Goal: Information Seeking & Learning: Understand process/instructions

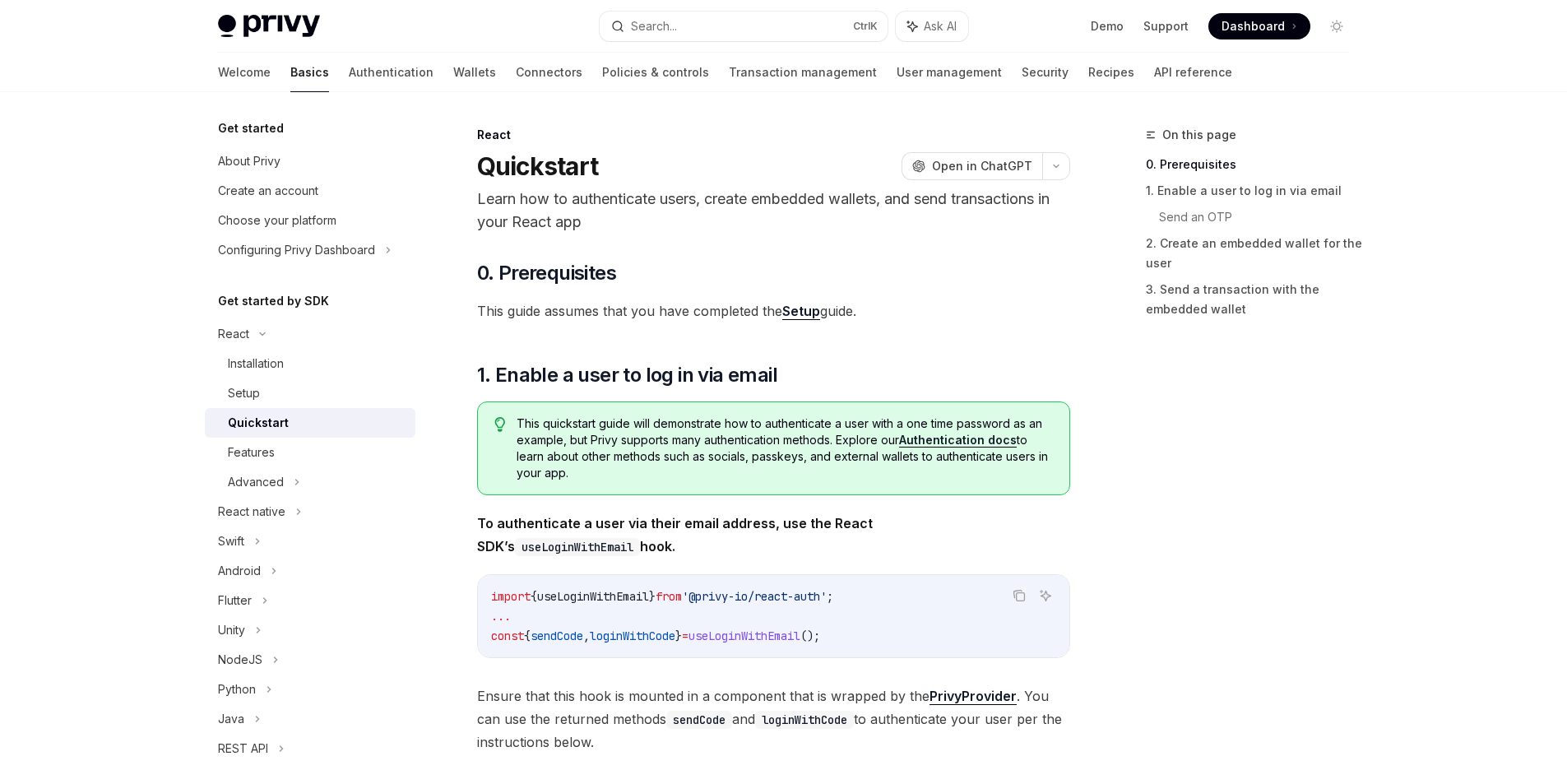
click at [810, 311] on link "Setup" at bounding box center [802, 311] width 38 height 17
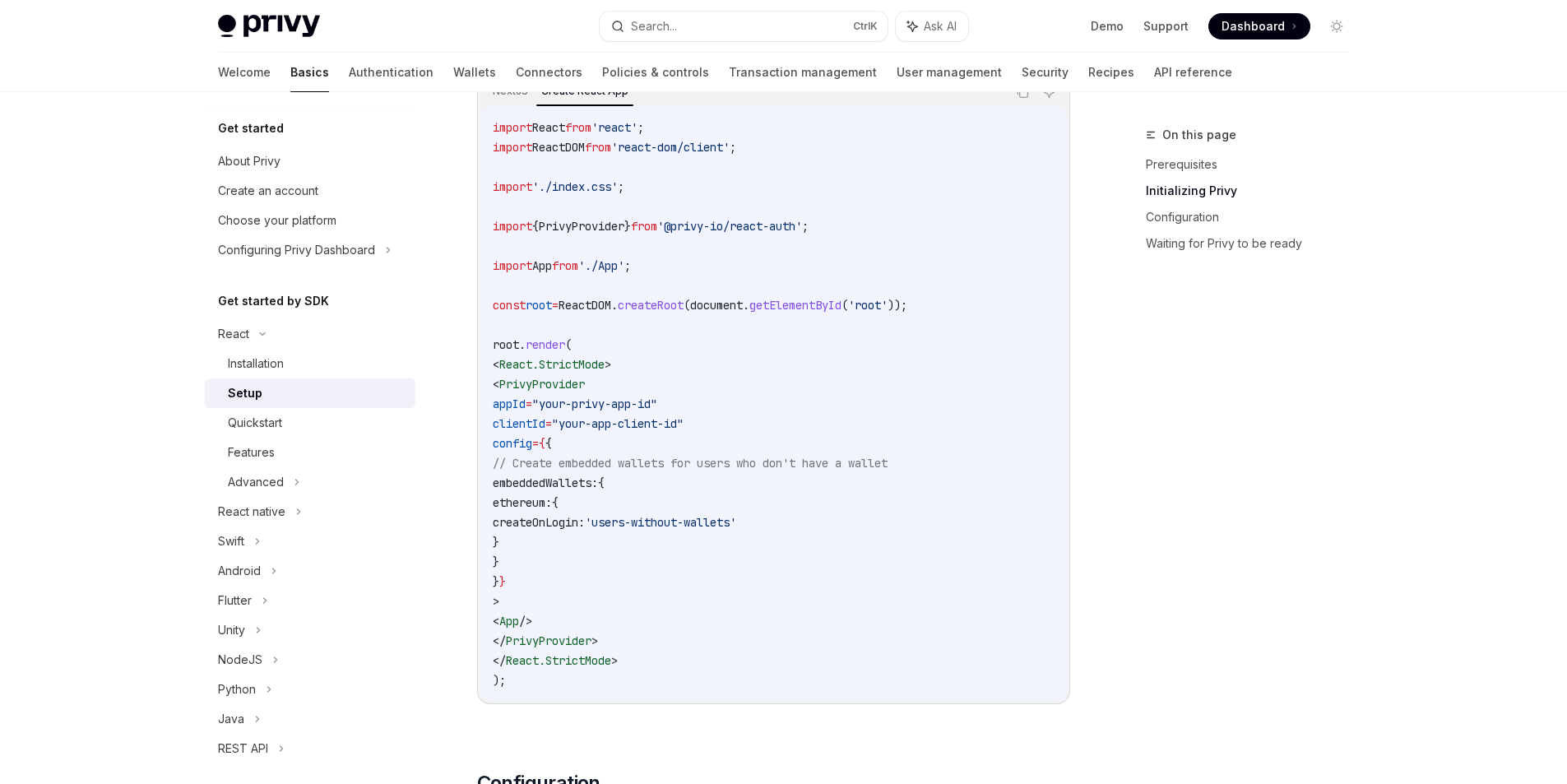
scroll to position [740, 0]
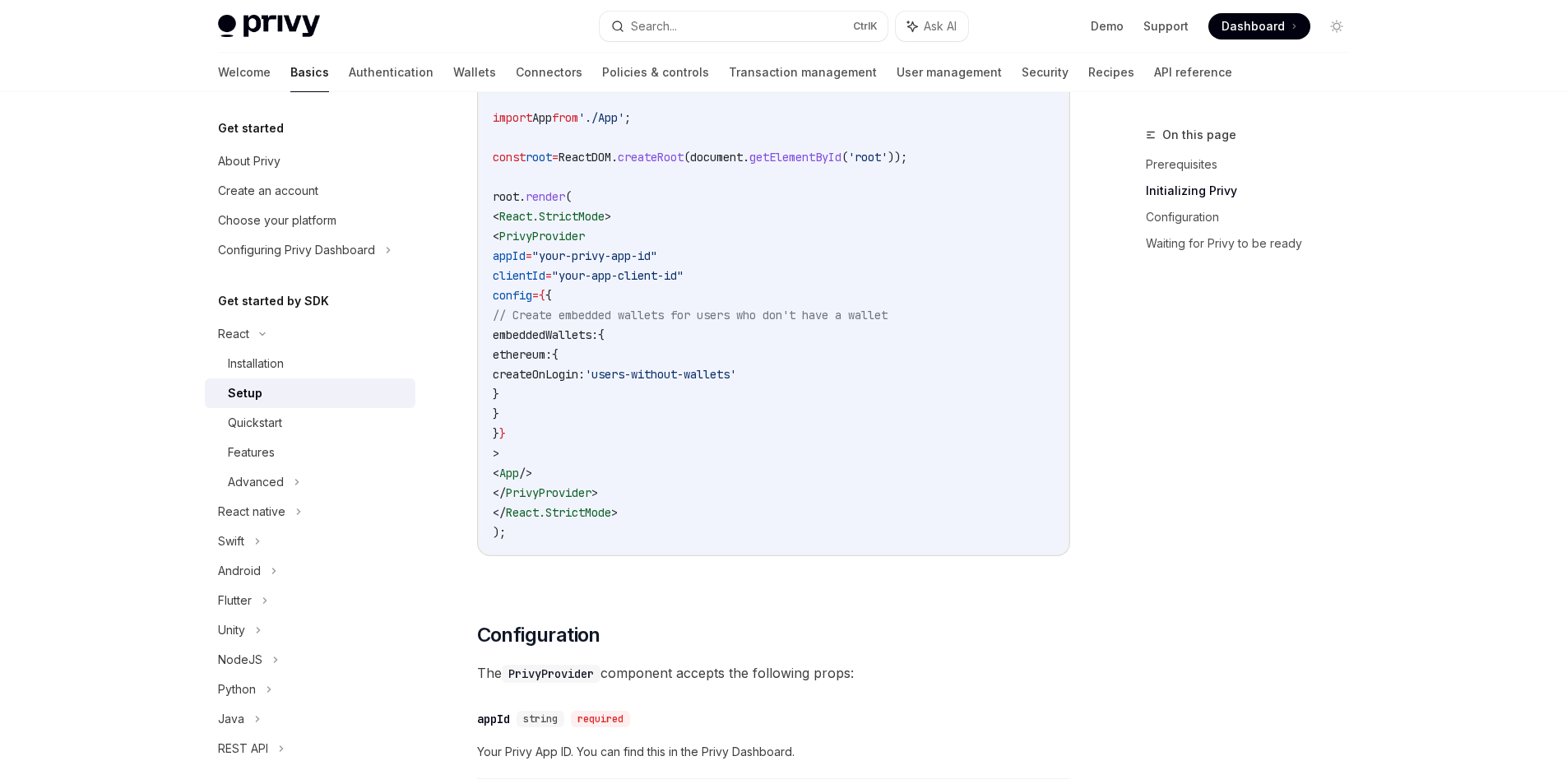
click at [552, 360] on span "ethereum:" at bounding box center [522, 355] width 59 height 15
click at [693, 392] on code "import React from 'react' ; import ReactDOM from 'react-dom/client' ; import '.…" at bounding box center [774, 256] width 562 height 572
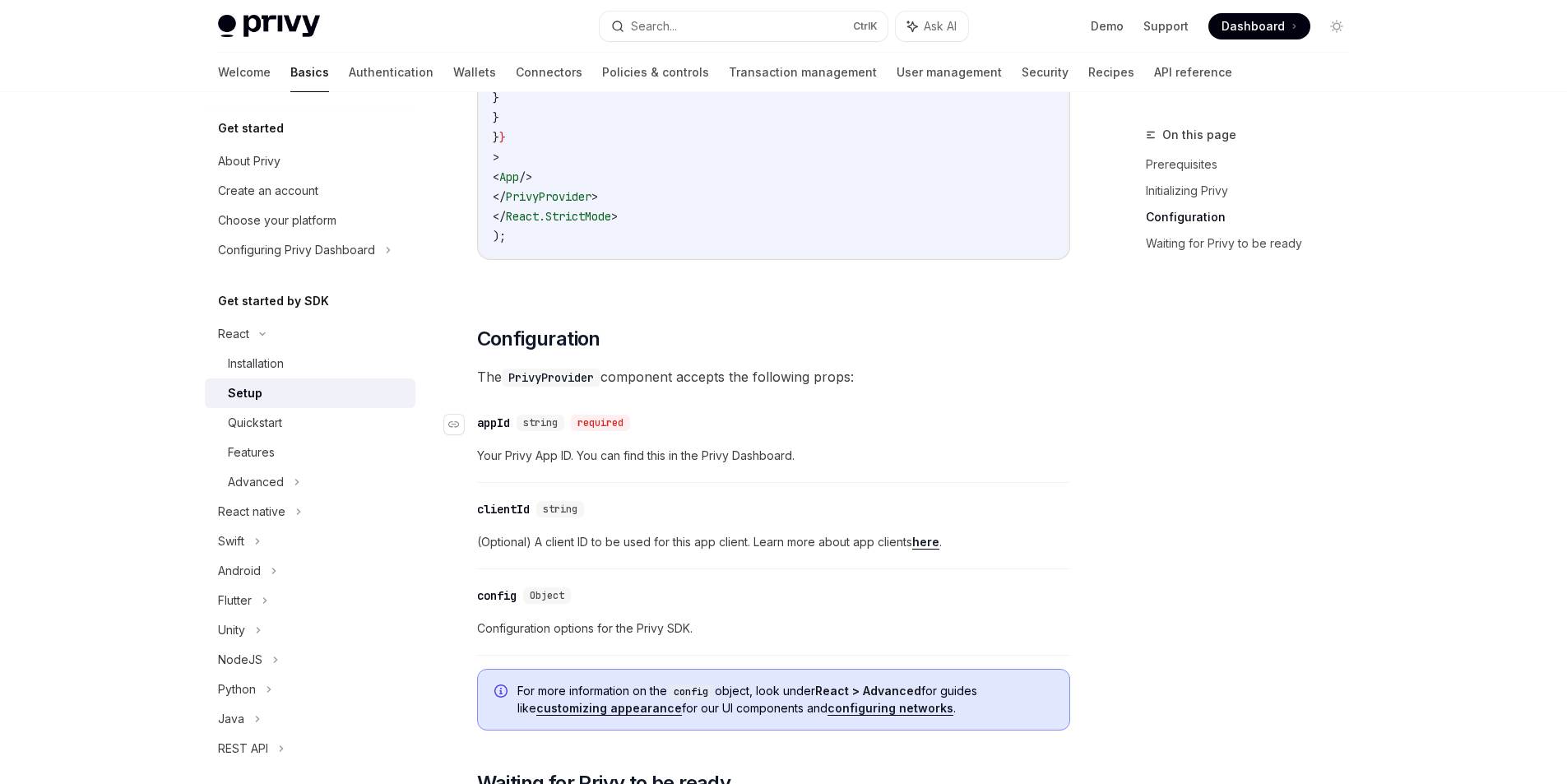
scroll to position [1184, 0]
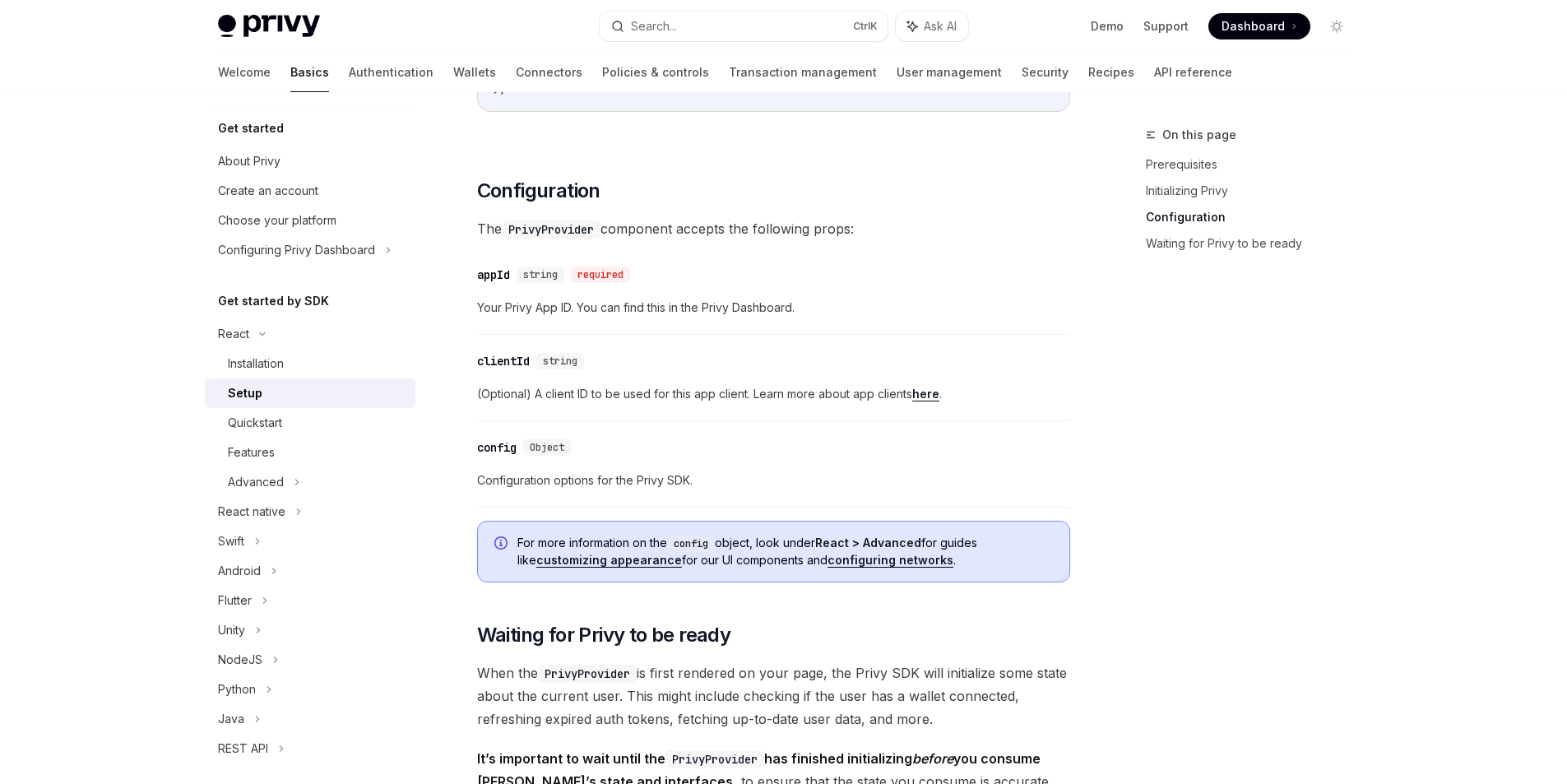
click at [510, 312] on span "Your Privy App ID. You can find this in the Privy Dashboard." at bounding box center [773, 307] width 593 height 20
drag, startPoint x: 510, startPoint y: 312, endPoint x: 549, endPoint y: 316, distance: 39.2
click at [549, 316] on span "Your Privy App ID. You can find this in the Privy Dashboard." at bounding box center [773, 307] width 593 height 20
click at [642, 347] on div "​ clientId string (Optional) A client ID to be used for this app client. Learn …" at bounding box center [773, 382] width 593 height 78
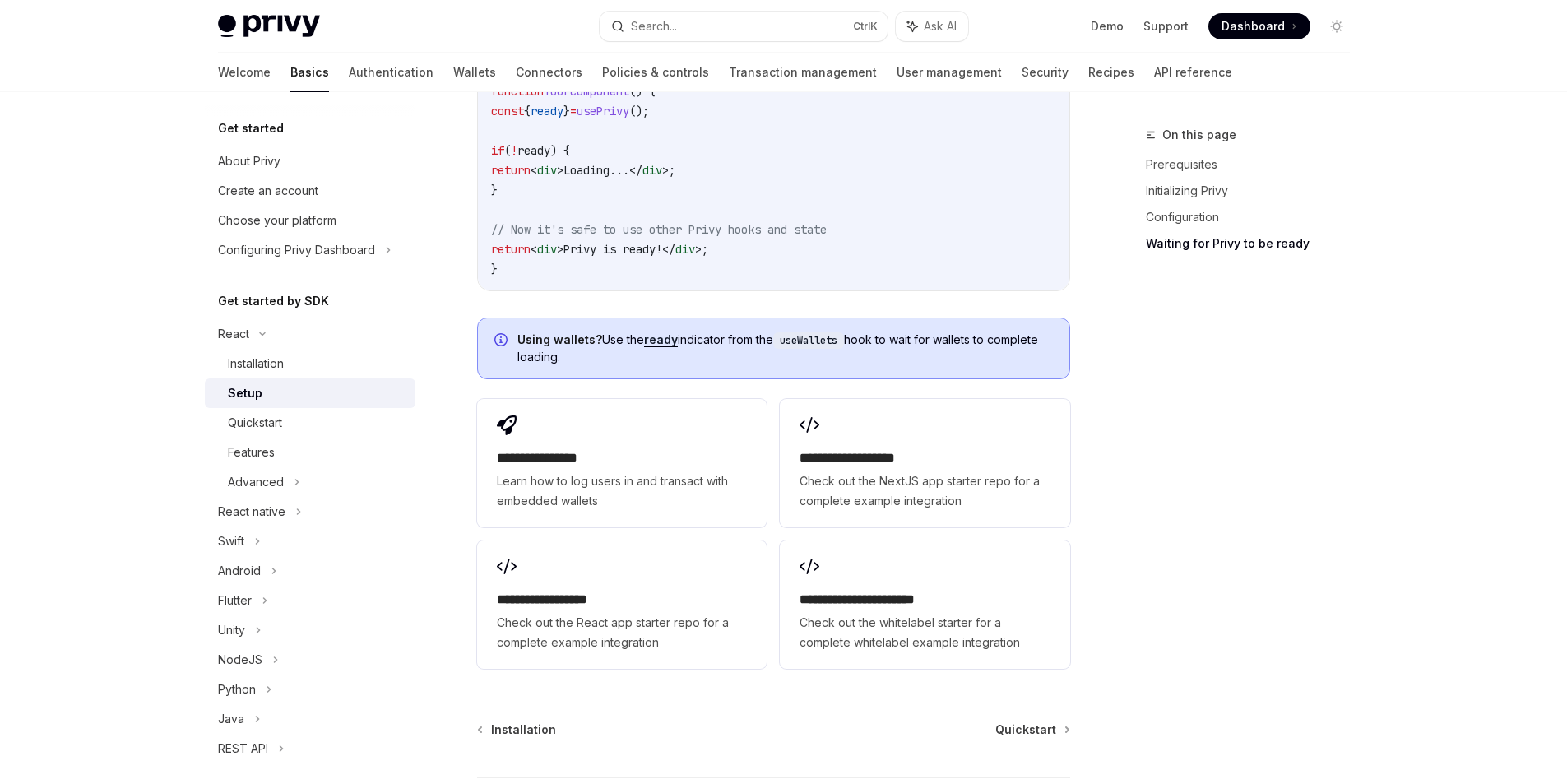
scroll to position [2185, 0]
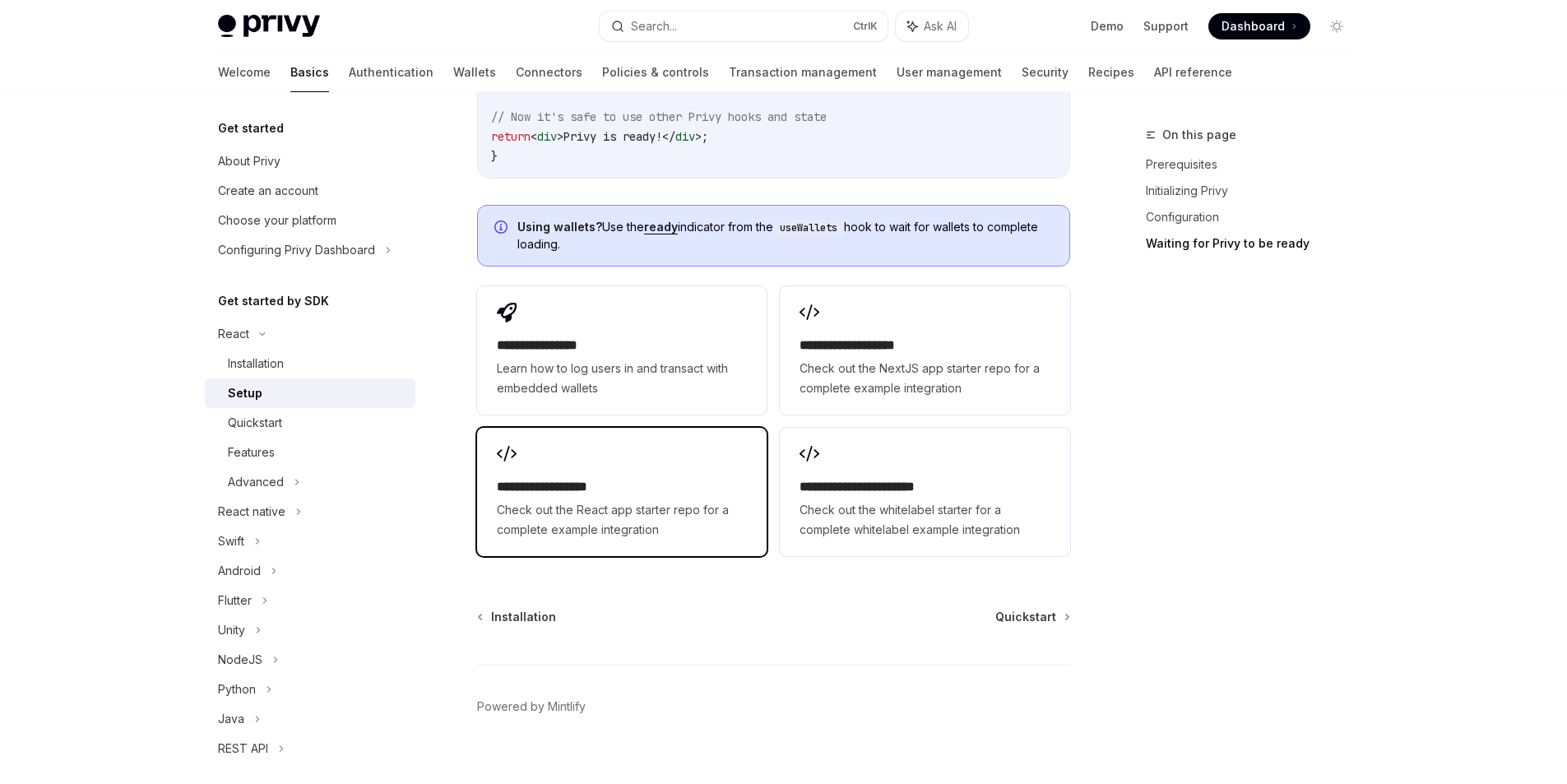
click at [490, 442] on div "**********" at bounding box center [622, 491] width 289 height 128
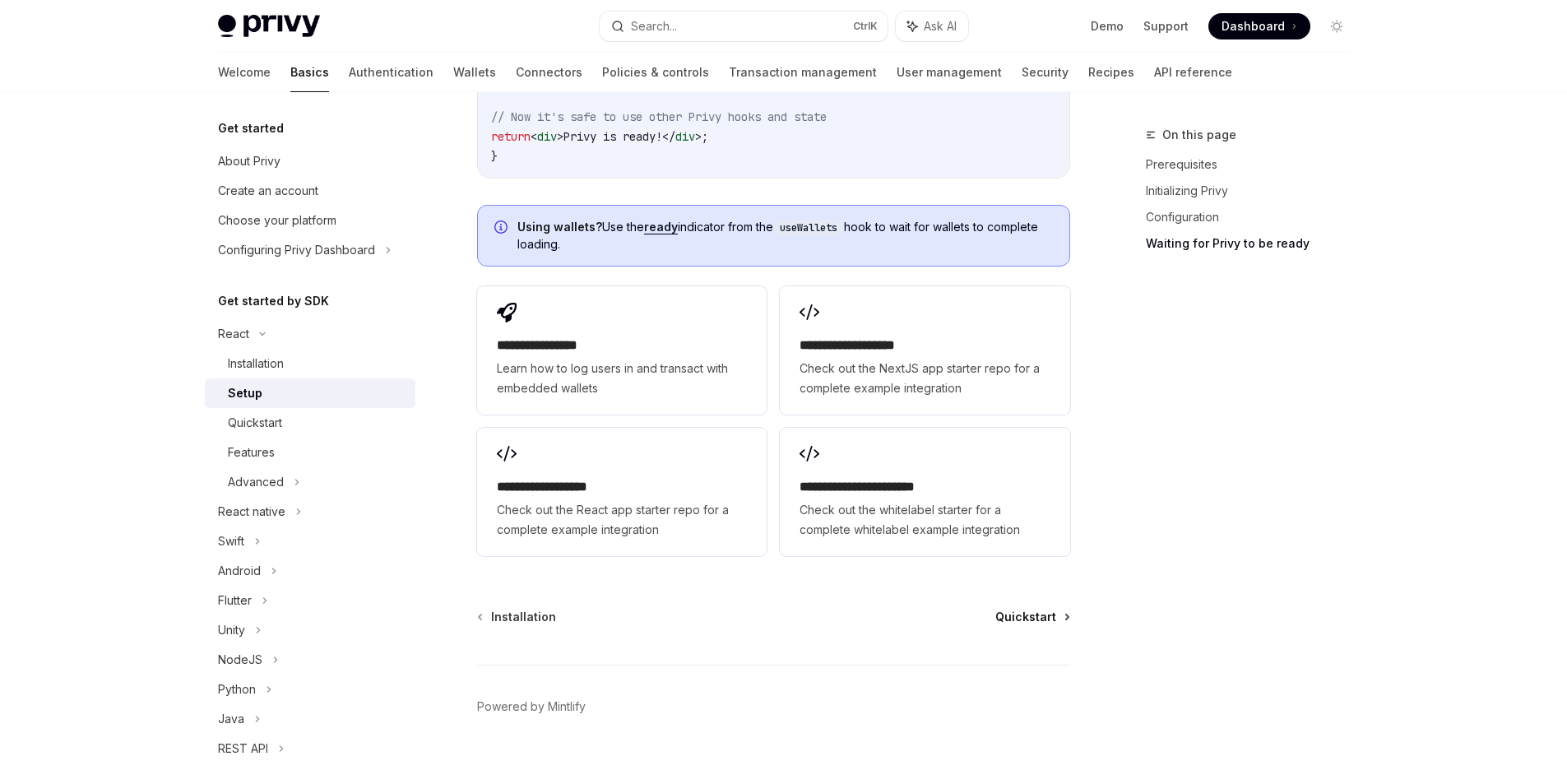
click at [1026, 608] on span "Quickstart" at bounding box center [1026, 617] width 61 height 16
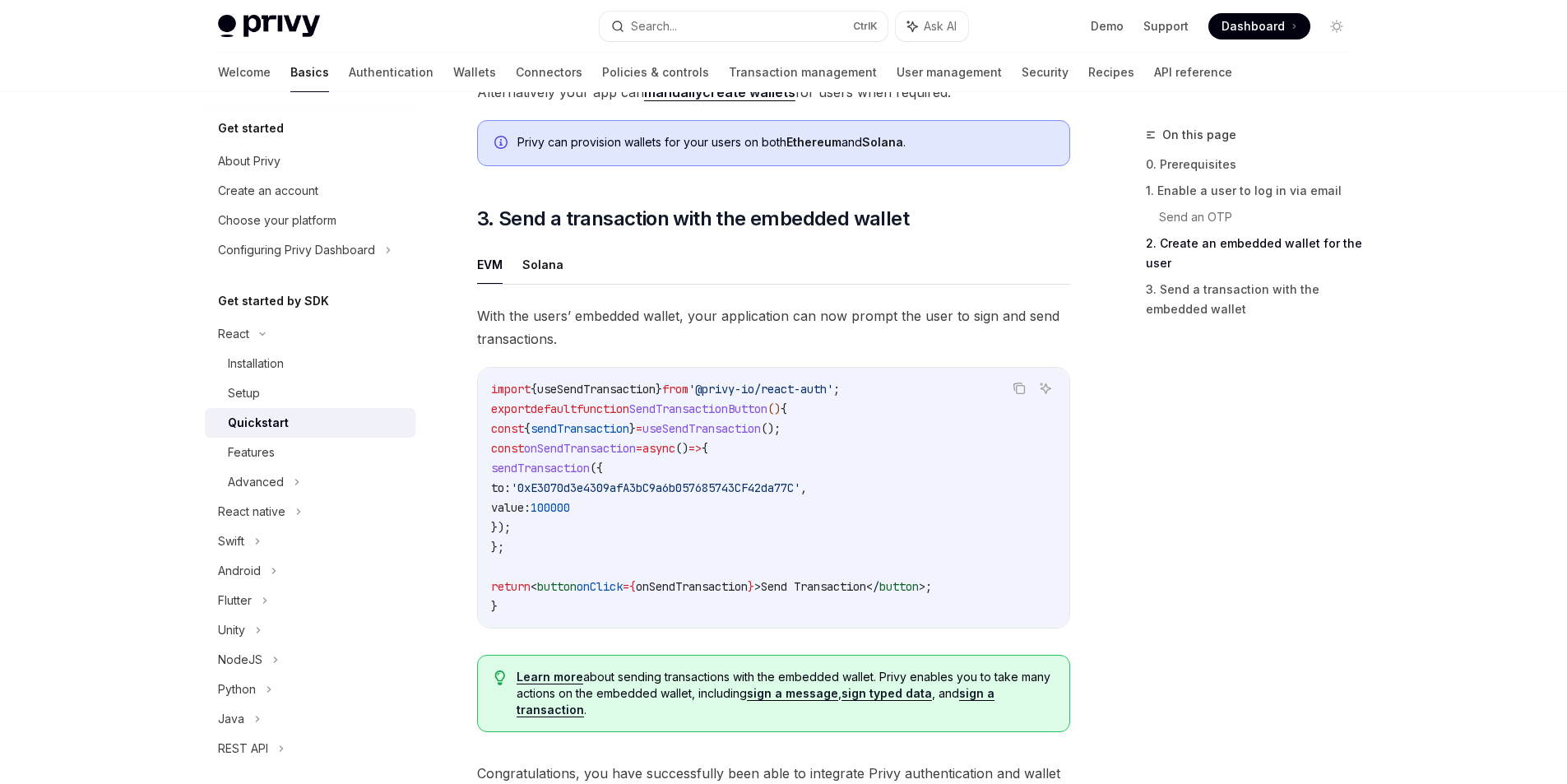
scroll to position [1481, 0]
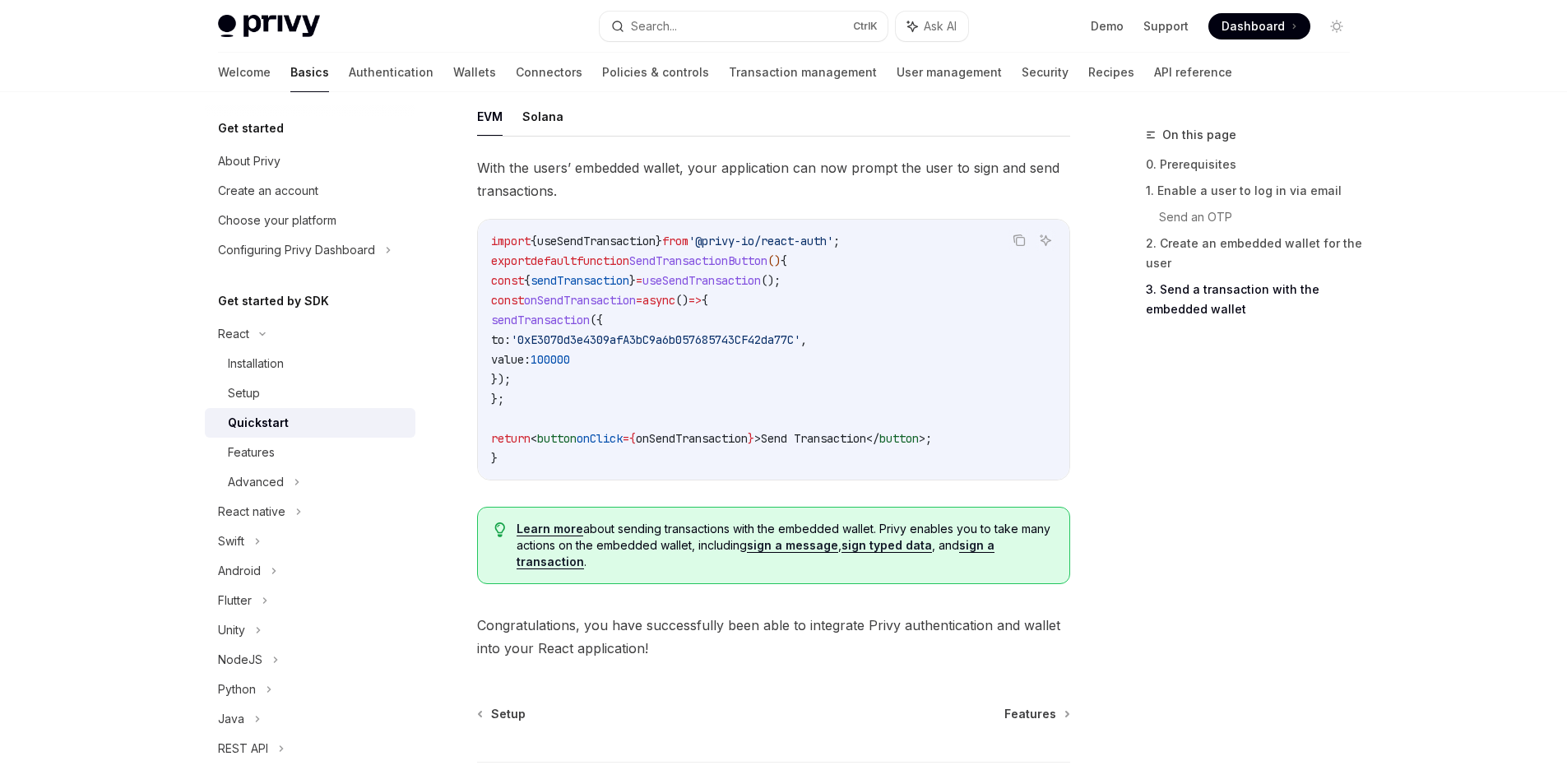
click at [579, 322] on span "sendTransaction" at bounding box center [541, 320] width 99 height 15
click at [660, 327] on code "import { useSendTransaction } from '@privy-io/react-auth' ; export default func…" at bounding box center [773, 349] width 565 height 236
click at [607, 307] on span "onSendTransaction" at bounding box center [580, 300] width 112 height 15
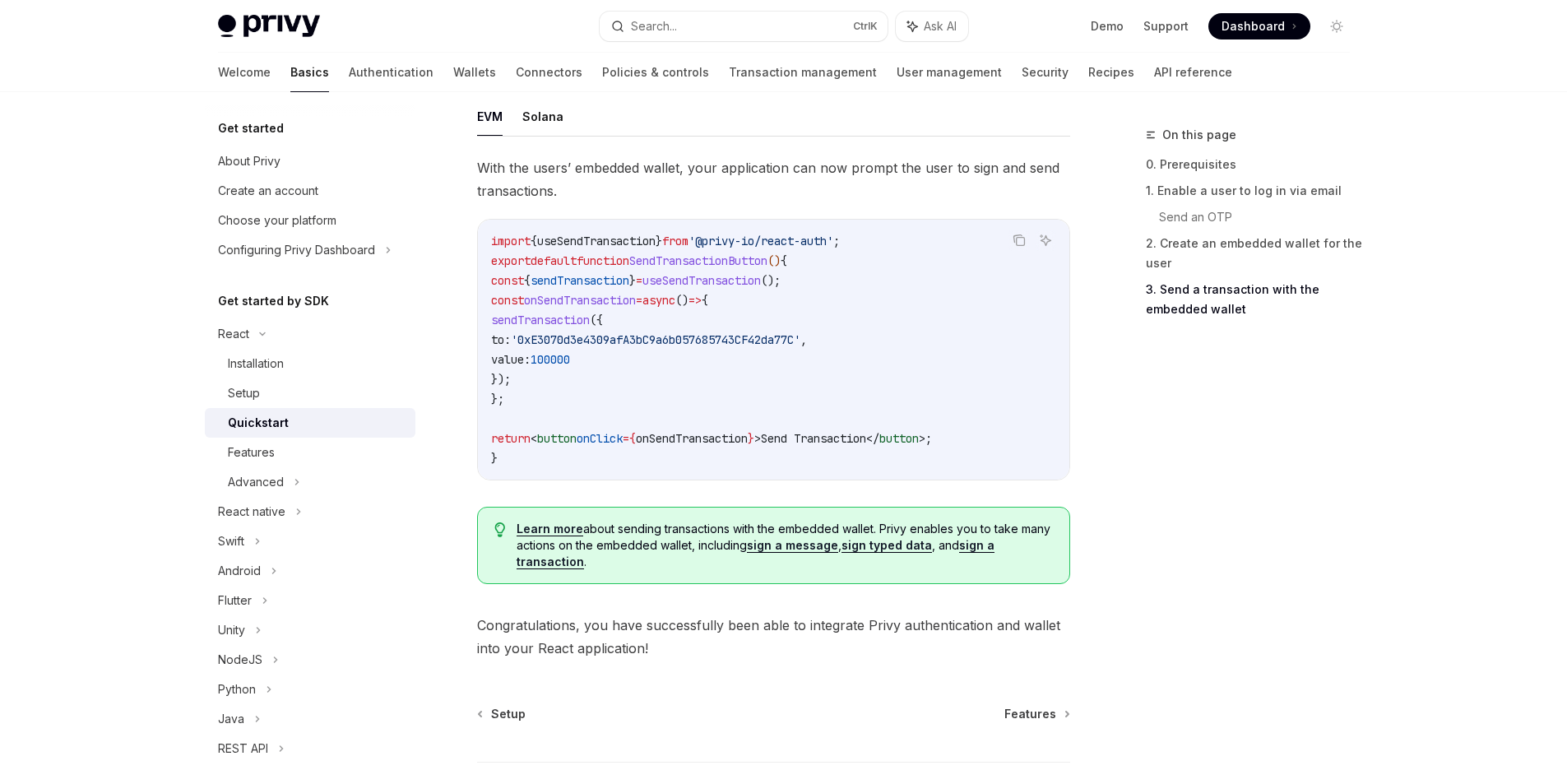
click at [619, 248] on span "useSendTransaction" at bounding box center [596, 241] width 118 height 15
click at [682, 256] on code "import { useSendTransaction } from '@privy-io/react-auth' ; export default func…" at bounding box center [773, 349] width 565 height 236
click at [633, 255] on code "import { useSendTransaction } from '@privy-io/react-auth' ; export default func…" at bounding box center [773, 349] width 565 height 236
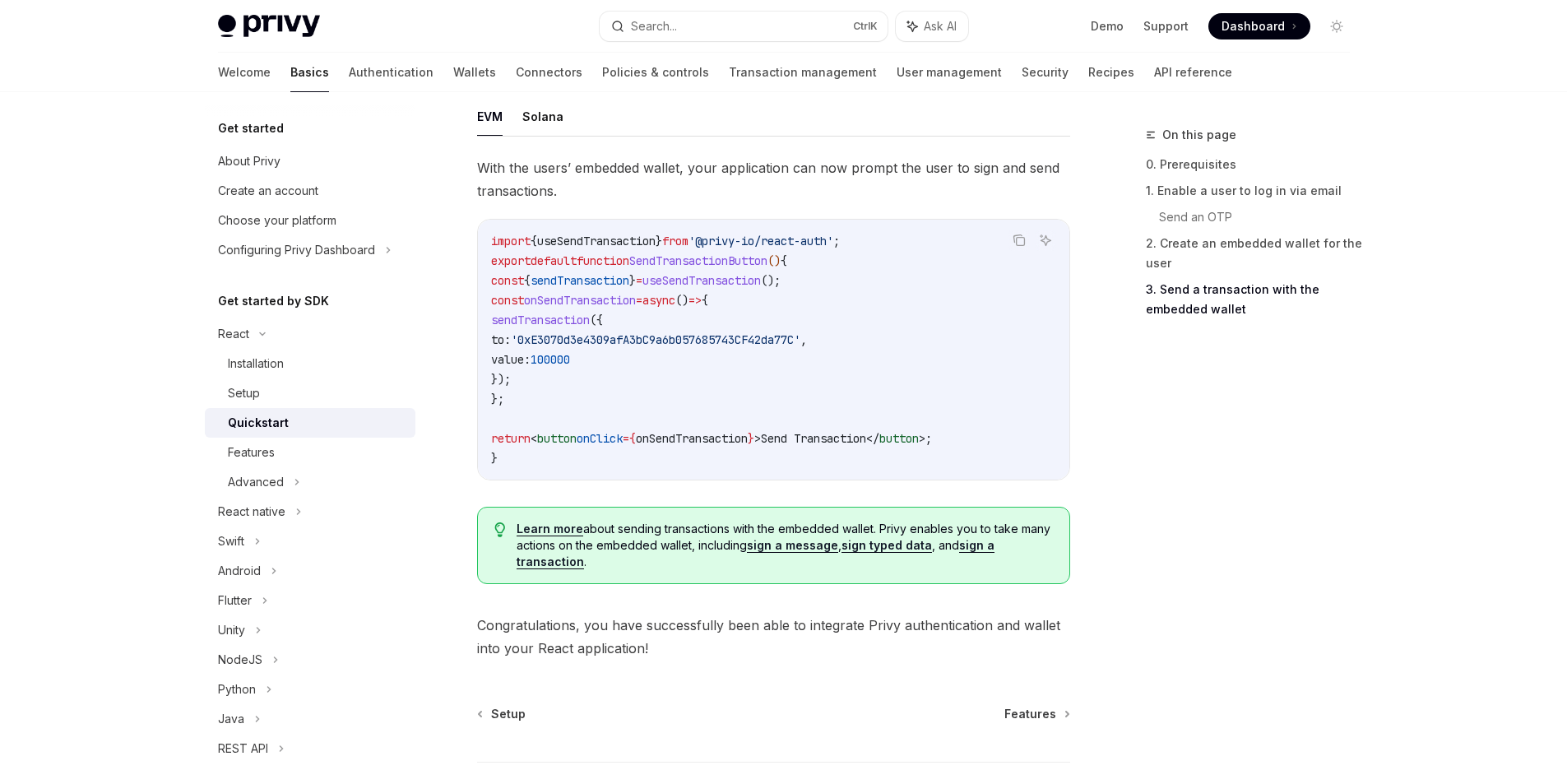
click at [739, 245] on span "'@privy-io/react-auth'" at bounding box center [761, 241] width 145 height 15
drag, startPoint x: 739, startPoint y: 245, endPoint x: 777, endPoint y: 250, distance: 38.3
click at [777, 248] on span "'@privy-io/react-auth'" at bounding box center [761, 241] width 145 height 15
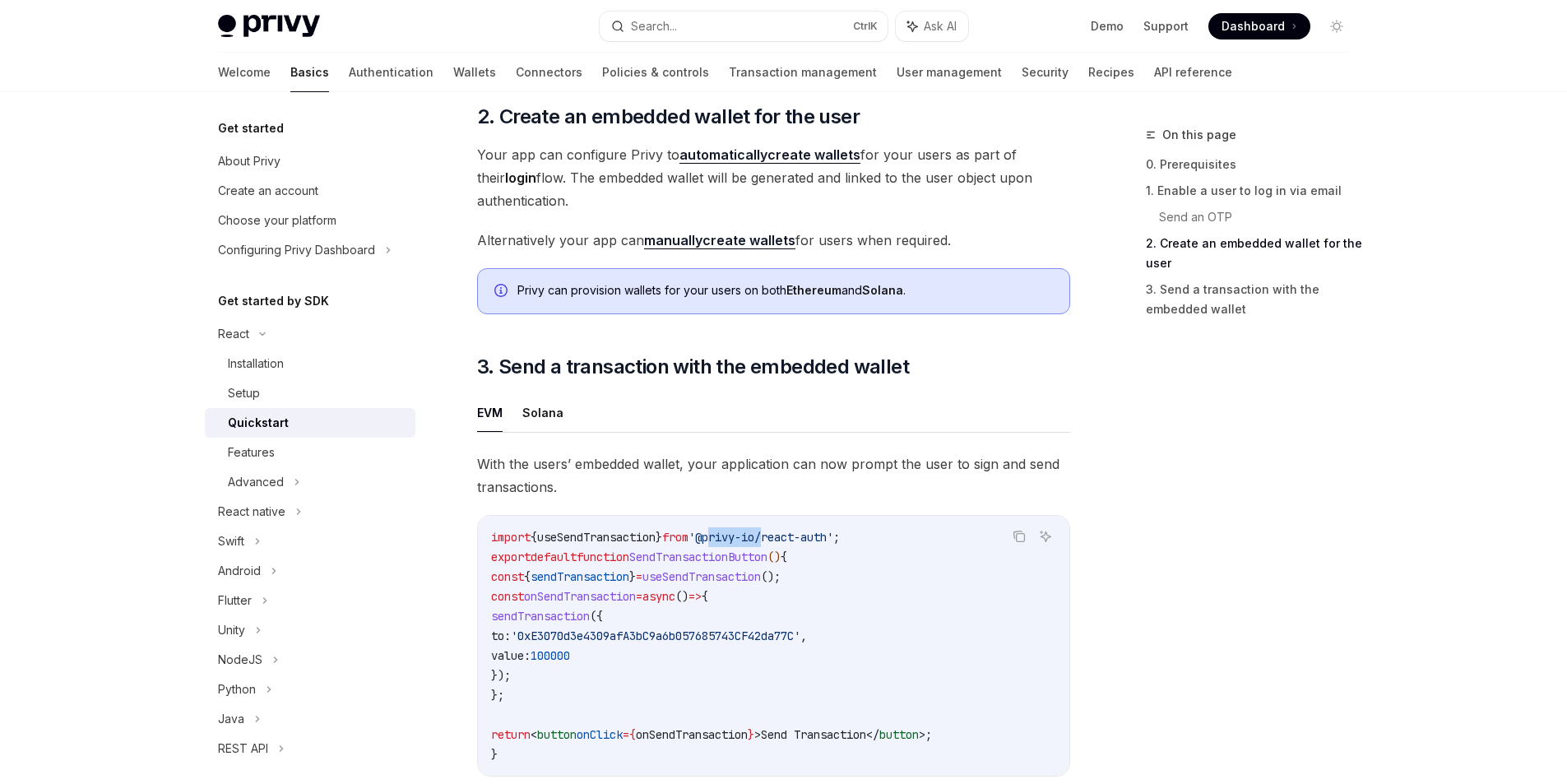
scroll to position [1332, 0]
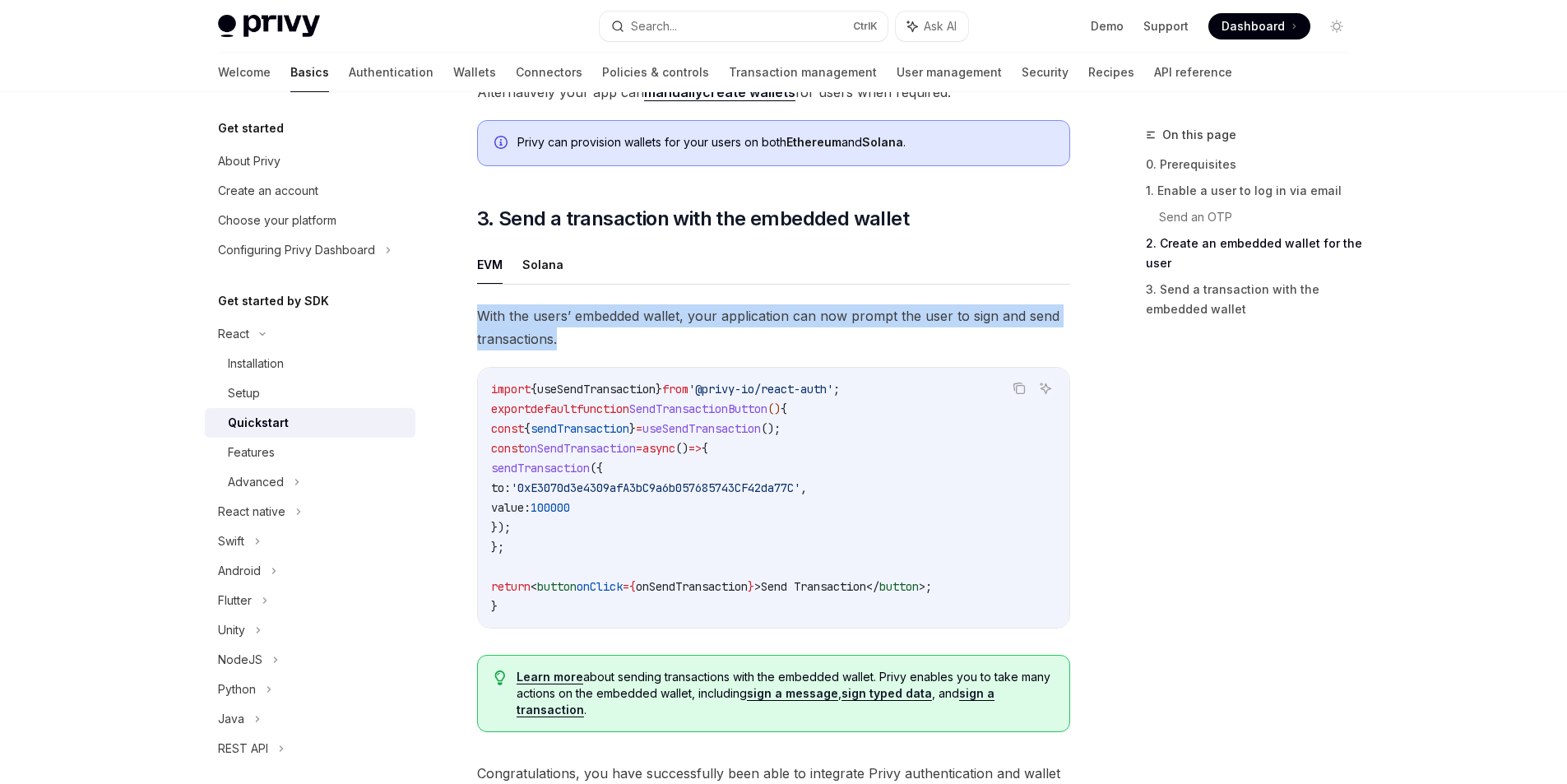
drag, startPoint x: 591, startPoint y: 355, endPoint x: 481, endPoint y: 313, distance: 117.7
click at [481, 313] on span "With the users’ embedded wallet, your application can now prompt the user to si…" at bounding box center [773, 327] width 593 height 46
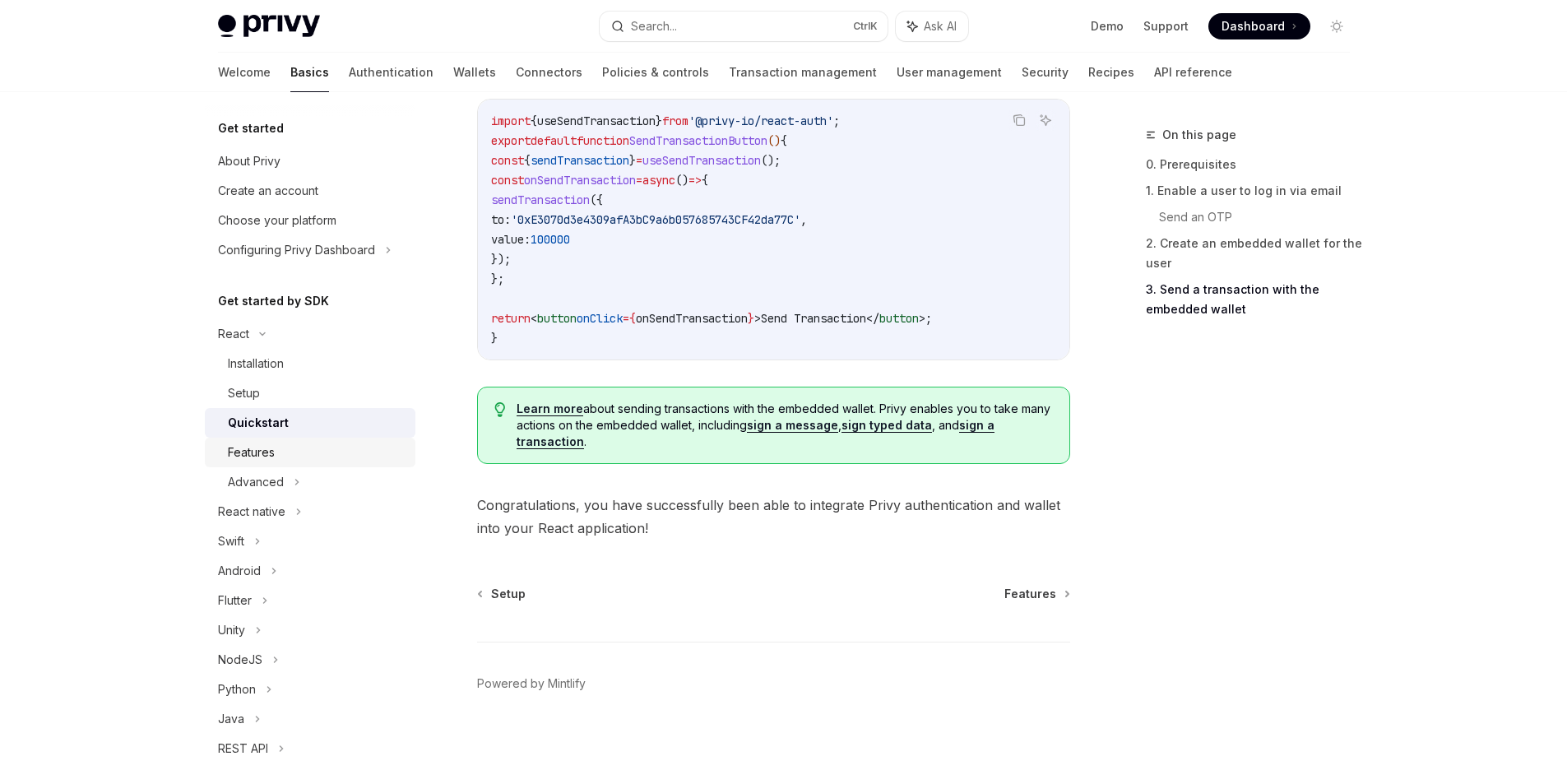
click at [302, 453] on div "Features" at bounding box center [316, 452] width 177 height 20
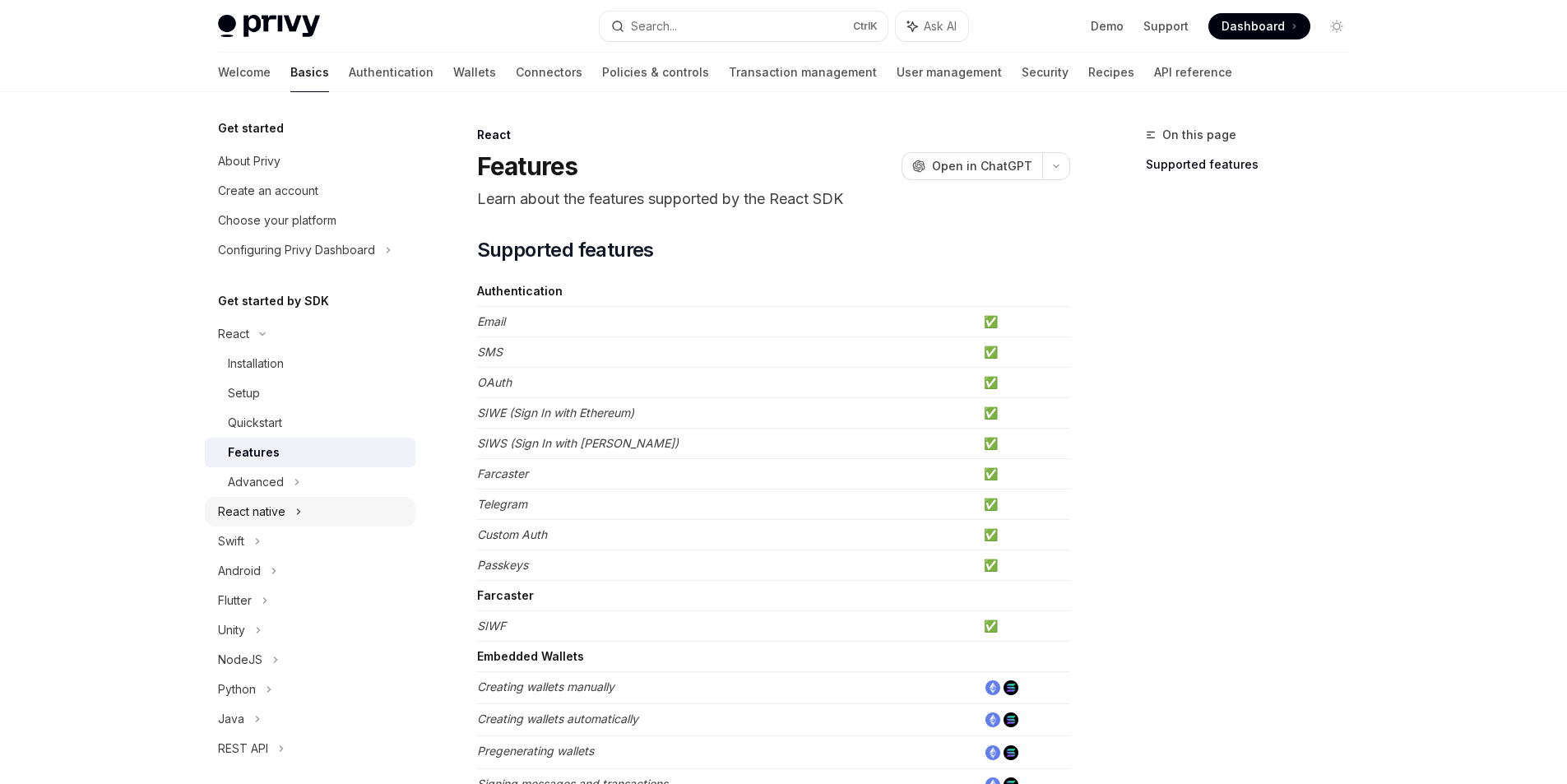
click at [278, 498] on div "React native" at bounding box center [309, 511] width 210 height 30
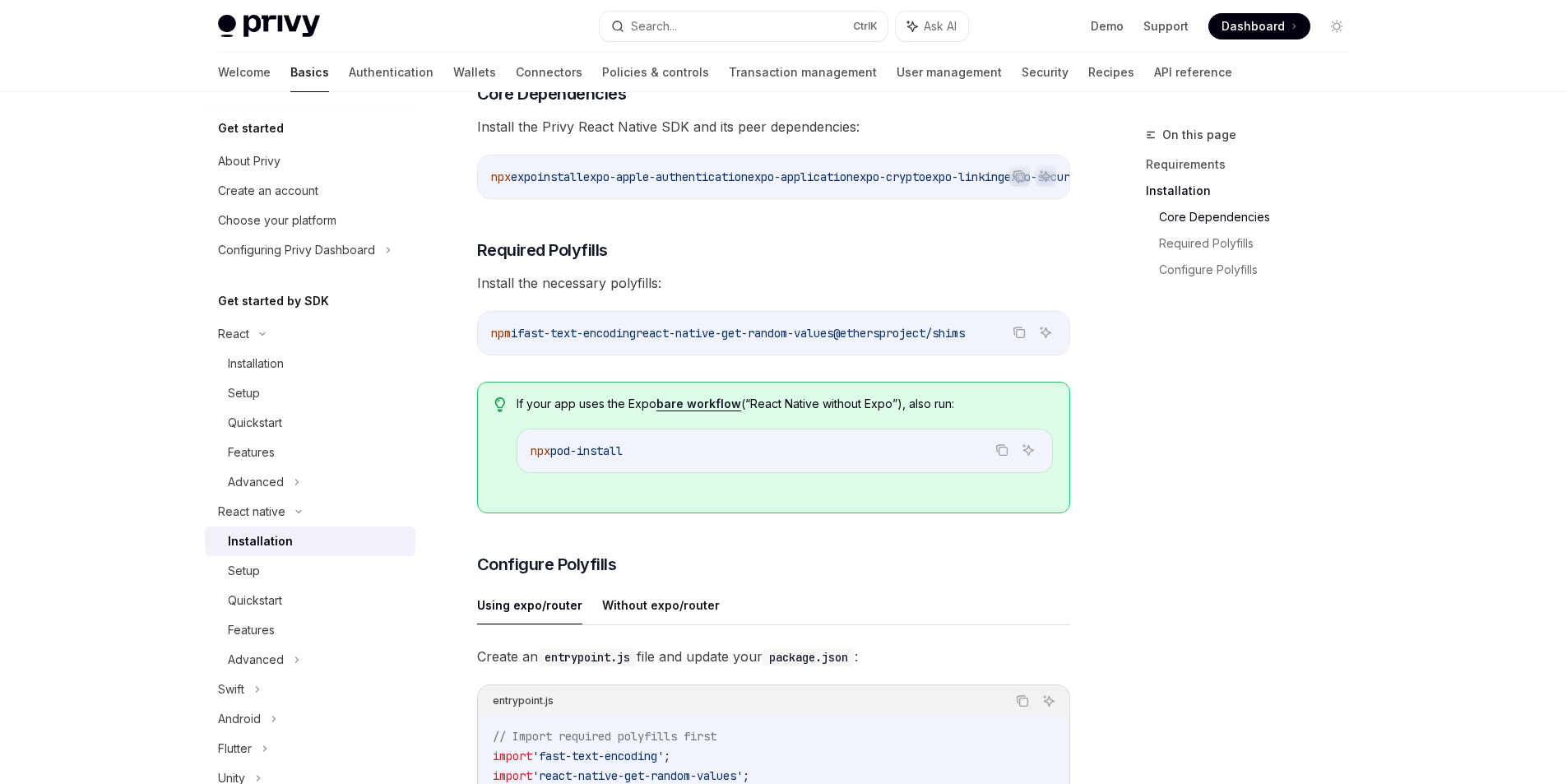
scroll to position [148, 0]
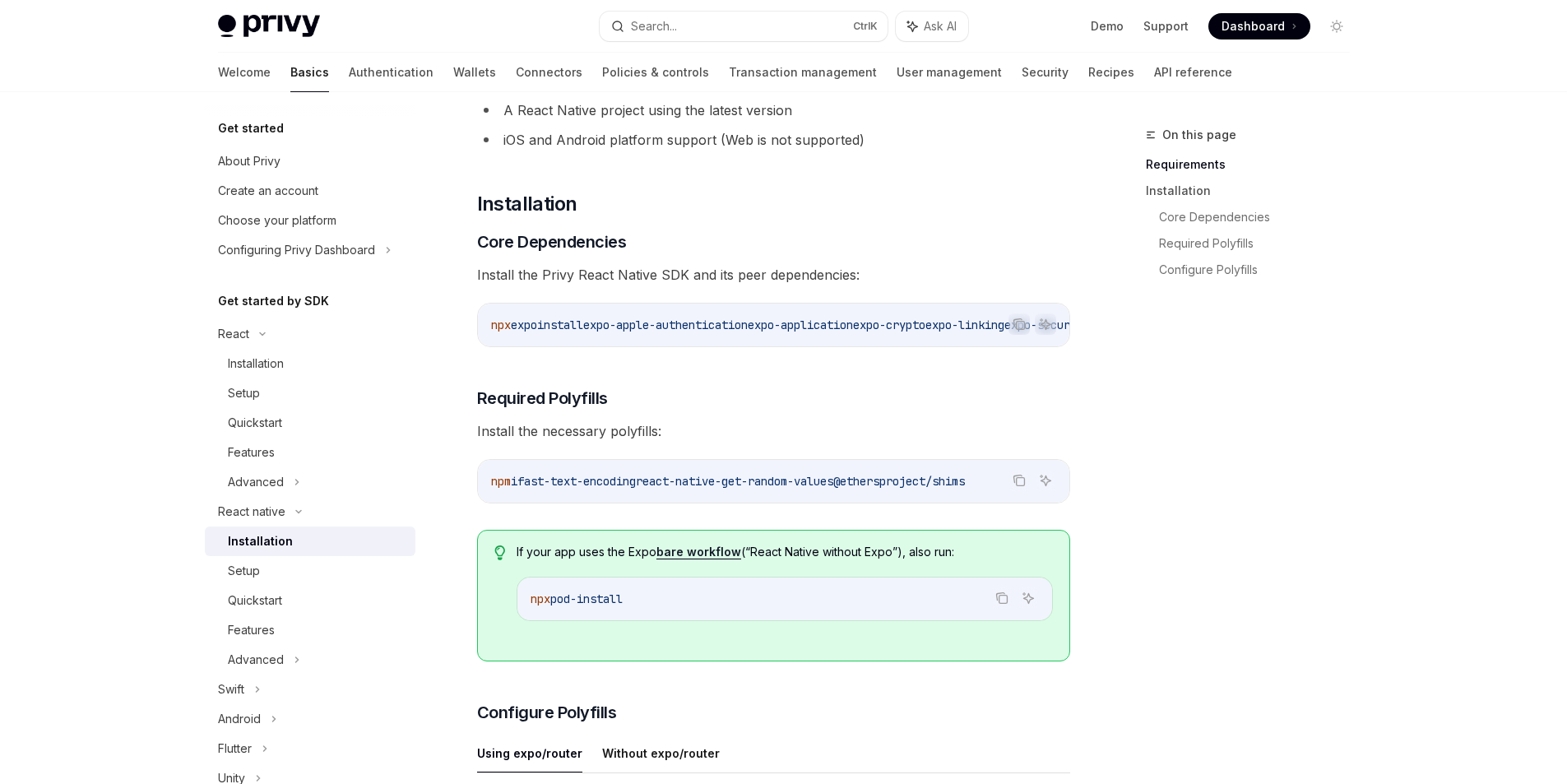
click at [492, 322] on span "npx" at bounding box center [501, 325] width 20 height 15
drag, startPoint x: 492, startPoint y: 322, endPoint x: 970, endPoint y: 324, distance: 478.0
click at [970, 324] on span "npx expo install expo-apple-authentication expo-application expo-crypto expo-li…" at bounding box center [1143, 325] width 1303 height 15
click at [495, 488] on span "npm" at bounding box center [501, 481] width 20 height 15
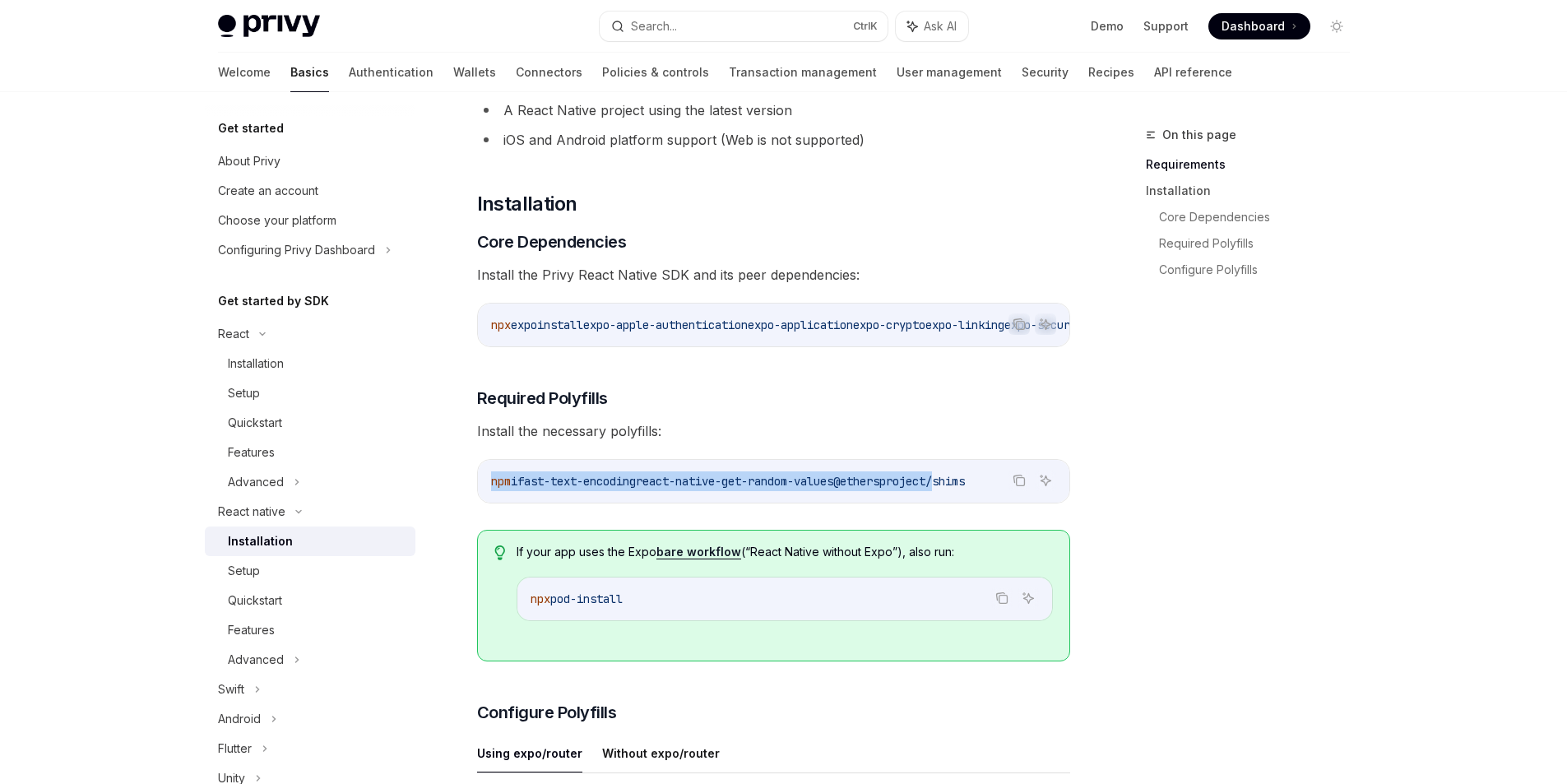
drag, startPoint x: 495, startPoint y: 491, endPoint x: 938, endPoint y: 483, distance: 443.1
click at [945, 487] on span "npm i fast-text-encoding react-native-get-random-values @ethersproject/shims" at bounding box center [728, 481] width 474 height 15
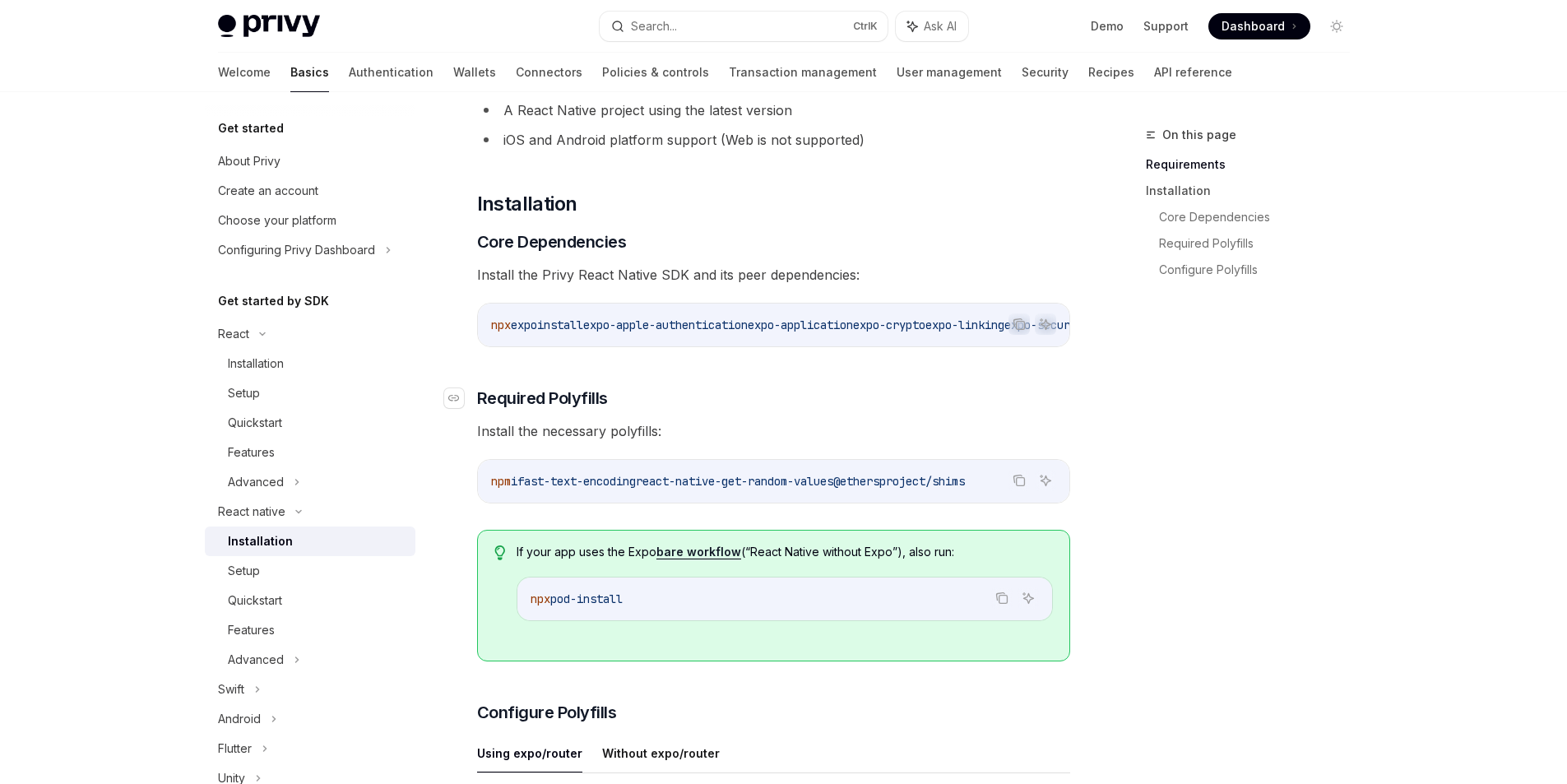
click at [843, 404] on h3 "​ Required Polyfills" at bounding box center [773, 397] width 593 height 23
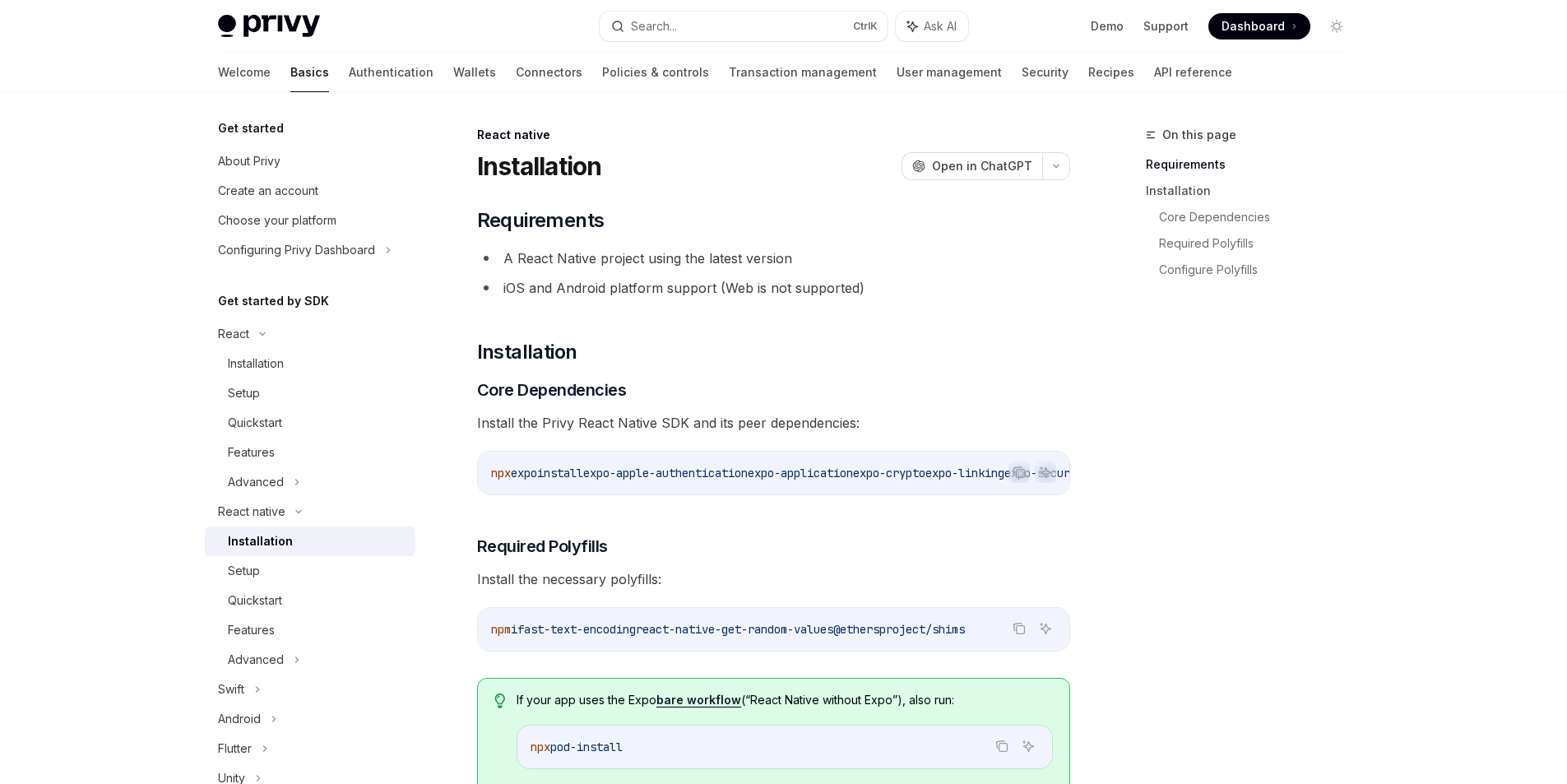
click at [611, 491] on div "npx expo install expo-apple-authentication expo-application expo-crypto expo-li…" at bounding box center [773, 472] width 591 height 43
click at [289, 448] on div "Features" at bounding box center [316, 452] width 177 height 20
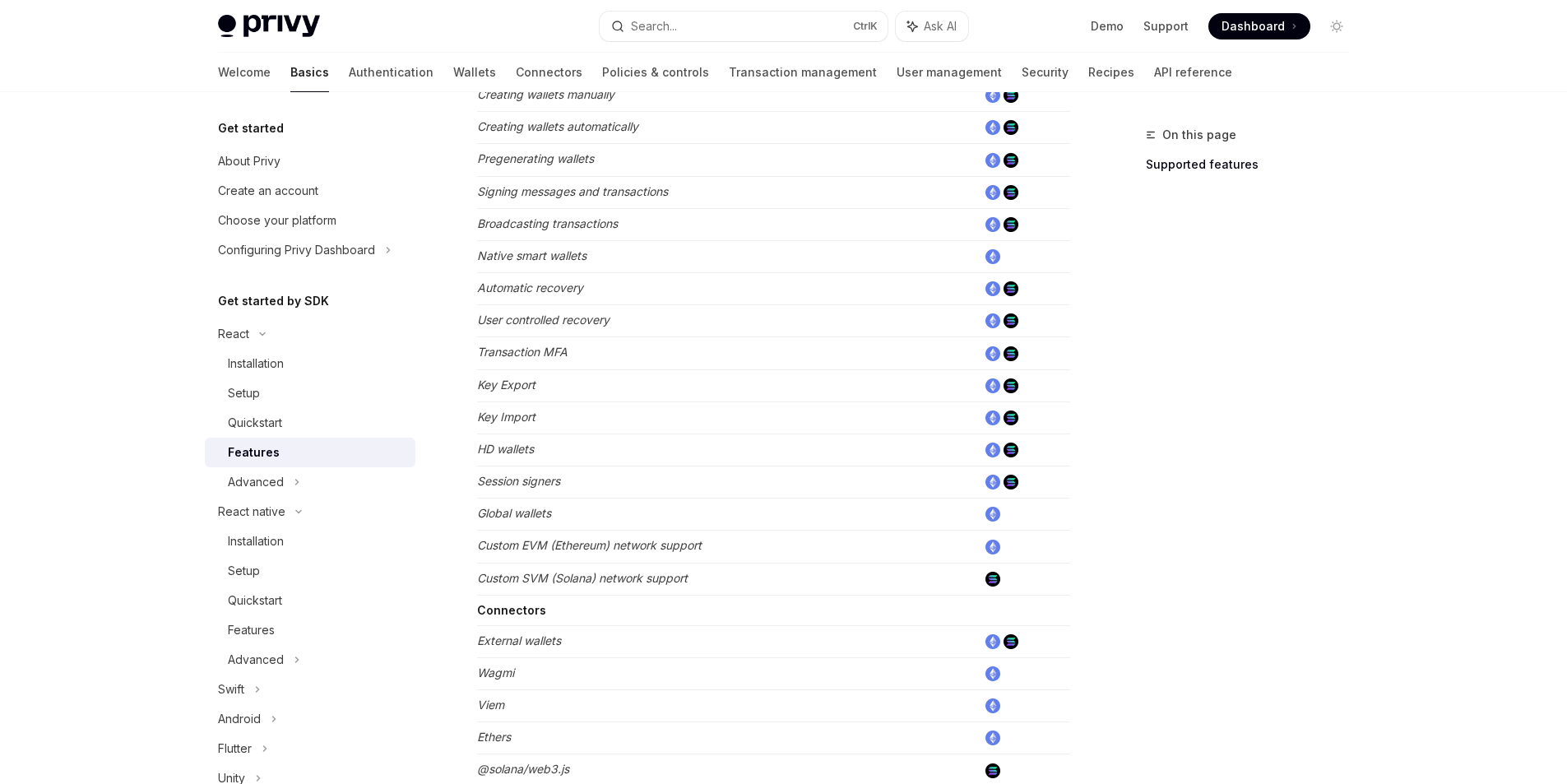
scroll to position [444, 0]
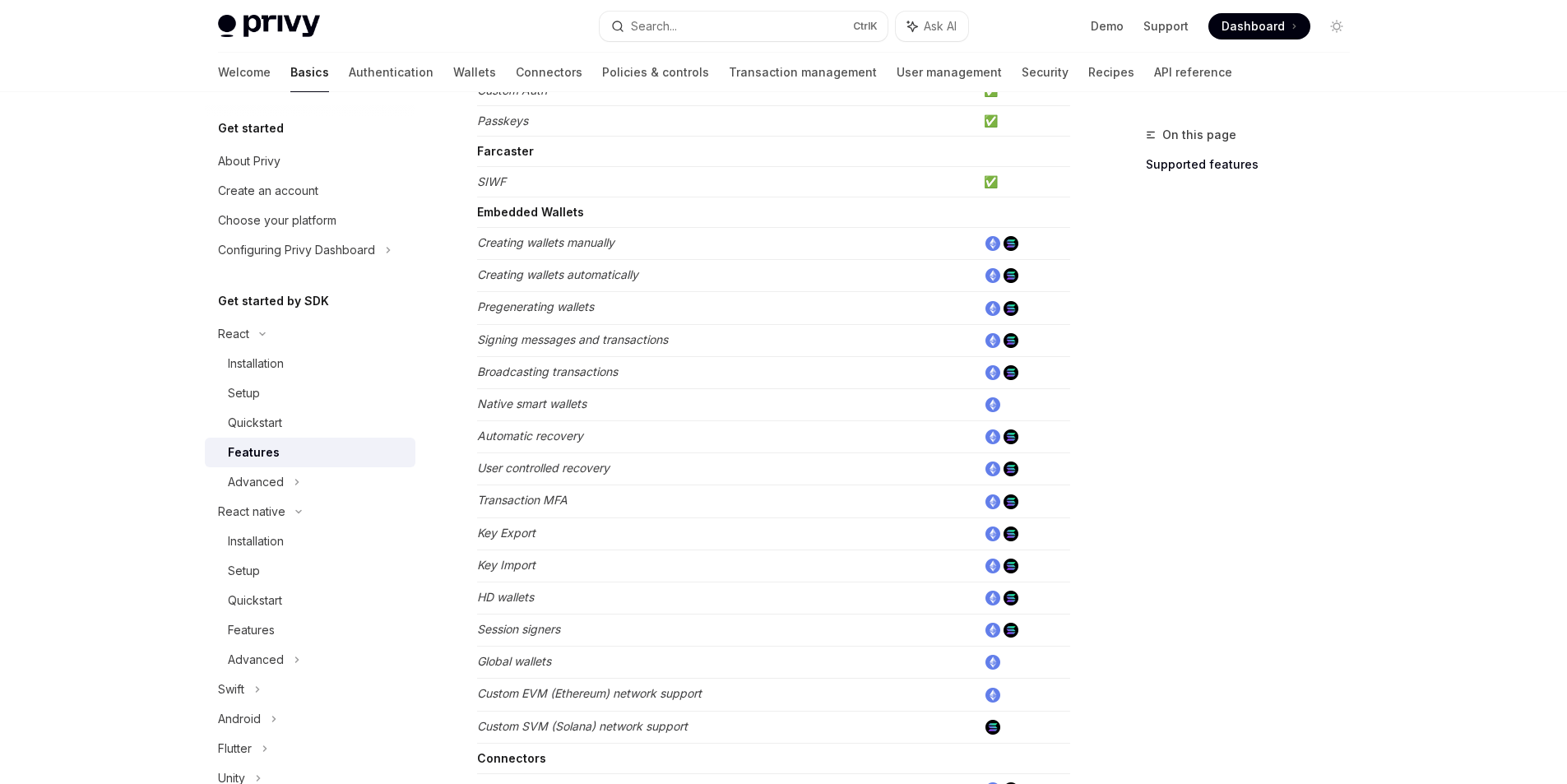
click at [485, 407] on em "Native smart wallets" at bounding box center [531, 403] width 109 height 14
drag, startPoint x: 485, startPoint y: 407, endPoint x: 608, endPoint y: 417, distance: 123.4
click at [608, 417] on td "Native smart wallets" at bounding box center [727, 404] width 500 height 32
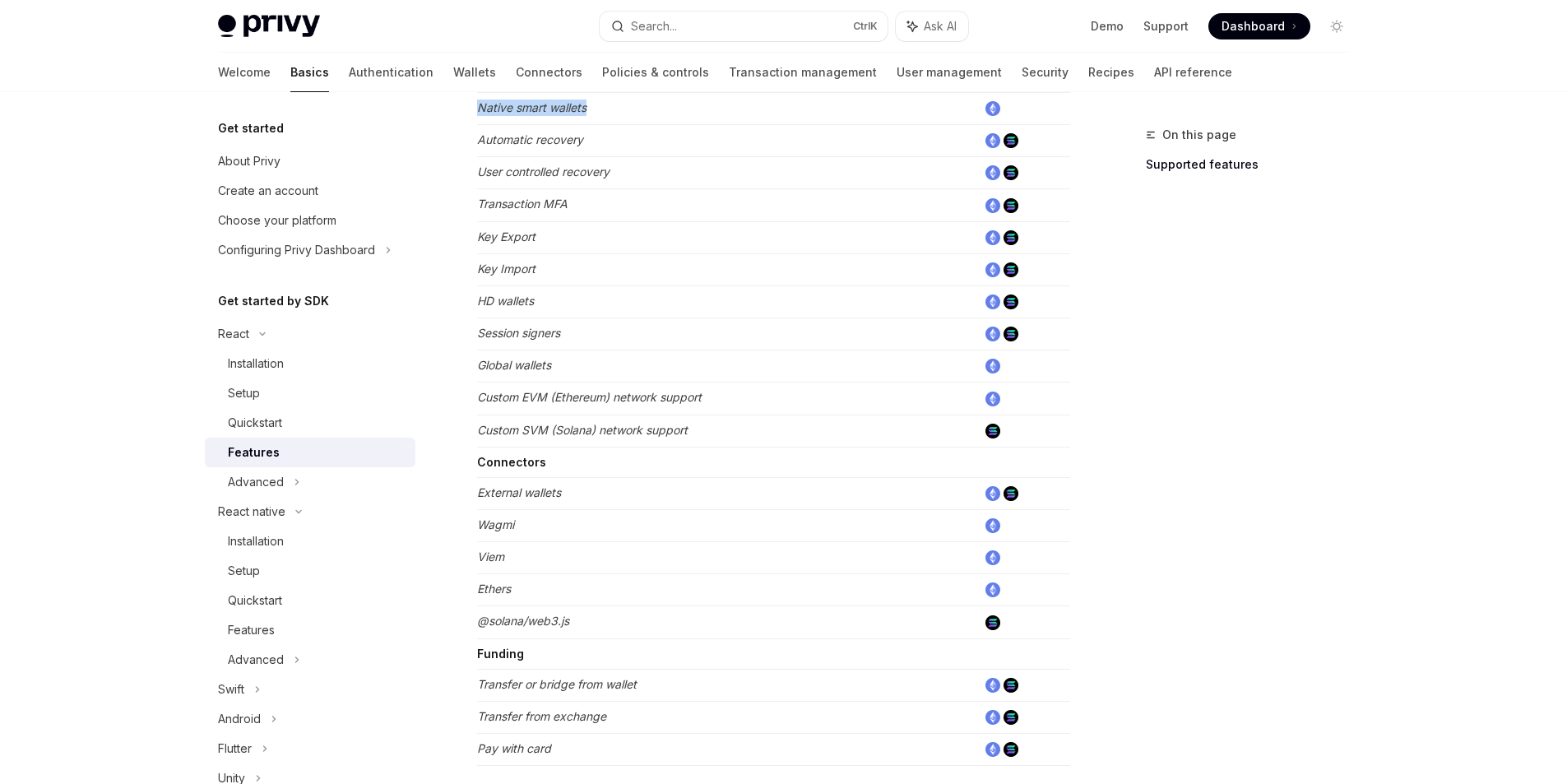
scroll to position [889, 0]
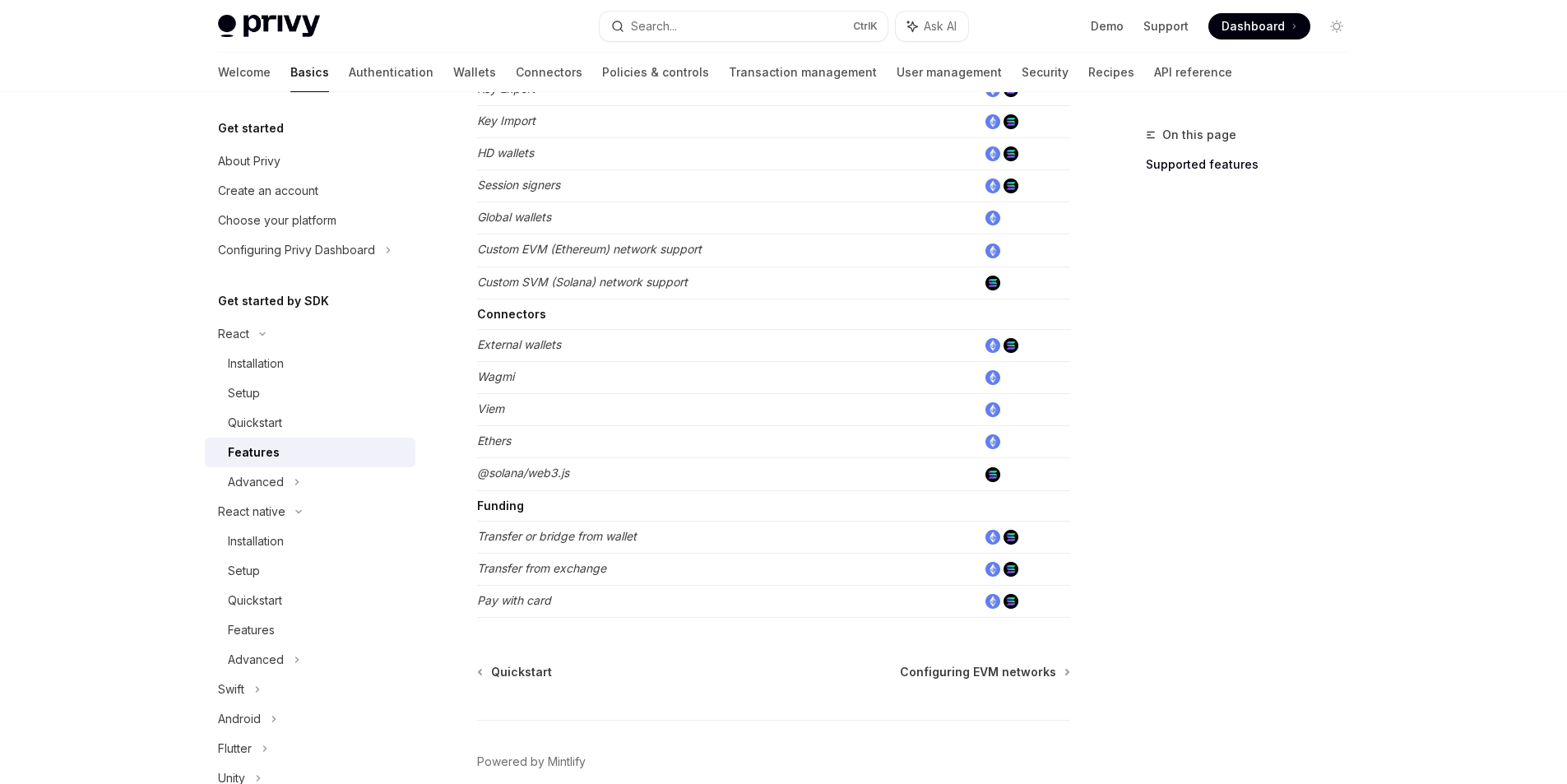
click at [502, 377] on em "Wagmi" at bounding box center [495, 376] width 37 height 14
click at [521, 397] on td "Viem" at bounding box center [727, 409] width 500 height 32
click at [485, 382] on em "Wagmi" at bounding box center [495, 376] width 37 height 14
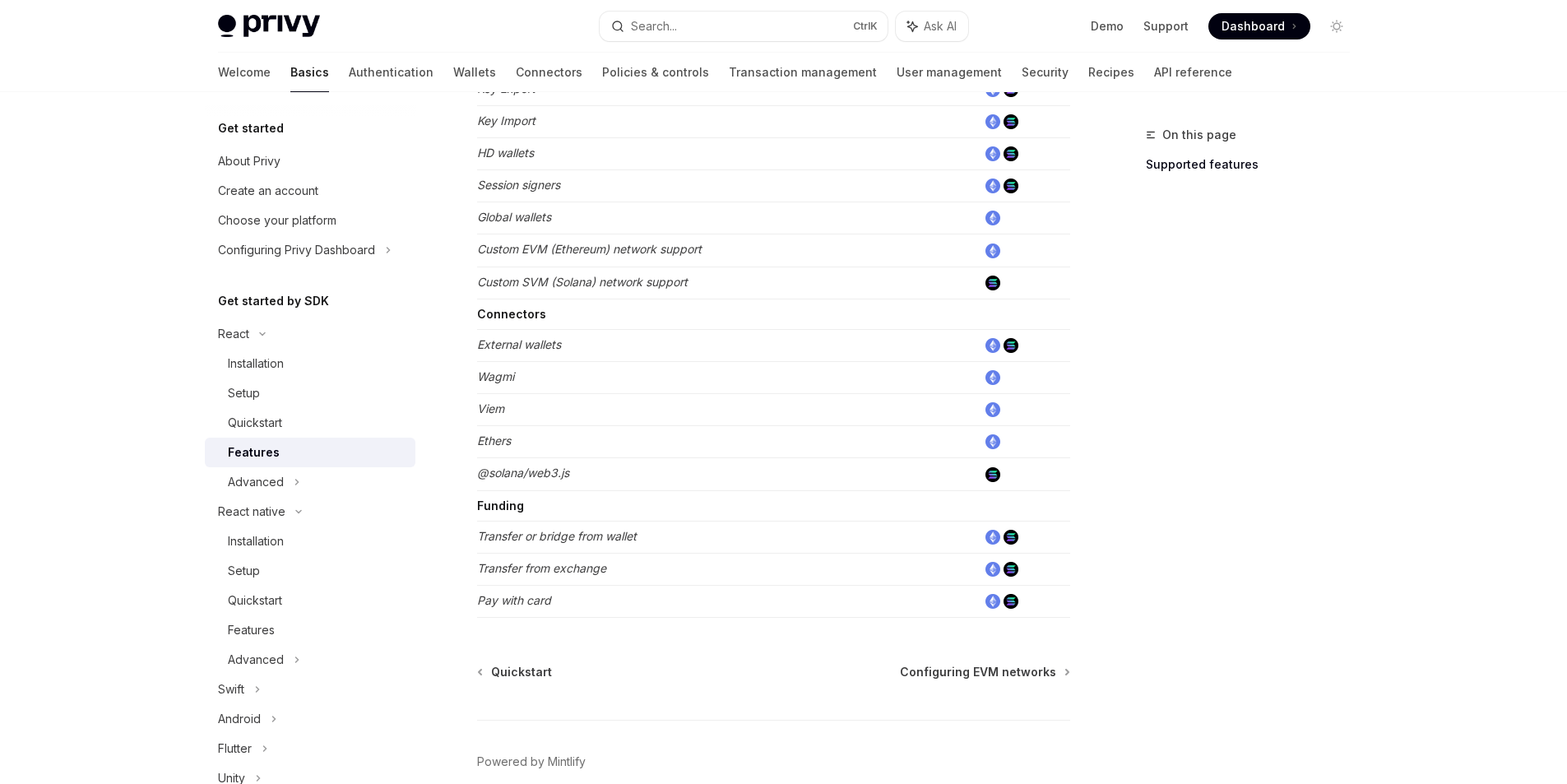
click at [502, 351] on td "External wallets" at bounding box center [727, 345] width 500 height 32
click at [484, 426] on td "Ethers" at bounding box center [727, 441] width 500 height 32
click at [969, 664] on span "Configuring EVM networks" at bounding box center [978, 672] width 157 height 16
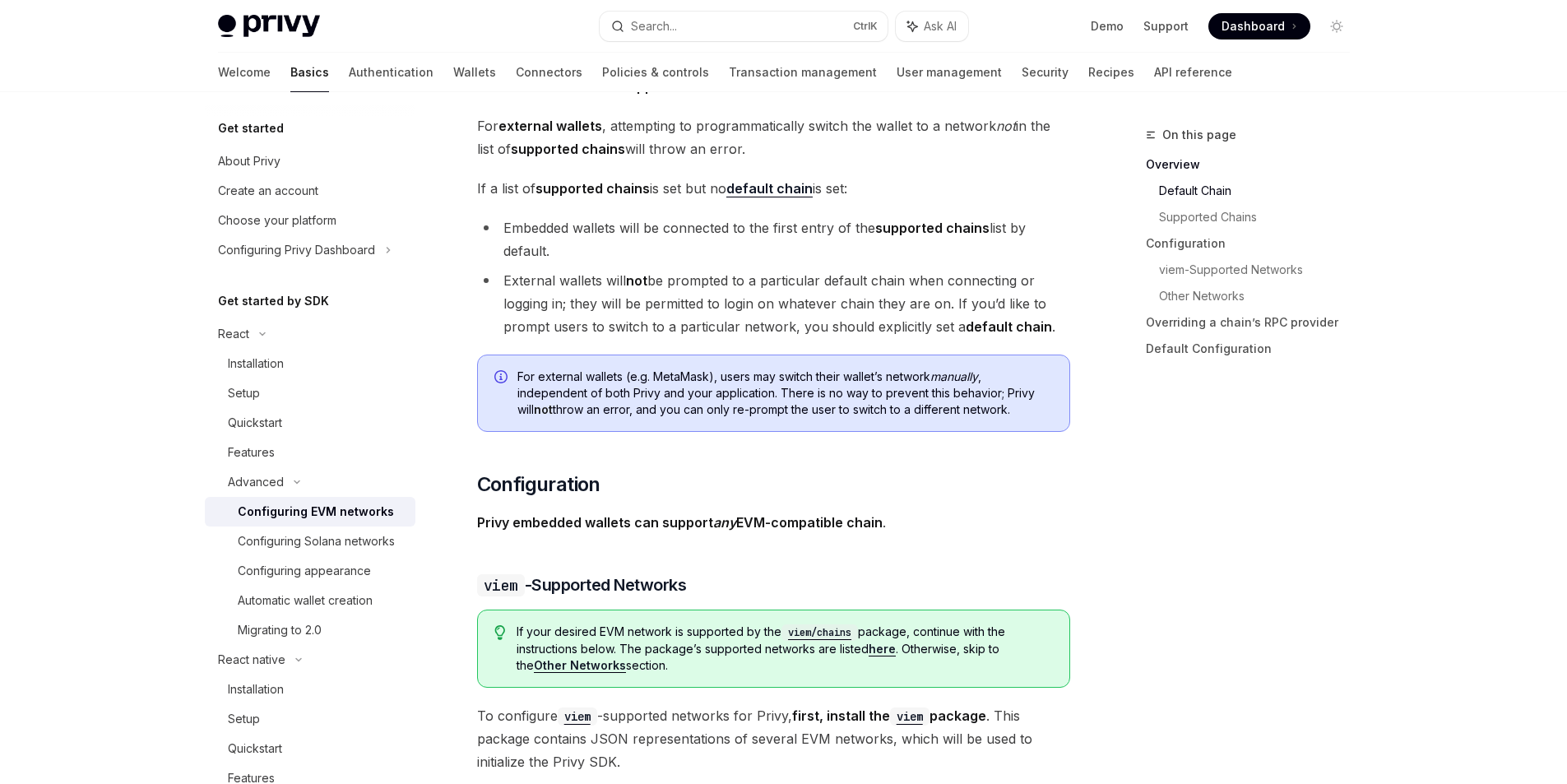
scroll to position [1481, 0]
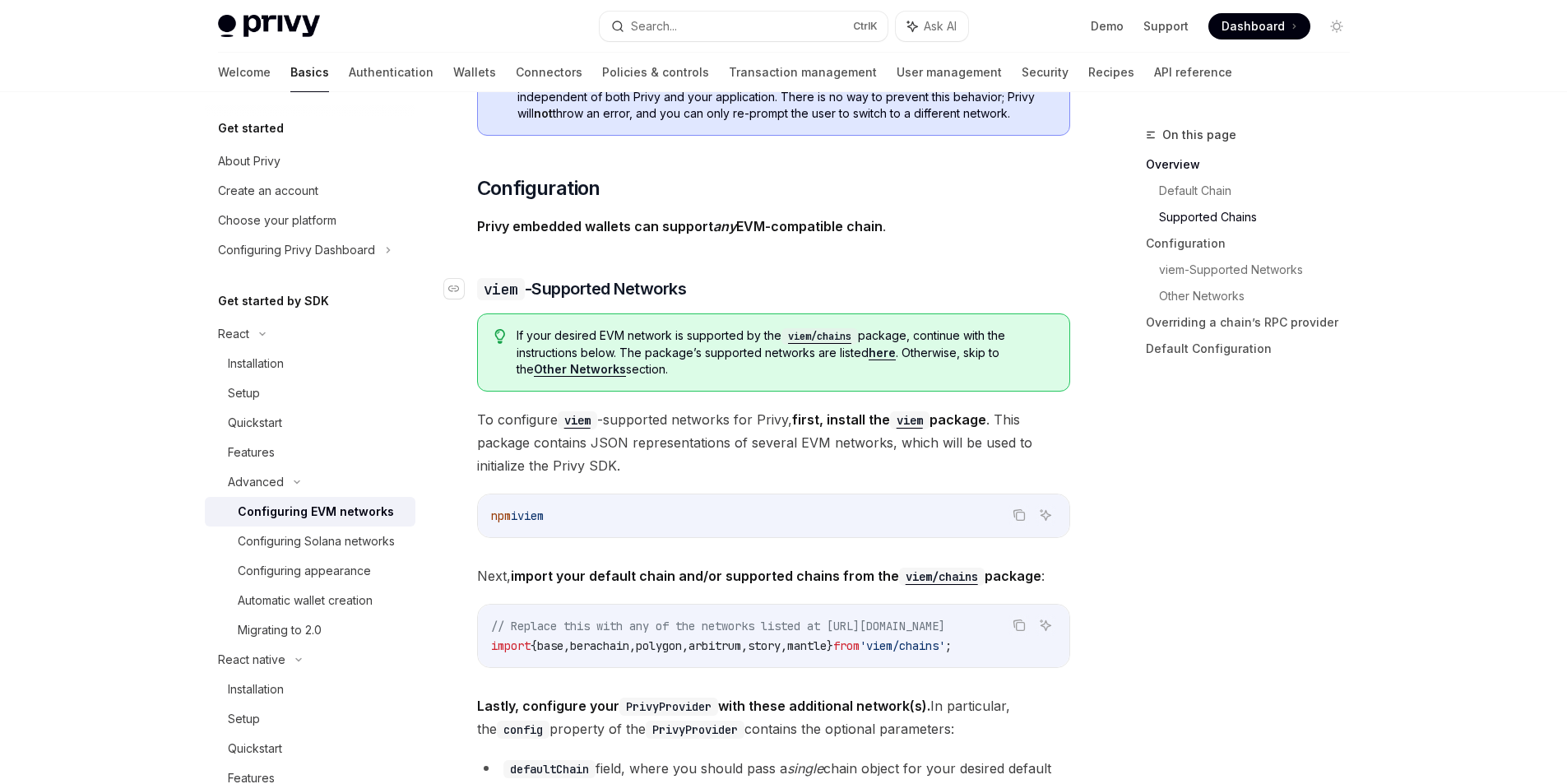
click at [565, 291] on span "viem -Supported Networks" at bounding box center [581, 288] width 210 height 23
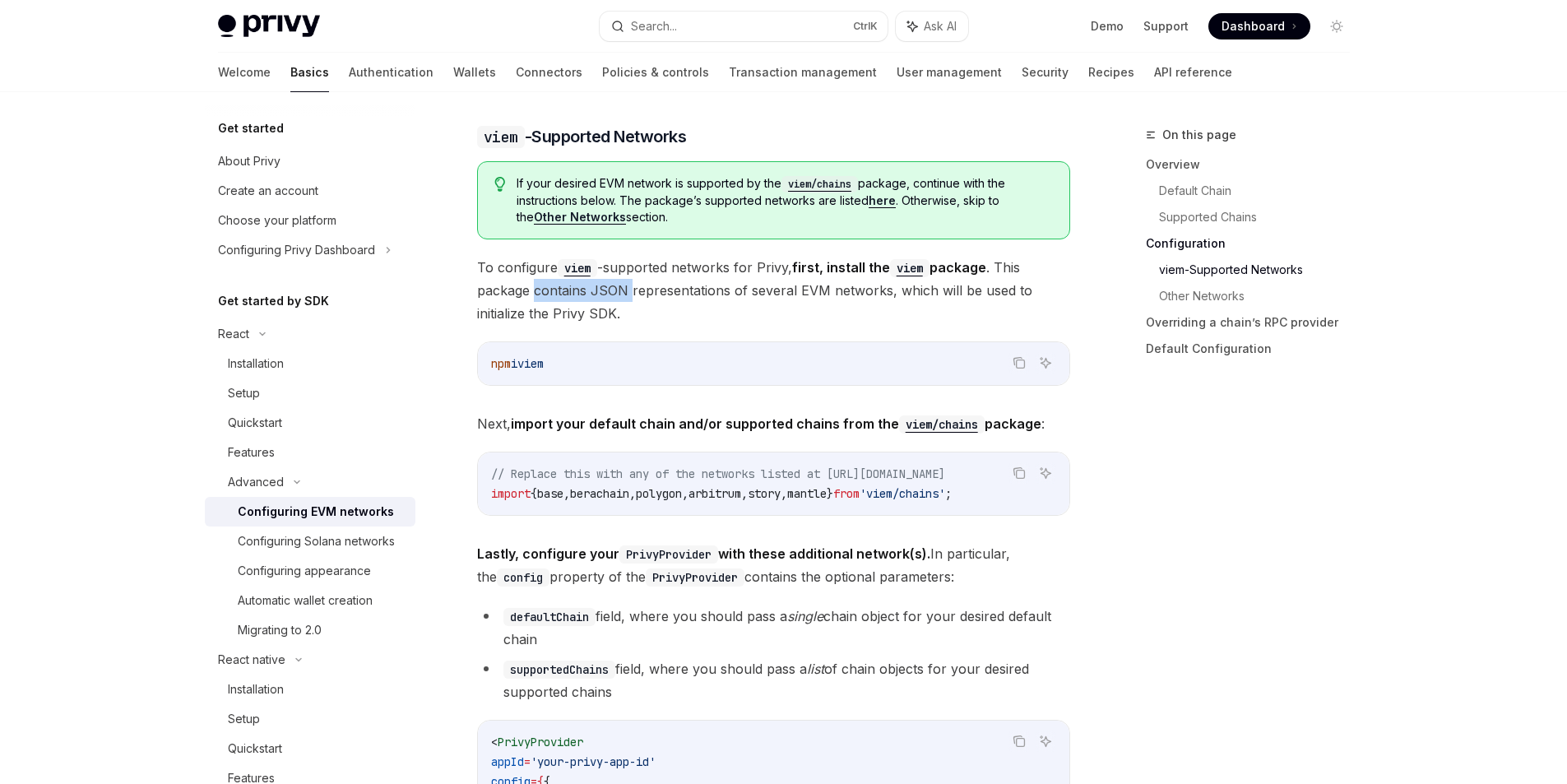
drag, startPoint x: 565, startPoint y: 291, endPoint x: 622, endPoint y: 293, distance: 57.0
click at [622, 293] on span "To configure viem -supported networks for Privy, first, install the viem packag…" at bounding box center [773, 290] width 593 height 69
drag, startPoint x: 644, startPoint y: 315, endPoint x: 695, endPoint y: 331, distance: 53.5
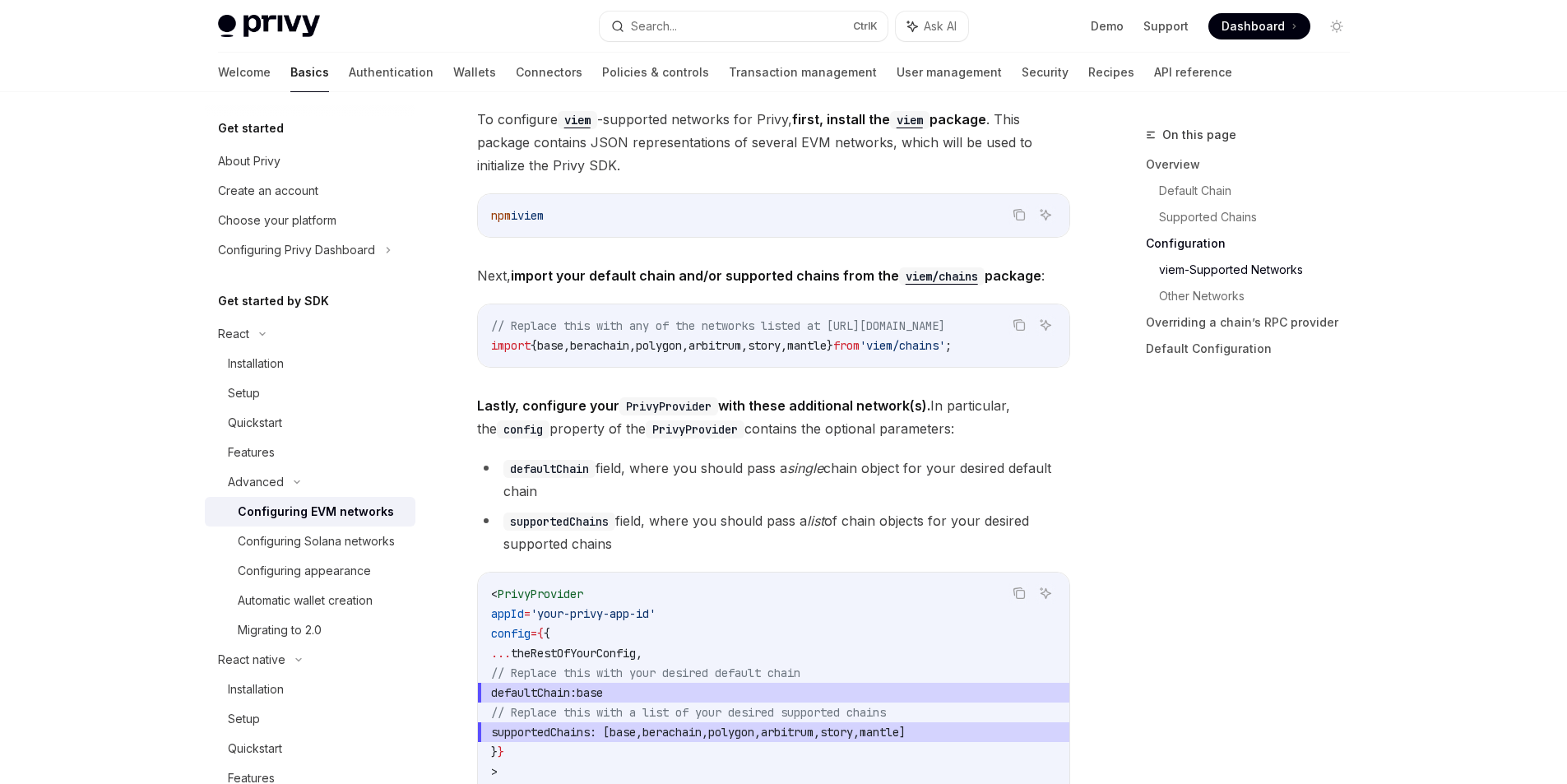
drag, startPoint x: 623, startPoint y: 378, endPoint x: 795, endPoint y: 382, distance: 172.0
click at [795, 382] on div "Privy is compatible with any EVM-compatible chain, and makes it easy to configu…" at bounding box center [773, 674] width 593 height 4495
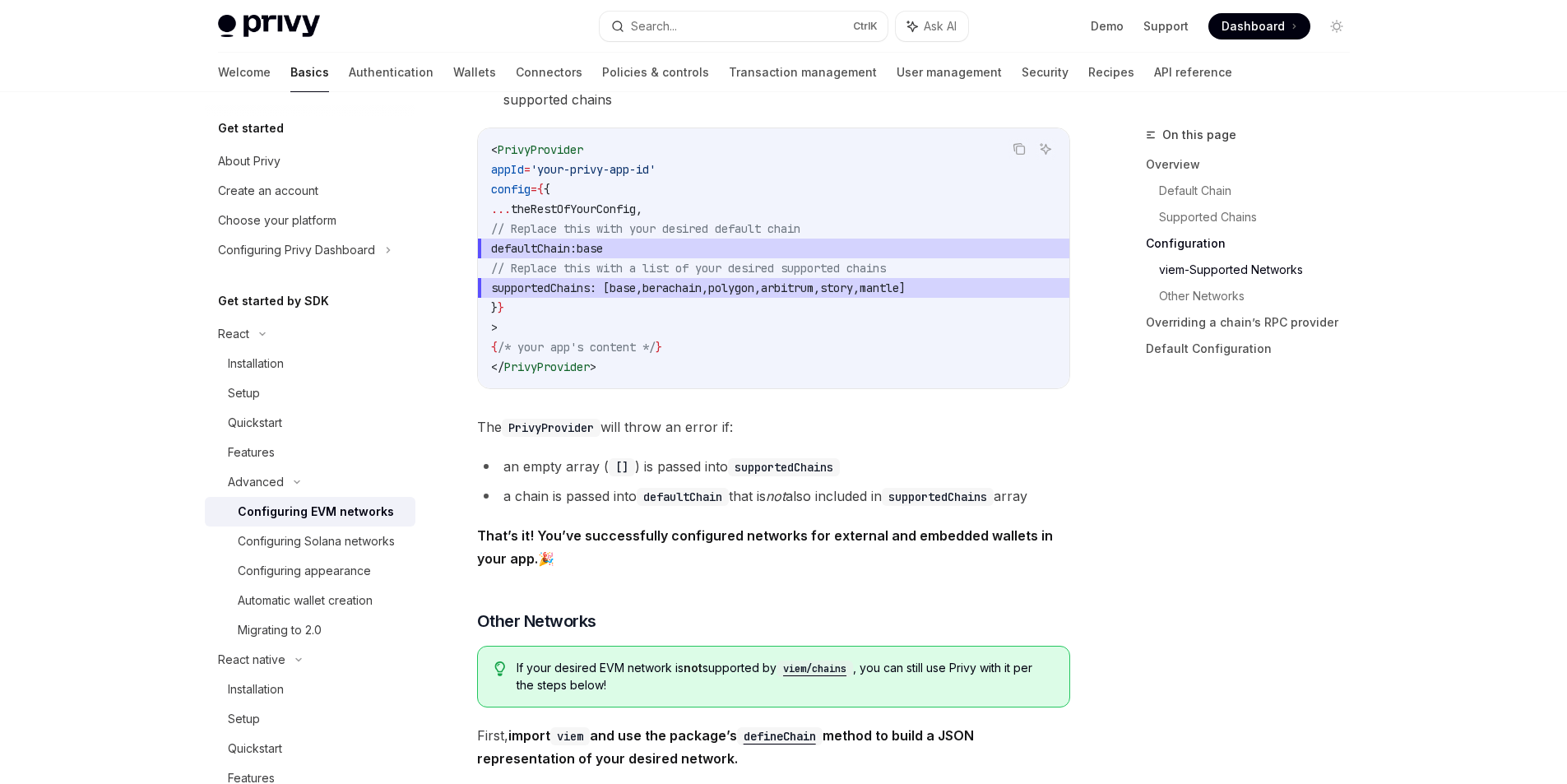
scroll to position [2373, 0]
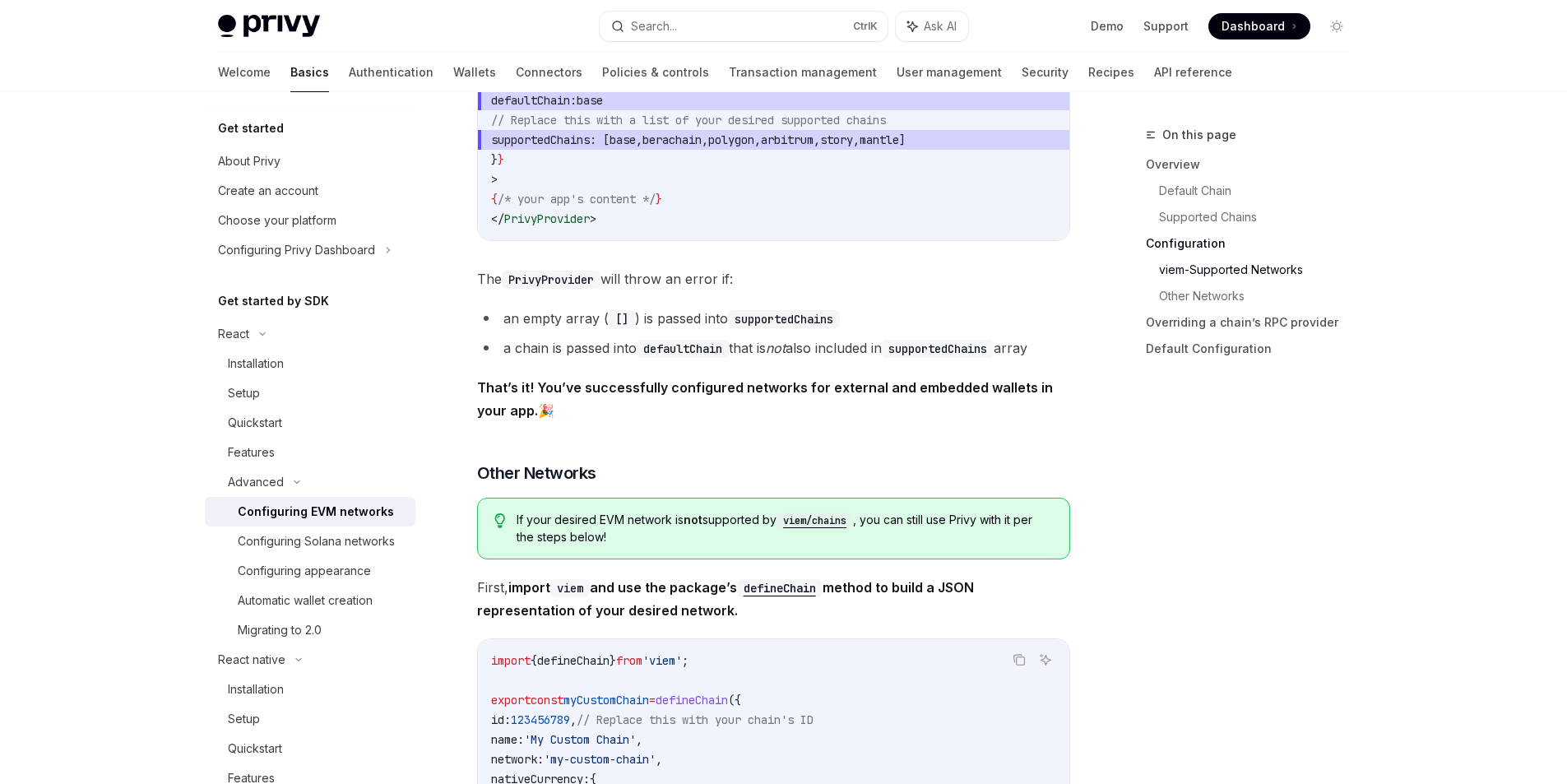
drag, startPoint x: 619, startPoint y: 425, endPoint x: 479, endPoint y: 390, distance: 144.3
click at [479, 390] on span "That’s it! You’ve successfully configured networks for external and embedded wa…" at bounding box center [773, 398] width 593 height 46
click at [468, 363] on div at bounding box center [468, 363] width 0 height 0
click at [751, 403] on span "That’s it! You’ve successfully configured networks for external and embedded wa…" at bounding box center [773, 398] width 593 height 46
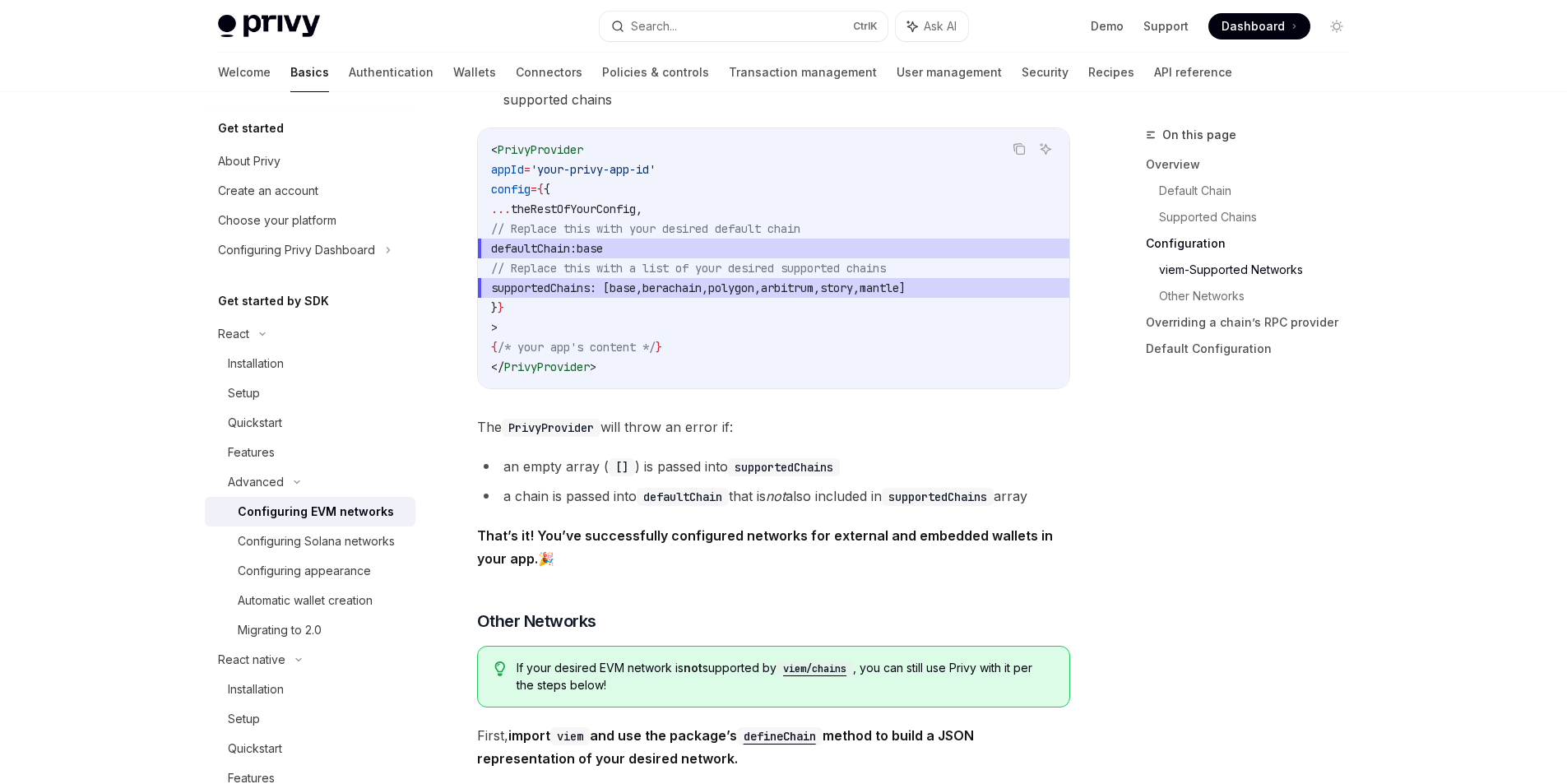
scroll to position [2076, 0]
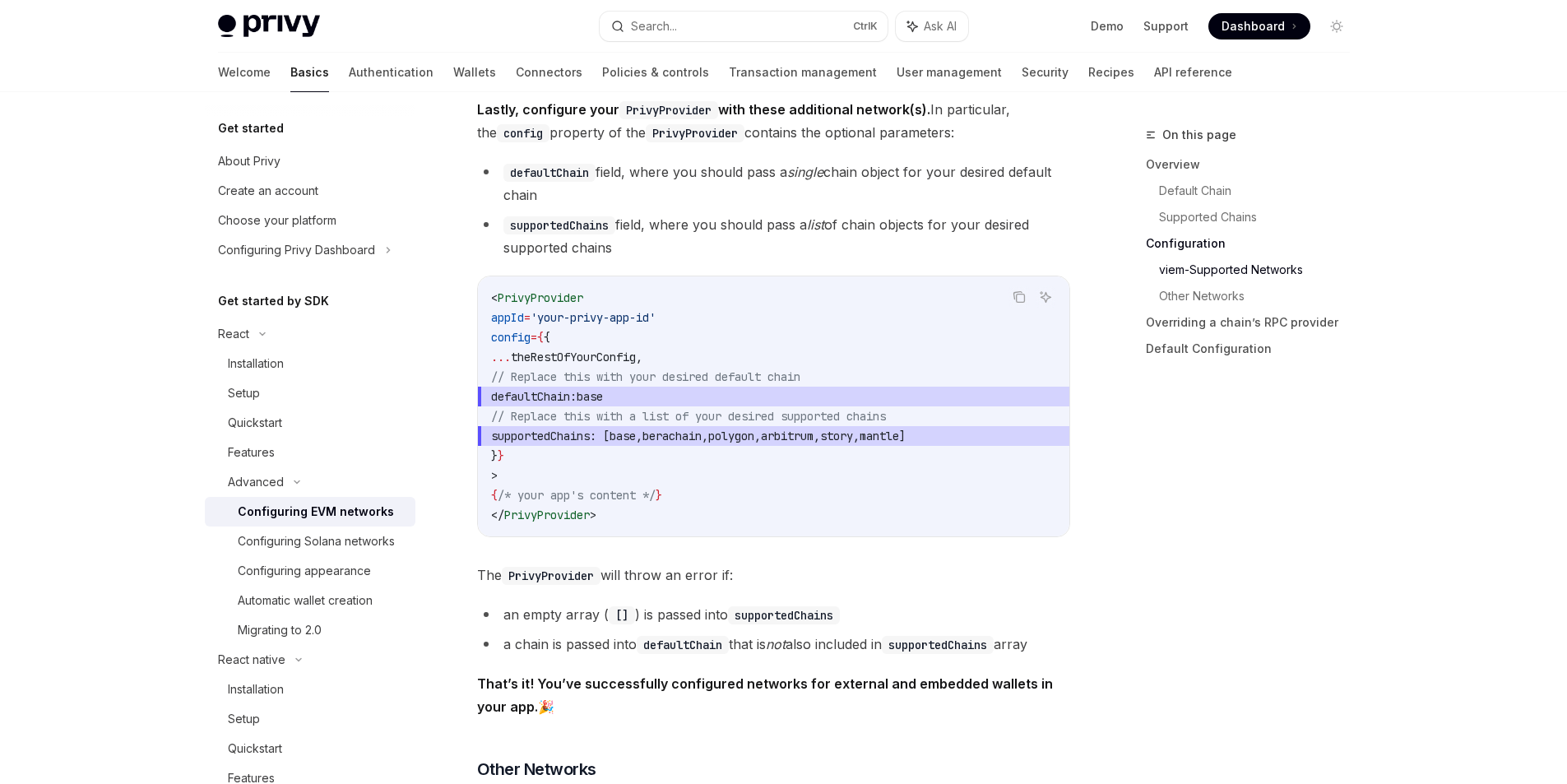
click at [577, 402] on span "defaultChain:" at bounding box center [534, 397] width 86 height 15
drag, startPoint x: 598, startPoint y: 402, endPoint x: 649, endPoint y: 401, distance: 51.0
click at [649, 401] on span "defaultChain: base" at bounding box center [773, 397] width 565 height 20
click at [590, 442] on span "supportedChains" at bounding box center [541, 436] width 99 height 15
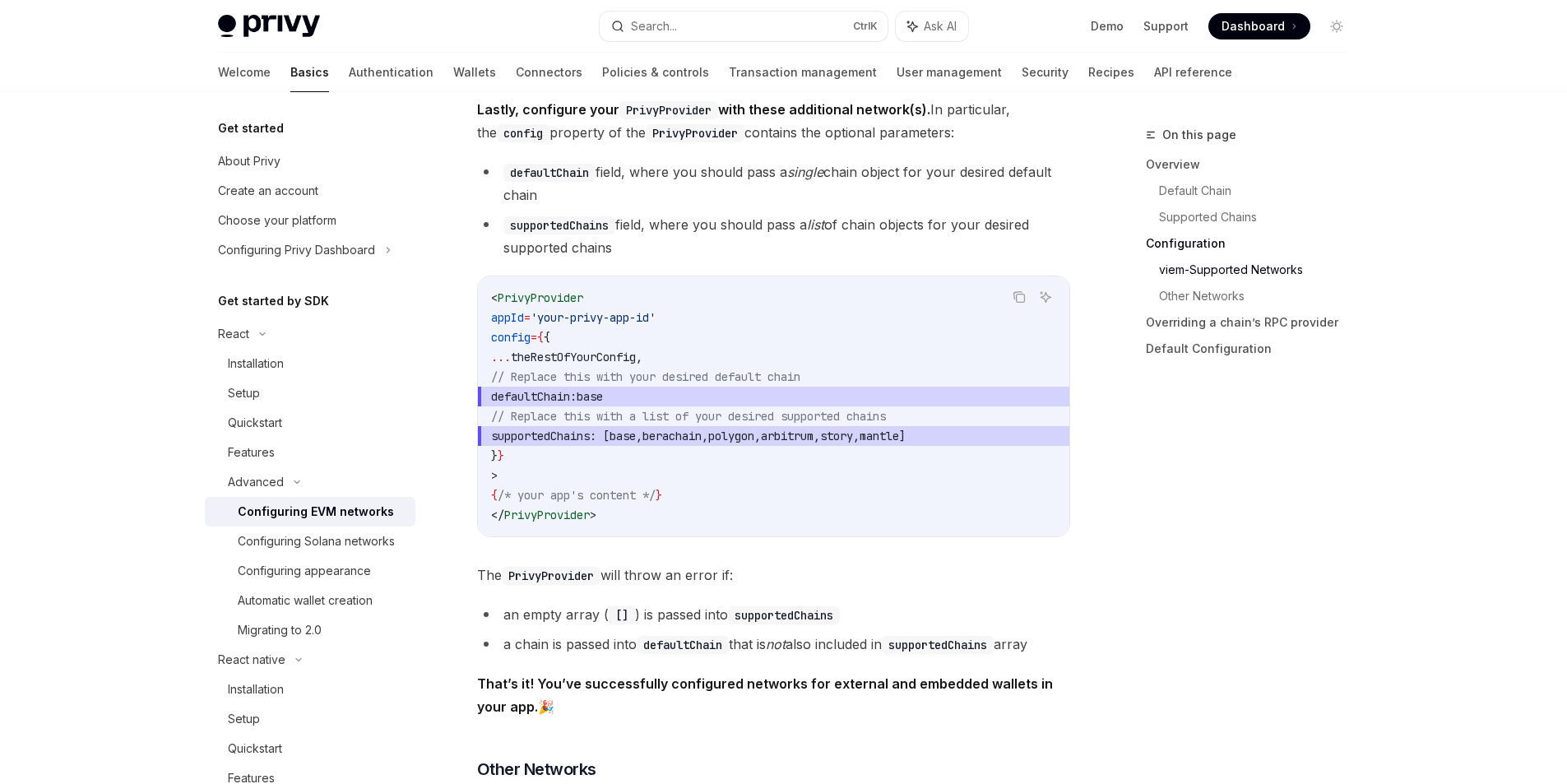
click at [665, 446] on span "supportedChains : [ base , berachain , polygon , arbitrum , story , mantle ]" at bounding box center [773, 436] width 565 height 20
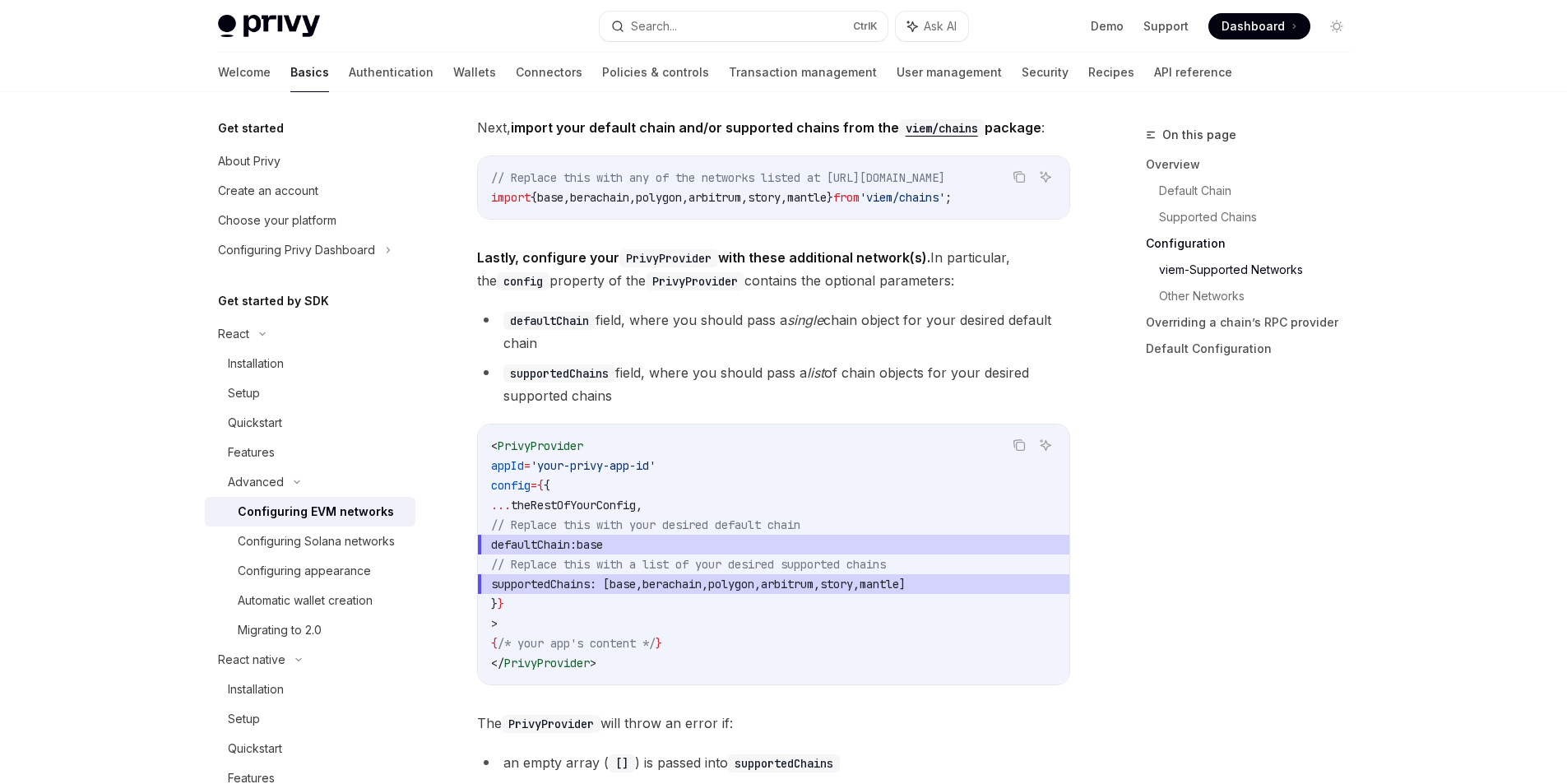
click at [531, 491] on span "config" at bounding box center [511, 485] width 39 height 15
click at [638, 487] on code "< PrivyProvider appId = 'your-privy-app-id' config = { { ... theRestOfYourConfi…" at bounding box center [773, 554] width 565 height 236
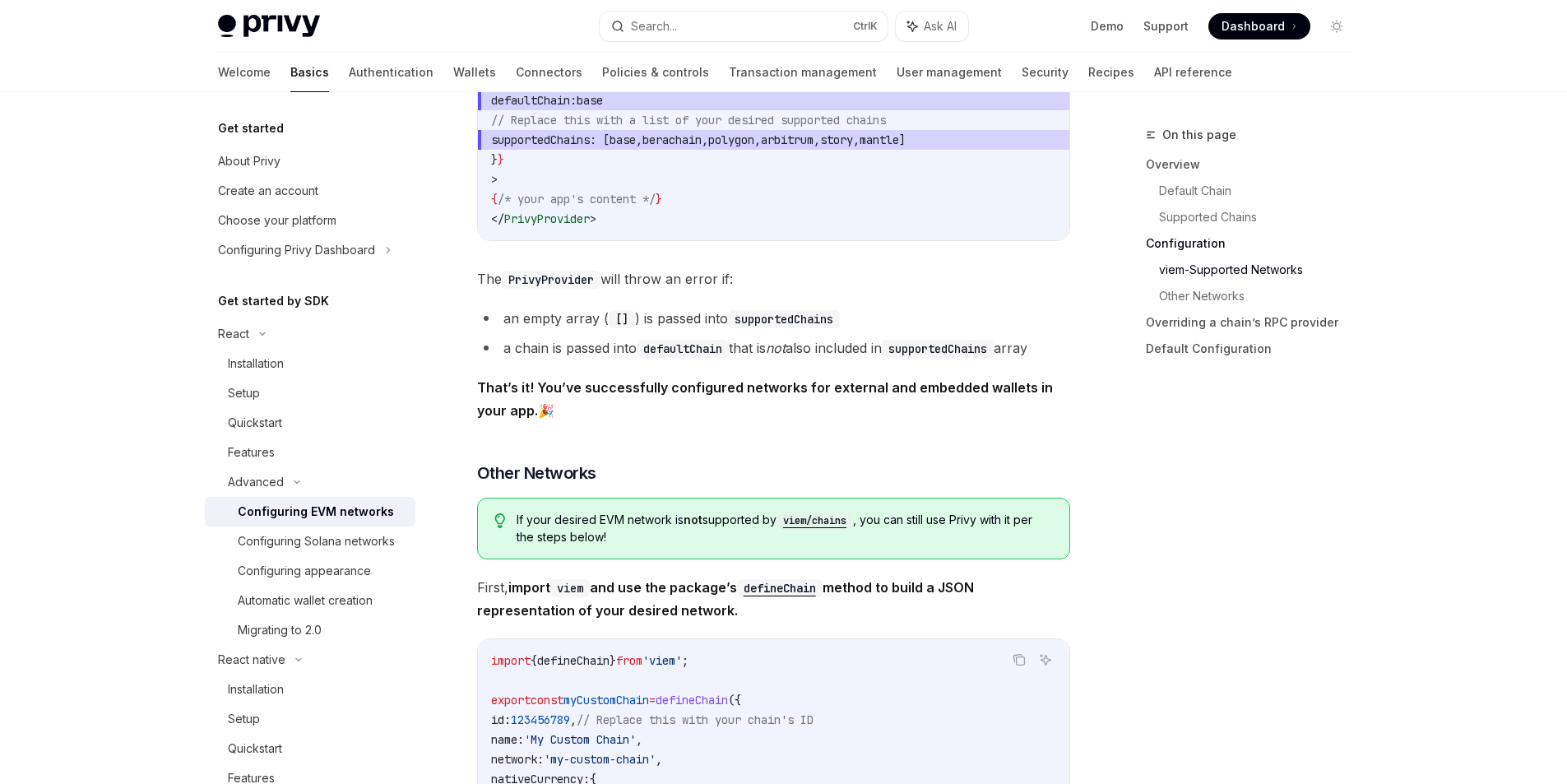
scroll to position [2520, 0]
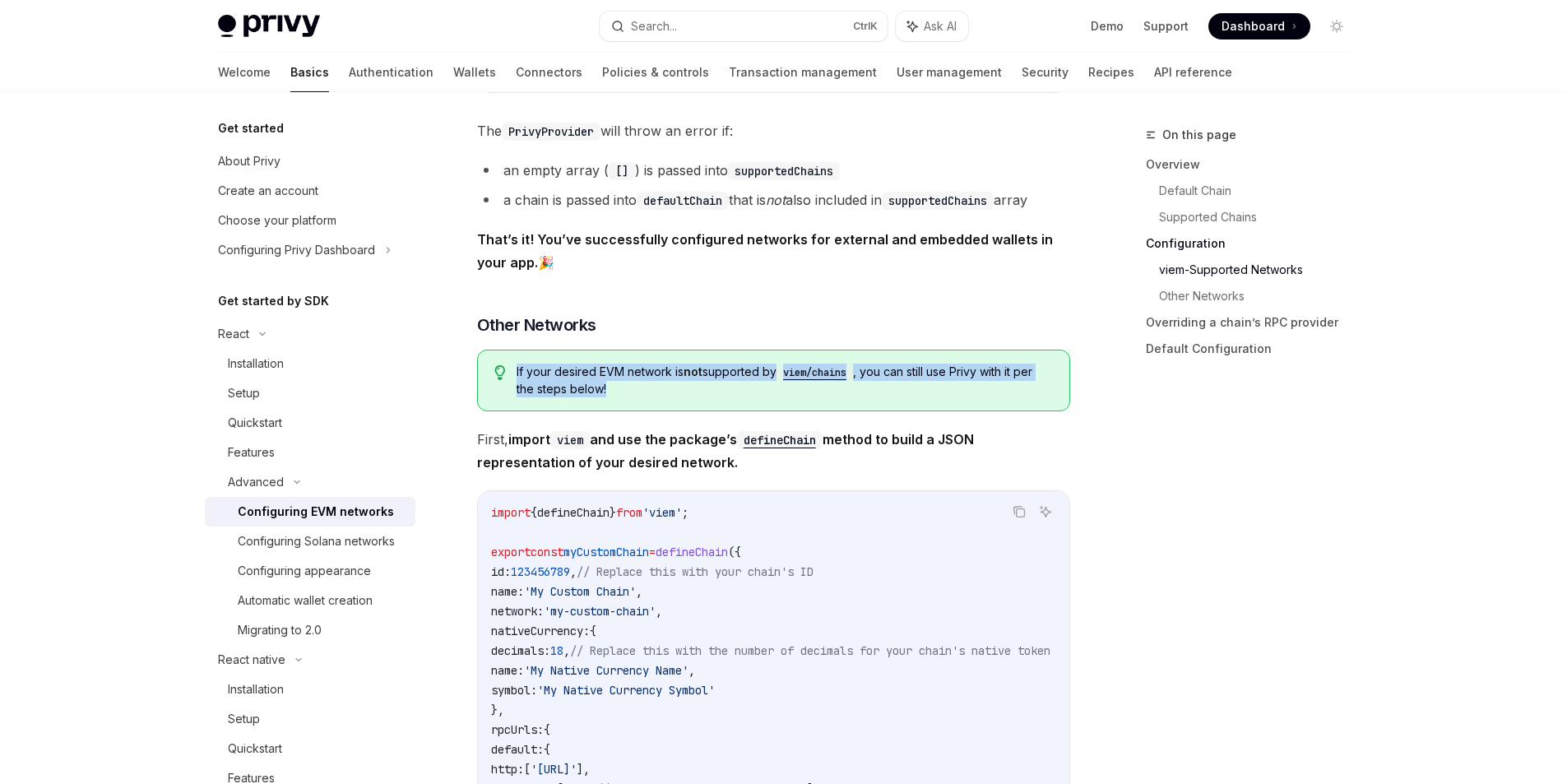
drag, startPoint x: 662, startPoint y: 394, endPoint x: 500, endPoint y: 374, distance: 163.2
click at [500, 374] on div "If your desired EVM network is not supported by viem/chains , you can still use…" at bounding box center [773, 380] width 593 height 62
click at [490, 347] on div at bounding box center [490, 347] width 0 height 0
click at [520, 357] on div "If your desired EVM network is not supported by viem/chains , you can still use…" at bounding box center [773, 380] width 593 height 62
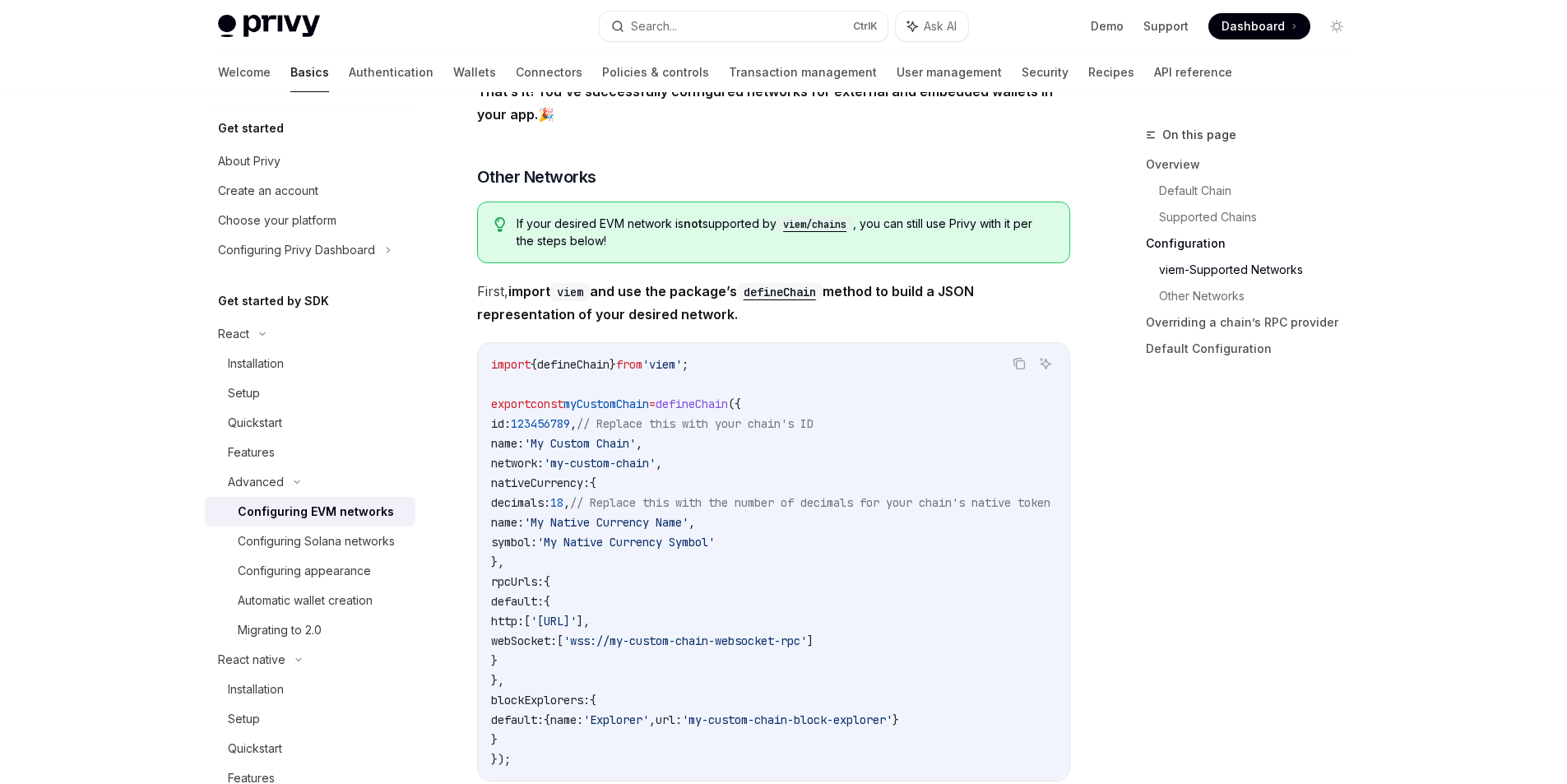
scroll to position [2817, 0]
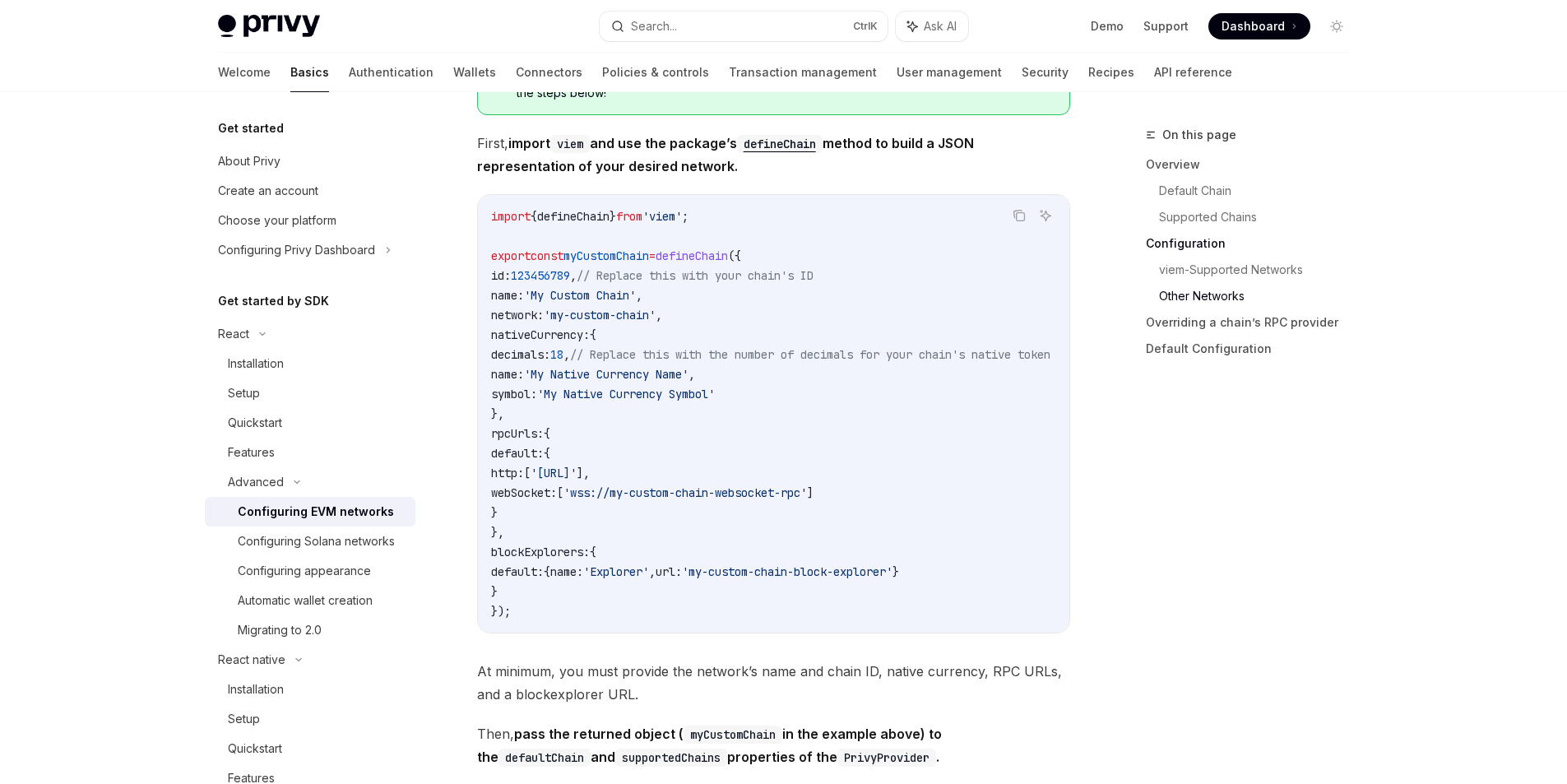
click at [717, 262] on span "defineChain" at bounding box center [693, 256] width 73 height 15
click at [588, 322] on span "'my-custom-chain'" at bounding box center [600, 315] width 112 height 15
click at [571, 342] on span "nativeCurrency:" at bounding box center [541, 335] width 99 height 15
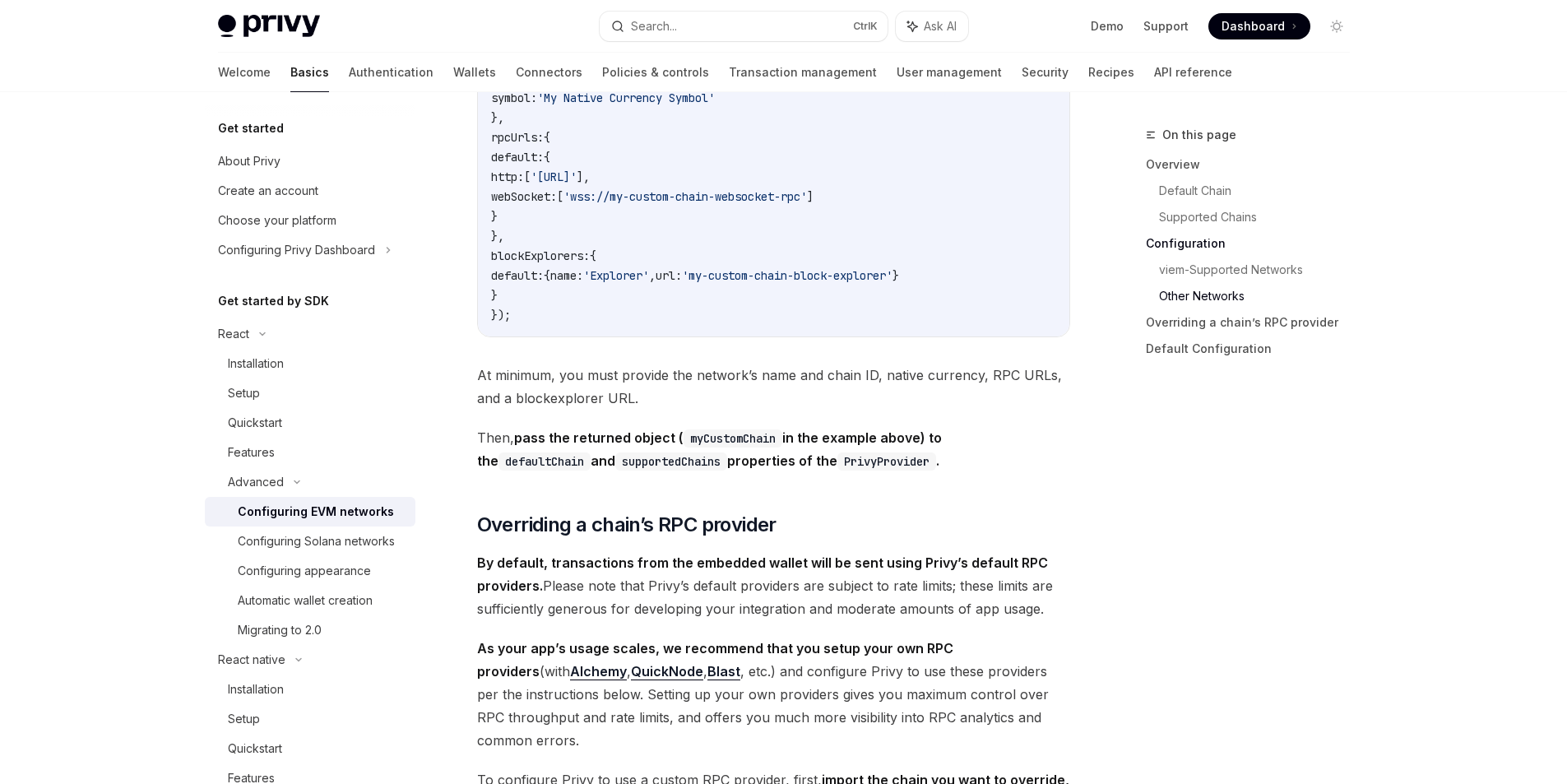
scroll to position [3261, 0]
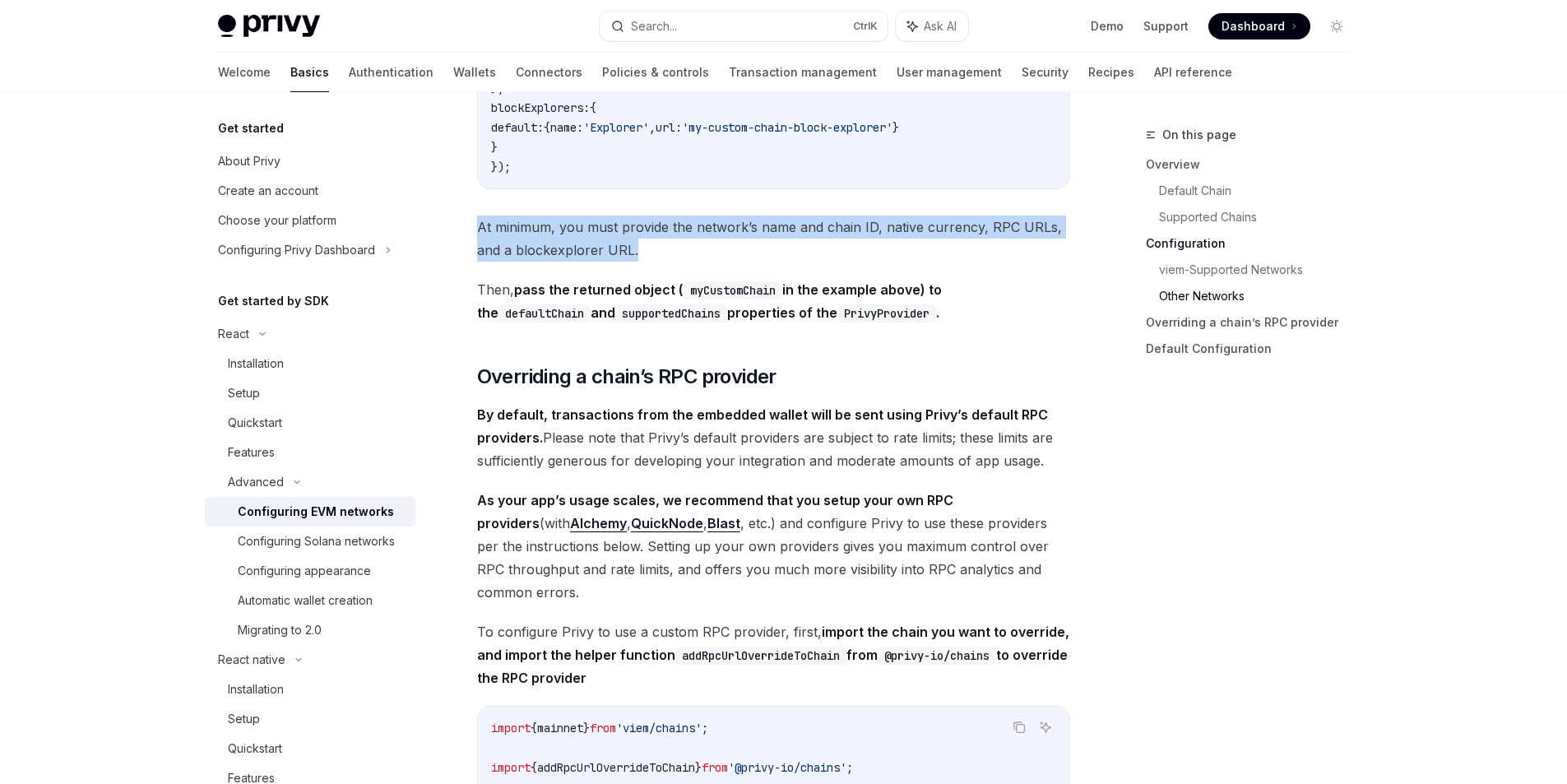
drag, startPoint x: 679, startPoint y: 253, endPoint x: 487, endPoint y: 211, distance: 196.5
click at [477, 209] on div at bounding box center [477, 209] width 0 height 0
click at [494, 262] on span "At minimum, you must provide the network’s name and chain ID, native currency, …" at bounding box center [773, 238] width 593 height 46
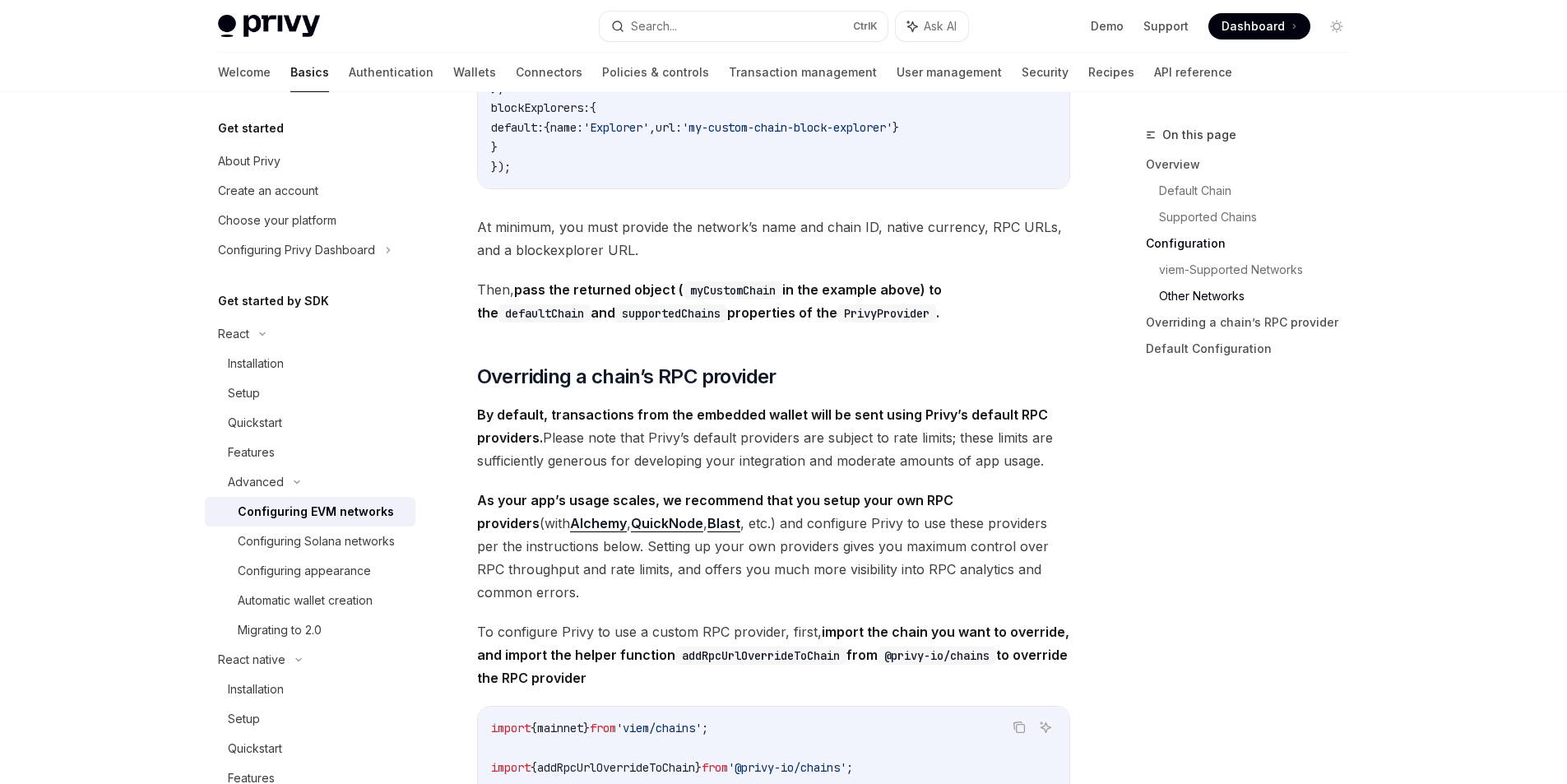
click at [492, 297] on span "Then, pass the returned object ( myCustomChain in the example above) to the def…" at bounding box center [773, 301] width 593 height 46
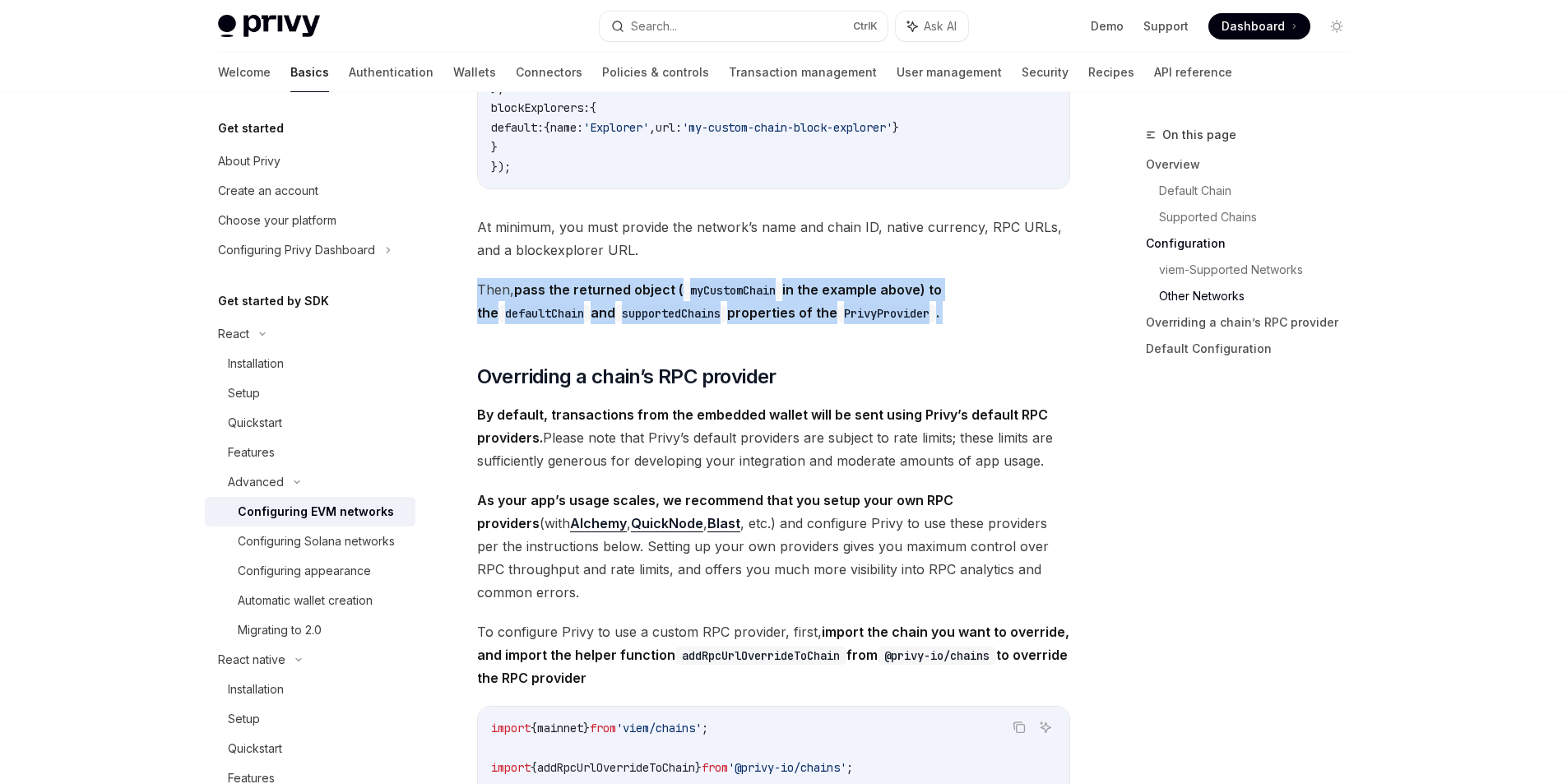
drag, startPoint x: 492, startPoint y: 297, endPoint x: 845, endPoint y: 336, distance: 355.1
click at [845, 324] on span "Then, pass the returned object ( myCustomChain in the example above) to the def…" at bounding box center [773, 301] width 593 height 46
click at [835, 335] on div at bounding box center [835, 335] width 0 height 0
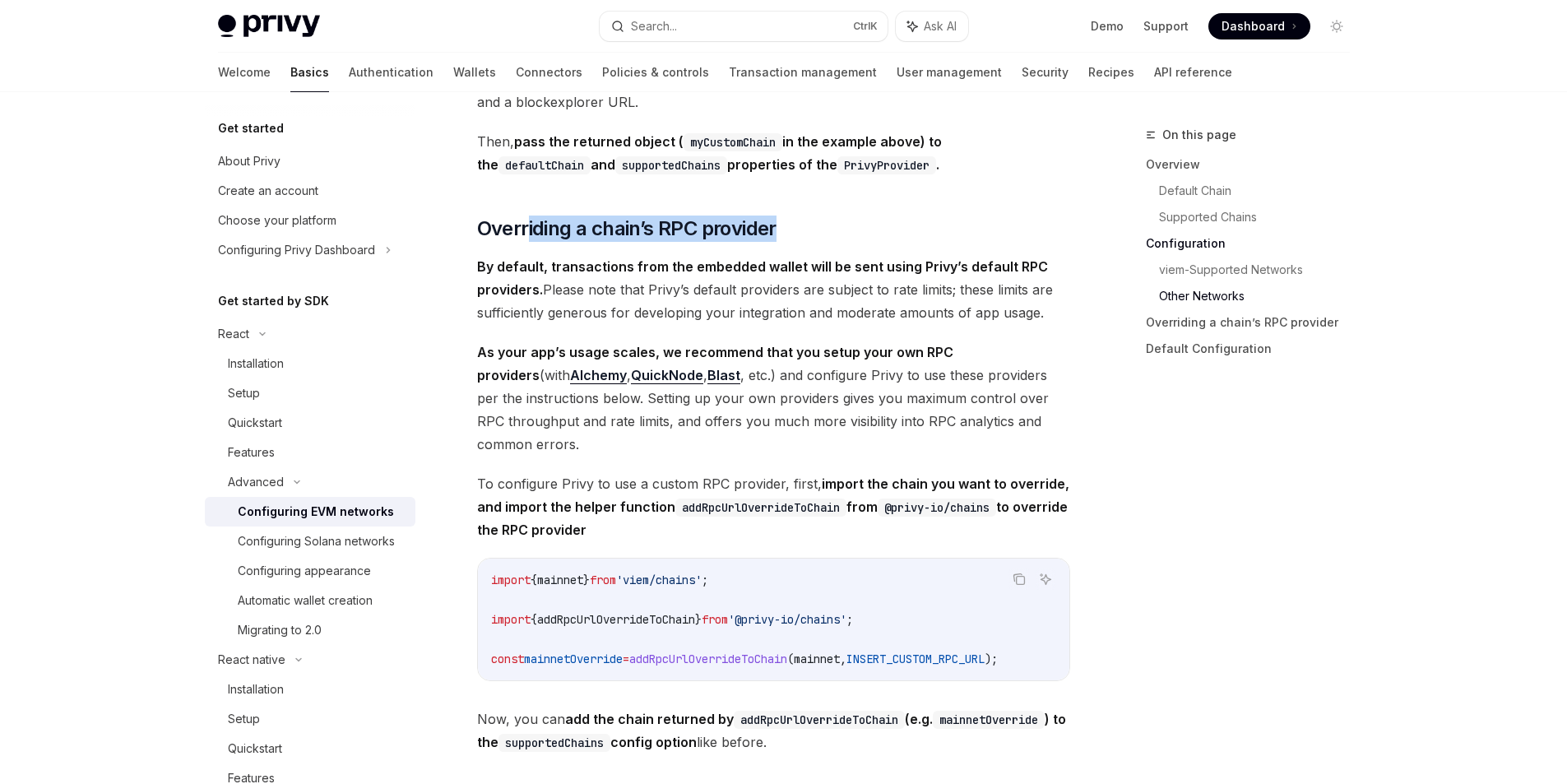
drag, startPoint x: 527, startPoint y: 241, endPoint x: 576, endPoint y: 265, distance: 54.6
click at [501, 287] on strong "By default, transactions from the embedded wallet will be sent using Privy’s de…" at bounding box center [763, 277] width 571 height 39
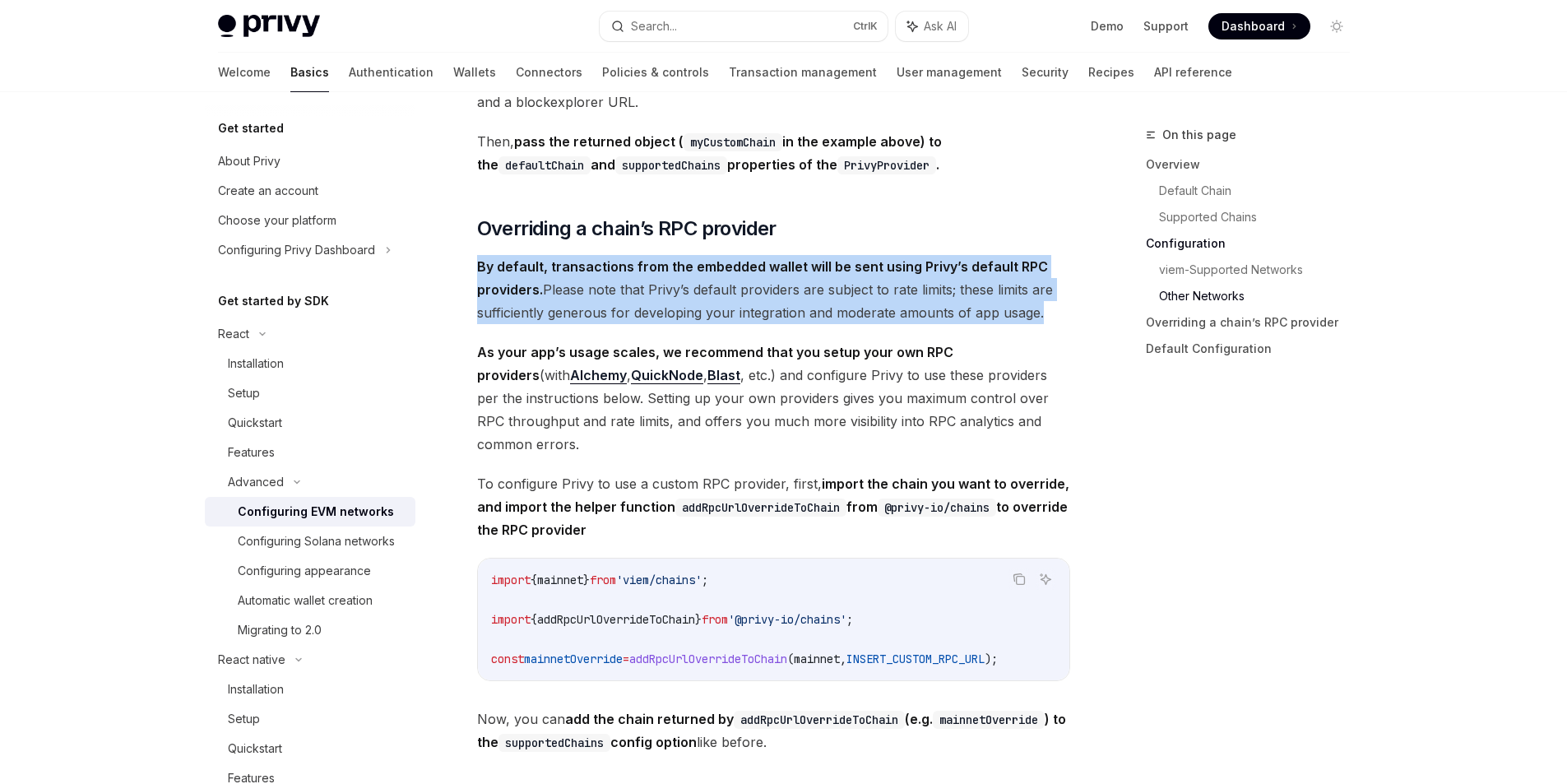
drag, startPoint x: 470, startPoint y: 283, endPoint x: 1054, endPoint y: 331, distance: 586.0
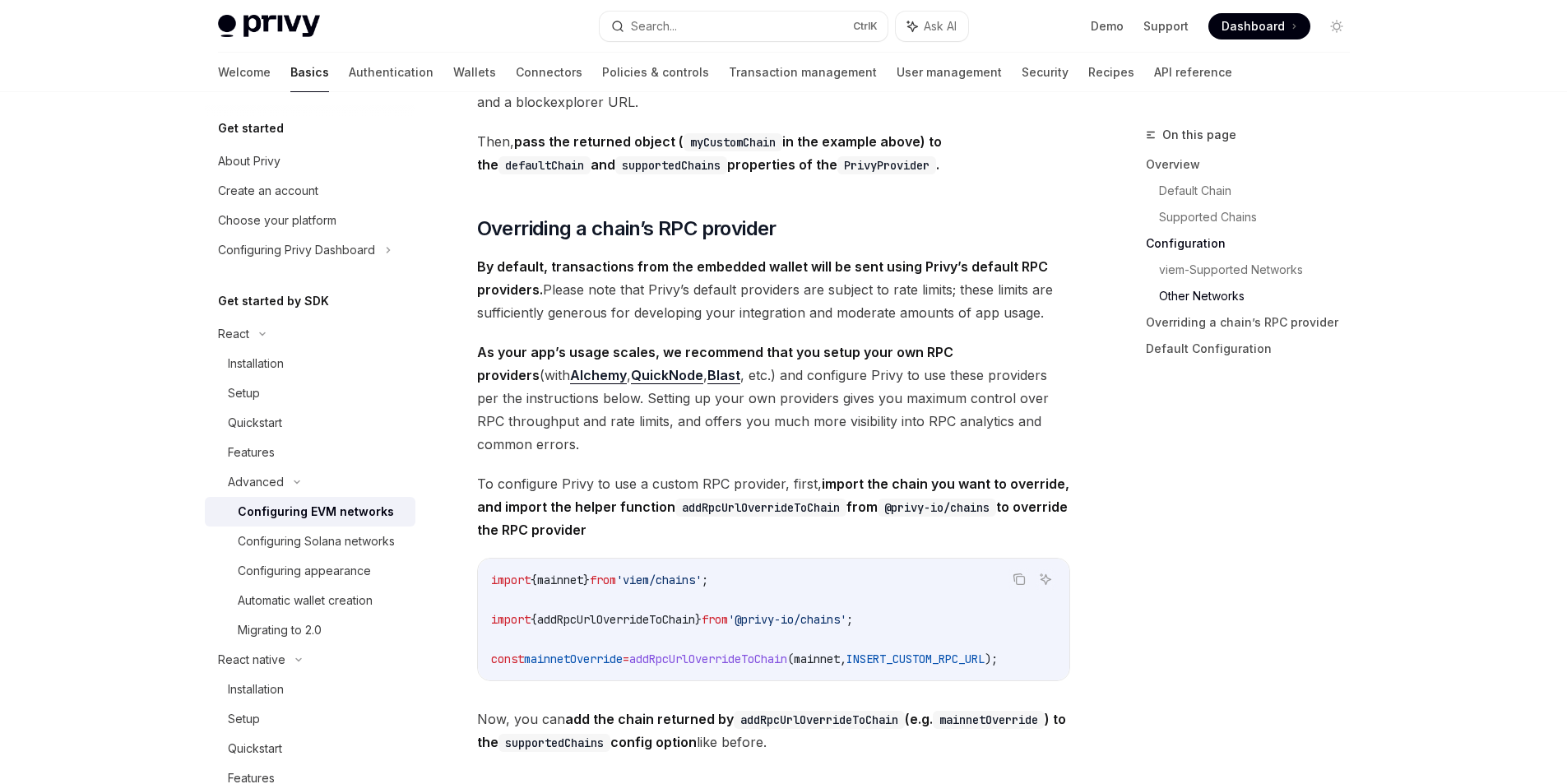
click at [482, 366] on strong "As your app’s usage scales, we recommend that you setup your own RPC providers" at bounding box center [715, 363] width 477 height 39
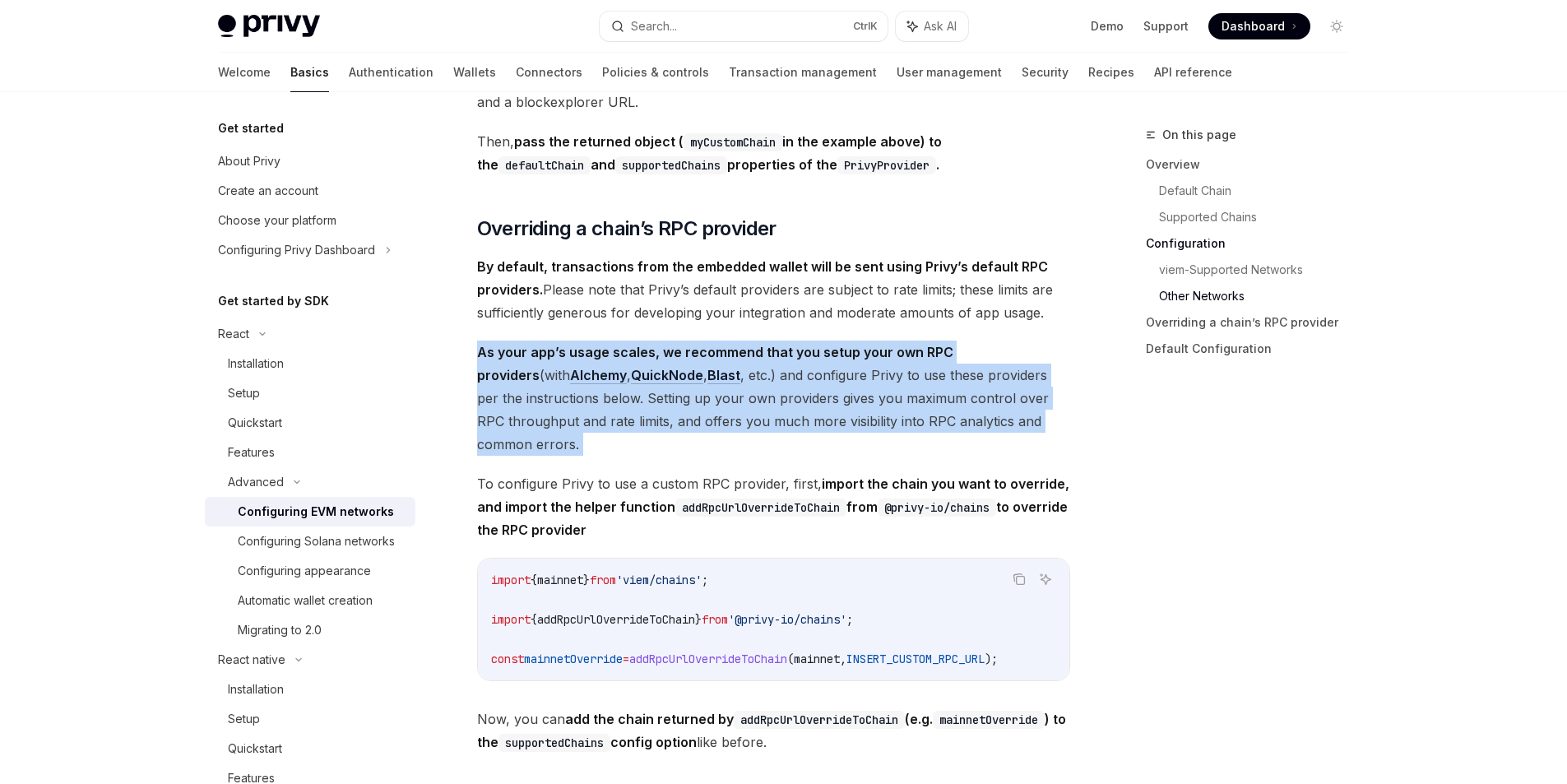
drag, startPoint x: 482, startPoint y: 366, endPoint x: 557, endPoint y: 450, distance: 112.6
click at [557, 450] on span "As your app’s usage scales, we recommend that you setup your own RPC providers …" at bounding box center [773, 397] width 593 height 116
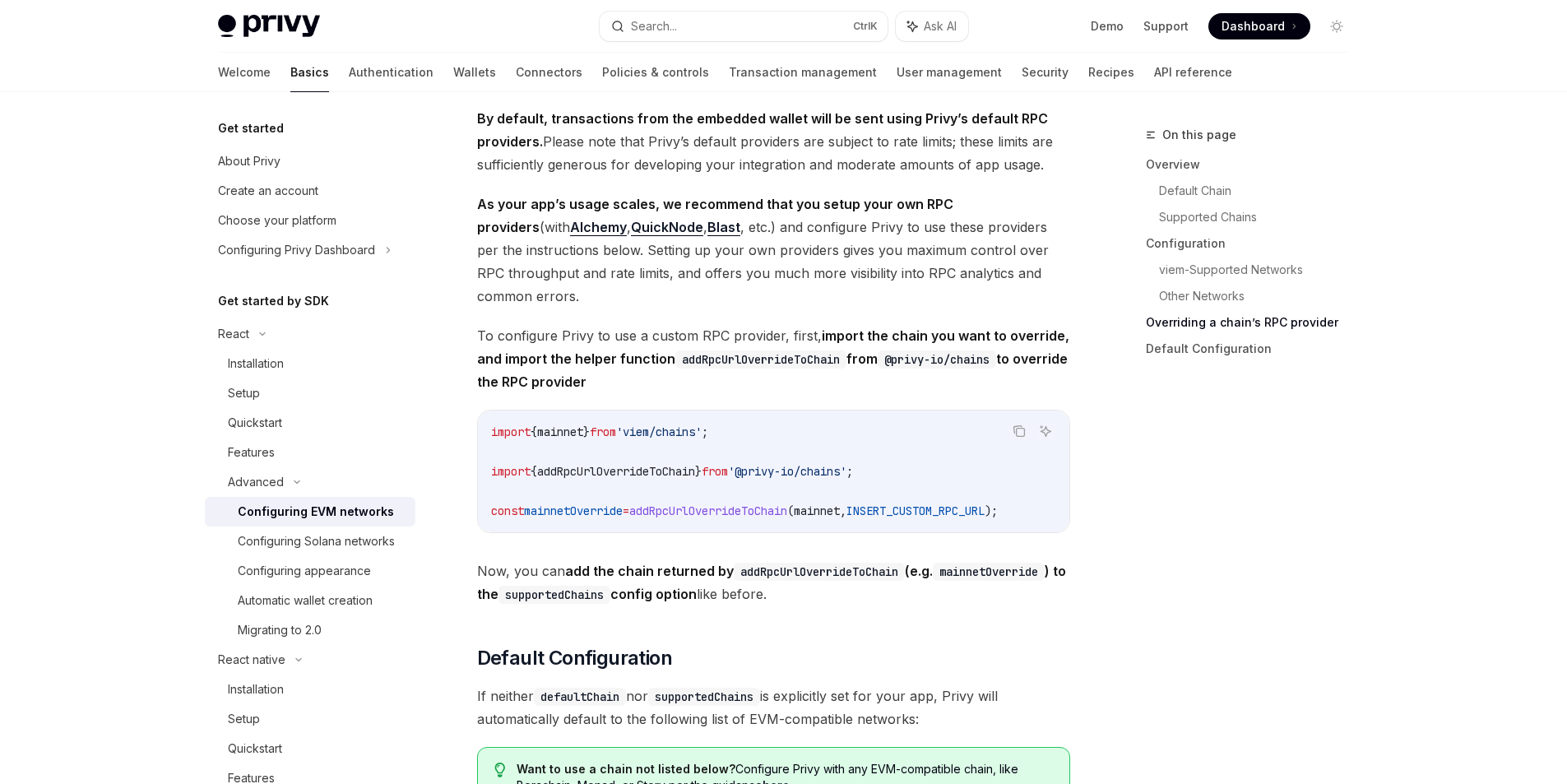
click at [495, 439] on span "import" at bounding box center [511, 432] width 39 height 15
drag, startPoint x: 495, startPoint y: 449, endPoint x: 730, endPoint y: 442, distance: 235.1
click at [708, 439] on span "import { mainnet } from 'viem/chains' ;" at bounding box center [600, 432] width 217 height 15
click at [502, 478] on span "import" at bounding box center [511, 471] width 39 height 15
drag, startPoint x: 502, startPoint y: 479, endPoint x: 920, endPoint y: 489, distance: 418.1
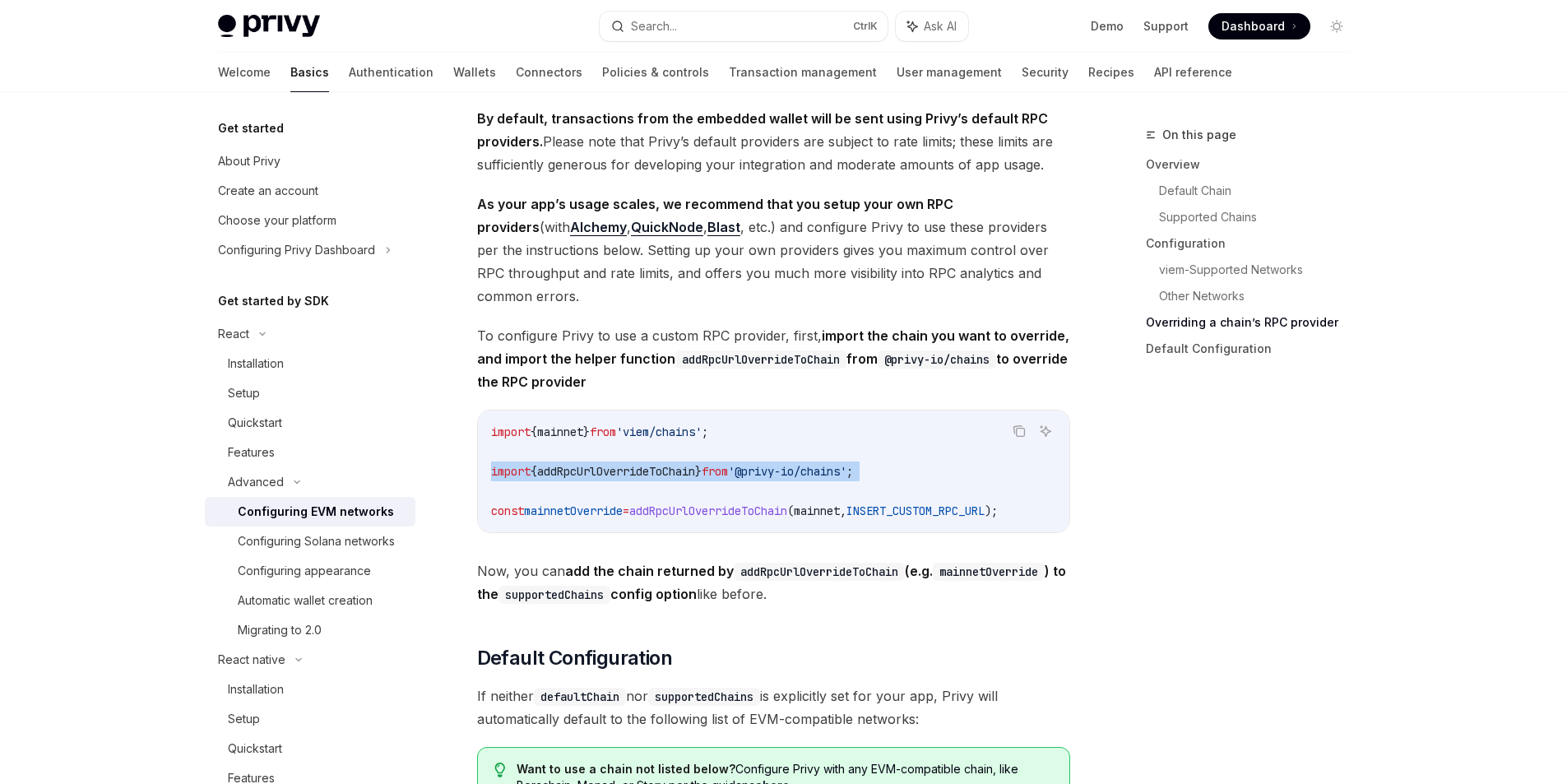
click at [920, 489] on code "import { mainnet } from 'viem/chains' ; import { addRpcUrlOverrideToChain } fro…" at bounding box center [773, 471] width 565 height 99
click at [909, 493] on div at bounding box center [909, 493] width 0 height 0
click at [531, 518] on span "mainnetOverride" at bounding box center [573, 510] width 99 height 15
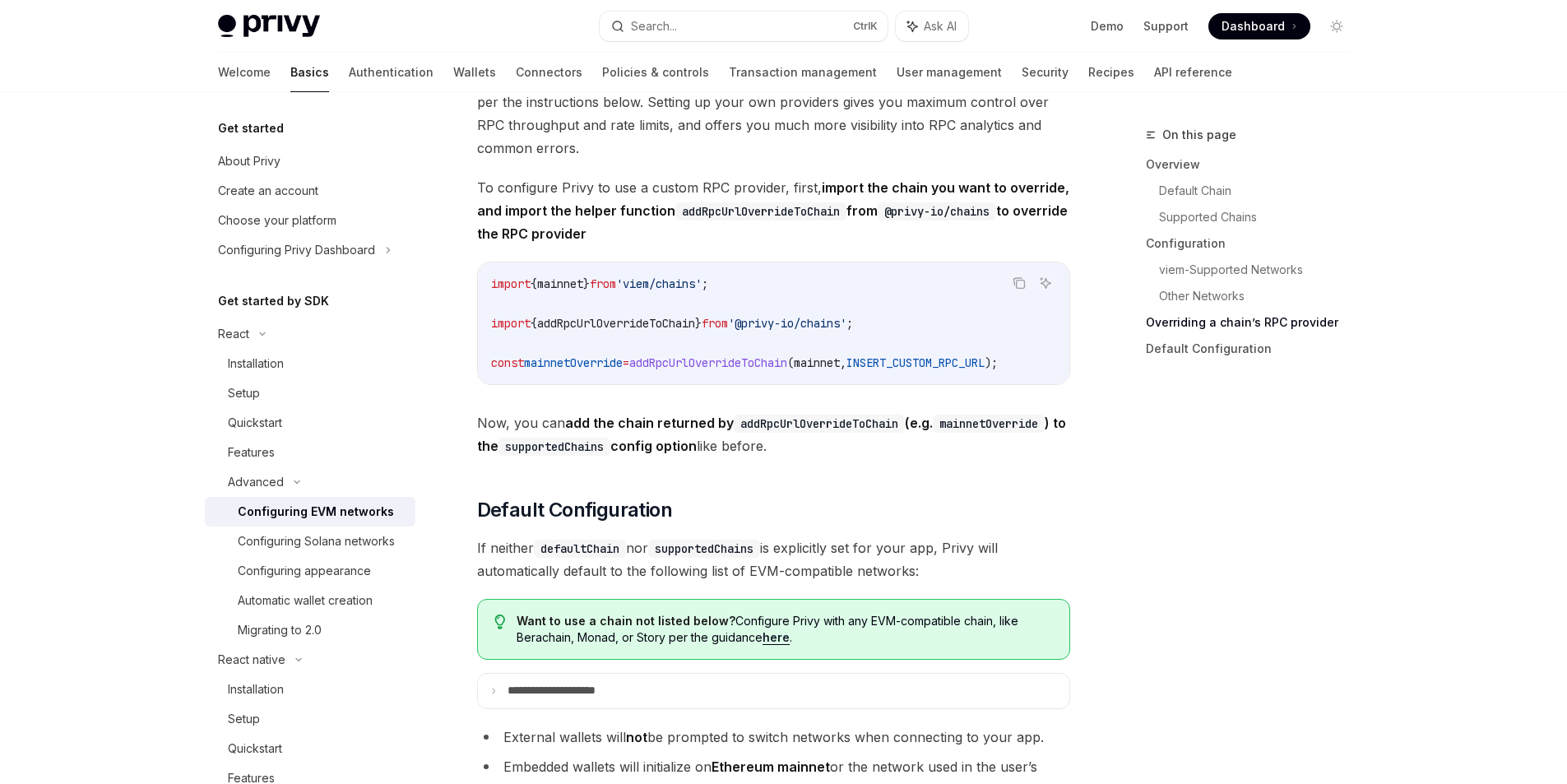
scroll to position [0, 0]
click at [706, 370] on span "addRpcUrlOverrideToChain" at bounding box center [709, 363] width 158 height 15
drag, startPoint x: 601, startPoint y: 405, endPoint x: 656, endPoint y: 405, distance: 55.0
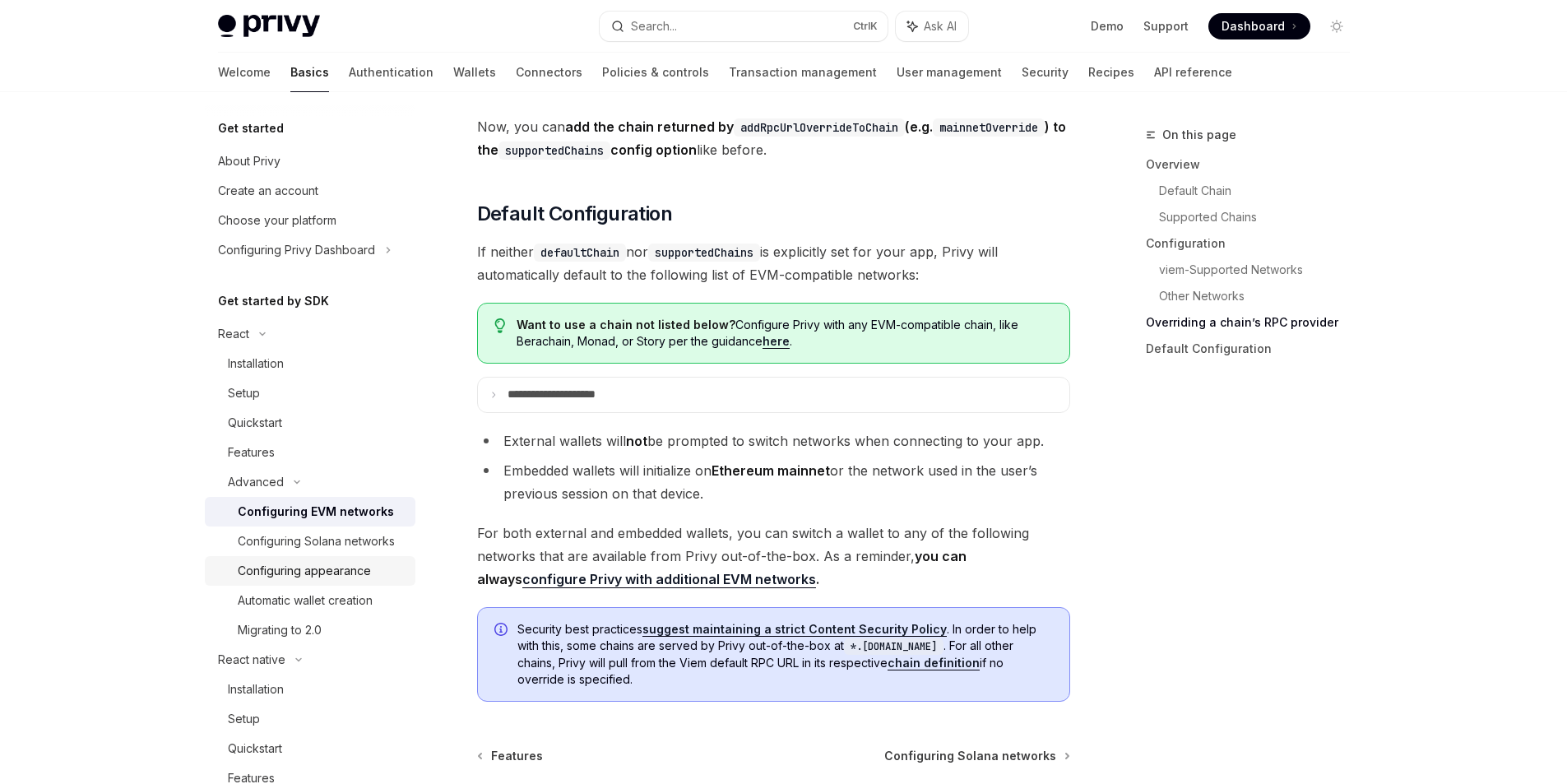
click at [355, 580] on div "Configuring appearance" at bounding box center [304, 571] width 133 height 20
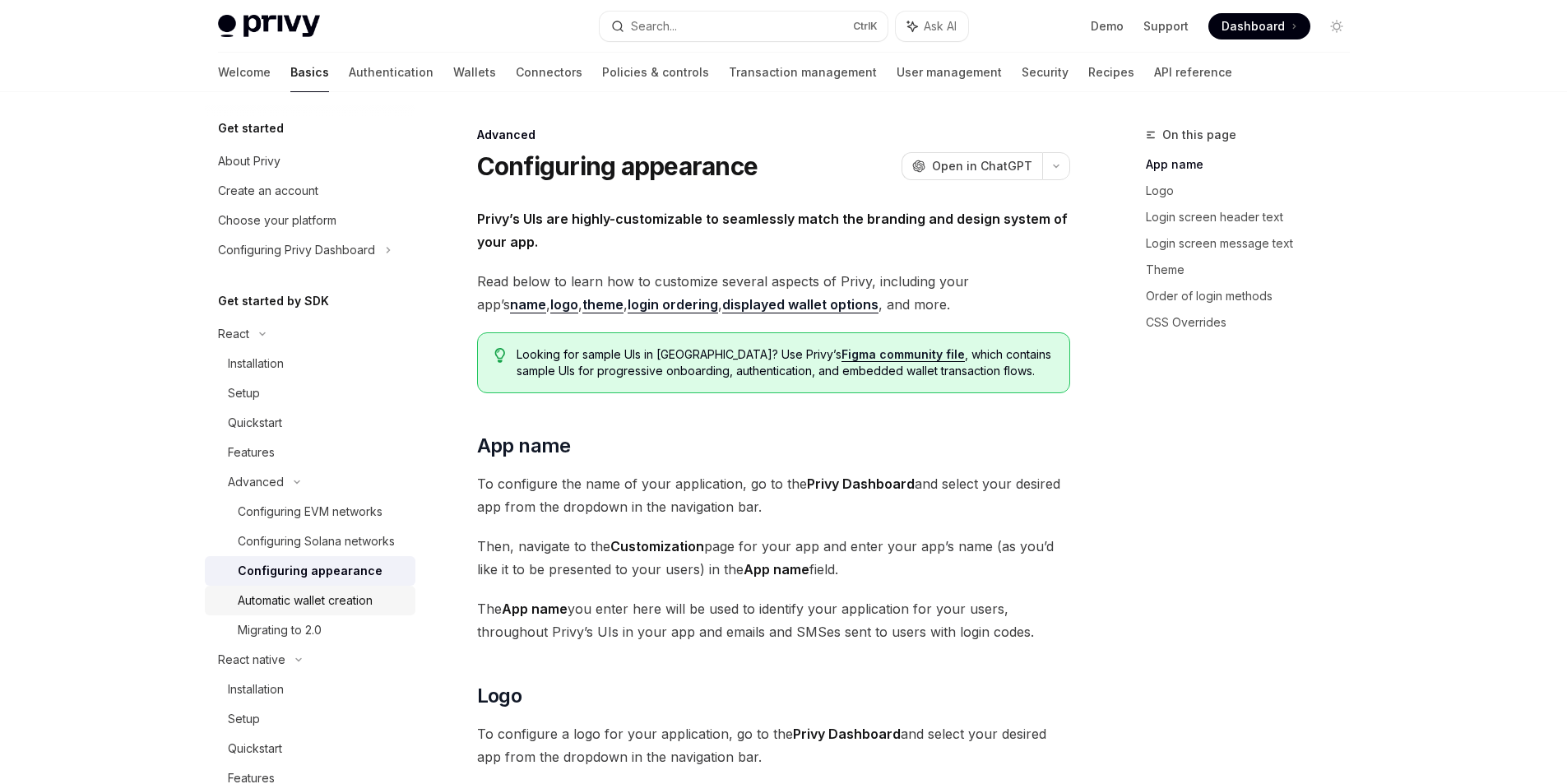
click at [348, 609] on link "Automatic wallet creation" at bounding box center [309, 600] width 210 height 30
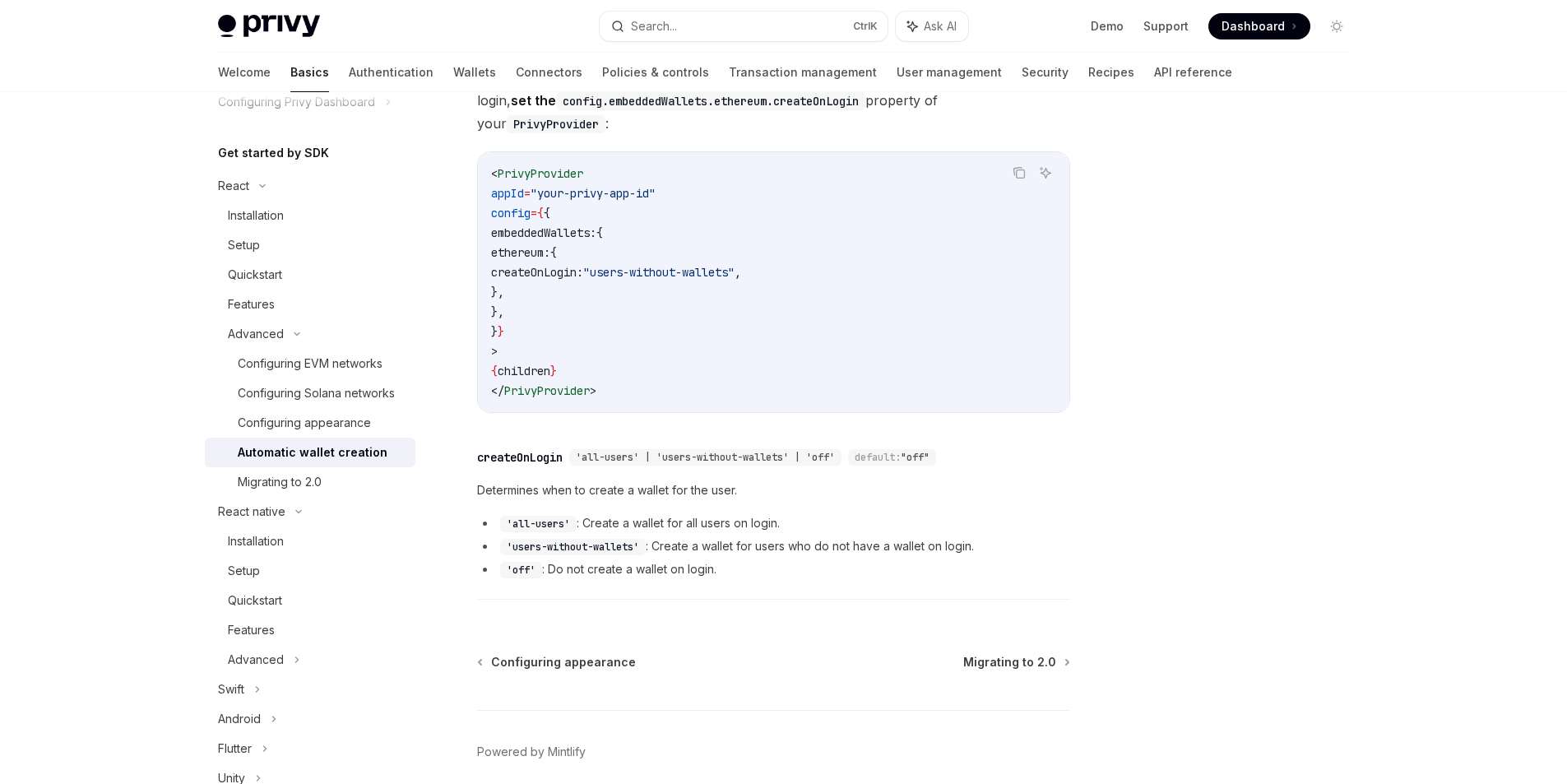
scroll to position [297, 0]
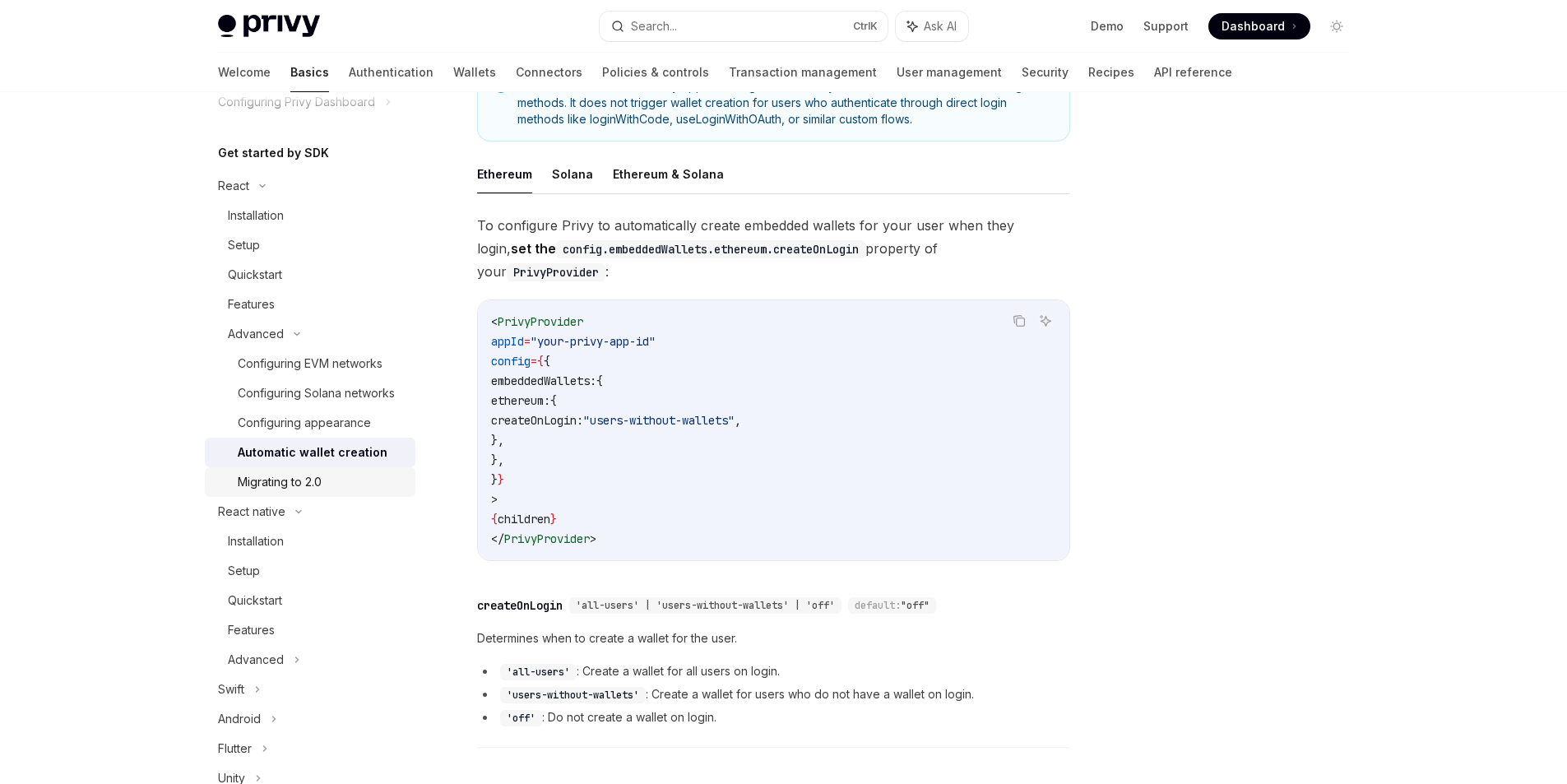
click at [336, 492] on div "Migrating to 2.0" at bounding box center [321, 482] width 167 height 20
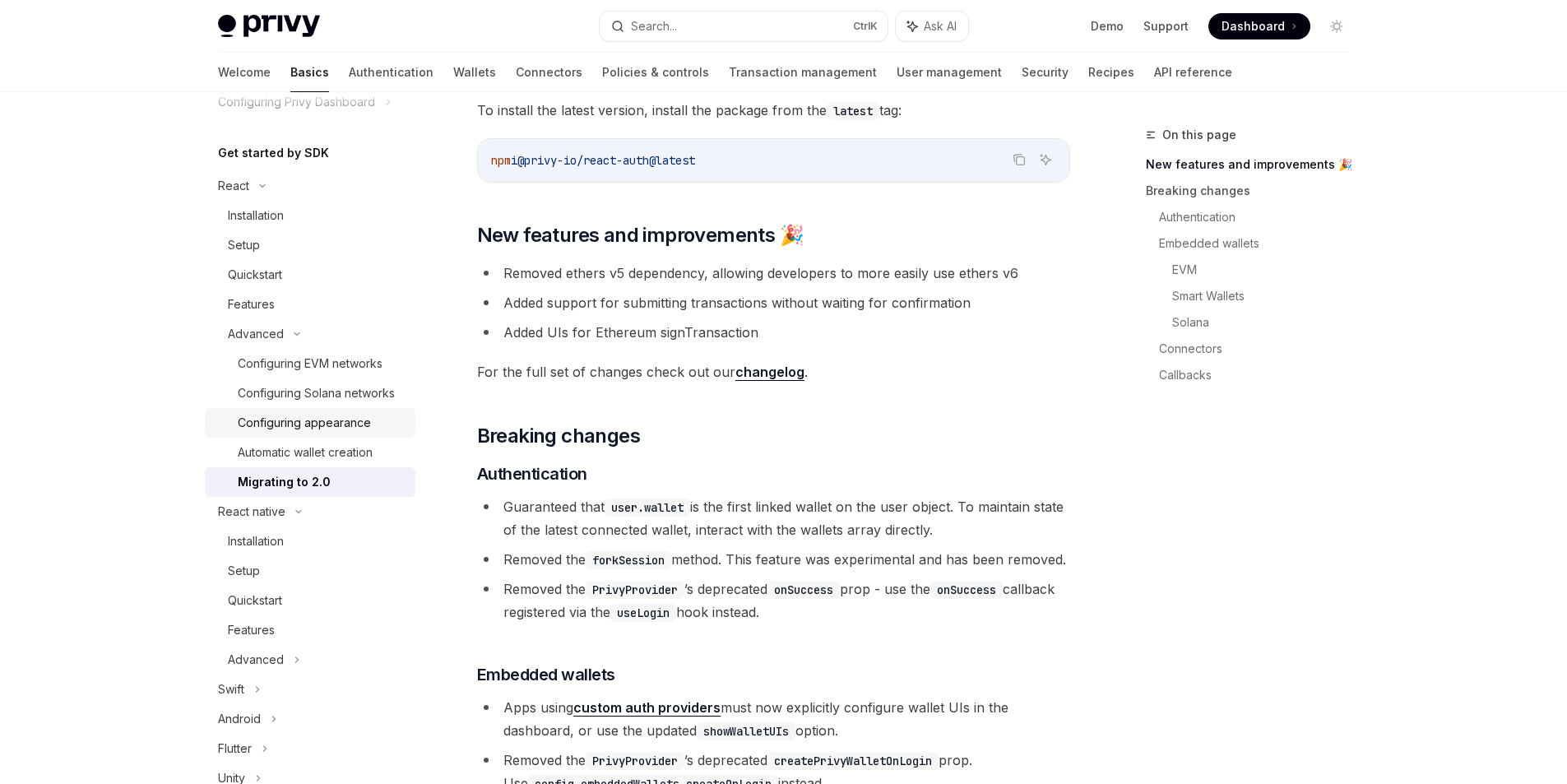
scroll to position [297, 0]
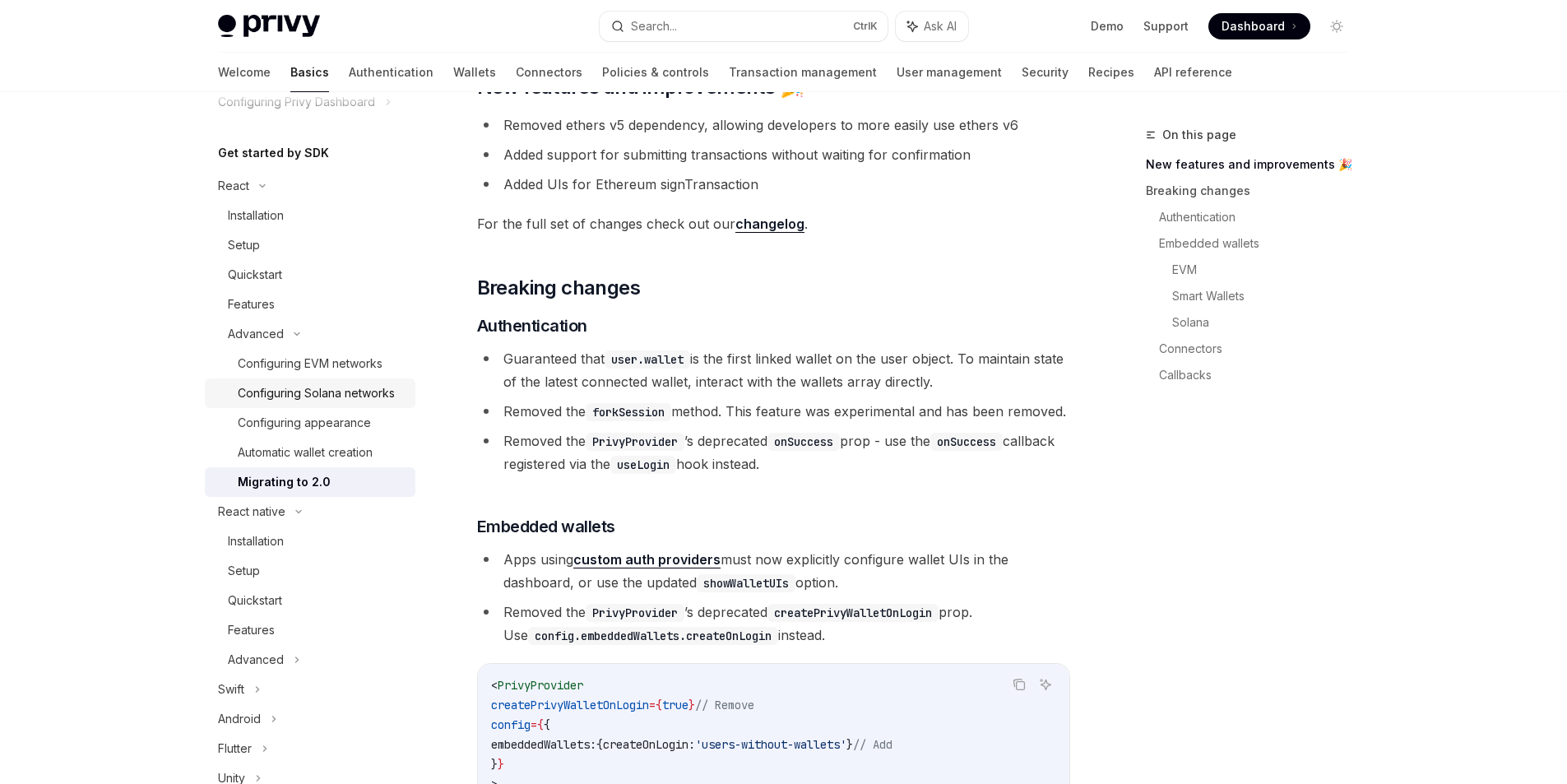
click at [279, 390] on div "Configuring Solana networks" at bounding box center [316, 393] width 157 height 20
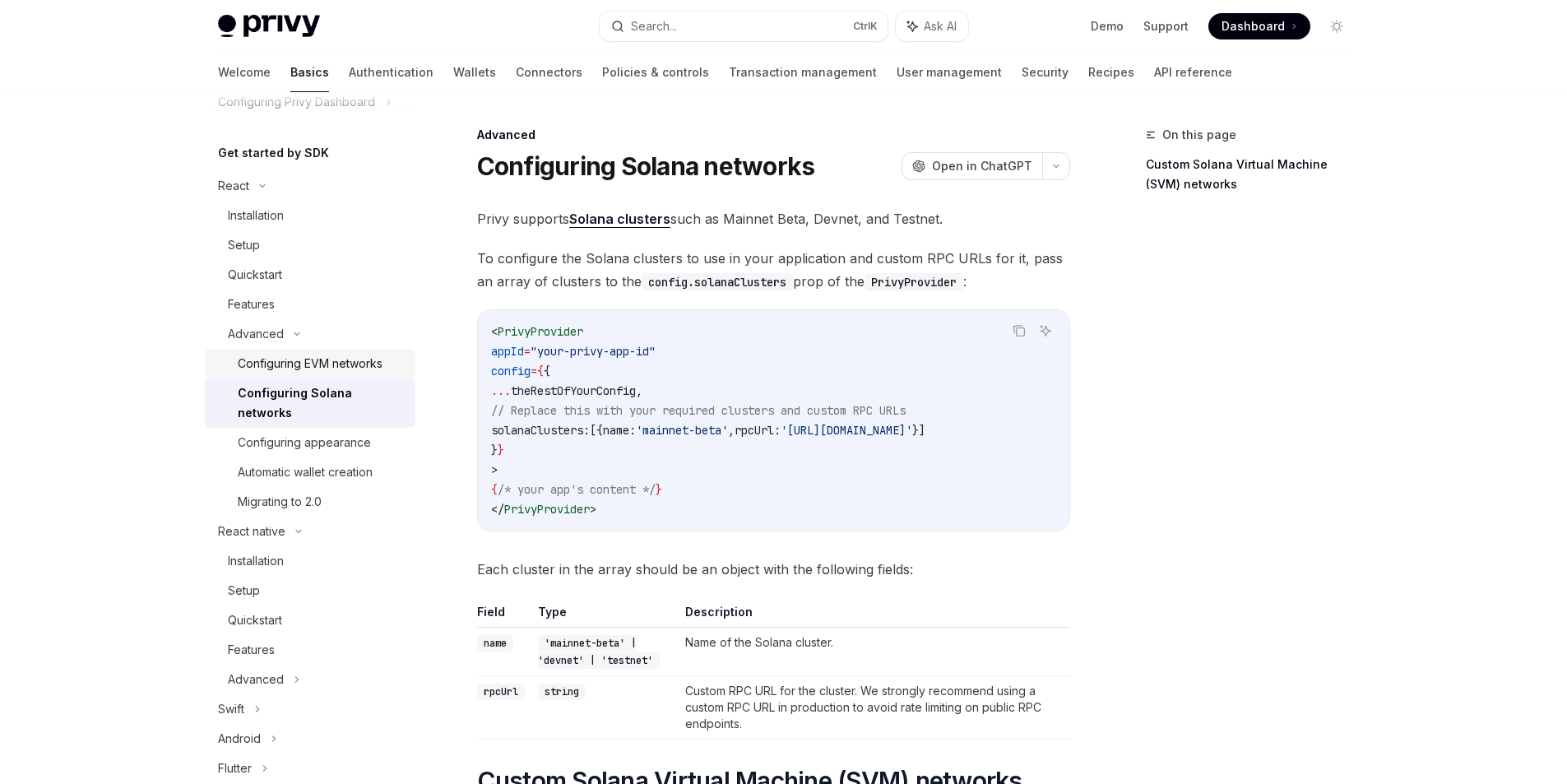
click at [279, 357] on div "Configuring EVM networks" at bounding box center [309, 364] width 145 height 20
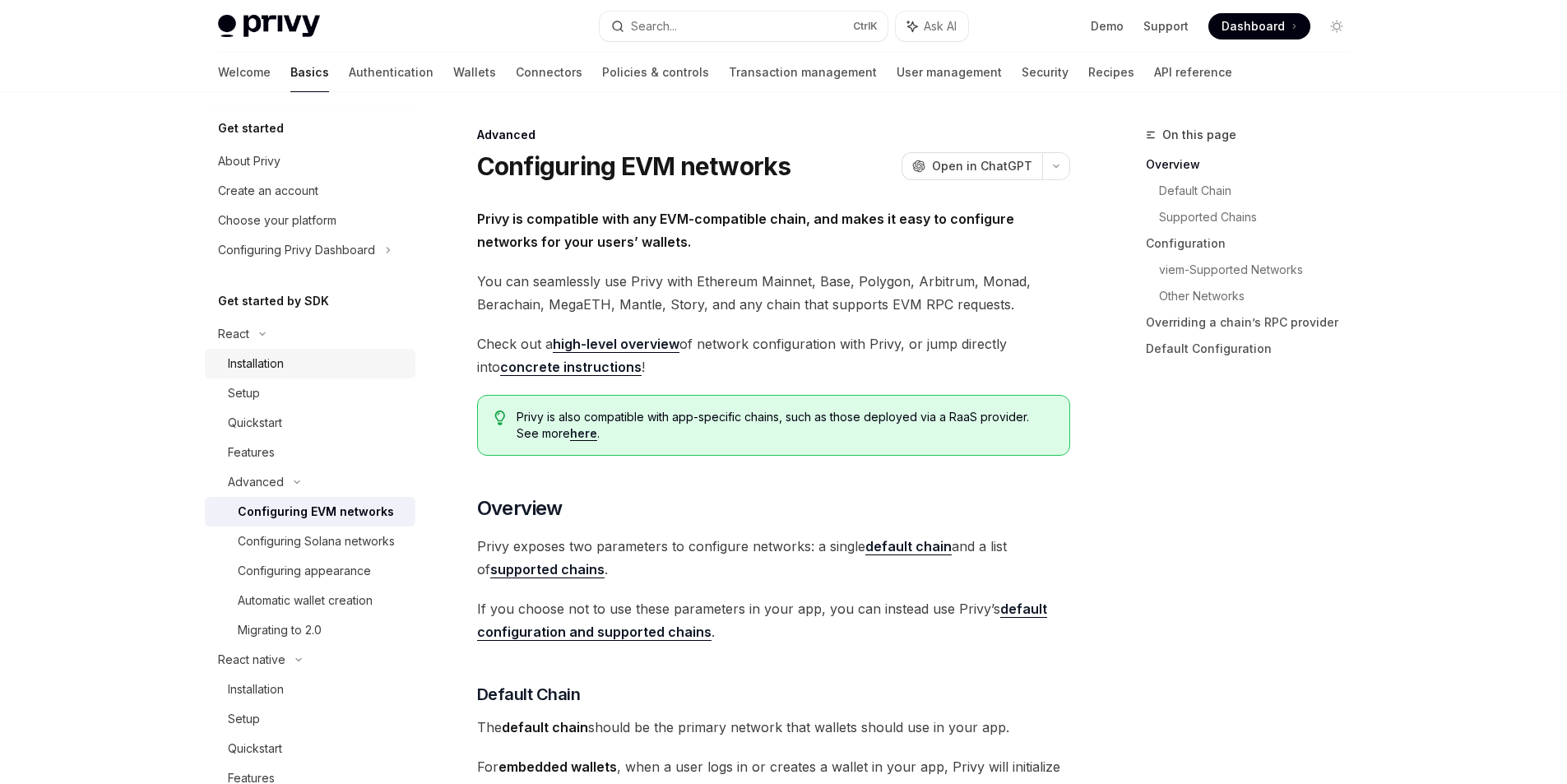
click at [263, 368] on div "Installation" at bounding box center [255, 364] width 56 height 20
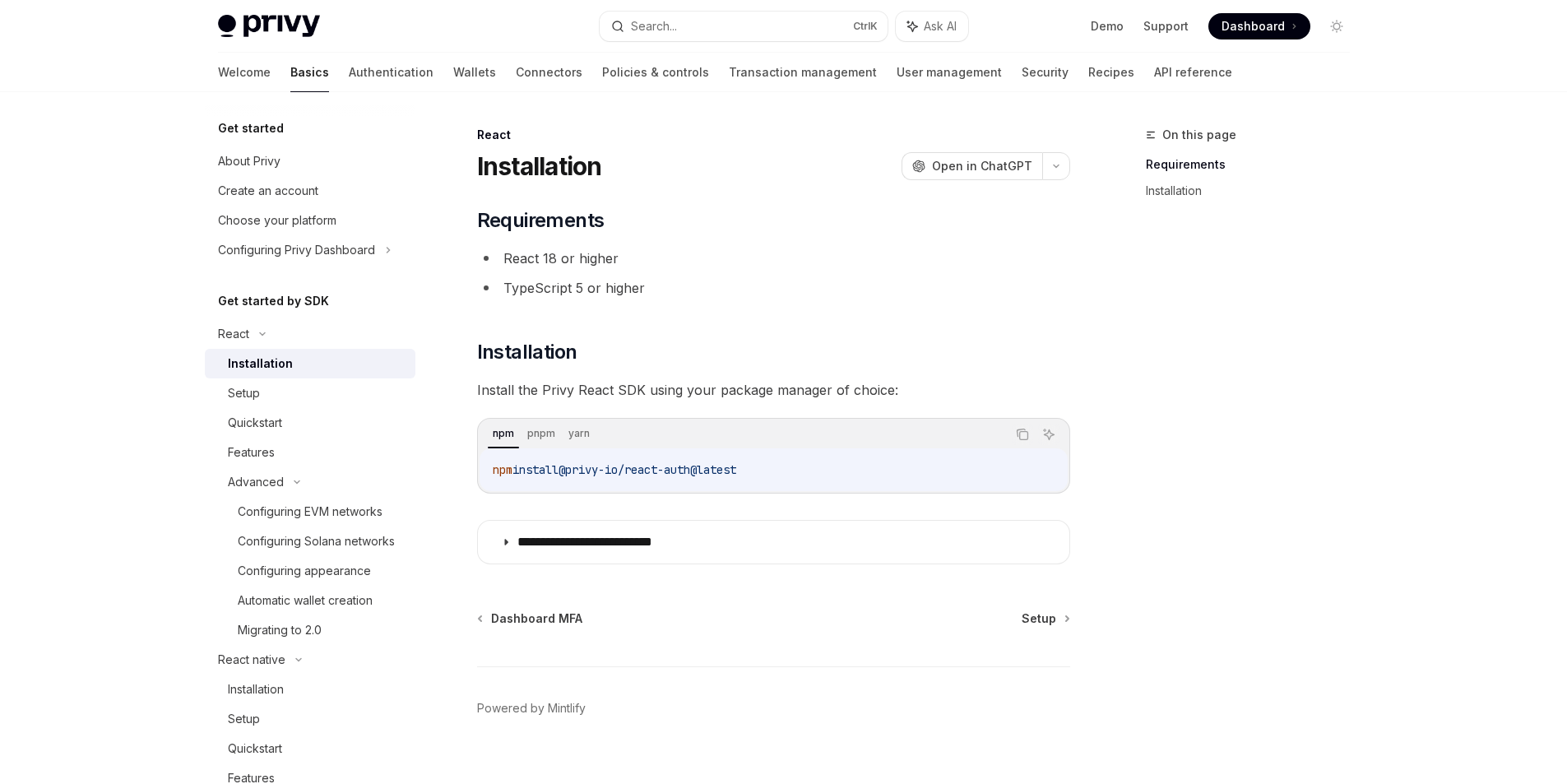
scroll to position [25, 0]
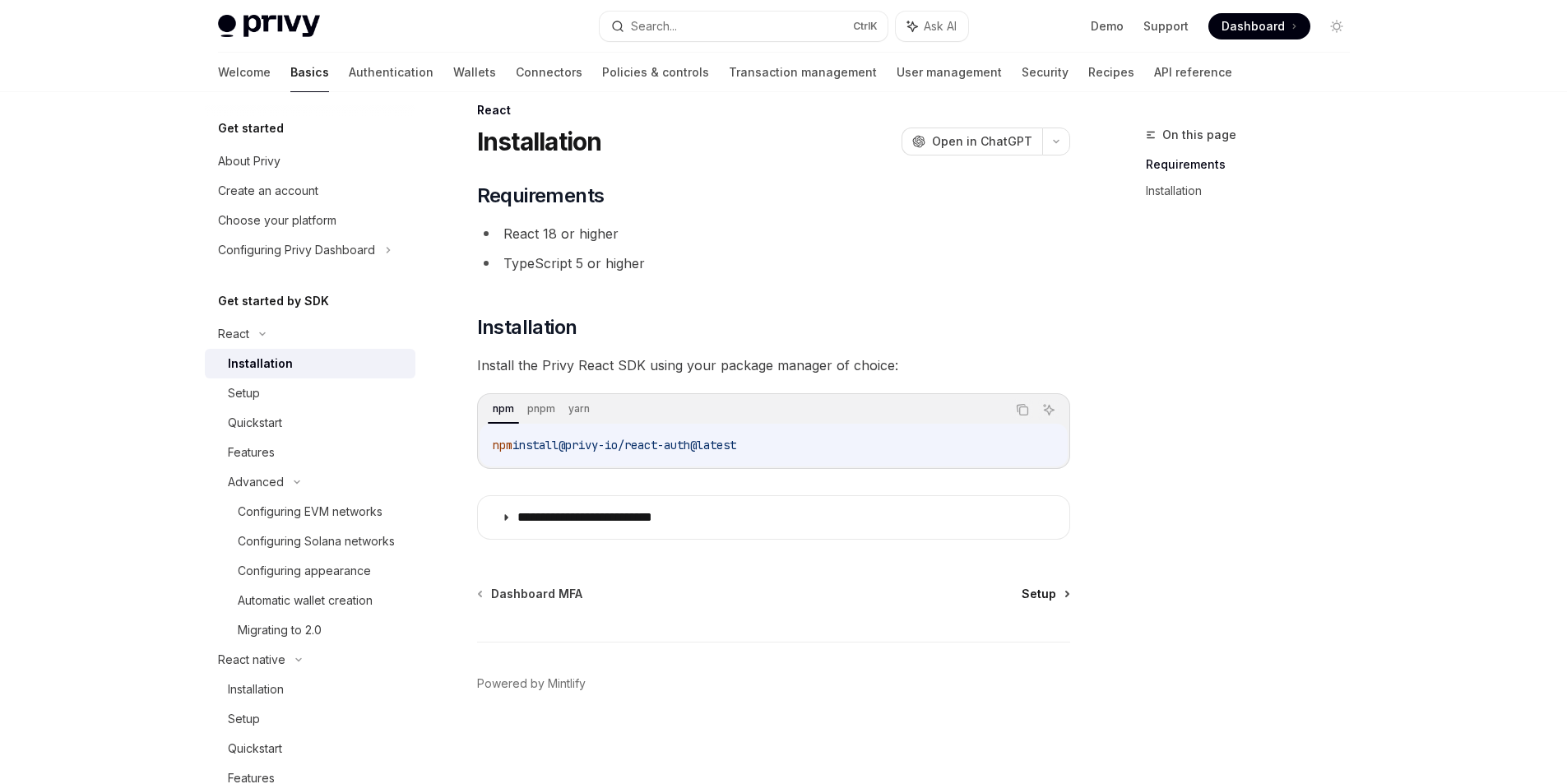
click at [1052, 598] on span "Setup" at bounding box center [1039, 594] width 35 height 16
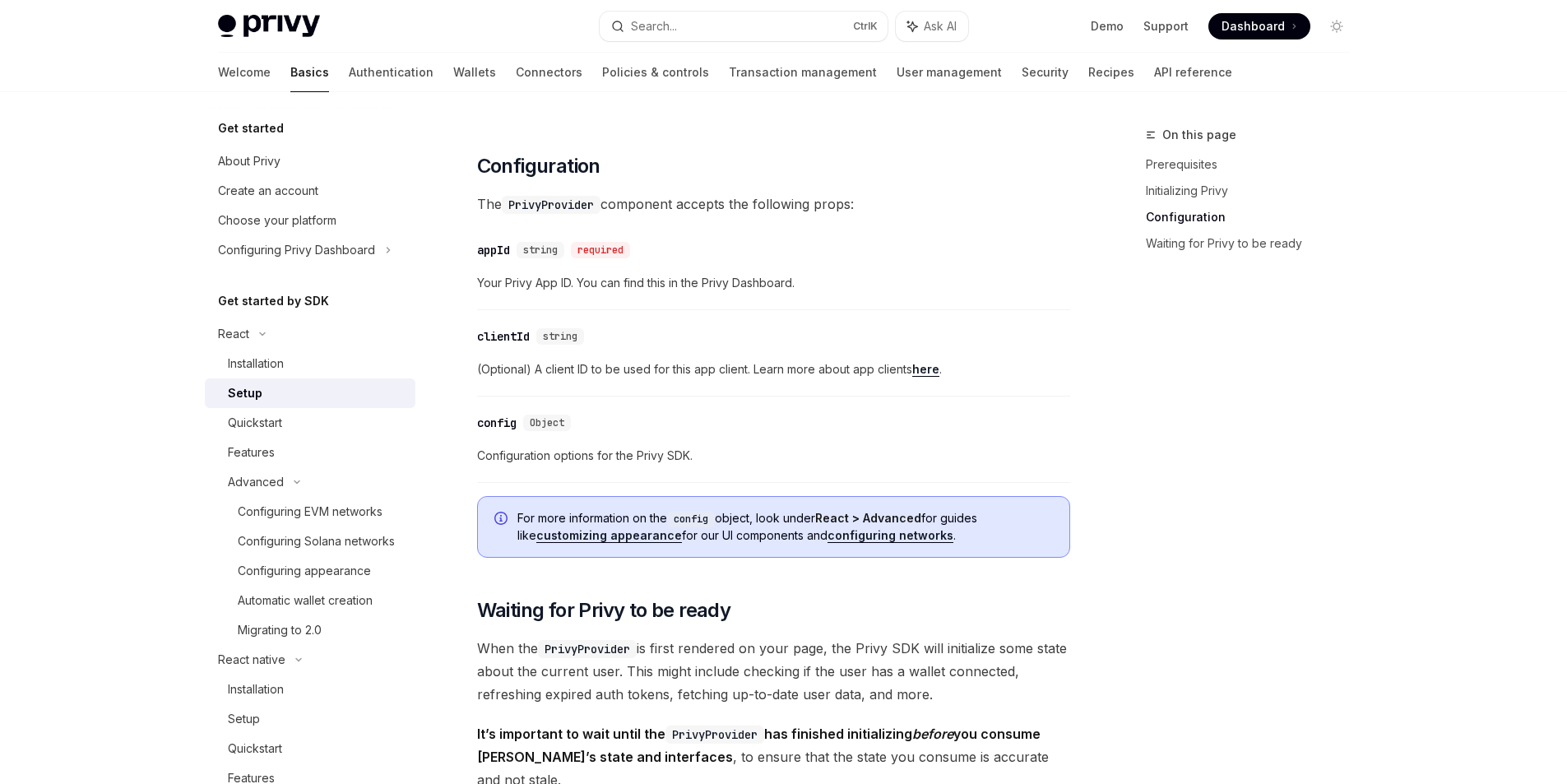
scroll to position [1505, 0]
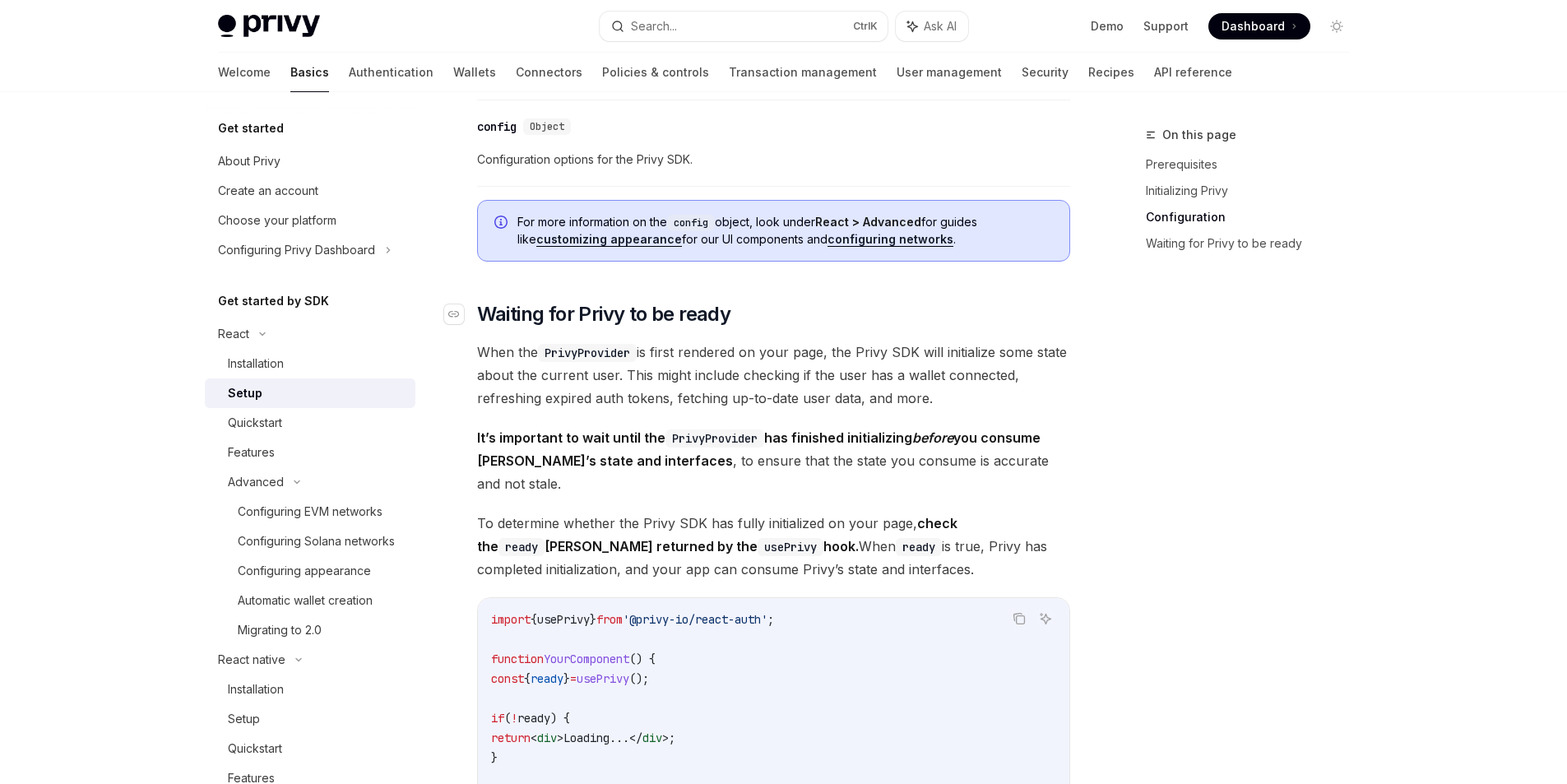
click at [516, 322] on span "Waiting for Privy to be ready" at bounding box center [603, 314] width 254 height 26
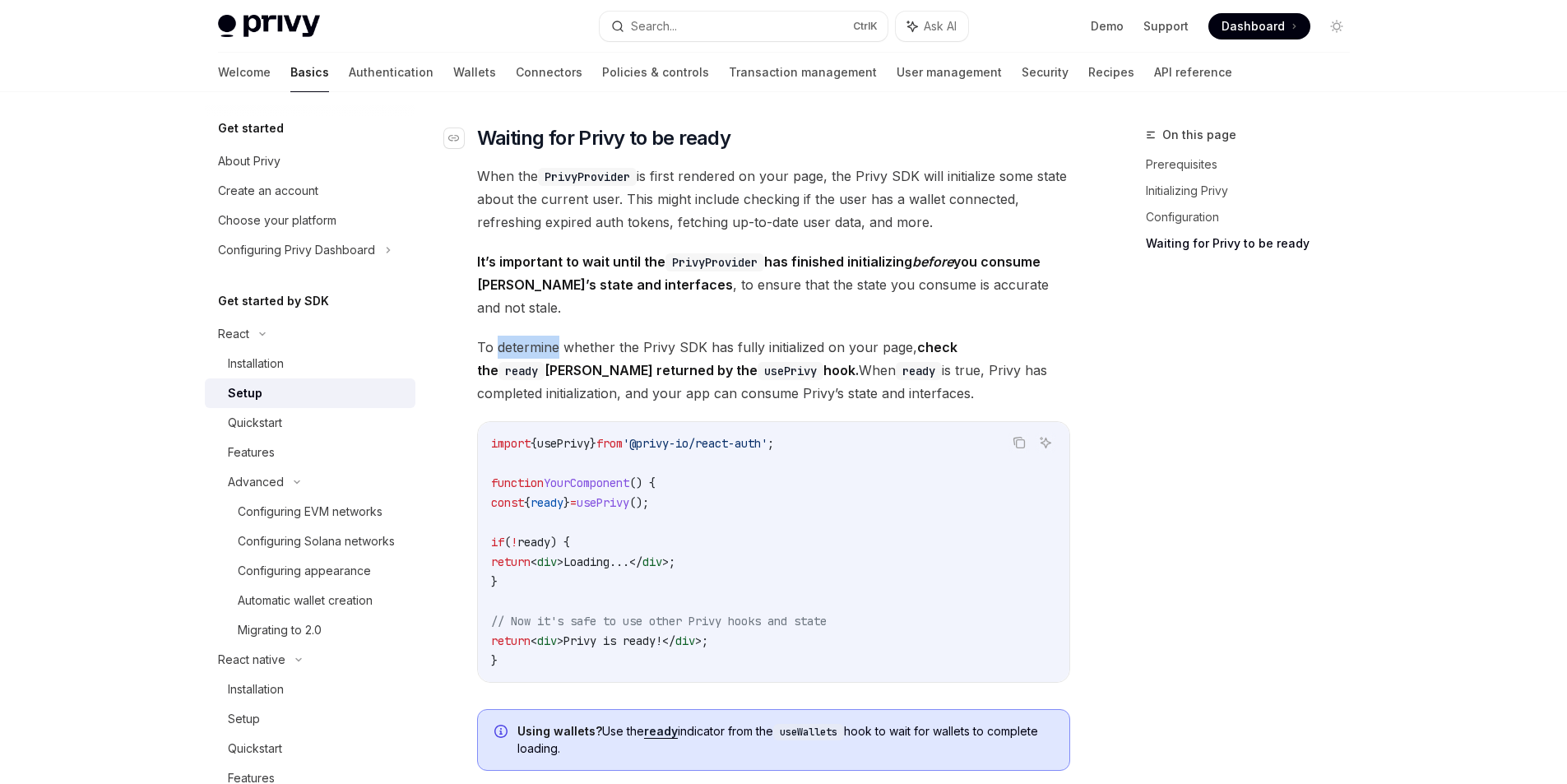
click at [516, 336] on span "To determine whether the Privy SDK has fully initialized on your page, check th…" at bounding box center [773, 370] width 593 height 69
click at [758, 362] on code "usePrivy" at bounding box center [791, 371] width 66 height 18
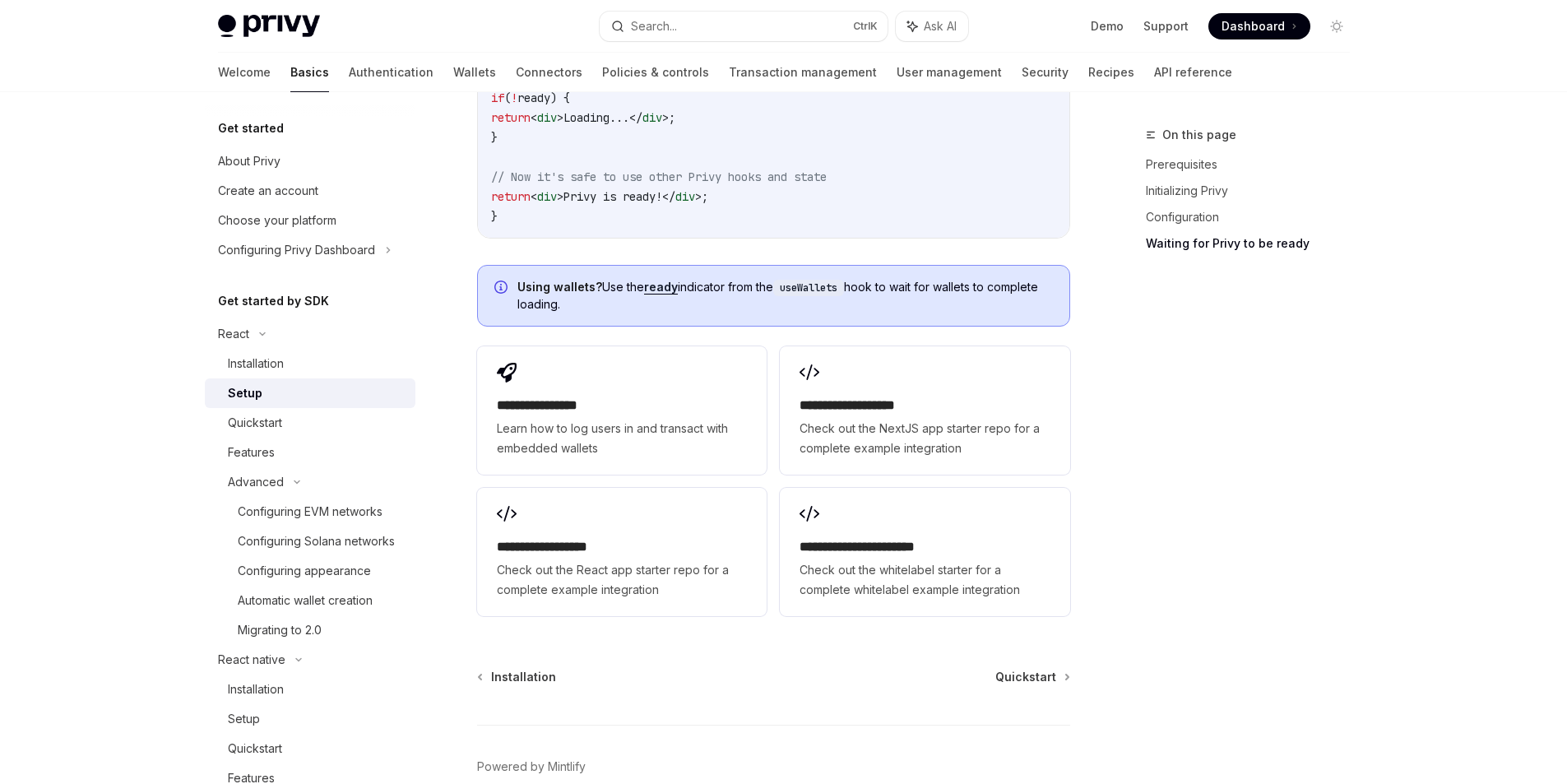
scroll to position [1829, 0]
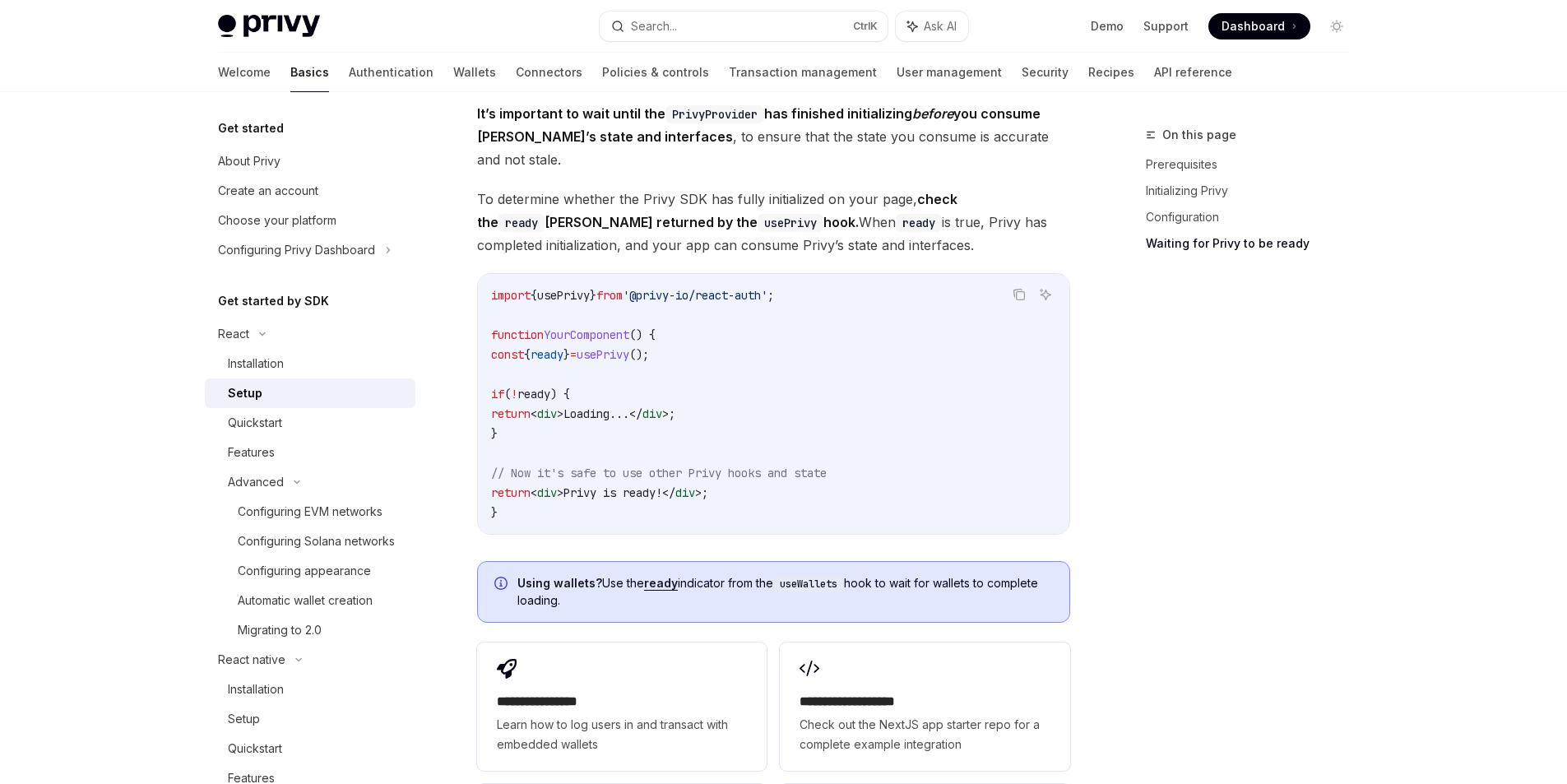
click at [590, 287] on span "usePrivy" at bounding box center [563, 295] width 53 height 15
click at [669, 286] on code "import { usePrivy } from '@privy-io/react-auth' ; function YourComponent () { c…" at bounding box center [773, 404] width 565 height 236
click at [677, 287] on span "'@privy-io/react-auth'" at bounding box center [694, 295] width 145 height 15
drag, startPoint x: 677, startPoint y: 269, endPoint x: 793, endPoint y: 270, distance: 116.0
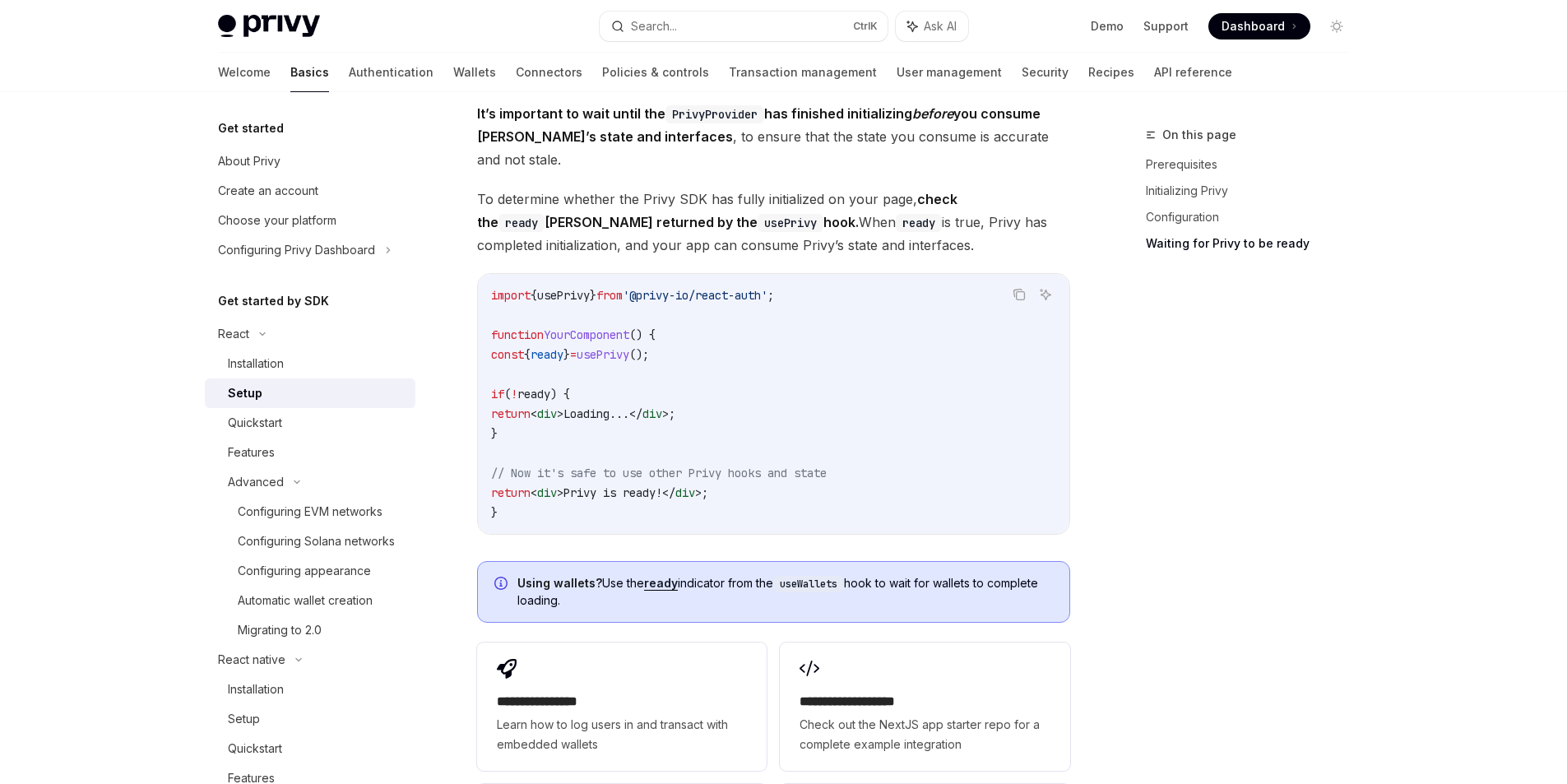
click at [768, 287] on span "'@privy-io/react-auth'" at bounding box center [694, 295] width 145 height 15
click at [670, 319] on code "import { usePrivy } from '@privy-io/react-auth' ; function YourComponent () { c…" at bounding box center [773, 404] width 565 height 236
click at [597, 327] on span "YourComponent" at bounding box center [587, 335] width 86 height 15
click at [571, 339] on code "import { usePrivy } from '@privy-io/react-auth' ; function YourComponent () { c…" at bounding box center [773, 404] width 565 height 236
click at [563, 347] on span "ready" at bounding box center [547, 355] width 33 height 15
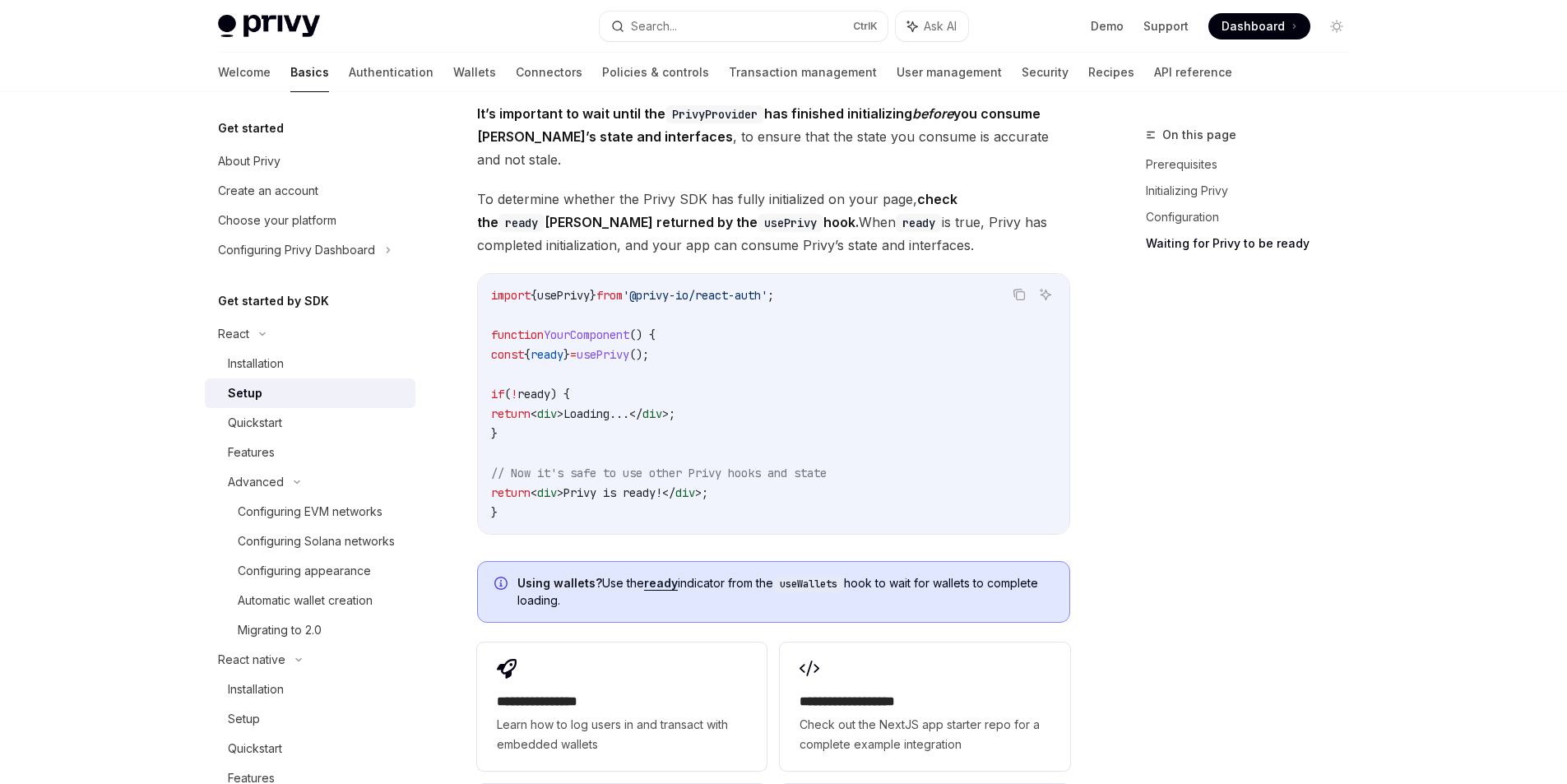
click at [791, 383] on code "import { usePrivy } from '@privy-io/react-auth' ; function YourComponent () { c…" at bounding box center [773, 404] width 565 height 236
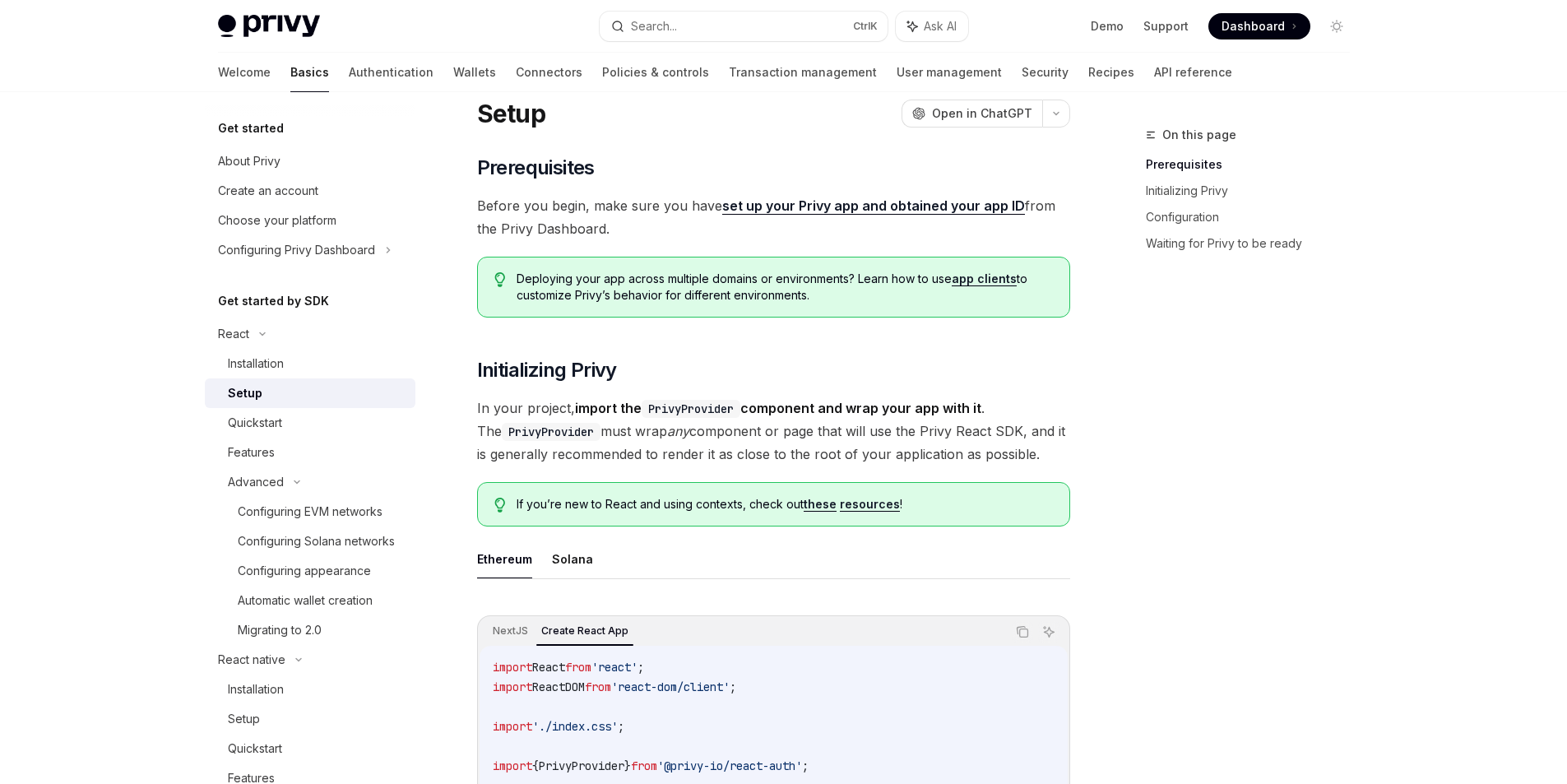
scroll to position [0, 0]
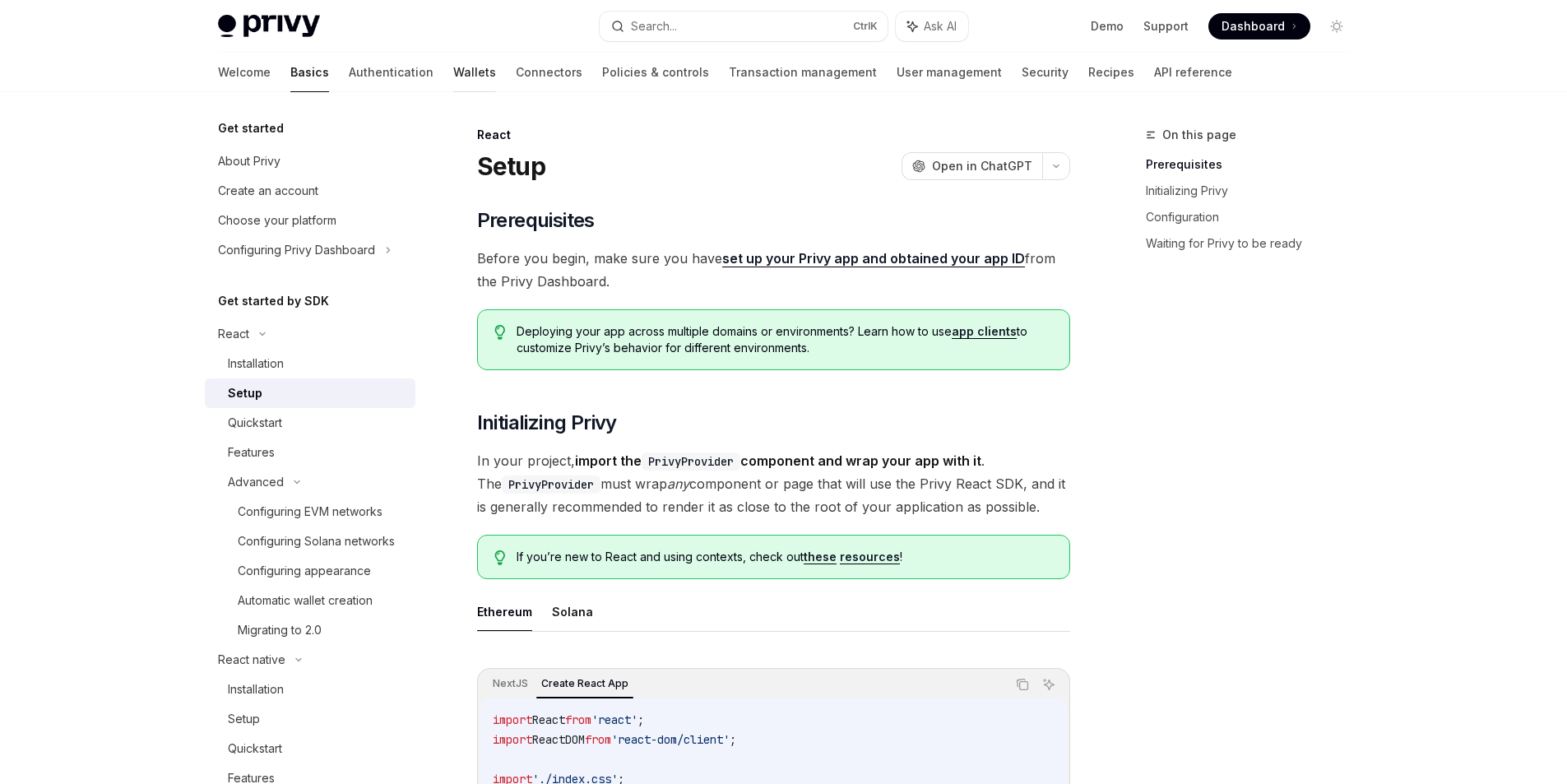
click at [453, 75] on link "Wallets" at bounding box center [474, 72] width 43 height 39
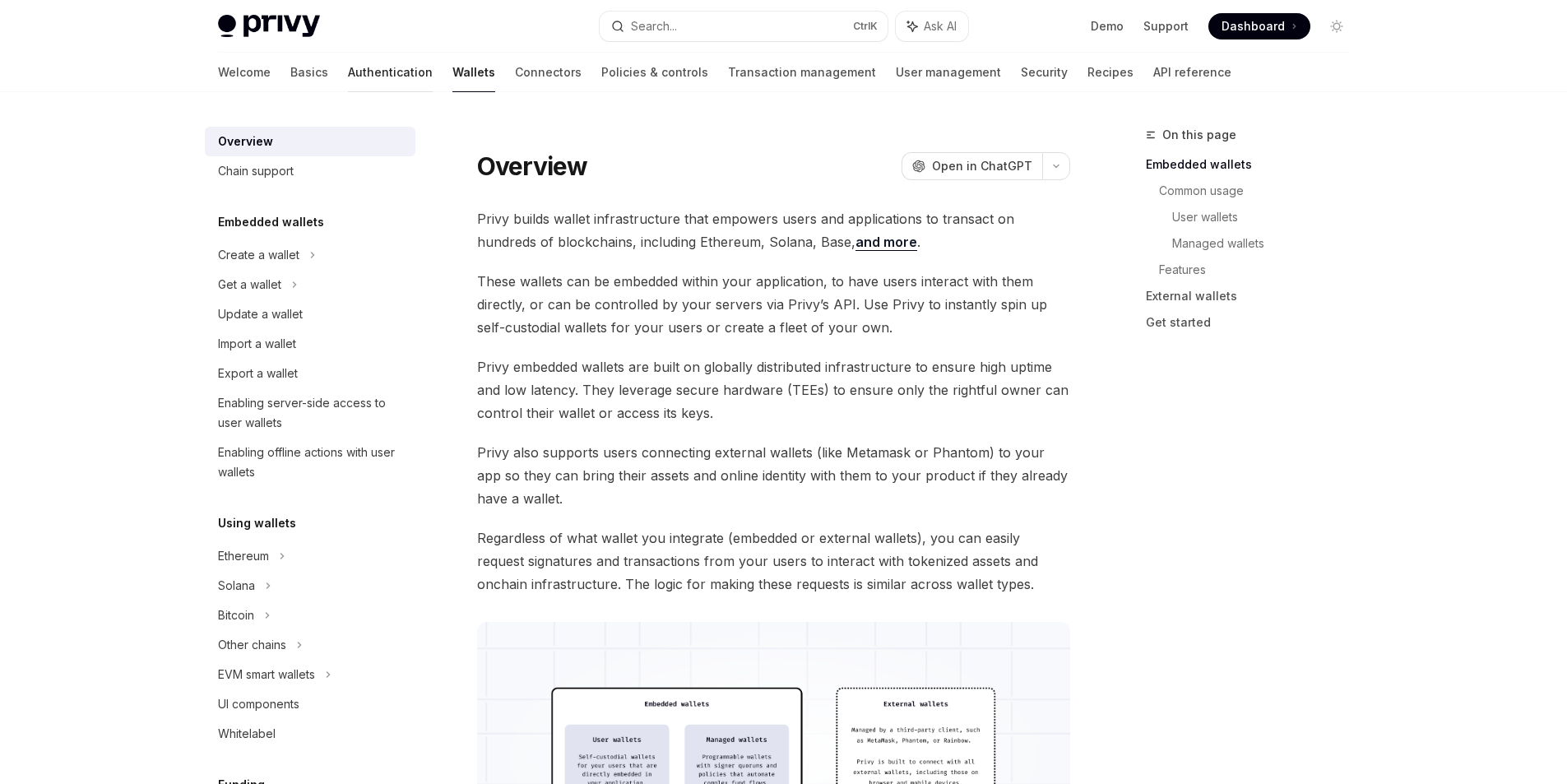
click at [348, 57] on link "Authentication" at bounding box center [389, 72] width 85 height 39
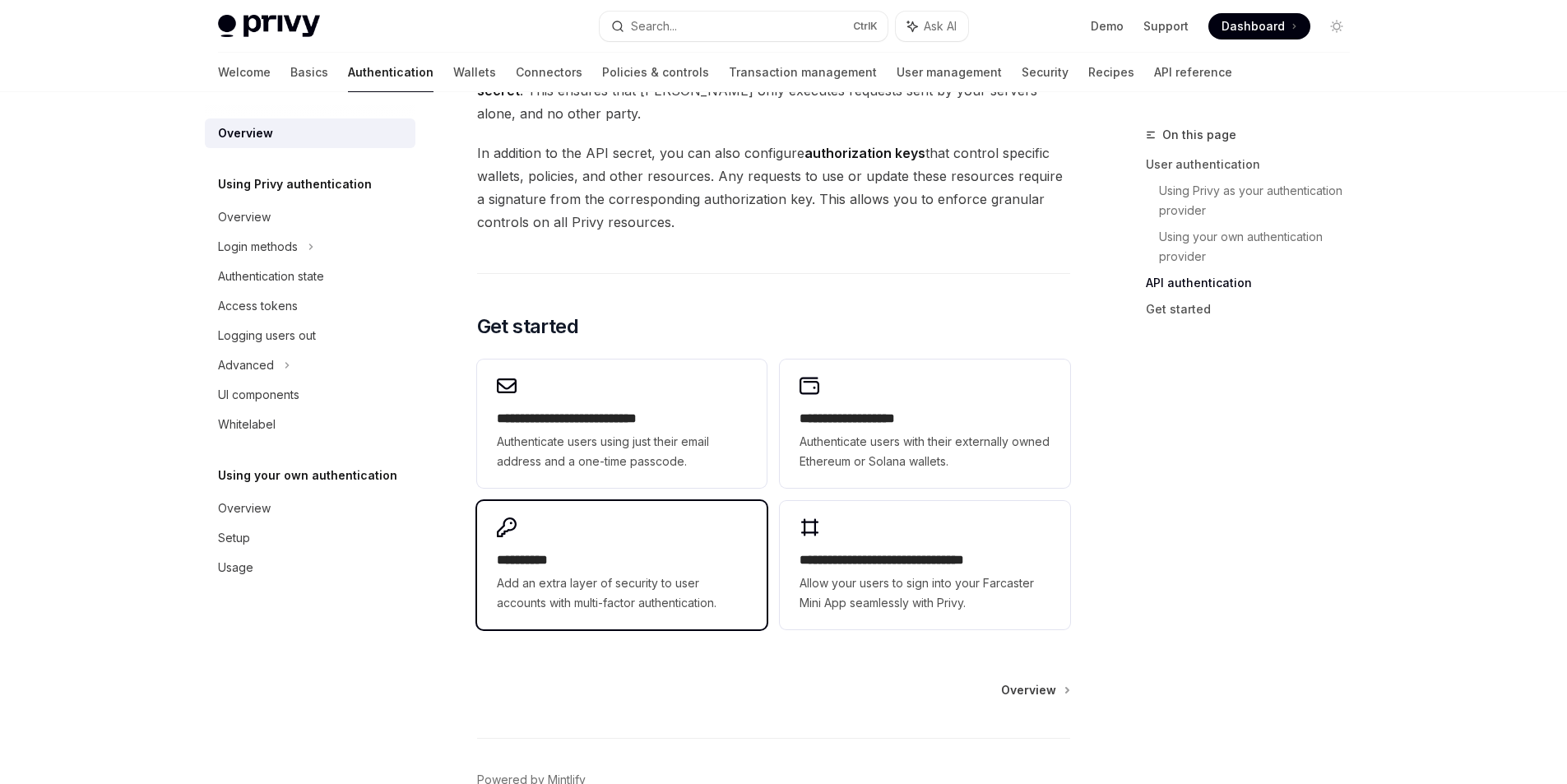
scroll to position [1281, 0]
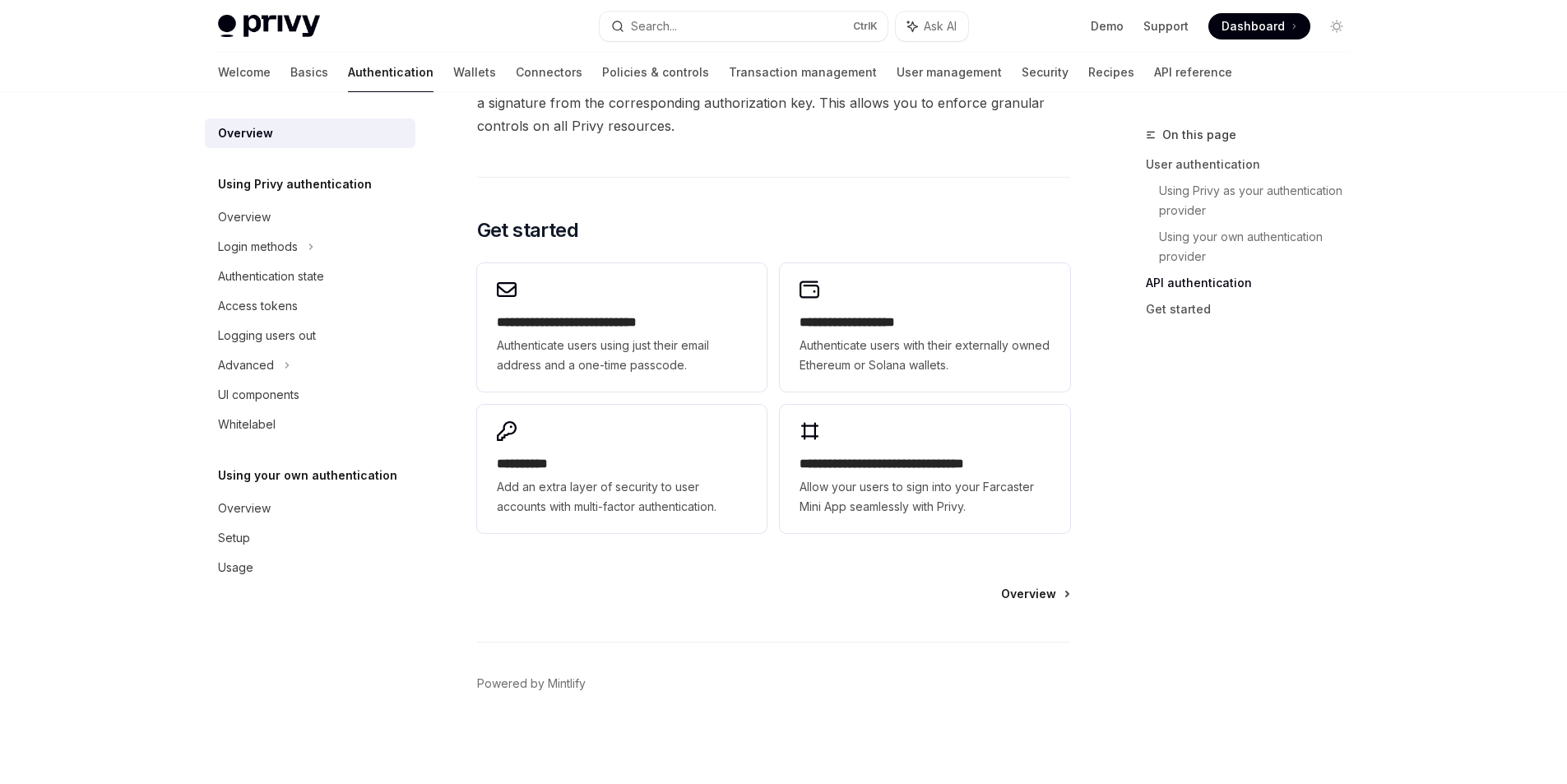
click at [1026, 594] on span "Overview" at bounding box center [1028, 594] width 56 height 16
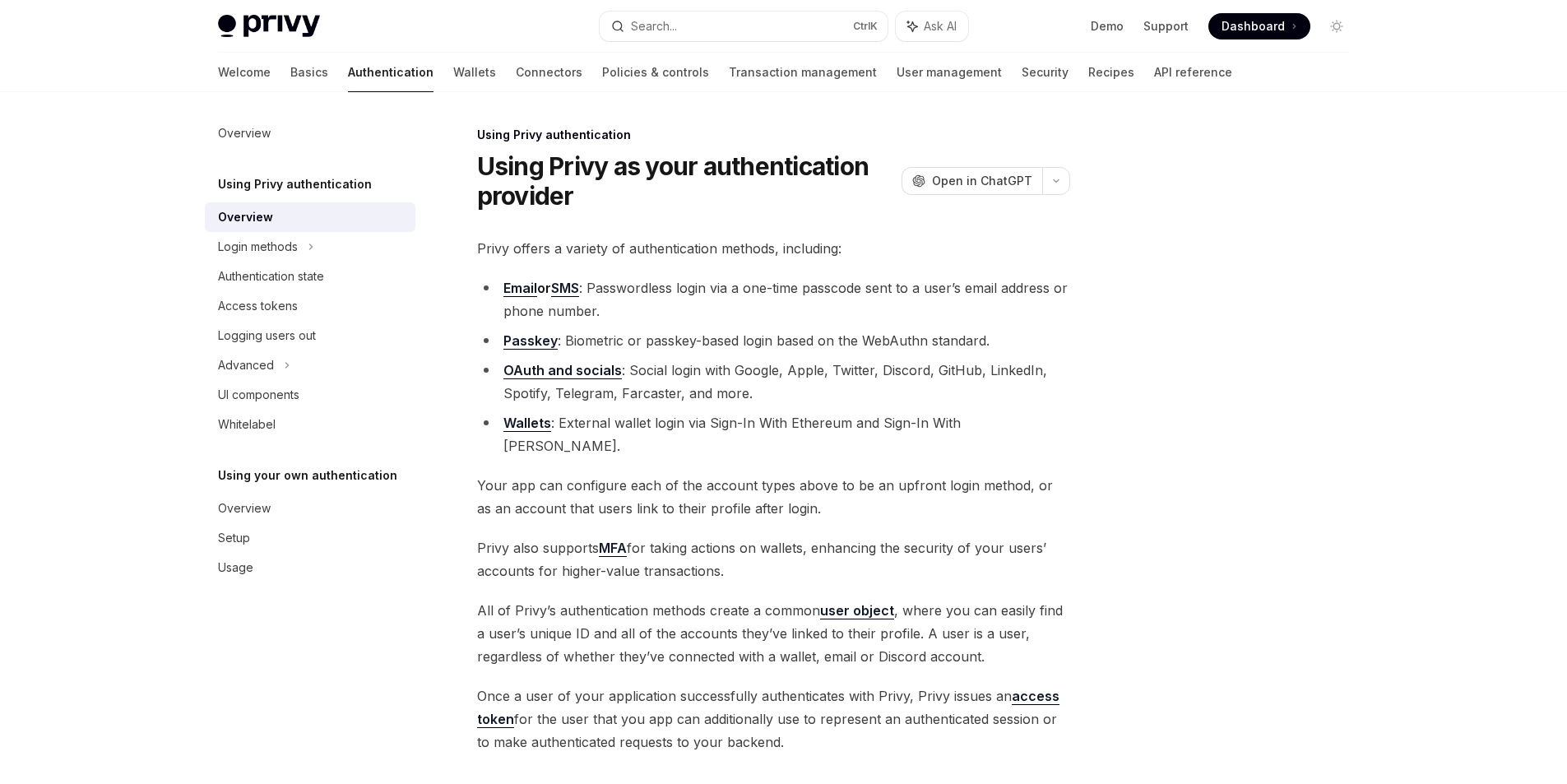
scroll to position [191, 0]
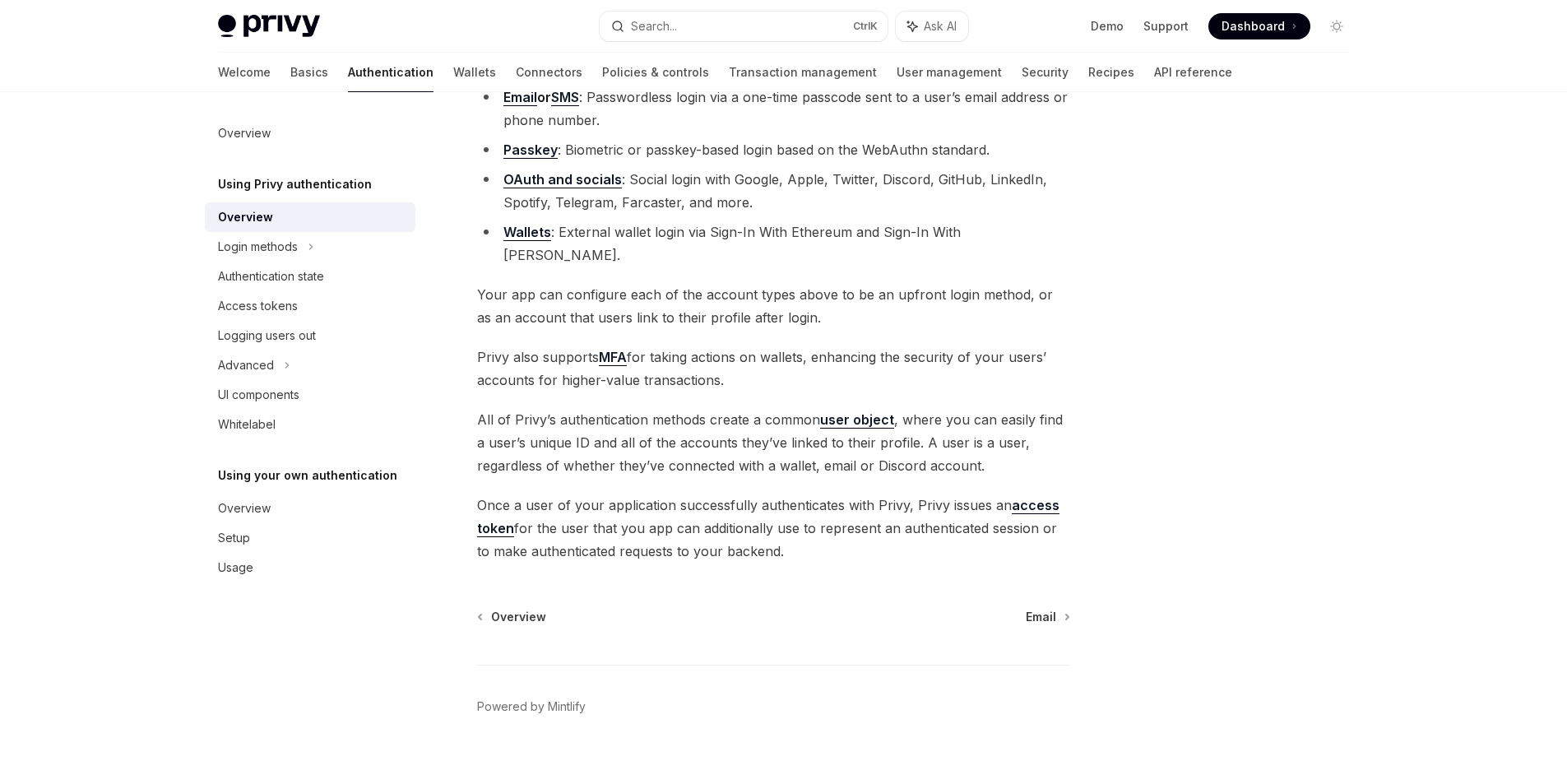
click at [545, 608] on div "Overview Email" at bounding box center [773, 617] width 593 height 16
click at [534, 608] on span "Overview" at bounding box center [519, 617] width 56 height 16
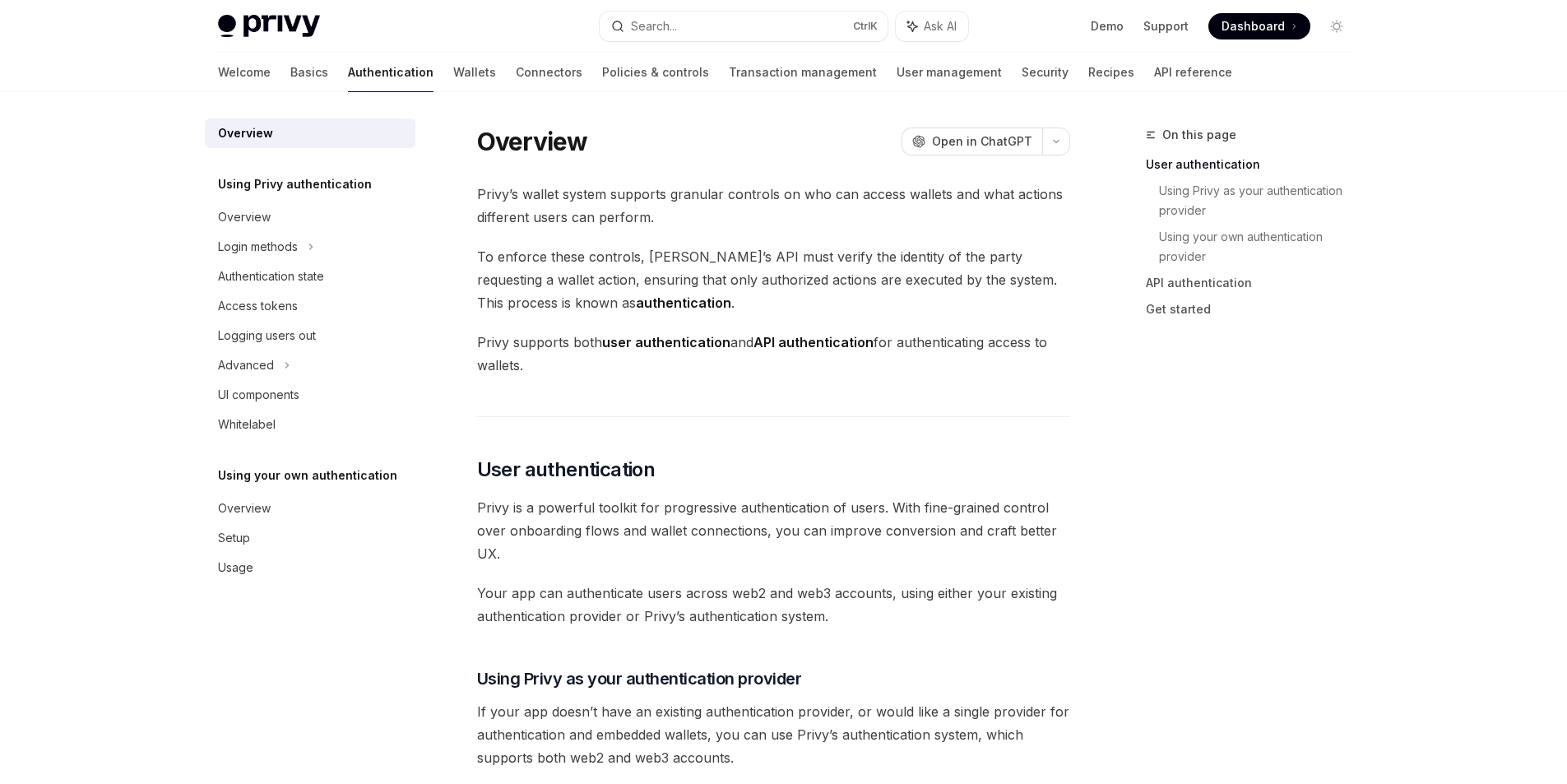
click at [597, 350] on span "Privy supports both user authentication and API authentication for authenticati…" at bounding box center [773, 353] width 593 height 46
drag, startPoint x: 597, startPoint y: 350, endPoint x: 667, endPoint y: 341, distance: 70.6
click at [667, 341] on span "Privy supports both user authentication and API authentication for authenticati…" at bounding box center [773, 353] width 593 height 46
click at [547, 374] on span "Privy supports both user authentication and API authentication for authenticati…" at bounding box center [773, 353] width 593 height 46
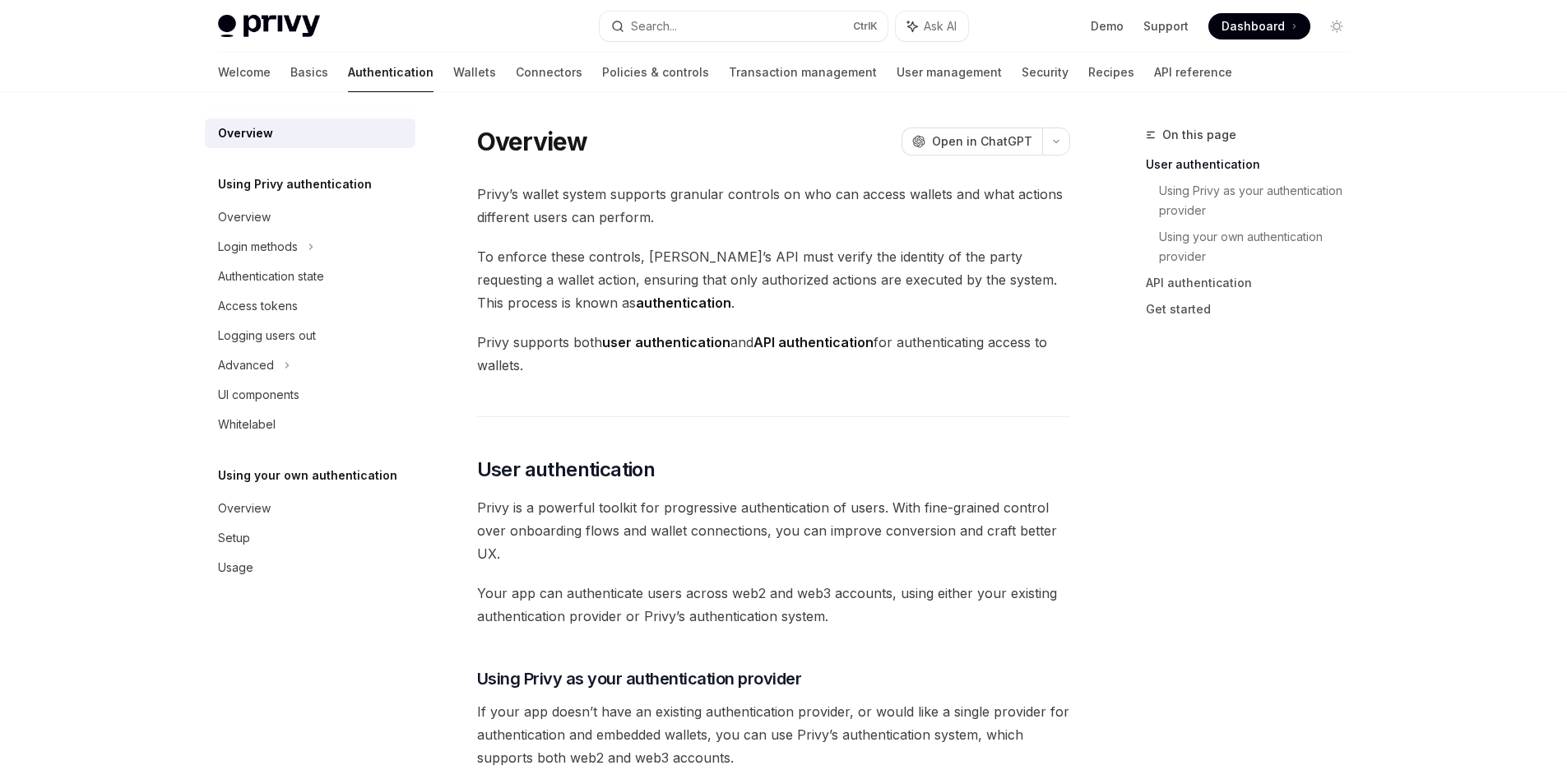
drag, startPoint x: 541, startPoint y: 373, endPoint x: 484, endPoint y: 338, distance: 66.9
click at [484, 338] on span "Privy supports both user authentication and API authentication for authenticati…" at bounding box center [773, 353] width 593 height 46
click at [516, 70] on link "Connectors" at bounding box center [549, 72] width 66 height 39
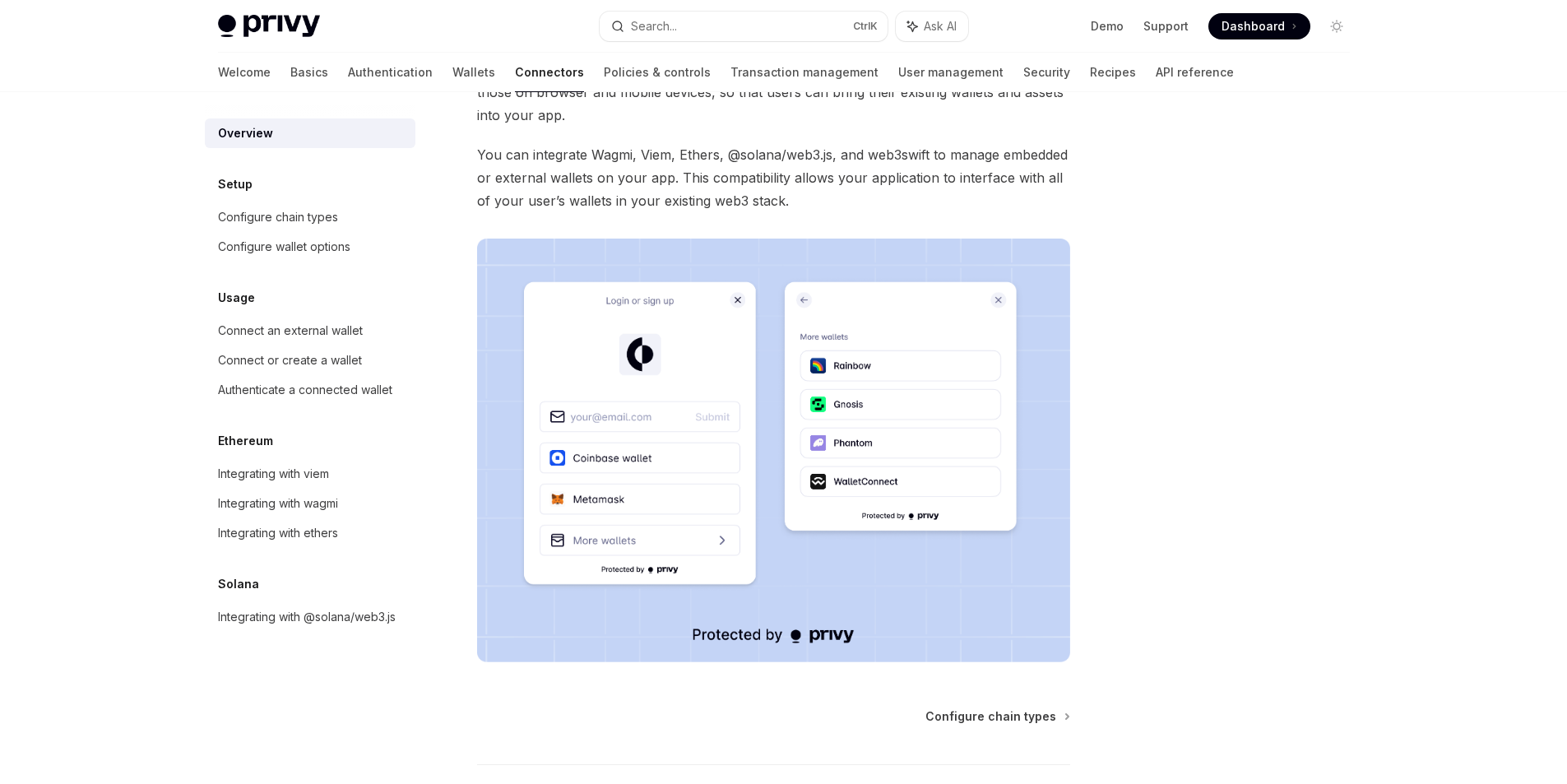
scroll to position [270, 0]
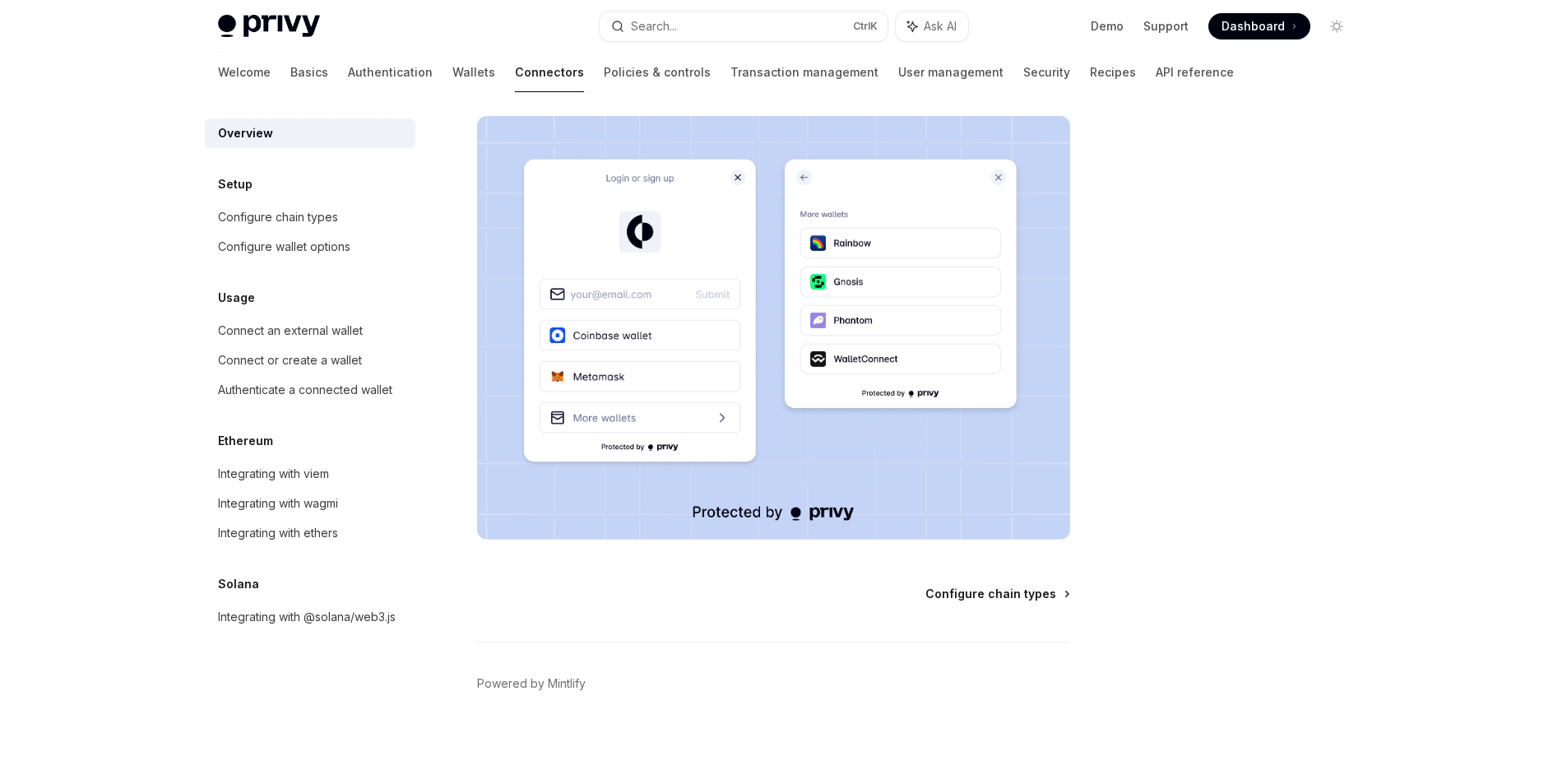
click at [1022, 589] on span "Configure chain types" at bounding box center [991, 594] width 131 height 16
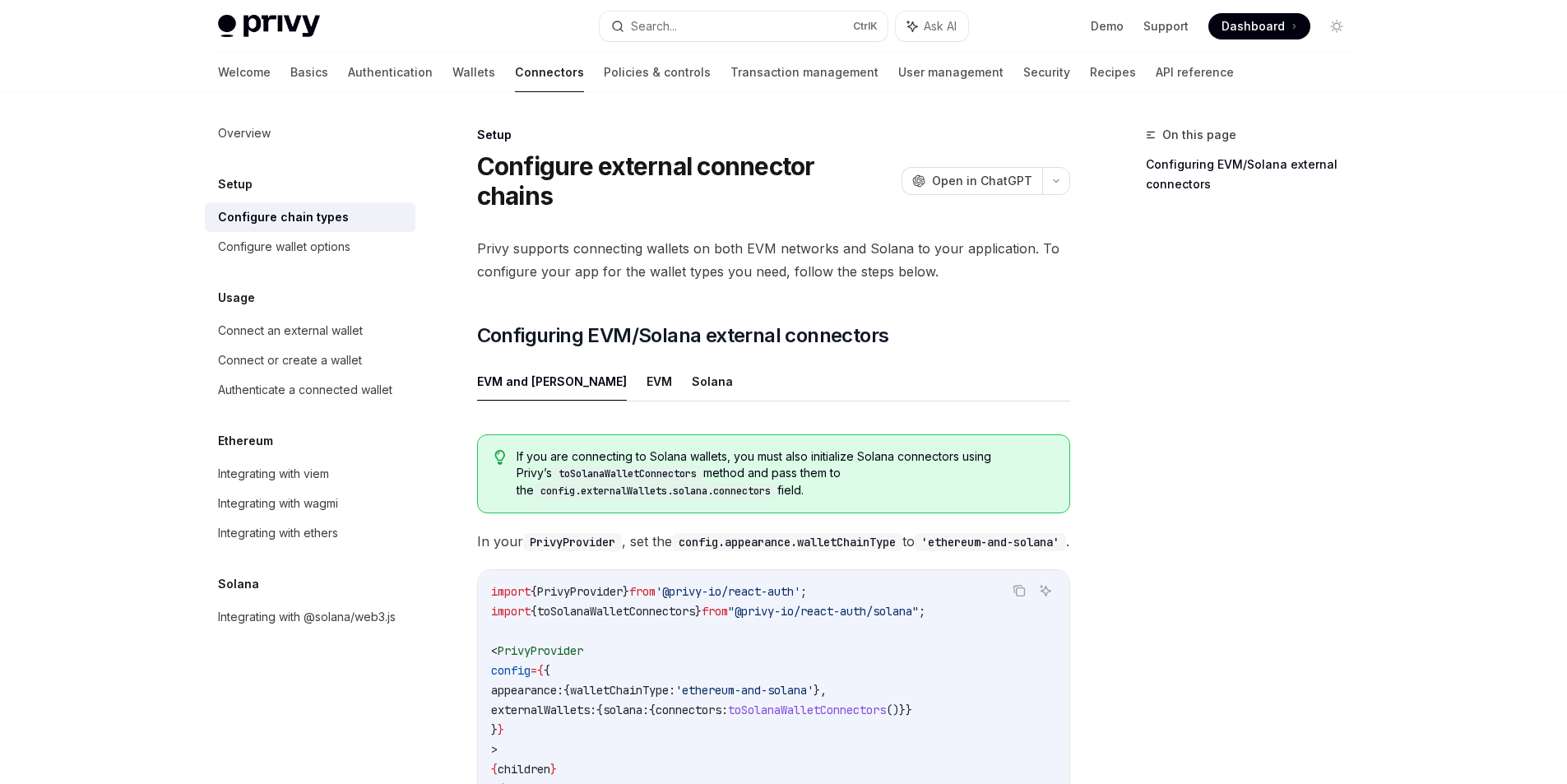
scroll to position [148, 0]
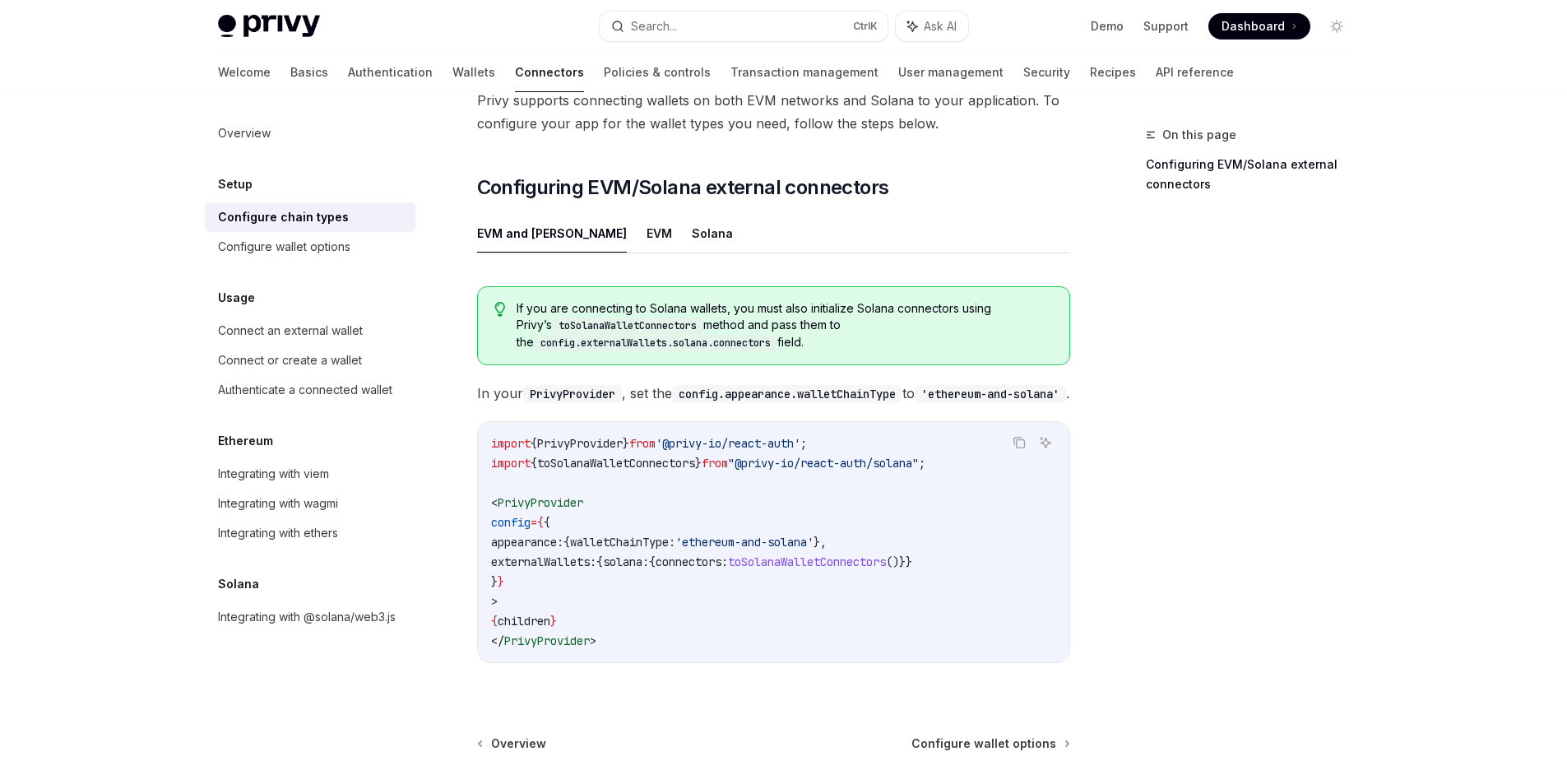
drag, startPoint x: 864, startPoint y: 317, endPoint x: 518, endPoint y: 268, distance: 349.5
click at [518, 286] on div "If you are connecting to Solana wallets, you must also initialize Solana connec…" at bounding box center [773, 326] width 593 height 79
click at [507, 248] on div at bounding box center [507, 248] width 0 height 0
click at [1111, 592] on div "On this page Configuring EVM/Solana external connectors Setup Configure externa…" at bounding box center [784, 439] width 1158 height 990
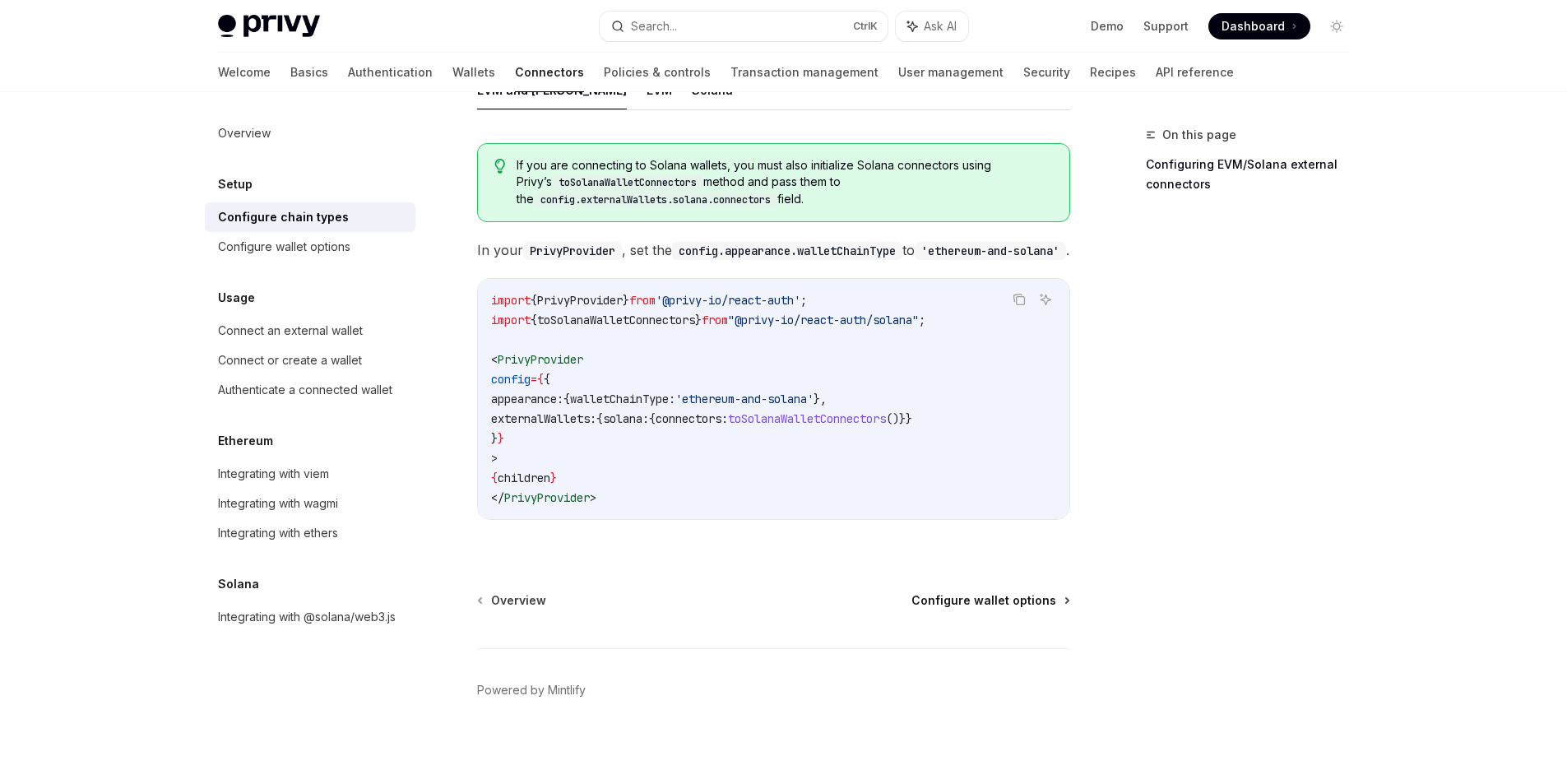
click at [1011, 594] on span "Configure wallet options" at bounding box center [984, 600] width 145 height 16
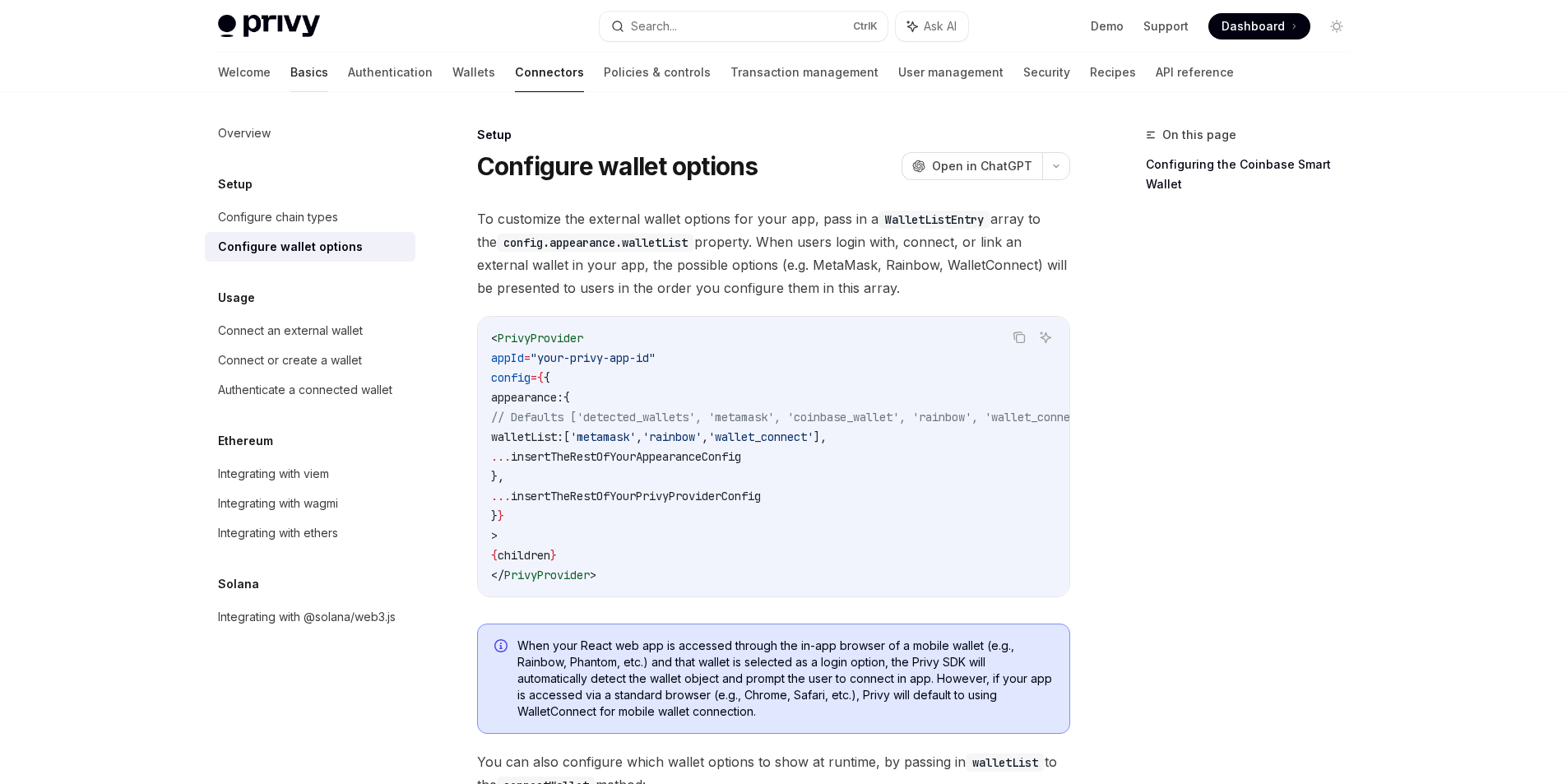
click at [290, 81] on link "Basics" at bounding box center [309, 72] width 38 height 39
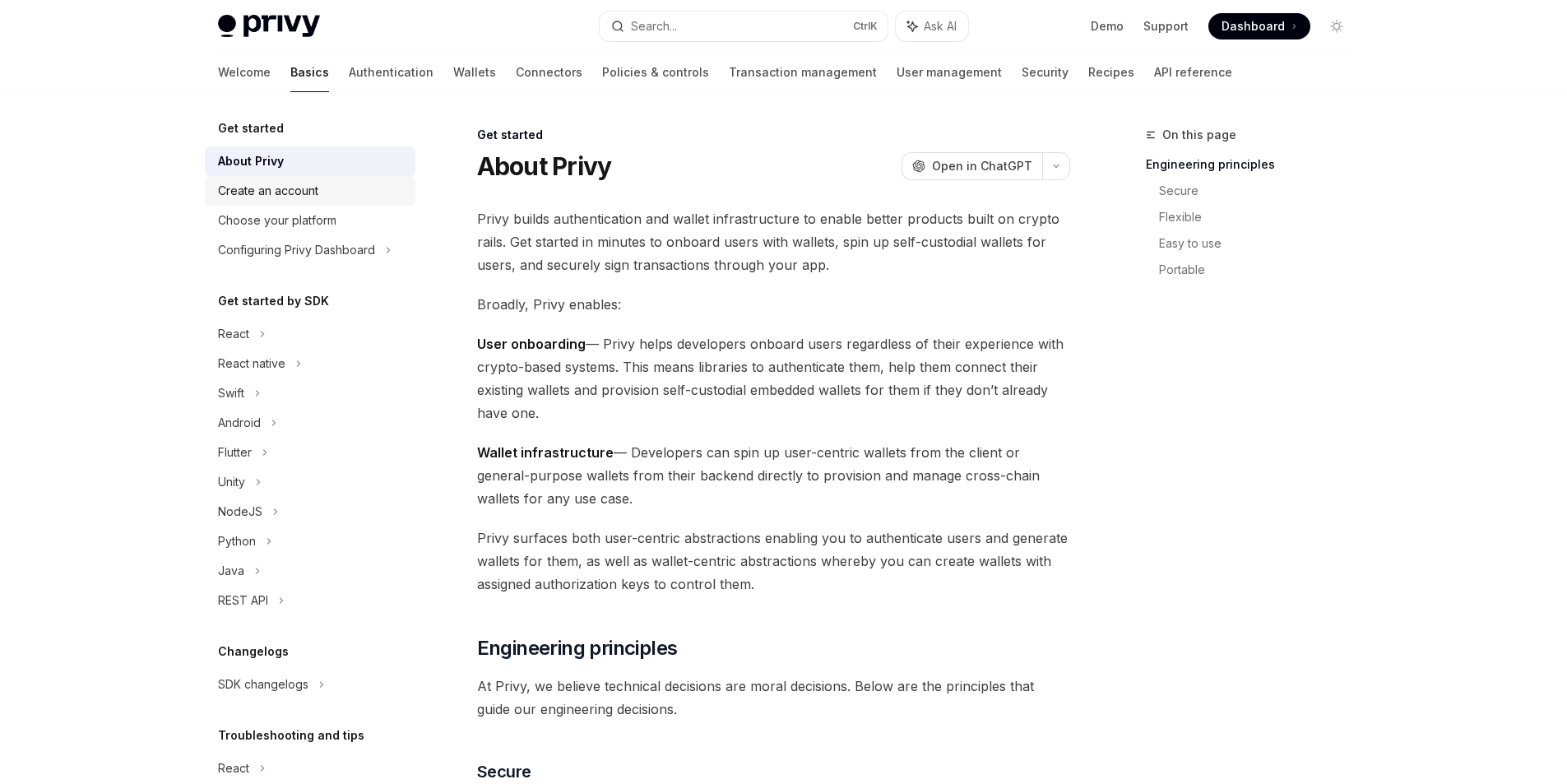
click at [268, 192] on div "Create an account" at bounding box center [268, 191] width 100 height 20
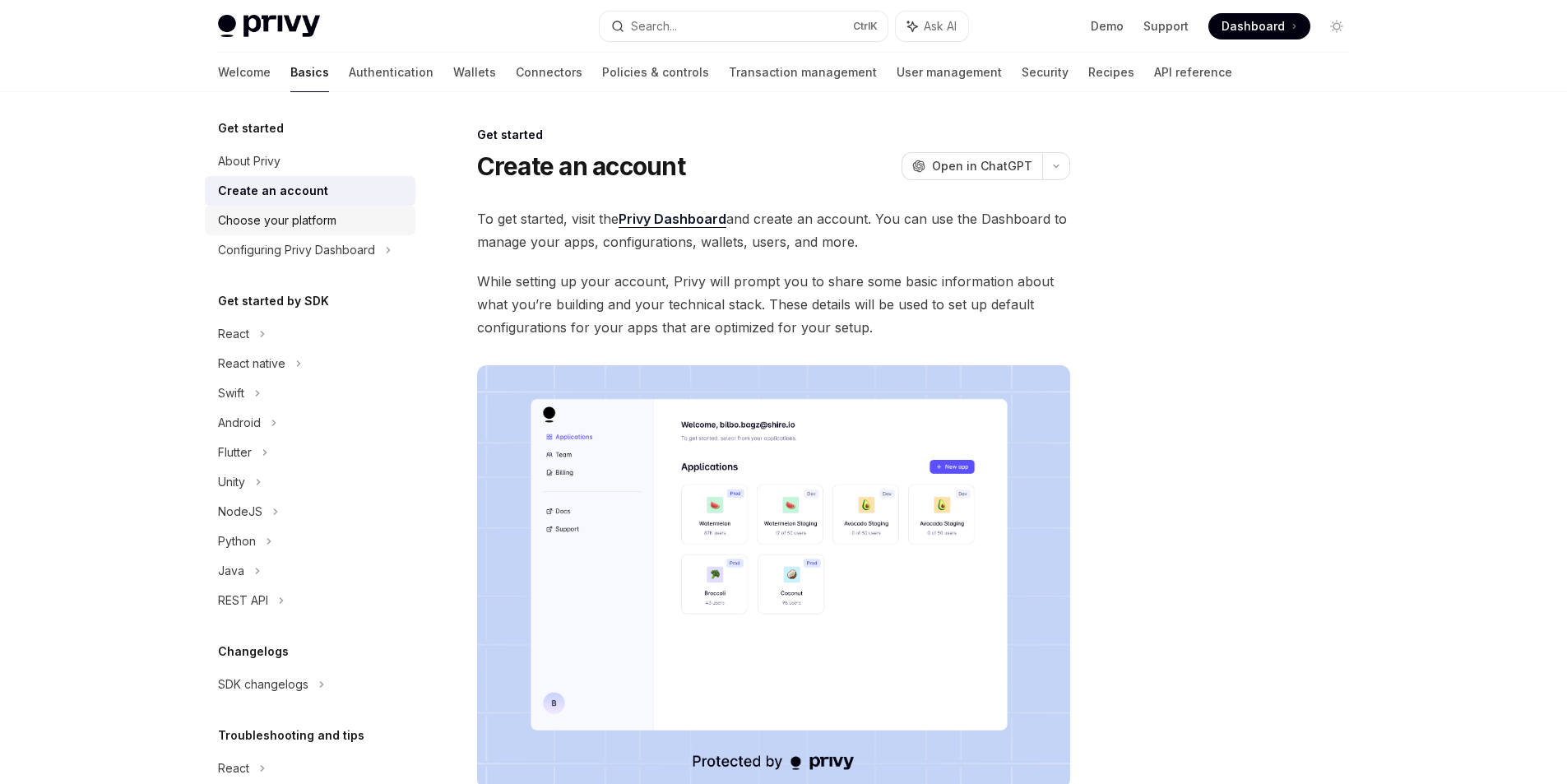
click at [288, 210] on link "Choose your platform" at bounding box center [309, 220] width 210 height 30
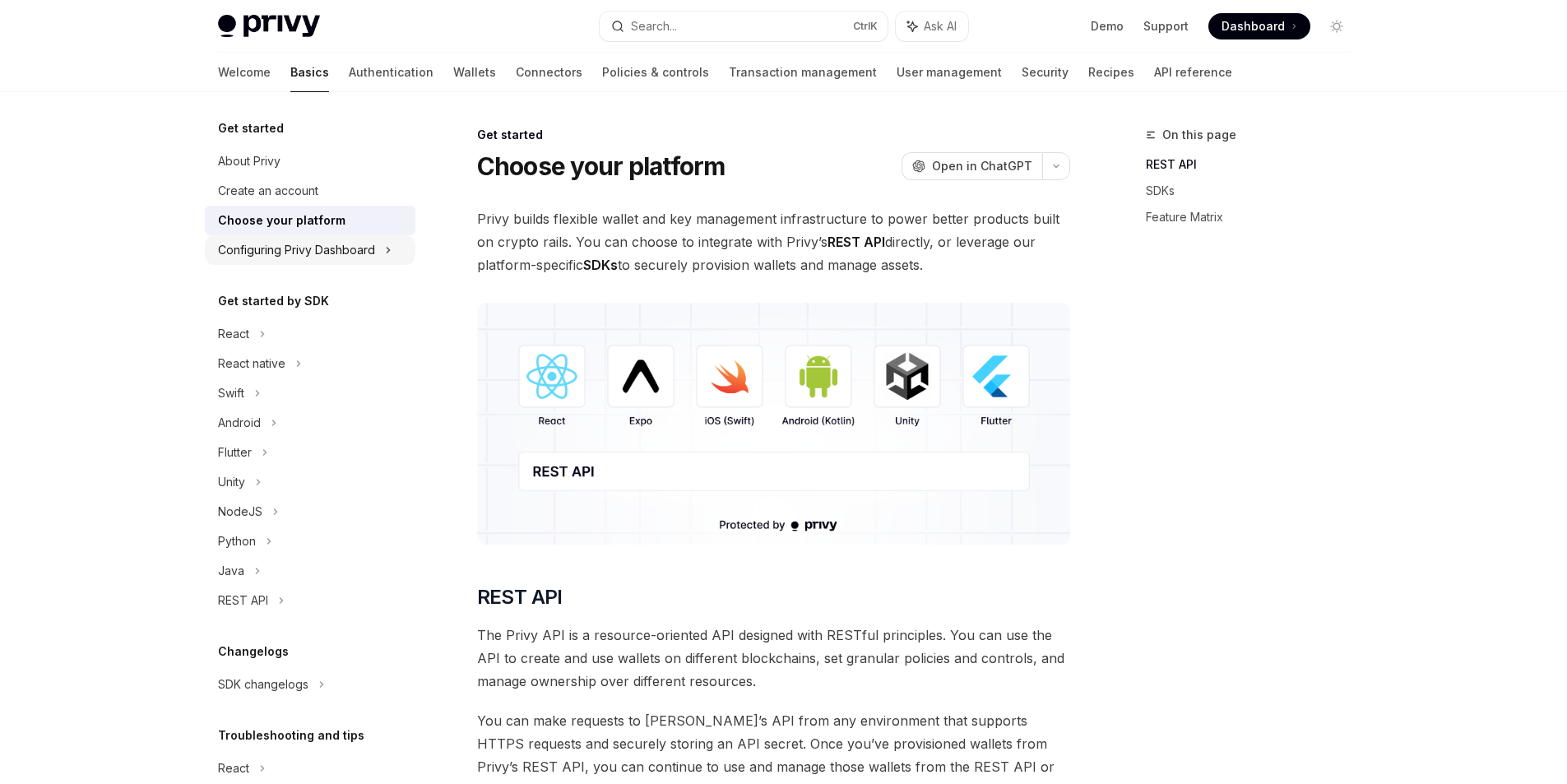
click at [326, 240] on div "Configuring Privy Dashboard" at bounding box center [297, 250] width 157 height 20
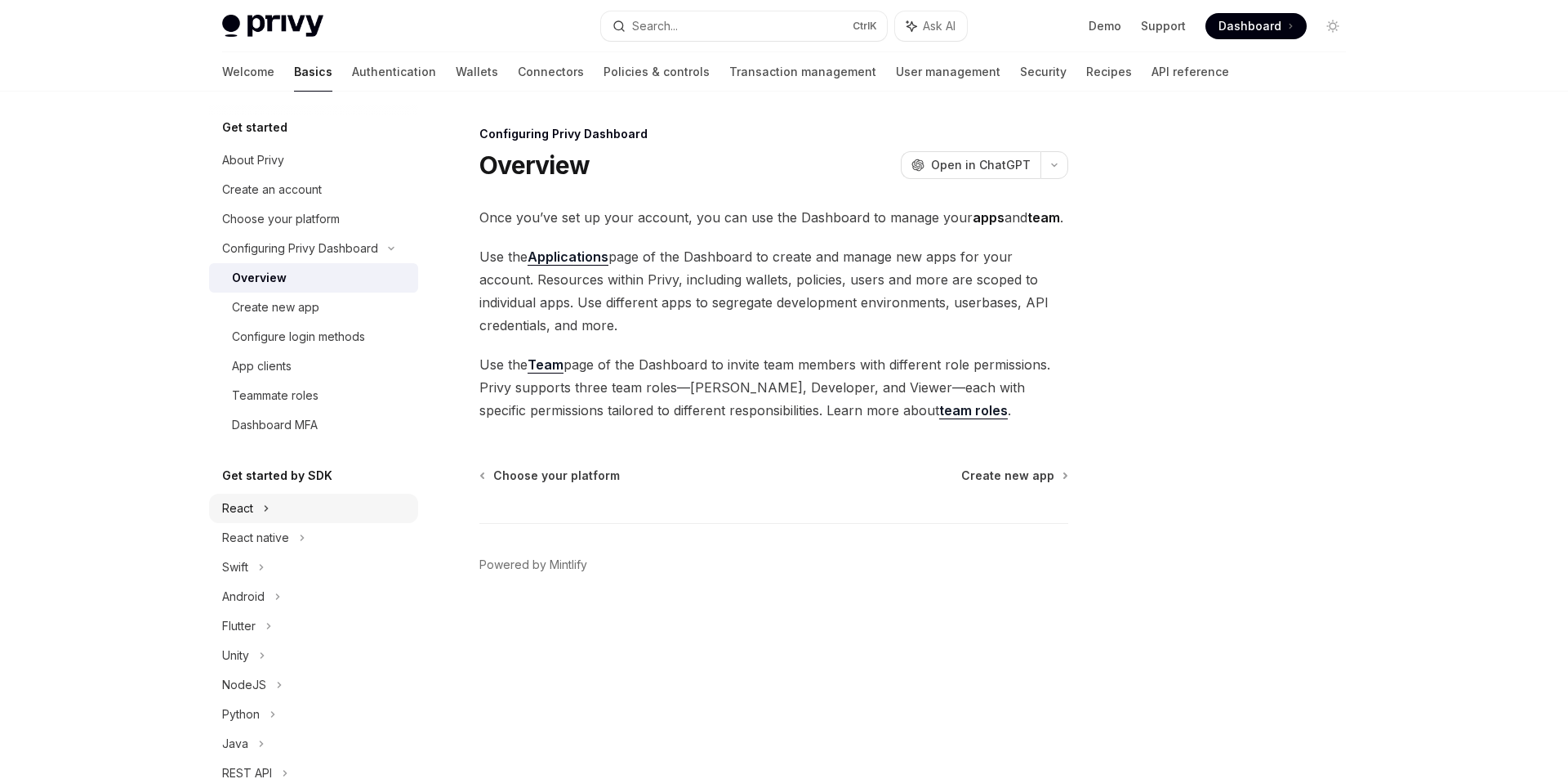
click at [312, 501] on div "React" at bounding box center [313, 508] width 209 height 30
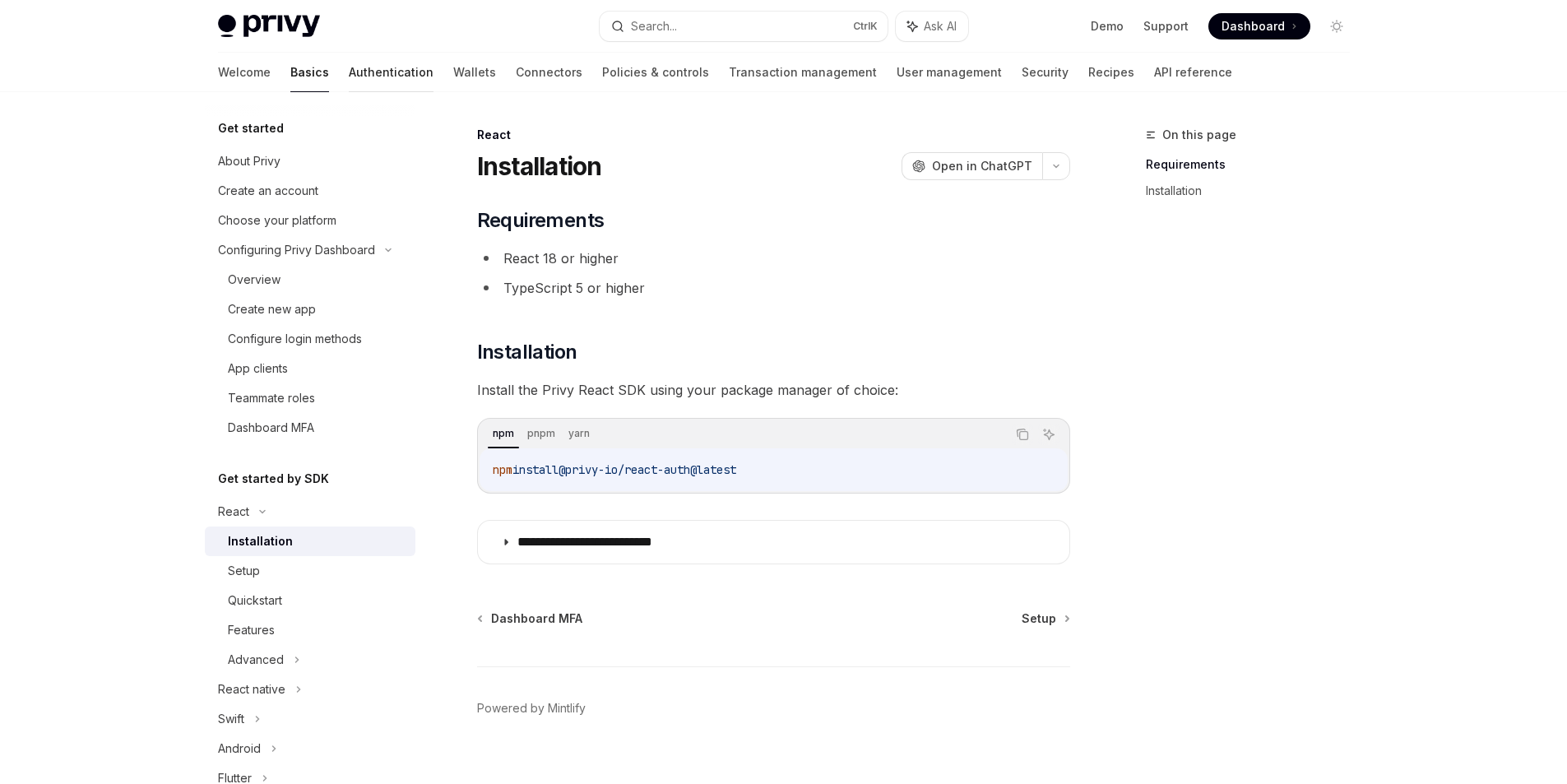
click at [349, 71] on link "Authentication" at bounding box center [390, 72] width 85 height 39
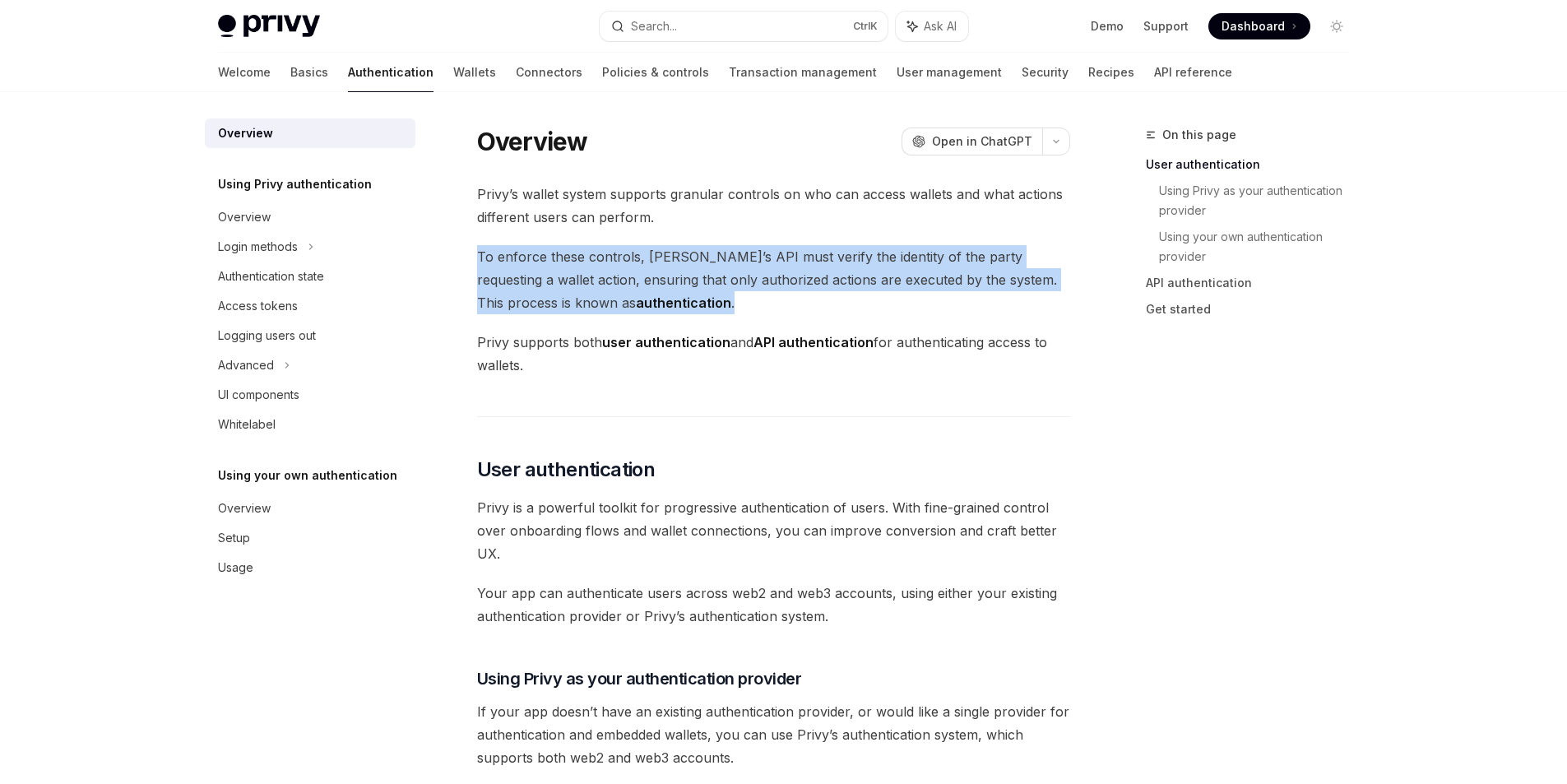
drag, startPoint x: 668, startPoint y: 215, endPoint x: 672, endPoint y: 304, distance: 89.1
click at [662, 312] on div at bounding box center [662, 312] width 0 height 0
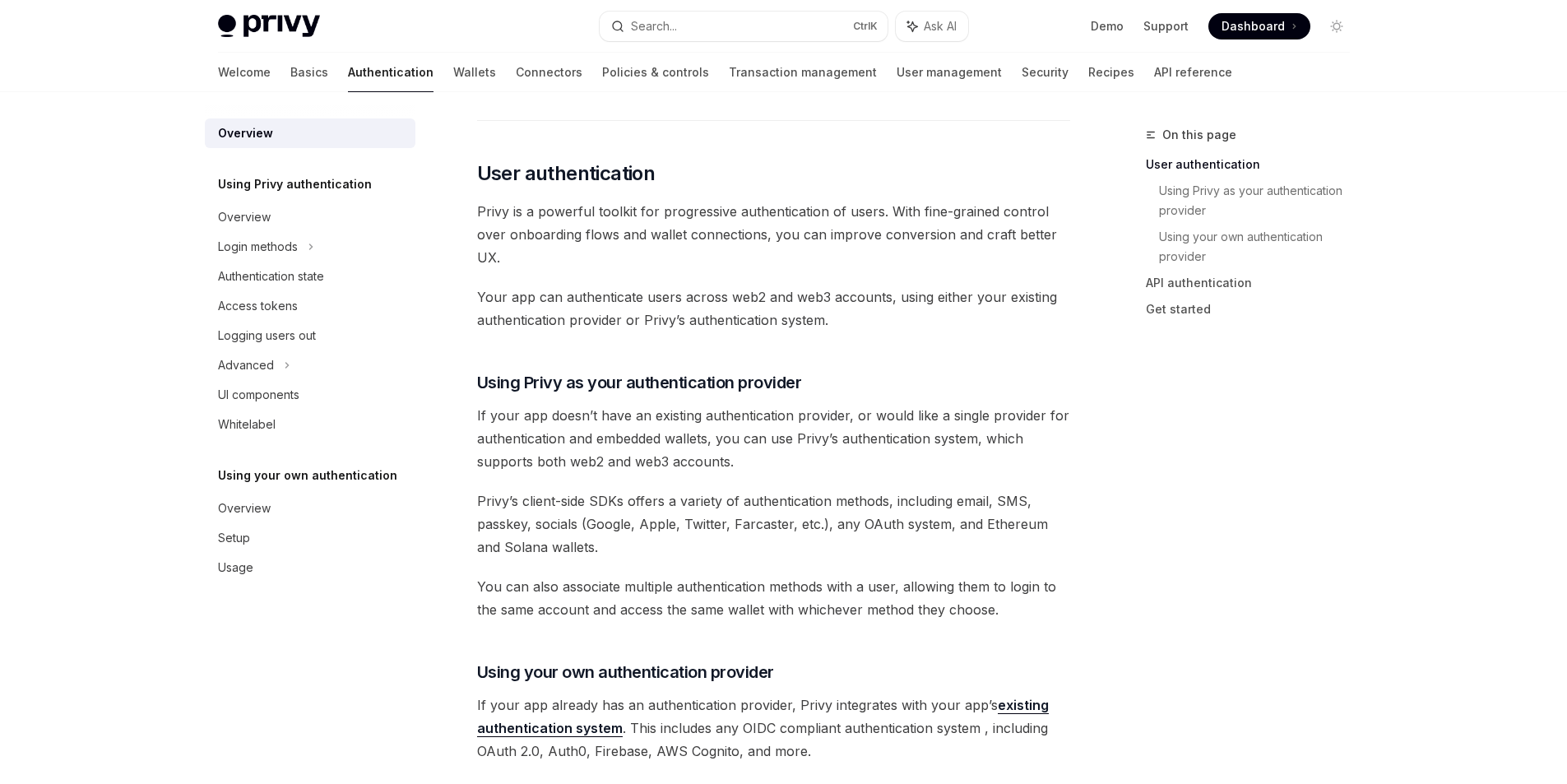
scroll to position [444, 0]
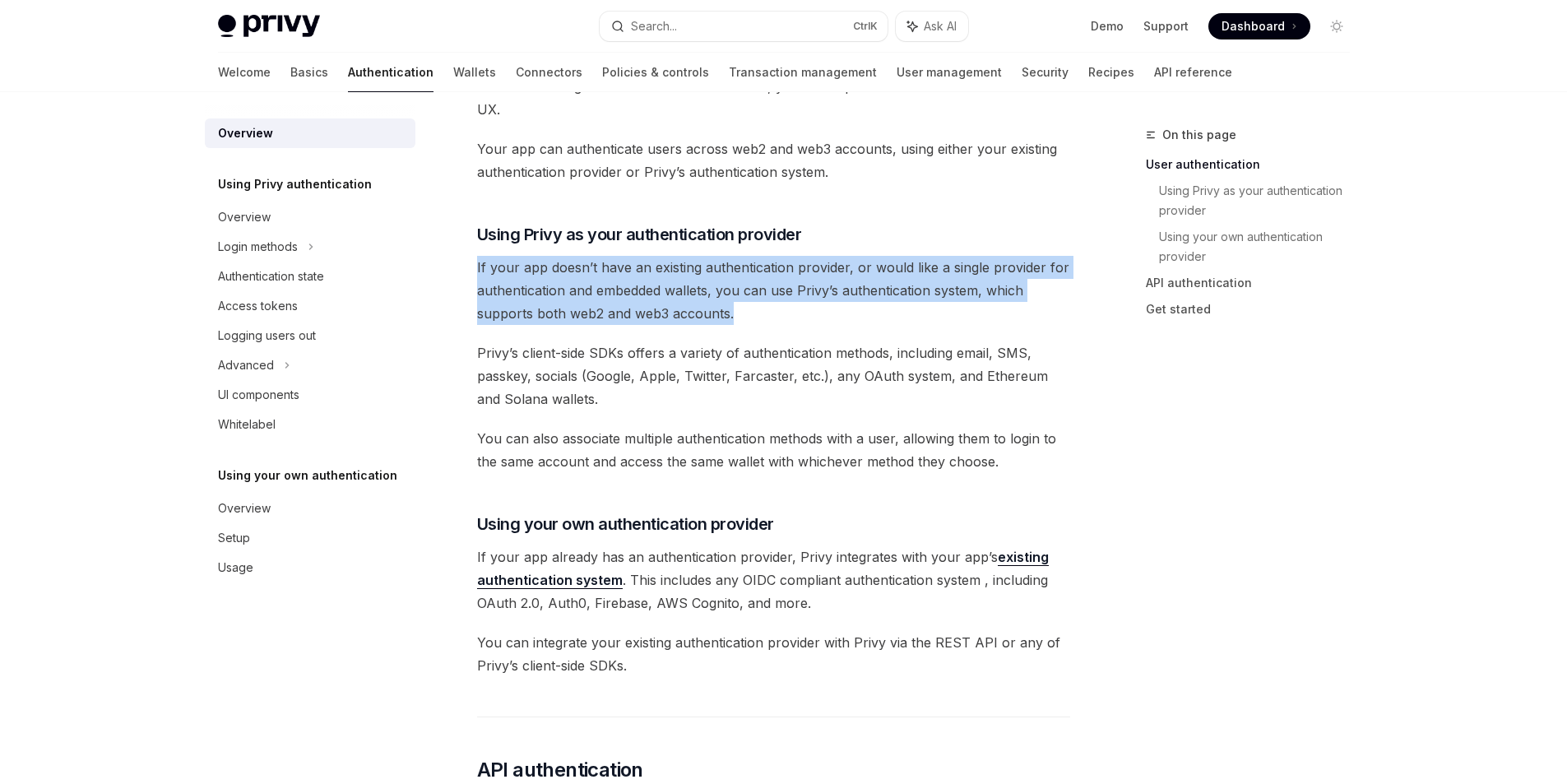
drag, startPoint x: 770, startPoint y: 313, endPoint x: 456, endPoint y: 259, distance: 318.6
click at [463, 264] on div "Overview OpenAI Open in ChatGPT OpenAI Open in ChatGPT [PERSON_NAME]’s wallet s…" at bounding box center [620, 650] width 908 height 1939
click at [452, 236] on div at bounding box center [452, 236] width 0 height 0
click at [544, 261] on span "If your app doesn’t have an existing authentication provider, or would like a s…" at bounding box center [773, 290] width 593 height 69
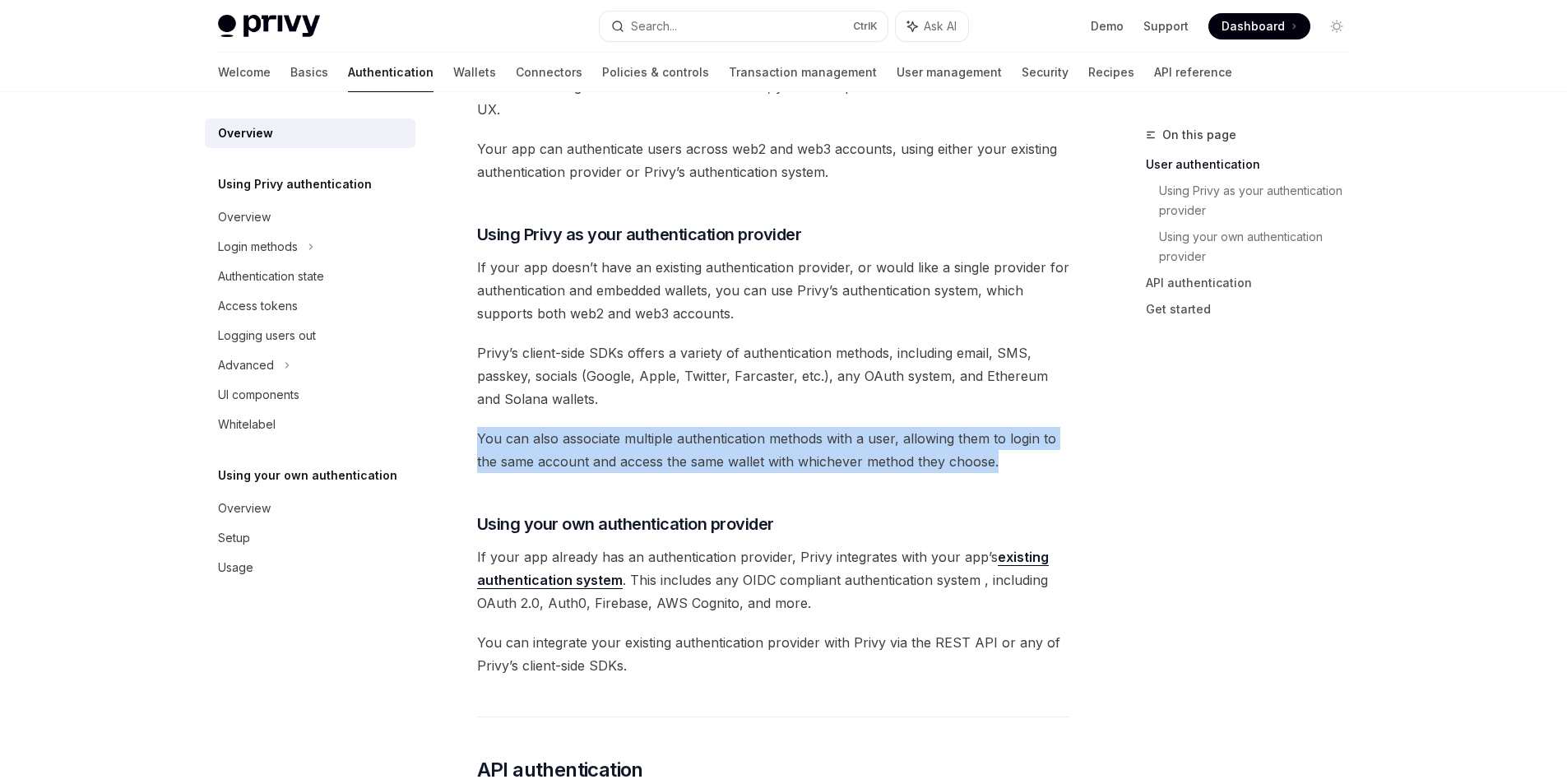
drag, startPoint x: 472, startPoint y: 441, endPoint x: 1031, endPoint y: 467, distance: 559.6
click at [1031, 467] on div "Overview OpenAI Open in ChatGPT OpenAI Open in ChatGPT [PERSON_NAME]’s wallet s…" at bounding box center [620, 650] width 908 height 1939
click at [1020, 470] on div at bounding box center [1020, 470] width 0 height 0
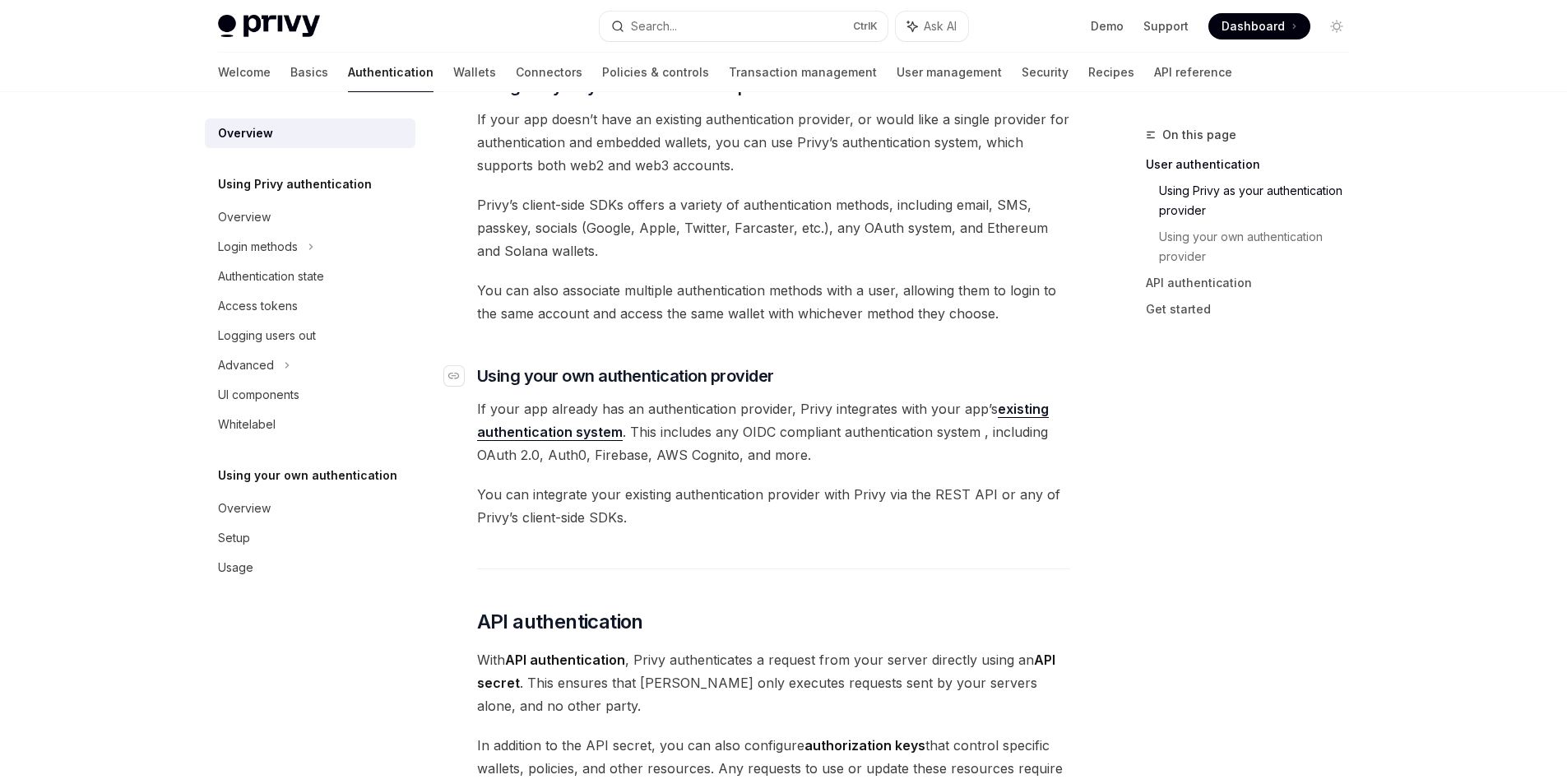
click at [497, 372] on span "Using your own authentication provider" at bounding box center [625, 376] width 297 height 23
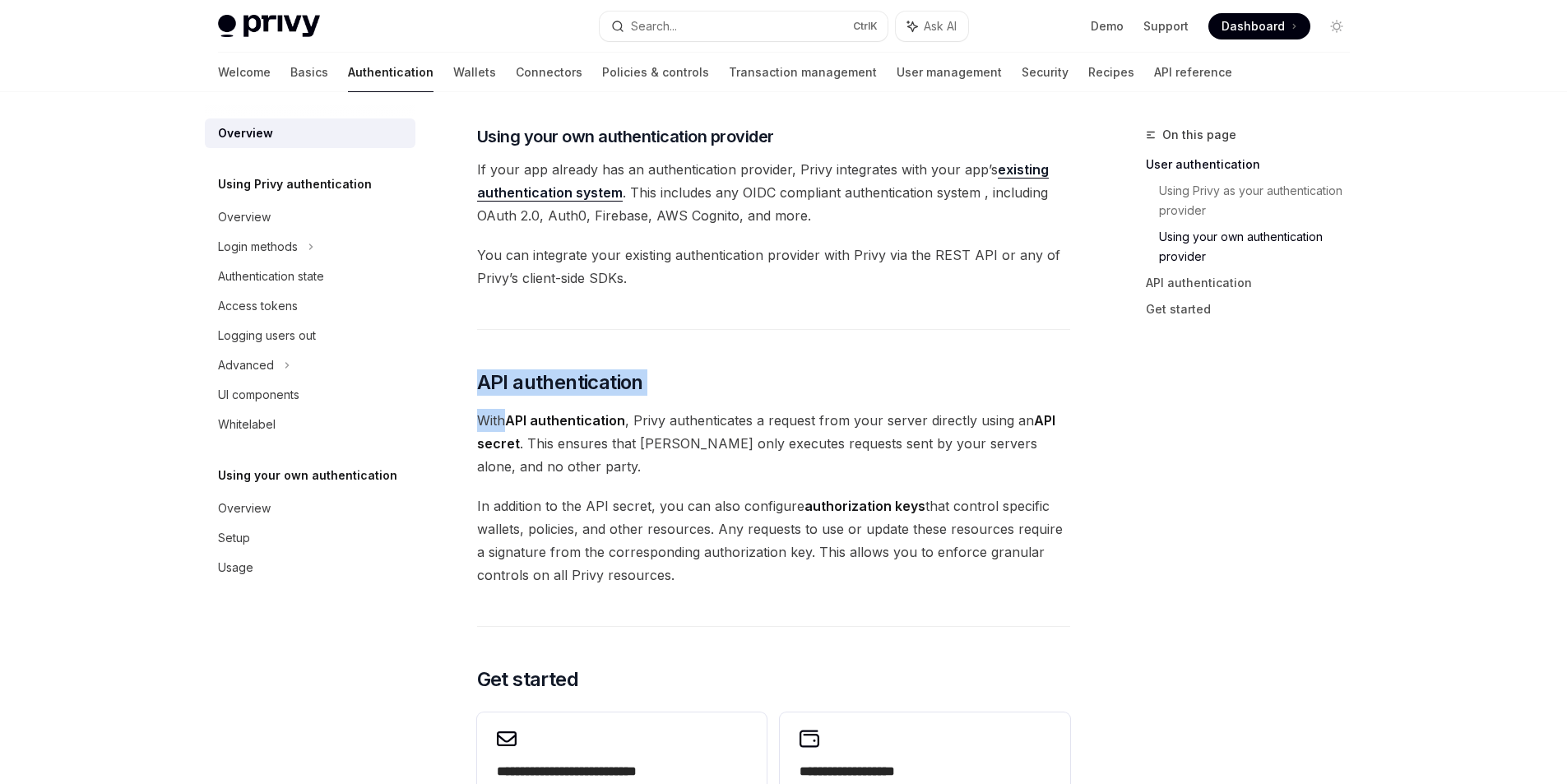
drag, startPoint x: 497, startPoint y: 372, endPoint x: 632, endPoint y: 402, distance: 138.3
click at [632, 402] on div "Privy’s wallet system supports granular controls on who can access wallets and …" at bounding box center [773, 170] width 593 height 1637
click at [675, 453] on span "With API authentication , Privy authenticates a request from your server direct…" at bounding box center [773, 443] width 593 height 69
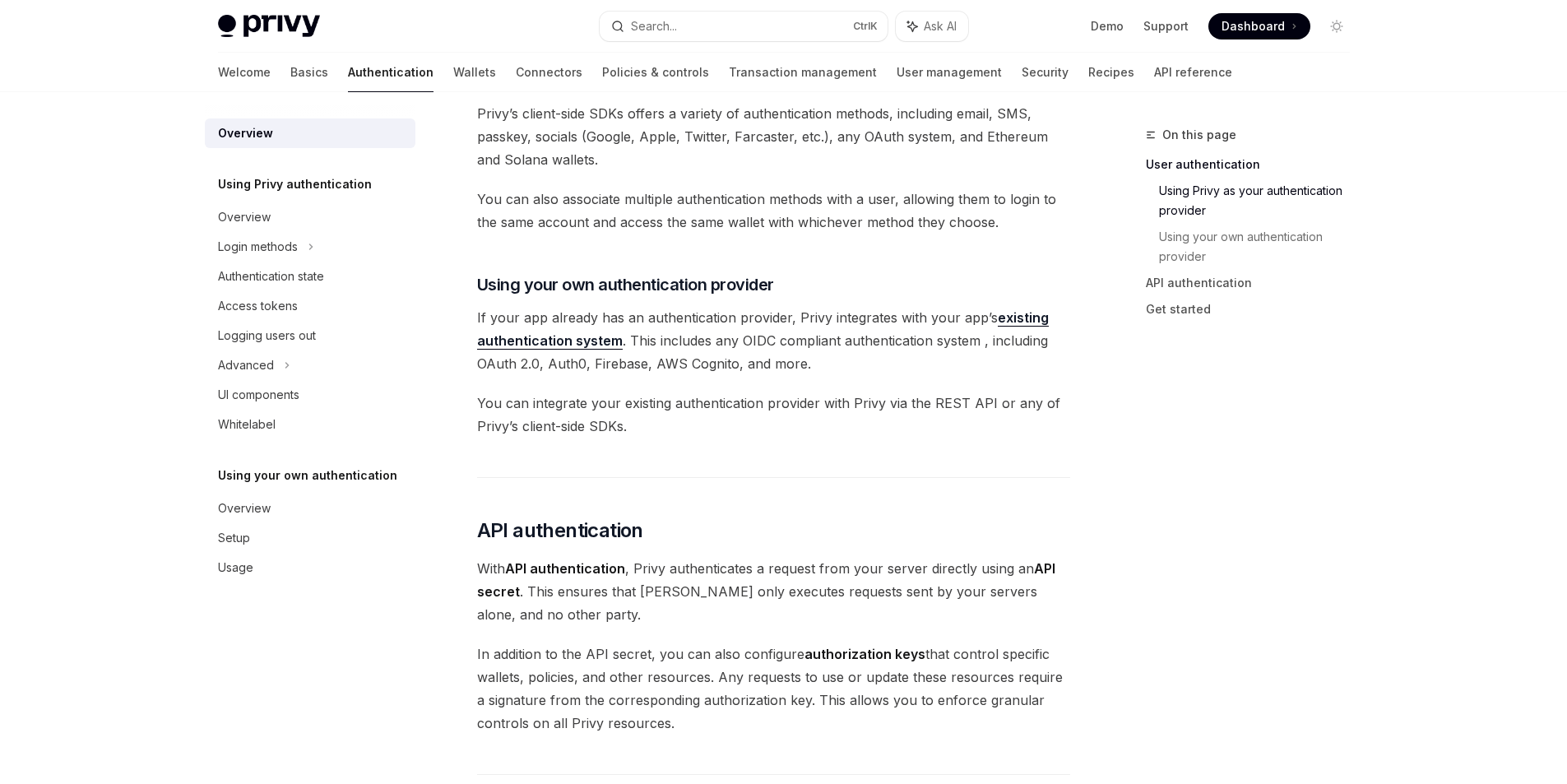
click at [674, 452] on div "Privy’s wallet system supports granular controls on who can access wallets and …" at bounding box center [773, 317] width 593 height 1637
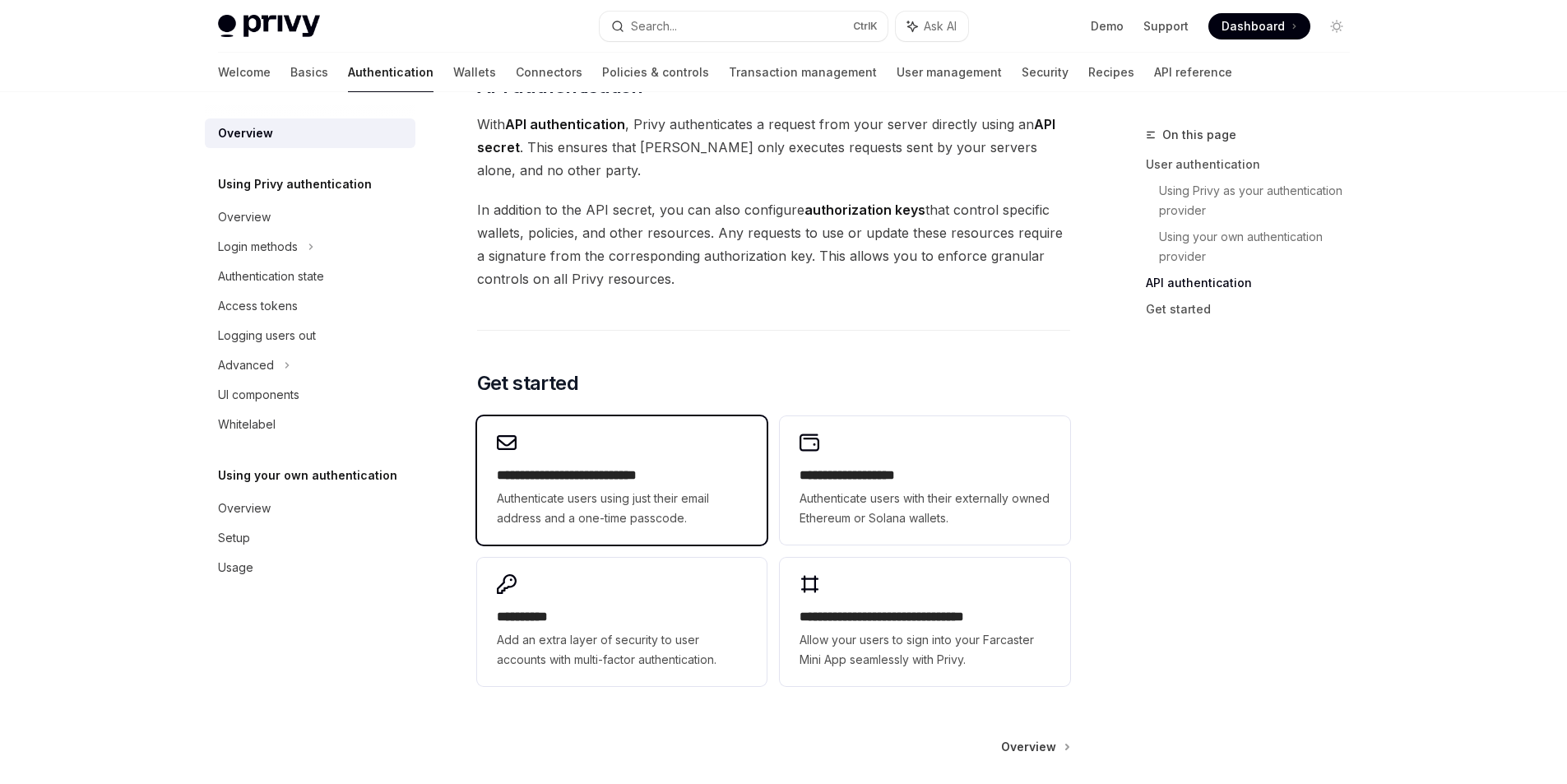
scroll to position [1275, 0]
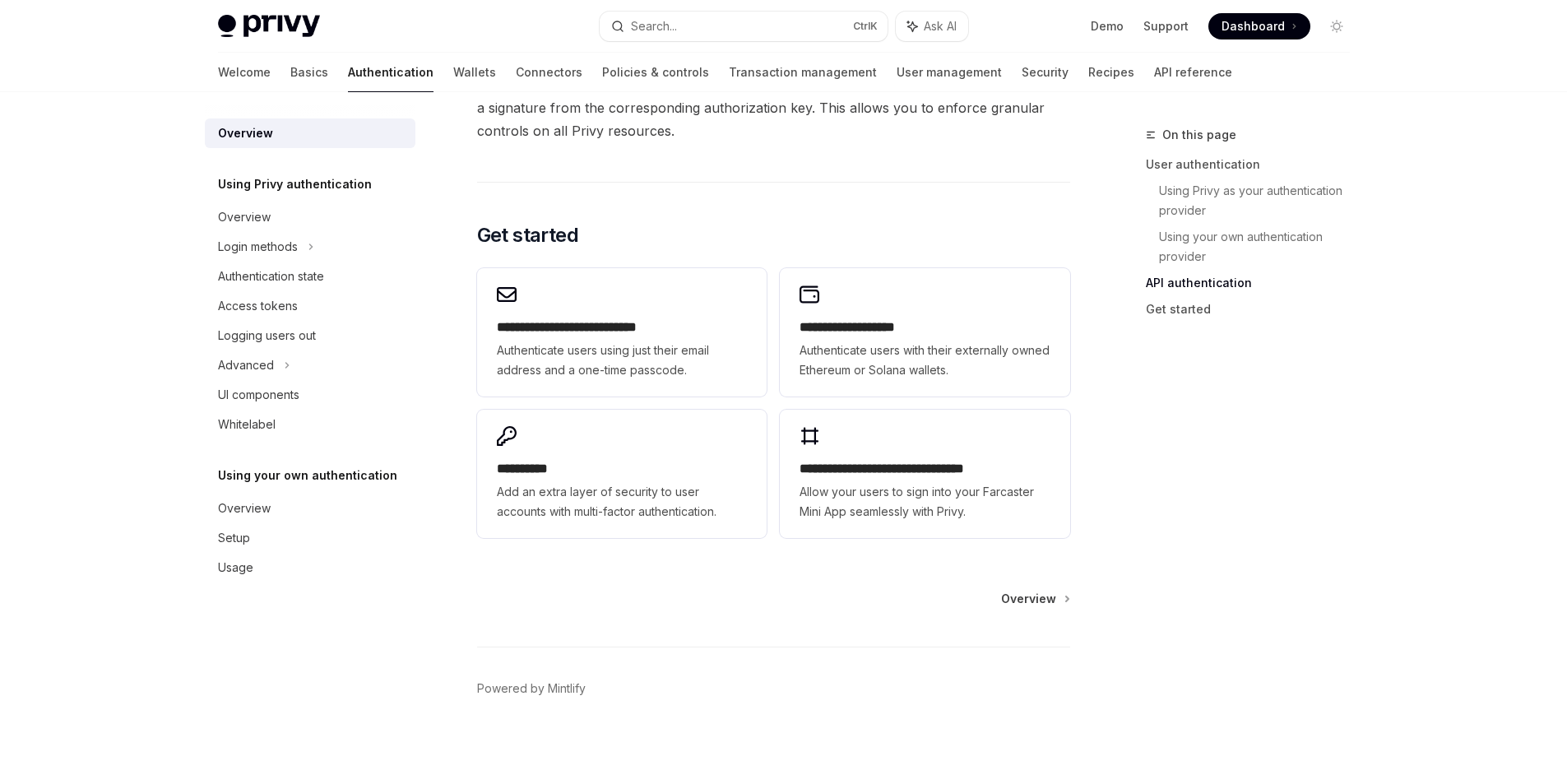
click at [1031, 615] on div "Overview Powered by [PERSON_NAME]" at bounding box center [773, 689] width 593 height 198
click at [1029, 602] on span "Overview" at bounding box center [1028, 598] width 56 height 16
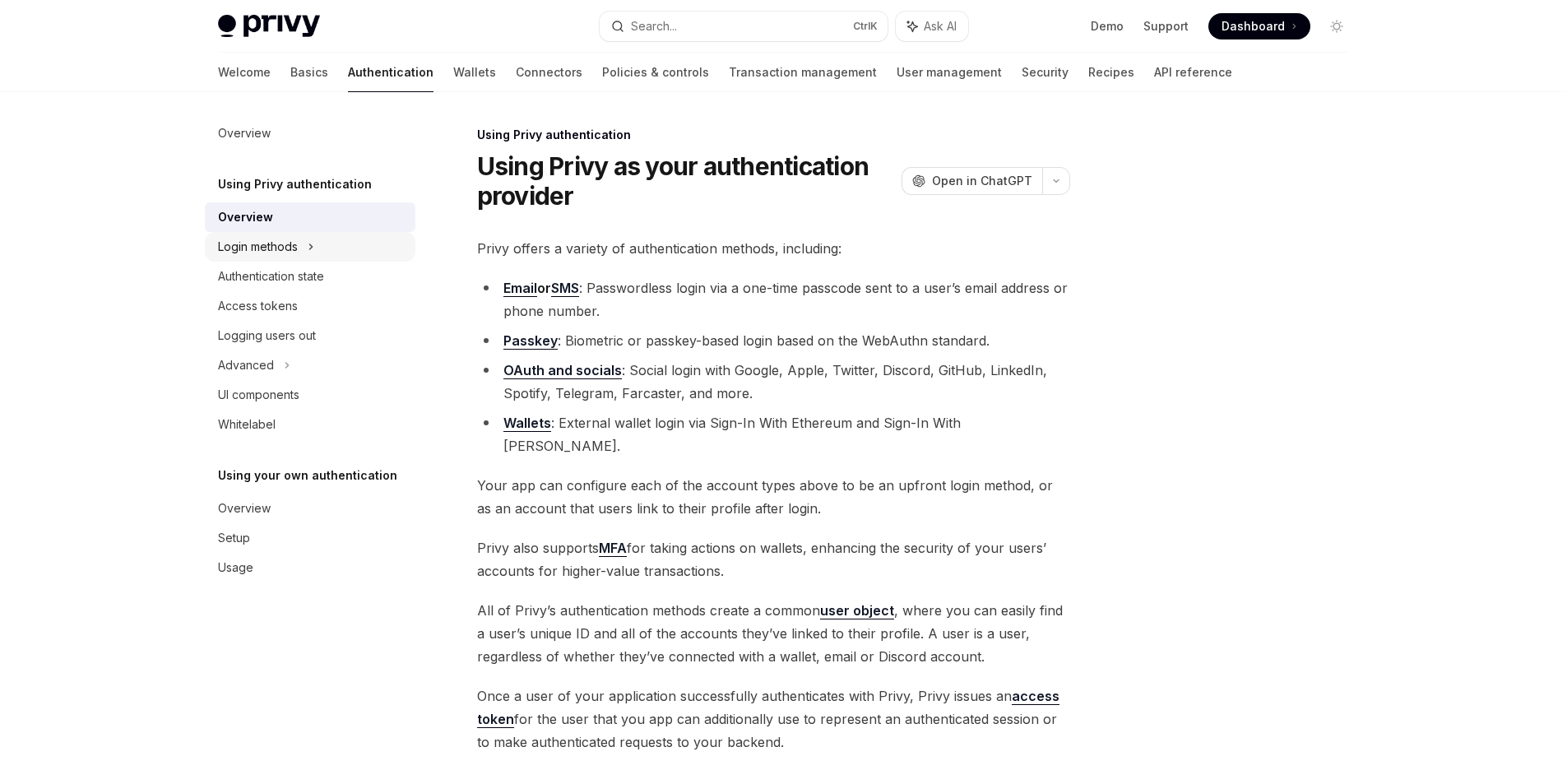
click at [317, 255] on div "Login methods" at bounding box center [309, 246] width 210 height 30
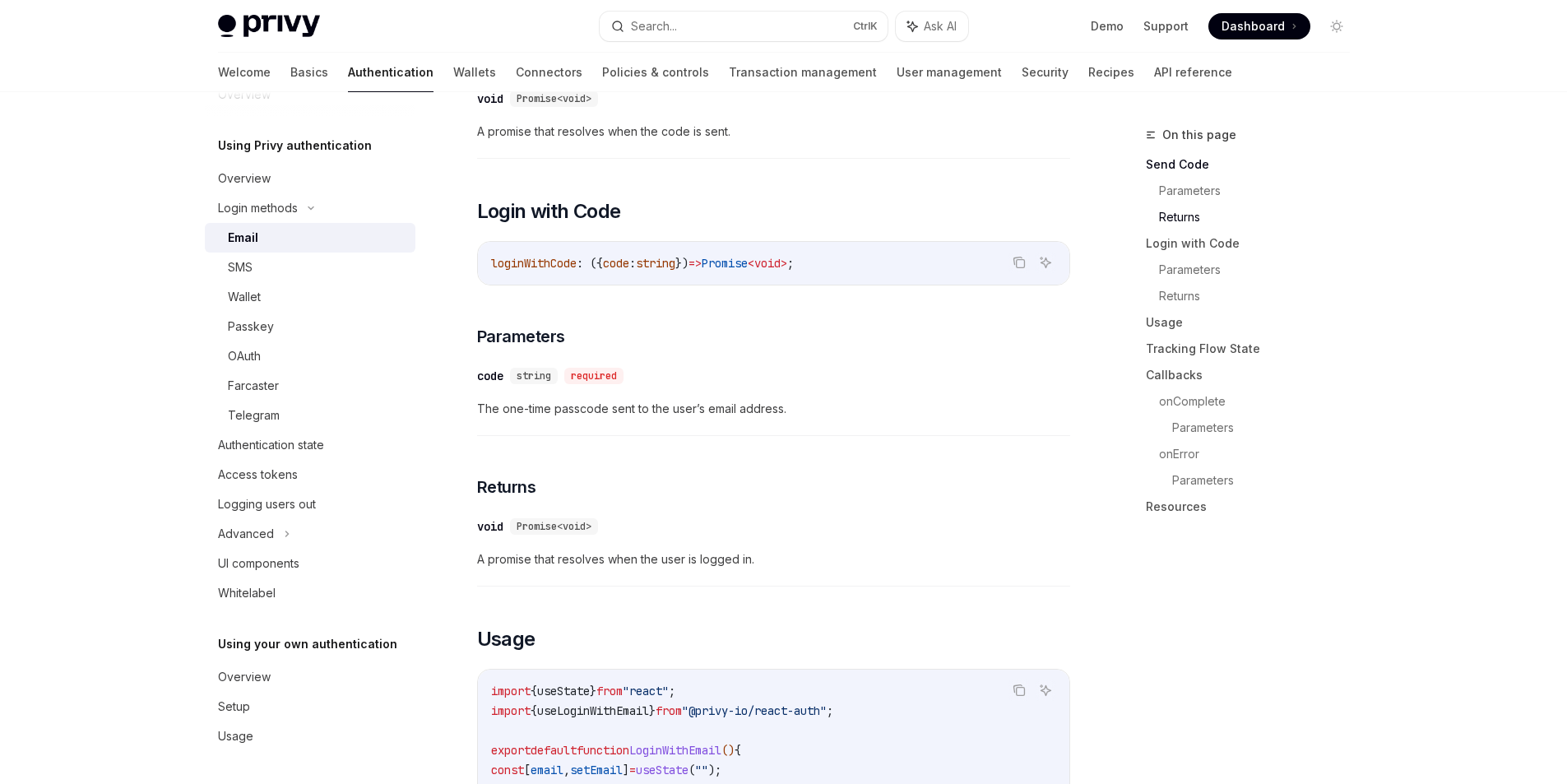
scroll to position [1036, 0]
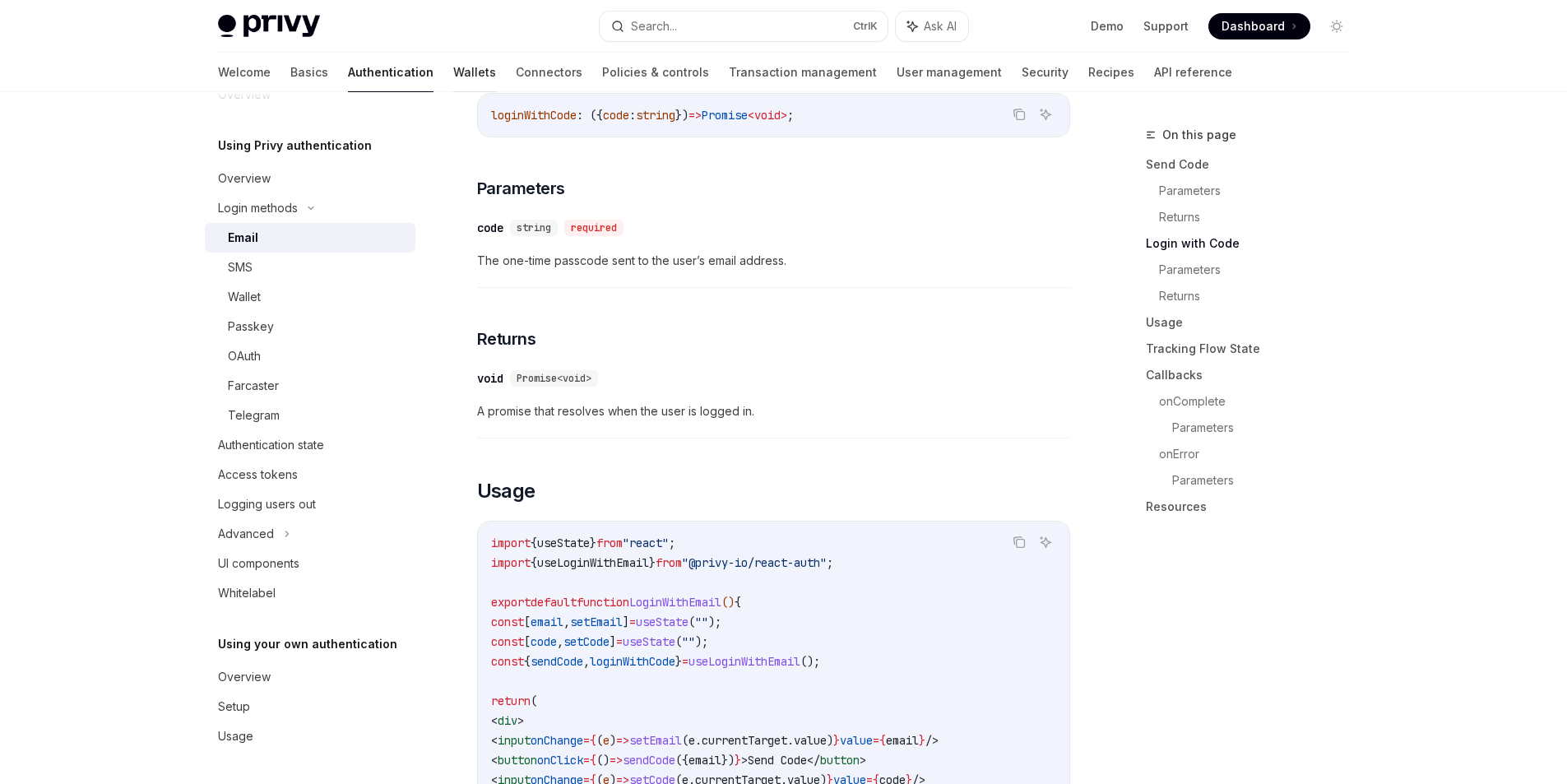
click at [453, 68] on link "Wallets" at bounding box center [474, 72] width 43 height 39
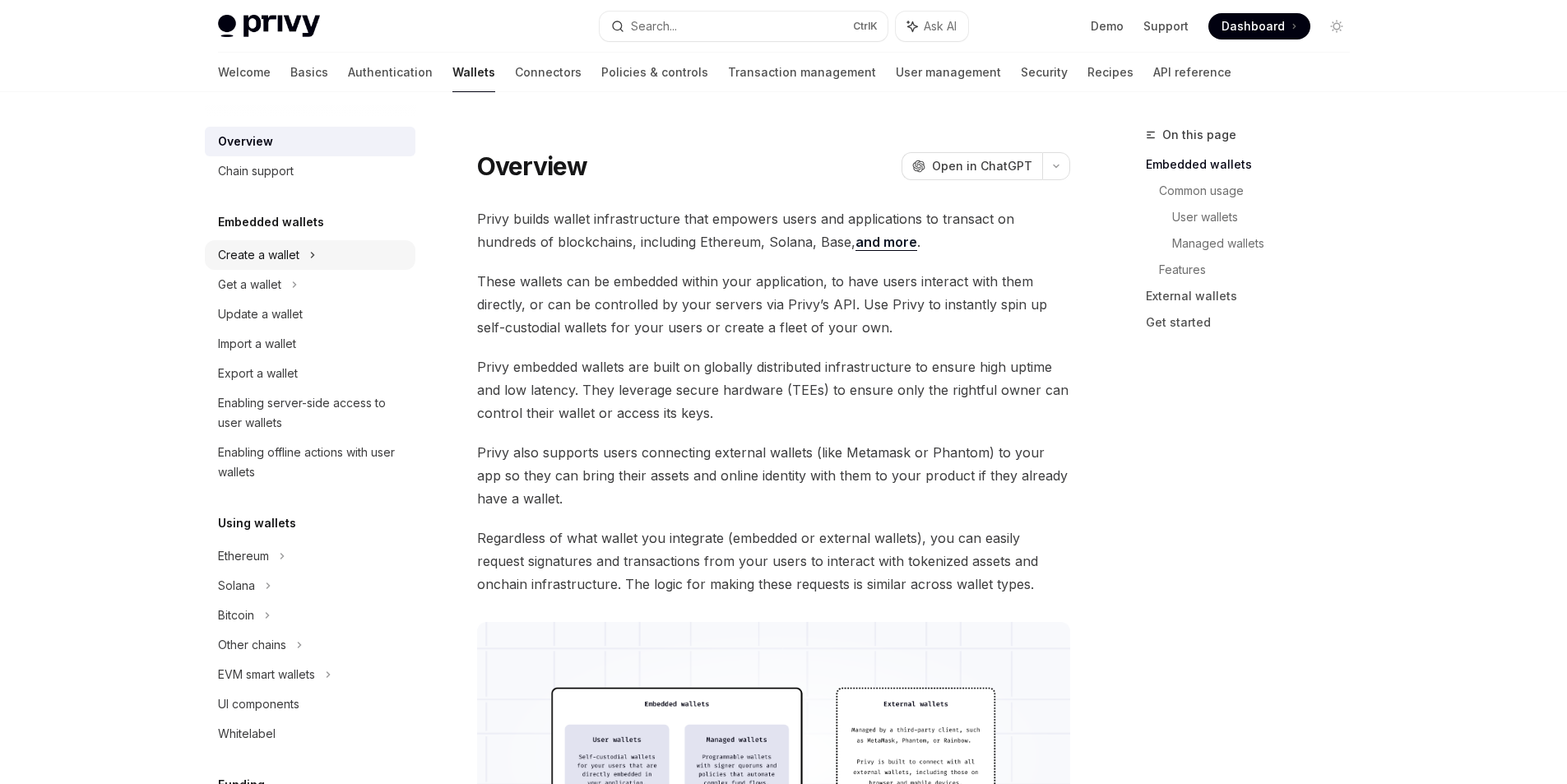
click at [351, 257] on div "Create a wallet" at bounding box center [309, 255] width 210 height 30
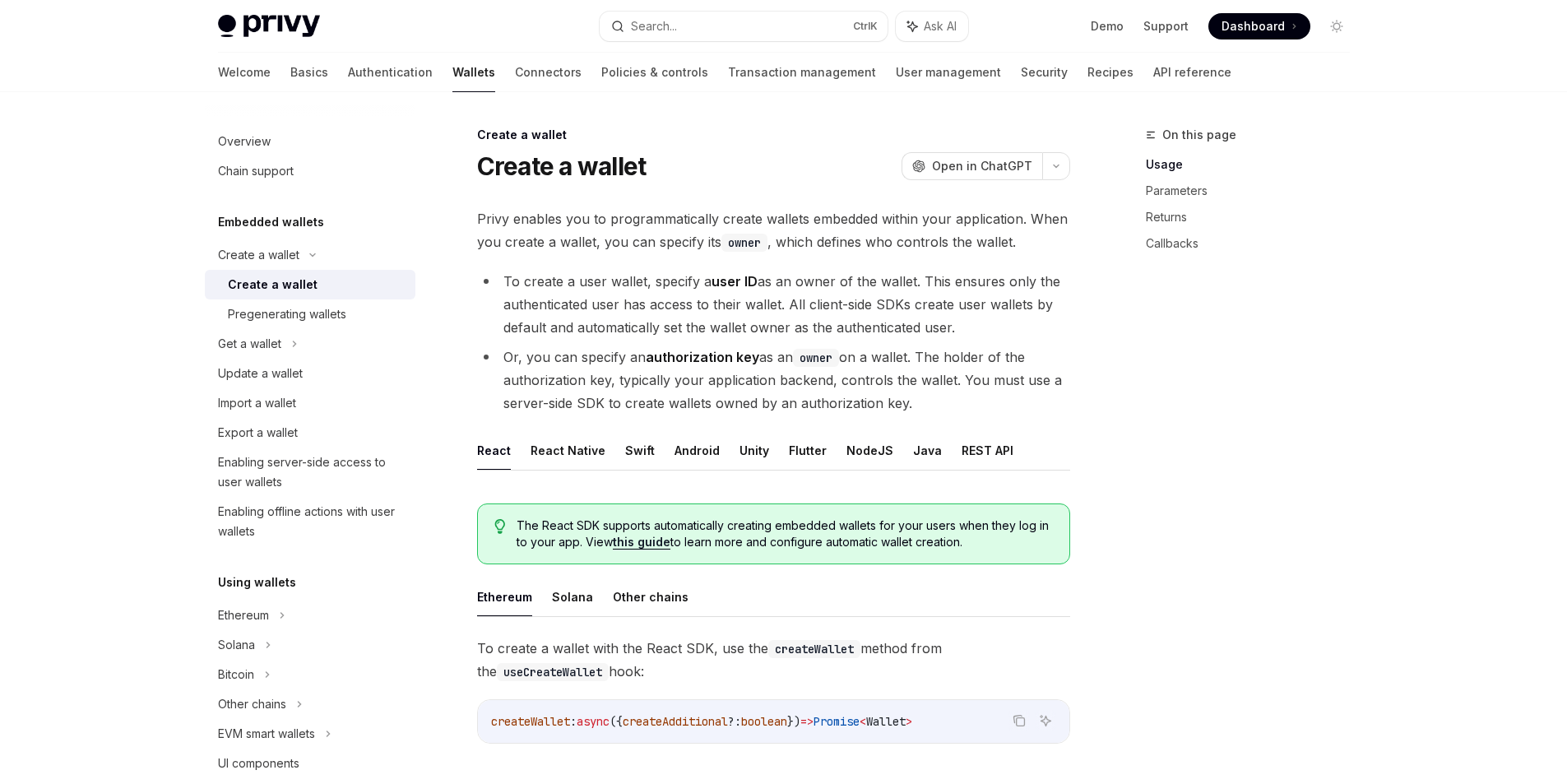
click at [487, 215] on span "Privy enables you to programmatically create wallets embedded within your appli…" at bounding box center [773, 230] width 593 height 46
drag, startPoint x: 487, startPoint y: 215, endPoint x: 1006, endPoint y: 262, distance: 521.1
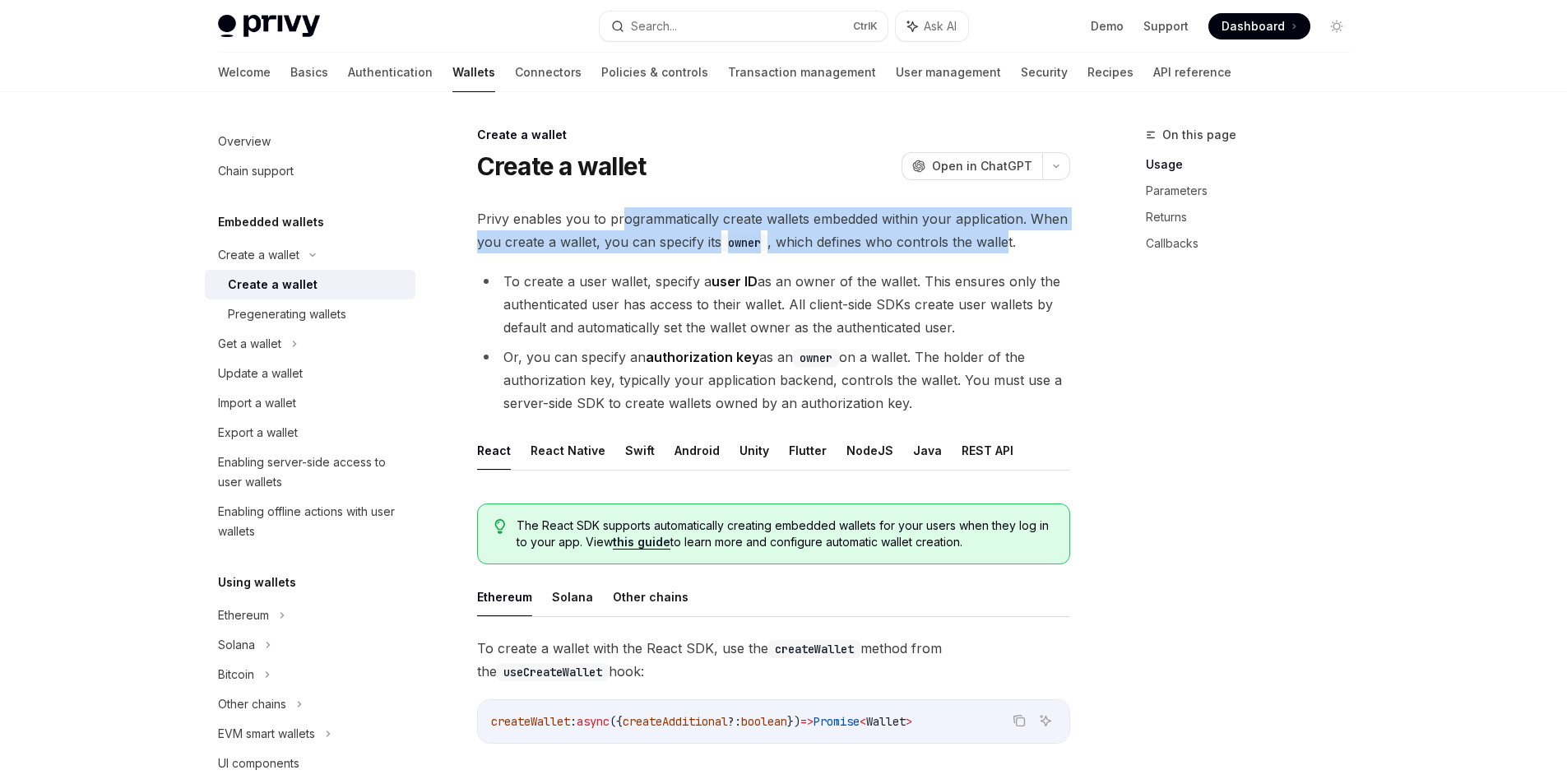
drag, startPoint x: 1020, startPoint y: 237, endPoint x: 713, endPoint y: 205, distance: 308.7
click at [625, 214] on span "Privy enables you to programmatically create wallets embedded within your appli…" at bounding box center [773, 230] width 593 height 46
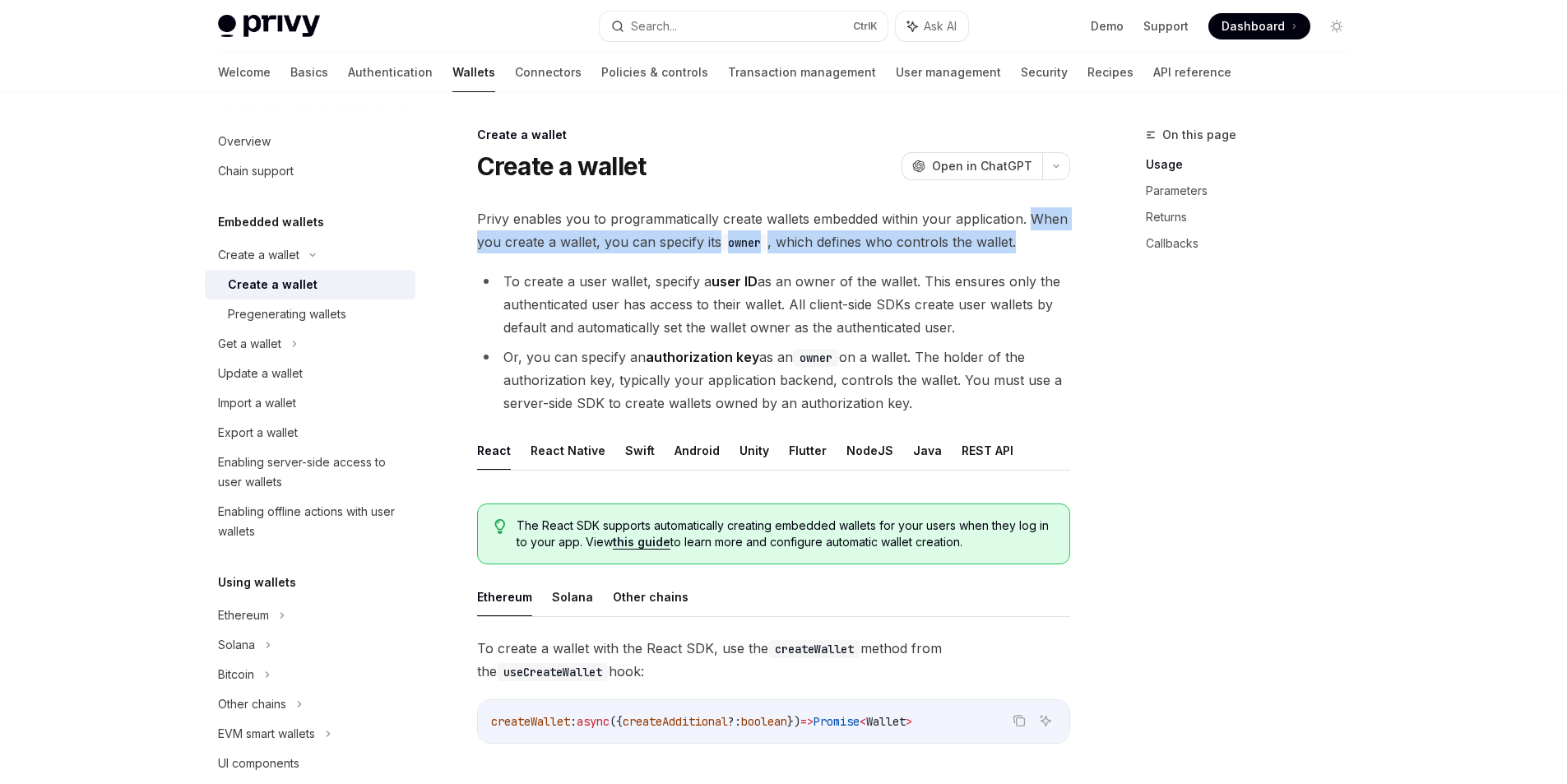
drag, startPoint x: 1046, startPoint y: 241, endPoint x: 1026, endPoint y: 219, distance: 29.7
click at [1026, 219] on span "Privy enables you to programmatically create wallets embedded within your appli…" at bounding box center [773, 230] width 593 height 46
click at [1016, 187] on div at bounding box center [1016, 187] width 0 height 0
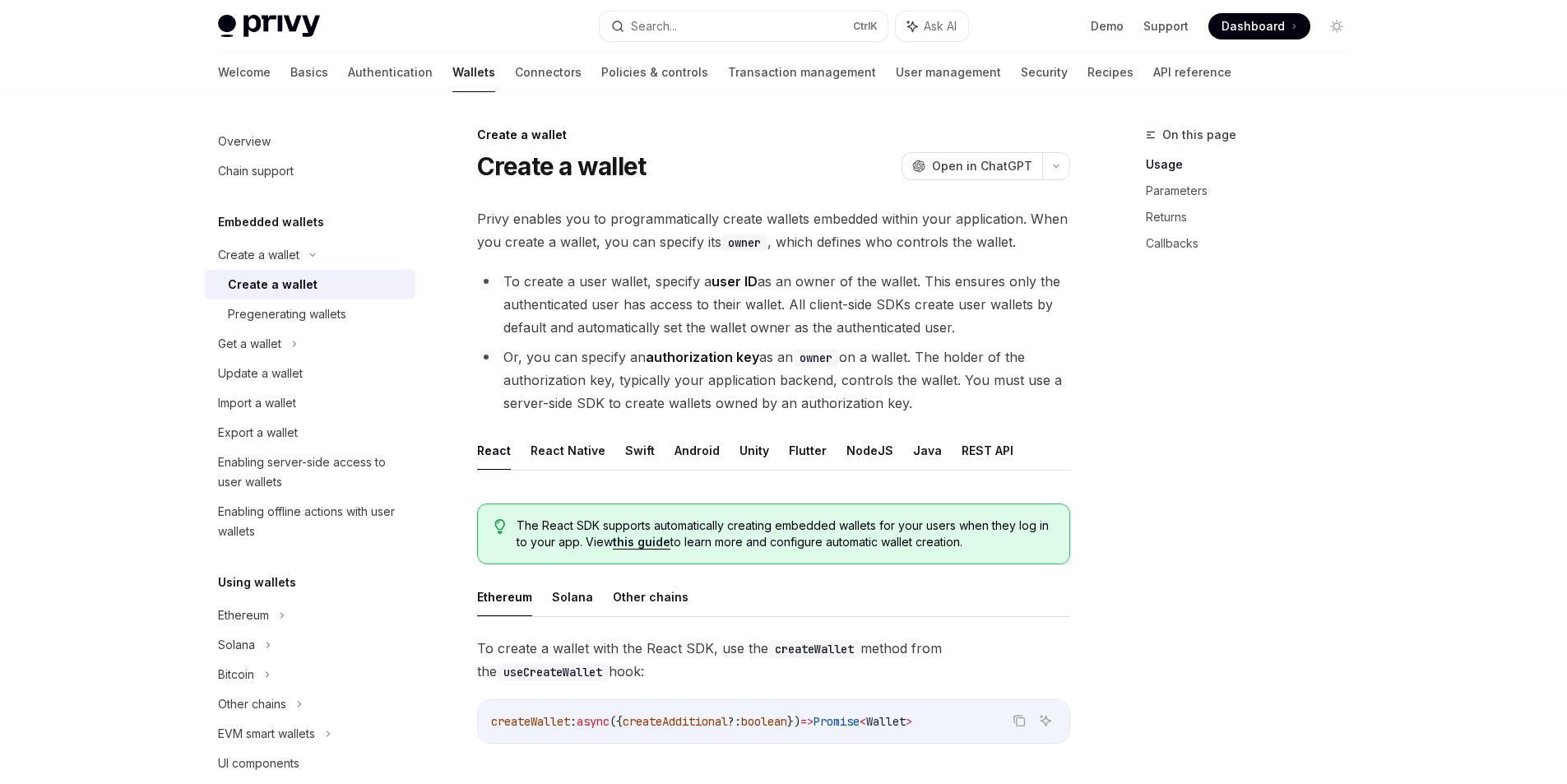
click at [494, 277] on li "To create a user wallet, specify a user ID as an owner of the wallet. This ensu…" at bounding box center [773, 305] width 593 height 69
drag, startPoint x: 494, startPoint y: 277, endPoint x: 917, endPoint y: 288, distance: 423.1
click at [917, 288] on li "To create a user wallet, specify a user ID as an owner of the wallet. This ensu…" at bounding box center [773, 305] width 593 height 69
click at [906, 290] on div at bounding box center [906, 290] width 0 height 0
click at [935, 285] on li "To create a user wallet, specify a user ID as an owner of the wallet. This ensu…" at bounding box center [773, 305] width 593 height 69
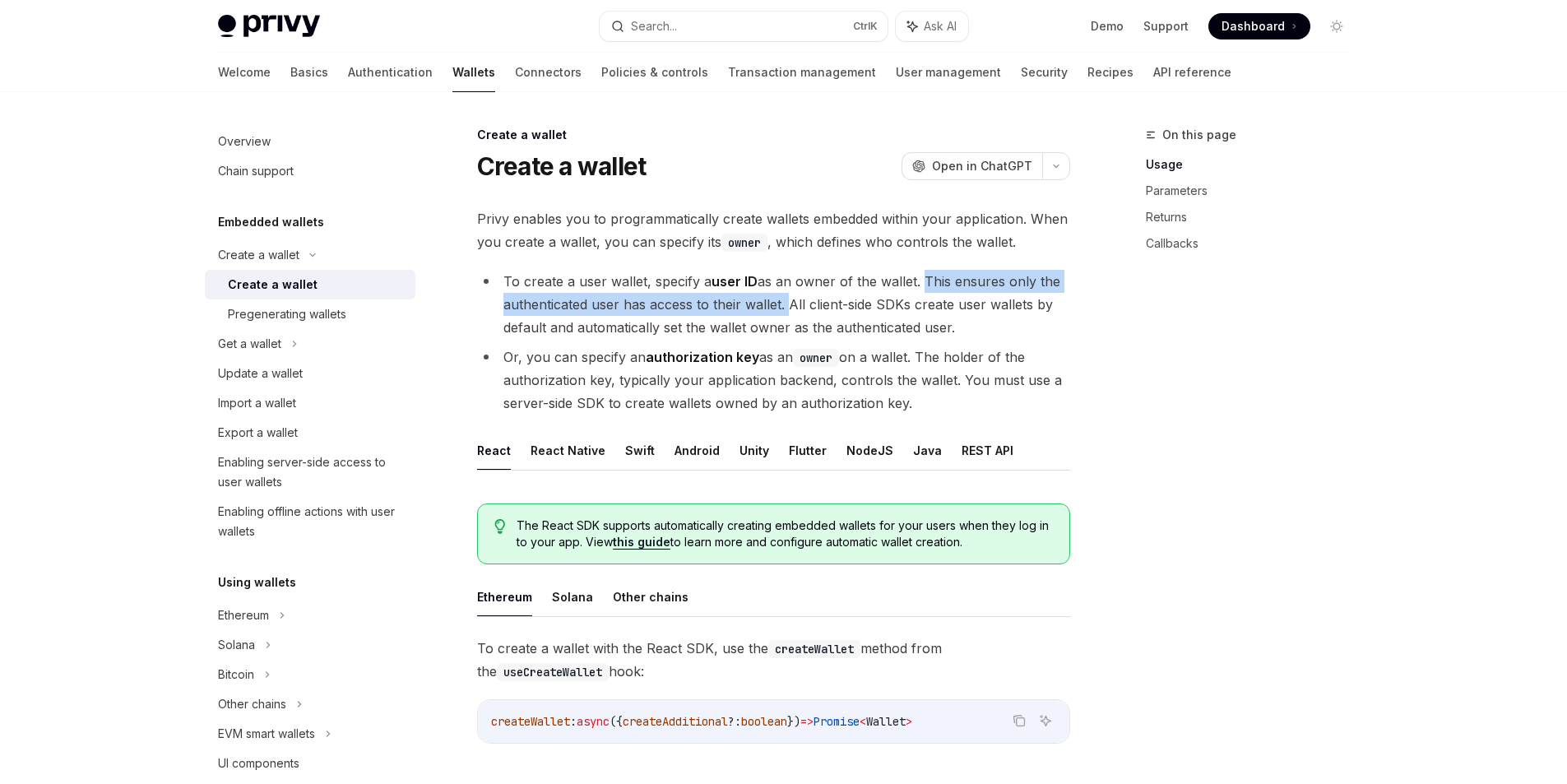
drag, startPoint x: 922, startPoint y: 279, endPoint x: 785, endPoint y: 306, distance: 139.6
click at [785, 306] on li "To create a user wallet, specify a user ID as an owner of the wallet. This ensu…" at bounding box center [773, 305] width 593 height 69
click at [774, 313] on div at bounding box center [774, 313] width 0 height 0
drag, startPoint x: 791, startPoint y: 306, endPoint x: 951, endPoint y: 336, distance: 162.8
click at [951, 336] on li "To create a user wallet, specify a user ID as an owner of the wallet. This ensu…" at bounding box center [773, 305] width 593 height 69
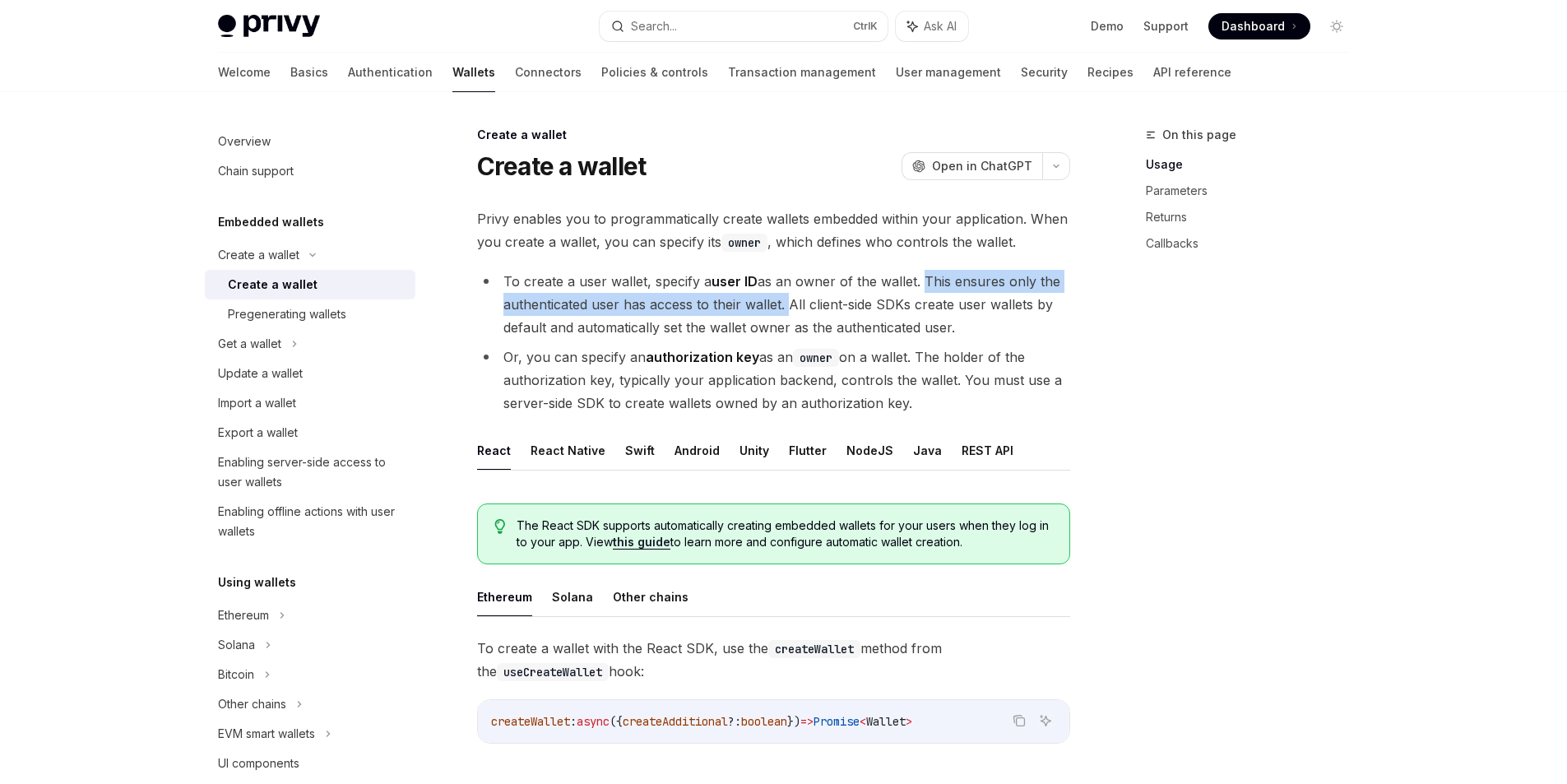
click at [940, 337] on div at bounding box center [940, 337] width 0 height 0
click at [518, 336] on li "To create a user wallet, specify a user ID as an owner of the wallet. This ensu…" at bounding box center [773, 305] width 593 height 69
drag, startPoint x: 506, startPoint y: 347, endPoint x: 936, endPoint y: 398, distance: 433.0
click at [937, 397] on li "Or, you can specify an authorization key as an owner on a wallet. The holder of…" at bounding box center [773, 380] width 593 height 69
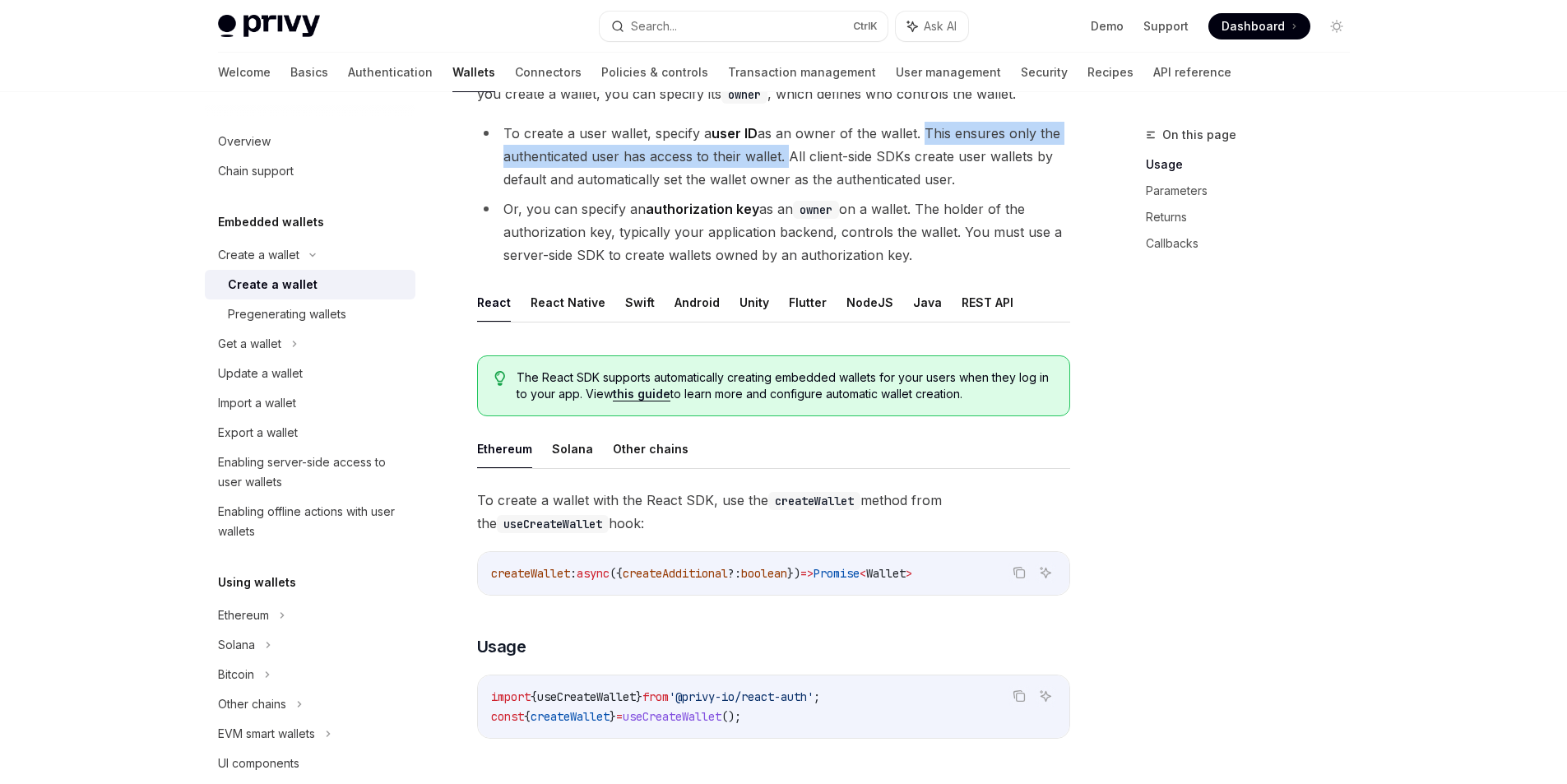
scroll to position [297, 0]
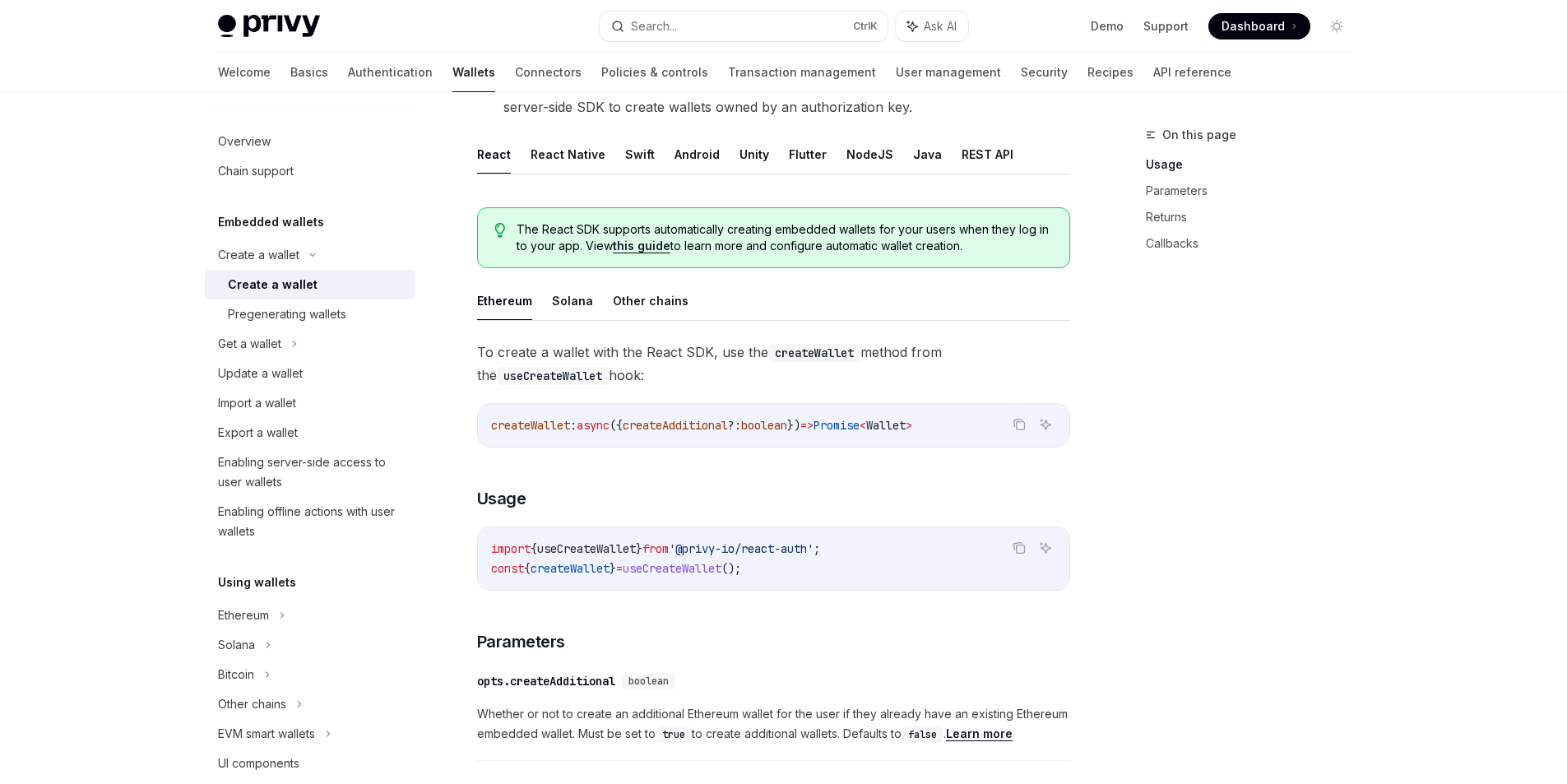
drag, startPoint x: 703, startPoint y: 381, endPoint x: 463, endPoint y: 333, distance: 244.8
click at [463, 333] on div "Create a wallet Create a wallet OpenAI Open in ChatGPT OpenAI Open in ChatGPT P…" at bounding box center [620, 739] width 908 height 1820
click at [452, 321] on div at bounding box center [452, 321] width 0 height 0
click at [497, 376] on code "useCreateWallet" at bounding box center [552, 376] width 112 height 18
drag, startPoint x: 488, startPoint y: 415, endPoint x: 889, endPoint y: 467, distance: 404.4
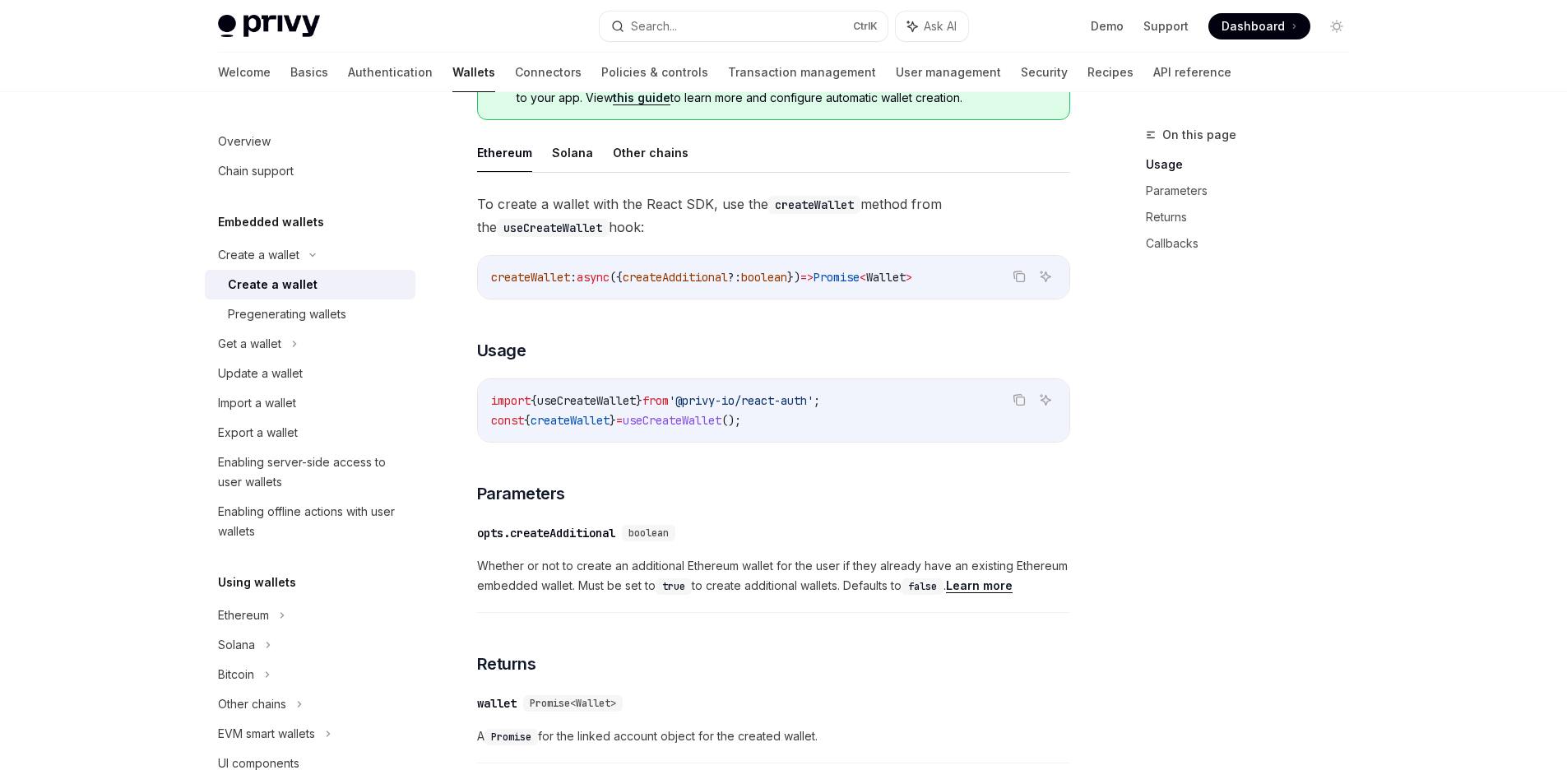
click at [826, 472] on div "To create a wallet with the React SDK, use the createWallet method from the use…" at bounding box center [773, 725] width 593 height 1064
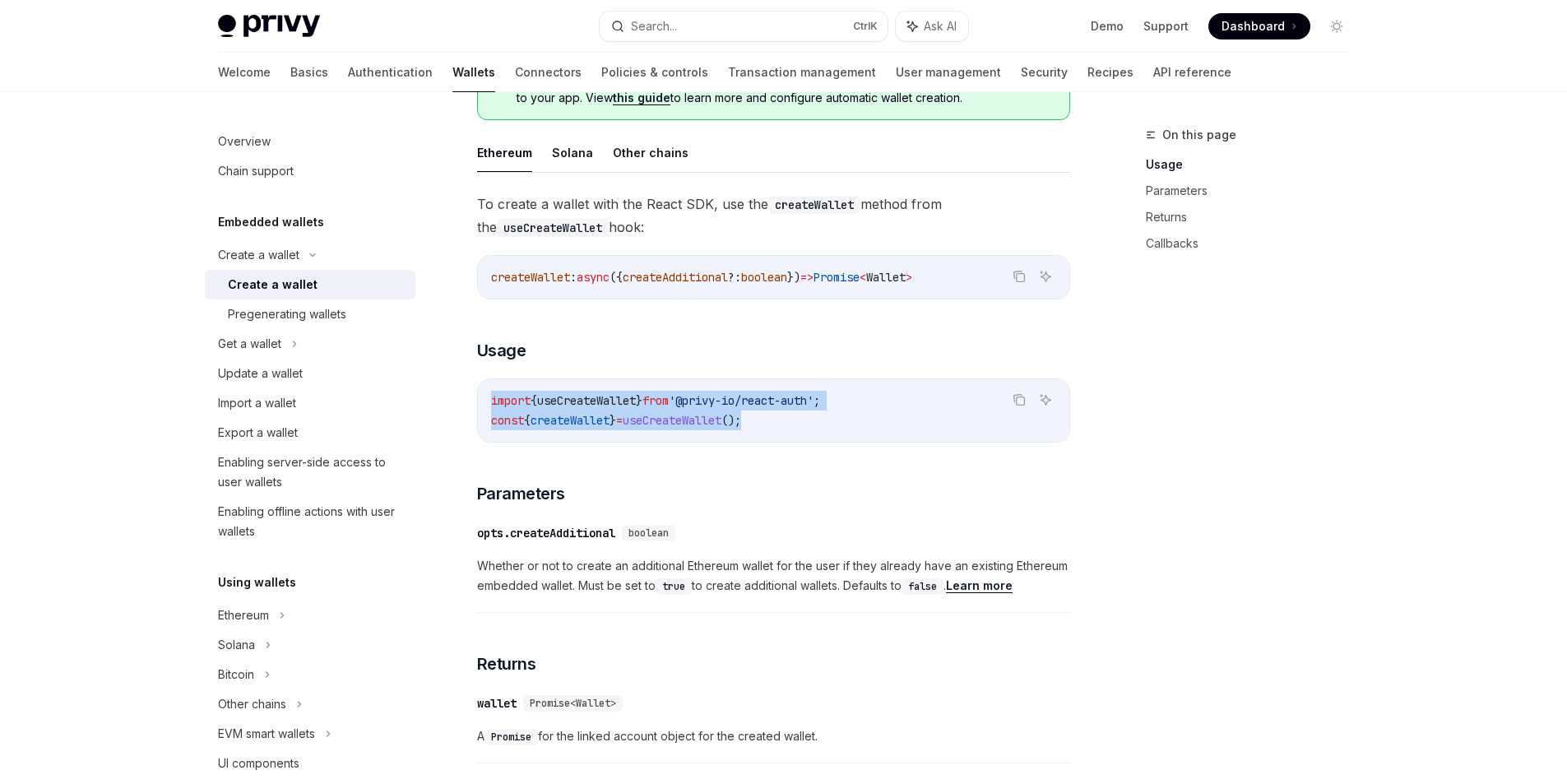
drag, startPoint x: 863, startPoint y: 432, endPoint x: 460, endPoint y: 398, distance: 404.4
click at [460, 398] on div "Create a wallet Create a wallet OpenAI Open in ChatGPT OpenAI Open in ChatGPT P…" at bounding box center [620, 590] width 908 height 1820
drag, startPoint x: 460, startPoint y: 387, endPoint x: 865, endPoint y: 444, distance: 409.0
click at [865, 444] on body "Privy Docs home page Search... Ctrl K Ask AI Demo Support Dashboard Dashboard S…" at bounding box center [784, 528] width 1567 height 1945
click at [845, 427] on code "import { useCreateWallet } from '@privy-io/react-auth' ; const { createWallet }…" at bounding box center [773, 409] width 565 height 39
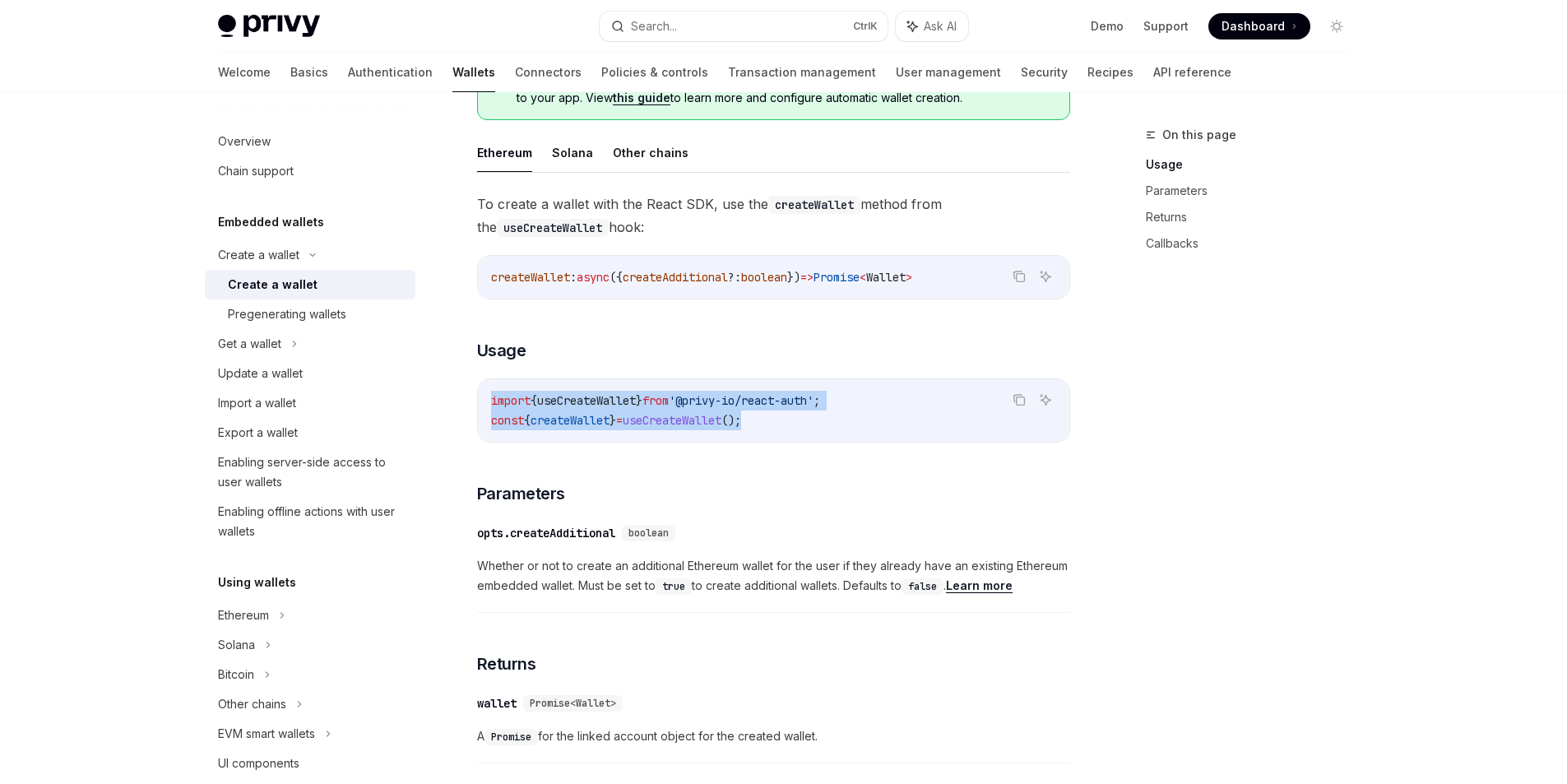
click at [832, 413] on code "import { useCreateWallet } from '@privy-io/react-auth' ; const { createWallet }…" at bounding box center [773, 409] width 565 height 39
click at [742, 425] on span "();" at bounding box center [732, 420] width 20 height 15
click at [612, 404] on span "useCreateWallet" at bounding box center [586, 400] width 99 height 15
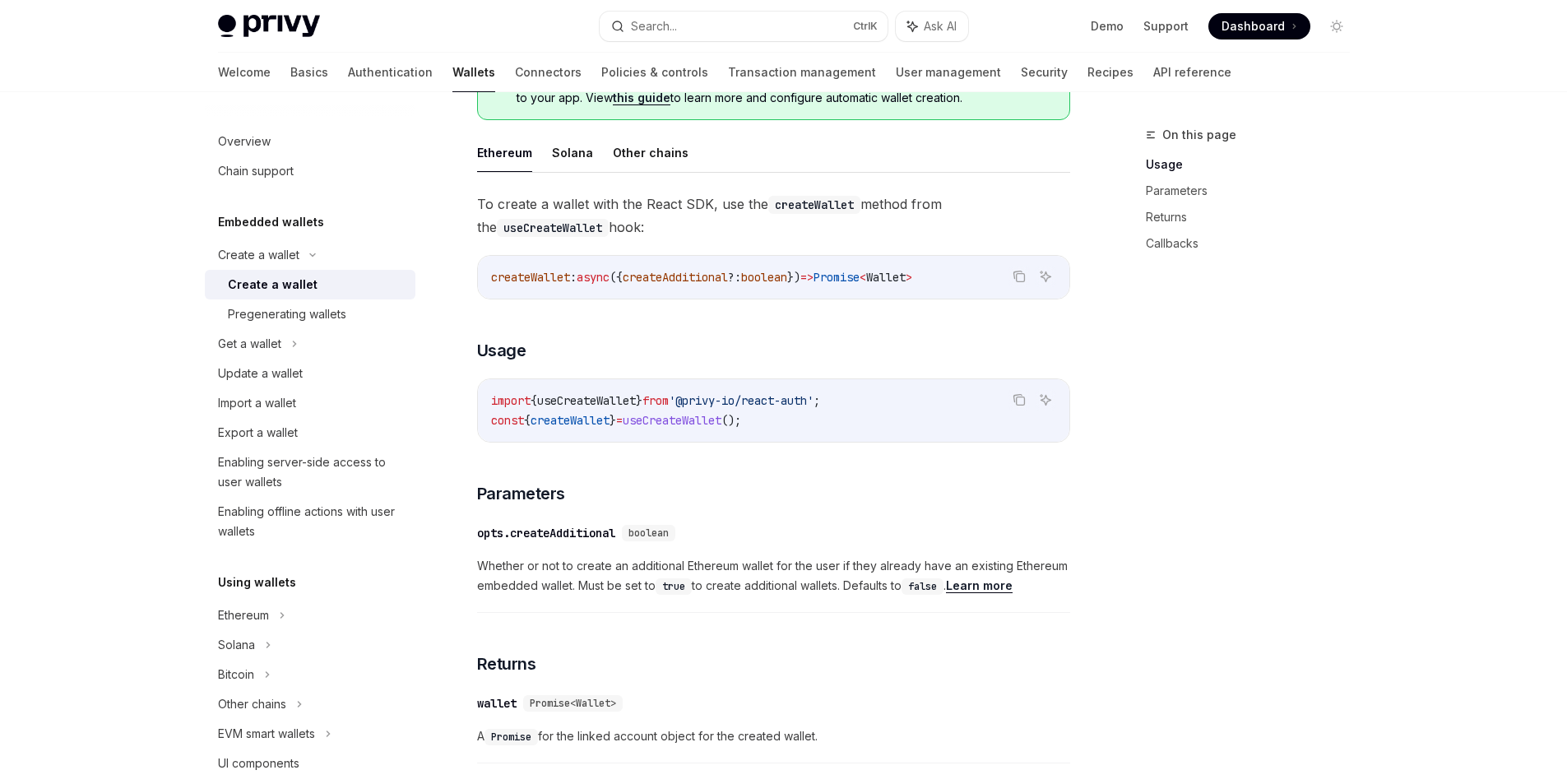
click at [610, 420] on span "createWallet" at bounding box center [570, 420] width 79 height 15
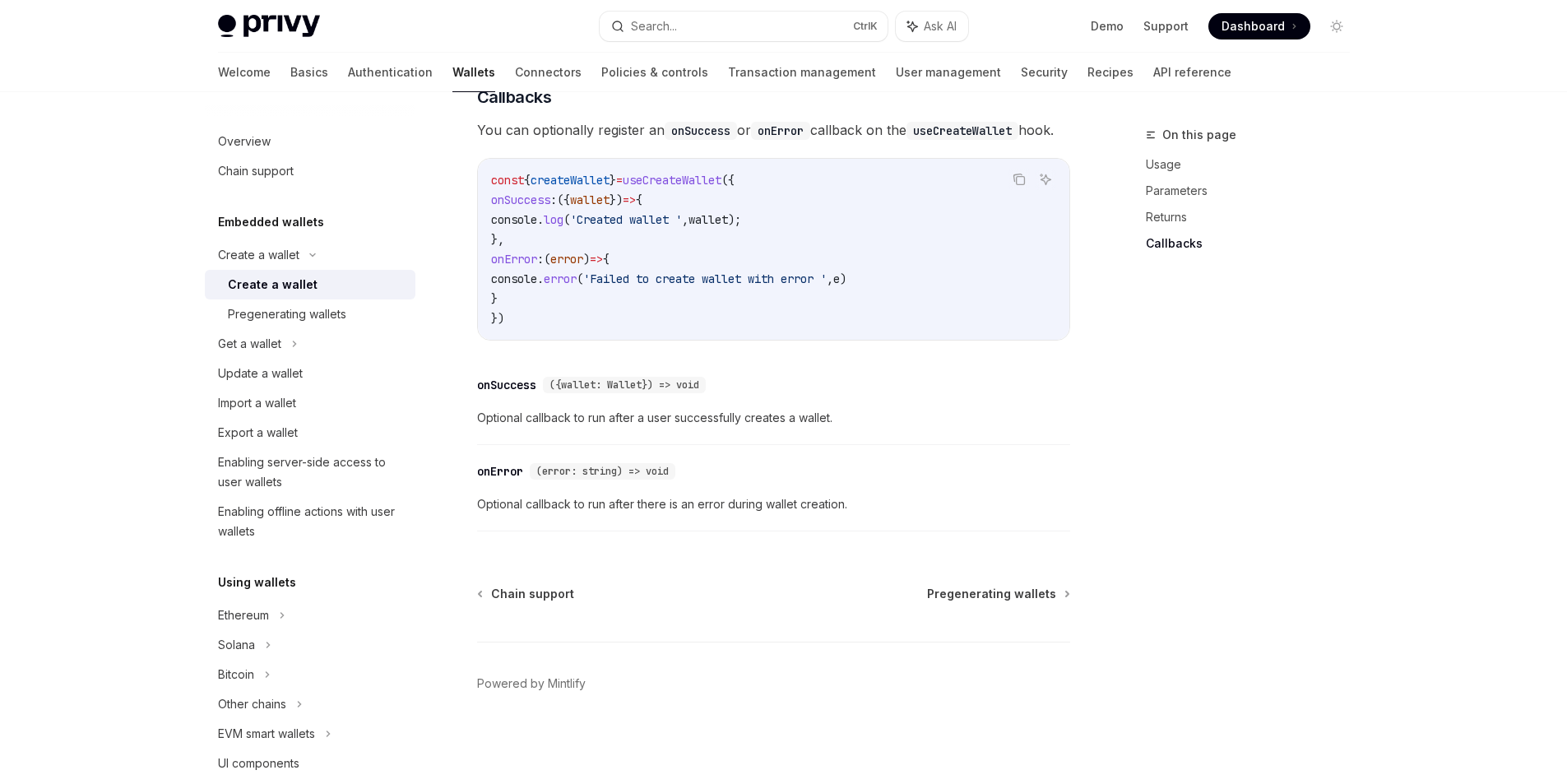
scroll to position [1036, 0]
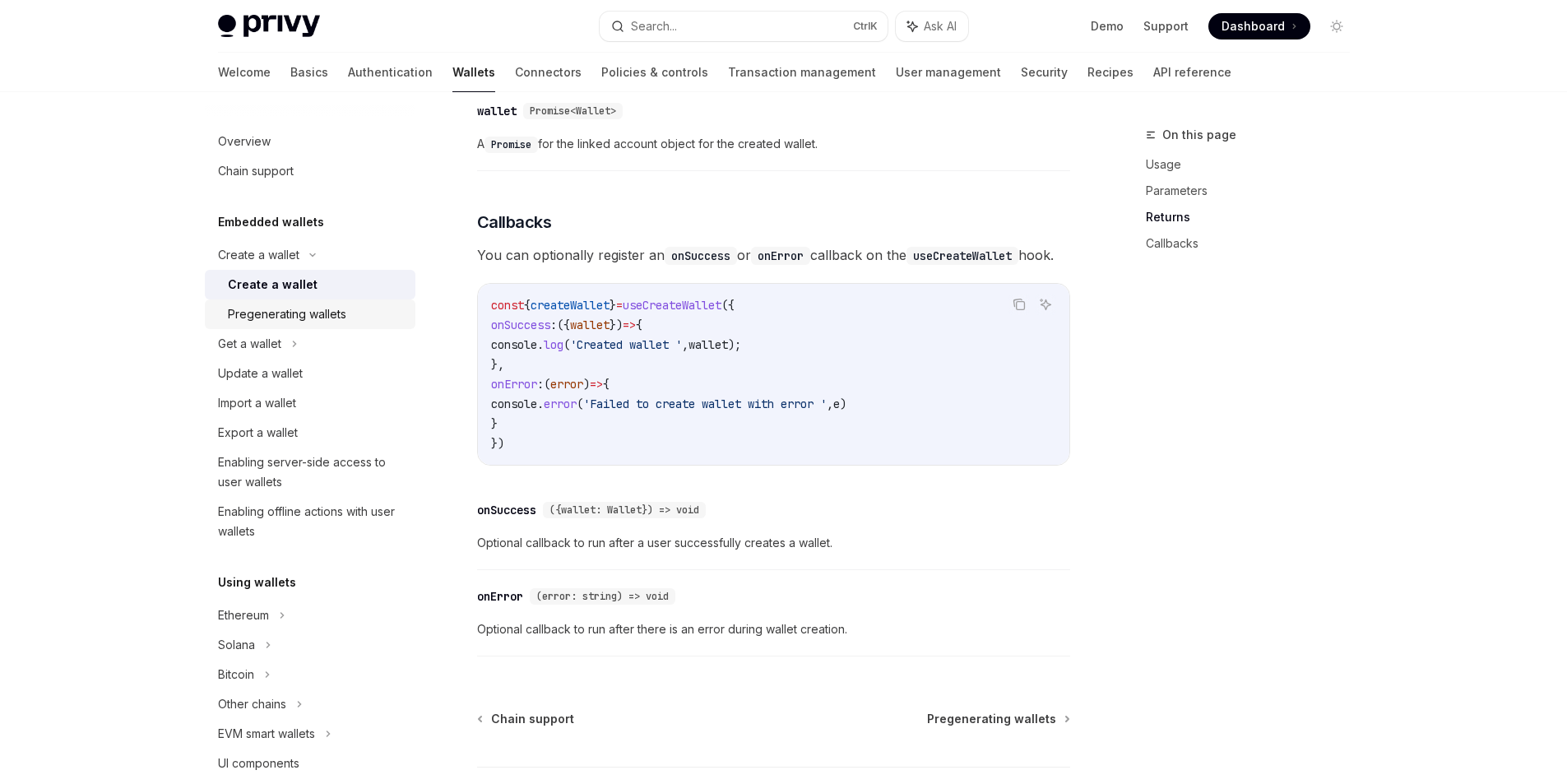
click at [278, 325] on link "Pregenerating wallets" at bounding box center [309, 314] width 210 height 30
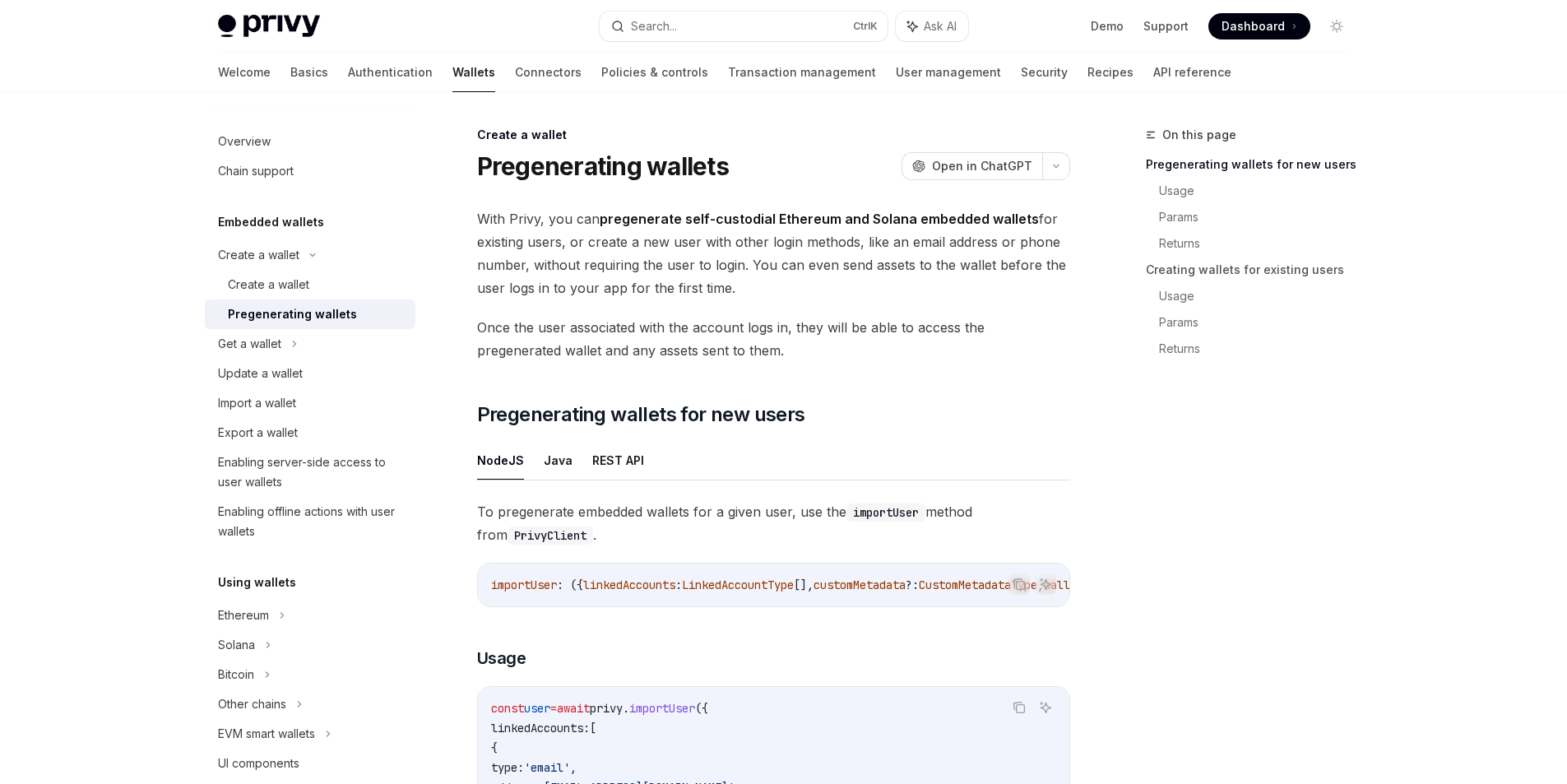
drag, startPoint x: 776, startPoint y: 289, endPoint x: 735, endPoint y: 370, distance: 90.8
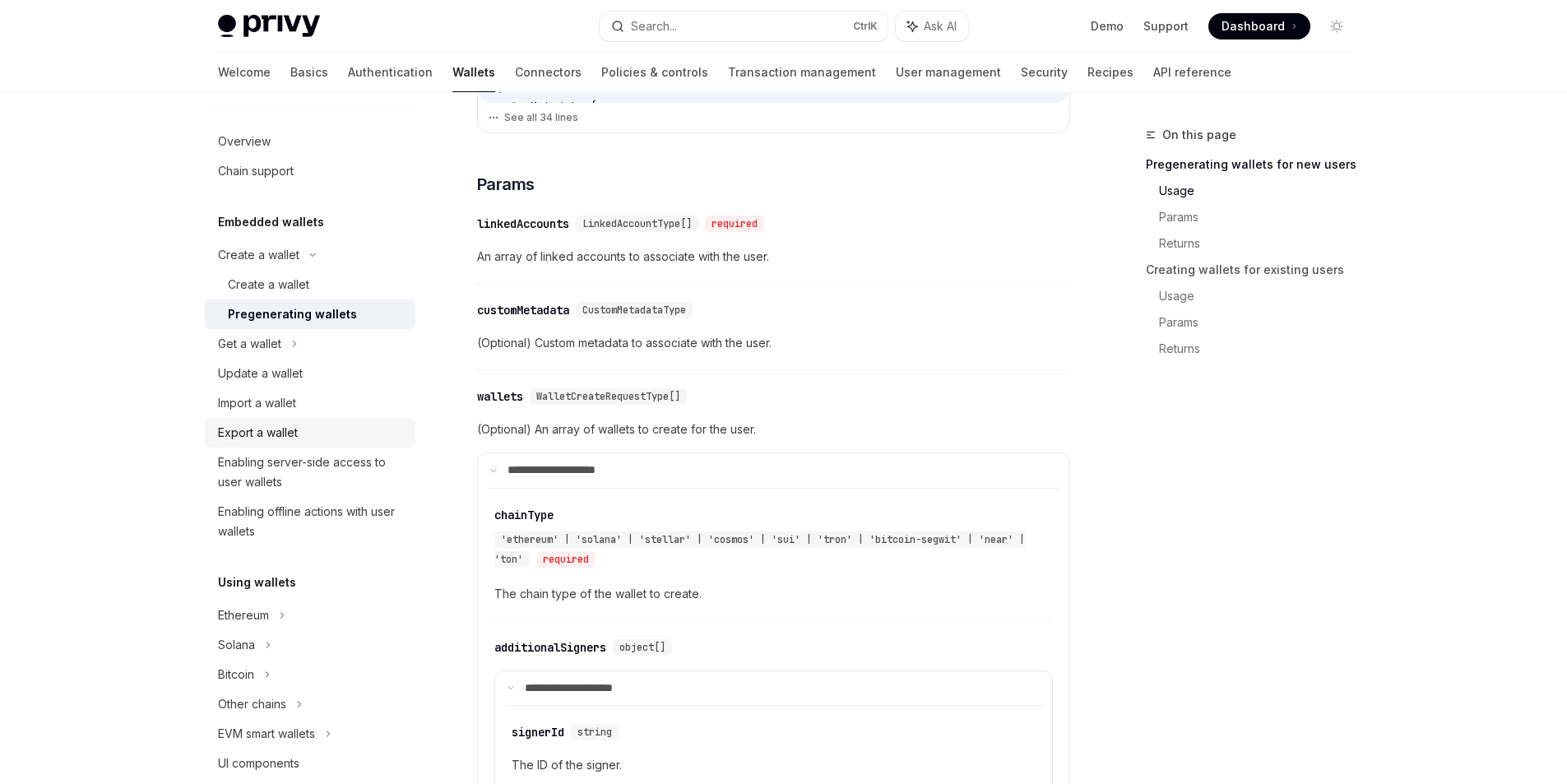
scroll to position [148, 0]
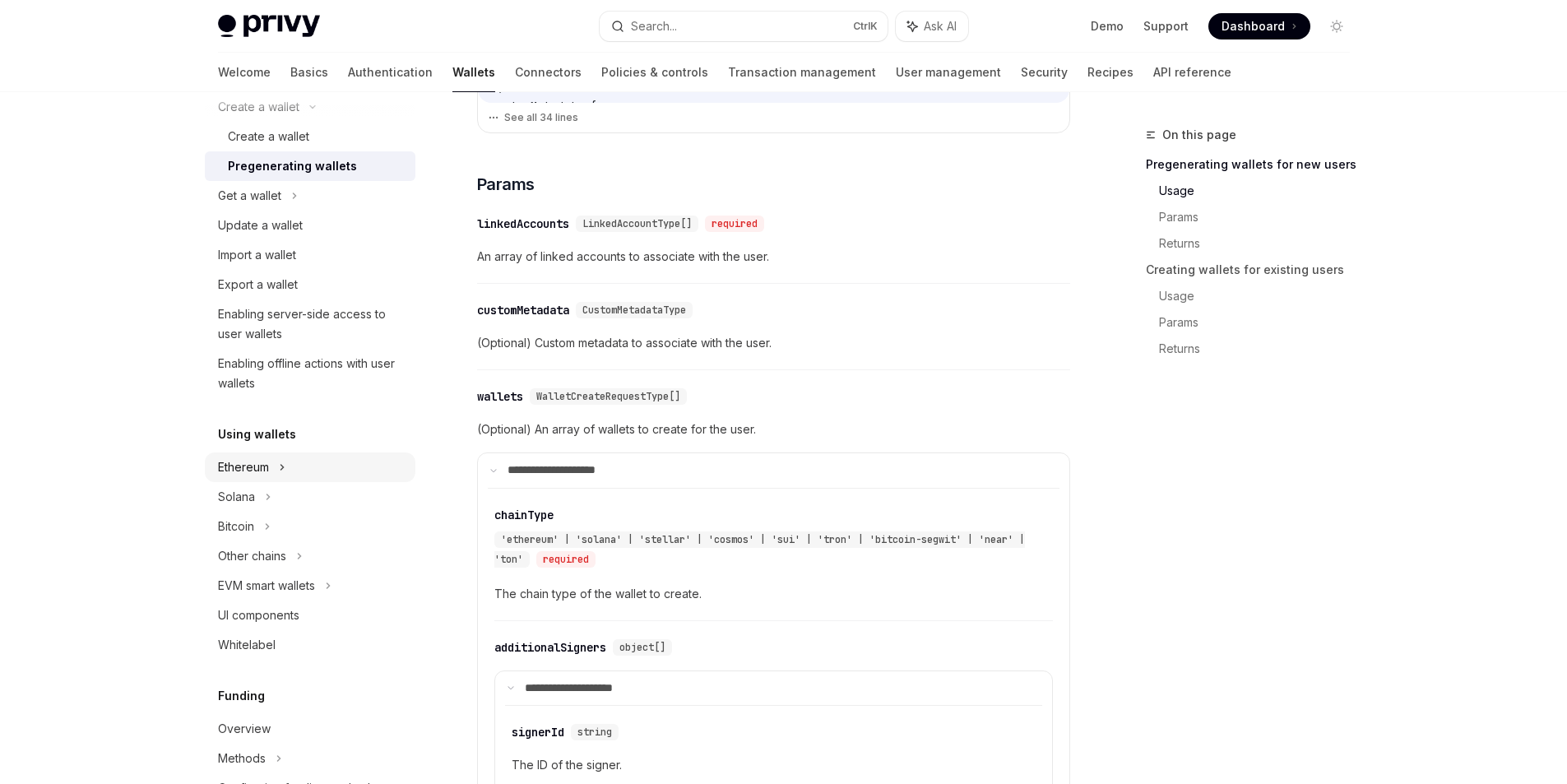
click at [297, 122] on div "Ethereum" at bounding box center [309, 106] width 210 height 30
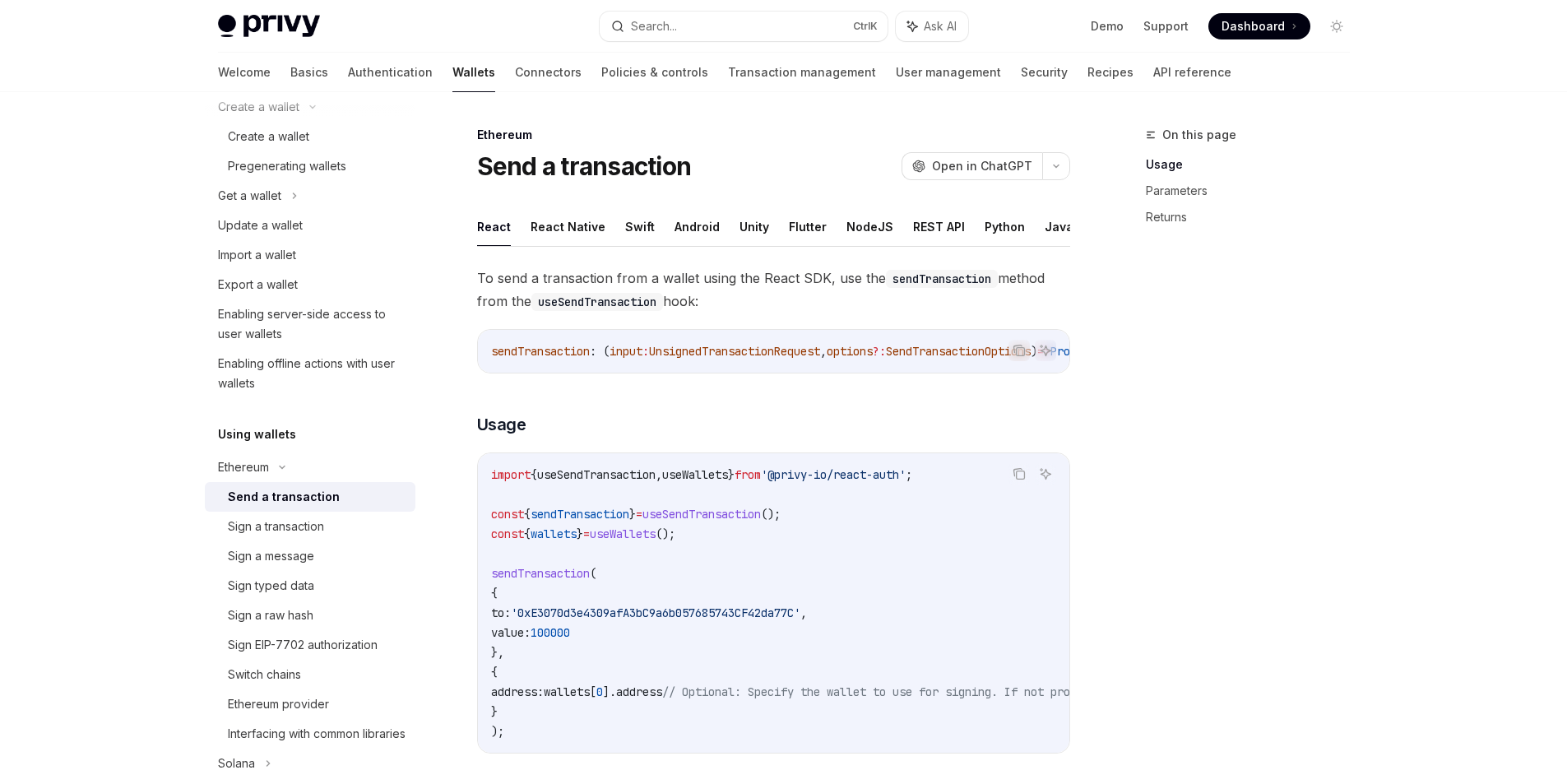
drag, startPoint x: 777, startPoint y: 305, endPoint x: 829, endPoint y: 276, distance: 59.5
click at [829, 276] on span "To send a transaction from a wallet using the React SDK, use the sendTransactio…" at bounding box center [773, 289] width 593 height 46
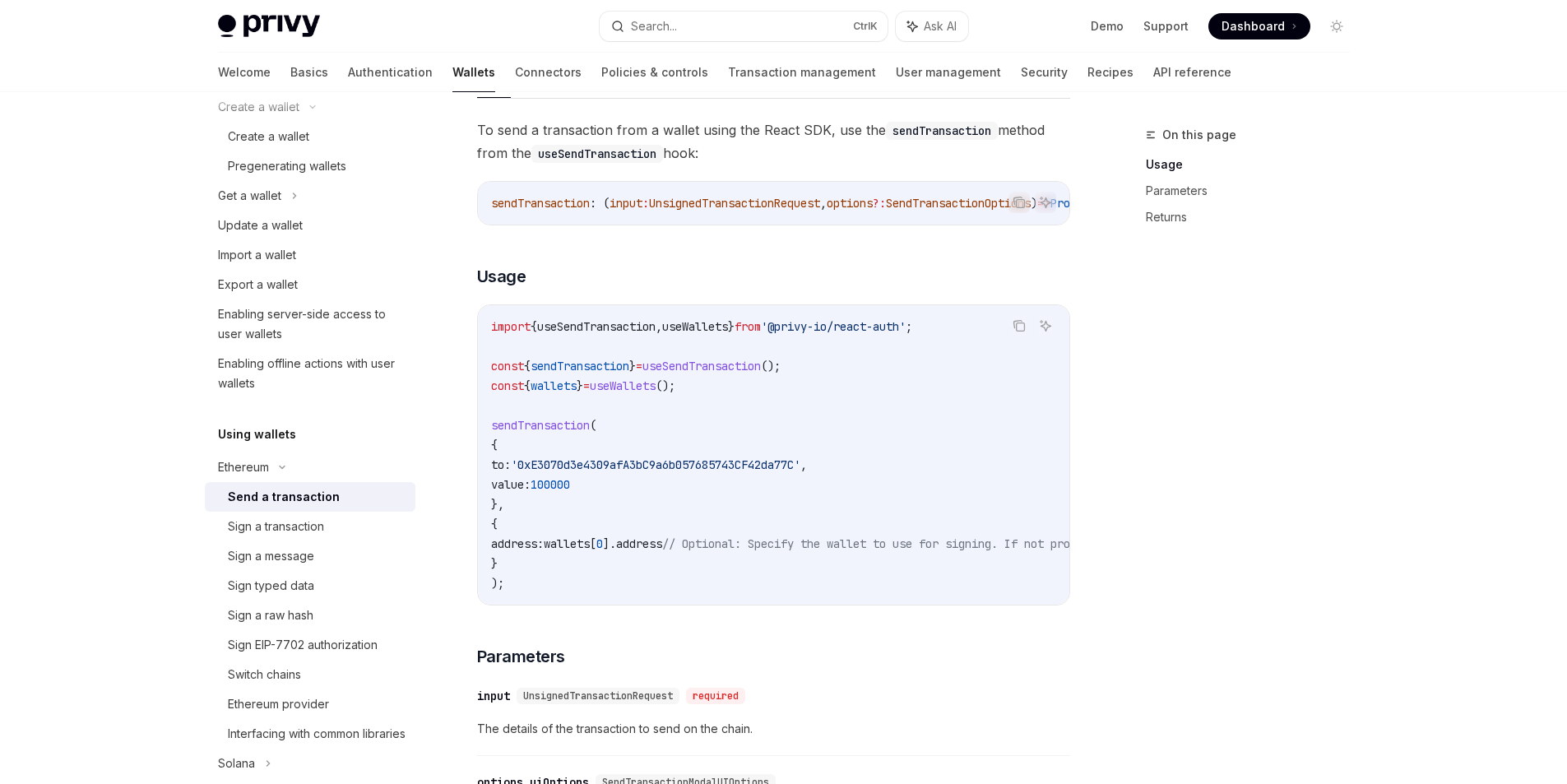
click at [688, 458] on code "import { useSendTransaction , useWallets } from '@privy-io/react-auth' ; const …" at bounding box center [923, 455] width 863 height 276
click at [562, 433] on span "sendTransaction" at bounding box center [541, 425] width 99 height 15
click at [794, 438] on code "import { useSendTransaction , useWallets } from '@privy-io/react-auth' ; const …" at bounding box center [923, 455] width 863 height 276
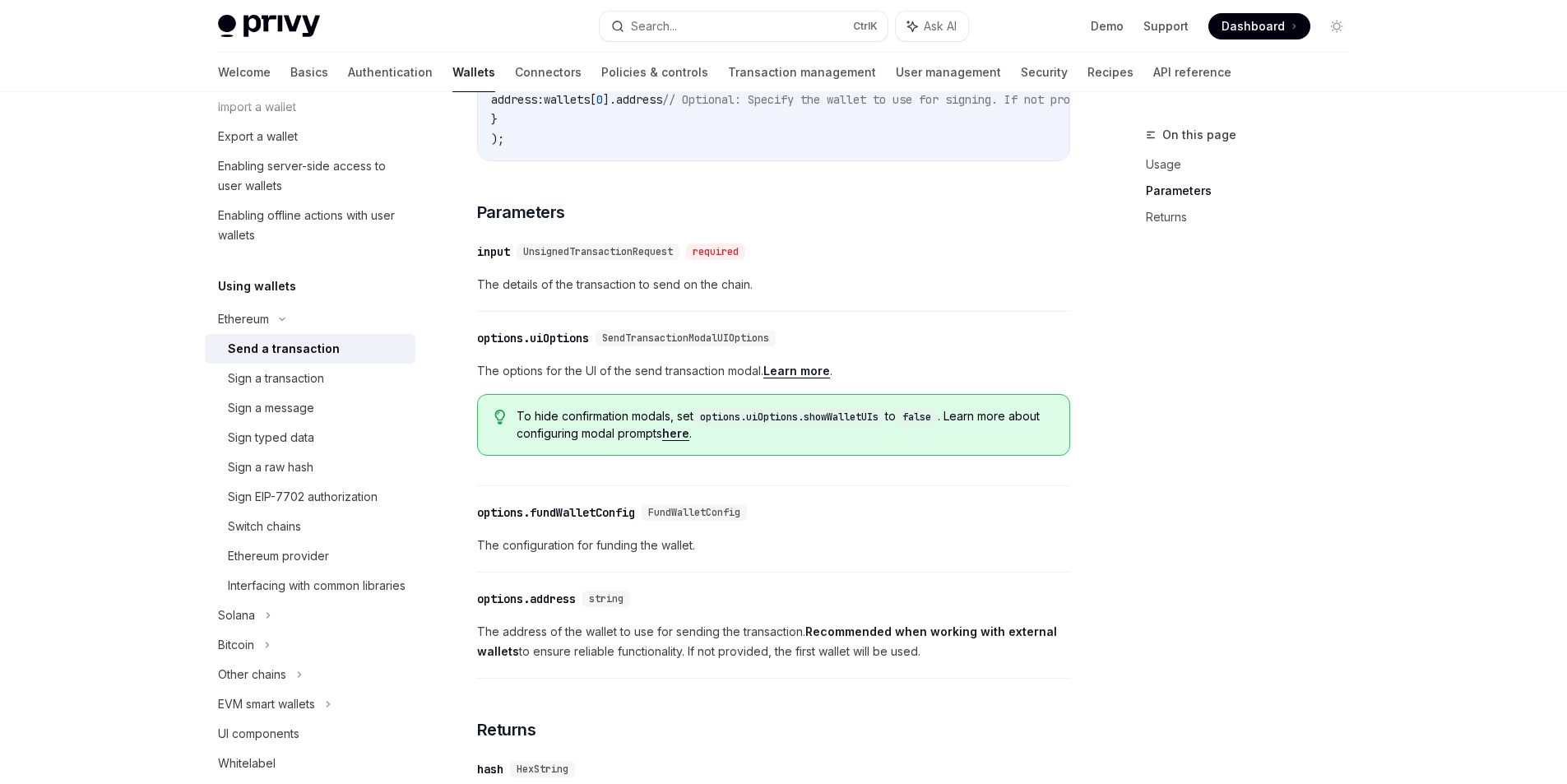
scroll to position [903, 0]
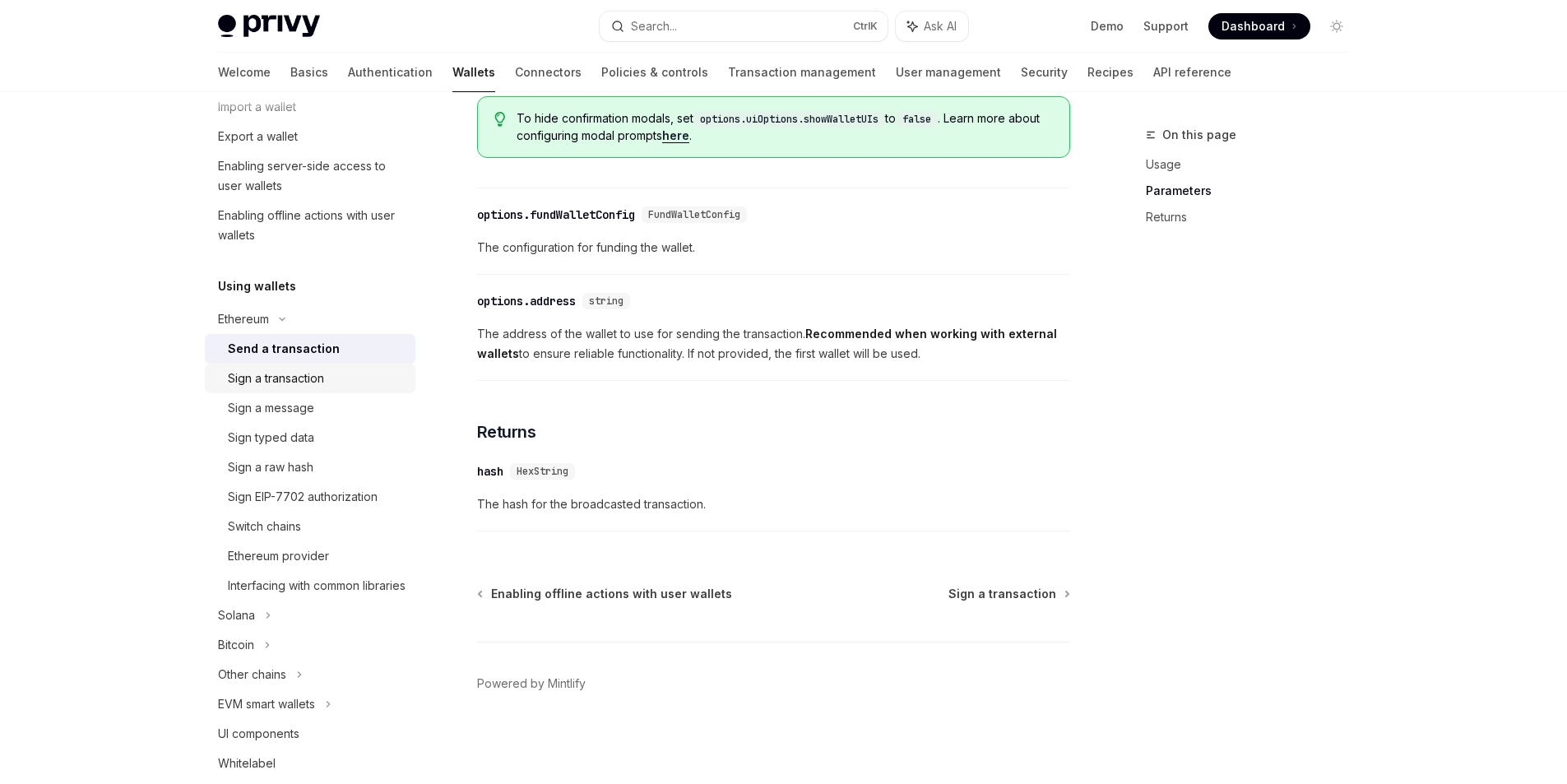
click at [347, 387] on div "Sign a transaction" at bounding box center [316, 378] width 177 height 20
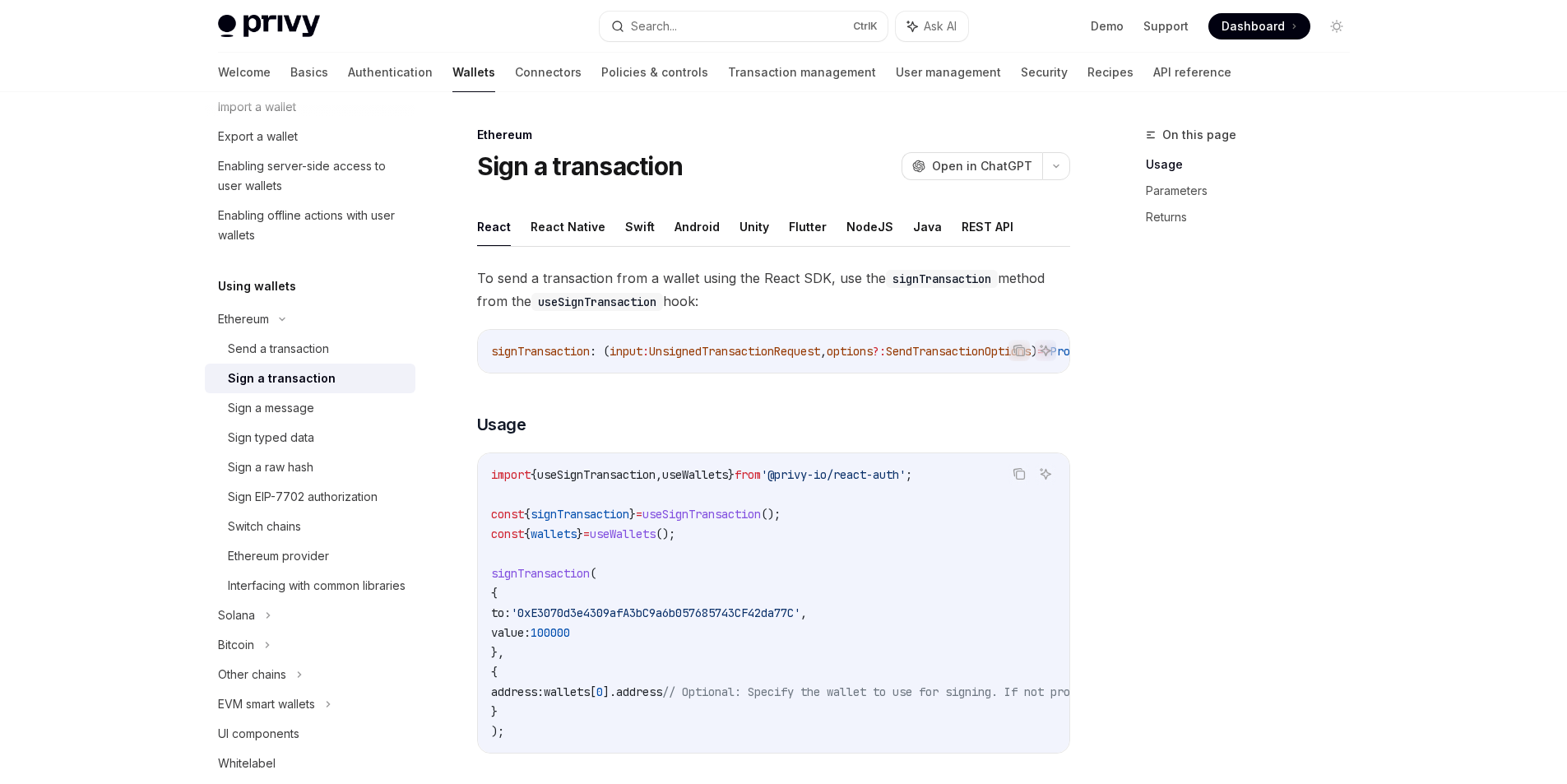
scroll to position [148, 0]
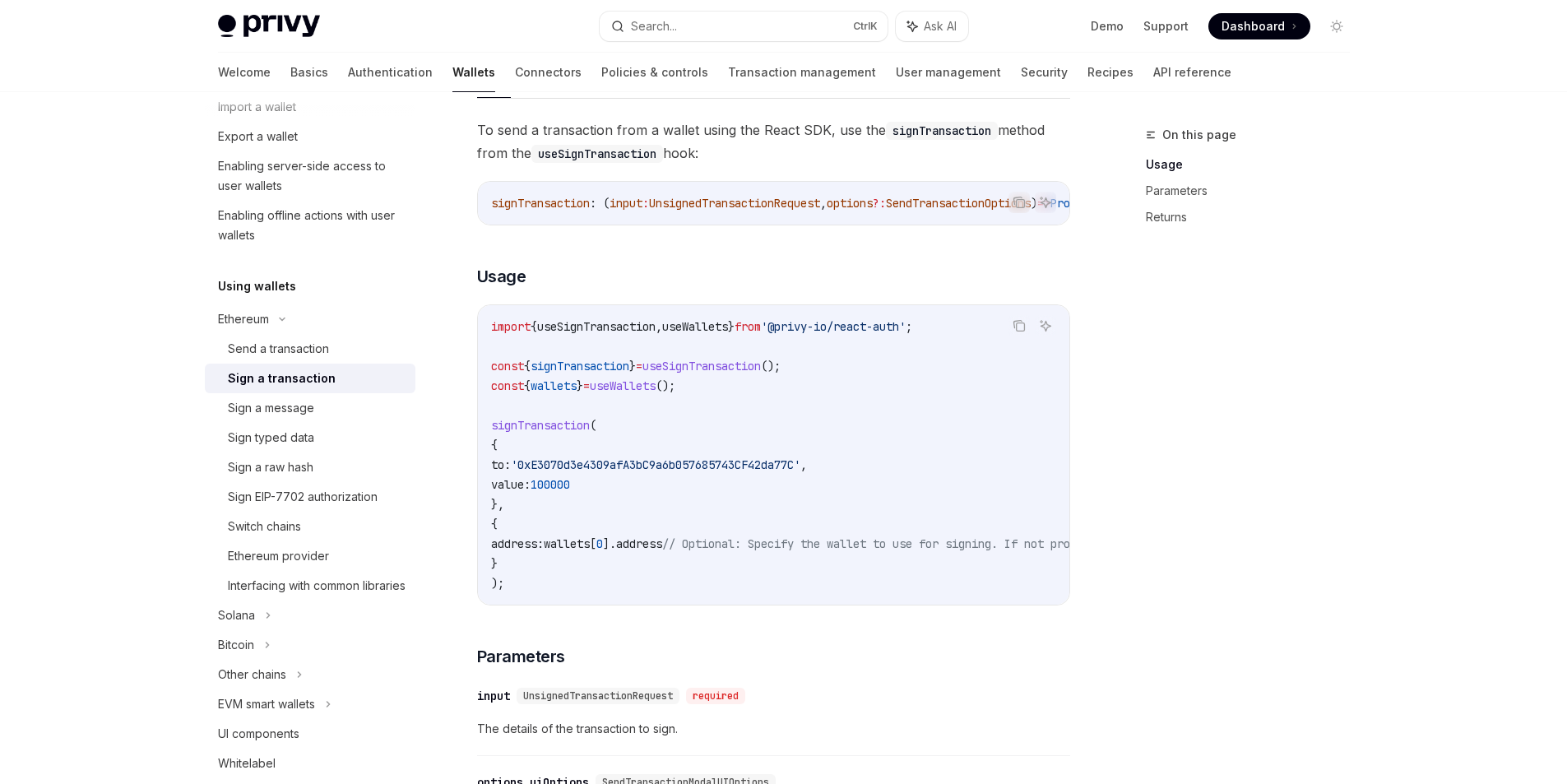
click at [633, 331] on span "useSignTransaction" at bounding box center [596, 327] width 118 height 15
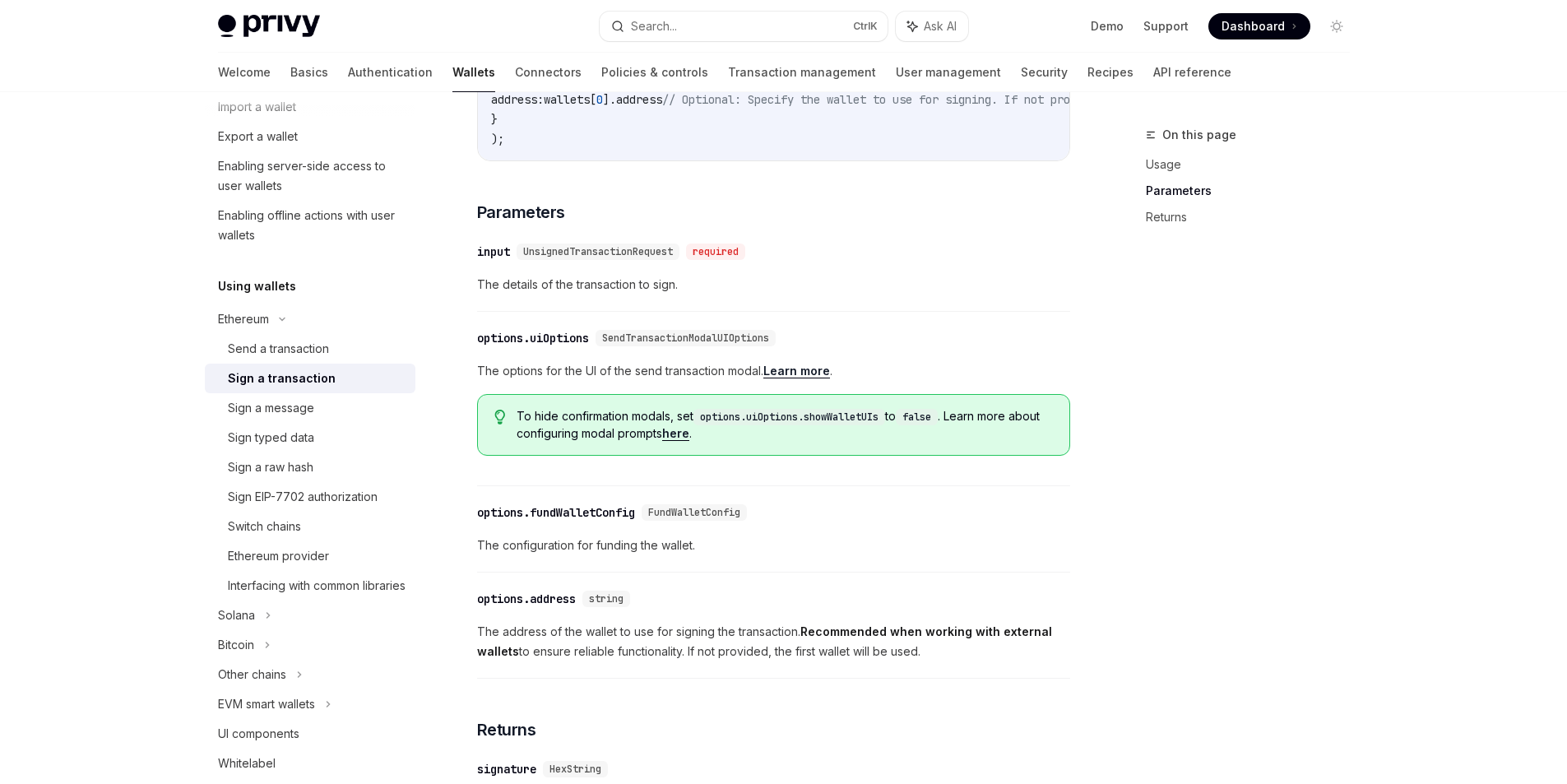
scroll to position [889, 0]
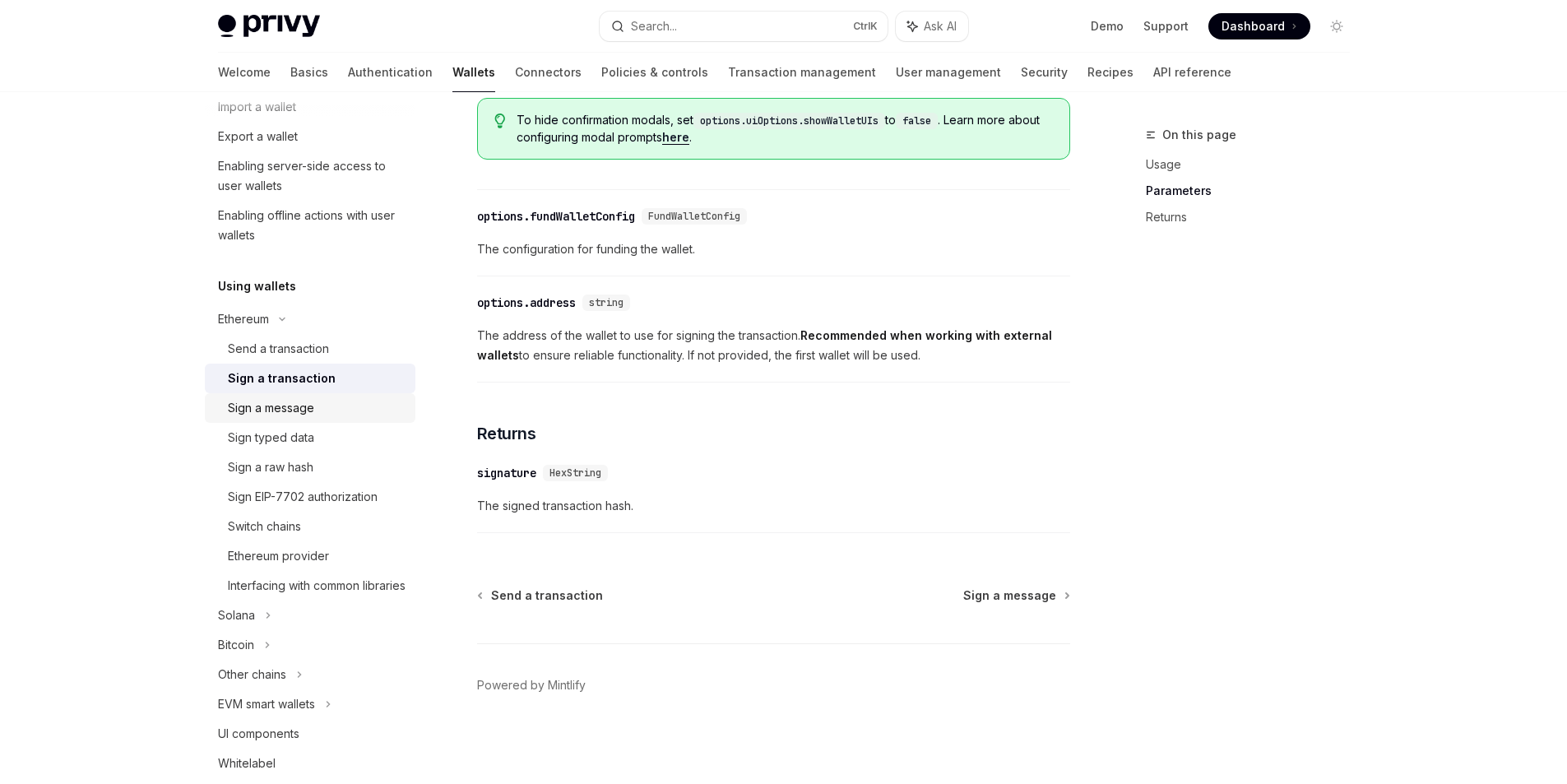
click at [294, 408] on div "Sign a message" at bounding box center [270, 408] width 86 height 20
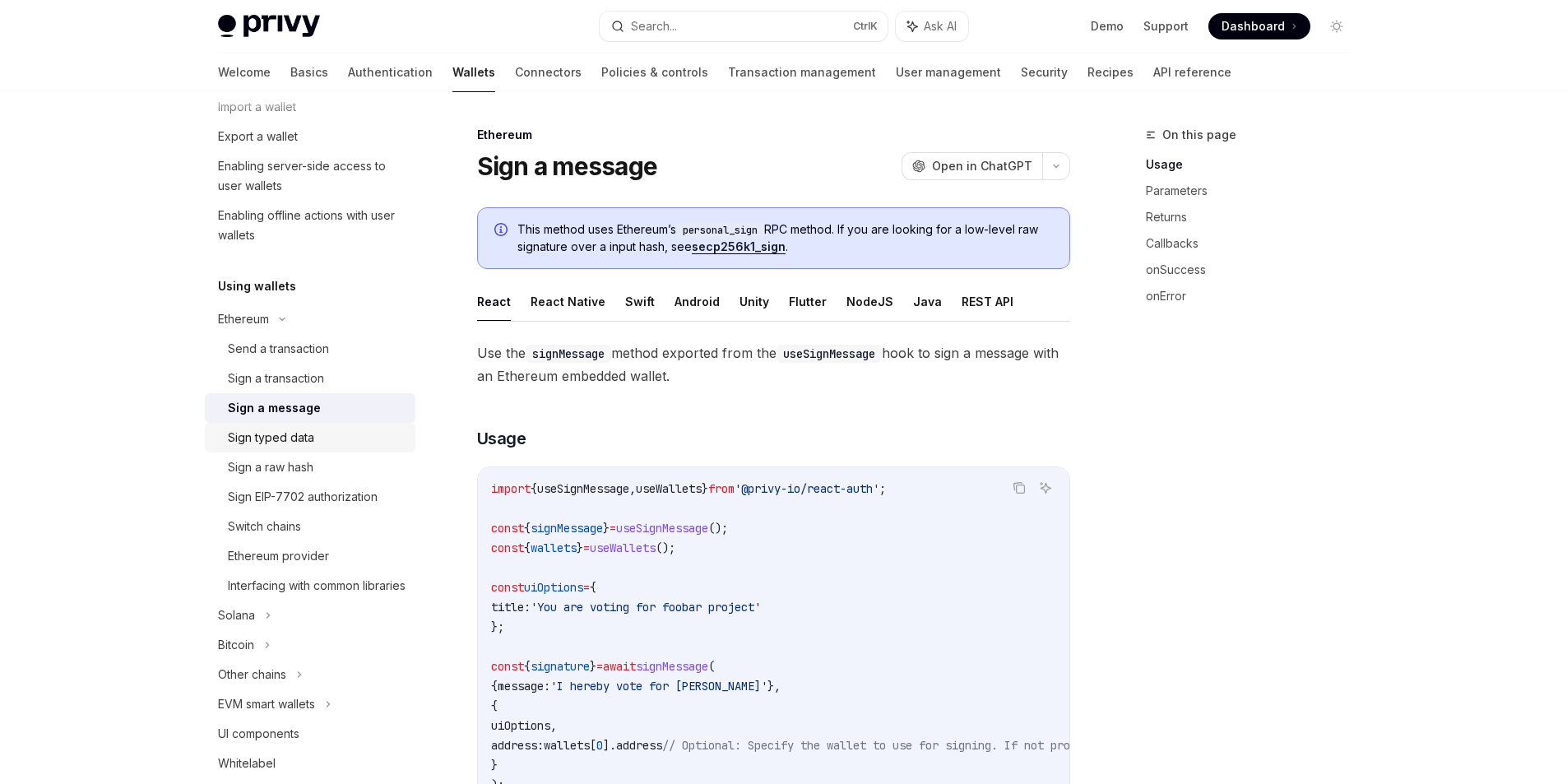
click at [324, 432] on div "Sign typed data" at bounding box center [316, 437] width 177 height 20
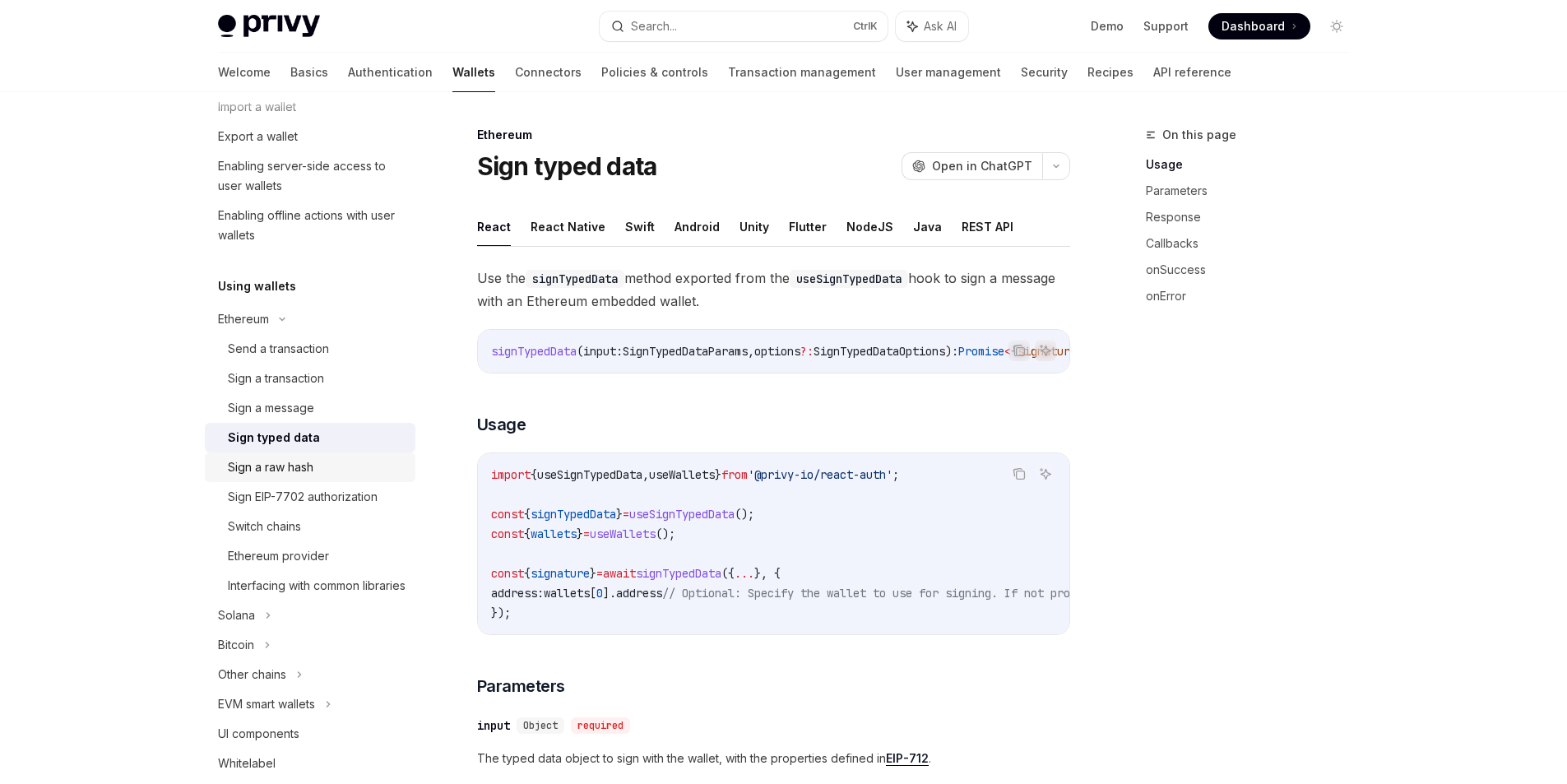
click at [289, 477] on link "Sign a raw hash" at bounding box center [309, 467] width 210 height 30
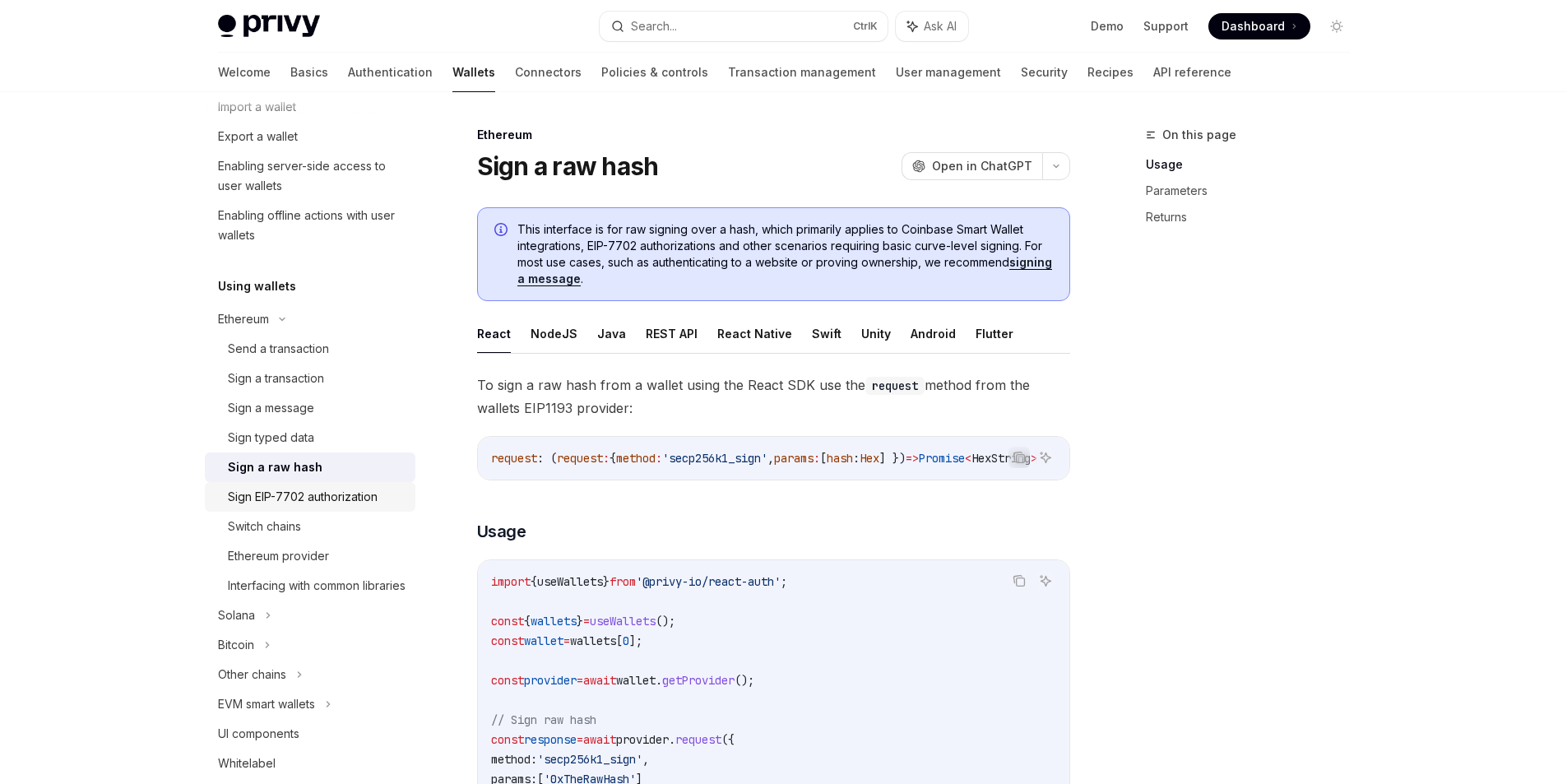
click at [305, 494] on div "Sign EIP-7702 authorization" at bounding box center [302, 497] width 150 height 20
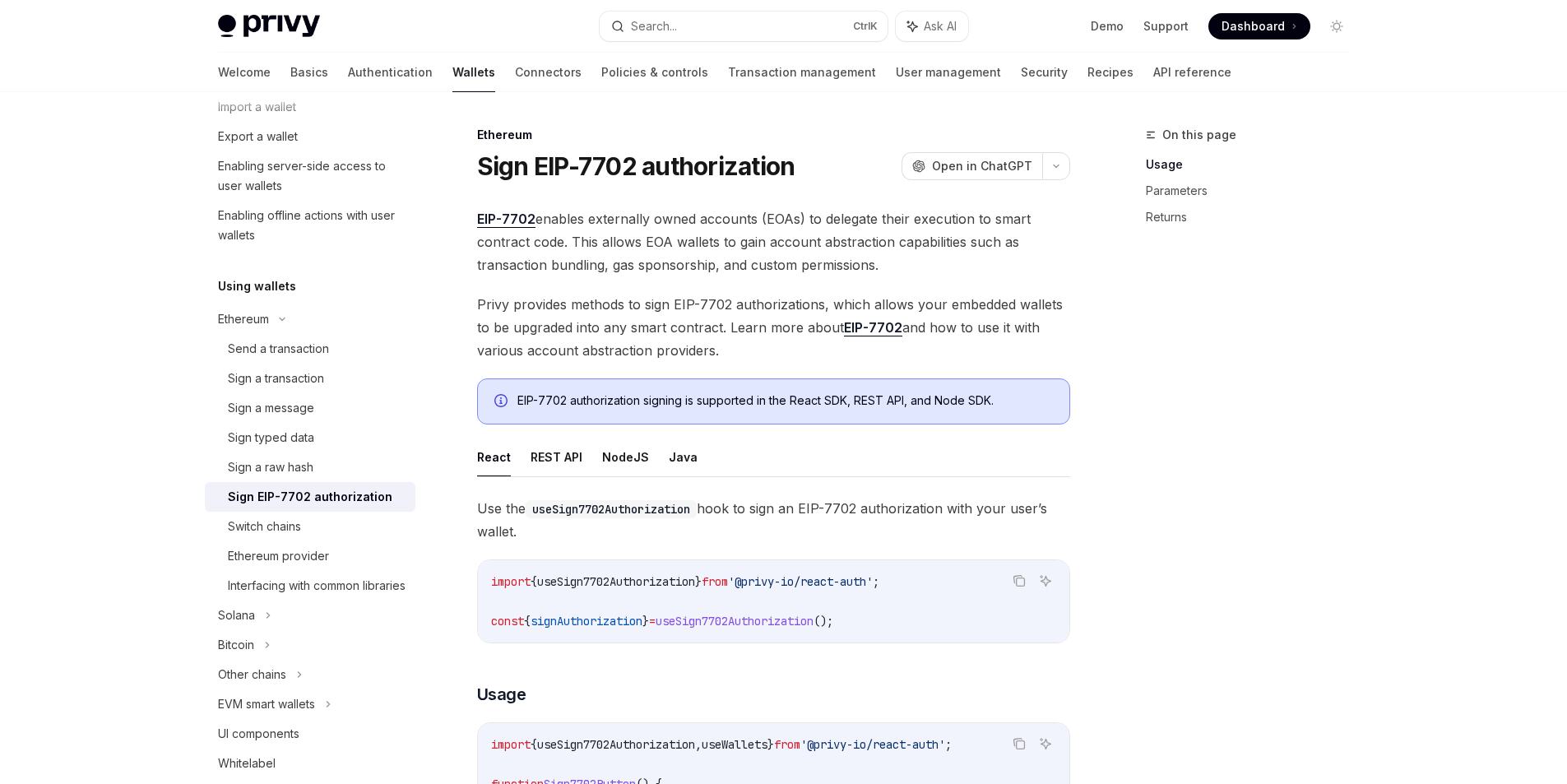
scroll to position [444, 0]
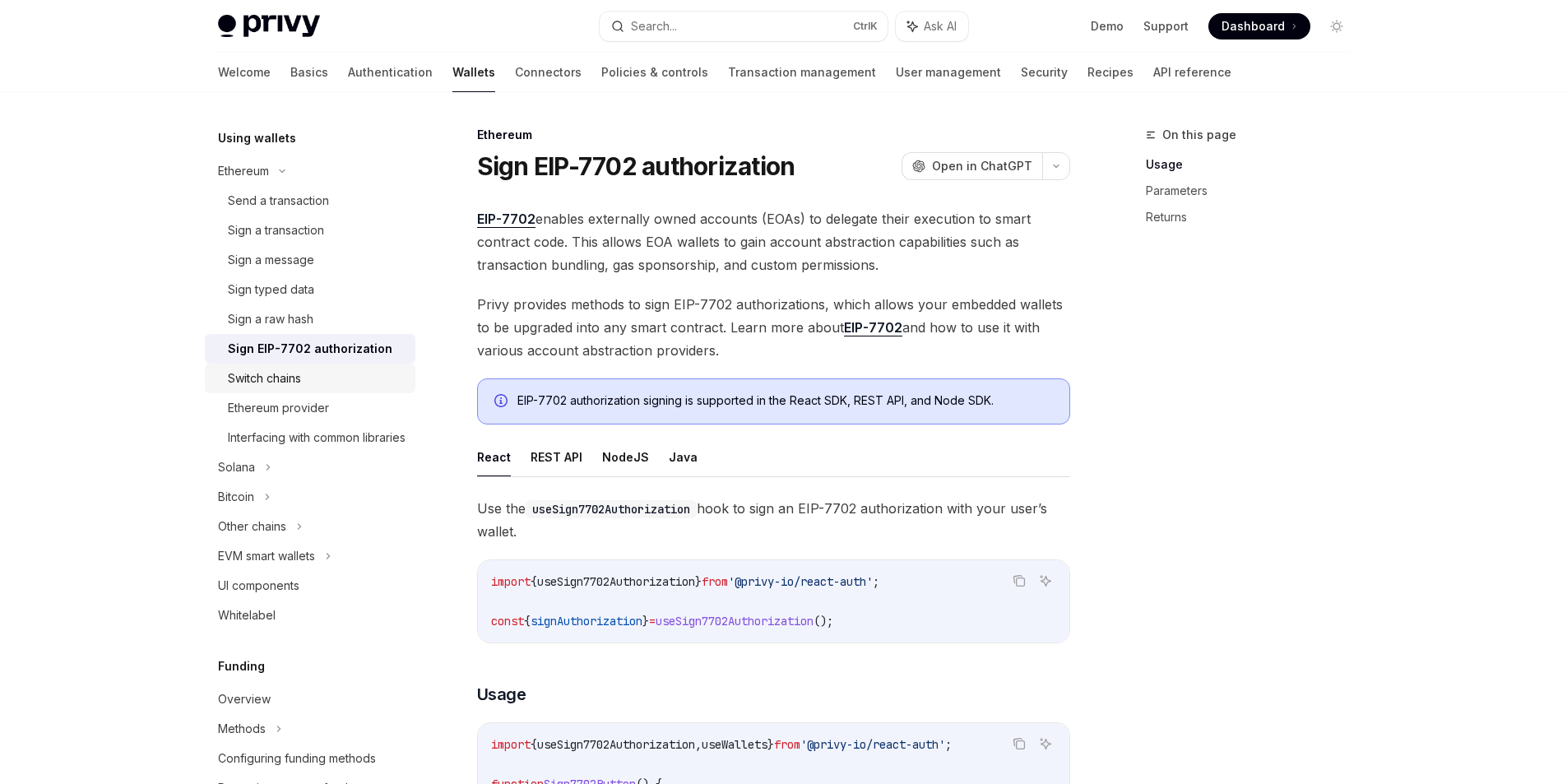
click at [320, 380] on div "Switch chains" at bounding box center [316, 378] width 177 height 20
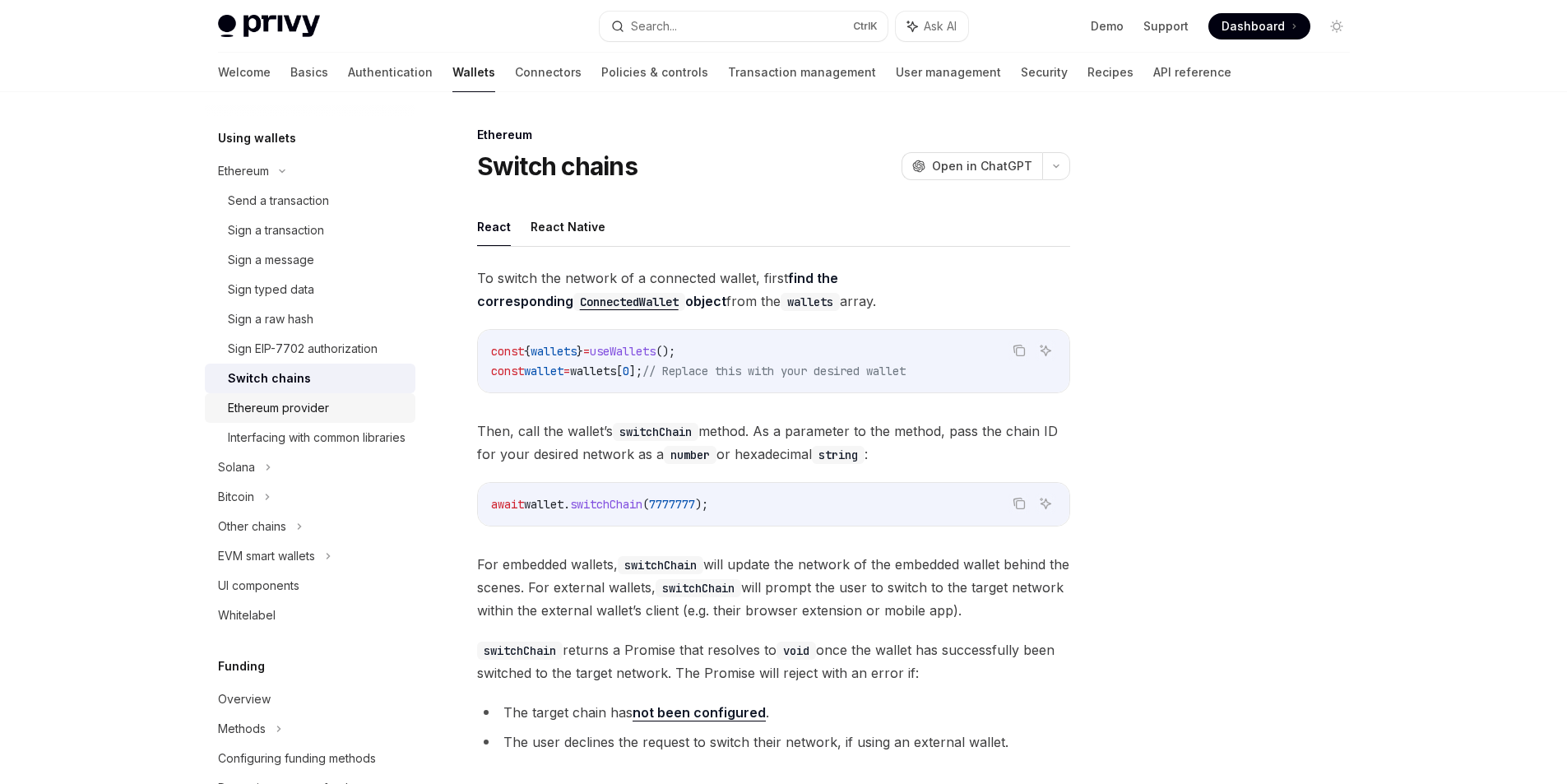
click at [312, 410] on div "Ethereum provider" at bounding box center [278, 408] width 101 height 20
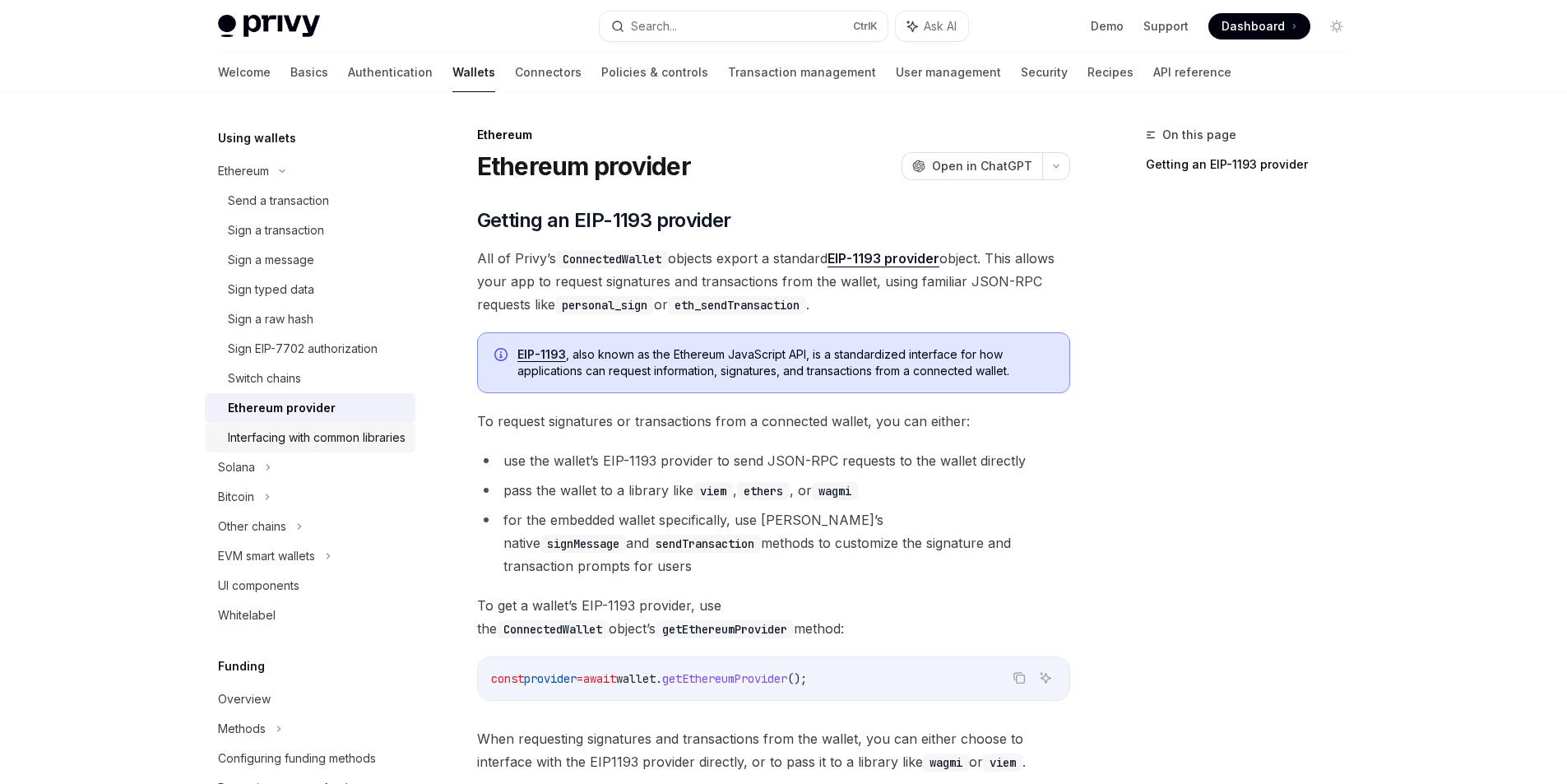
click at [329, 421] on link "Ethereum provider" at bounding box center [309, 407] width 210 height 30
click at [340, 434] on div "Interfacing with common libraries" at bounding box center [316, 437] width 177 height 20
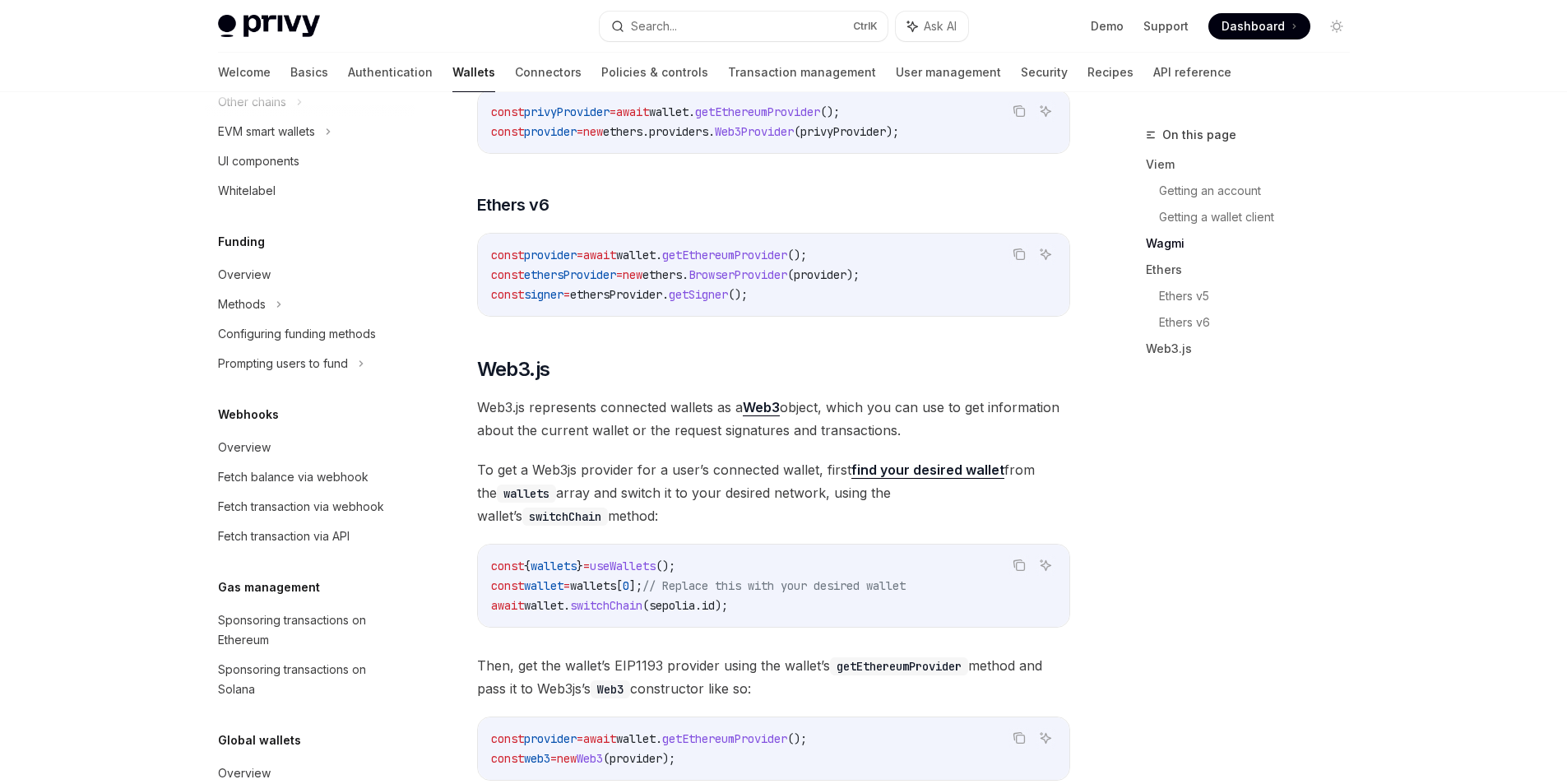
scroll to position [1481, 0]
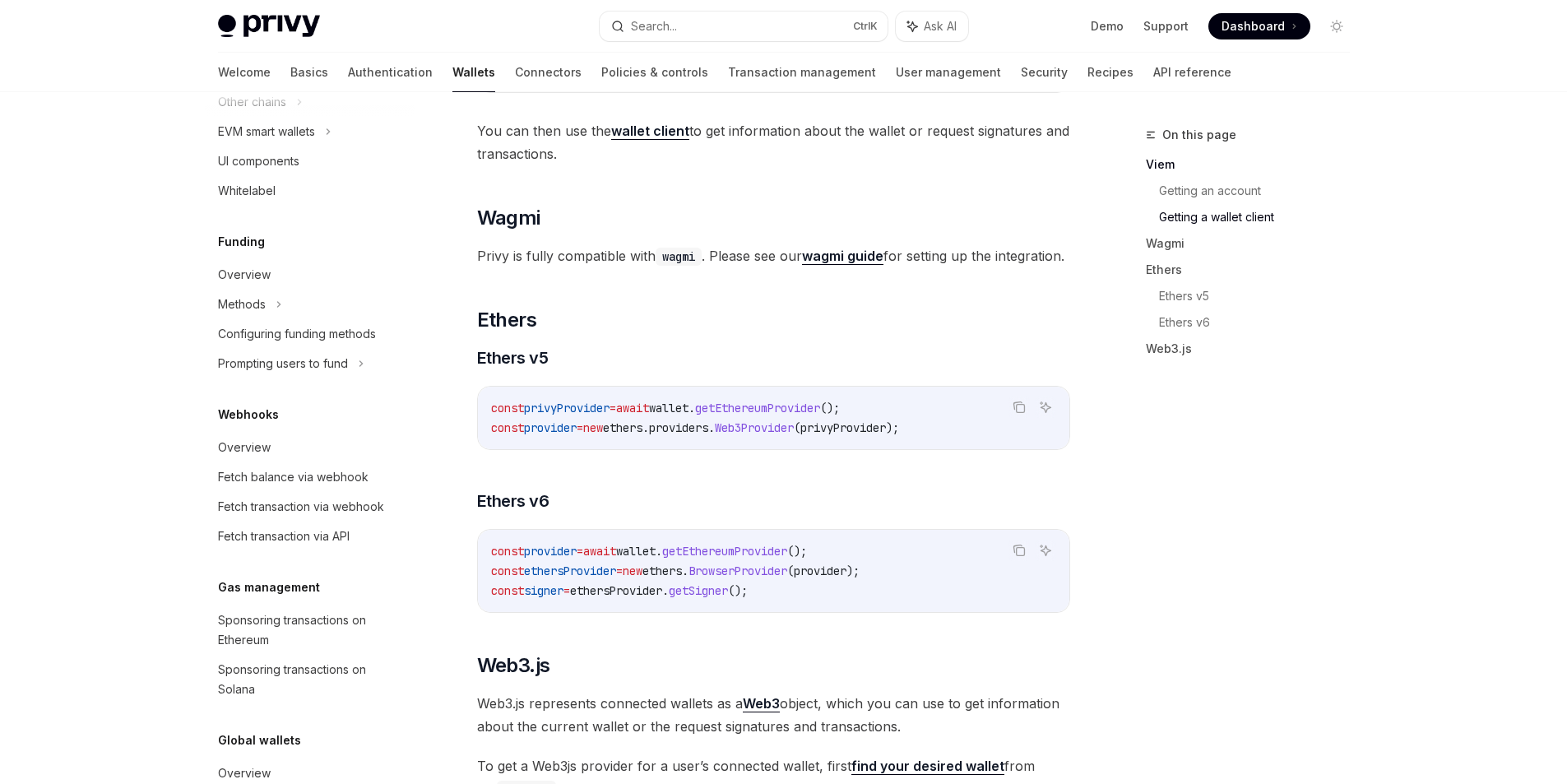
click at [850, 264] on strong "wagmi guide" at bounding box center [844, 256] width 82 height 16
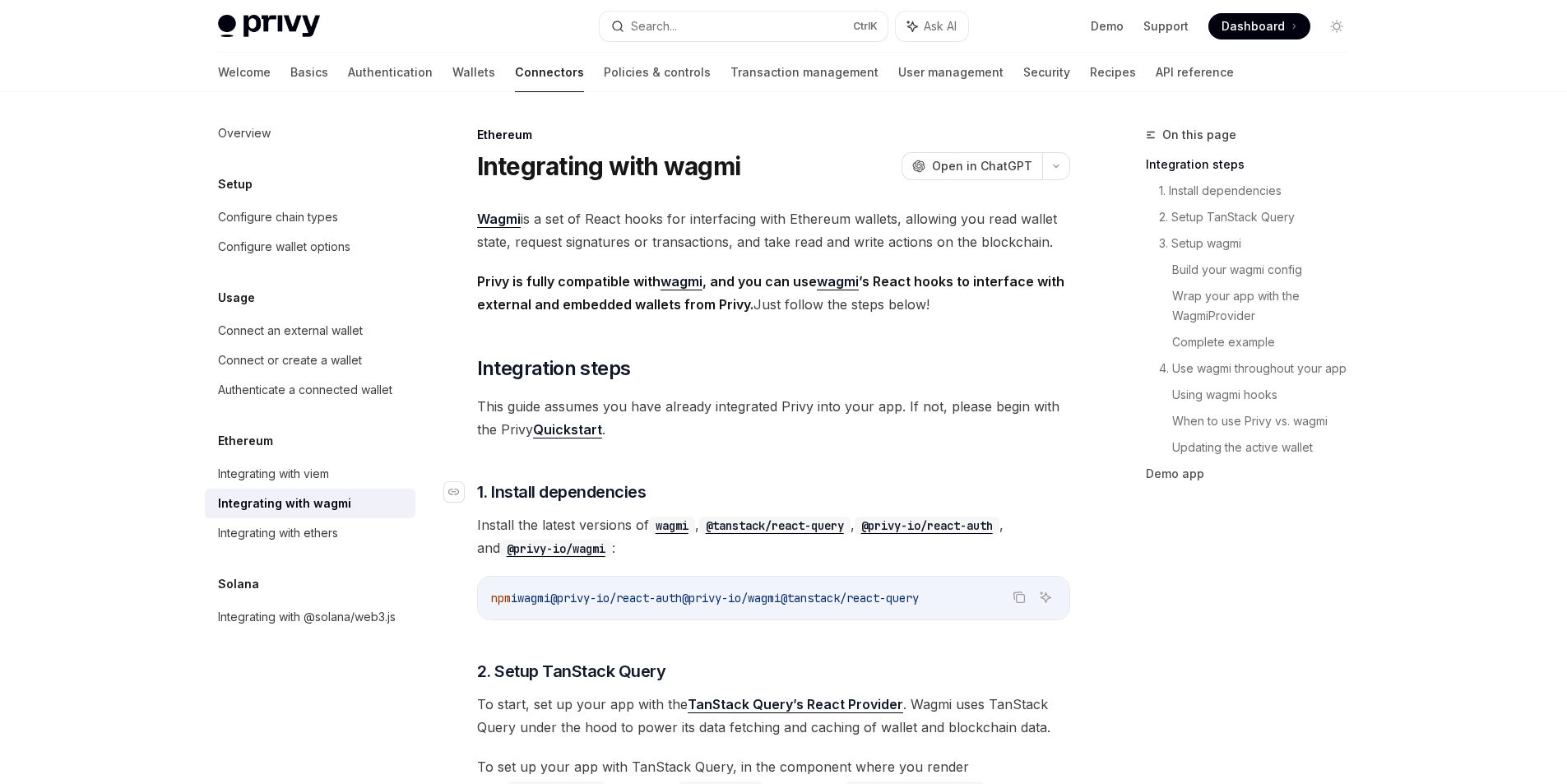
click at [835, 492] on h3 "​ 1. Install dependencies" at bounding box center [773, 491] width 593 height 23
click at [720, 227] on span "Wagmi is a set of React hooks for interfacing with Ethereum wallets, allowing y…" at bounding box center [773, 230] width 593 height 46
click at [290, 70] on link "Basics" at bounding box center [309, 72] width 38 height 39
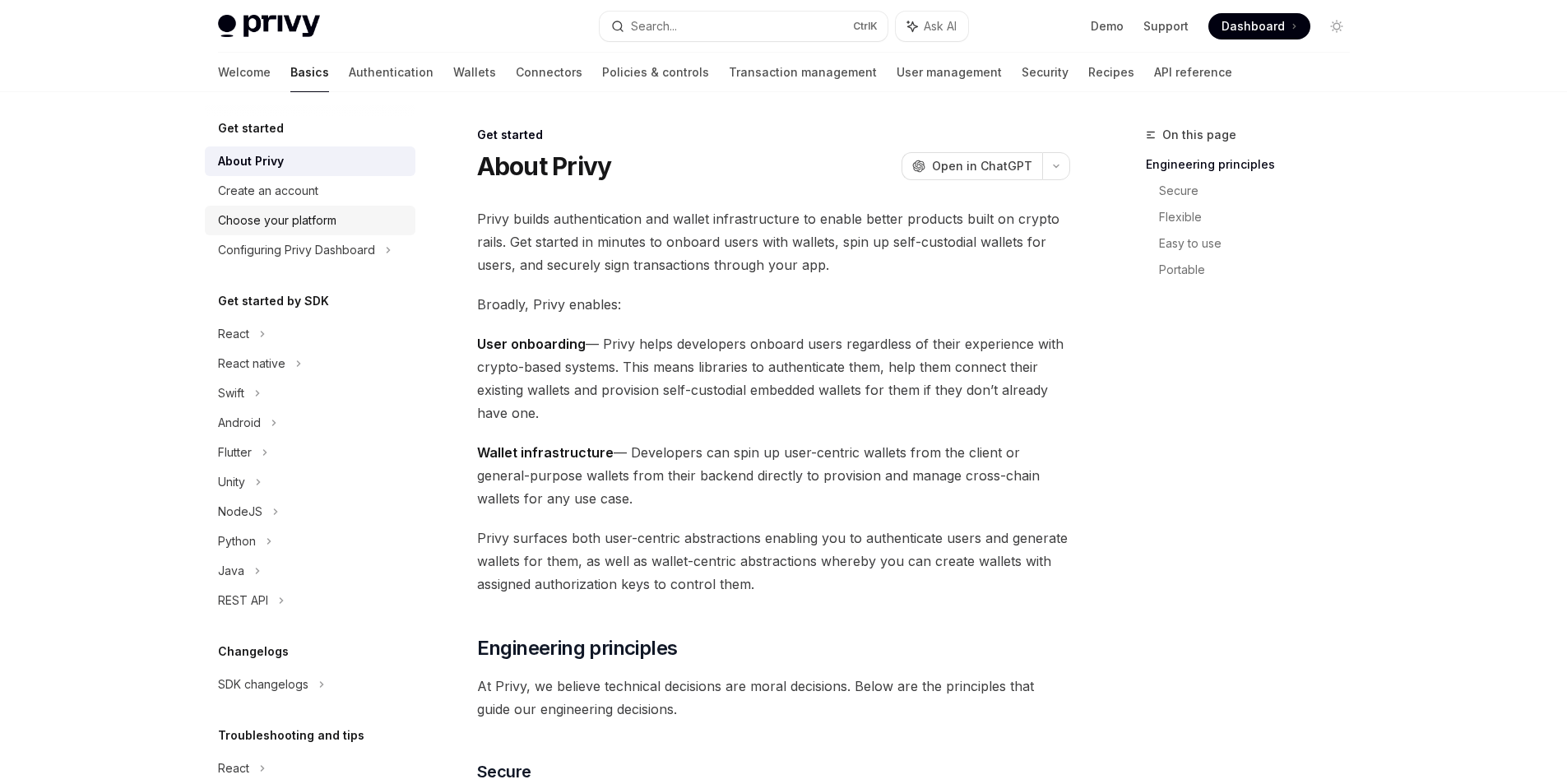
click at [304, 216] on div "Choose your platform" at bounding box center [278, 220] width 118 height 20
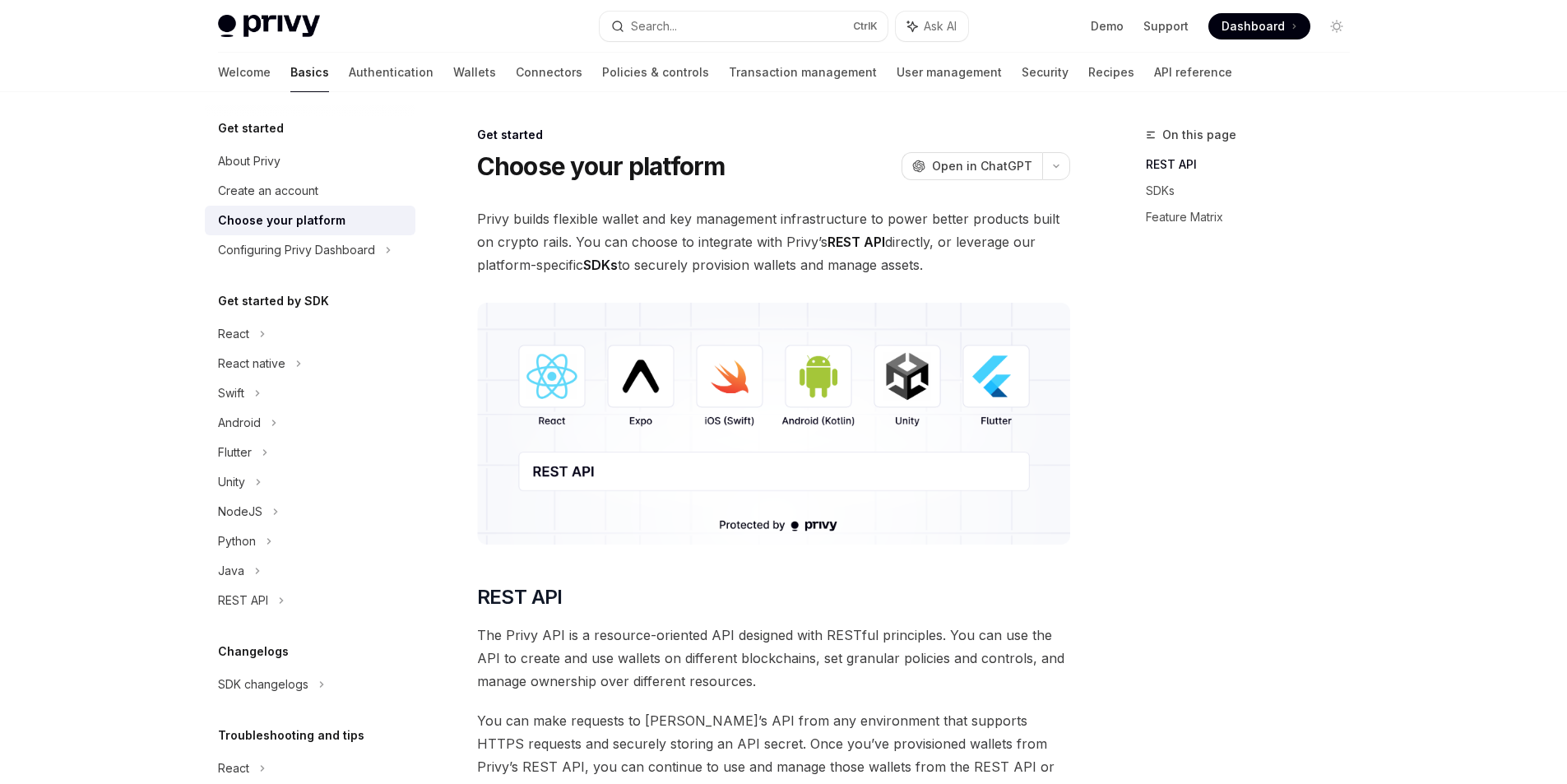
click at [539, 393] on img at bounding box center [773, 424] width 593 height 242
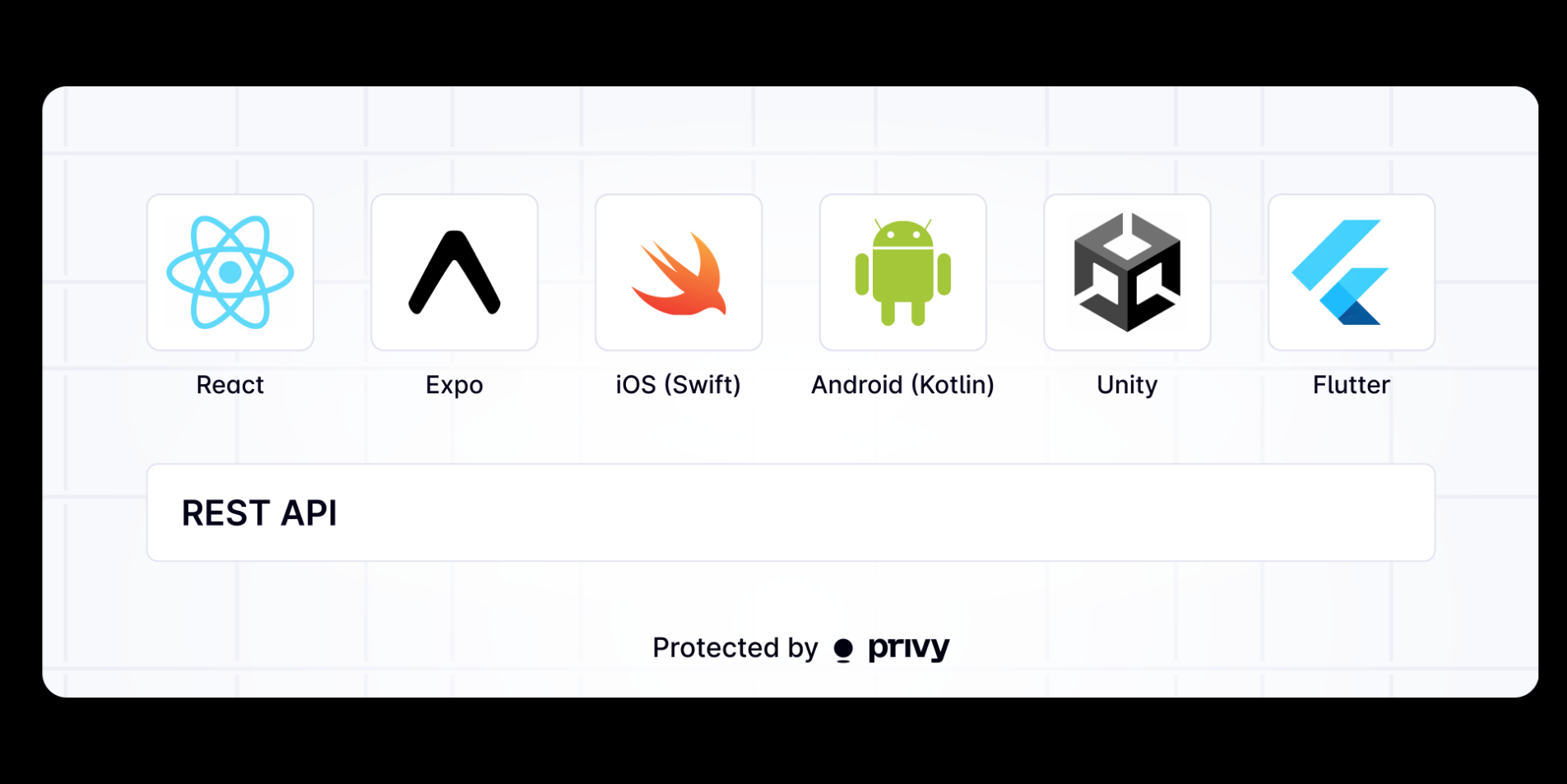
click at [539, 393] on img at bounding box center [790, 392] width 1498 height 611
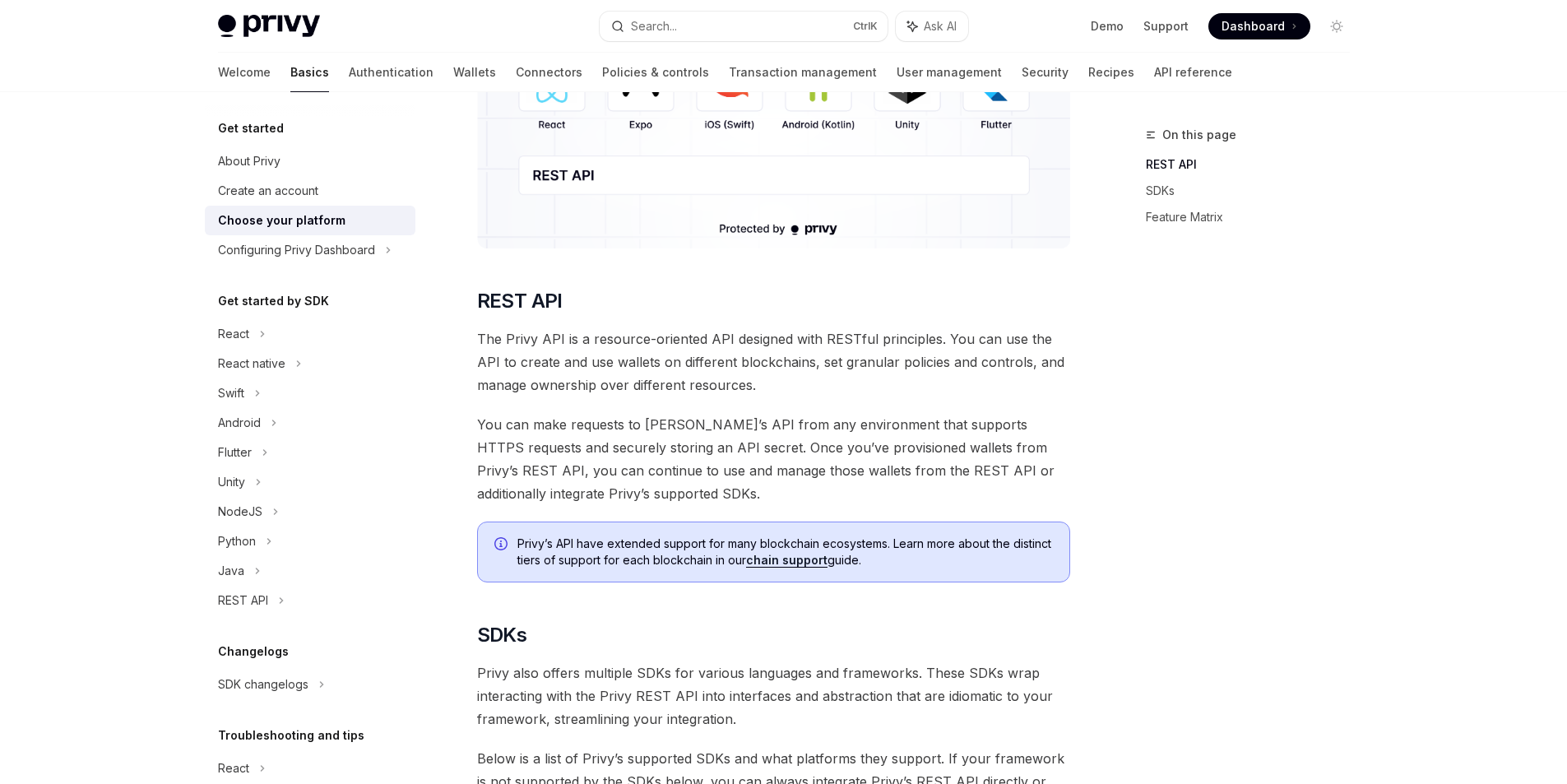
scroll to position [592, 0]
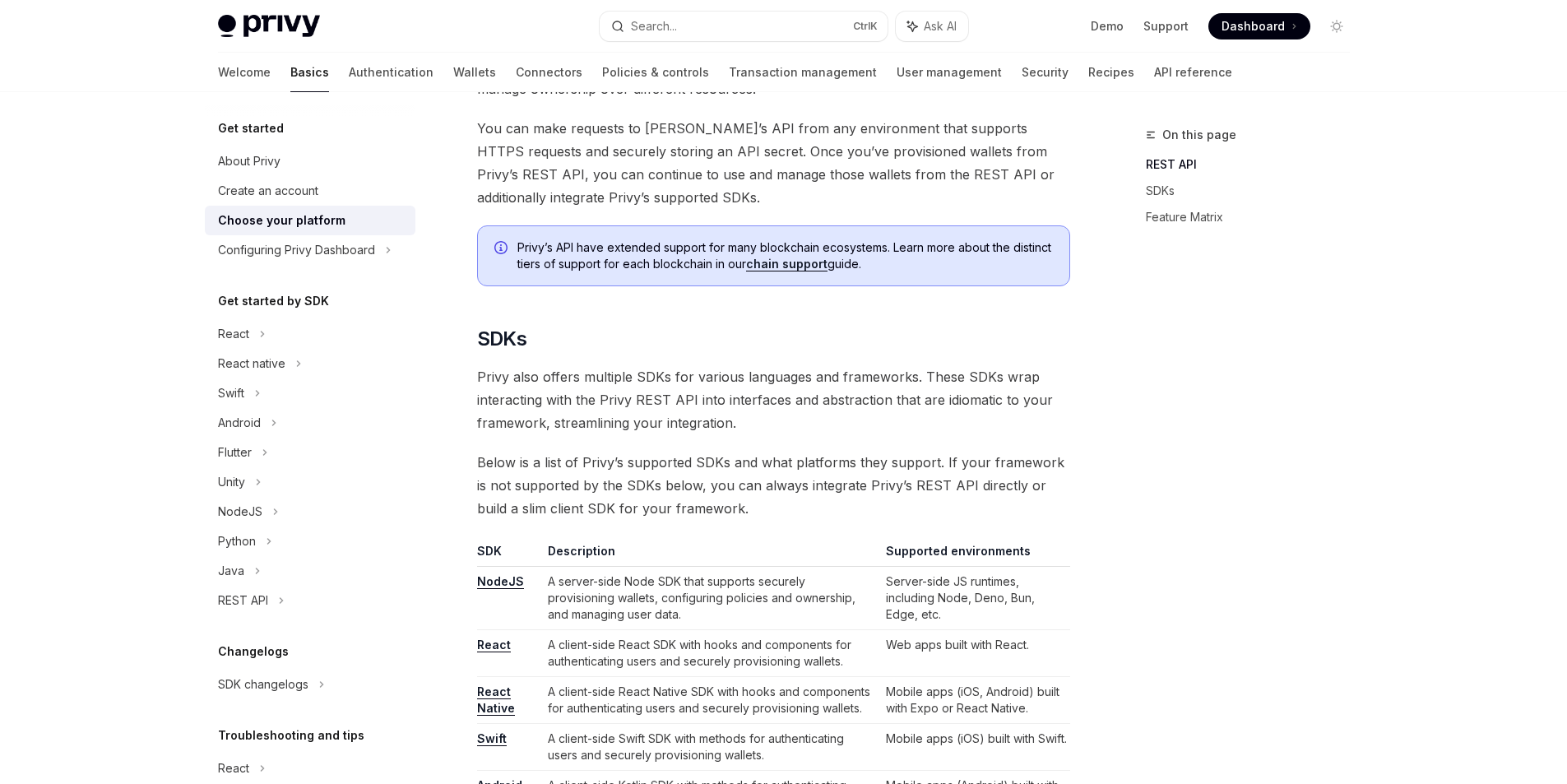
drag, startPoint x: 766, startPoint y: 415, endPoint x: 929, endPoint y: 384, distance: 165.9
click at [929, 384] on span "Privy also offers multiple SDKs for various languages and frameworks. These SDK…" at bounding box center [773, 399] width 593 height 69
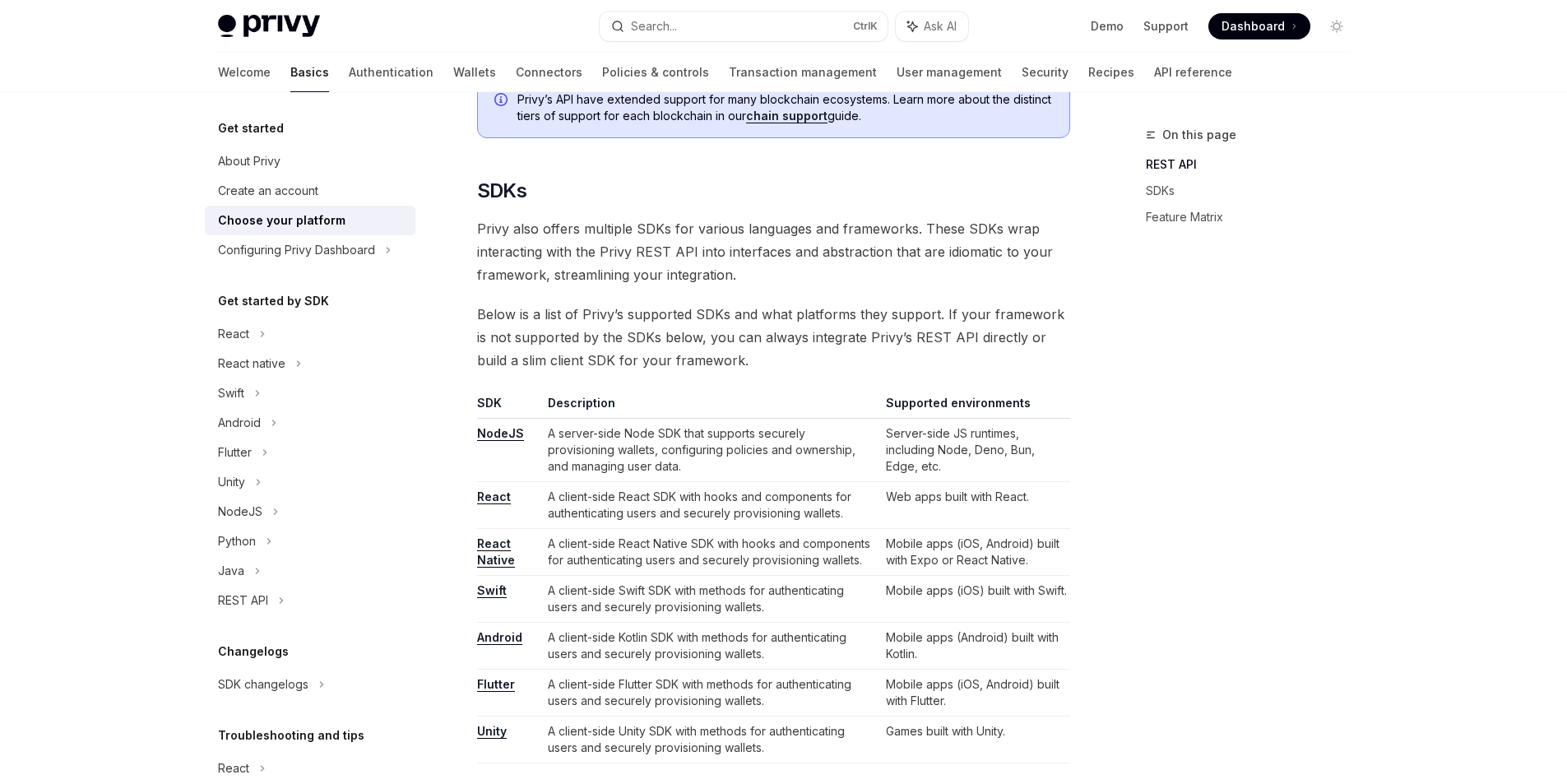
drag, startPoint x: 723, startPoint y: 357, endPoint x: 476, endPoint y: 310, distance: 251.4
click at [465, 283] on div at bounding box center [465, 283] width 0 height 0
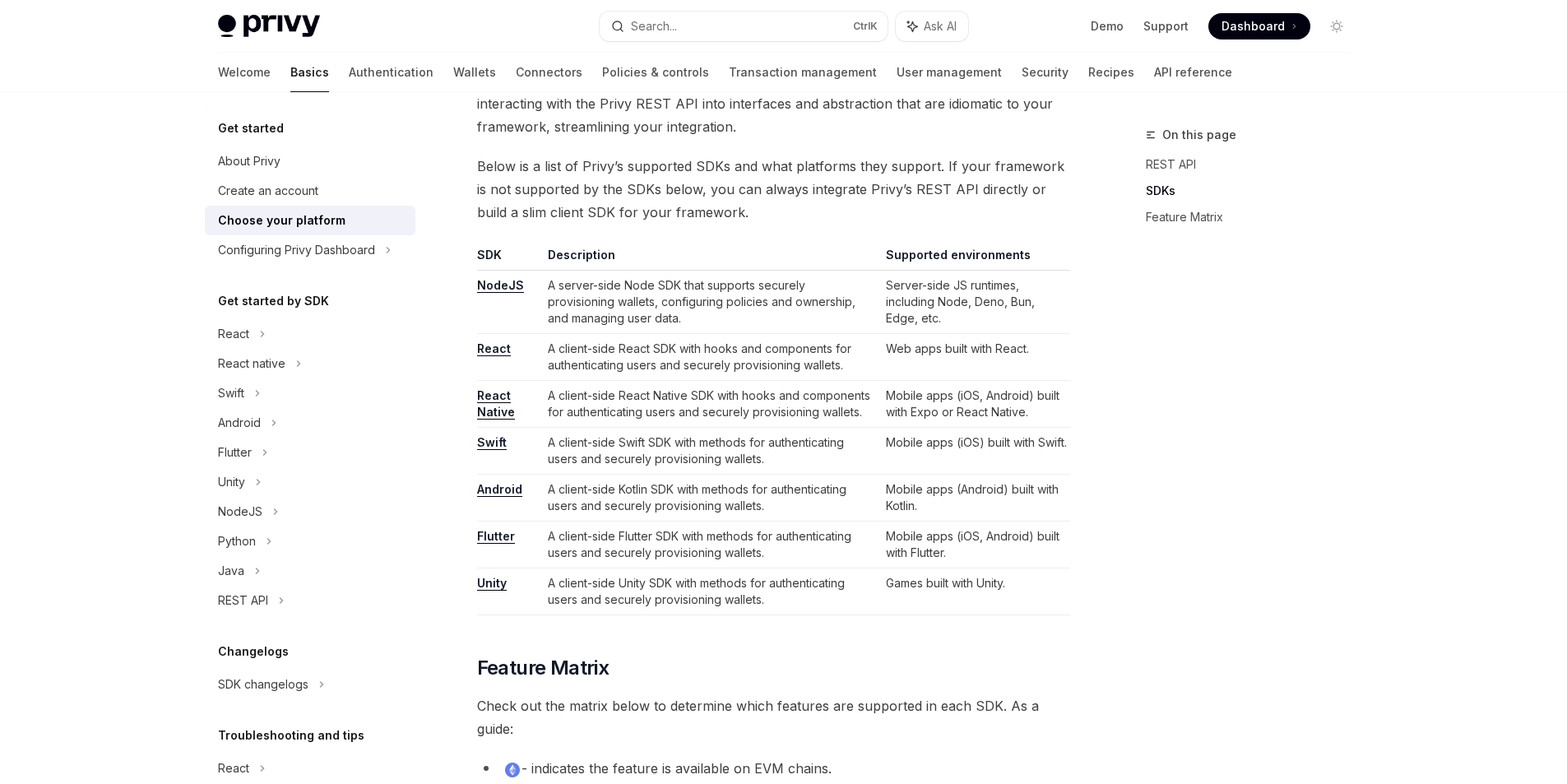
scroll to position [1036, 0]
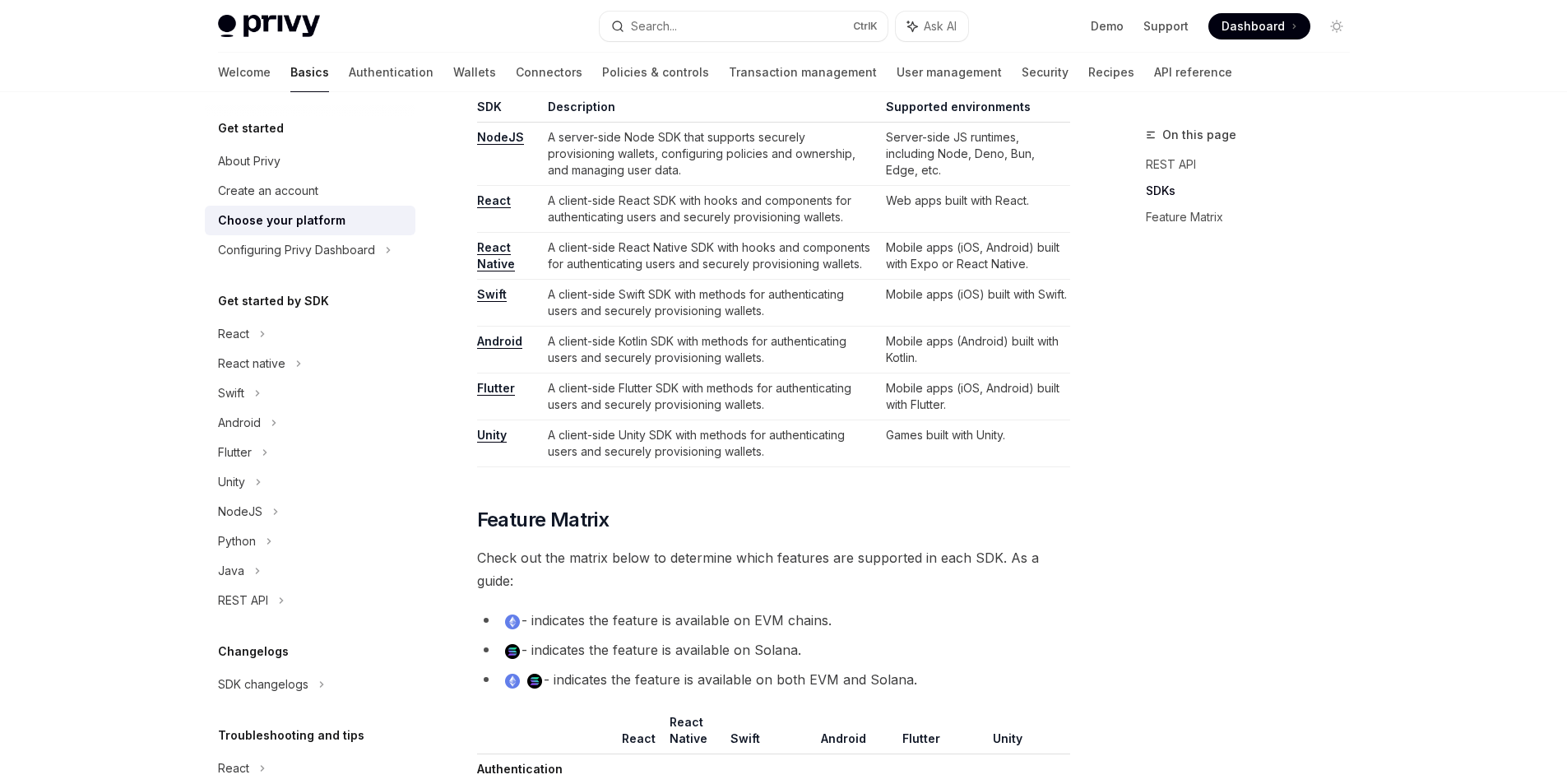
click at [1068, 354] on td "Mobile apps (Android) built with Kotlin." at bounding box center [976, 350] width 191 height 47
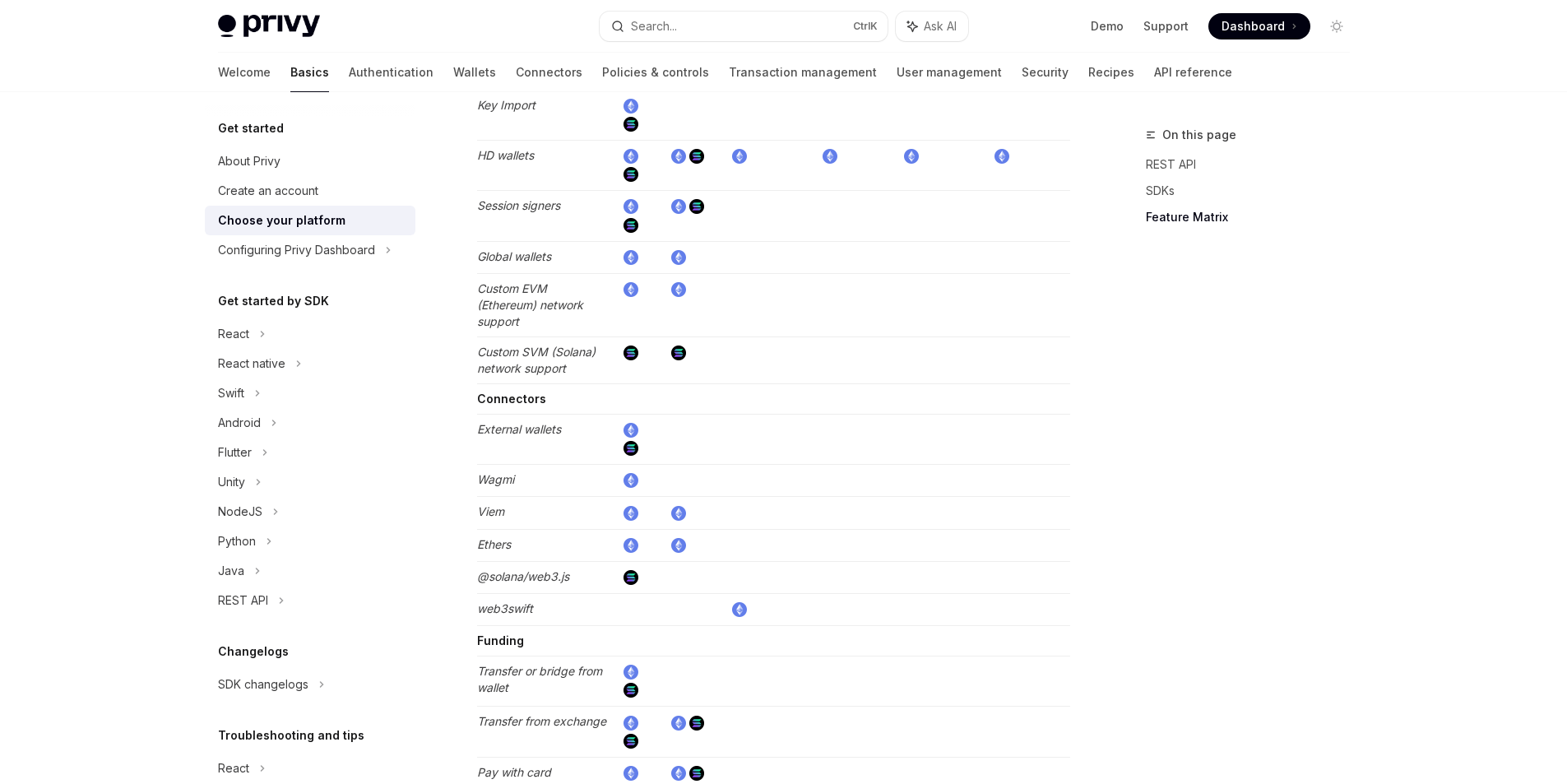
scroll to position [2985, 0]
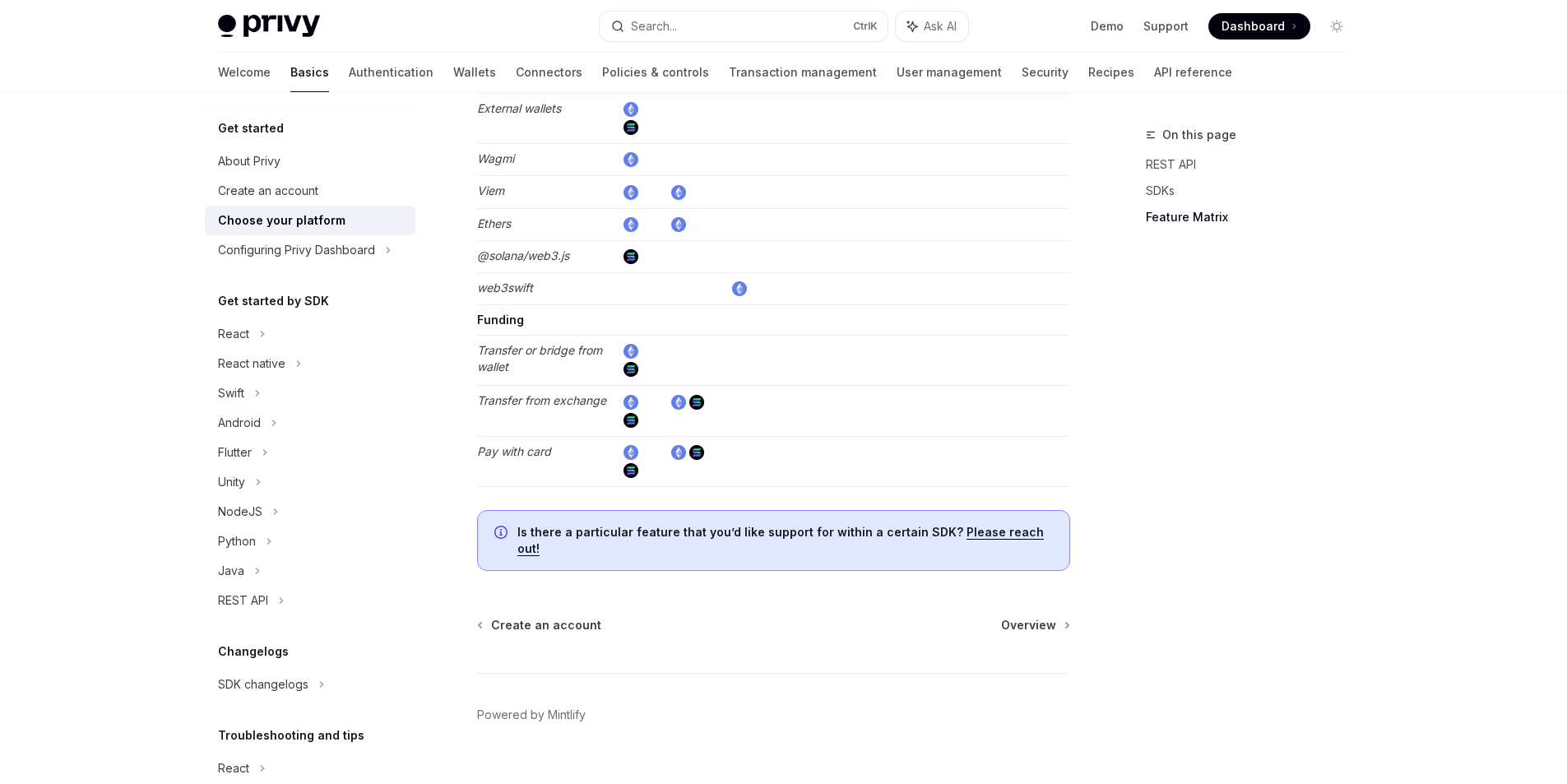
drag, startPoint x: 516, startPoint y: 523, endPoint x: 1025, endPoint y: 536, distance: 509.2
click at [1025, 536] on div "Is there a particular feature that you’d like support for within a certain SDK?…" at bounding box center [773, 540] width 593 height 61
click at [1134, 576] on div "On this page REST API SDKs Feature Matrix" at bounding box center [1238, 454] width 250 height 658
click at [1056, 617] on link "Overview" at bounding box center [1035, 625] width 67 height 16
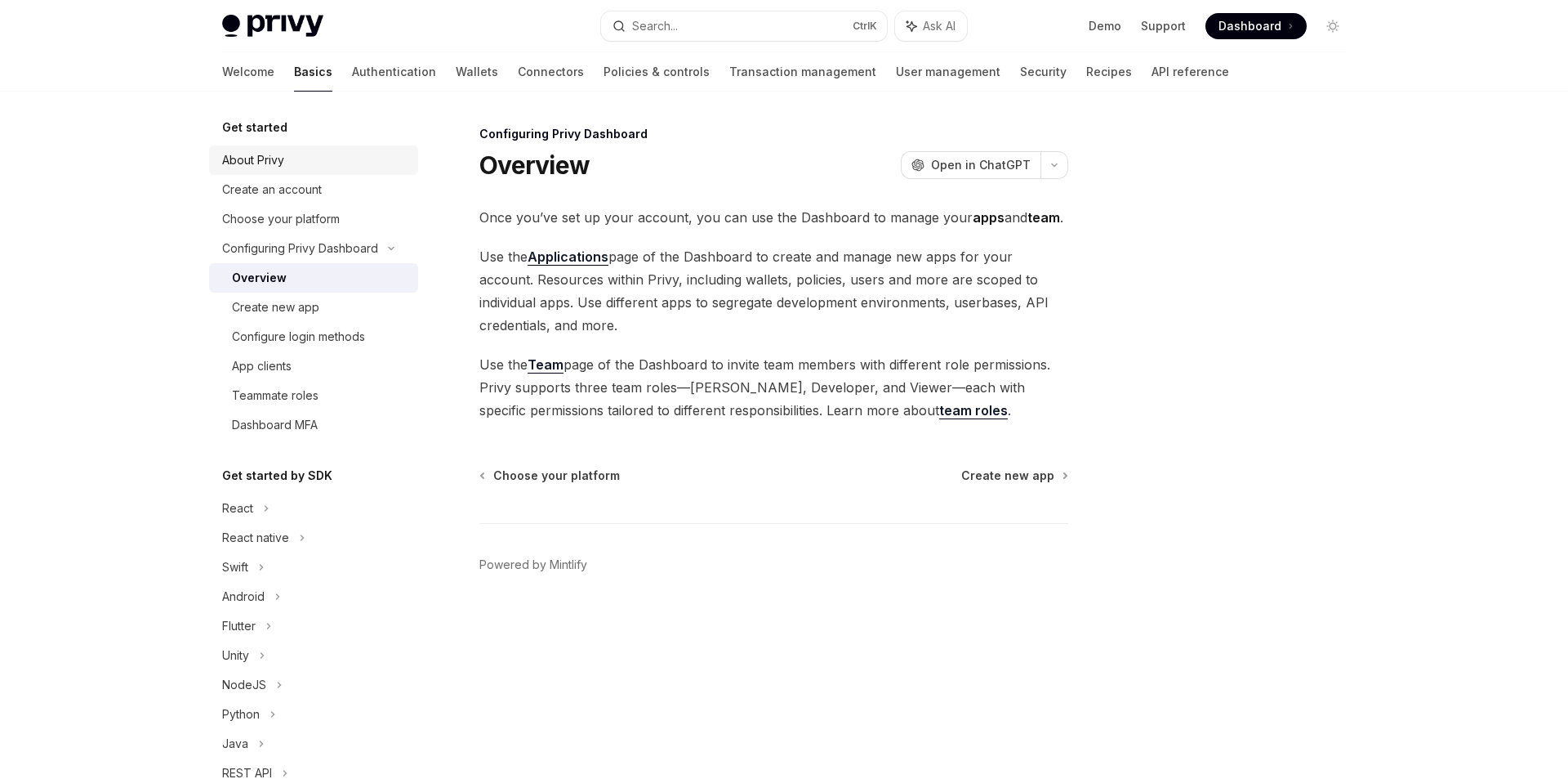
click at [262, 170] on link "About Privy" at bounding box center [313, 160] width 209 height 30
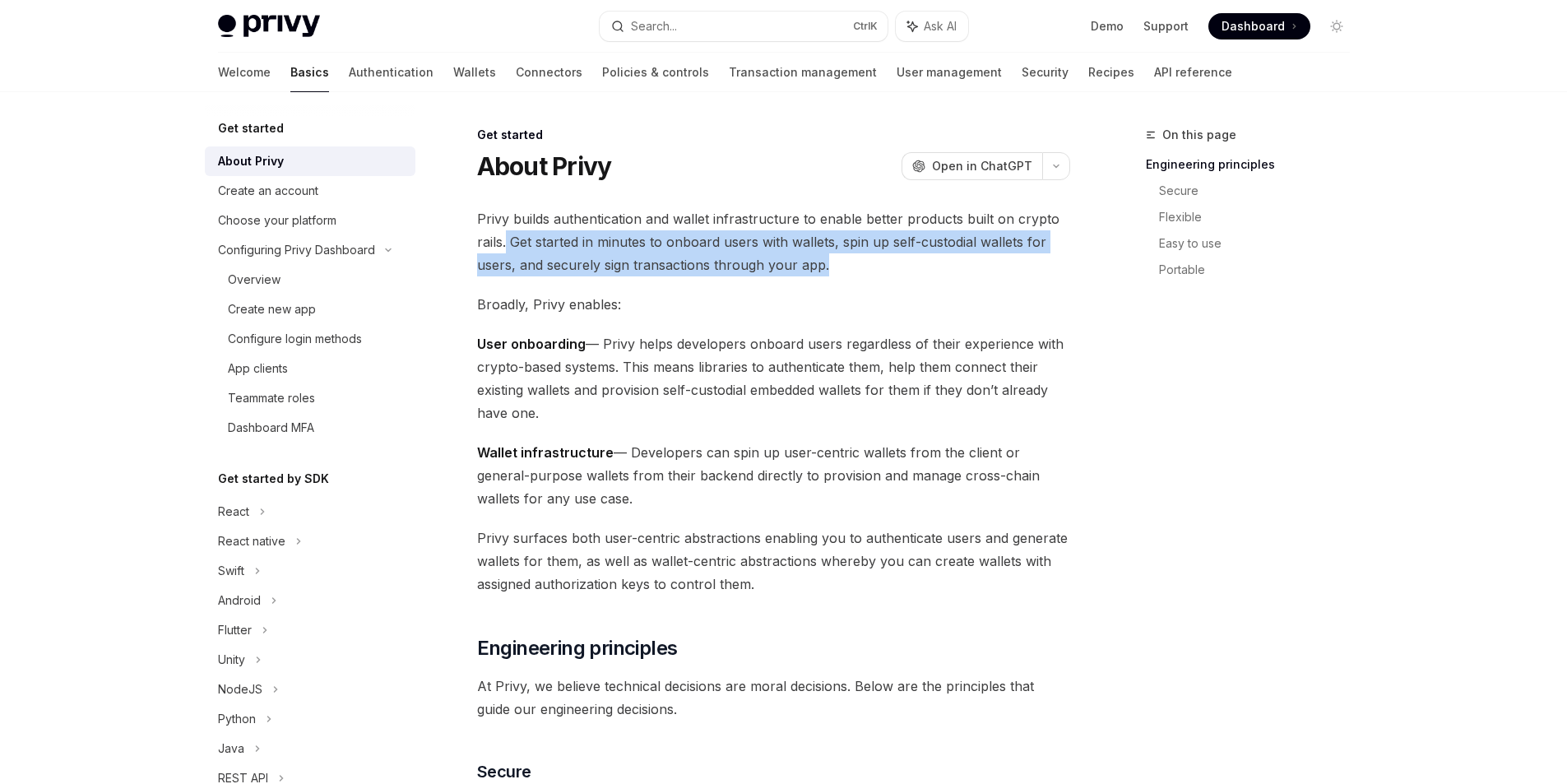
drag, startPoint x: 845, startPoint y: 274, endPoint x: 509, endPoint y: 239, distance: 337.8
click at [509, 236] on span "Privy builds authentication and wallet infrastructure to enable better products…" at bounding box center [773, 242] width 593 height 69
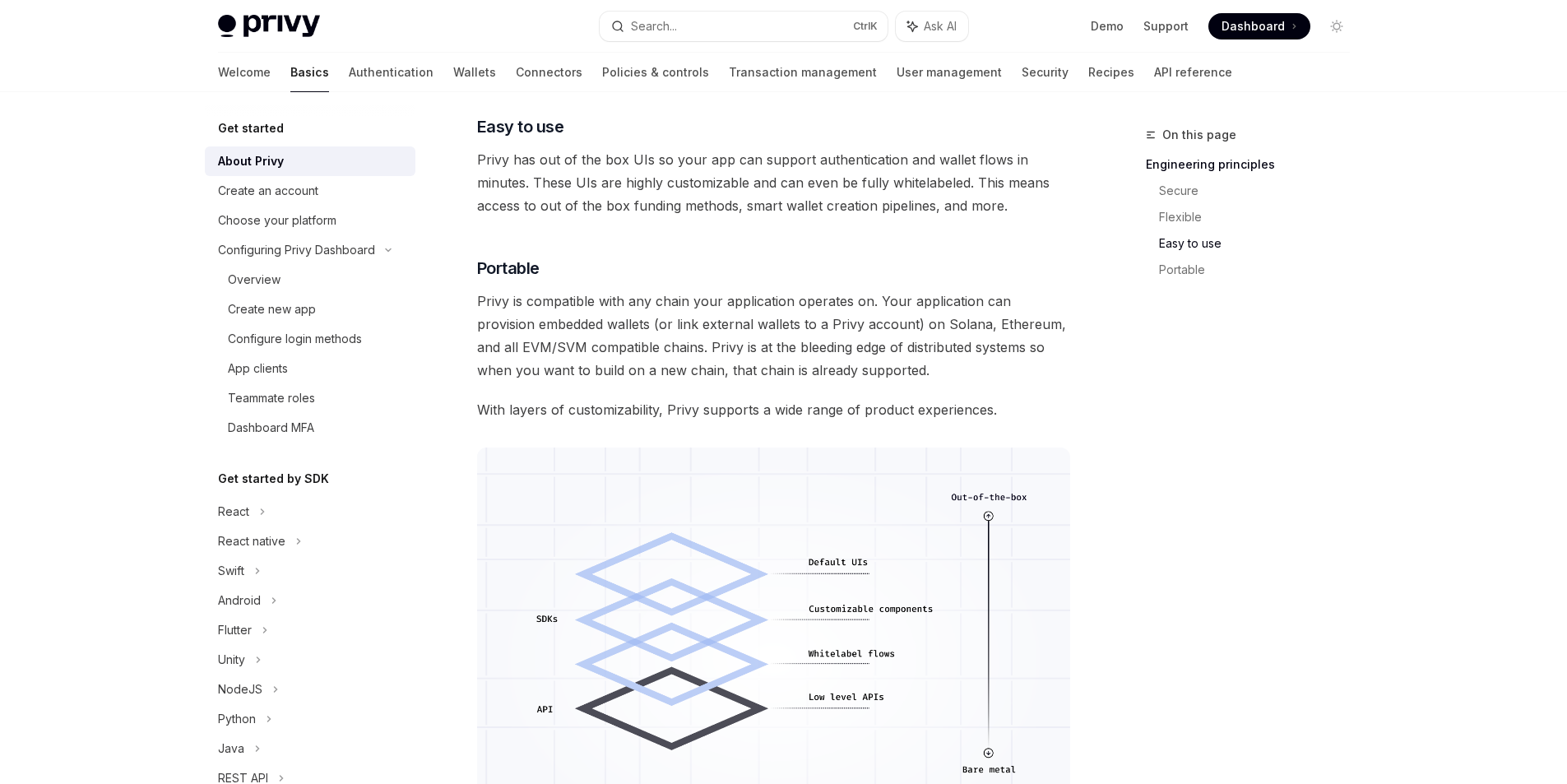
scroll to position [1332, 0]
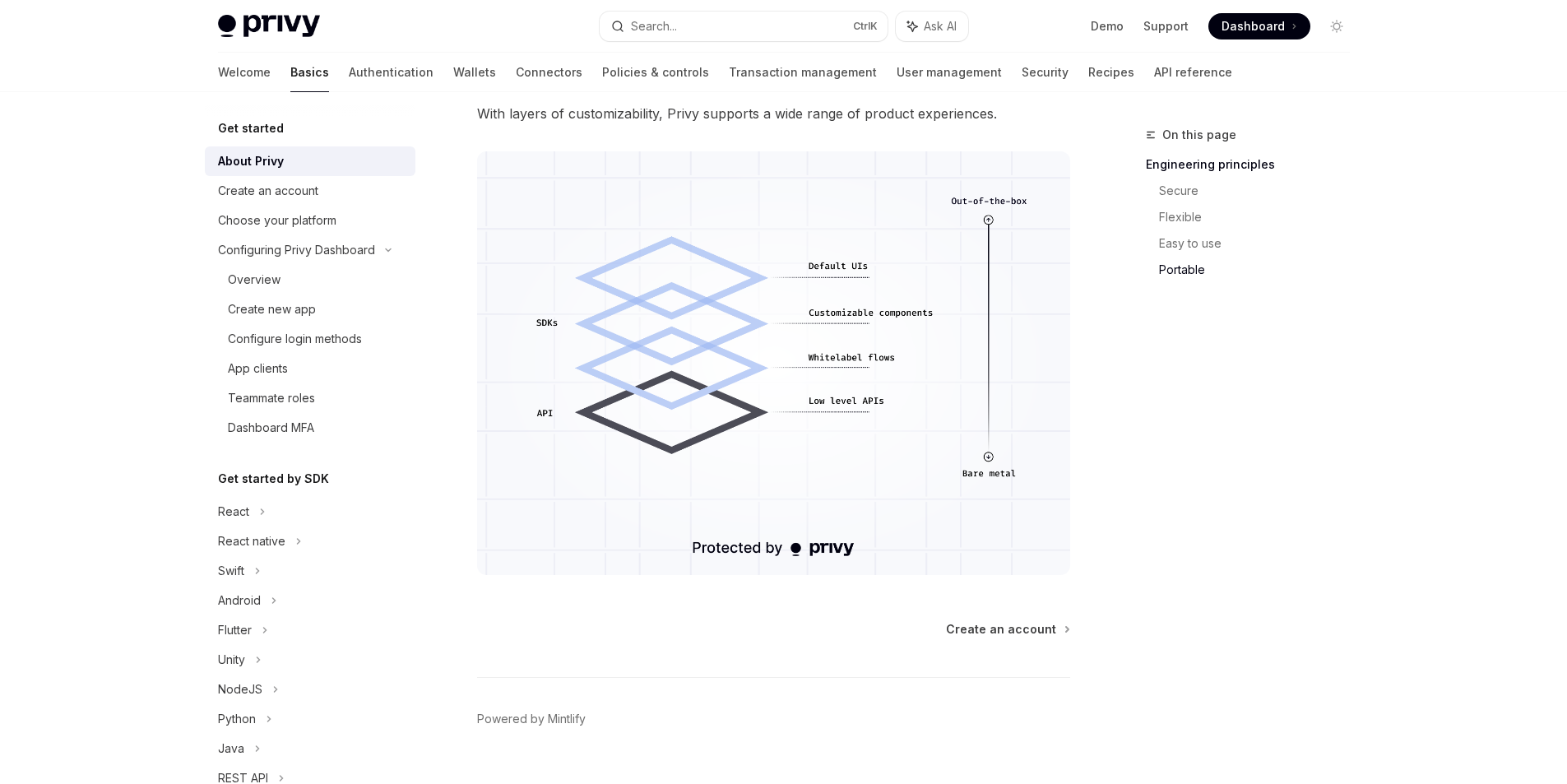
click at [1122, 509] on div "On this page Engineering principles Secure Flexible Easy to use Portable" at bounding box center [1238, 454] width 250 height 658
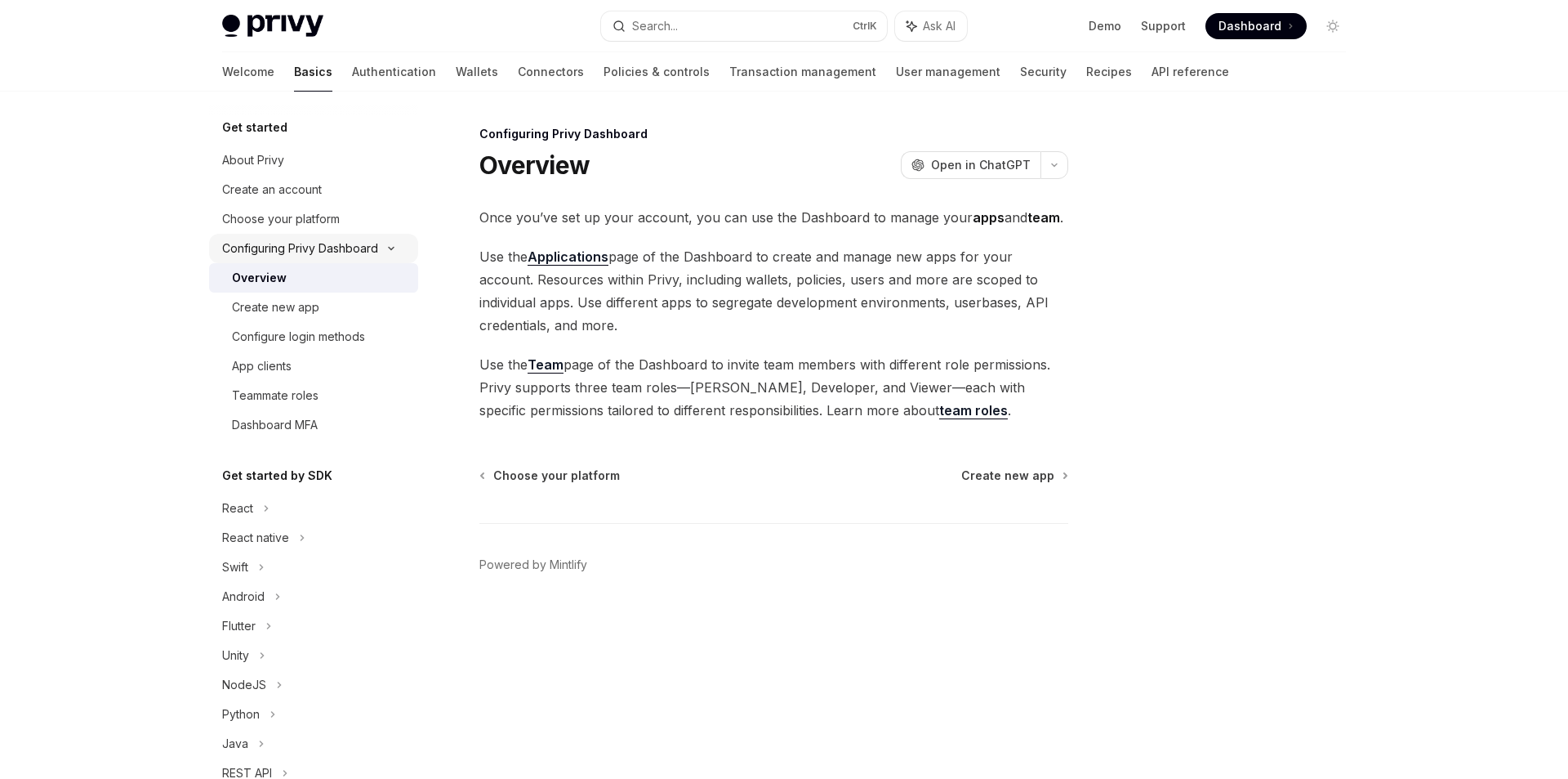
click at [318, 249] on div "Configuring Privy Dashboard" at bounding box center [300, 249] width 156 height 20
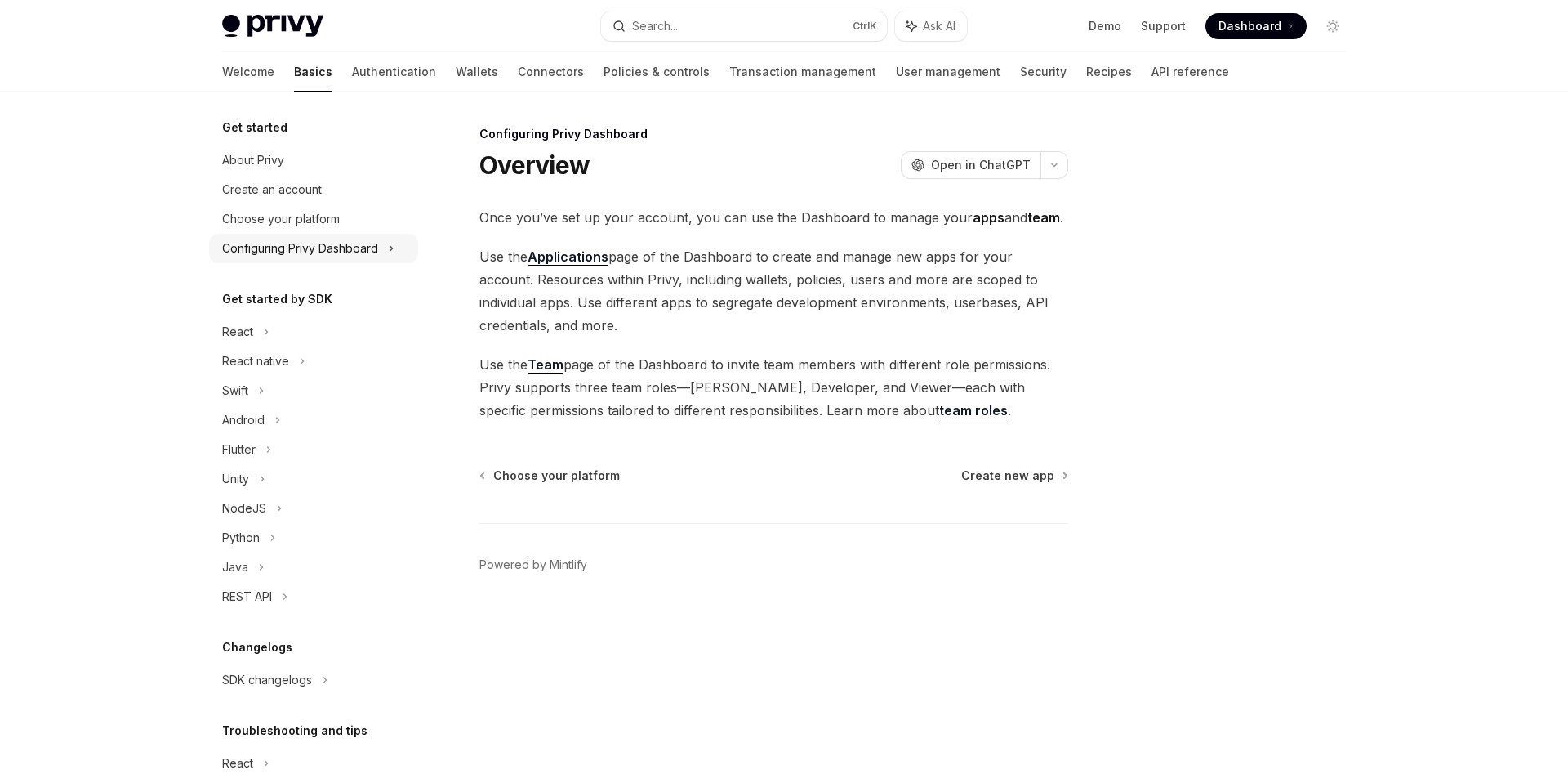
click at [294, 256] on div "Configuring Privy Dashboard" at bounding box center [300, 249] width 156 height 20
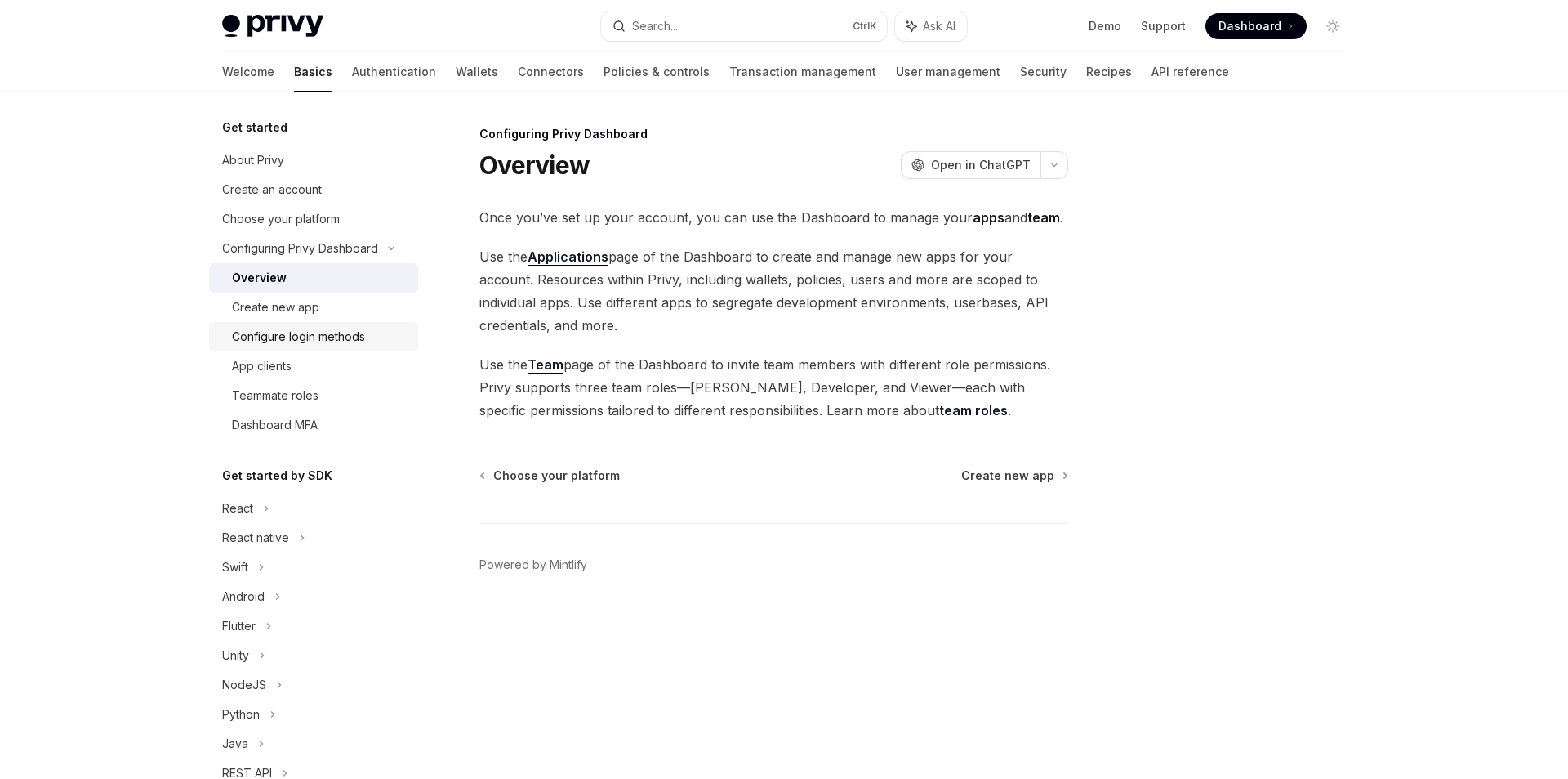
click at [311, 348] on link "Configure login methods" at bounding box center [313, 336] width 209 height 30
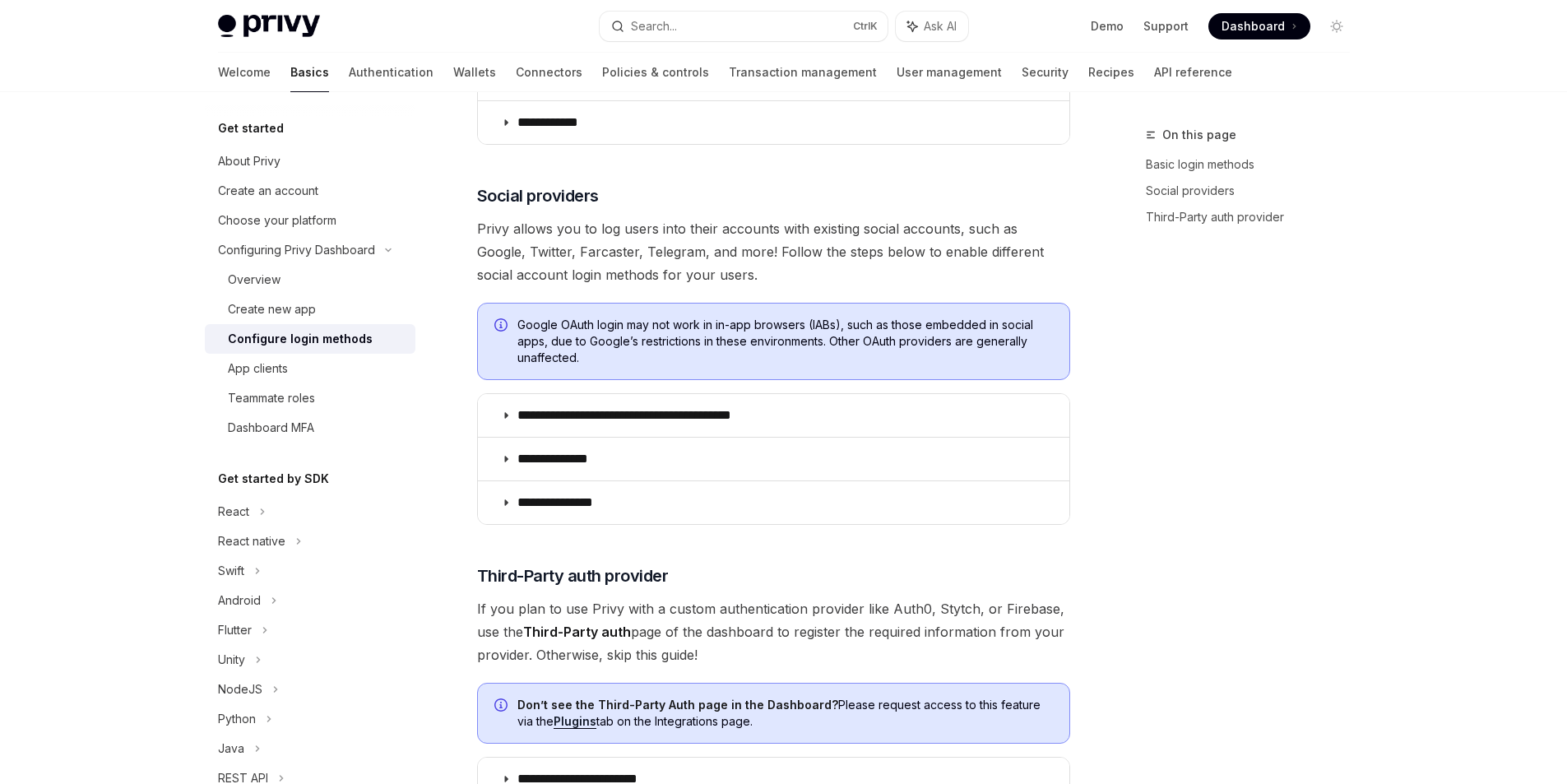
scroll to position [740, 0]
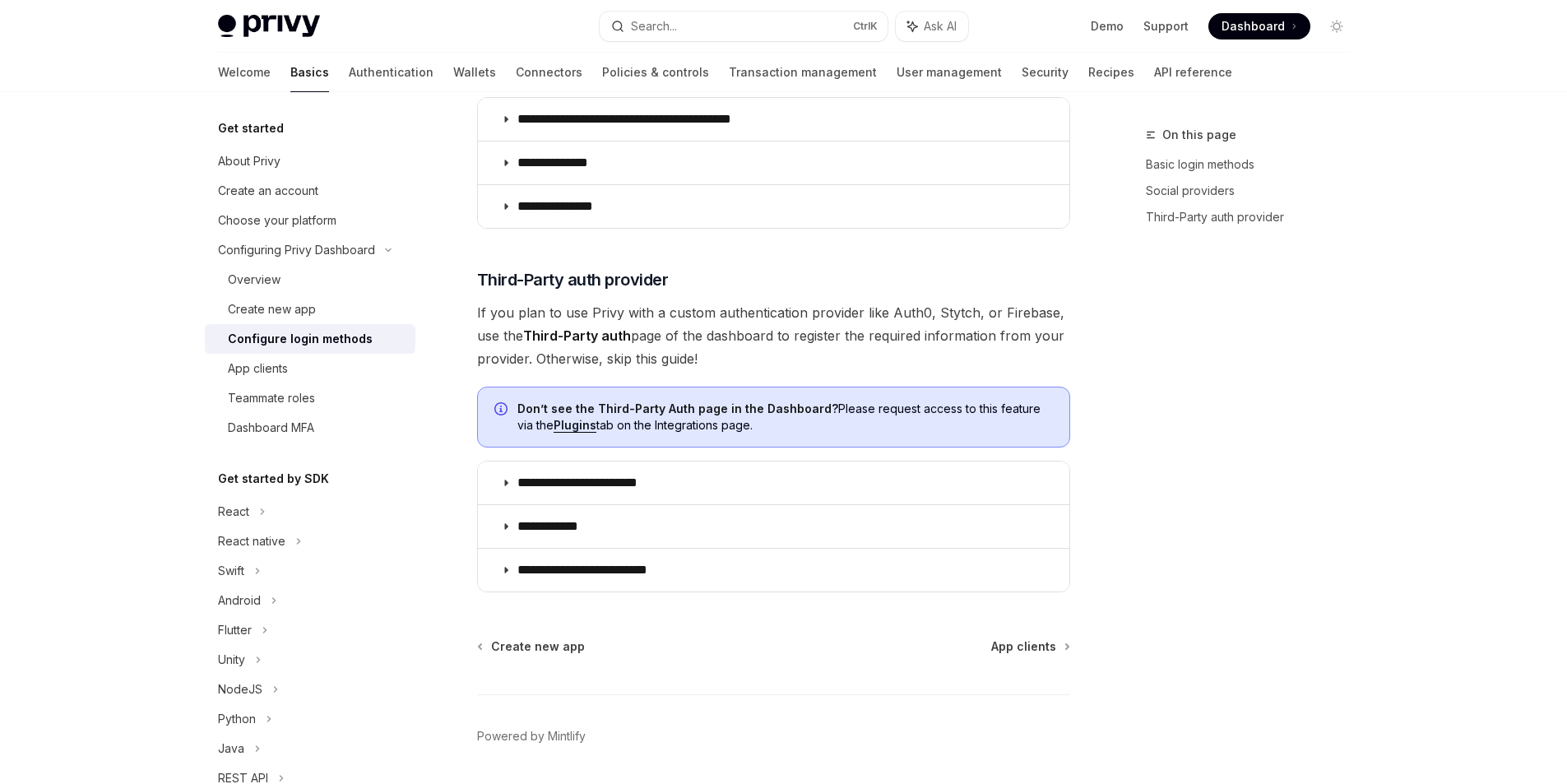
drag, startPoint x: 779, startPoint y: 433, endPoint x: 792, endPoint y: 433, distance: 13.0
click at [828, 414] on span "Don’t see the Third-Party Auth page in the Dashboard? Please request access to …" at bounding box center [785, 417] width 536 height 33
click at [649, 289] on span "Third-Party auth provider" at bounding box center [572, 279] width 192 height 23
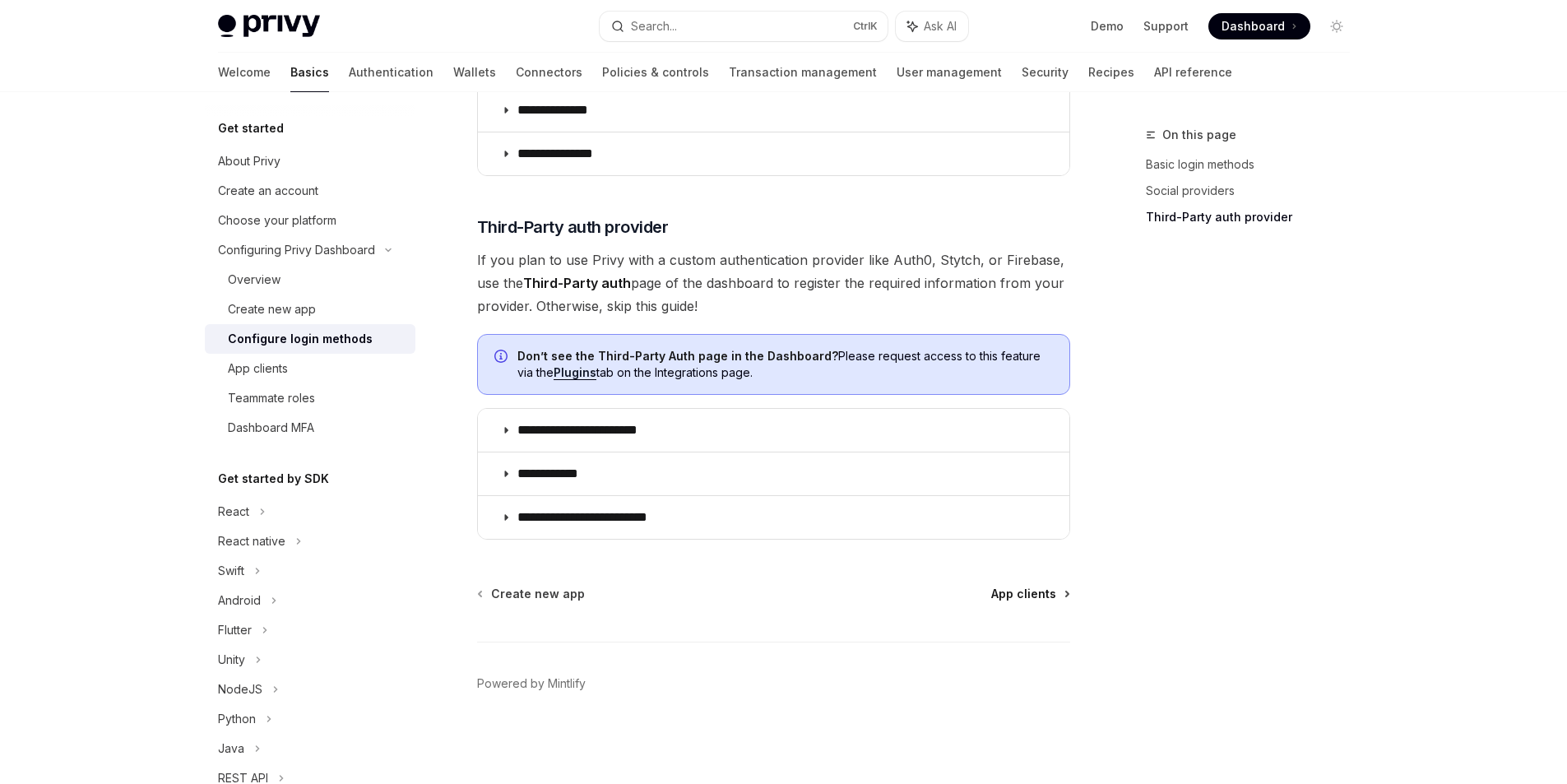
click at [1015, 596] on span "App clients" at bounding box center [1024, 594] width 65 height 16
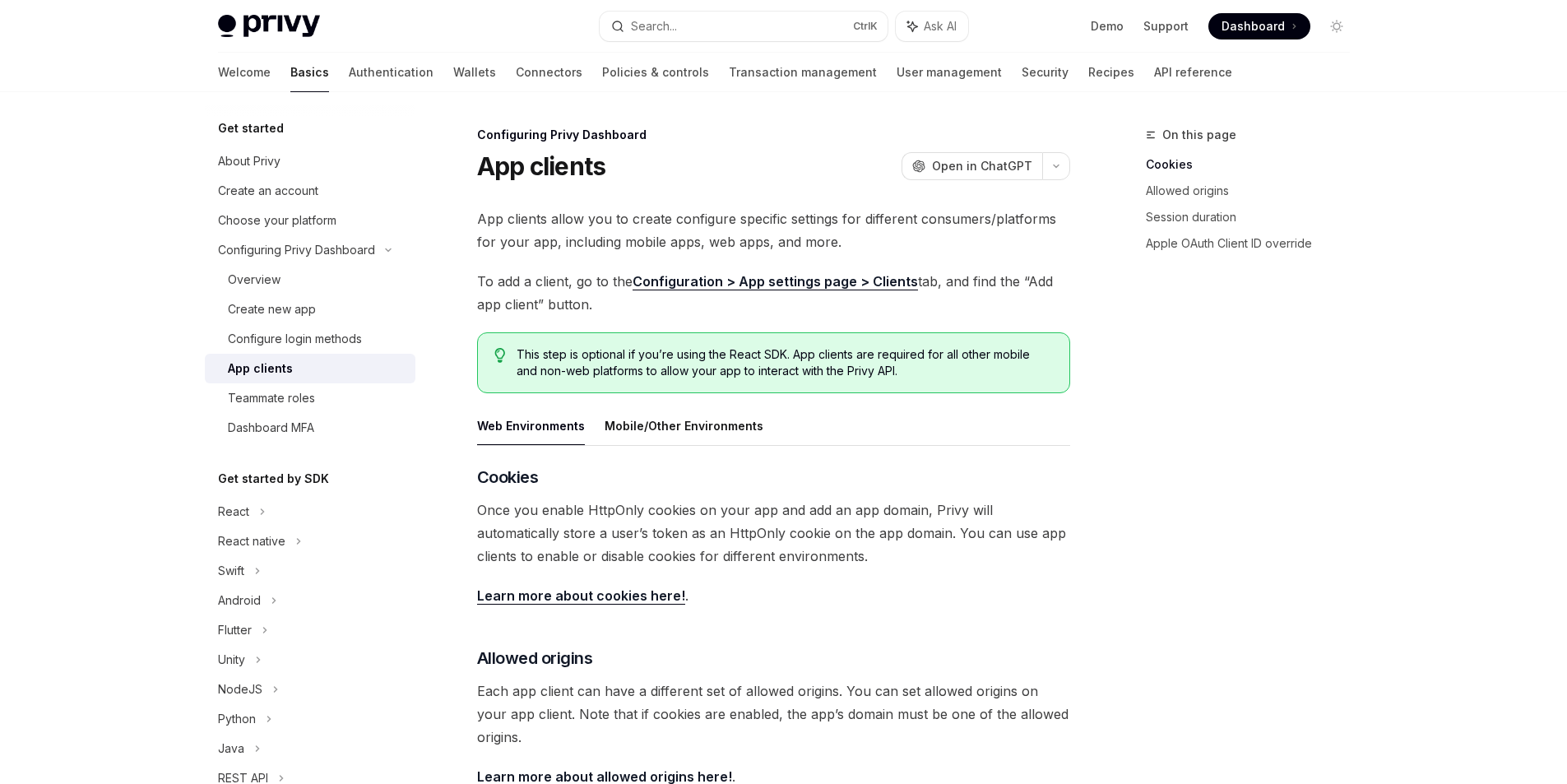
click at [489, 224] on span "App clients allow you to create configure specific settings for different consu…" at bounding box center [773, 230] width 593 height 46
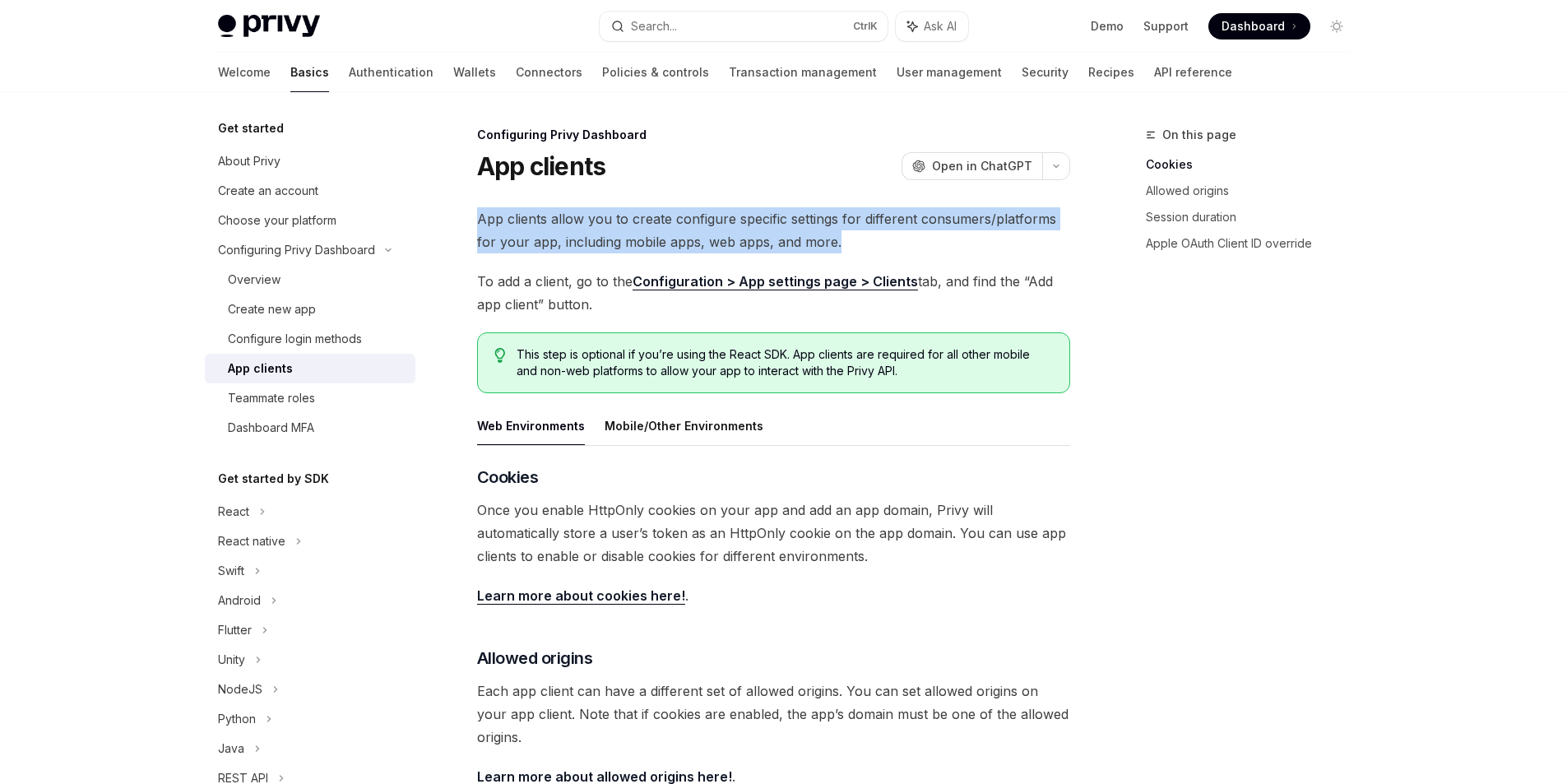
drag, startPoint x: 489, startPoint y: 224, endPoint x: 829, endPoint y: 248, distance: 340.8
click at [829, 248] on span "App clients allow you to create configure specific settings for different consu…" at bounding box center [773, 230] width 593 height 46
click at [818, 251] on div at bounding box center [818, 251] width 0 height 0
click at [952, 244] on span "App clients allow you to create configure specific settings for different consu…" at bounding box center [773, 230] width 593 height 46
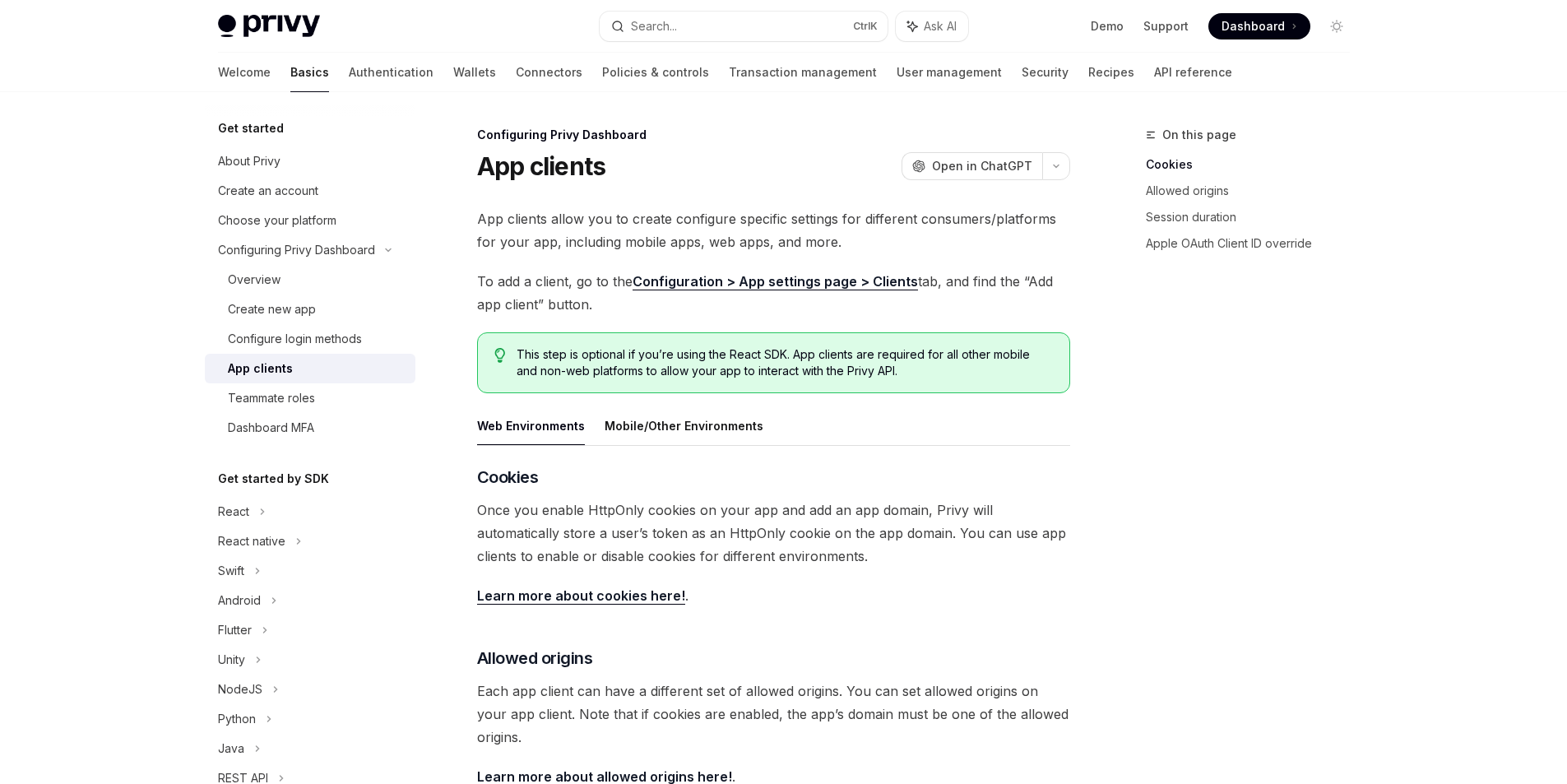
drag, startPoint x: 664, startPoint y: 307, endPoint x: 480, endPoint y: 279, distance: 186.1
click at [480, 279] on span "To add a client, go to the Configuration > App settings page > Clients tab, and…" at bounding box center [773, 293] width 593 height 46
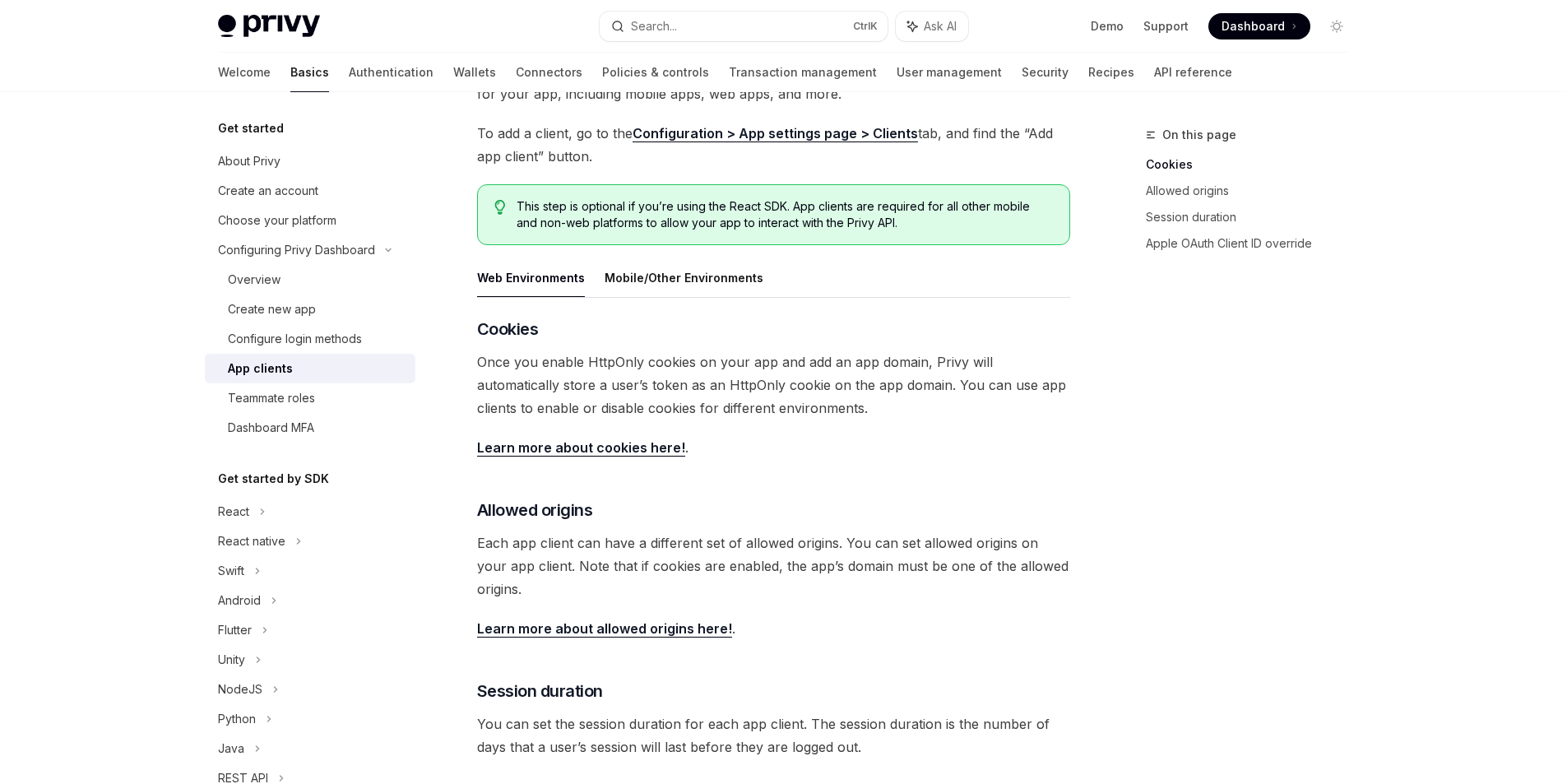
scroll to position [297, 0]
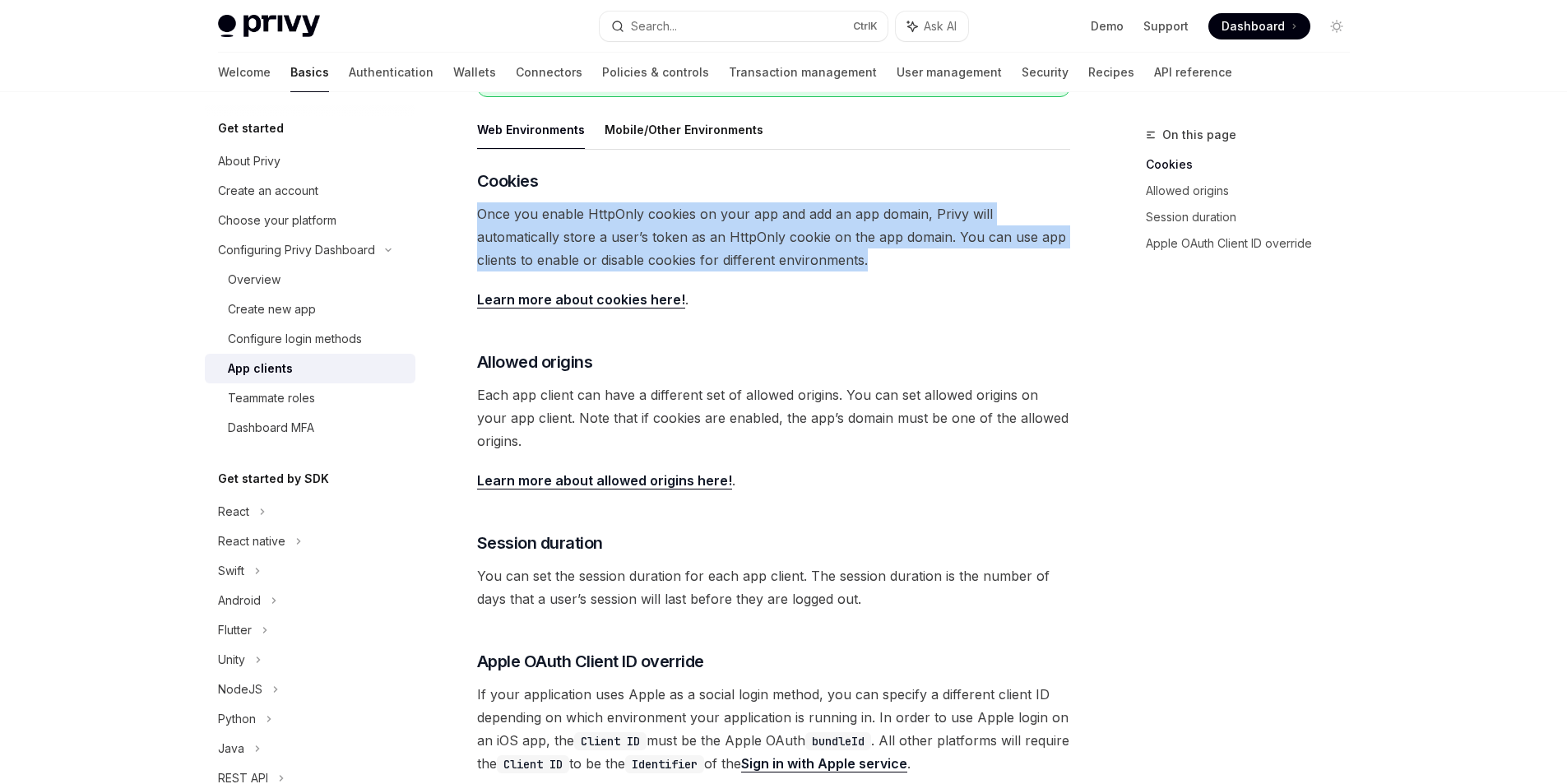
drag, startPoint x: 830, startPoint y: 275, endPoint x: 475, endPoint y: 222, distance: 358.9
click at [475, 222] on div "Configuring Privy Dashboard App clients OpenAI Open in ChatGPT OpenAI Open in C…" at bounding box center [620, 424] width 908 height 1190
click at [464, 183] on div at bounding box center [464, 183] width 0 height 0
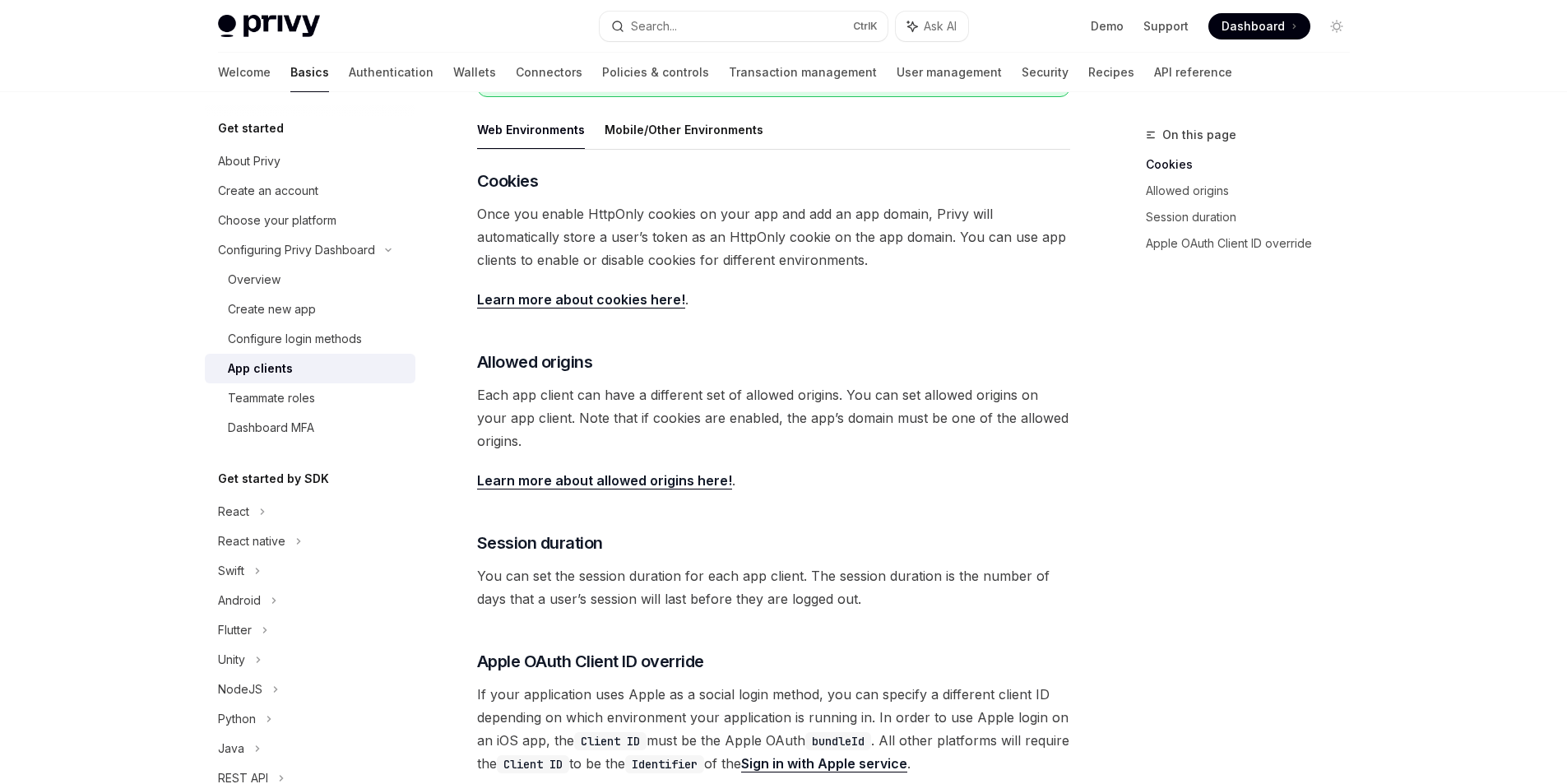
click at [487, 329] on div "​ Cookies Once you enable HttpOnly cookies on your app and add an app domain, P…" at bounding box center [773, 471] width 593 height 605
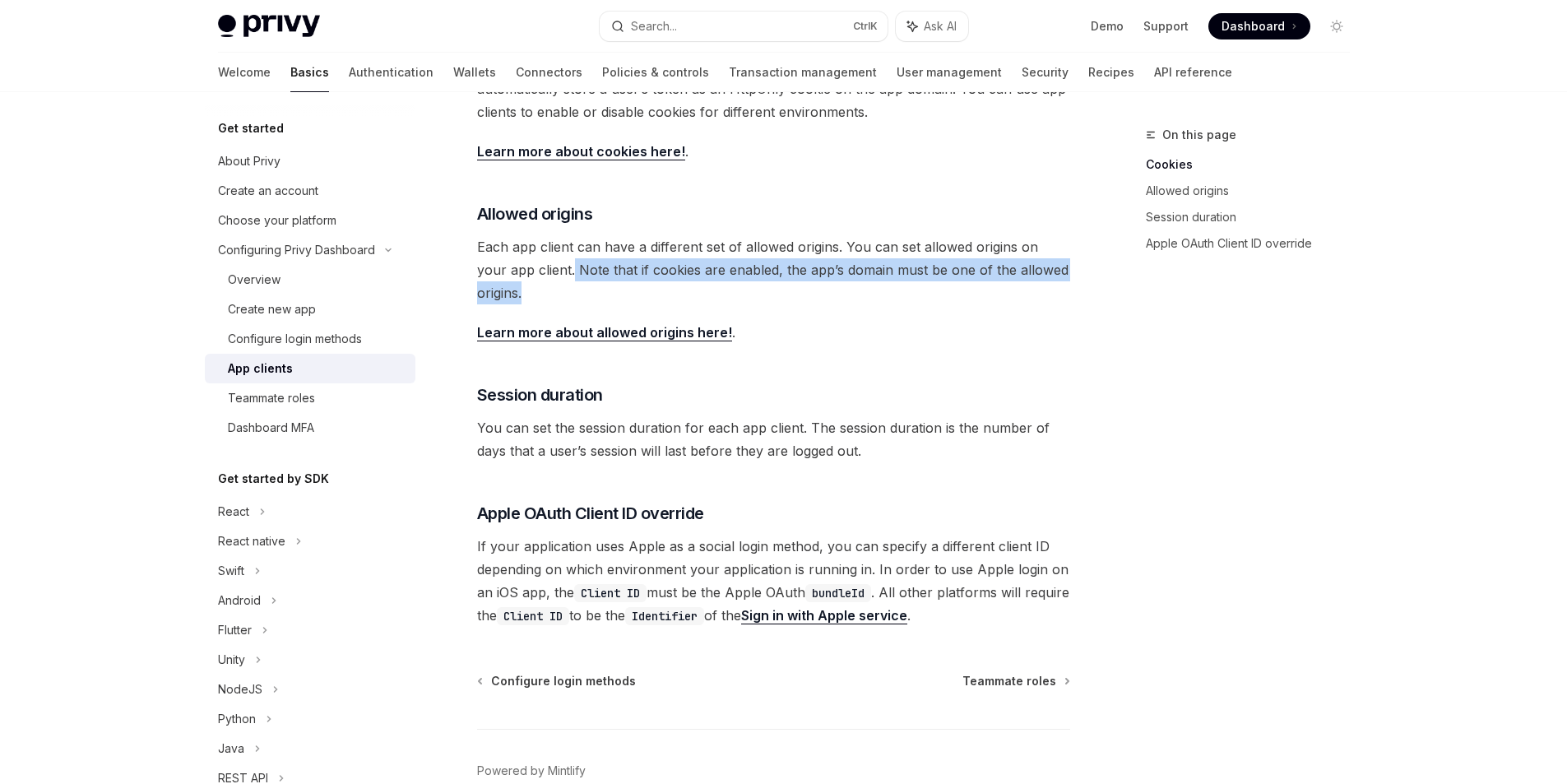
drag, startPoint x: 547, startPoint y: 297, endPoint x: 541, endPoint y: 274, distance: 23.8
click at [541, 274] on span "Each app client can have a different set of allowed origins. You can set allowe…" at bounding box center [773, 270] width 593 height 69
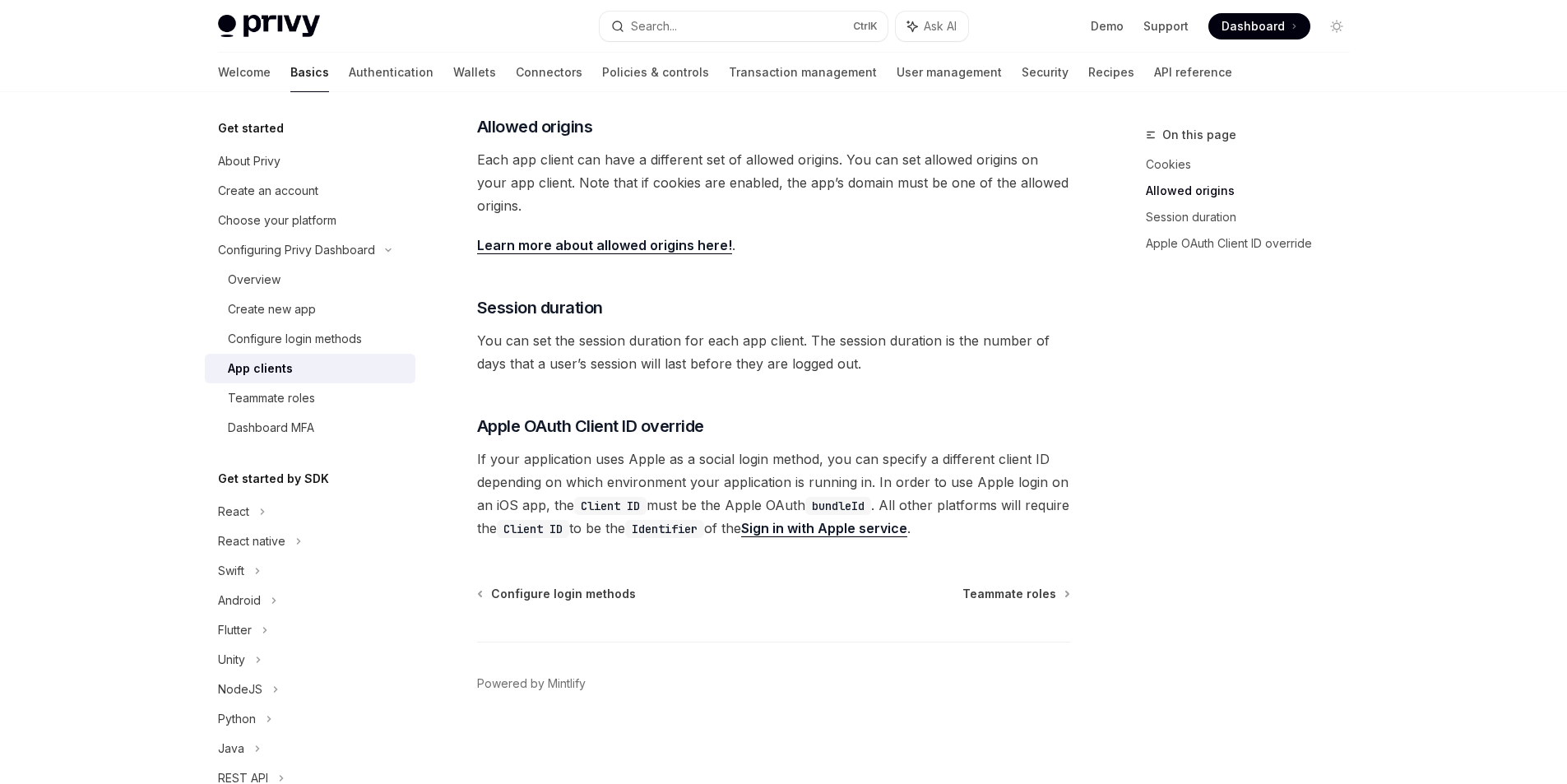
click at [490, 345] on span "You can set the session duration for each app client. The session duration is t…" at bounding box center [773, 352] width 593 height 46
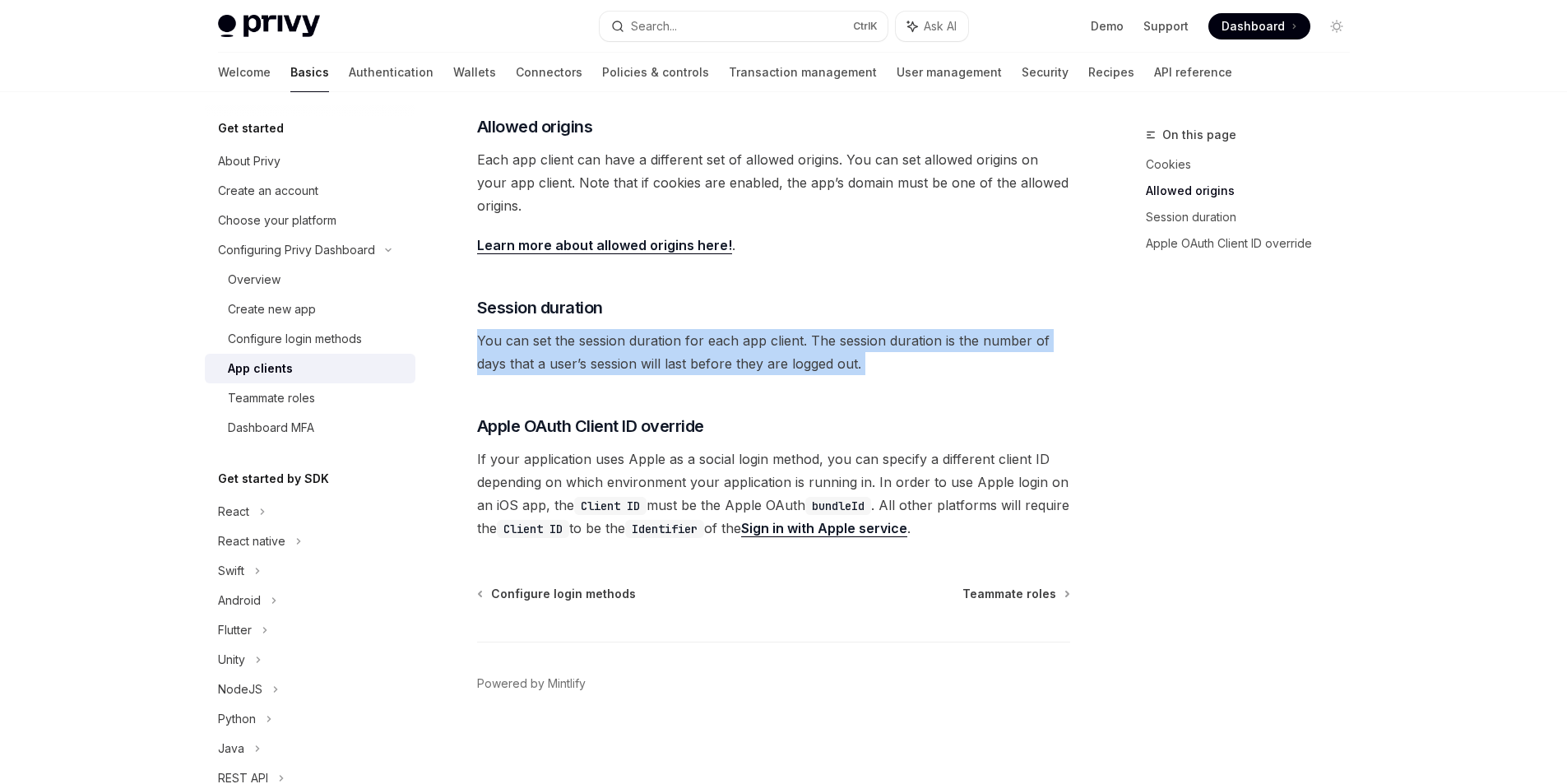
drag, startPoint x: 490, startPoint y: 345, endPoint x: 952, endPoint y: 361, distance: 462.3
click at [952, 361] on span "You can set the session duration for each app client. The session duration is t…" at bounding box center [773, 352] width 593 height 46
click at [941, 373] on div at bounding box center [941, 373] width 0 height 0
click at [918, 334] on span "You can set the session duration for each app client. The session duration is t…" at bounding box center [773, 352] width 593 height 46
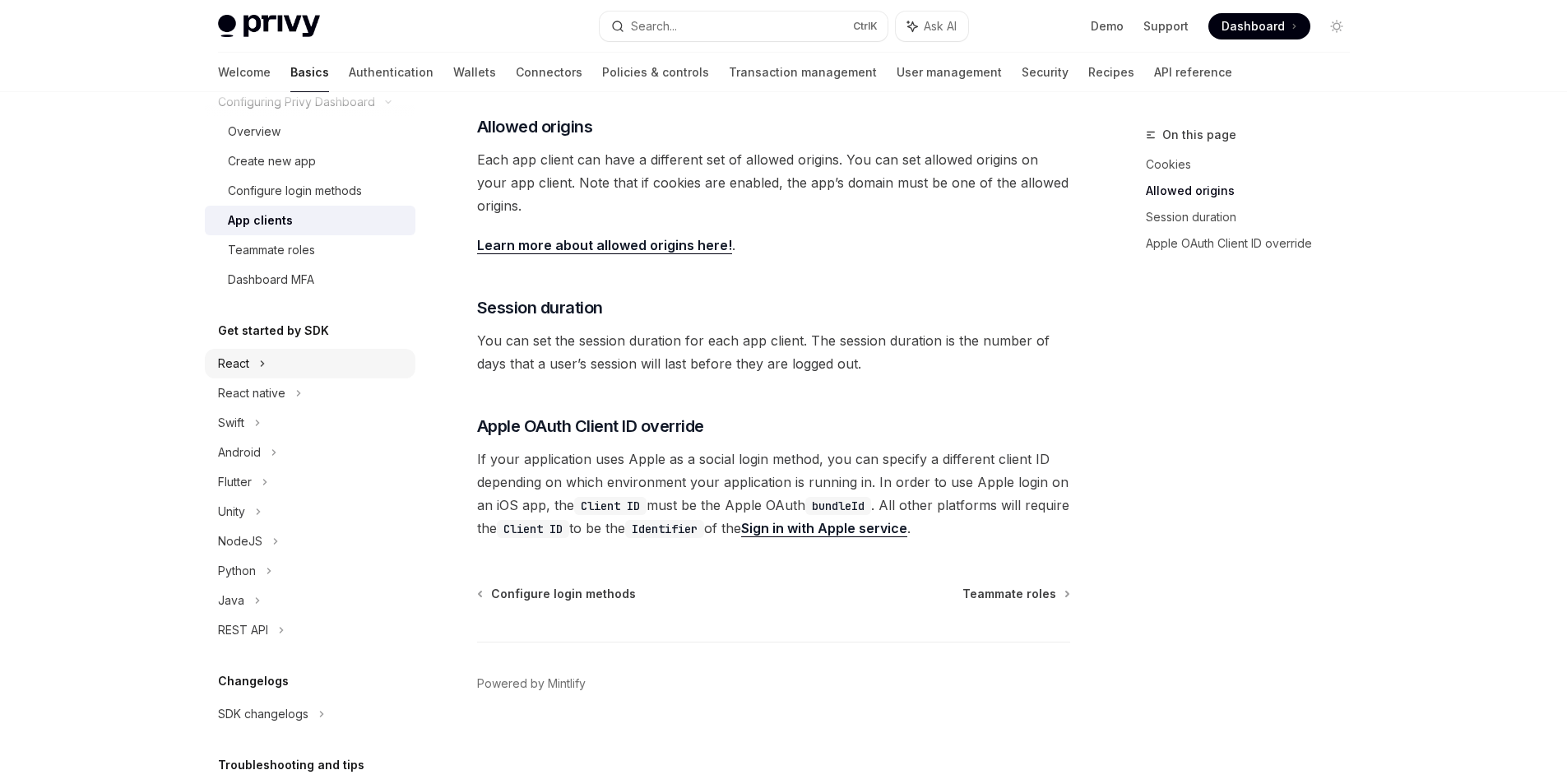
click at [262, 357] on icon at bounding box center [262, 364] width 6 height 20
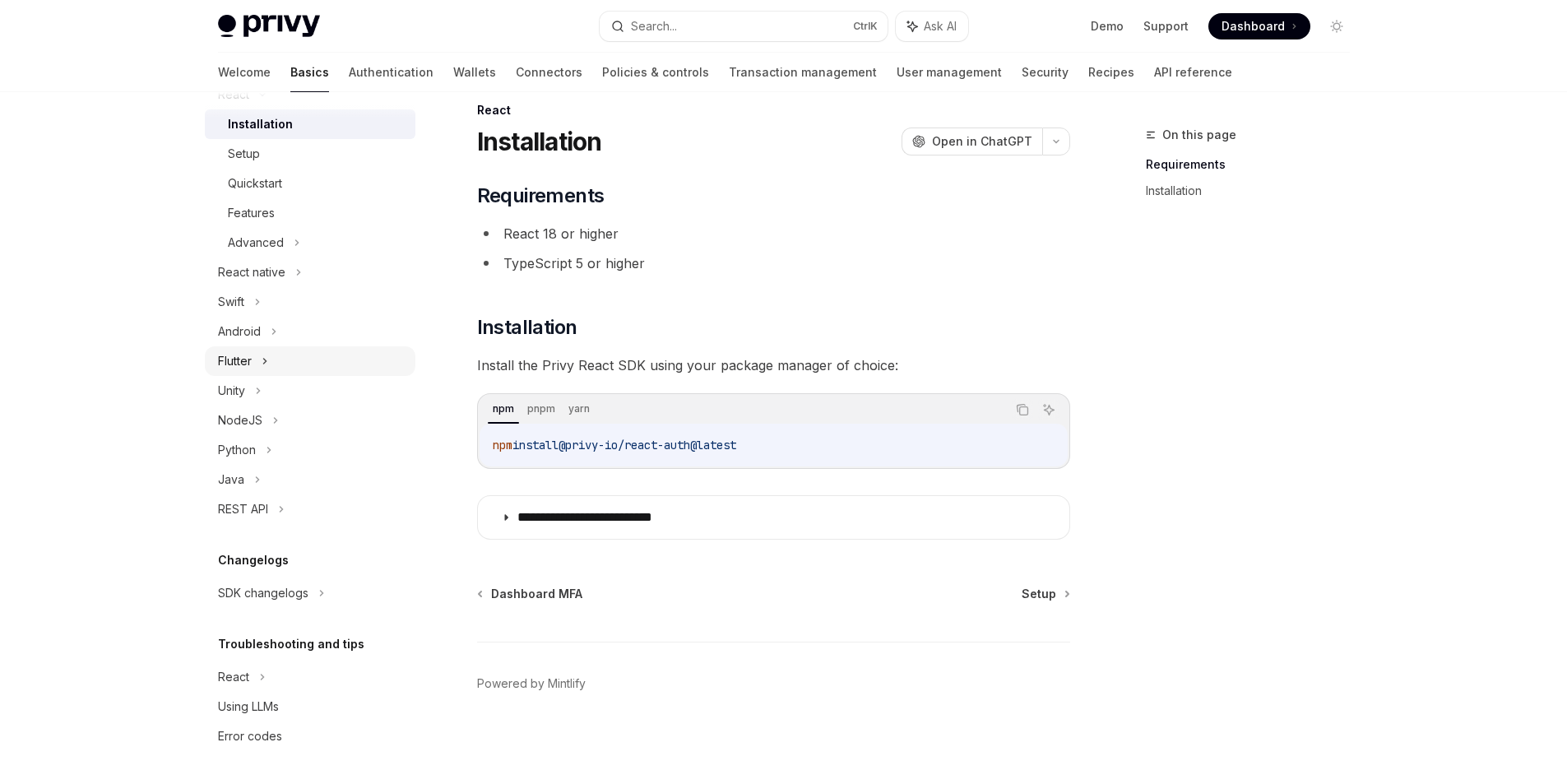
scroll to position [121, 0]
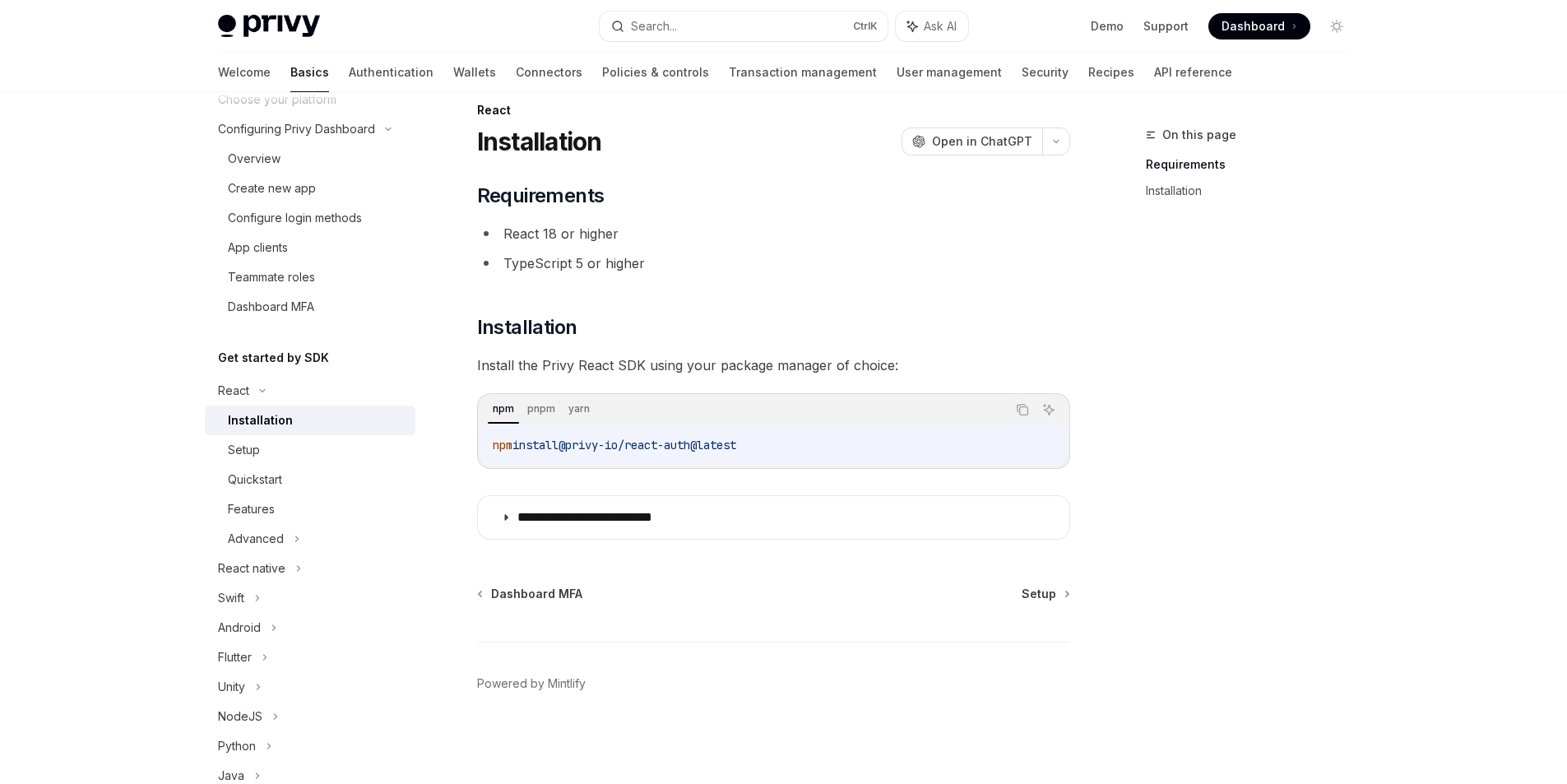
drag, startPoint x: 745, startPoint y: 447, endPoint x: 783, endPoint y: 456, distance: 39.1
click at [783, 456] on div "npm install @privy-io/react-auth@latest" at bounding box center [773, 445] width 588 height 43
click at [772, 453] on div at bounding box center [772, 453] width 0 height 0
click at [838, 452] on code "npm install @privy-io/react-auth@latest" at bounding box center [774, 445] width 562 height 20
drag, startPoint x: 837, startPoint y: 452, endPoint x: 530, endPoint y: 425, distance: 308.2
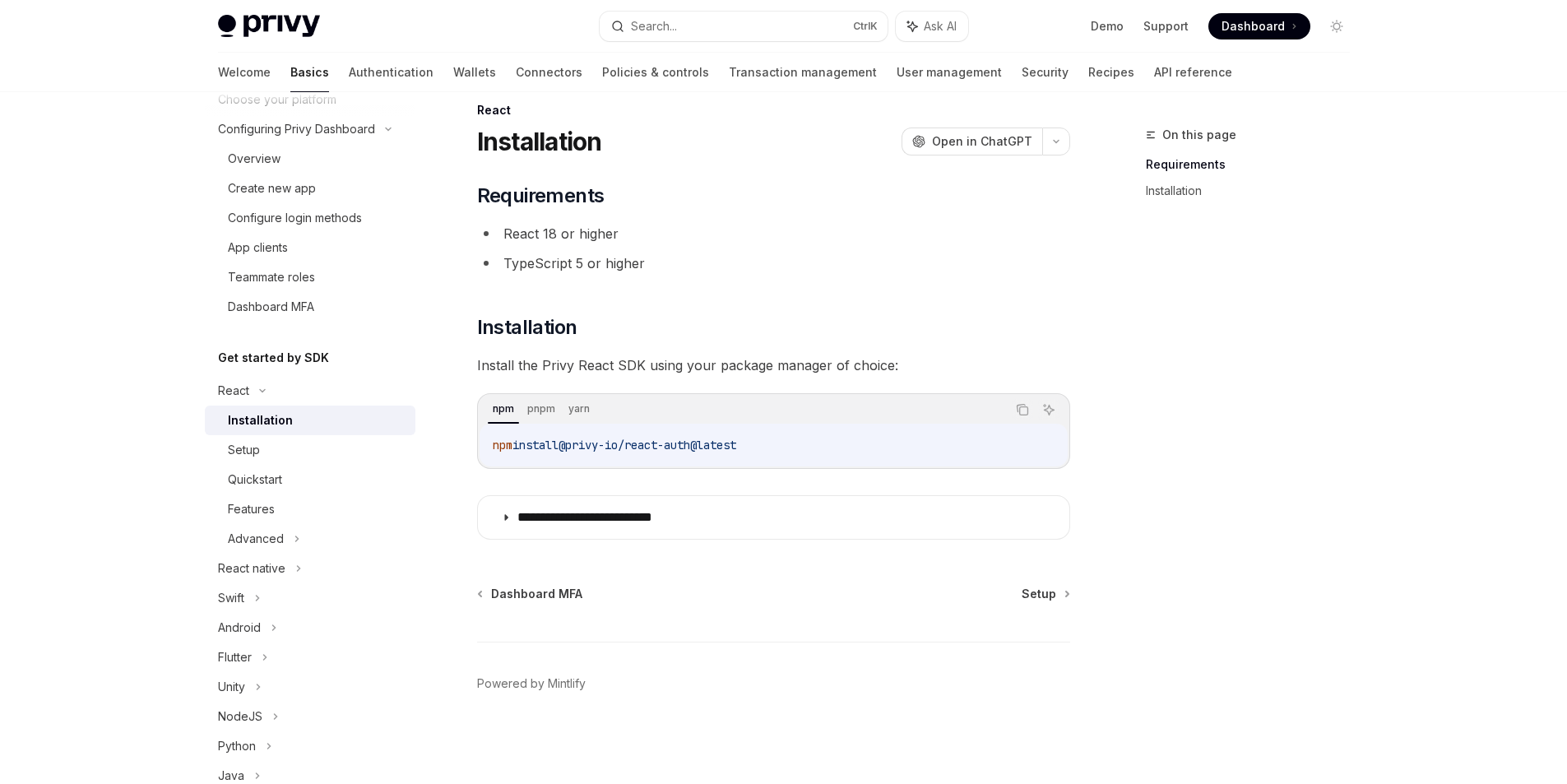
click at [530, 425] on div "npm install @privy-io/react-auth@latest" at bounding box center [773, 445] width 588 height 43
click at [885, 399] on div "npm pnpm yarn" at bounding box center [746, 409] width 518 height 28
drag, startPoint x: 810, startPoint y: 449, endPoint x: 488, endPoint y: 450, distance: 322.0
click at [488, 450] on div "yarn add @privy-io/react-auth@latest" at bounding box center [773, 445] width 588 height 43
copy span "yarn add @privy-io/react-auth@latest"
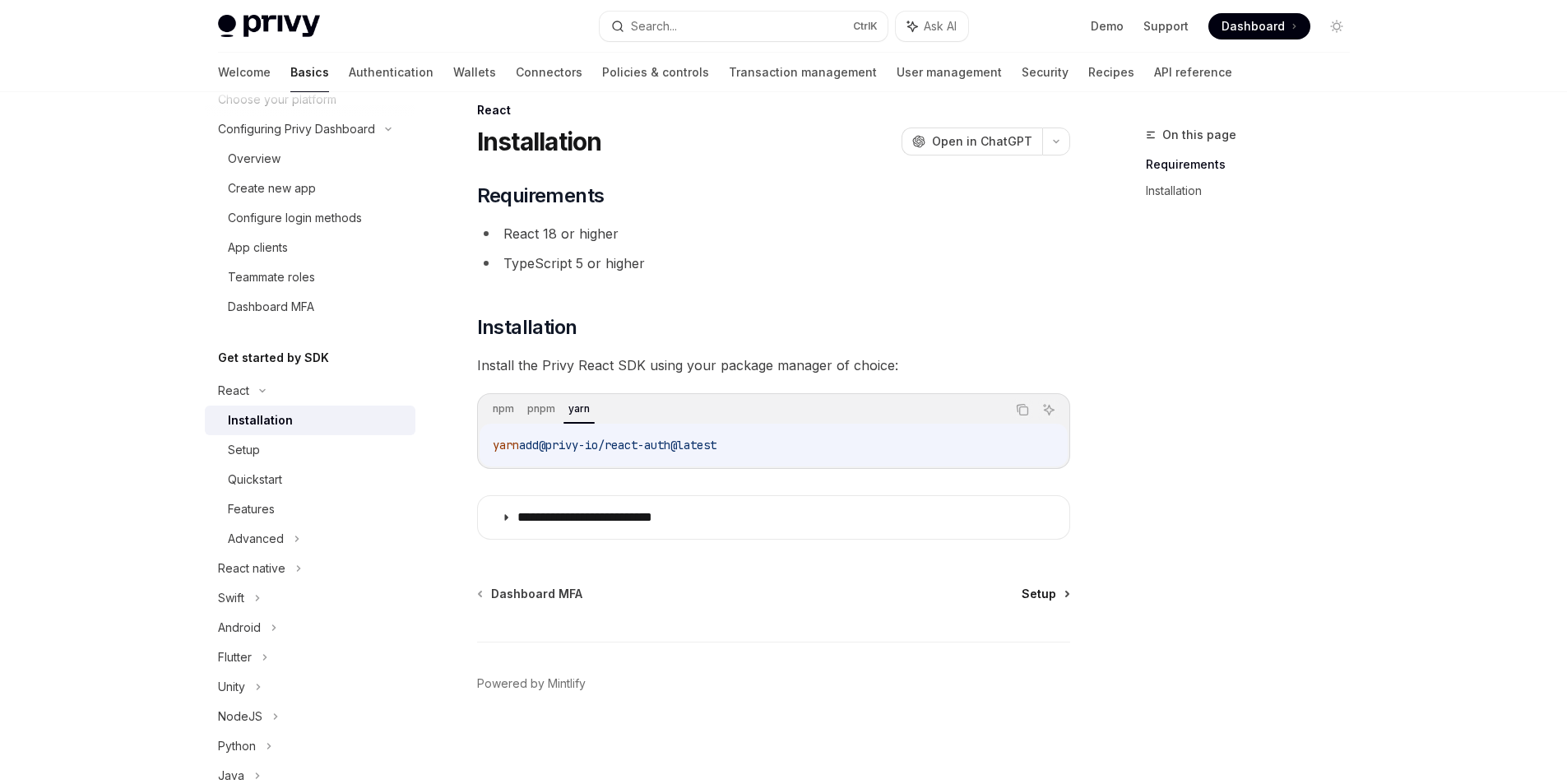
click at [1050, 591] on span "Setup" at bounding box center [1039, 594] width 35 height 16
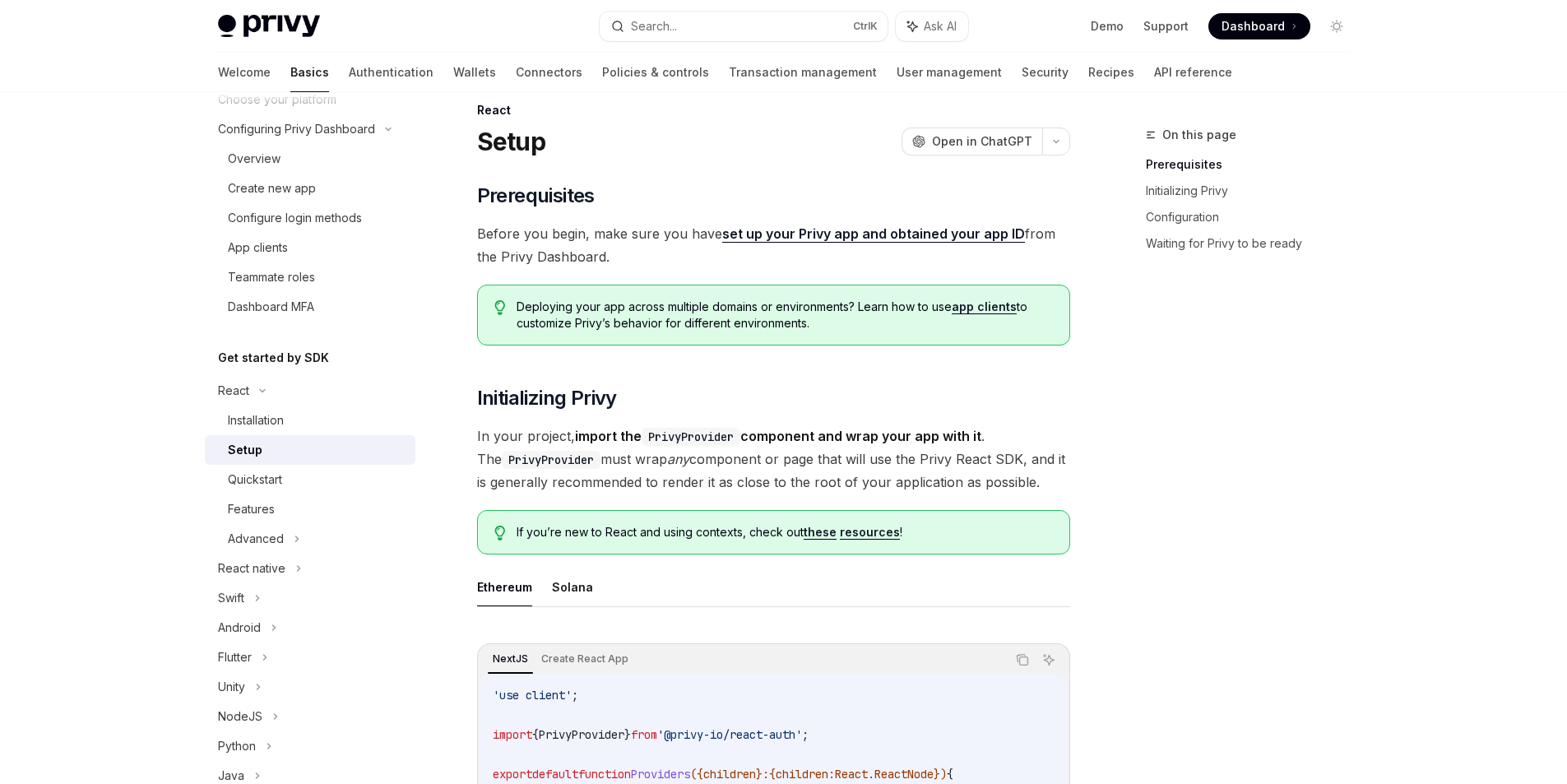
click at [485, 227] on span "Before you begin, make sure you have set up your Privy app and obtained your ap…" at bounding box center [773, 245] width 593 height 46
drag, startPoint x: 485, startPoint y: 227, endPoint x: 682, endPoint y: 227, distance: 197.0
click at [682, 227] on span "Before you begin, make sure you have set up your Privy app and obtained your ap…" at bounding box center [773, 245] width 593 height 46
drag, startPoint x: 694, startPoint y: 262, endPoint x: 854, endPoint y: 246, distance: 160.8
click at [854, 246] on span "Before you begin, make sure you have set up your Privy app and obtained your ap…" at bounding box center [773, 245] width 593 height 46
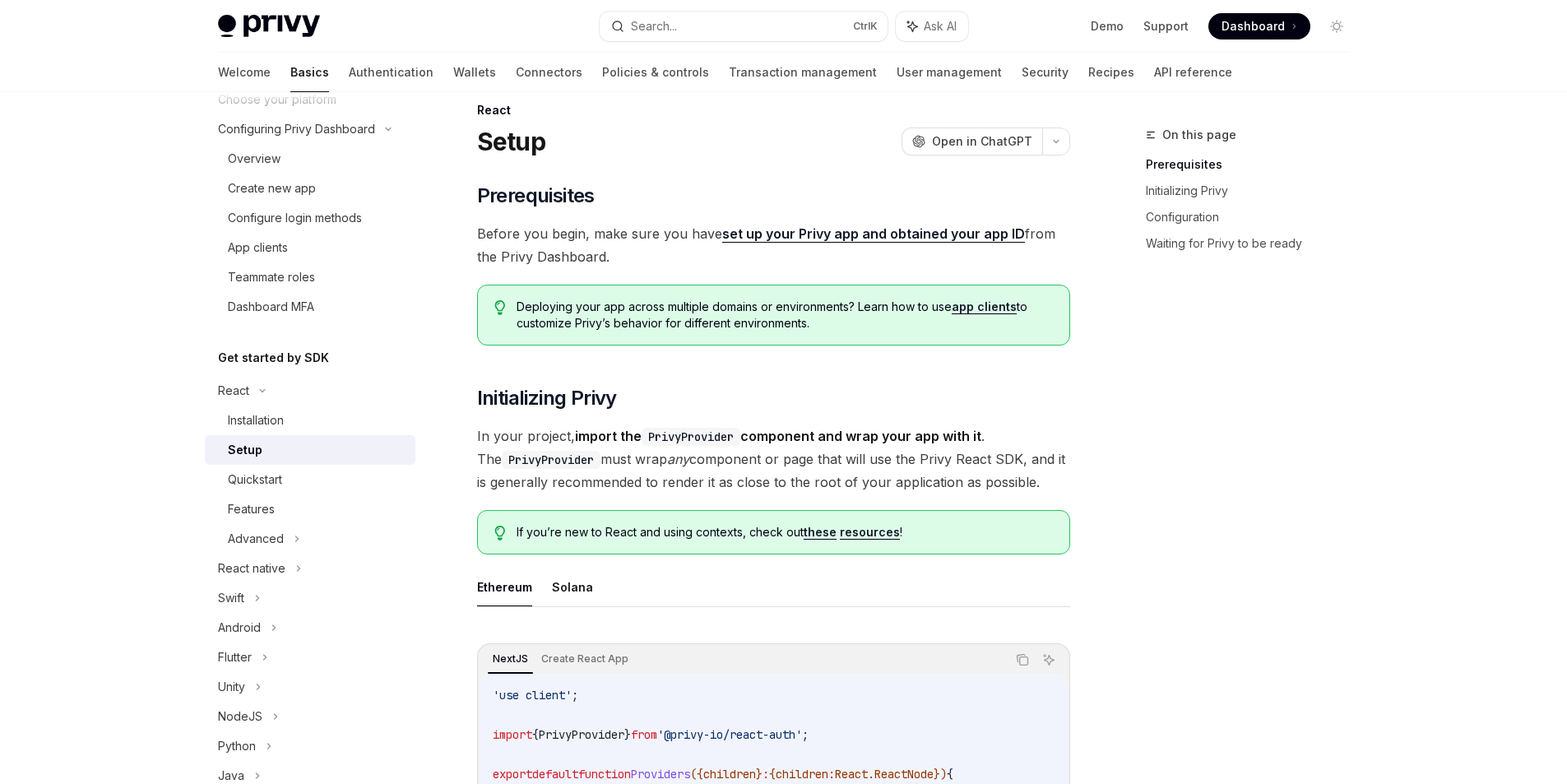
drag, startPoint x: 850, startPoint y: 323, endPoint x: 842, endPoint y: 314, distance: 12.0
click at [842, 314] on span "Deploying your app across multiple domains or environments? Learn how to use ap…" at bounding box center [784, 315] width 536 height 33
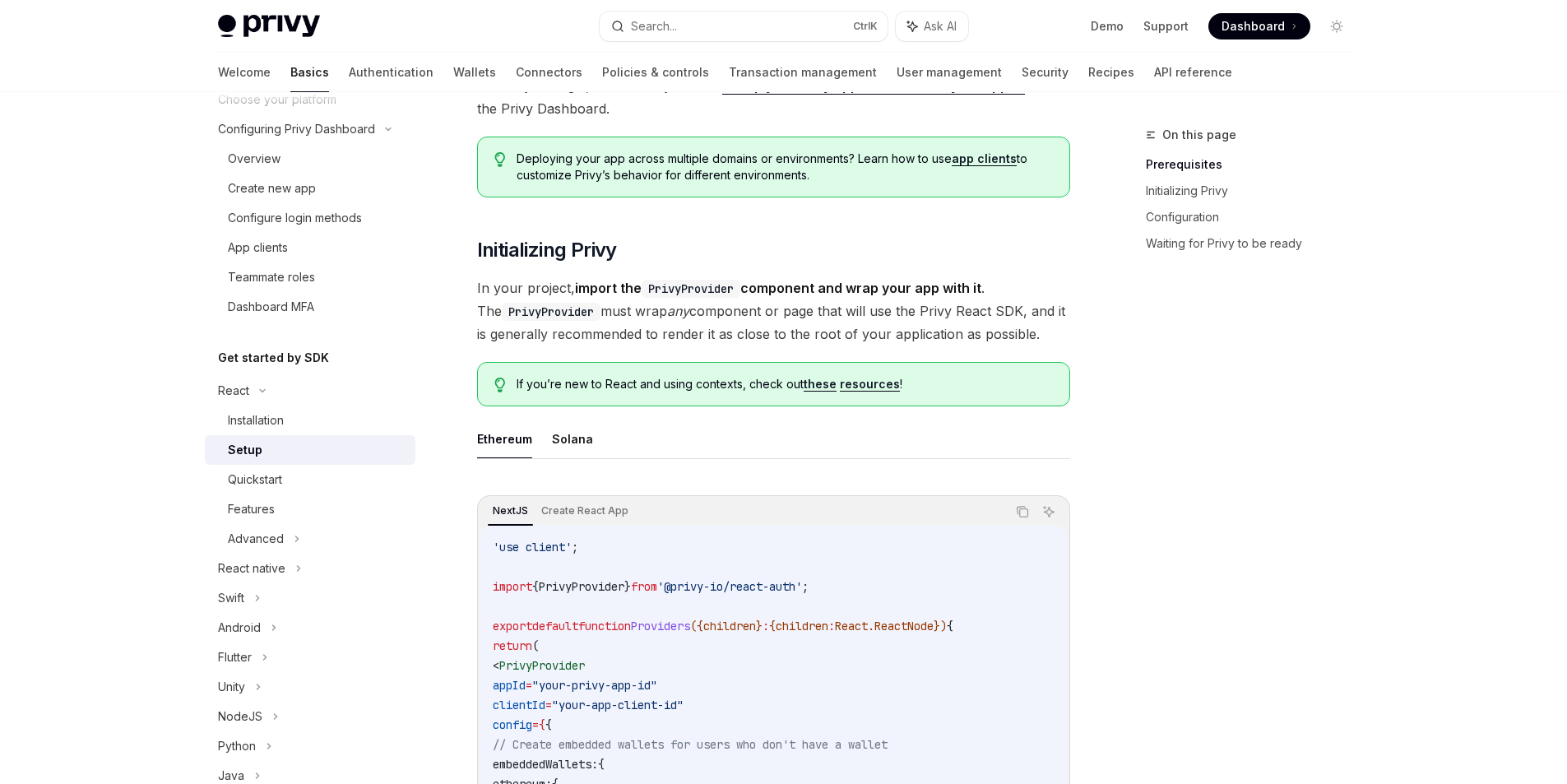
click at [708, 286] on code "PrivyProvider" at bounding box center [691, 288] width 99 height 18
click at [609, 316] on span "In your project, import the PrivyProvider component and wrap your app with it .…" at bounding box center [773, 311] width 593 height 69
click at [761, 286] on strong "import the PrivyProvider component and wrap your app with it" at bounding box center [778, 287] width 407 height 16
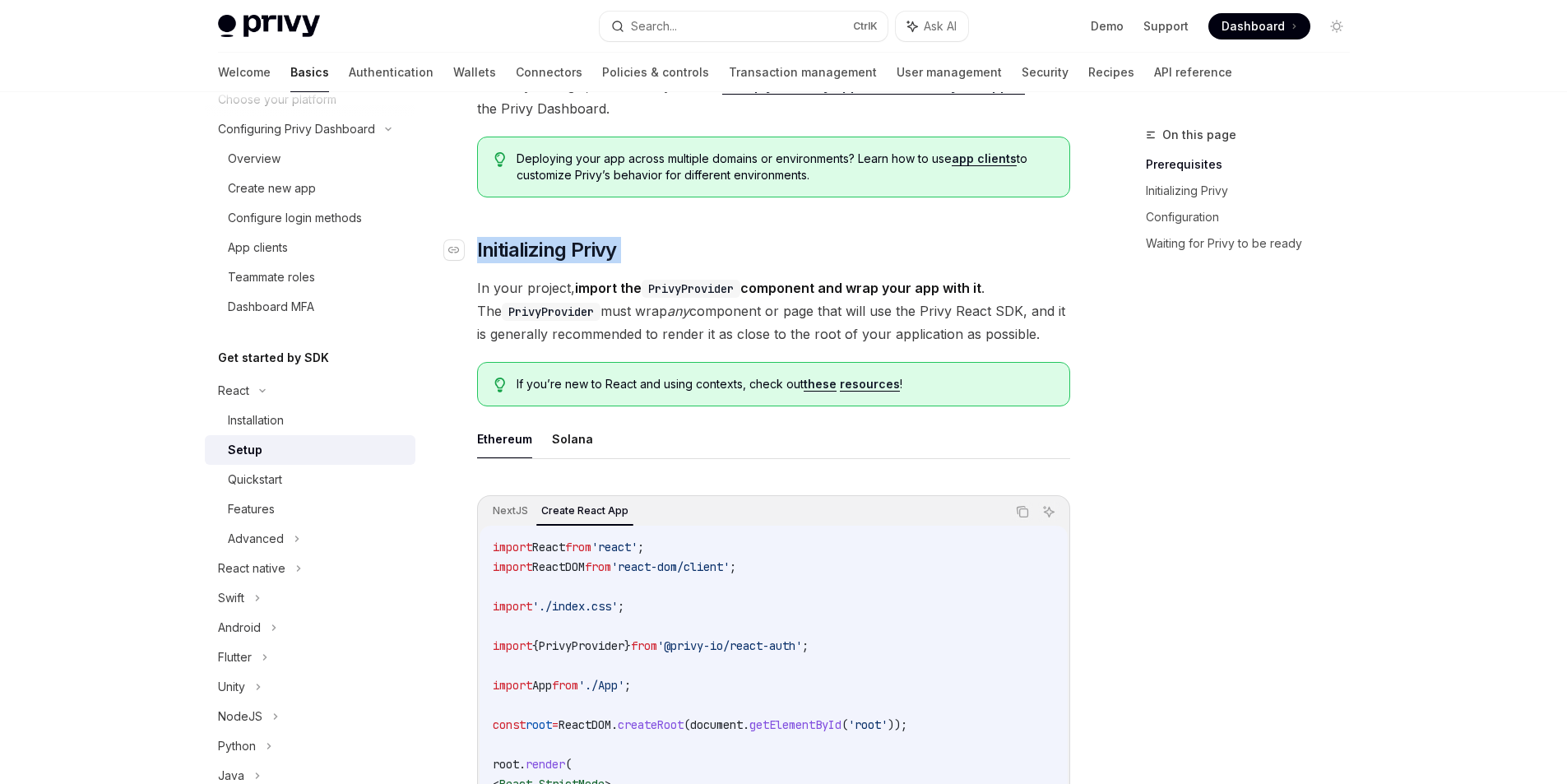
drag, startPoint x: 642, startPoint y: 266, endPoint x: 478, endPoint y: 253, distance: 164.5
copy div "Initializing Privy"
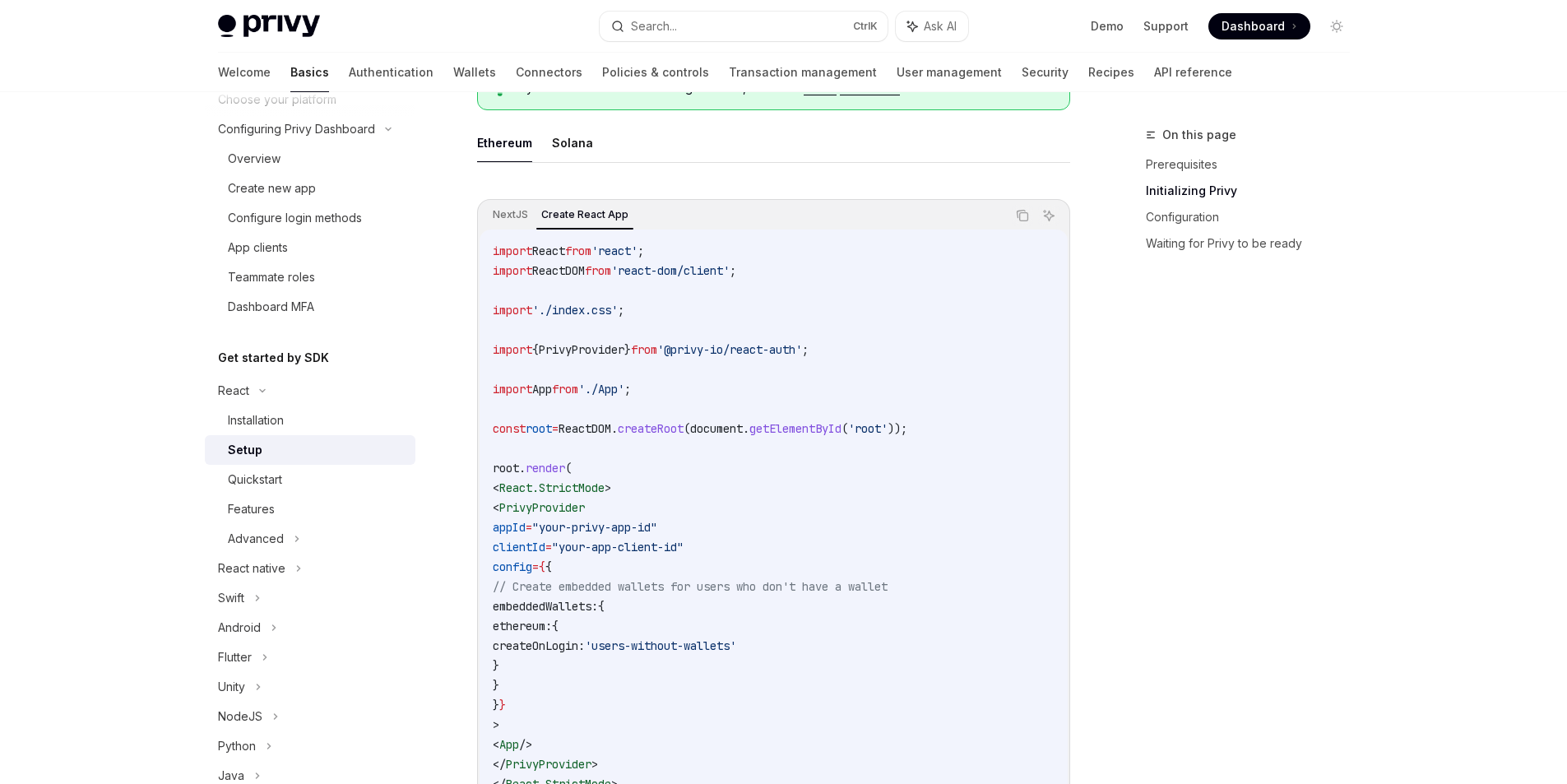
scroll to position [617, 0]
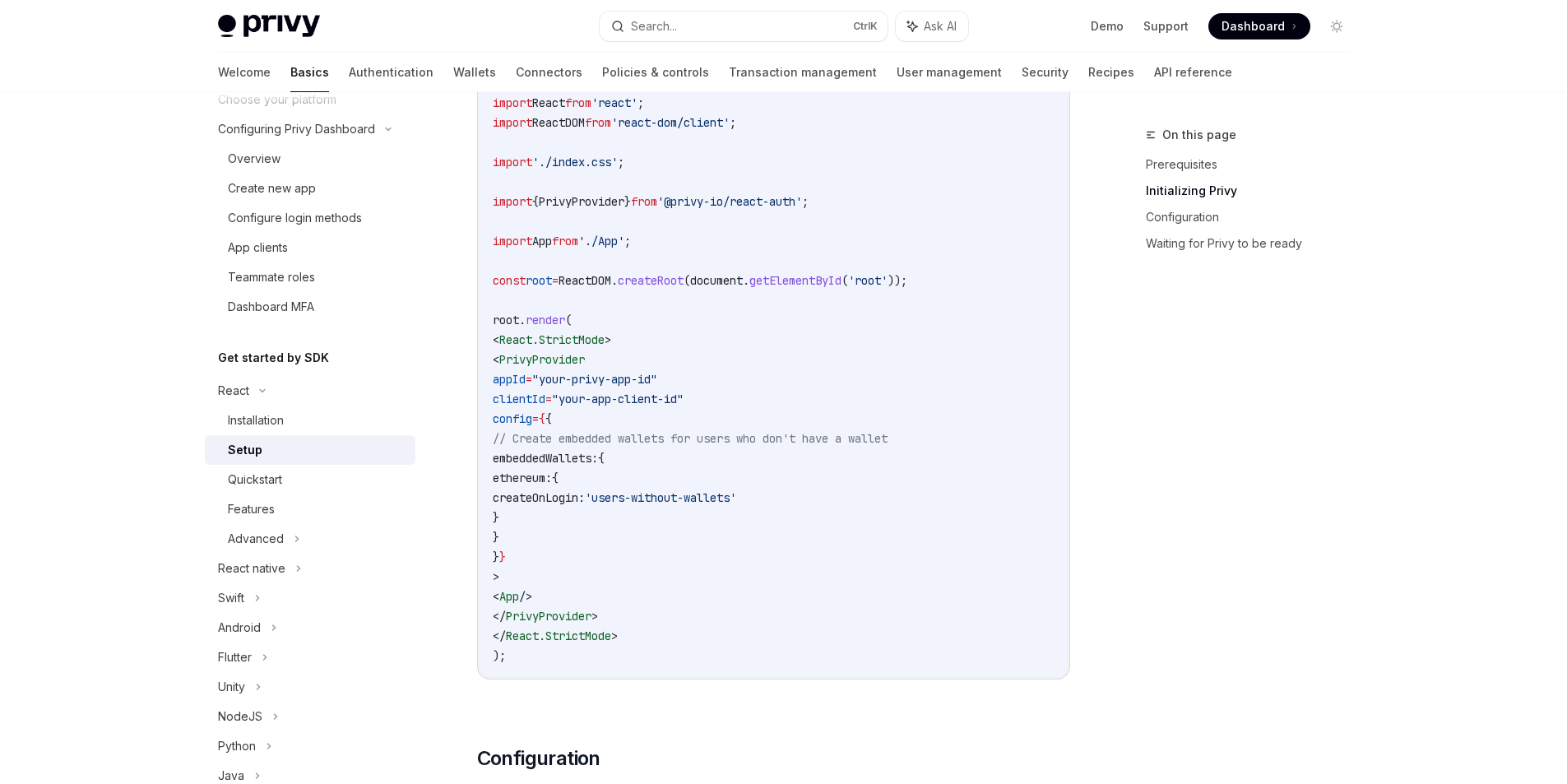
click at [595, 375] on span ""your-privy-app-id"" at bounding box center [594, 379] width 125 height 15
drag, startPoint x: 595, startPoint y: 375, endPoint x: 688, endPoint y: 382, distance: 93.3
click at [657, 382] on span ""your-privy-app-id"" at bounding box center [594, 379] width 125 height 15
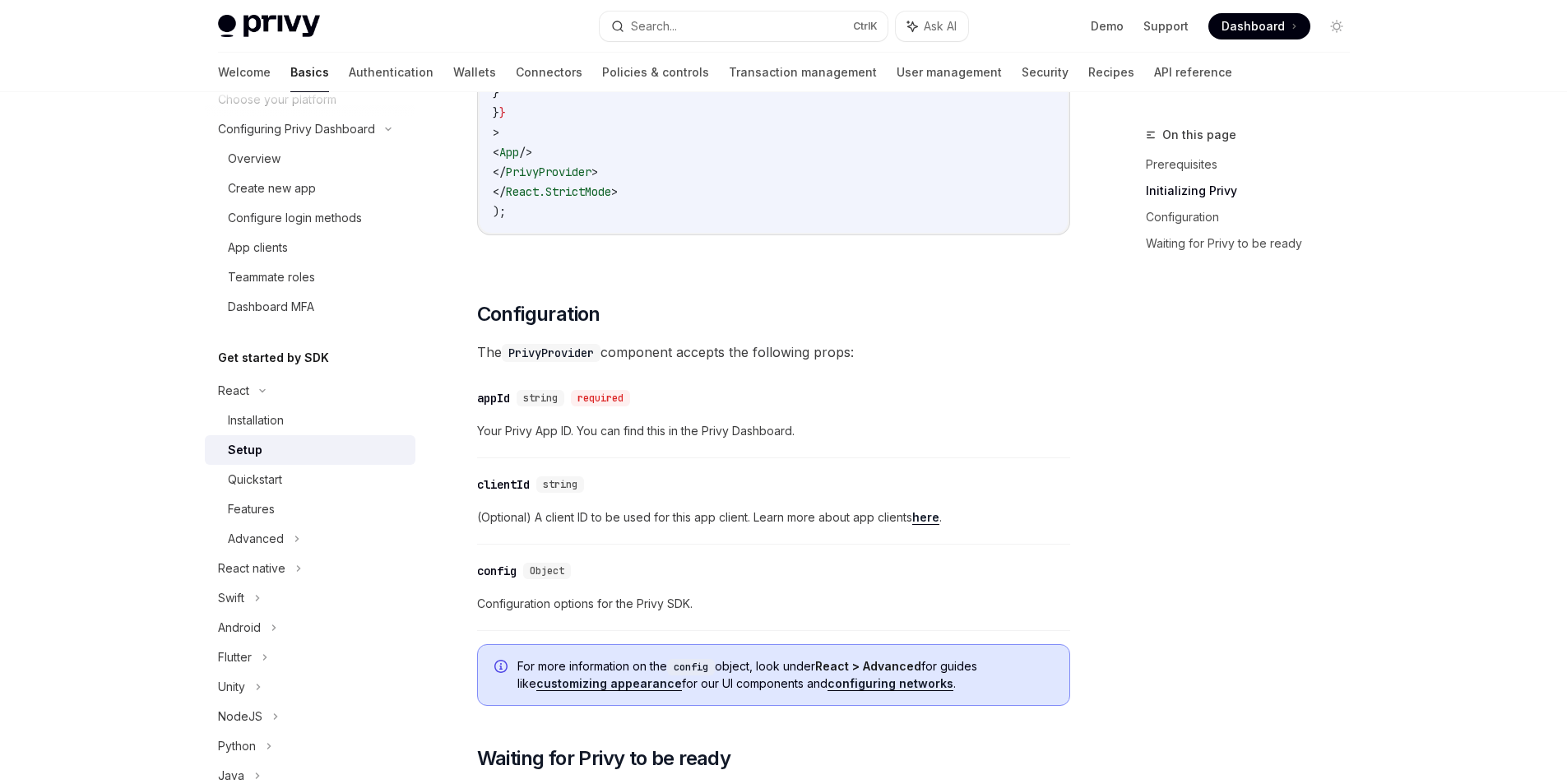
scroll to position [1209, 0]
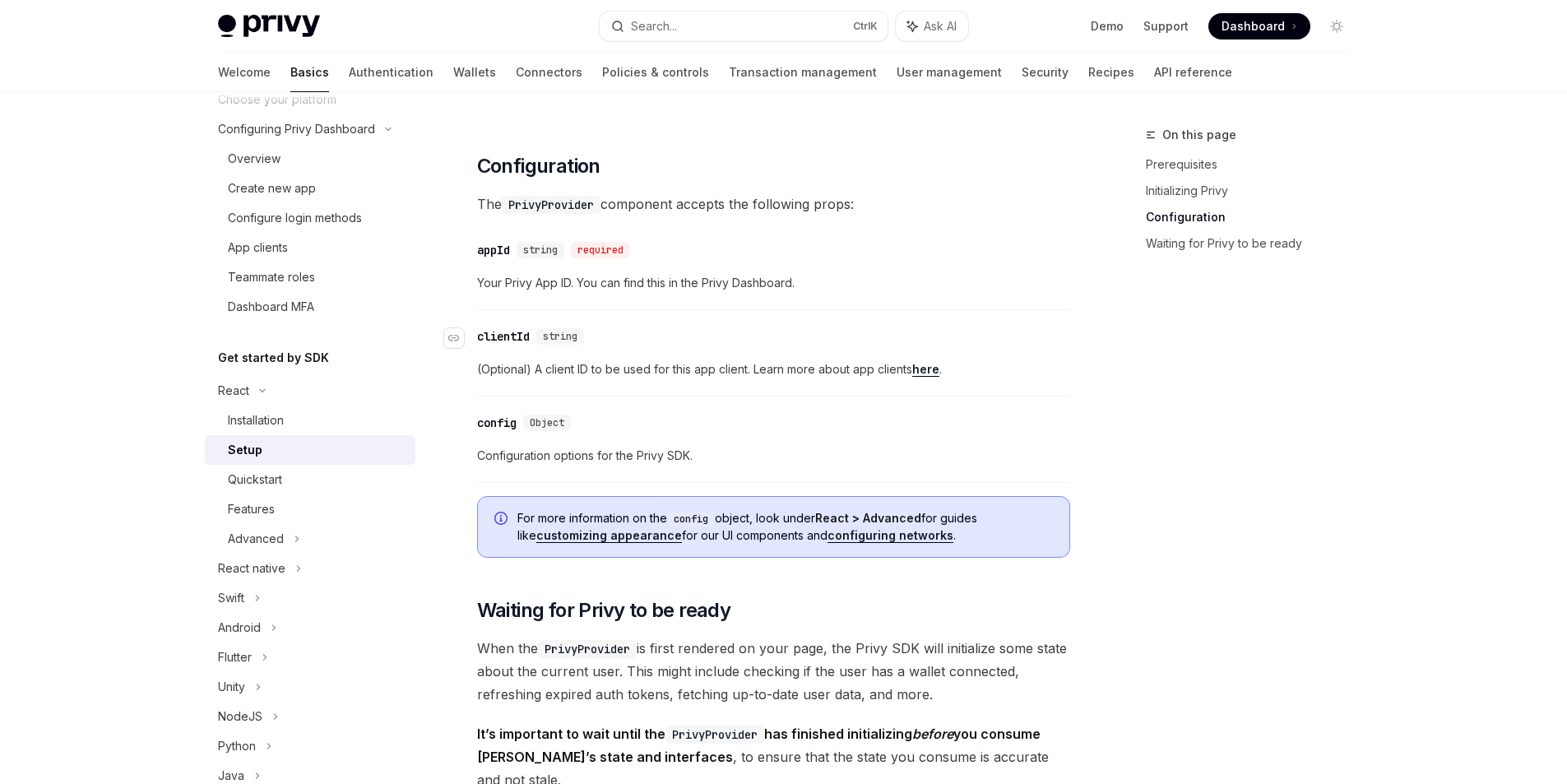
click at [500, 344] on div "clientId" at bounding box center [503, 337] width 53 height 16
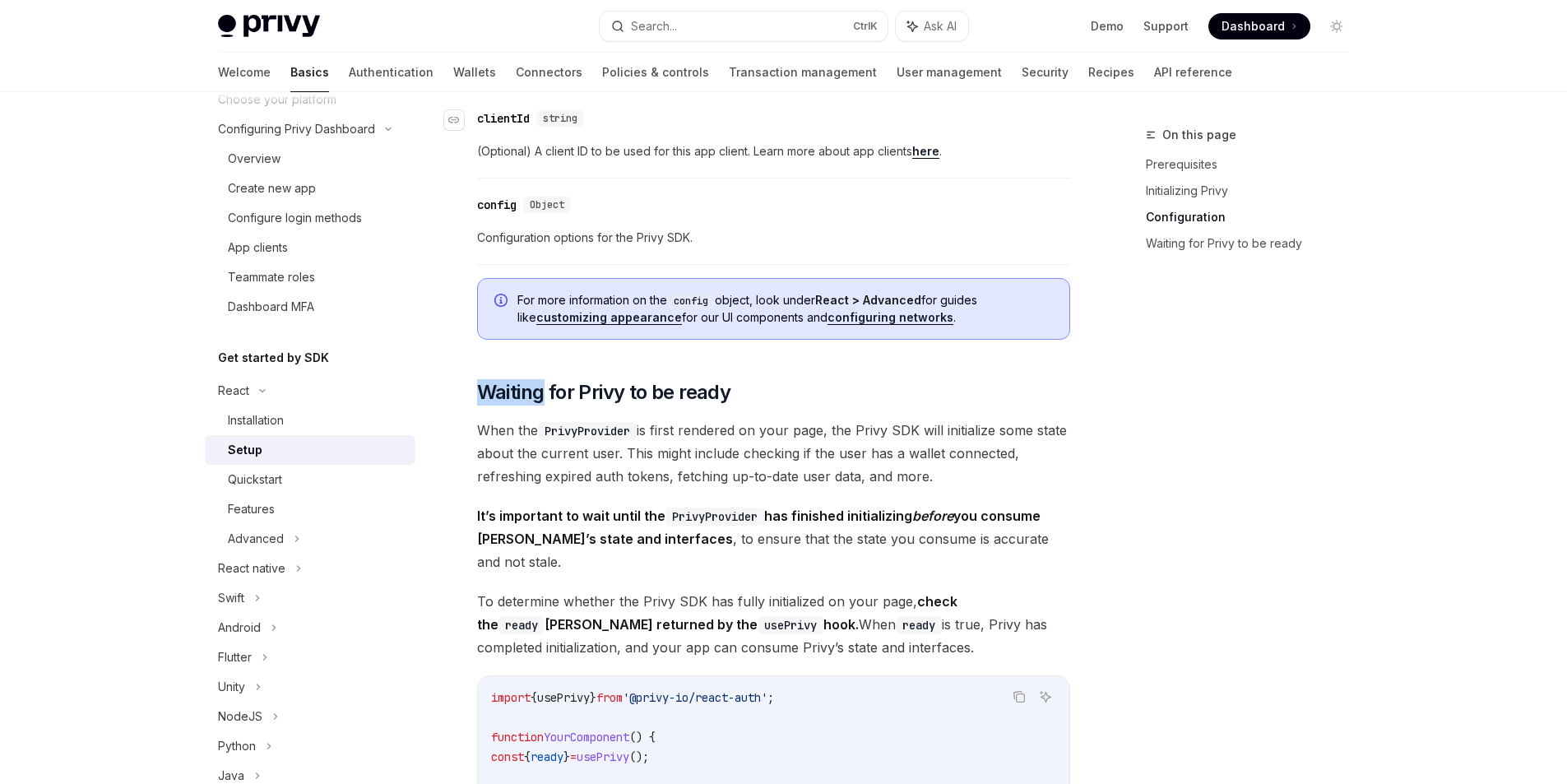
click at [500, 344] on div "​ Prerequisites Before you begin, make sure you have set up your Privy app and …" at bounding box center [773, 50] width 593 height 2540
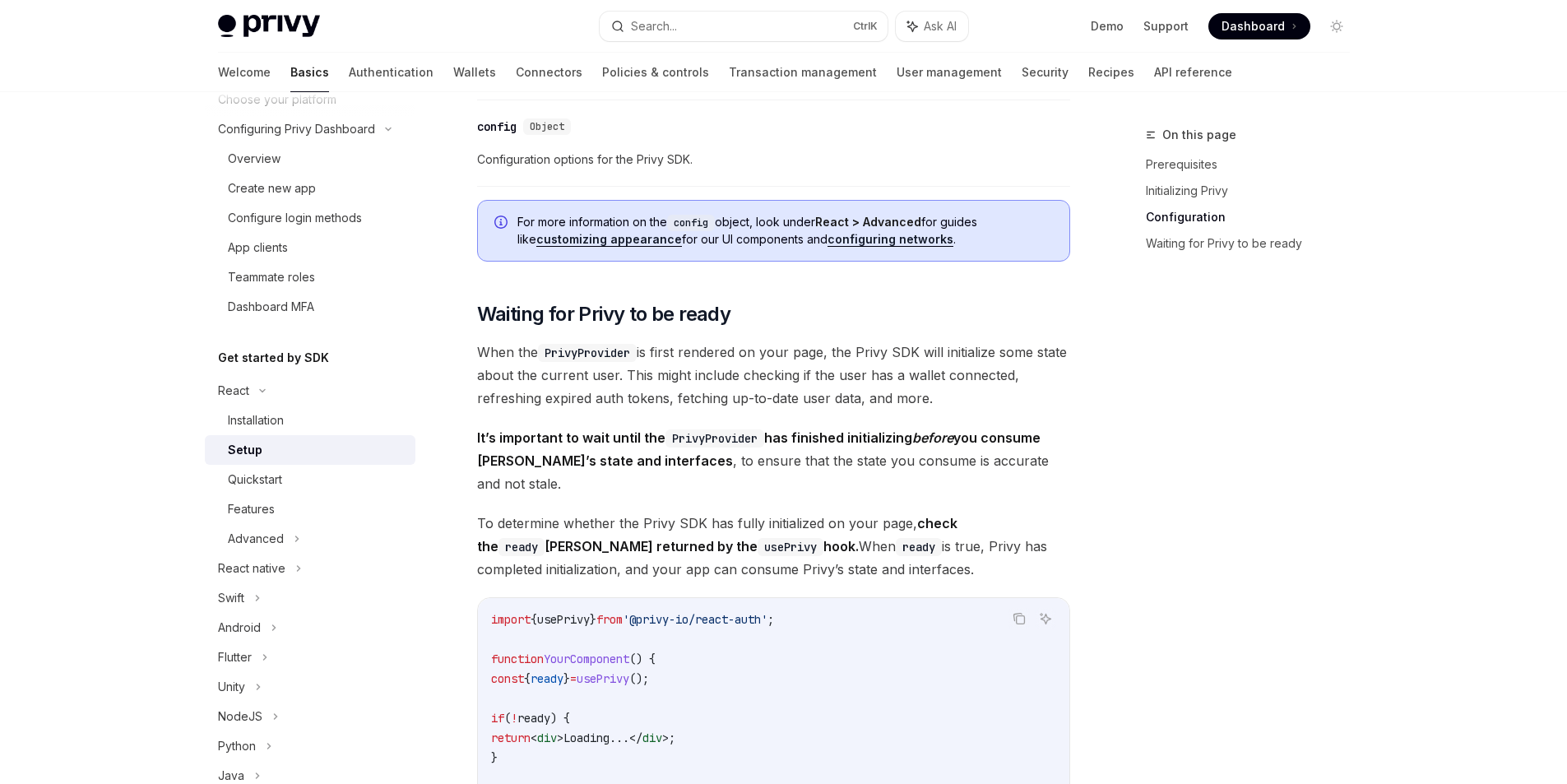
scroll to position [1653, 0]
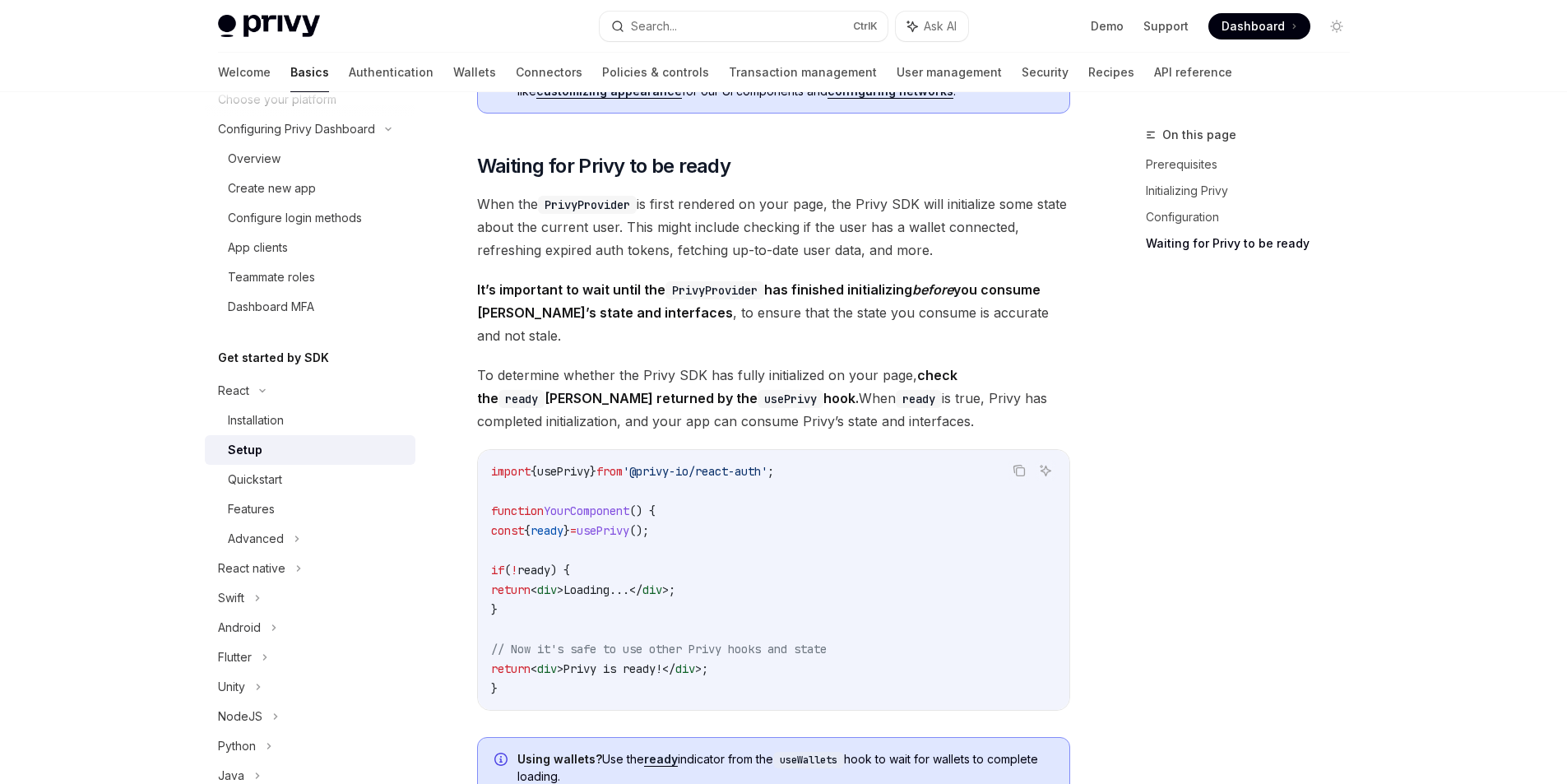
click at [775, 288] on strong "It’s important to wait until the PrivyProvider has finished initializing before…" at bounding box center [758, 300] width 563 height 39
drag, startPoint x: 775, startPoint y: 288, endPoint x: 991, endPoint y: 286, distance: 216.0
click at [991, 286] on strong "It’s important to wait until the PrivyProvider has finished initializing before…" at bounding box center [758, 300] width 563 height 39
drag, startPoint x: 626, startPoint y: 339, endPoint x: 637, endPoint y: 327, distance: 16.3
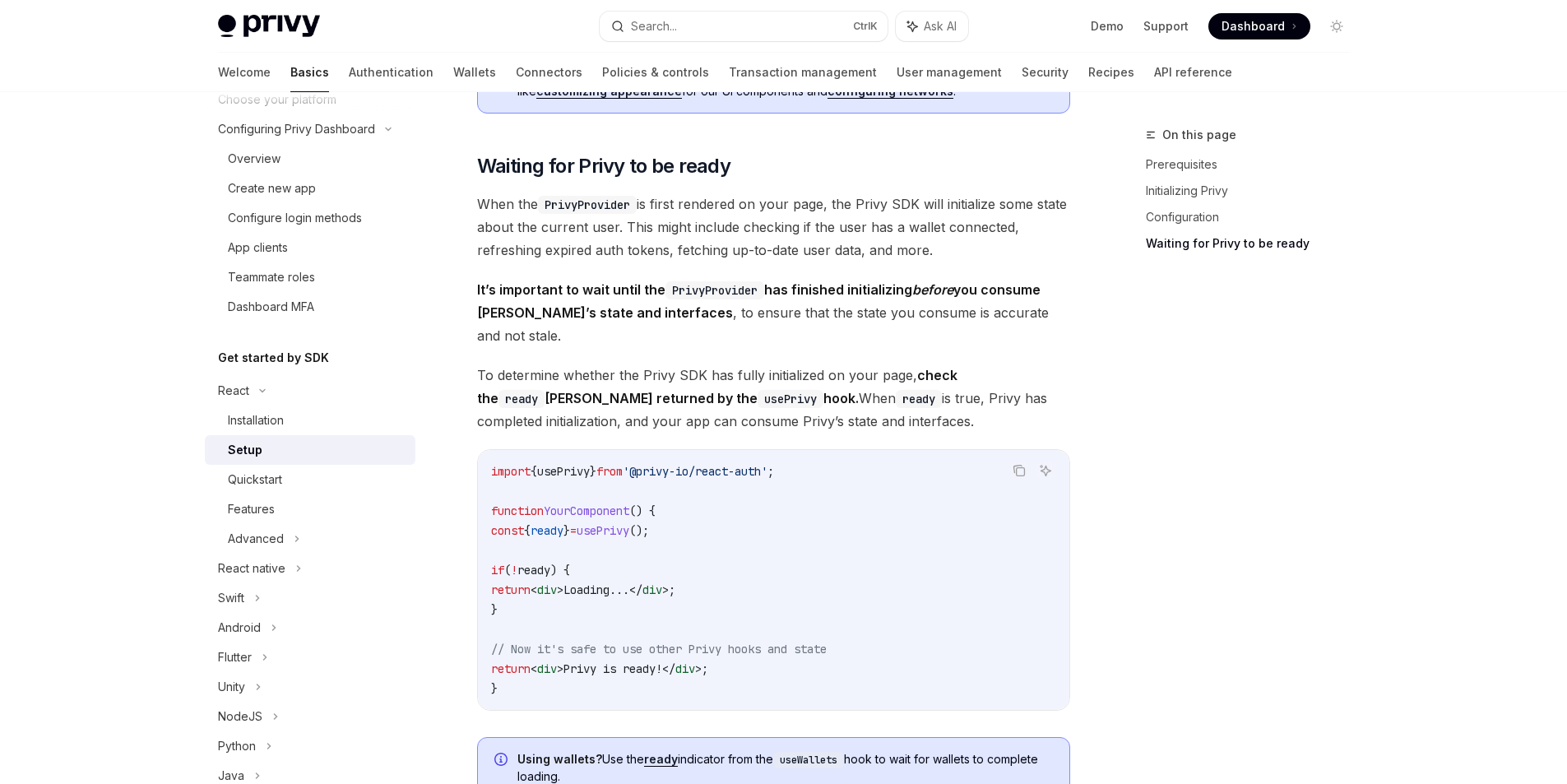
click at [648, 314] on strong "It’s important to wait until the PrivyProvider has finished initializing before…" at bounding box center [758, 300] width 563 height 39
click at [663, 314] on span "It’s important to wait until the PrivyProvider has finished initializing before…" at bounding box center [773, 313] width 593 height 69
click at [480, 364] on span "To determine whether the Privy SDK has fully initialized on your page, check th…" at bounding box center [773, 398] width 593 height 69
drag, startPoint x: 480, startPoint y: 352, endPoint x: 635, endPoint y: 349, distance: 155.0
click at [635, 364] on span "To determine whether the Privy SDK has fully initialized on your page, check th…" at bounding box center [773, 398] width 593 height 69
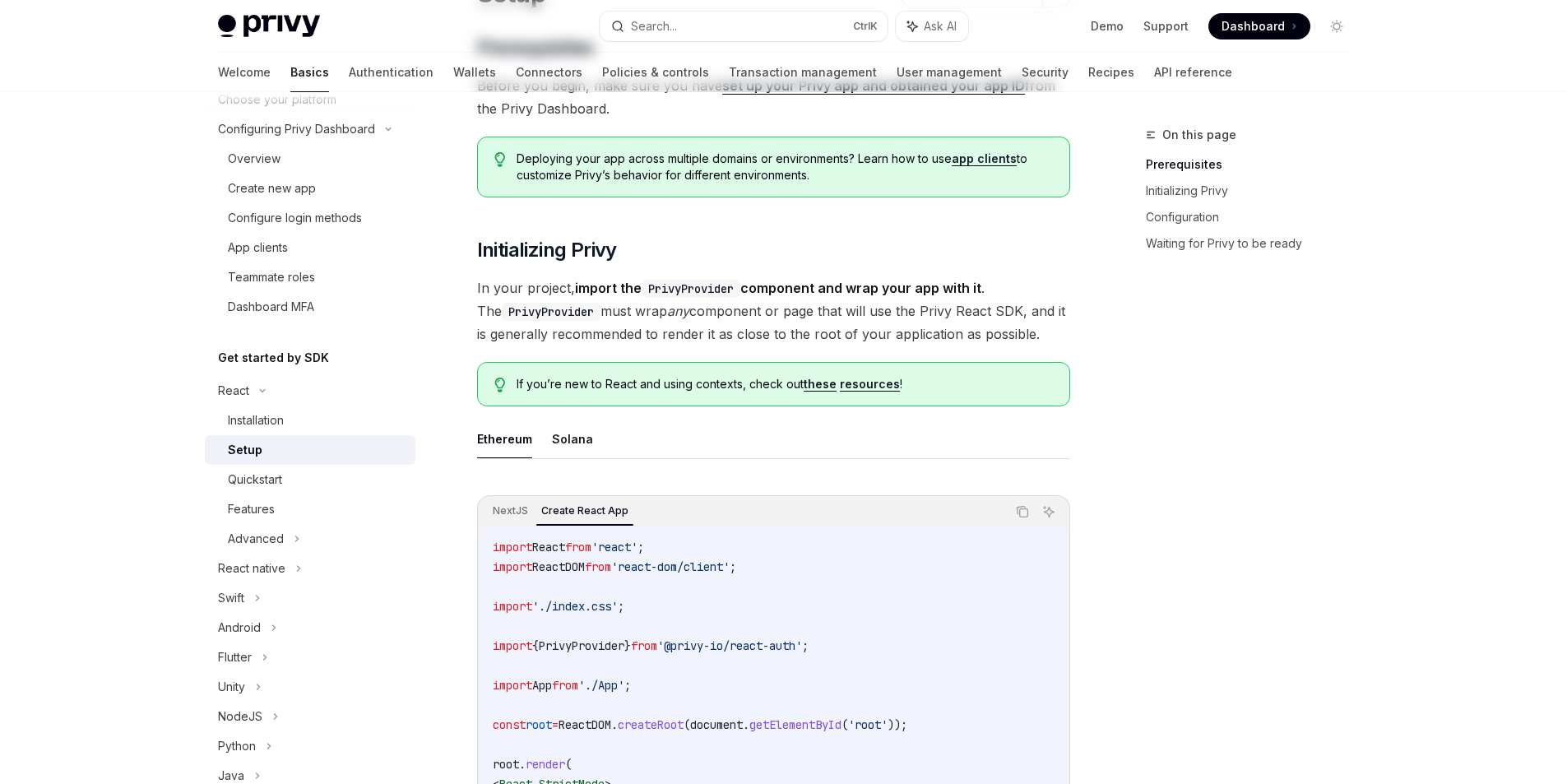
scroll to position [0, 0]
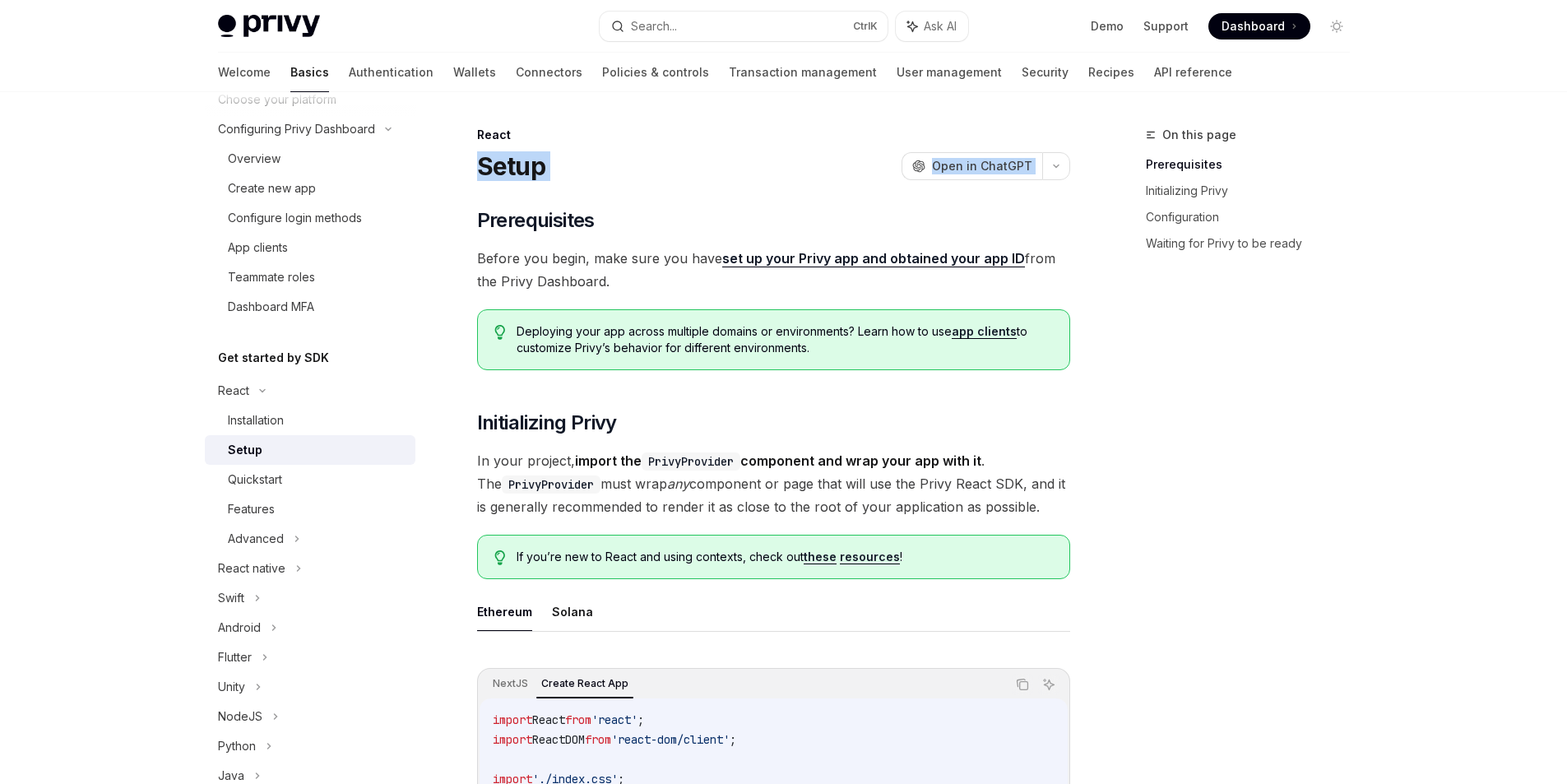
drag, startPoint x: 577, startPoint y: 182, endPoint x: 475, endPoint y: 165, distance: 103.4
copy div "Setup OpenAI Open in ChatGPT OpenAI Open in ChatGPT ​"
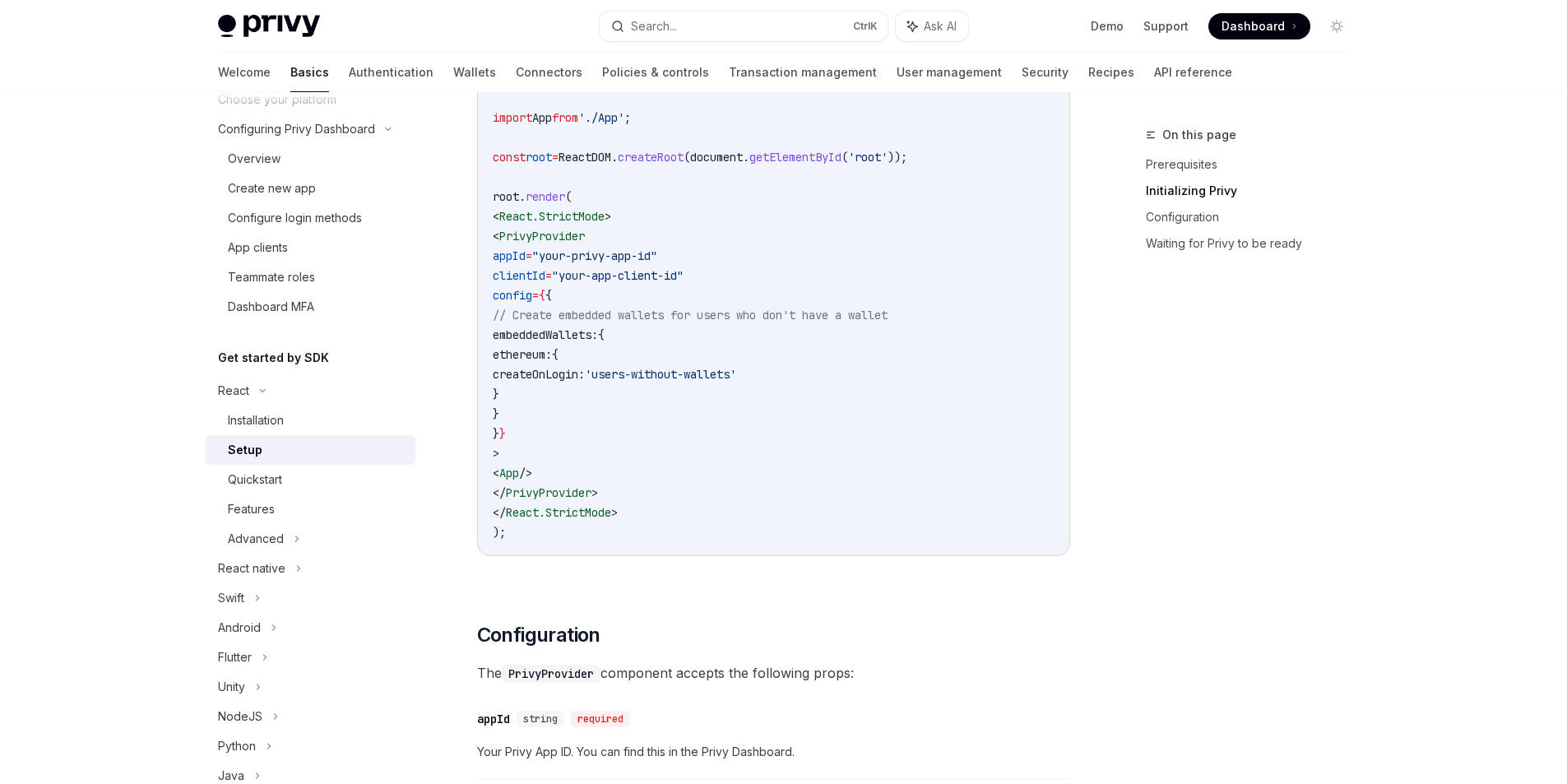
scroll to position [889, 0]
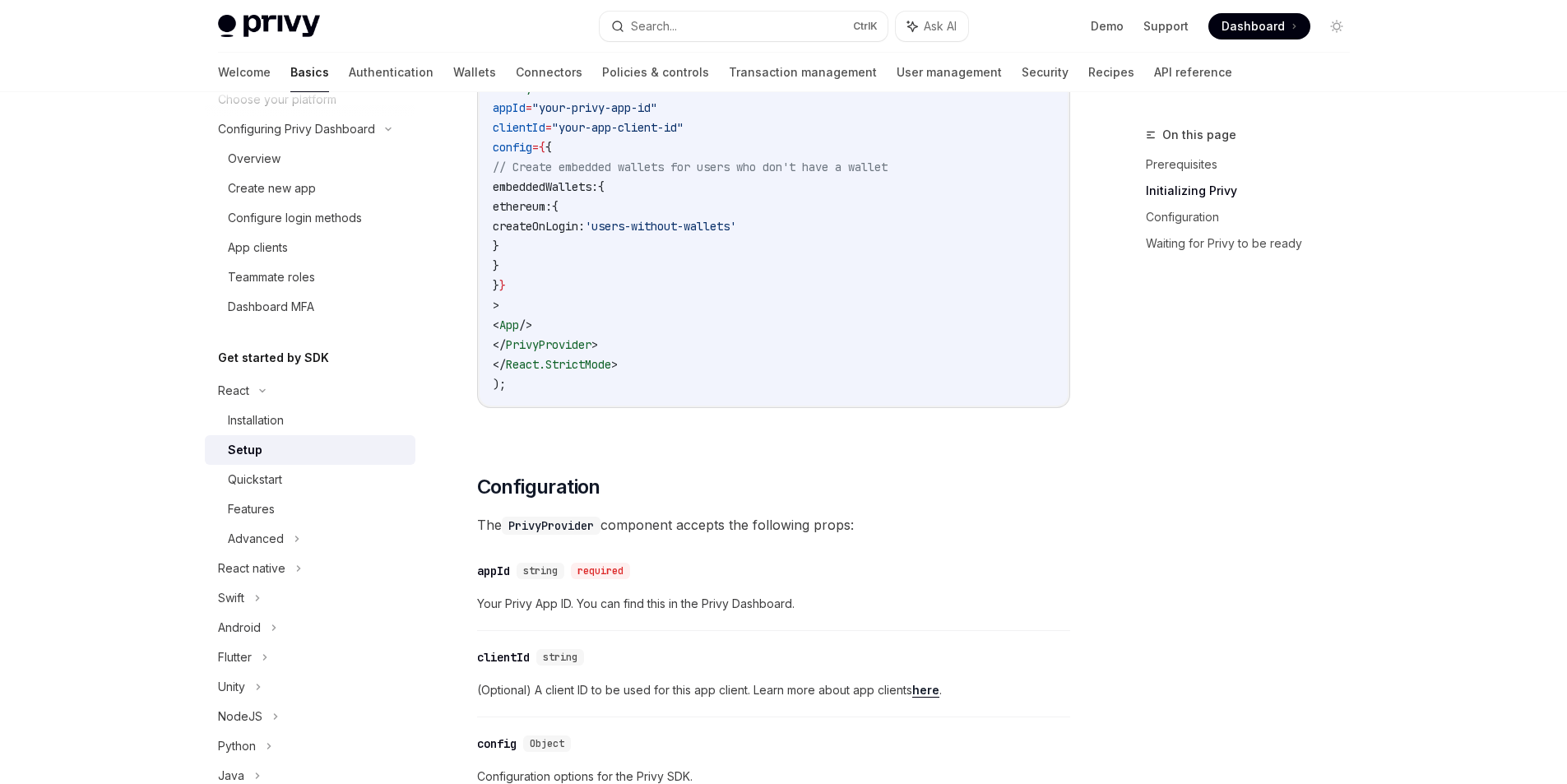
click at [584, 318] on code "import React from 'react' ; import ReactDOM from 'react-dom/client' ; import '.…" at bounding box center [774, 107] width 562 height 572
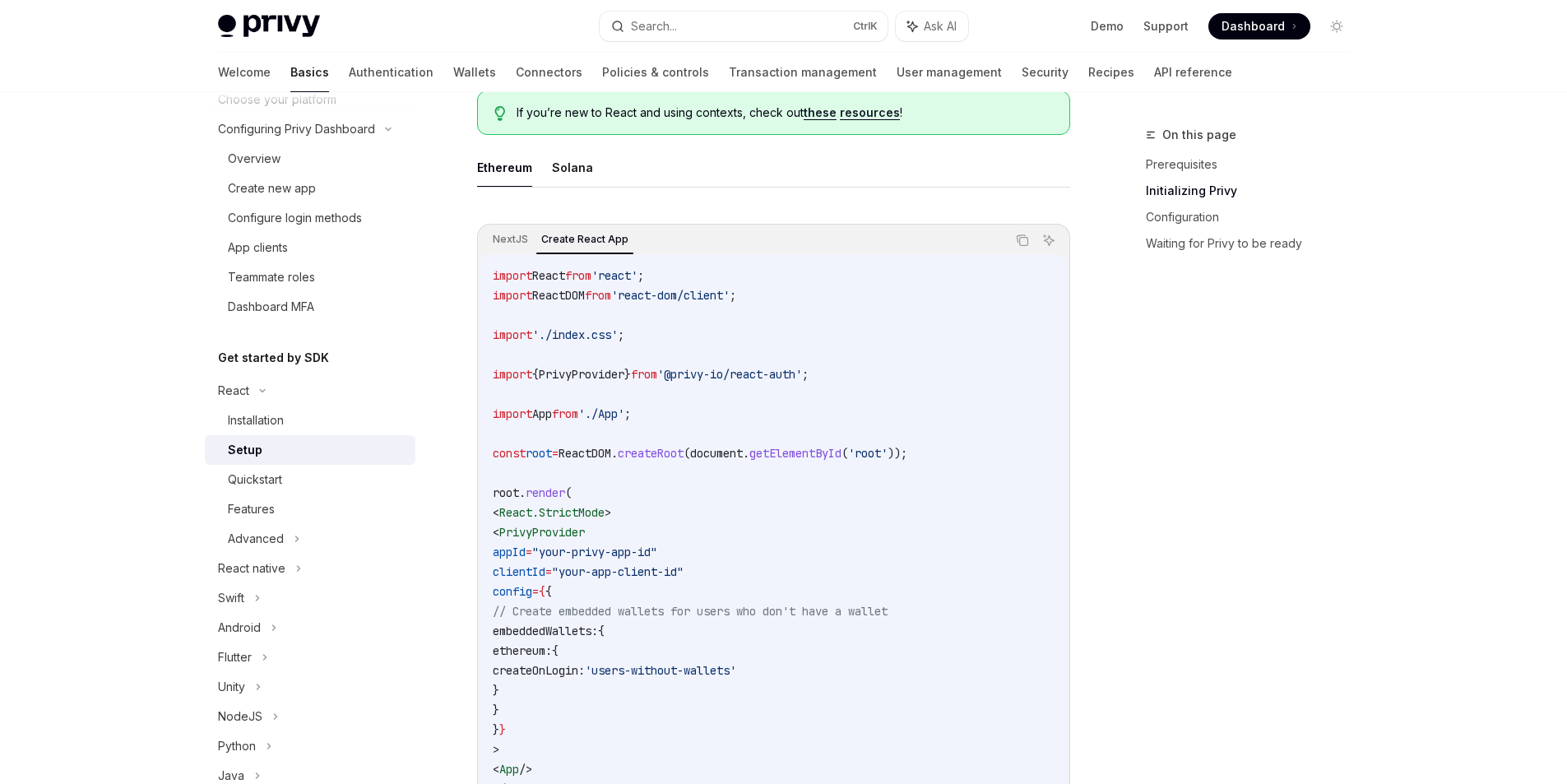
scroll to position [592, 0]
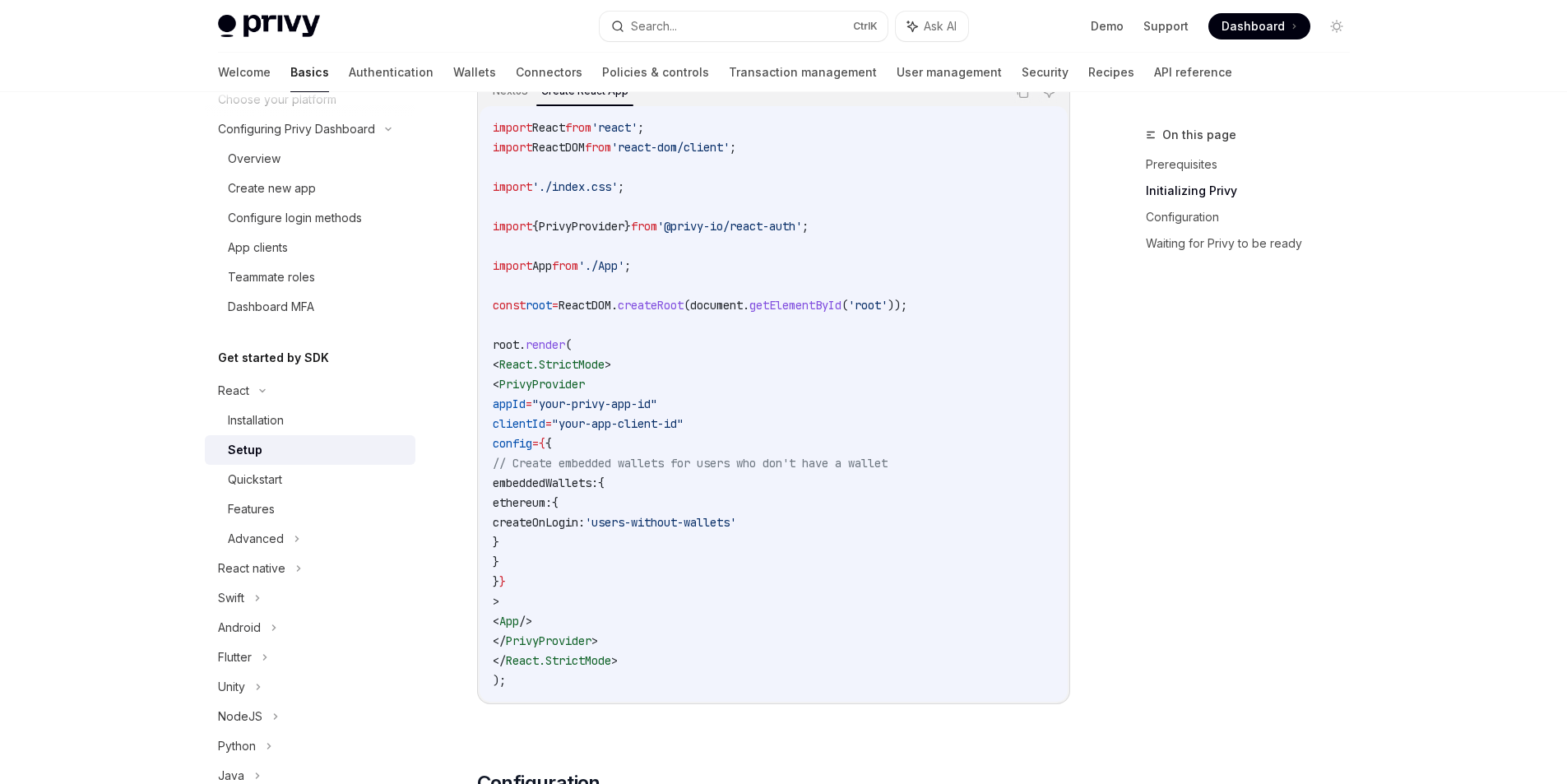
drag, startPoint x: 597, startPoint y: 391, endPoint x: 584, endPoint y: 388, distance: 13.3
click at [597, 392] on code "import React from 'react' ; import ReactDOM from 'react-dom/client' ; import '.…" at bounding box center [774, 403] width 562 height 572
click at [560, 380] on span "PrivyProvider" at bounding box center [542, 384] width 86 height 15
click at [578, 384] on span "PrivyProvider" at bounding box center [542, 384] width 86 height 15
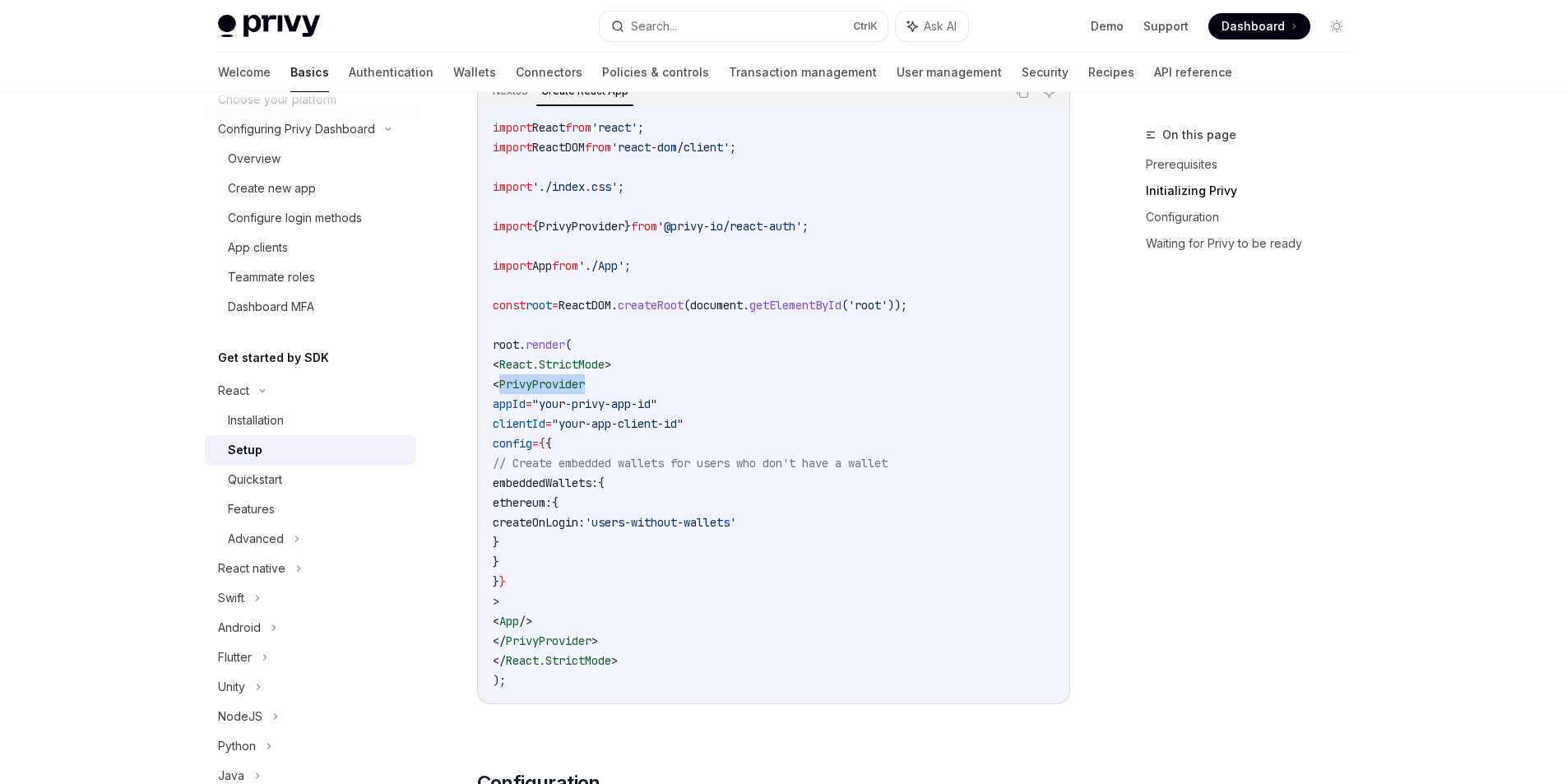
click at [578, 384] on span "PrivyProvider" at bounding box center [542, 384] width 86 height 15
click at [615, 431] on code "import React from 'react' ; import ReactDOM from 'react-dom/client' ; import '.…" at bounding box center [774, 403] width 562 height 572
click at [612, 427] on span ""your-app-client-id"" at bounding box center [618, 424] width 132 height 15
drag, startPoint x: 612, startPoint y: 427, endPoint x: 713, endPoint y: 420, distance: 101.2
click at [683, 420] on span ""your-app-client-id"" at bounding box center [618, 424] width 132 height 15
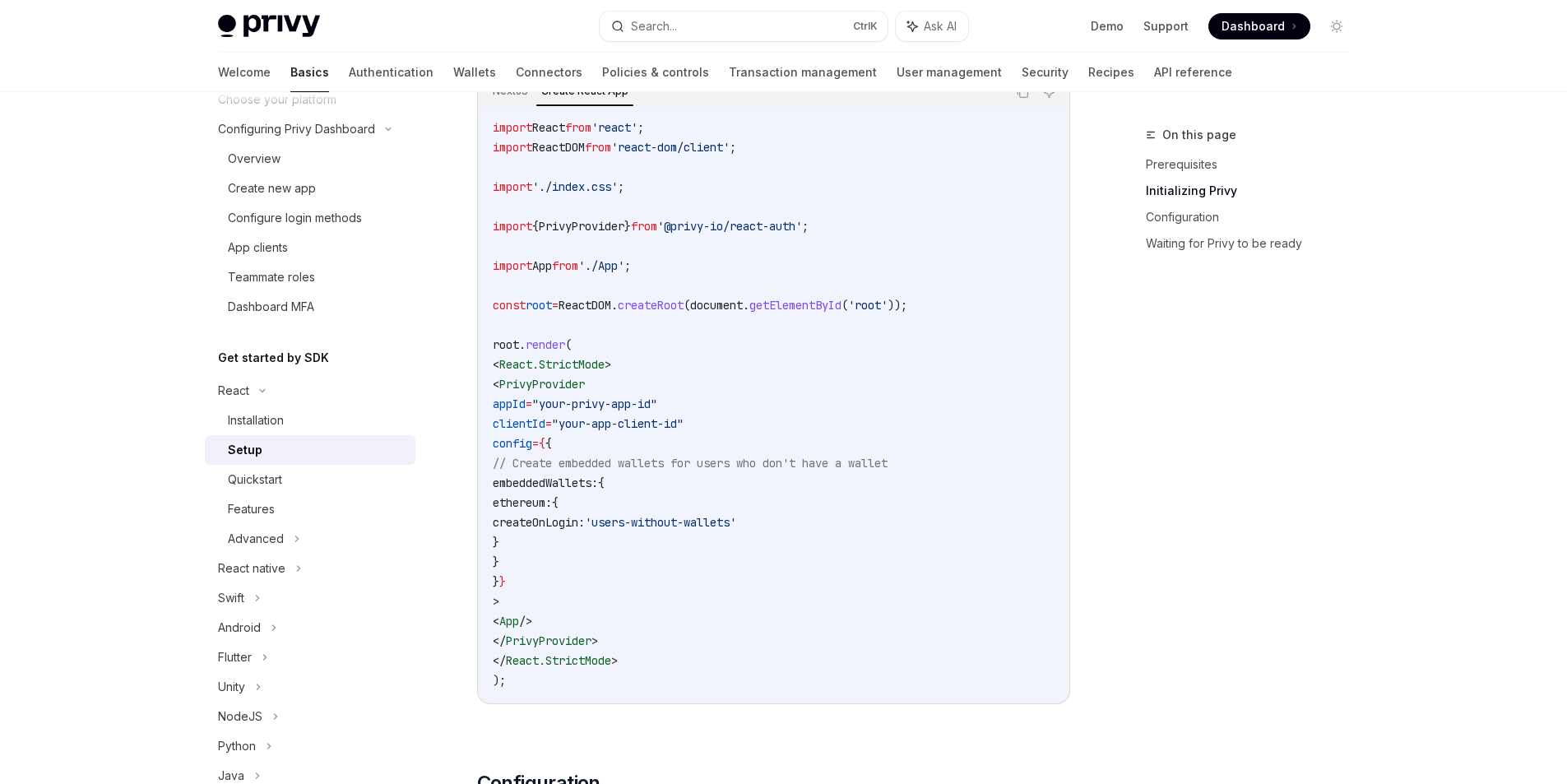
click at [586, 460] on span "// Create embedded wallets for users who don't have a wallet" at bounding box center [691, 463] width 395 height 15
drag, startPoint x: 586, startPoint y: 460, endPoint x: 965, endPoint y: 460, distance: 379.0
click at [965, 460] on code "import React from 'react' ; import ReactDOM from 'react-dom/client' ; import '.…" at bounding box center [774, 403] width 562 height 572
click at [715, 533] on code "import React from 'react' ; import ReactDOM from 'react-dom/client' ; import '.…" at bounding box center [774, 403] width 562 height 572
click at [604, 491] on code "import React from 'react' ; import ReactDOM from 'react-dom/client' ; import '.…" at bounding box center [774, 403] width 562 height 572
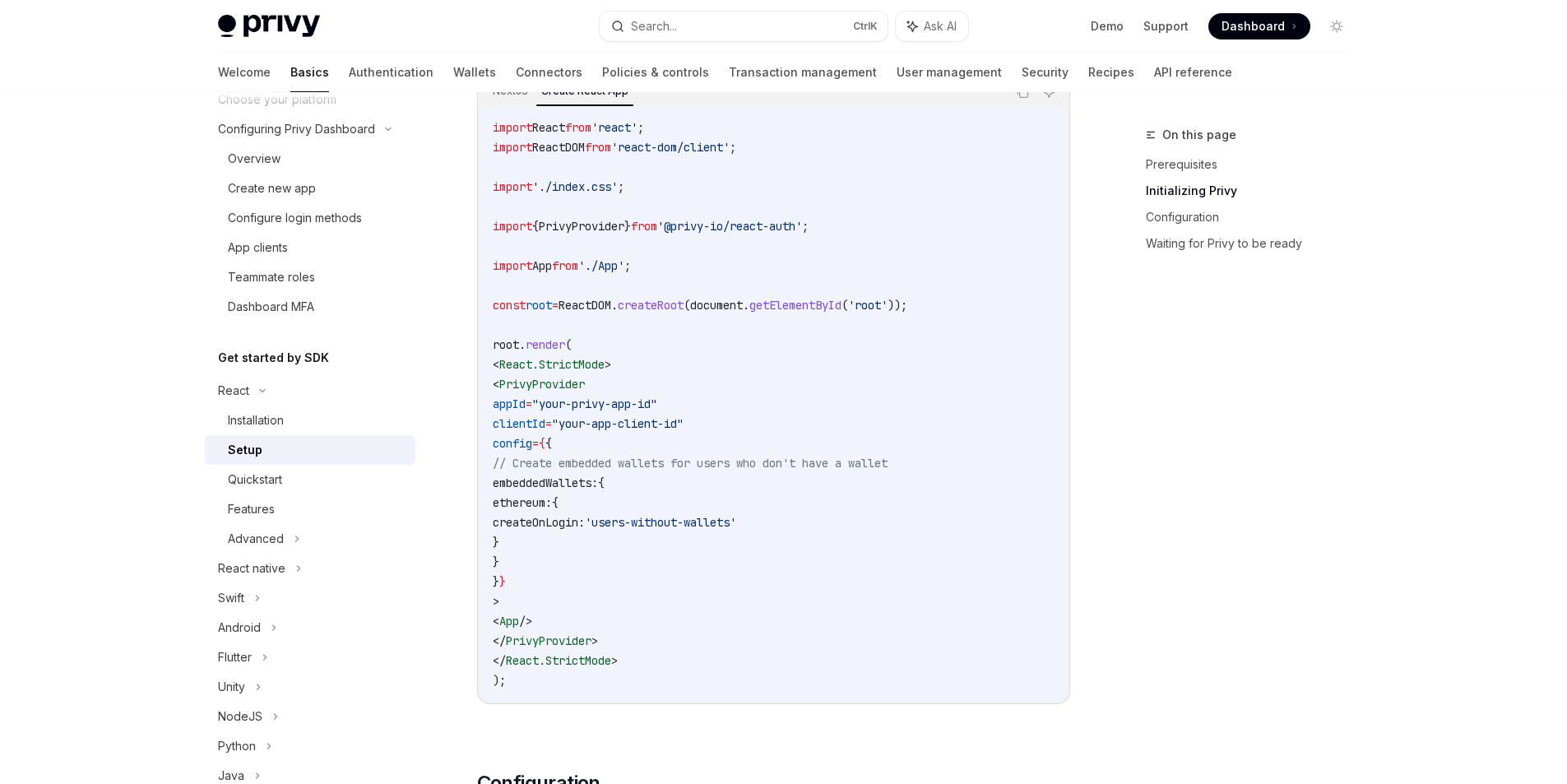
click at [604, 491] on code "import React from 'react' ; import ReactDOM from 'react-dom/client' ; import '.…" at bounding box center [774, 403] width 562 height 572
click at [585, 395] on code "import React from 'react' ; import ReactDOM from 'react-dom/client' ; import '.…" at bounding box center [774, 403] width 562 height 572
click at [561, 388] on span "PrivyProvider" at bounding box center [542, 384] width 86 height 15
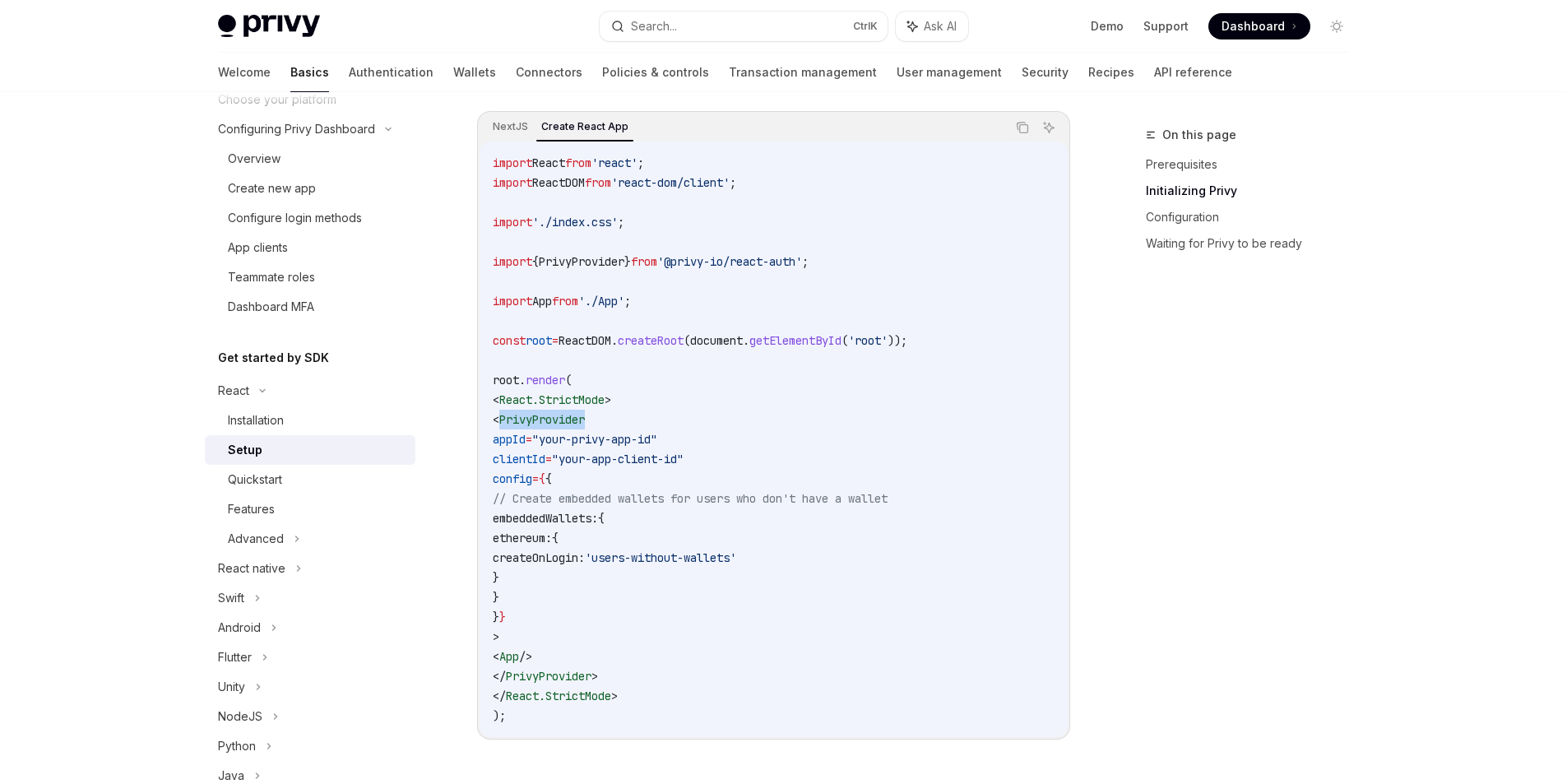
scroll to position [705, 0]
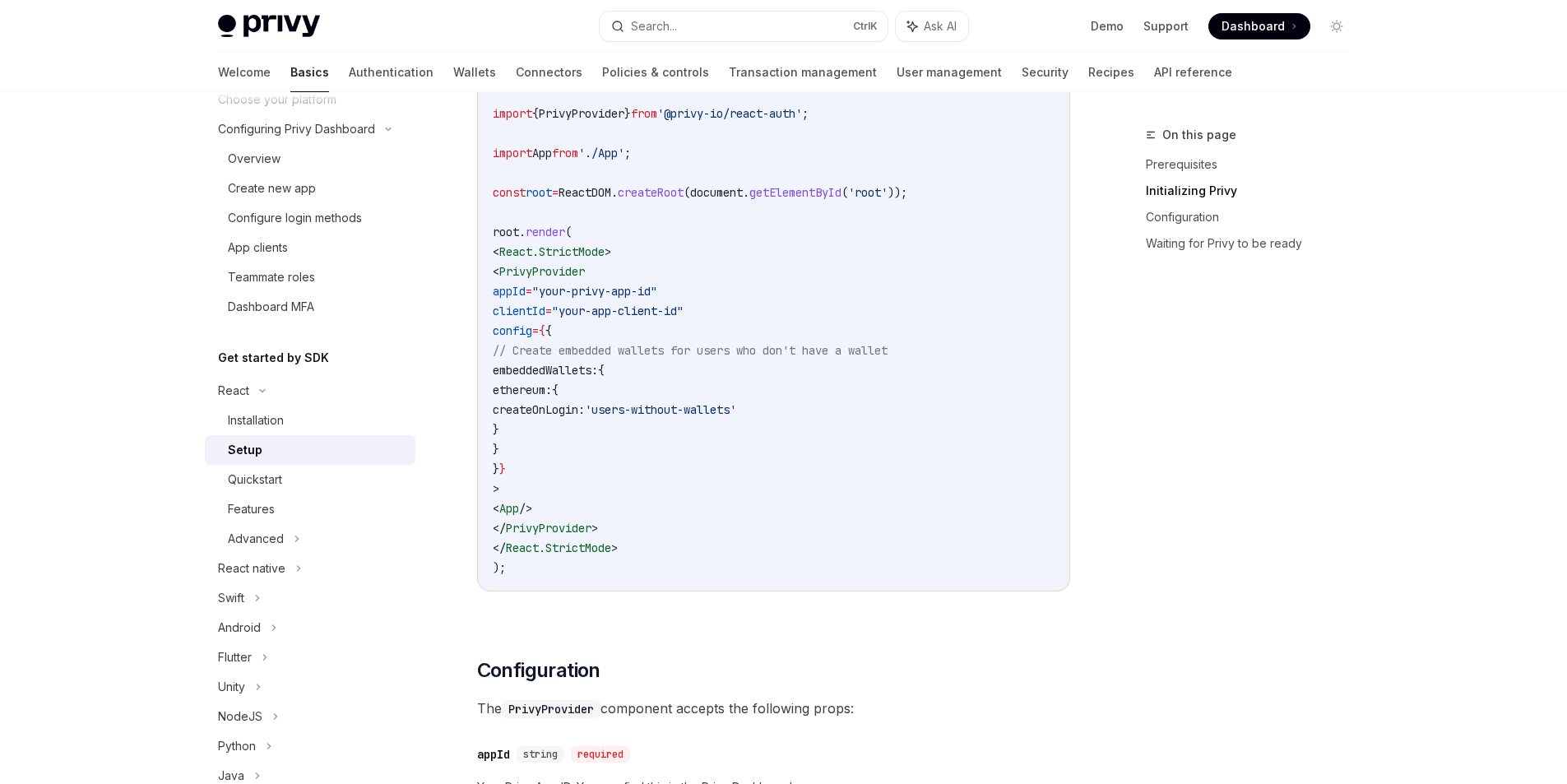
click at [741, 401] on code "import React from 'react' ; import ReactDOM from 'react-dom/client' ; import '.…" at bounding box center [774, 290] width 562 height 572
click at [567, 273] on span "PrivyProvider" at bounding box center [542, 271] width 86 height 15
copy span "PrivyProvider"
click at [722, 347] on span "// Create embedded wallets for users who don't have a wallet" at bounding box center [691, 350] width 395 height 15
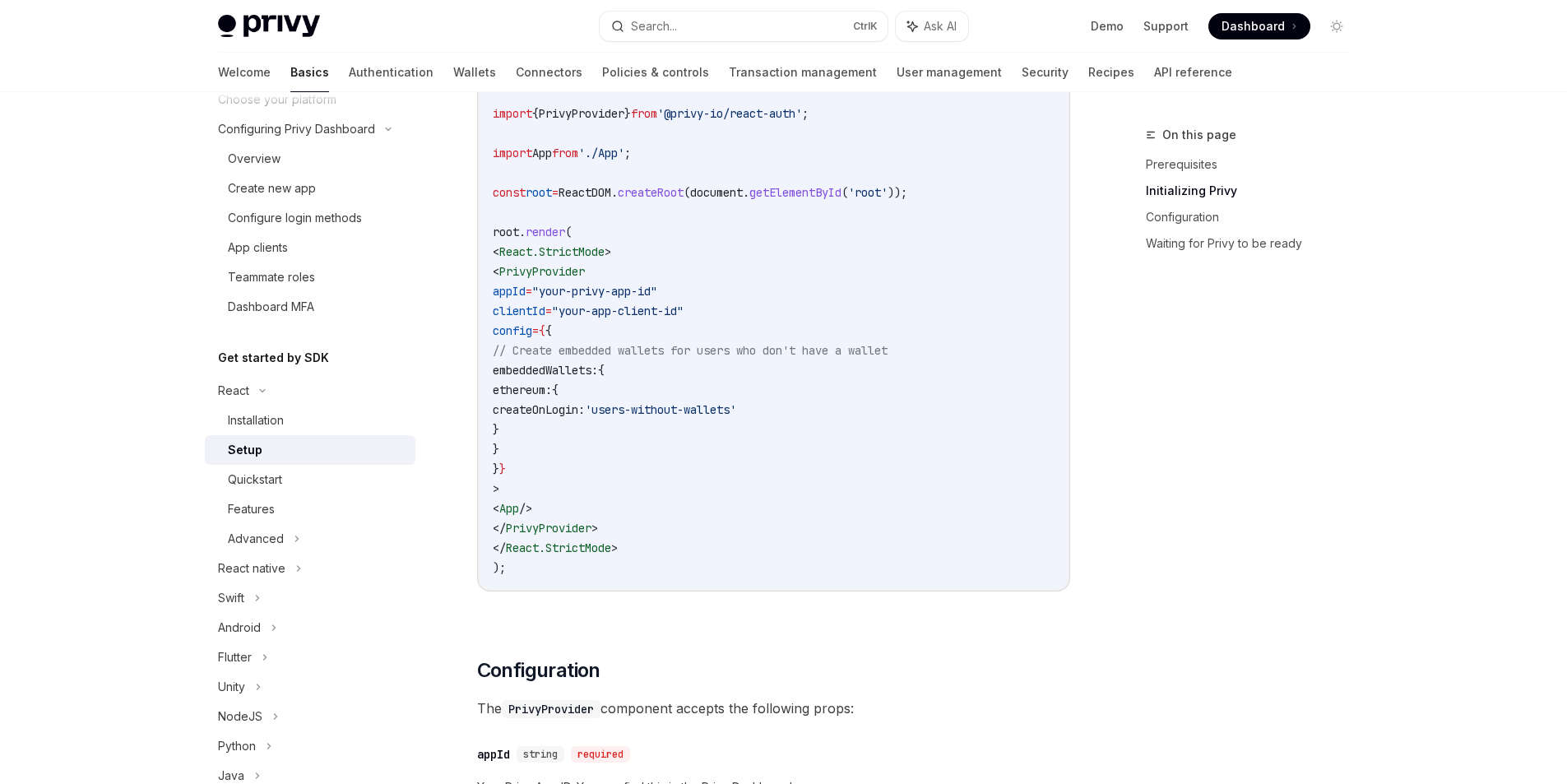
drag, startPoint x: 611, startPoint y: 367, endPoint x: 438, endPoint y: 541, distance: 245.4
click at [598, 367] on span "embeddedWallets:" at bounding box center [546, 370] width 106 height 15
click at [597, 448] on code "import React from 'react' ; import ReactDOM from 'react-dom/client' ; import '.…" at bounding box center [774, 290] width 562 height 572
drag, startPoint x: 603, startPoint y: 454, endPoint x: 482, endPoint y: 373, distance: 145.6
click at [482, 373] on div "import React from 'react' ; import ReactDOM from 'react-dom/client' ; import '.…" at bounding box center [773, 291] width 588 height 596
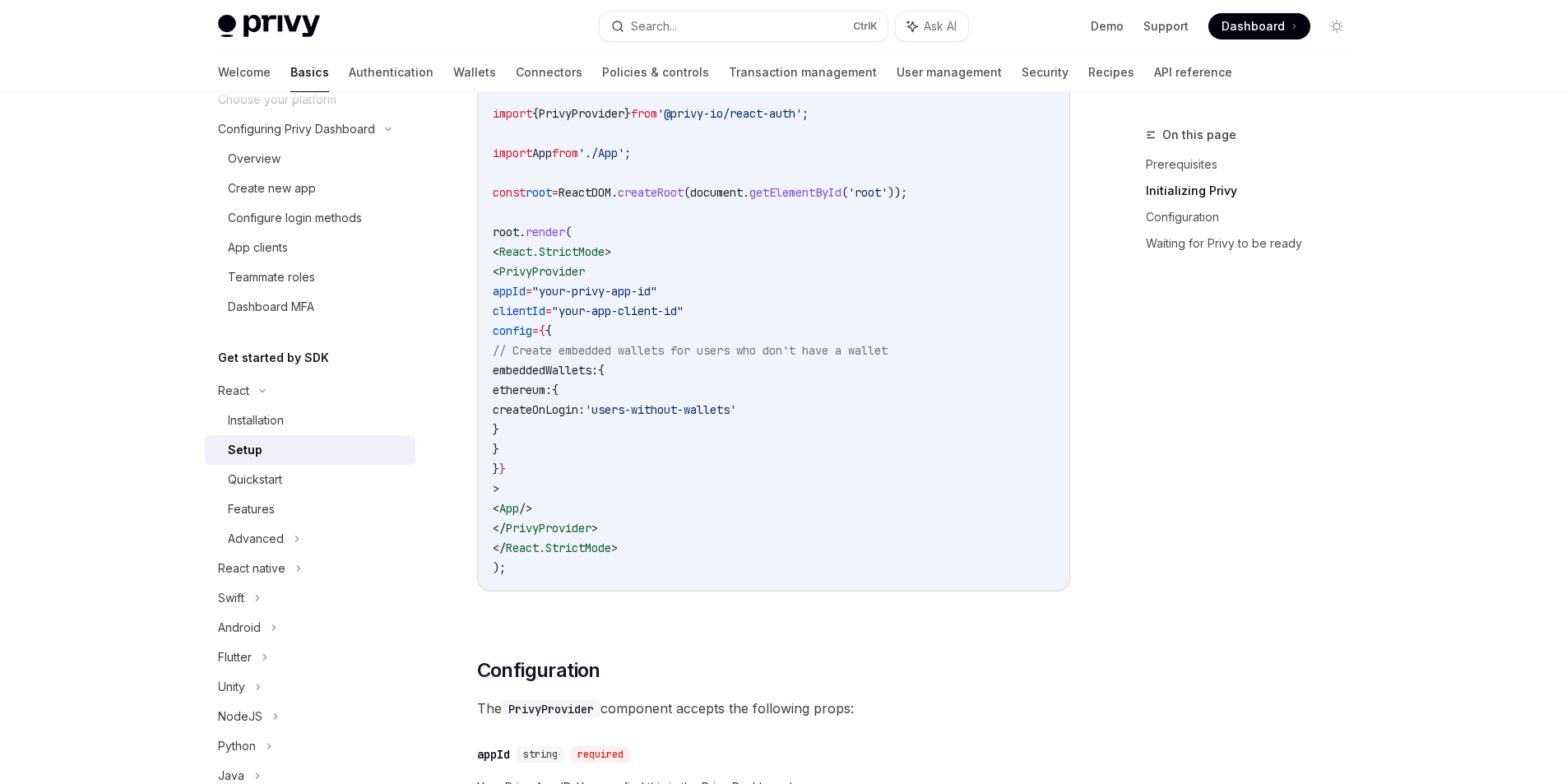
copy code "embeddedWallets: { ethereum: { createOnLogin: 'users-without-wallets' } }"
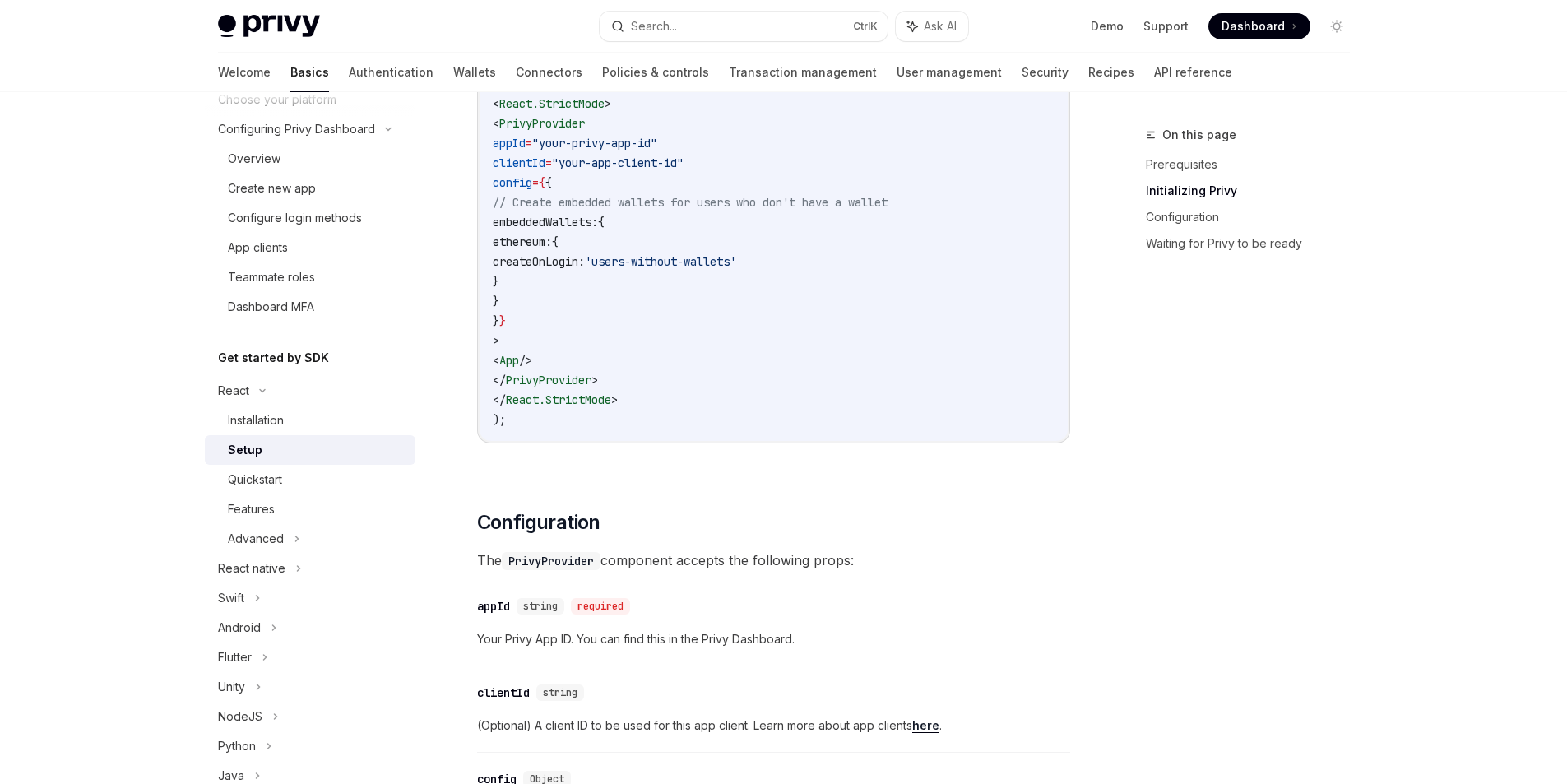
click at [632, 312] on code "import React from 'react' ; import ReactDOM from 'react-dom/client' ; import '.…" at bounding box center [774, 143] width 562 height 572
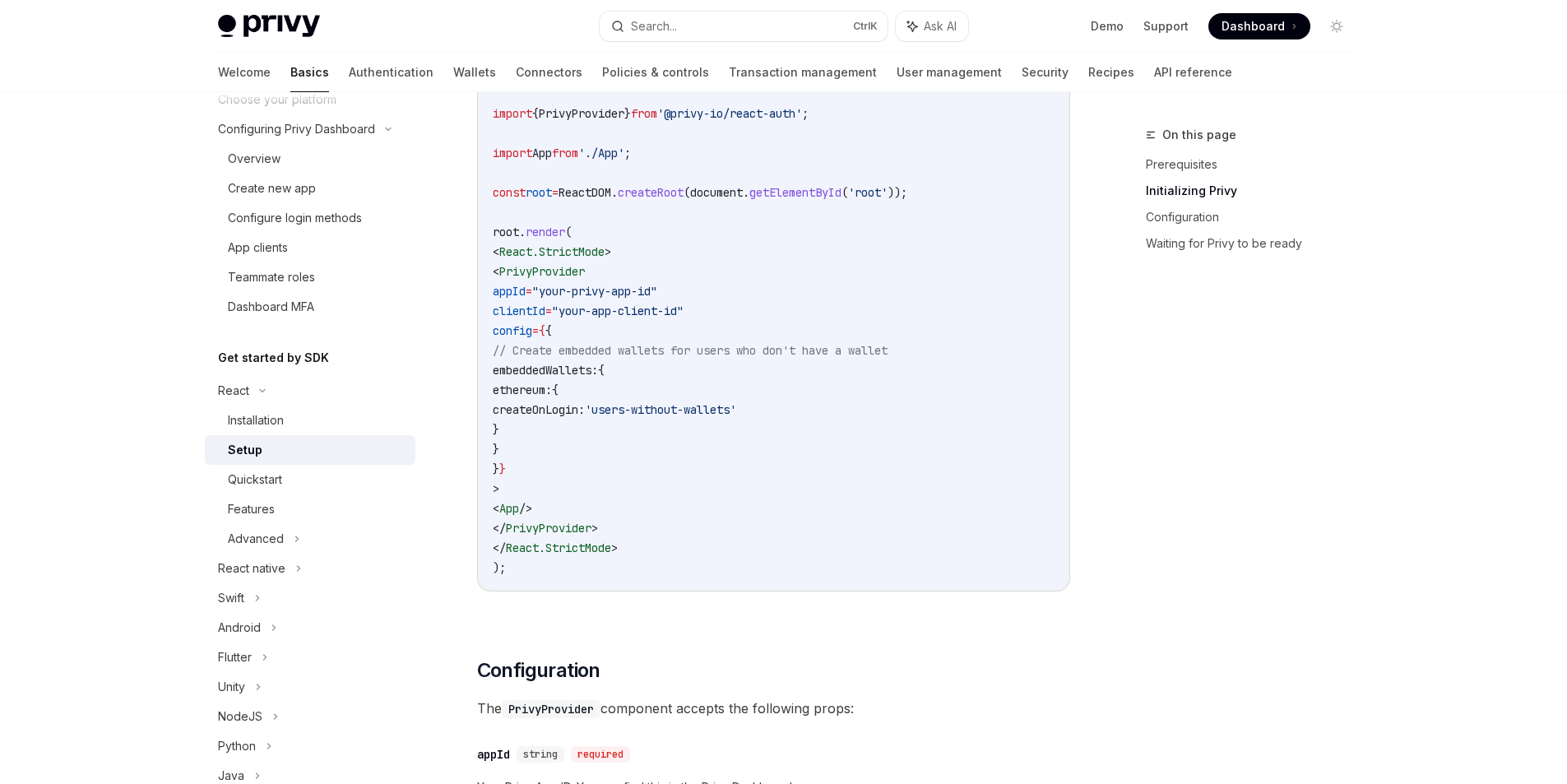
click at [596, 379] on code "import React from 'react' ; import ReactDOM from 'react-dom/client' ; import '.…" at bounding box center [774, 290] width 562 height 572
click at [552, 396] on span "ethereum:" at bounding box center [522, 389] width 59 height 15
click at [585, 407] on span "createOnLogin:" at bounding box center [539, 409] width 92 height 15
click at [552, 392] on span "ethereum:" at bounding box center [522, 389] width 59 height 15
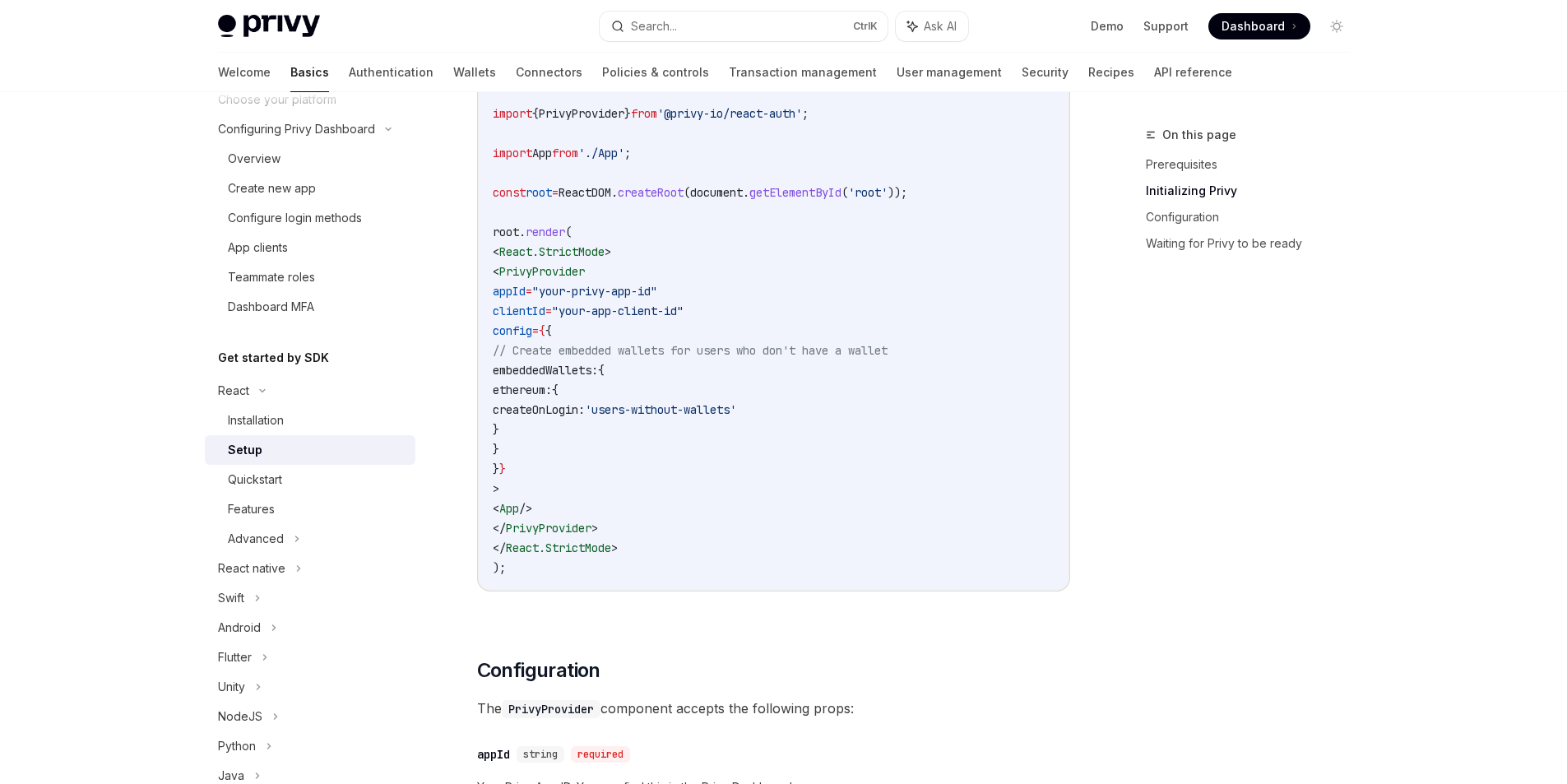
drag, startPoint x: 612, startPoint y: 407, endPoint x: 649, endPoint y: 430, distance: 43.6
click at [628, 419] on code "import React from 'react' ; import ReactDOM from 'react-dom/client' ; import '.…" at bounding box center [774, 290] width 562 height 572
click at [649, 430] on code "import React from 'react' ; import ReactDOM from 'react-dom/client' ; import '.…" at bounding box center [774, 290] width 562 height 572
click at [562, 523] on span "PrivyProvider" at bounding box center [549, 528] width 86 height 15
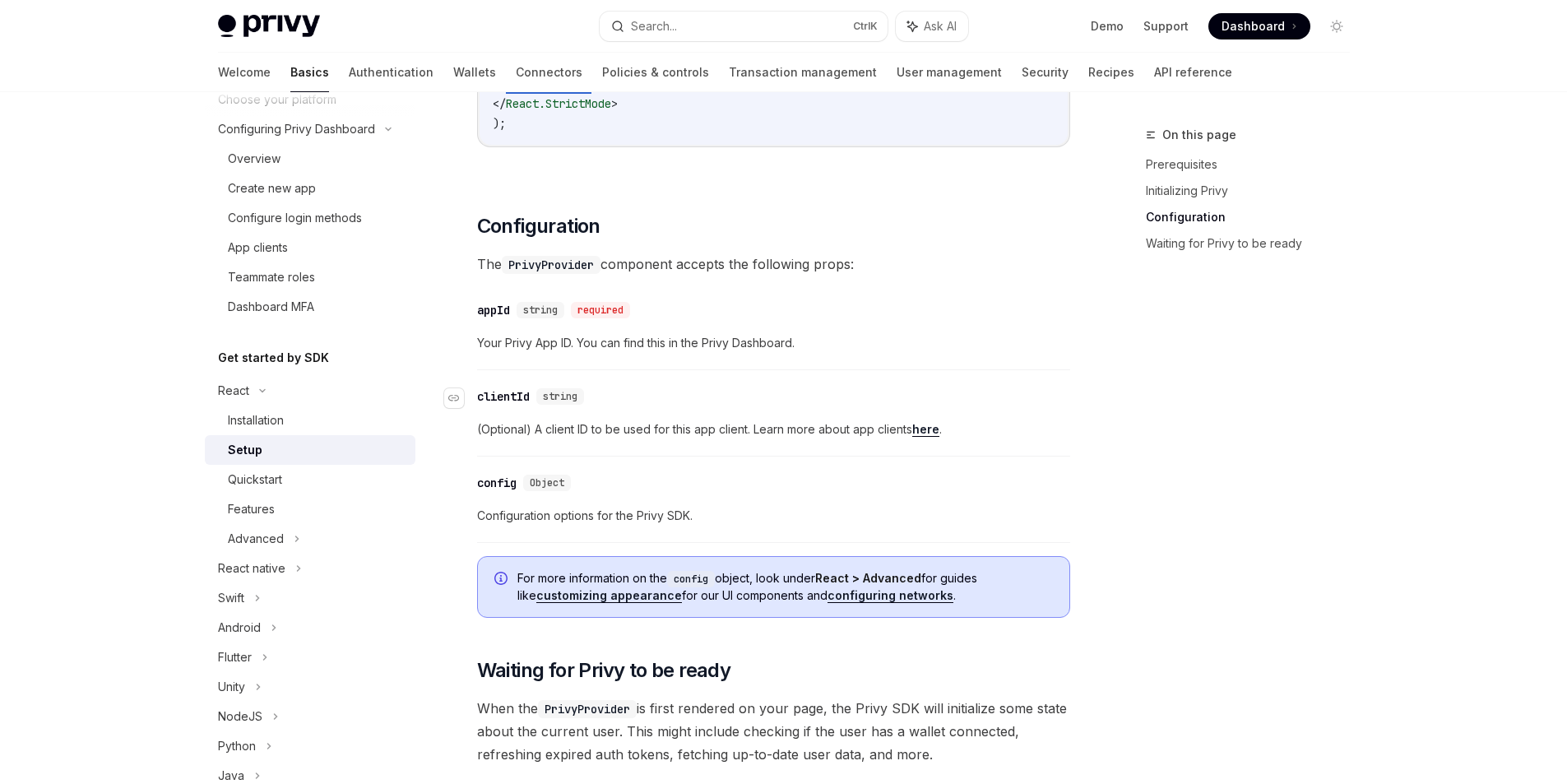
scroll to position [1297, 0]
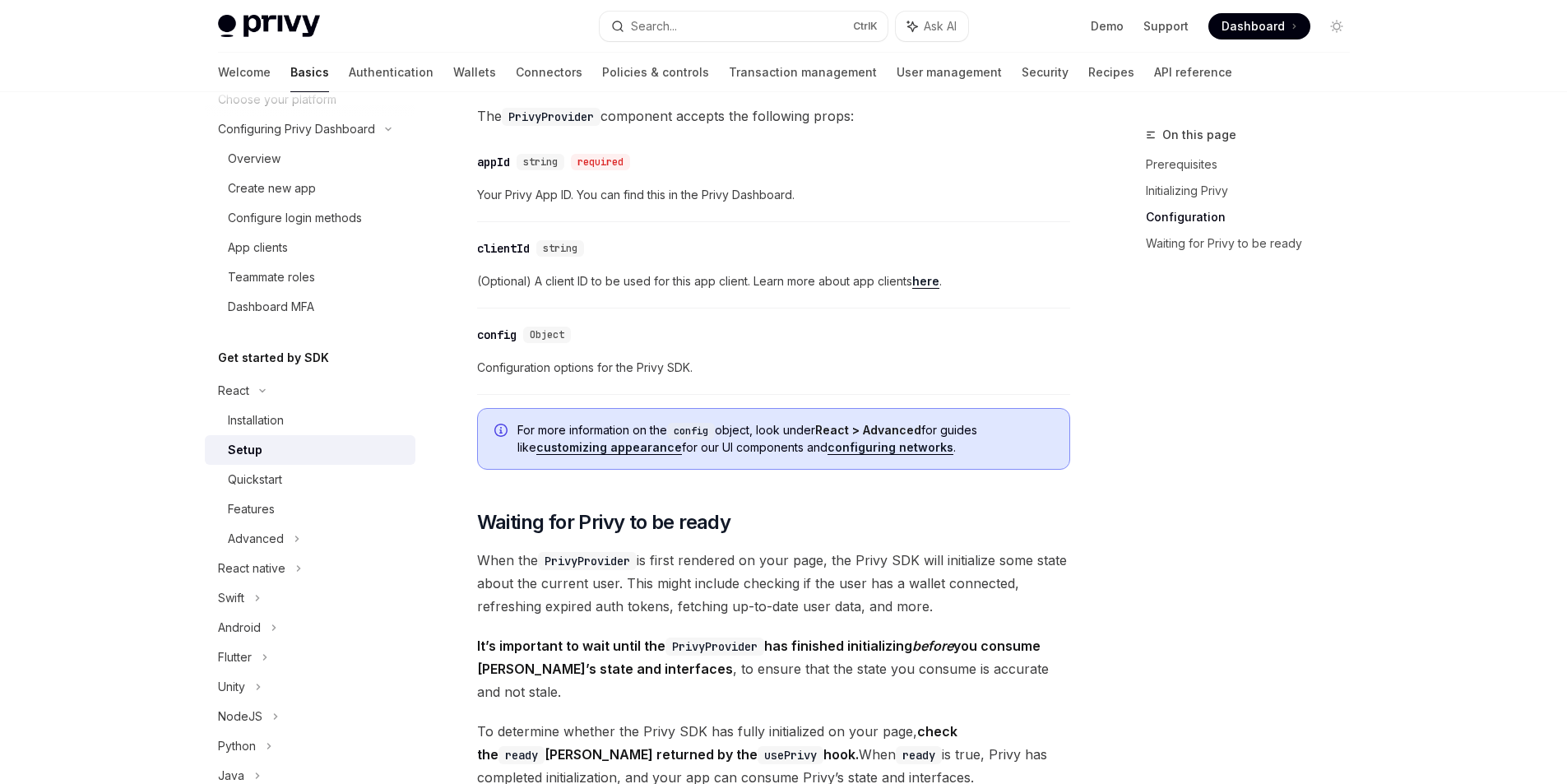
click at [526, 285] on span "(Optional) A client ID to be used for this app client. Learn more about app cli…" at bounding box center [773, 281] width 593 height 20
click at [929, 286] on link "here" at bounding box center [926, 281] width 27 height 15
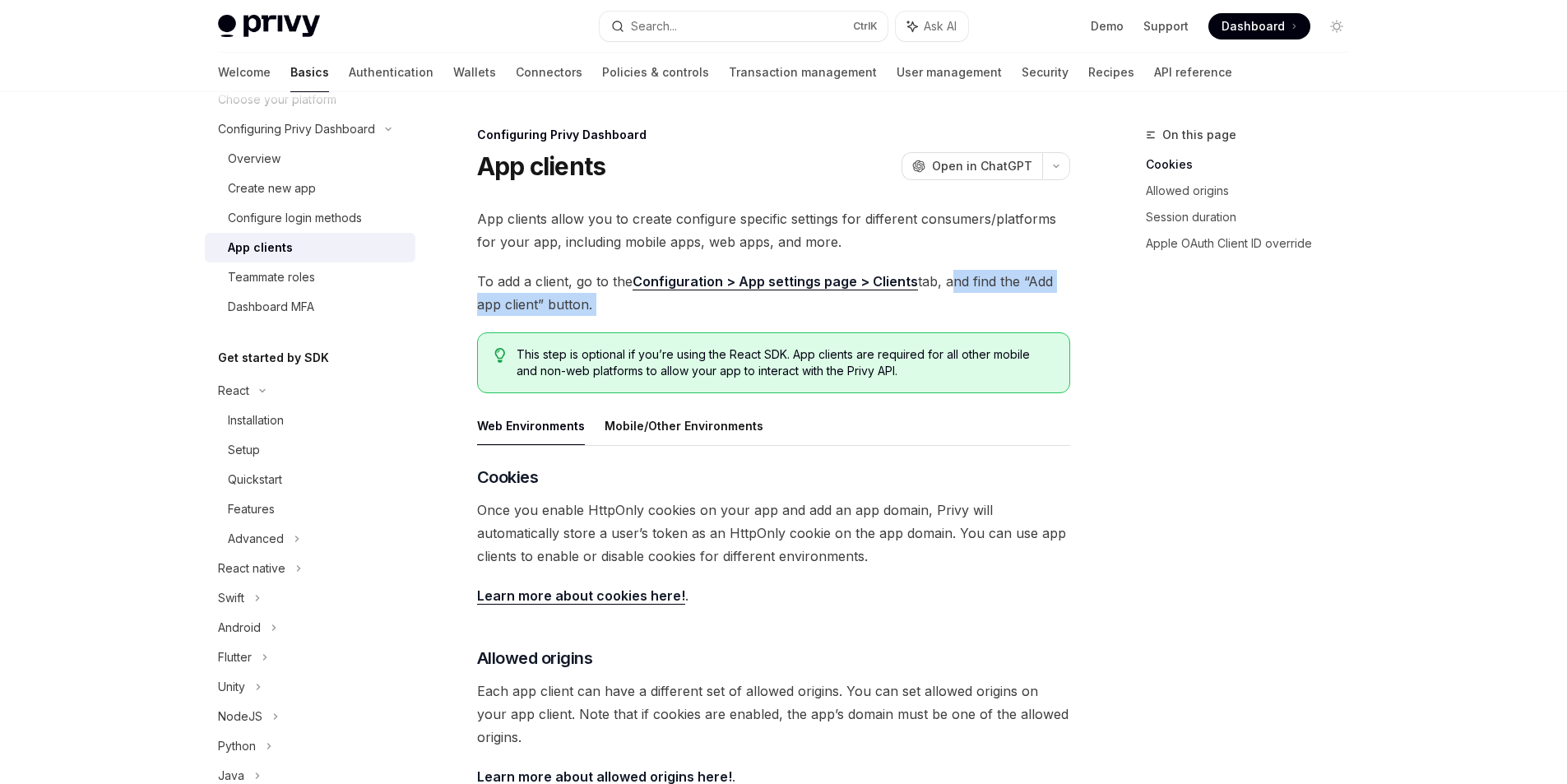
drag, startPoint x: 943, startPoint y: 285, endPoint x: 933, endPoint y: 316, distance: 32.6
click at [933, 316] on div "App clients allow you to create configure specific settings for different consu…" at bounding box center [773, 638] width 593 height 863
click at [923, 250] on div at bounding box center [923, 250] width 0 height 0
click at [758, 324] on div "App clients allow you to create configure specific settings for different consu…" at bounding box center [773, 638] width 593 height 863
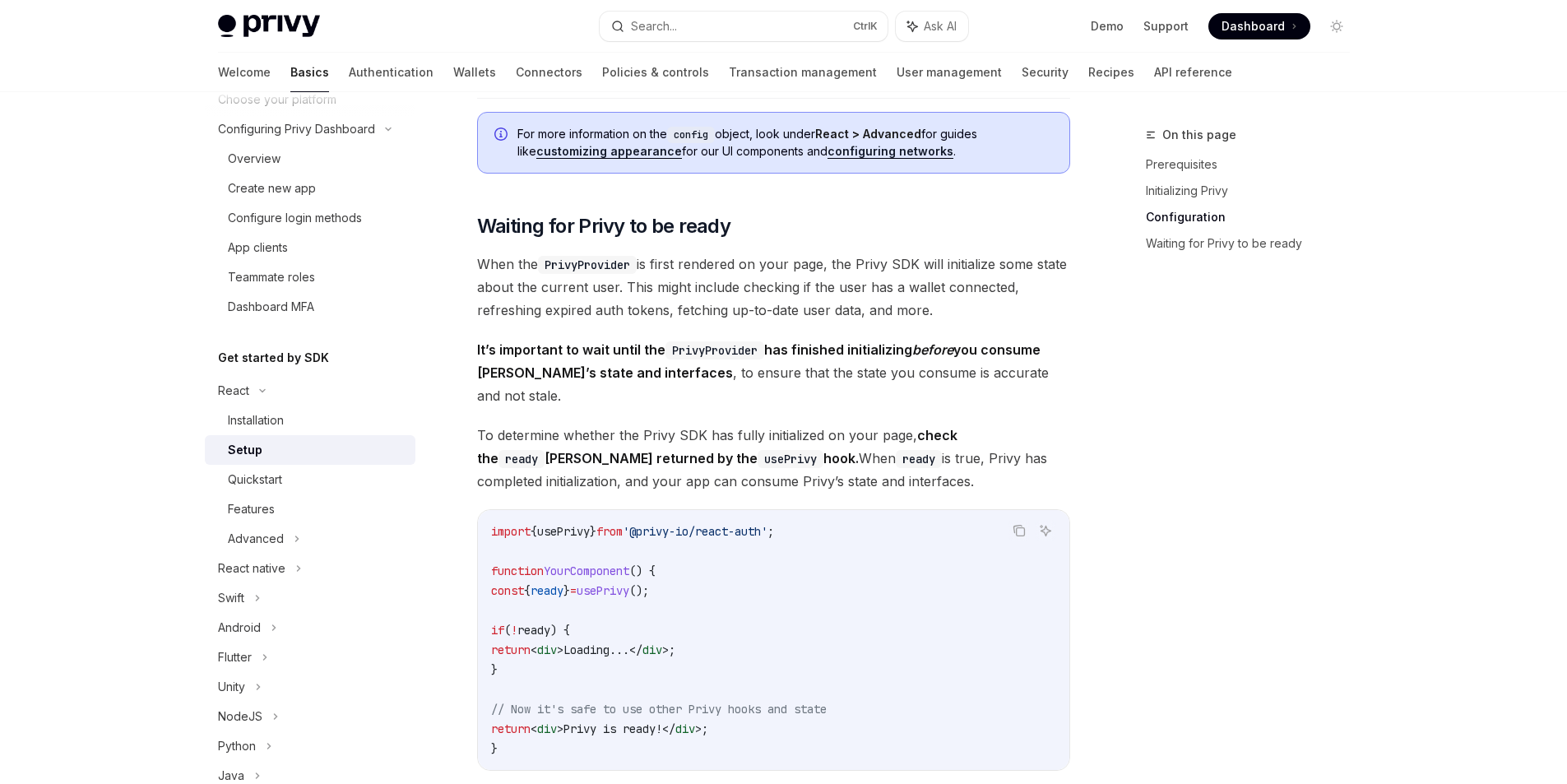
scroll to position [1741, 0]
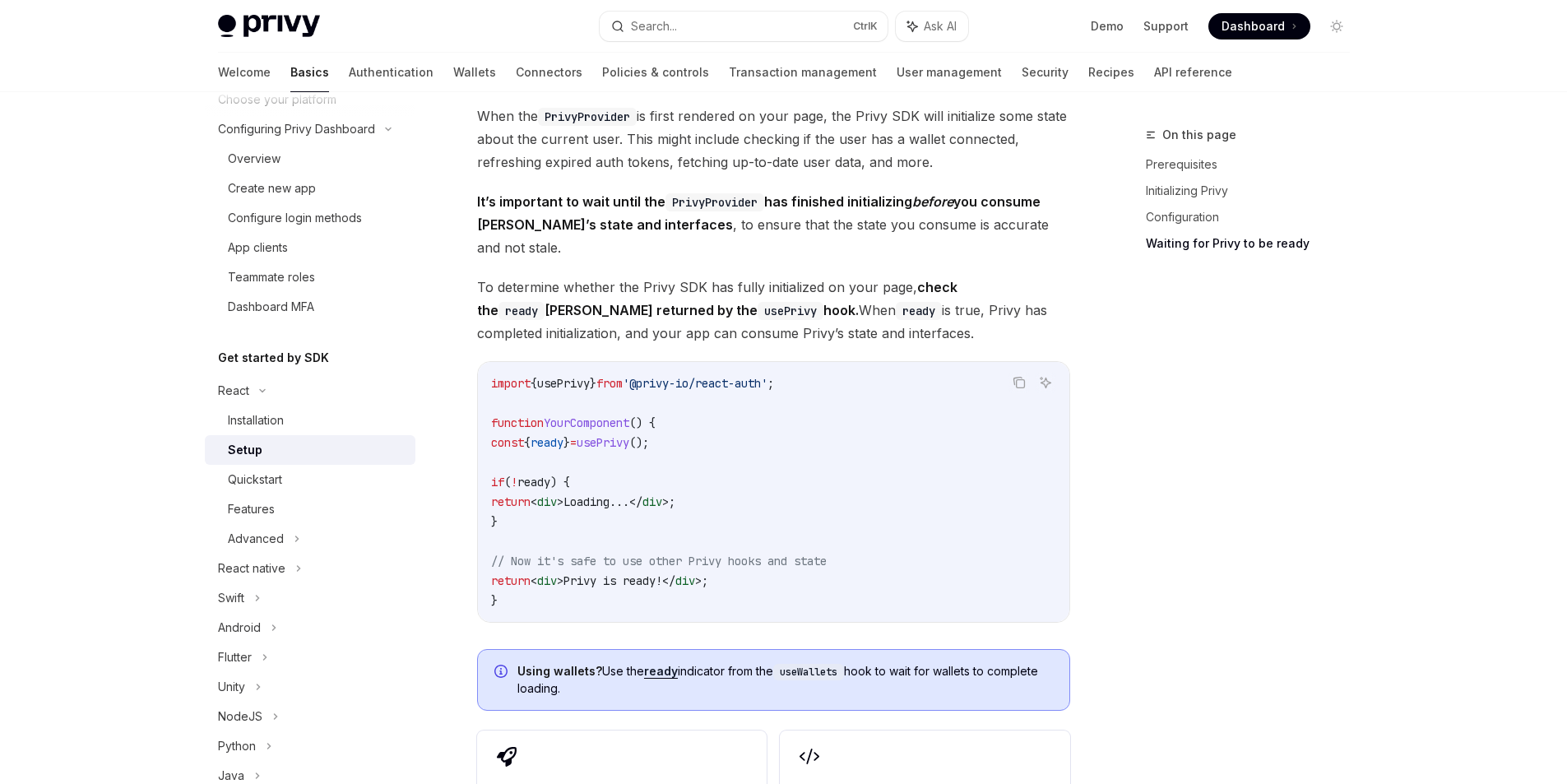
click at [589, 416] on span "YourComponent" at bounding box center [587, 423] width 86 height 15
click at [753, 417] on code "import { usePrivy } from '@privy-io/react-auth' ; function YourComponent () { c…" at bounding box center [773, 491] width 565 height 236
click at [551, 475] on span "ready" at bounding box center [534, 482] width 33 height 15
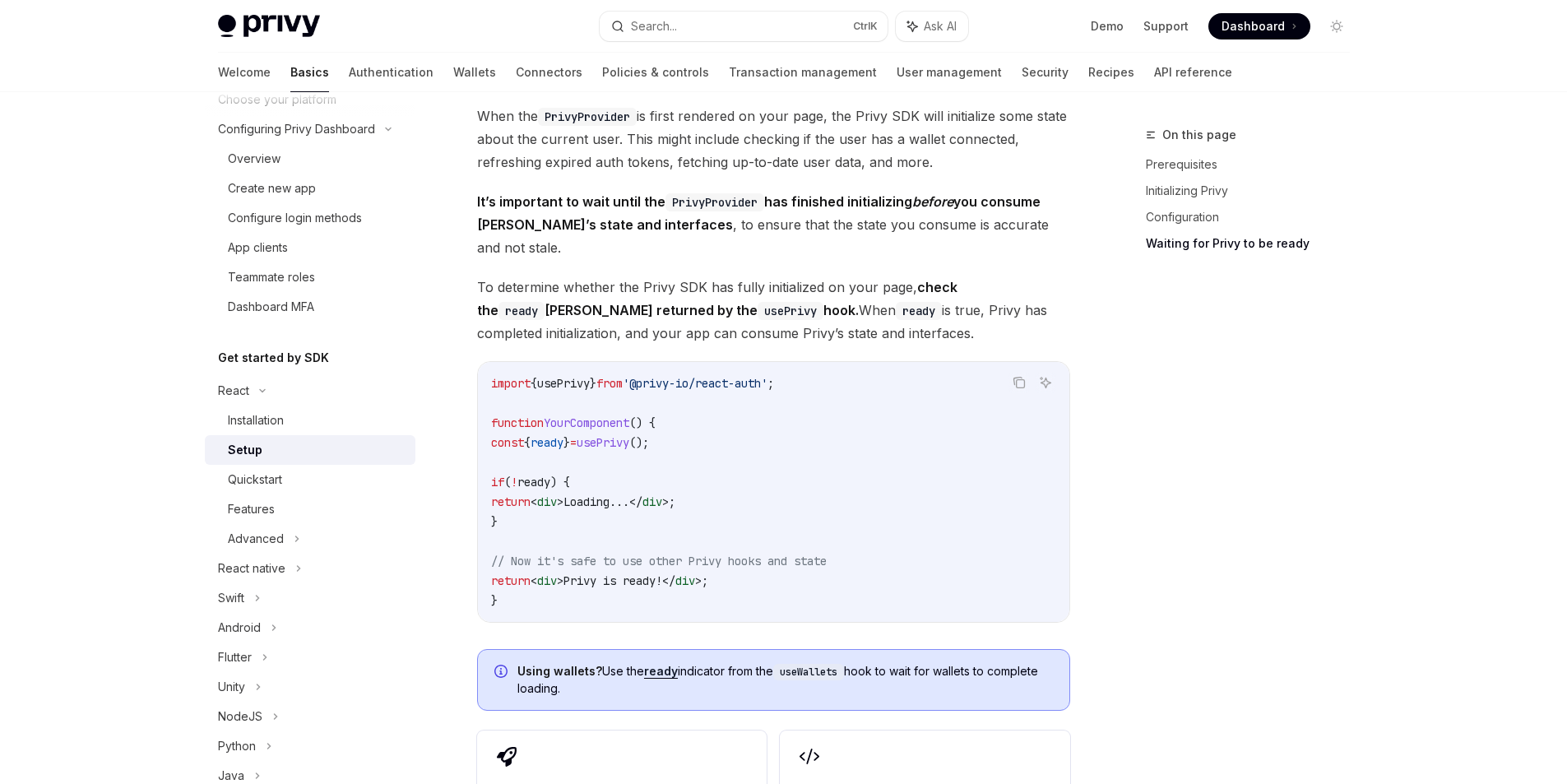
click at [649, 435] on span "();" at bounding box center [640, 442] width 20 height 15
click at [636, 427] on code "import { usePrivy } from '@privy-io/react-auth' ; function YourComponent () { c…" at bounding box center [773, 491] width 565 height 236
click at [325, 477] on div "Quickstart" at bounding box center [316, 479] width 177 height 20
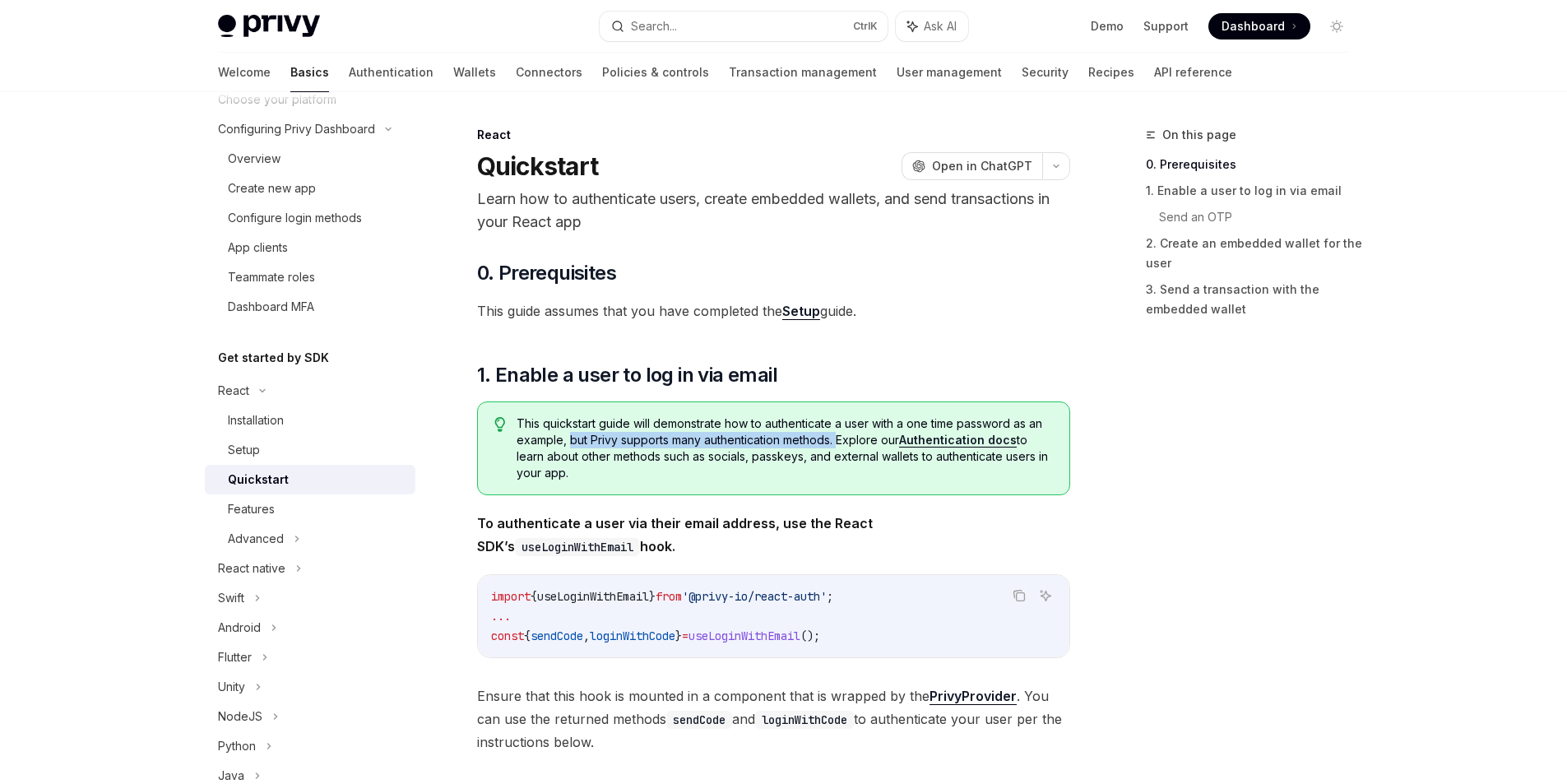
drag, startPoint x: 570, startPoint y: 441, endPoint x: 842, endPoint y: 439, distance: 272.0
click at [842, 439] on span "This quickstart guide will demonstrate how to authenticate a user with a one ti…" at bounding box center [784, 448] width 536 height 65
click at [578, 462] on span "This quickstart guide will demonstrate how to authenticate a user with a one ti…" at bounding box center [784, 448] width 536 height 65
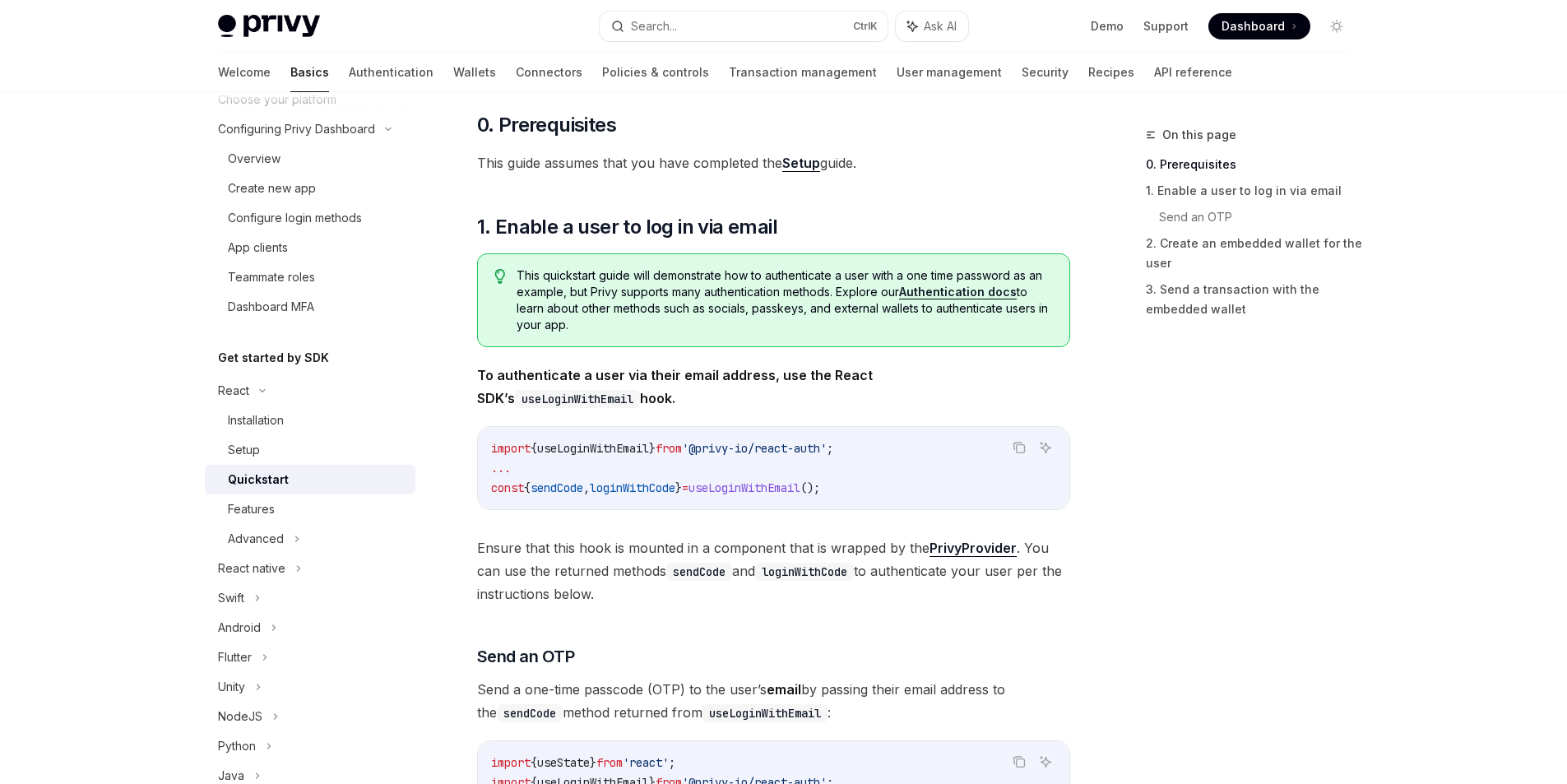
click at [571, 446] on span "useLoginWithEmail" at bounding box center [592, 448] width 112 height 15
click at [599, 454] on span "useLoginWithEmail" at bounding box center [592, 448] width 112 height 15
drag, startPoint x: 865, startPoint y: 448, endPoint x: 482, endPoint y: 427, distance: 383.6
click at [482, 427] on div "Copy Ask AI import { useLoginWithEmail } from '@privy-io/react-auth' ; ... cons…" at bounding box center [773, 467] width 593 height 84
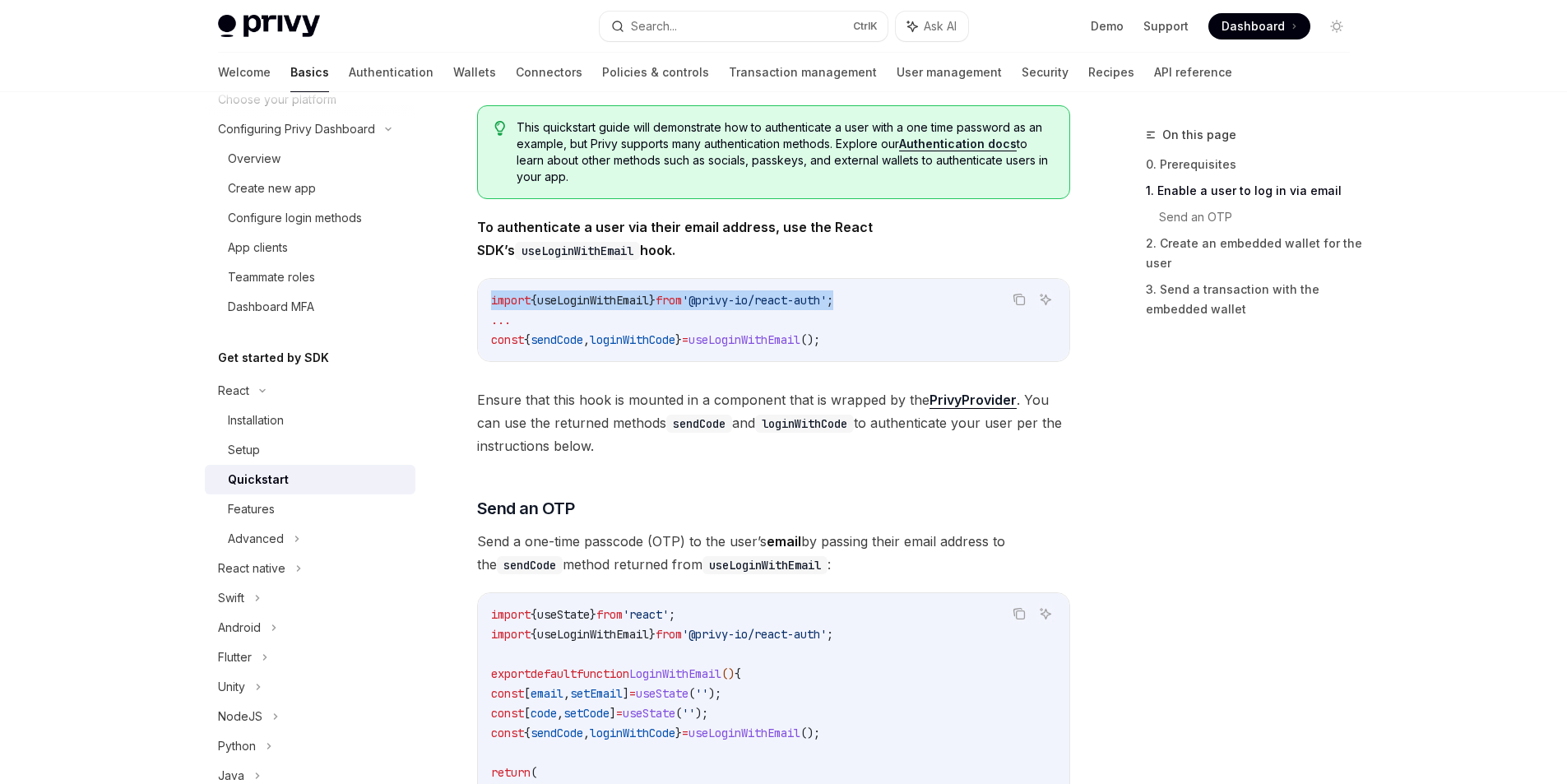
drag, startPoint x: 652, startPoint y: 457, endPoint x: 476, endPoint y: 390, distance: 188.3
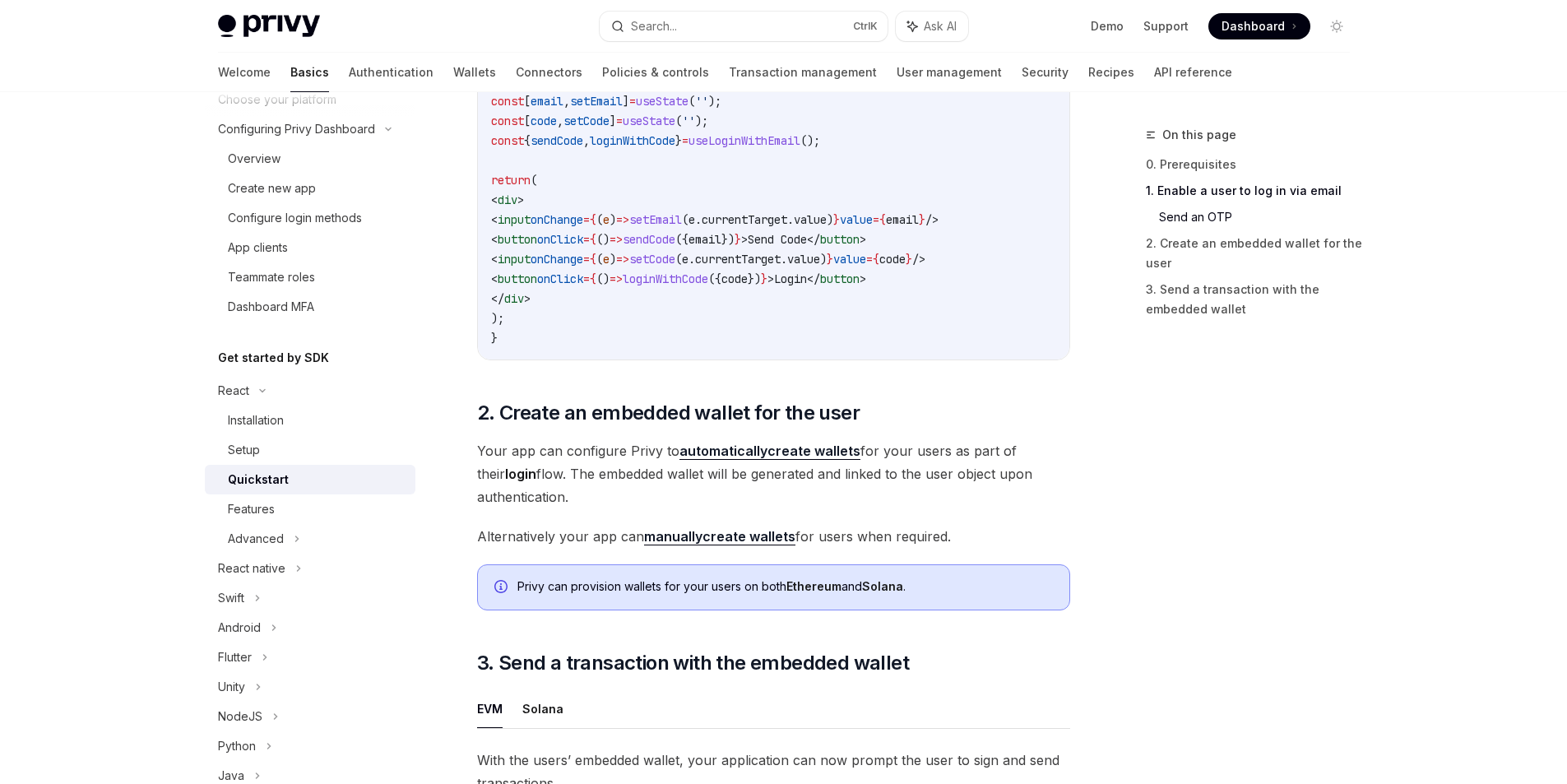
scroll to position [1036, 0]
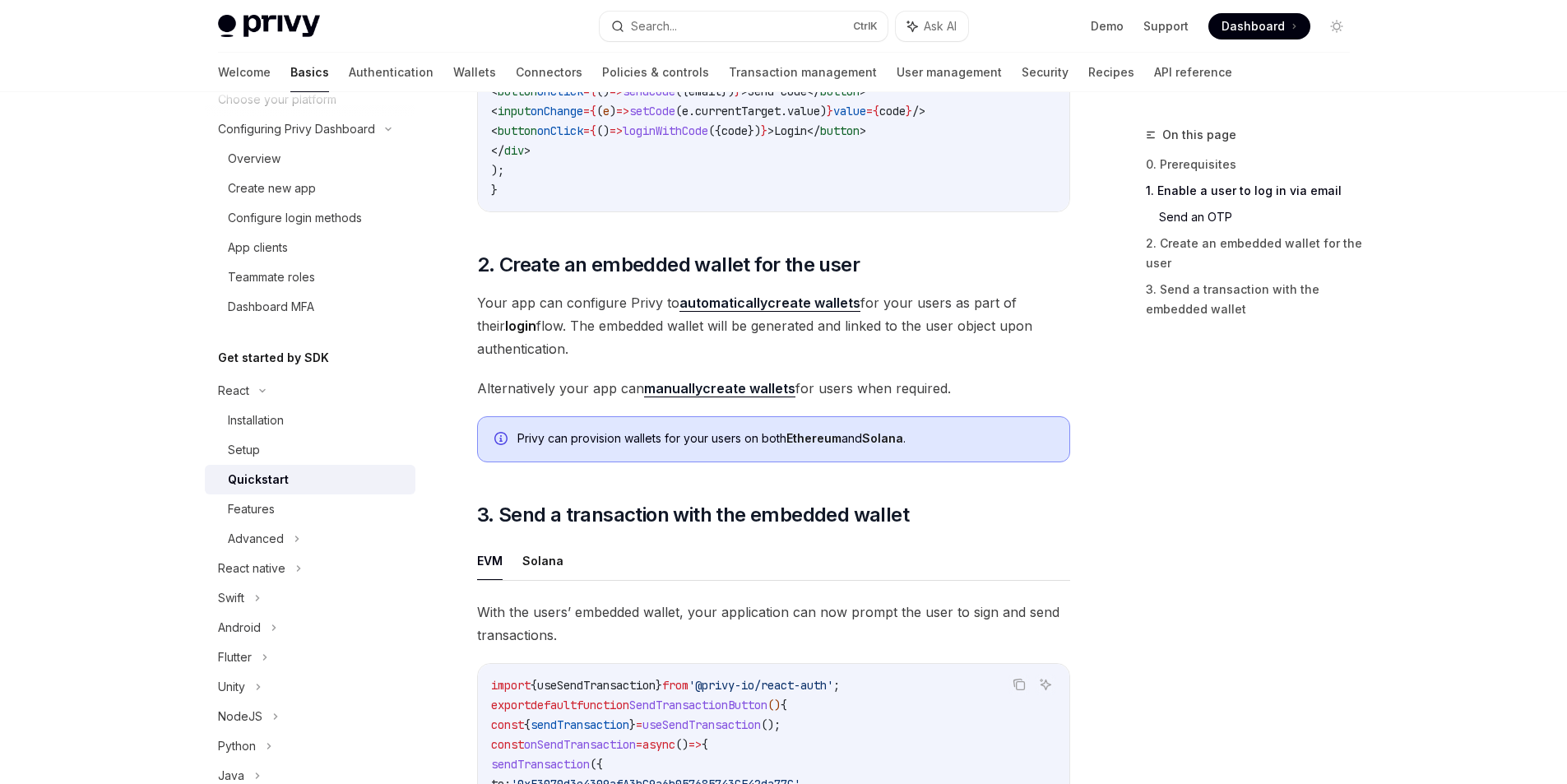
click at [863, 306] on span "Your app can configure Privy to automatically create wallets for your users as …" at bounding box center [773, 326] width 593 height 69
click at [707, 370] on div "​ 0. Prerequisites This guide assumes that you have completed the Setup guide. …" at bounding box center [773, 163] width 593 height 1880
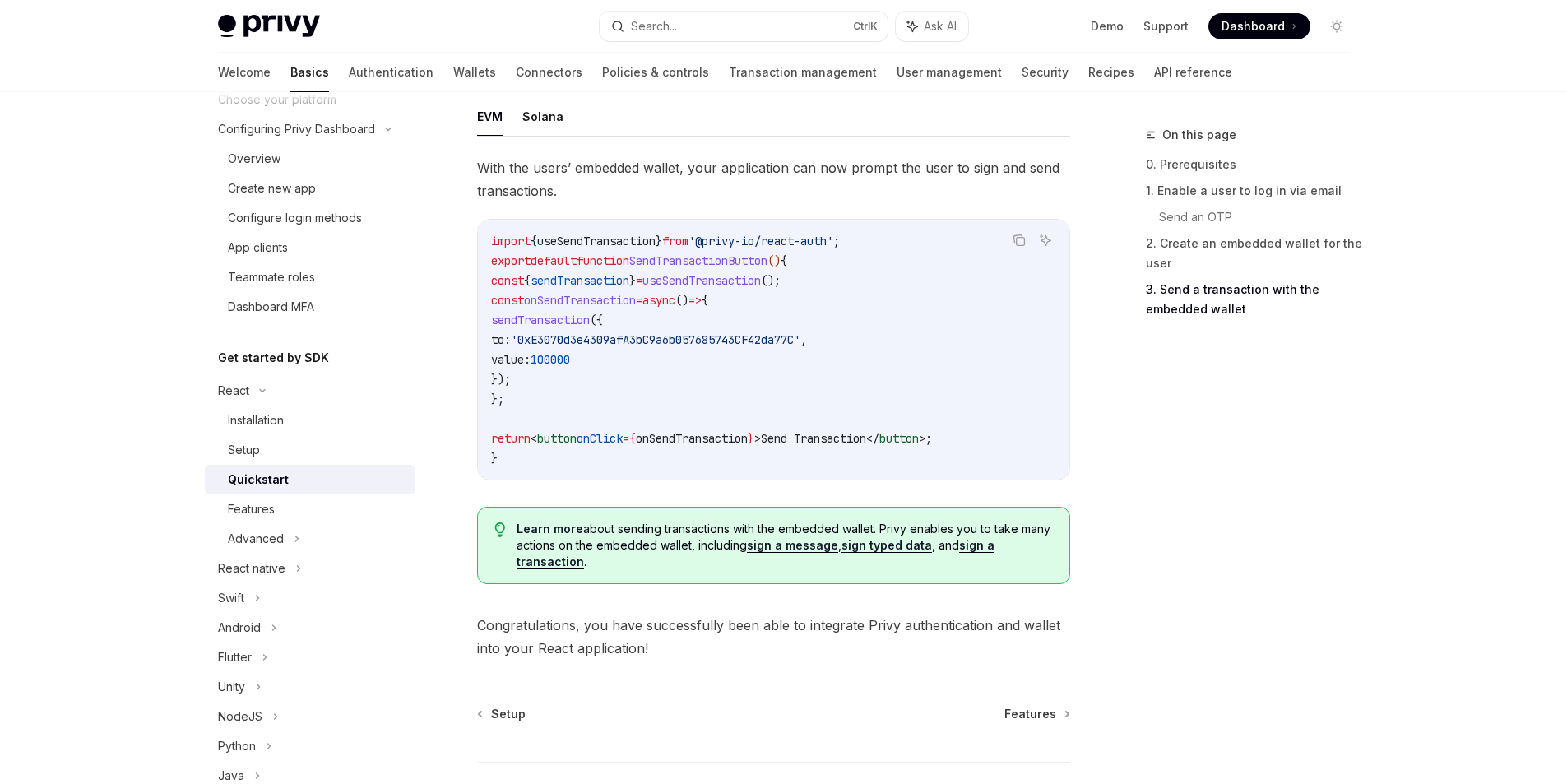
scroll to position [1332, 0]
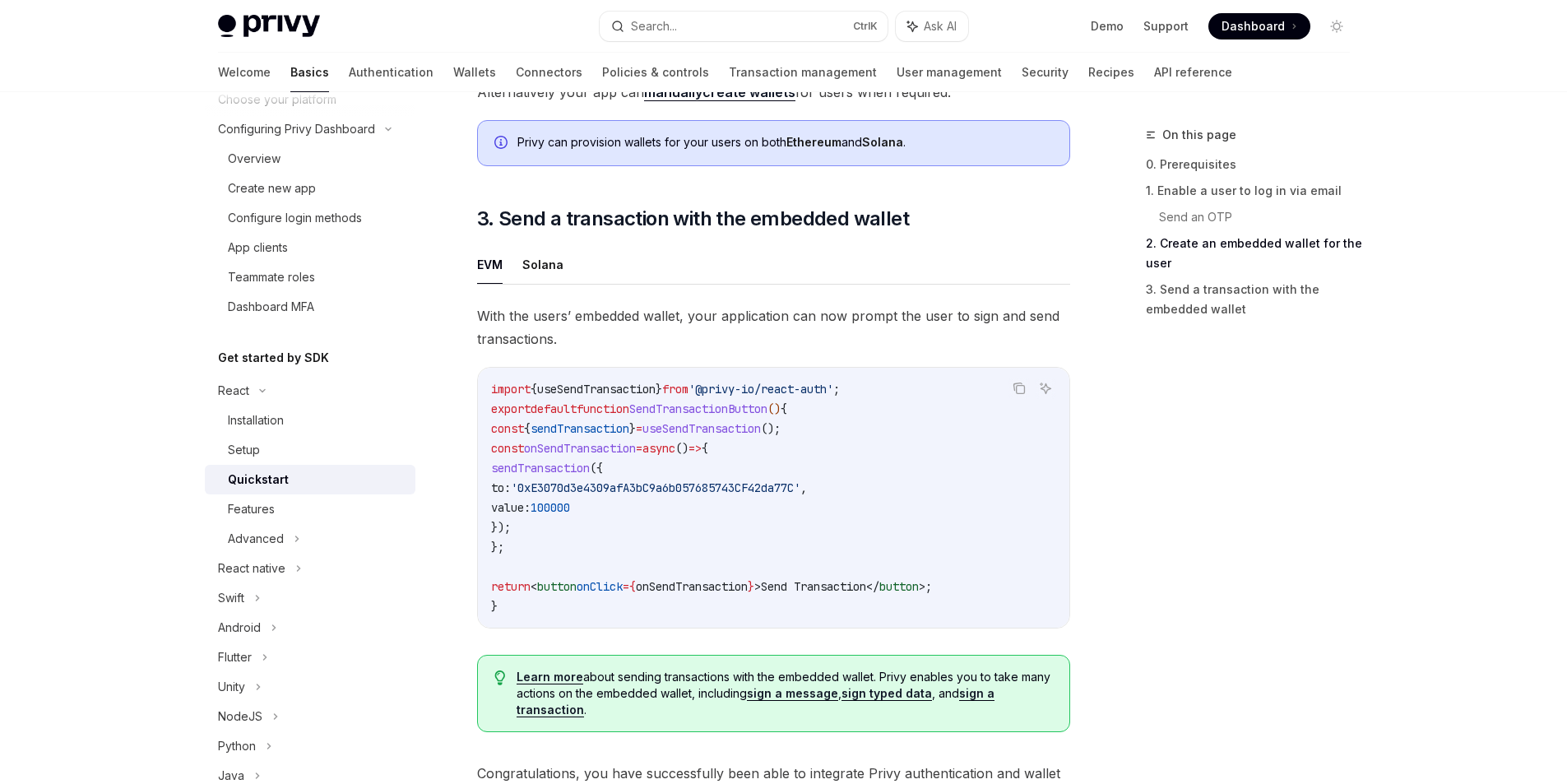
click at [656, 397] on span "useSendTransaction" at bounding box center [596, 389] width 118 height 15
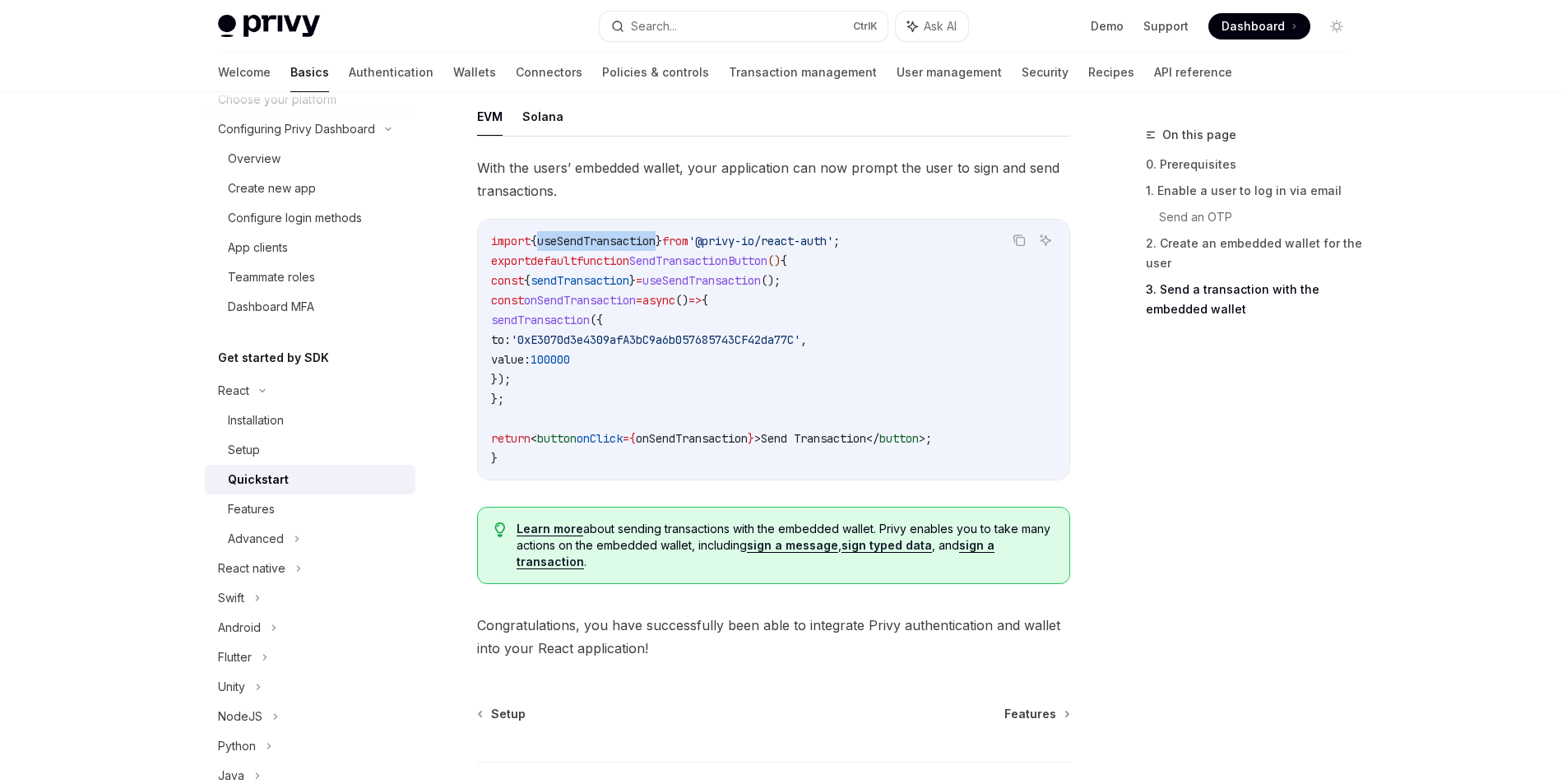
scroll to position [1607, 0]
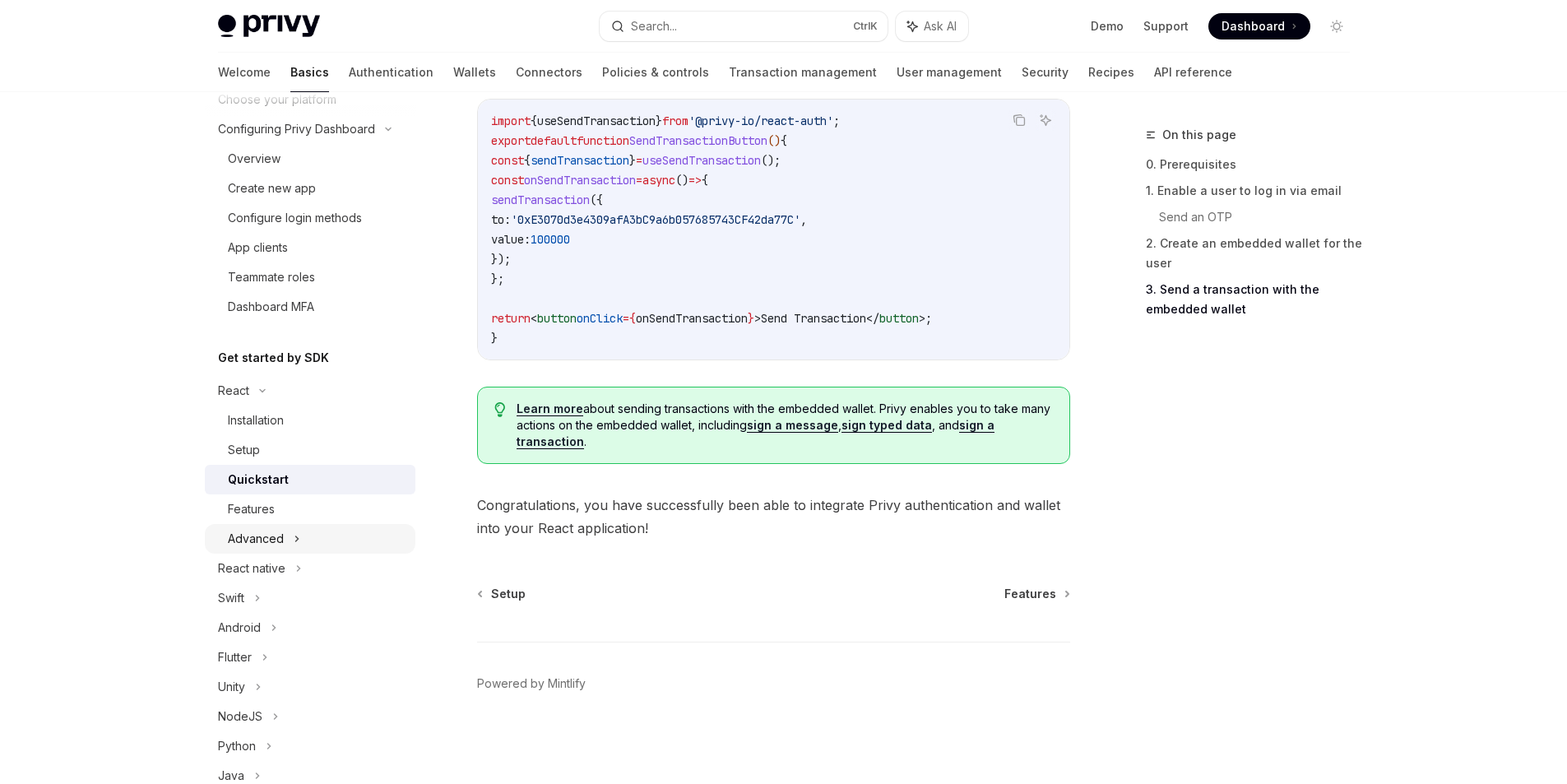
click at [314, 536] on div "Advanced" at bounding box center [309, 538] width 210 height 30
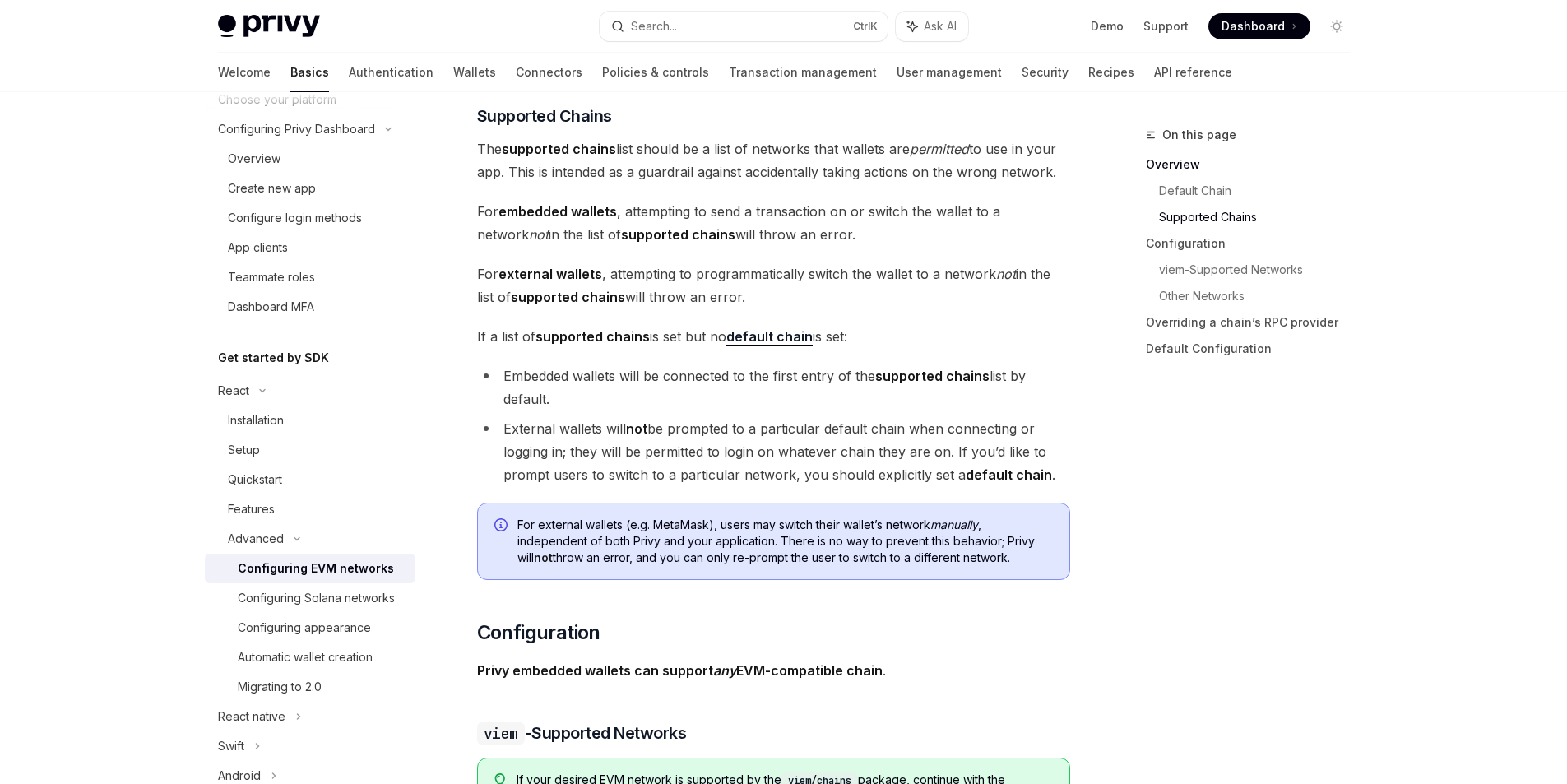
scroll to position [889, 0]
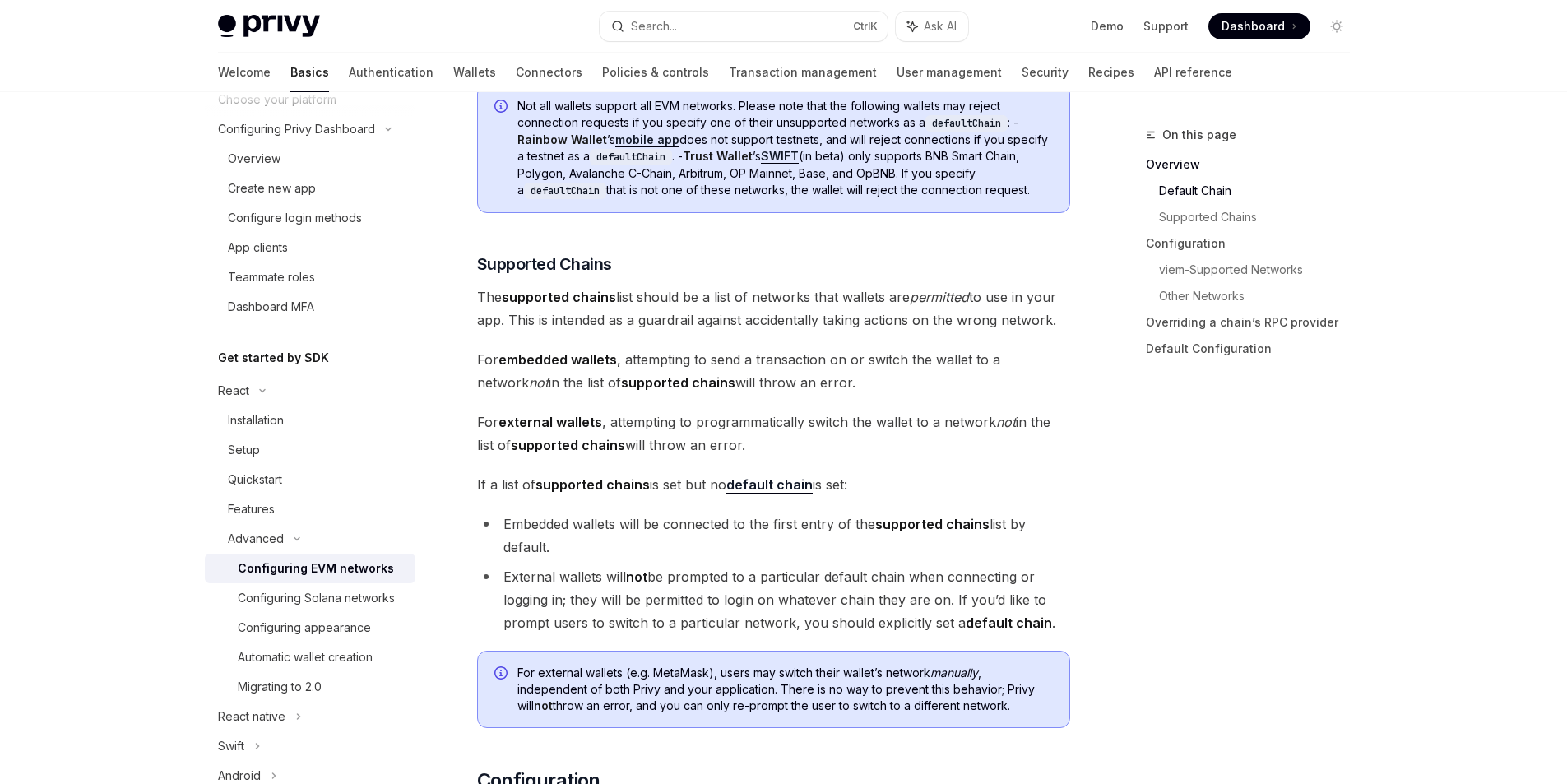
drag, startPoint x: 849, startPoint y: 378, endPoint x: 468, endPoint y: 354, distance: 381.8
click at [458, 328] on div at bounding box center [458, 328] width 0 height 0
click at [853, 377] on span "For embedded wallets , attempting to send a transaction on or switch the wallet…" at bounding box center [773, 370] width 593 height 46
drag, startPoint x: 479, startPoint y: 417, endPoint x: 790, endPoint y: 451, distance: 312.9
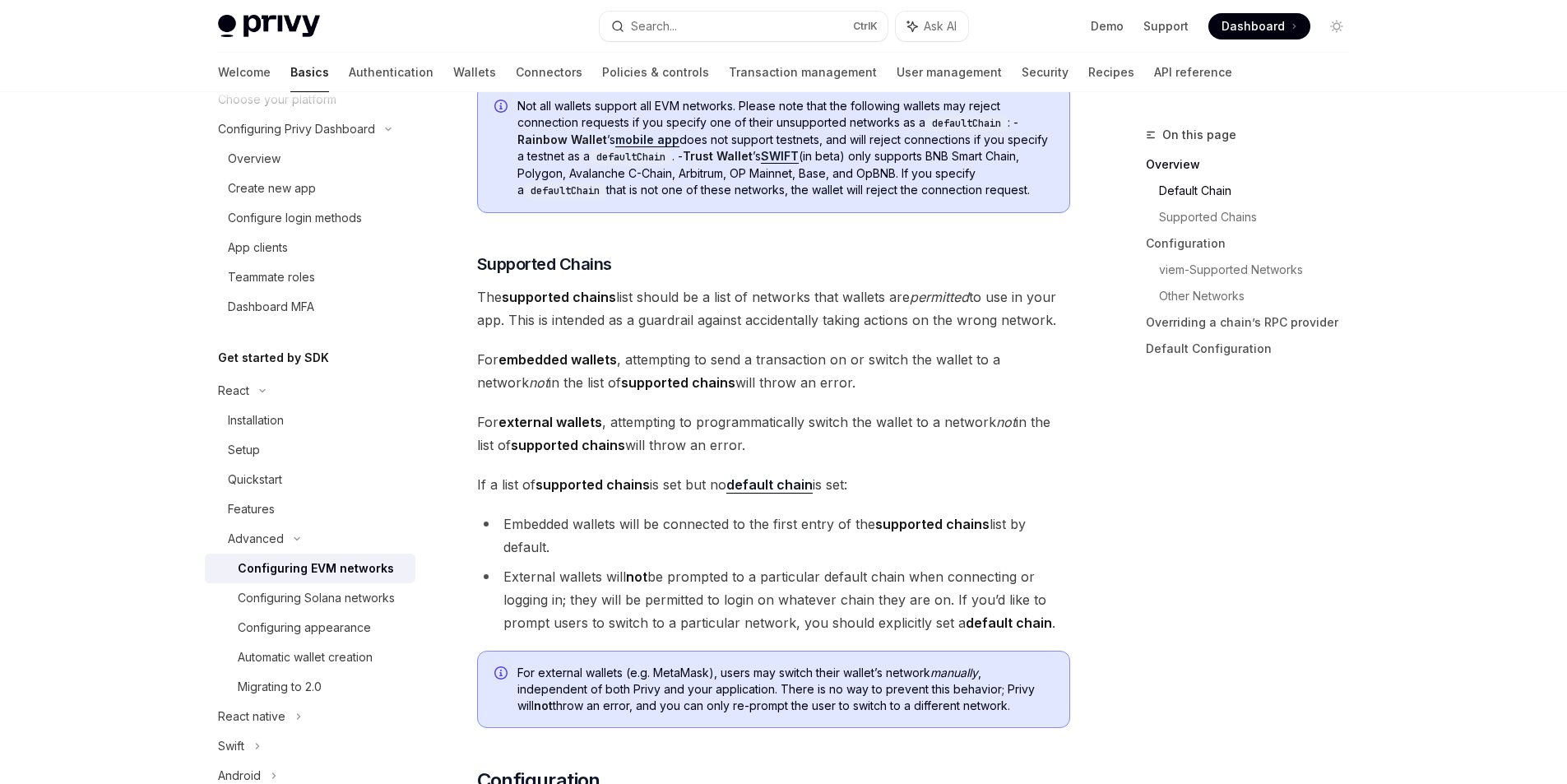
click at [790, 451] on span "For external wallets , attempting to programmatically switch the wallet to a ne…" at bounding box center [773, 433] width 593 height 46
click at [779, 454] on div at bounding box center [779, 454] width 0 height 0
click at [823, 449] on span "For external wallets , attempting to programmatically switch the wallet to a ne…" at bounding box center [773, 433] width 593 height 46
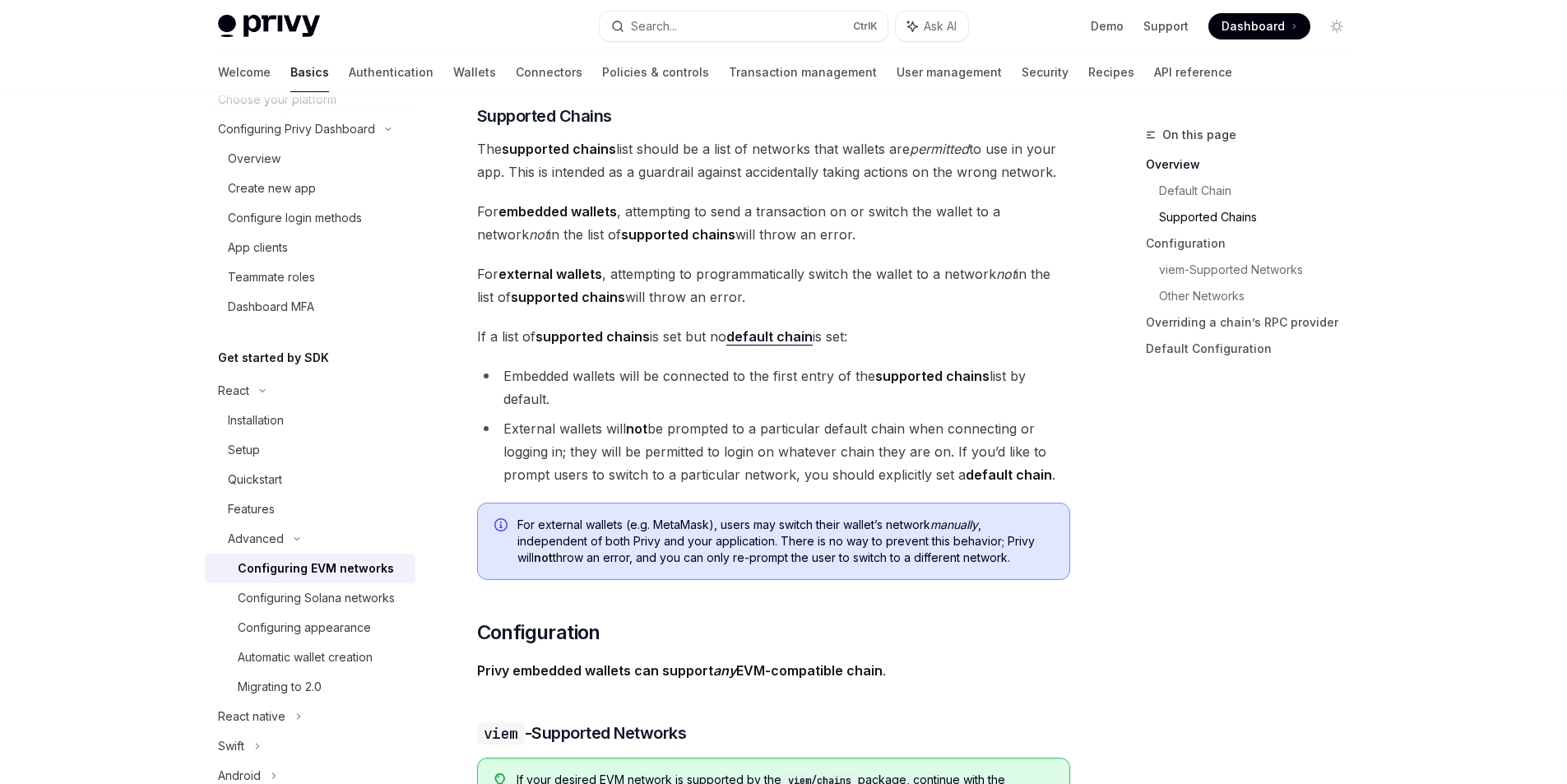
drag, startPoint x: 602, startPoint y: 399, endPoint x: 495, endPoint y: 358, distance: 114.6
click at [485, 345] on div at bounding box center [485, 345] width 0 height 0
click at [511, 423] on li "External wallets will not be prompted to a particular default chain when connec…" at bounding box center [773, 451] width 593 height 69
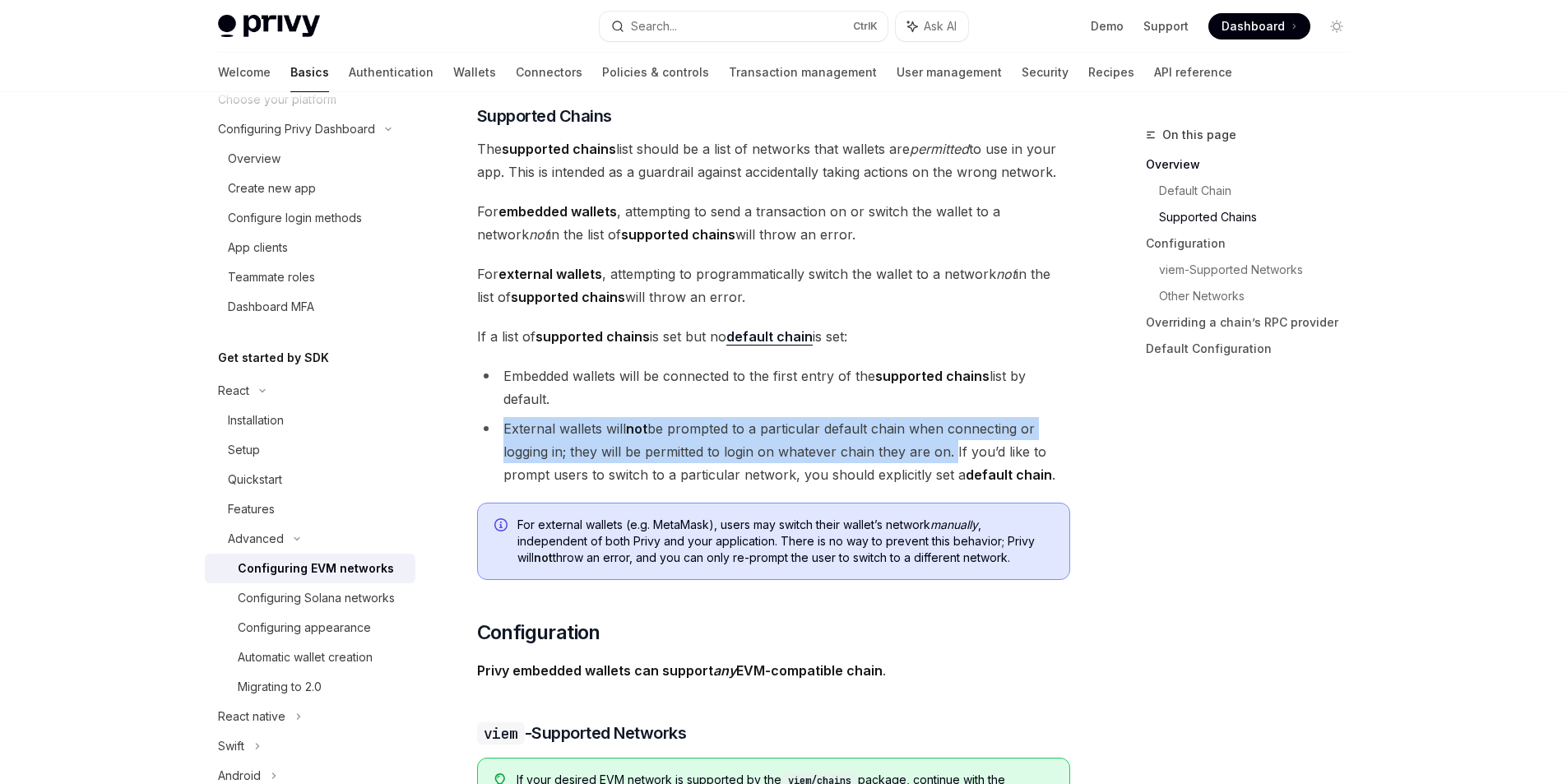
drag, startPoint x: 511, startPoint y: 423, endPoint x: 943, endPoint y: 457, distance: 433.3
click at [943, 457] on li "External wallets will not be prompted to a particular default chain when connec…" at bounding box center [773, 451] width 593 height 69
click at [932, 460] on div at bounding box center [932, 460] width 0 height 0
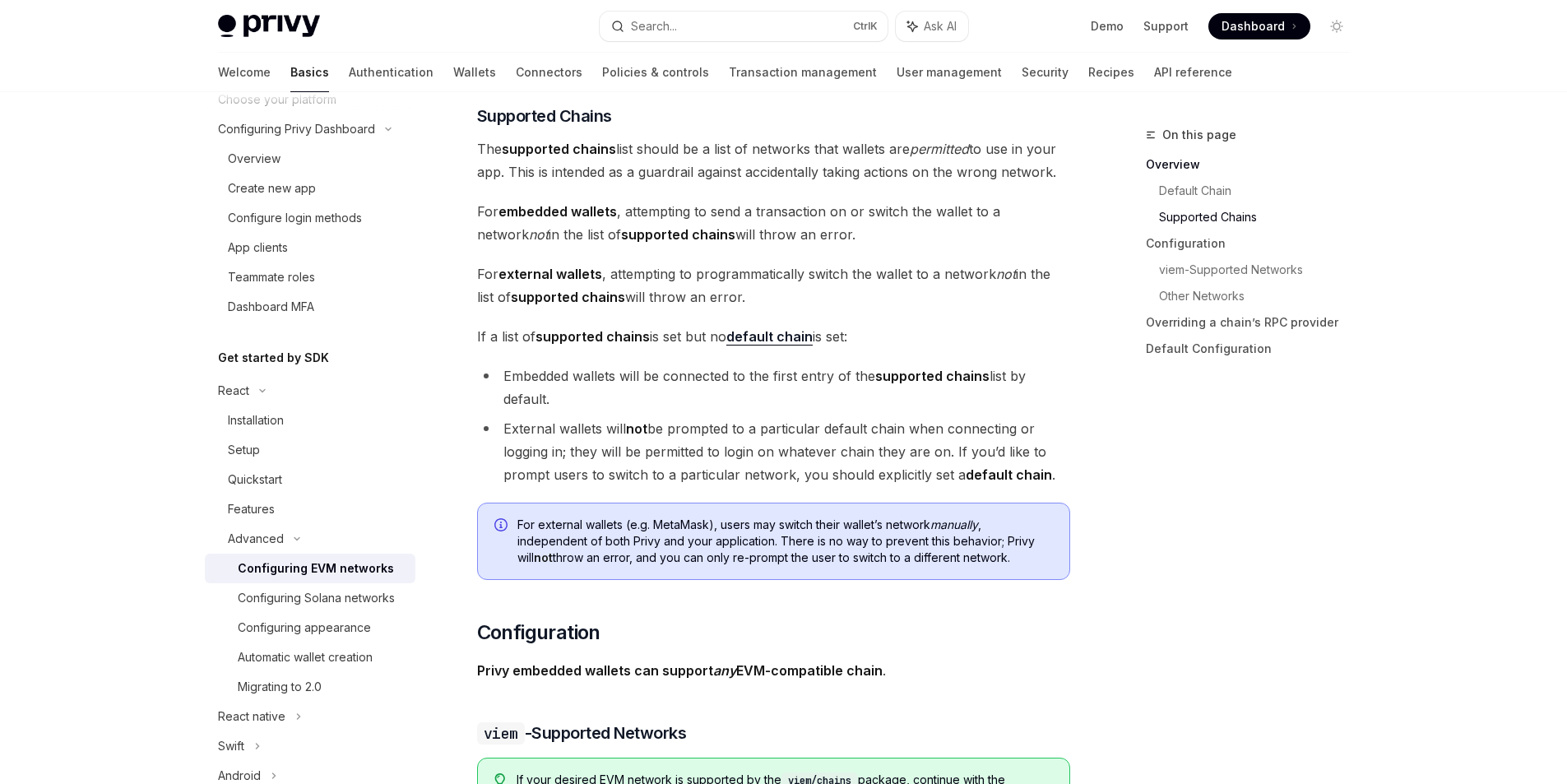
click at [954, 454] on li "External wallets will not be prompted to a particular default chain when connec…" at bounding box center [773, 451] width 593 height 69
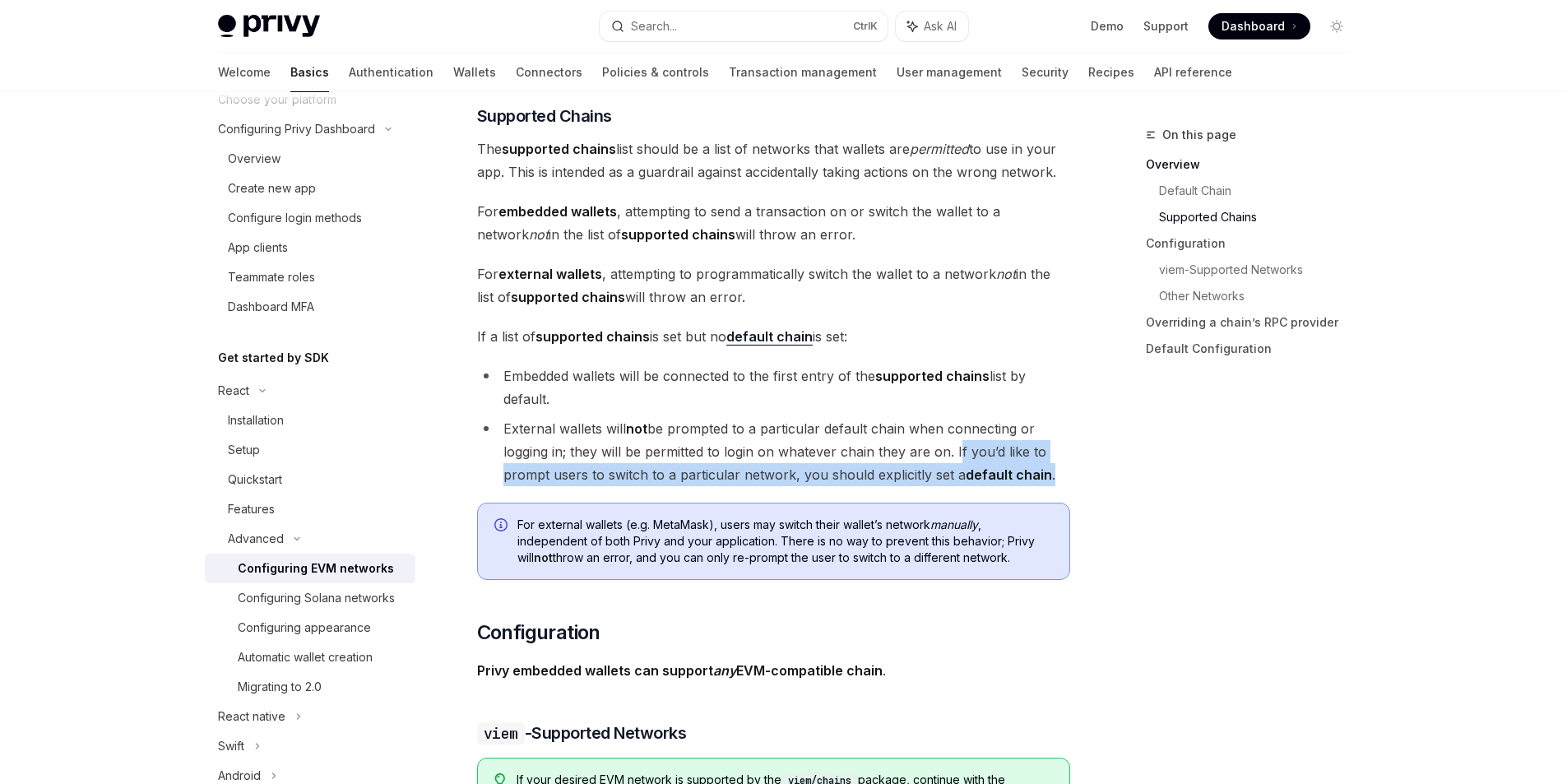
drag, startPoint x: 954, startPoint y: 454, endPoint x: 1101, endPoint y: 471, distance: 148.0
click at [1090, 484] on div at bounding box center [1090, 484] width 0 height 0
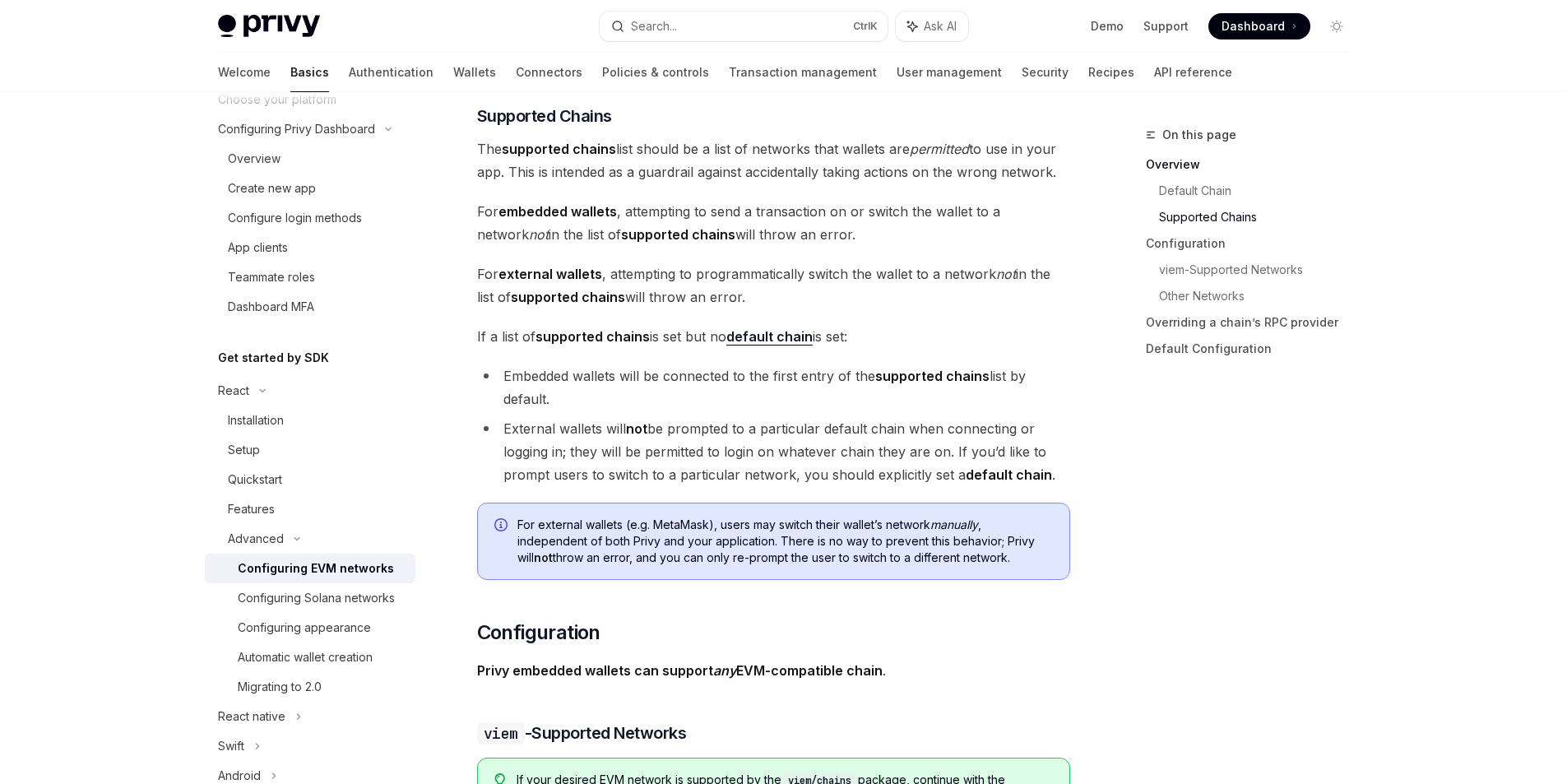
drag, startPoint x: 765, startPoint y: 361, endPoint x: 623, endPoint y: 320, distance: 147.8
drag, startPoint x: 729, startPoint y: 343, endPoint x: 729, endPoint y: 365, distance: 22.0
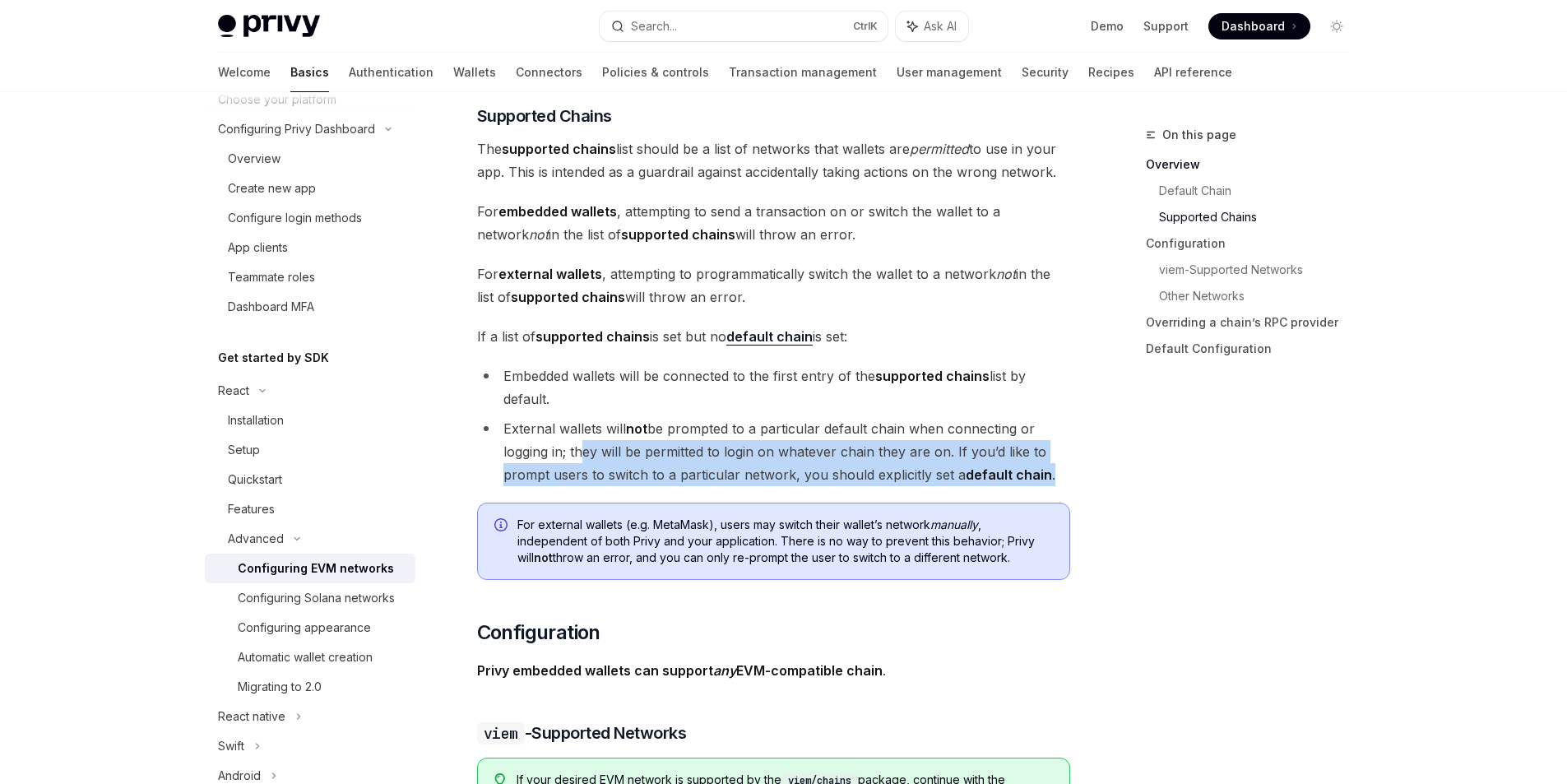
drag, startPoint x: 1064, startPoint y: 475, endPoint x: 575, endPoint y: 453, distance: 489.5
click at [575, 453] on li "External wallets will not be prompted to a particular default chain when connec…" at bounding box center [773, 451] width 593 height 69
click at [808, 445] on li "External wallets will not be prompted to a particular default chain when connec…" at bounding box center [773, 451] width 593 height 69
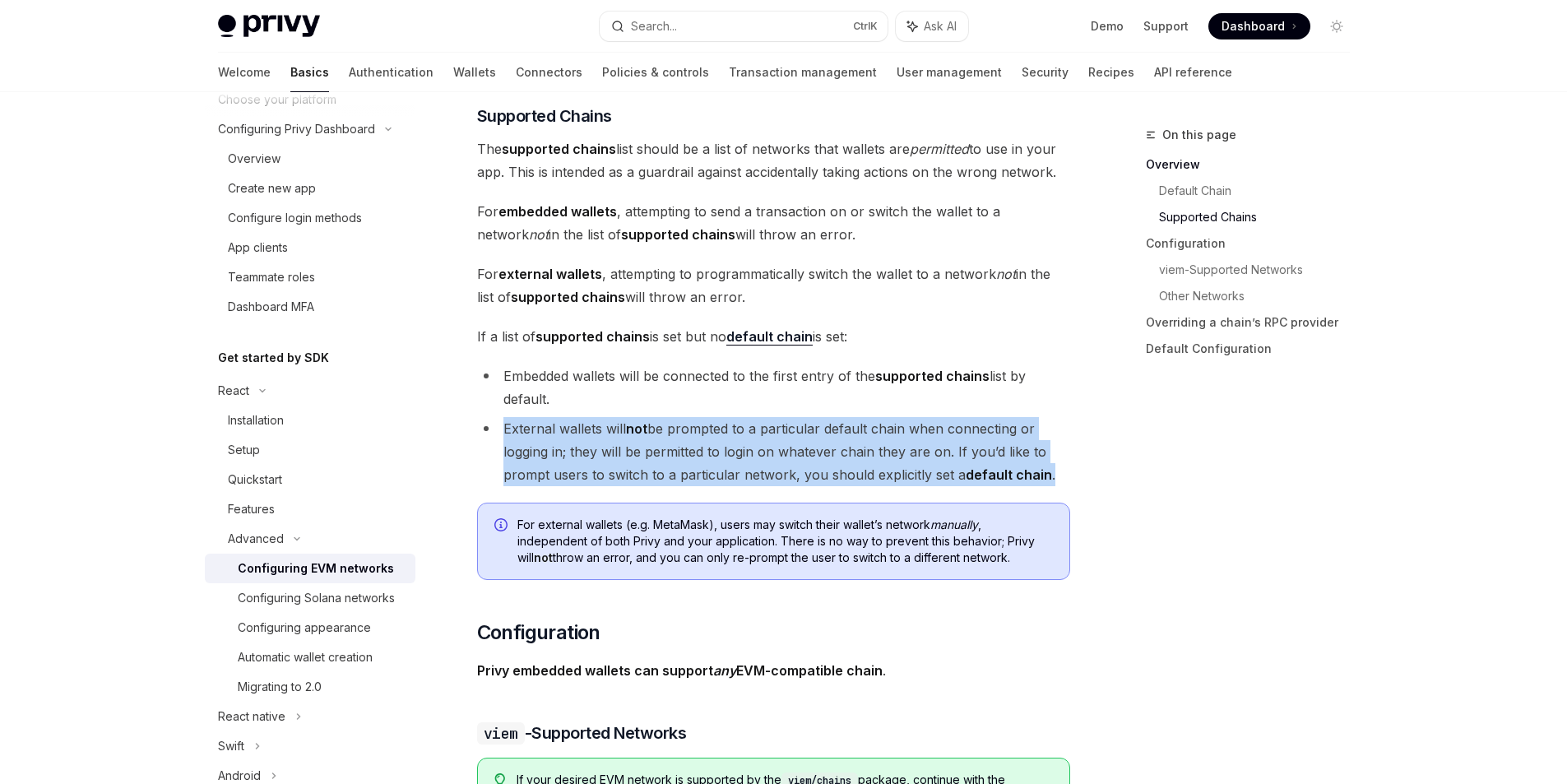
drag, startPoint x: 1065, startPoint y: 477, endPoint x: 468, endPoint y: 417, distance: 600.0
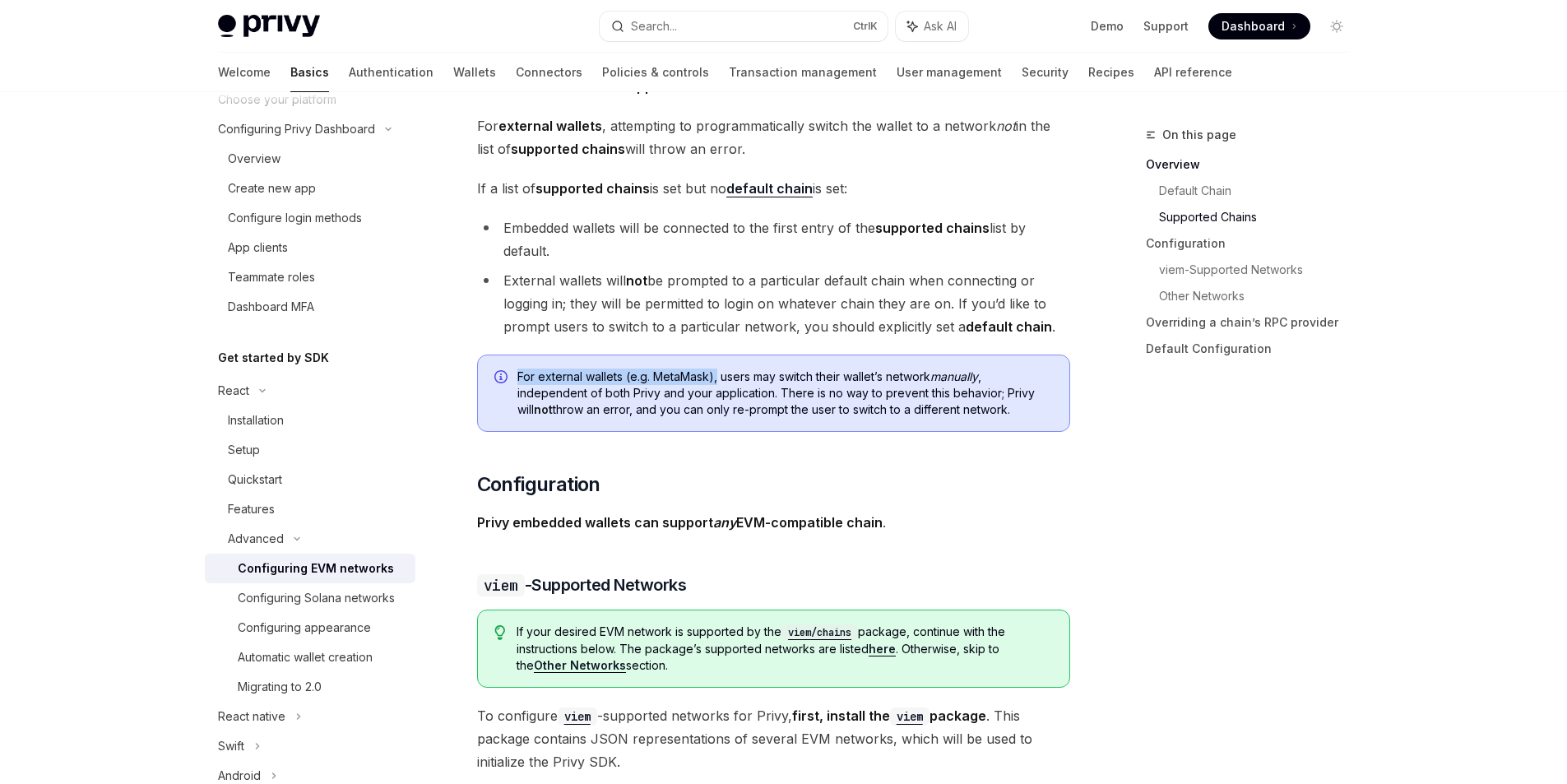
drag, startPoint x: 508, startPoint y: 377, endPoint x: 718, endPoint y: 379, distance: 210.0
click at [718, 379] on div "For external wallets (e.g. MetaMask), users may switch their wallet’s network m…" at bounding box center [773, 393] width 593 height 77
click at [718, 379] on span "For external wallets (e.g. MetaMask), users may switch their wallet’s network m…" at bounding box center [785, 393] width 536 height 49
drag, startPoint x: 718, startPoint y: 379, endPoint x: 1000, endPoint y: 379, distance: 282.0
click at [1000, 379] on span "For external wallets (e.g. MetaMask), users may switch their wallet’s network m…" at bounding box center [785, 393] width 536 height 49
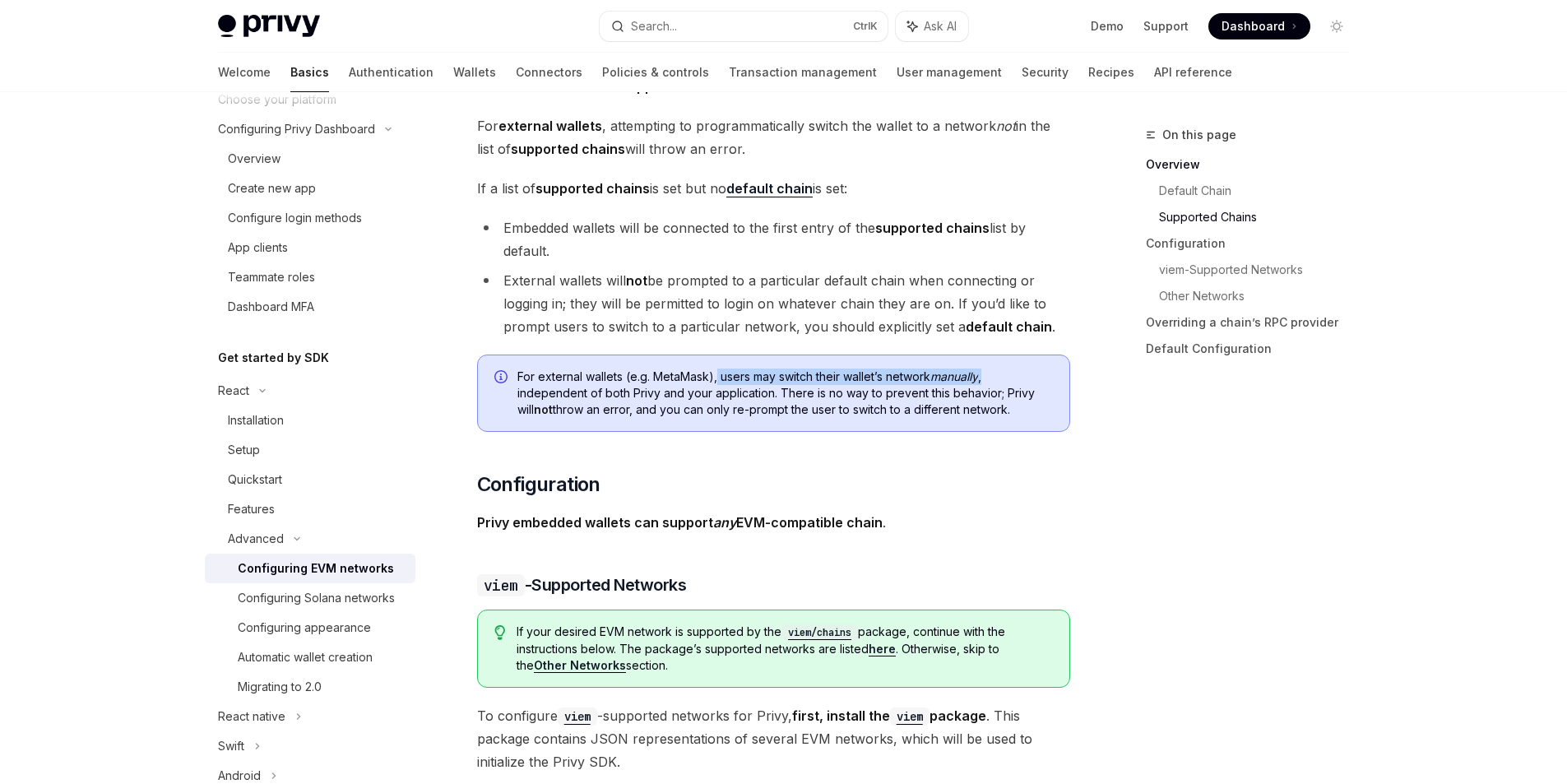
click at [990, 384] on div at bounding box center [990, 384] width 0 height 0
click at [554, 402] on span "For external wallets (e.g. MetaMask), users may switch their wallet’s network m…" at bounding box center [785, 393] width 536 height 49
click at [527, 397] on span "For external wallets (e.g. MetaMask), users may switch their wallet’s network m…" at bounding box center [785, 393] width 536 height 49
drag, startPoint x: 527, startPoint y: 397, endPoint x: 722, endPoint y: 394, distance: 195.0
click at [722, 394] on span "For external wallets (e.g. MetaMask), users may switch their wallet’s network m…" at bounding box center [785, 393] width 536 height 49
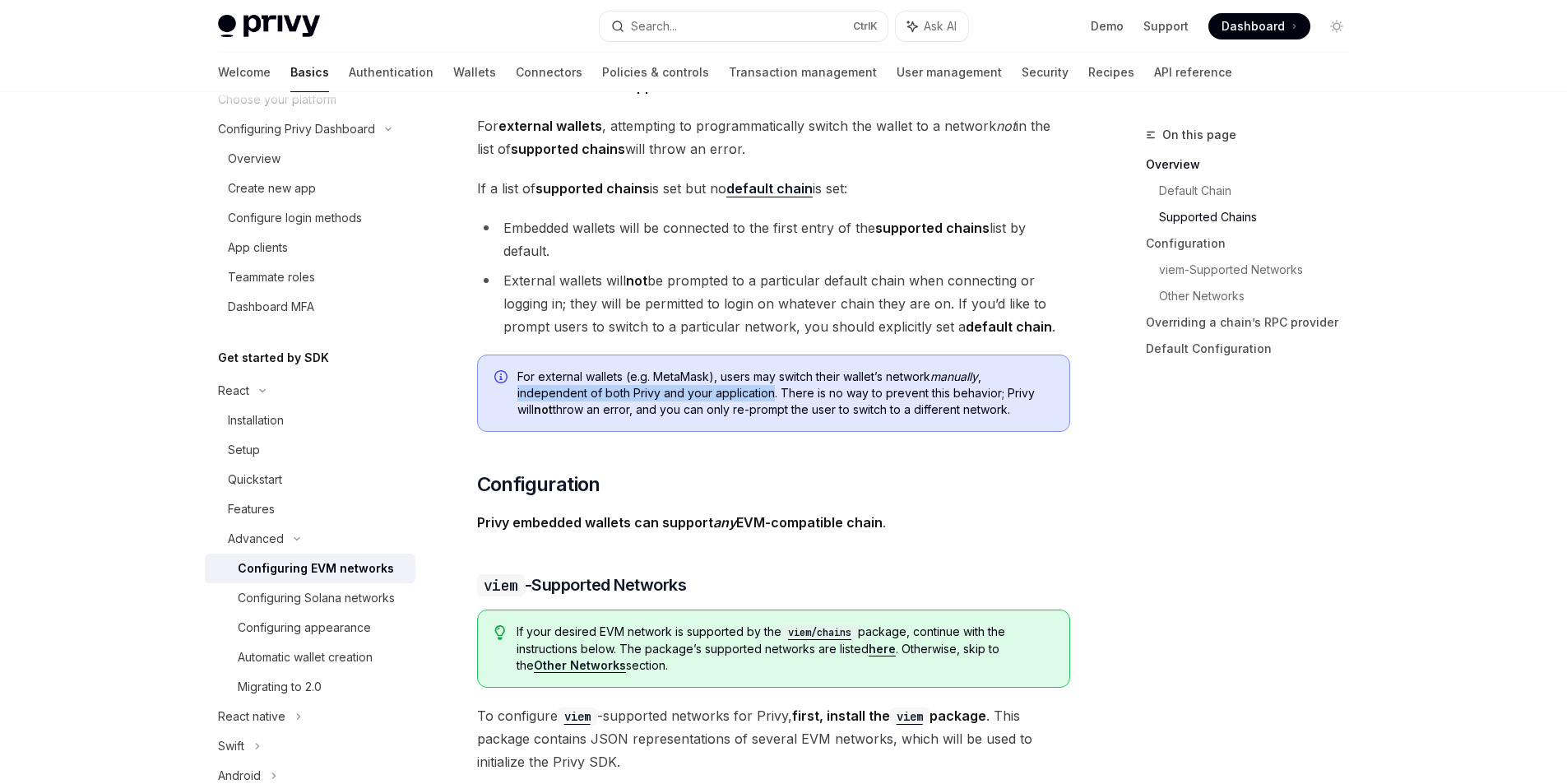
click at [711, 400] on div at bounding box center [711, 400] width 0 height 0
click at [783, 391] on span "For external wallets (e.g. MetaMask), users may switch their wallet’s network m…" at bounding box center [785, 393] width 536 height 49
drag, startPoint x: 776, startPoint y: 391, endPoint x: 986, endPoint y: 387, distance: 210.0
click at [986, 387] on span "For external wallets (e.g. MetaMask), users may switch their wallet’s network m…" at bounding box center [785, 393] width 536 height 49
drag, startPoint x: 1006, startPoint y: 389, endPoint x: 616, endPoint y: 407, distance: 390.4
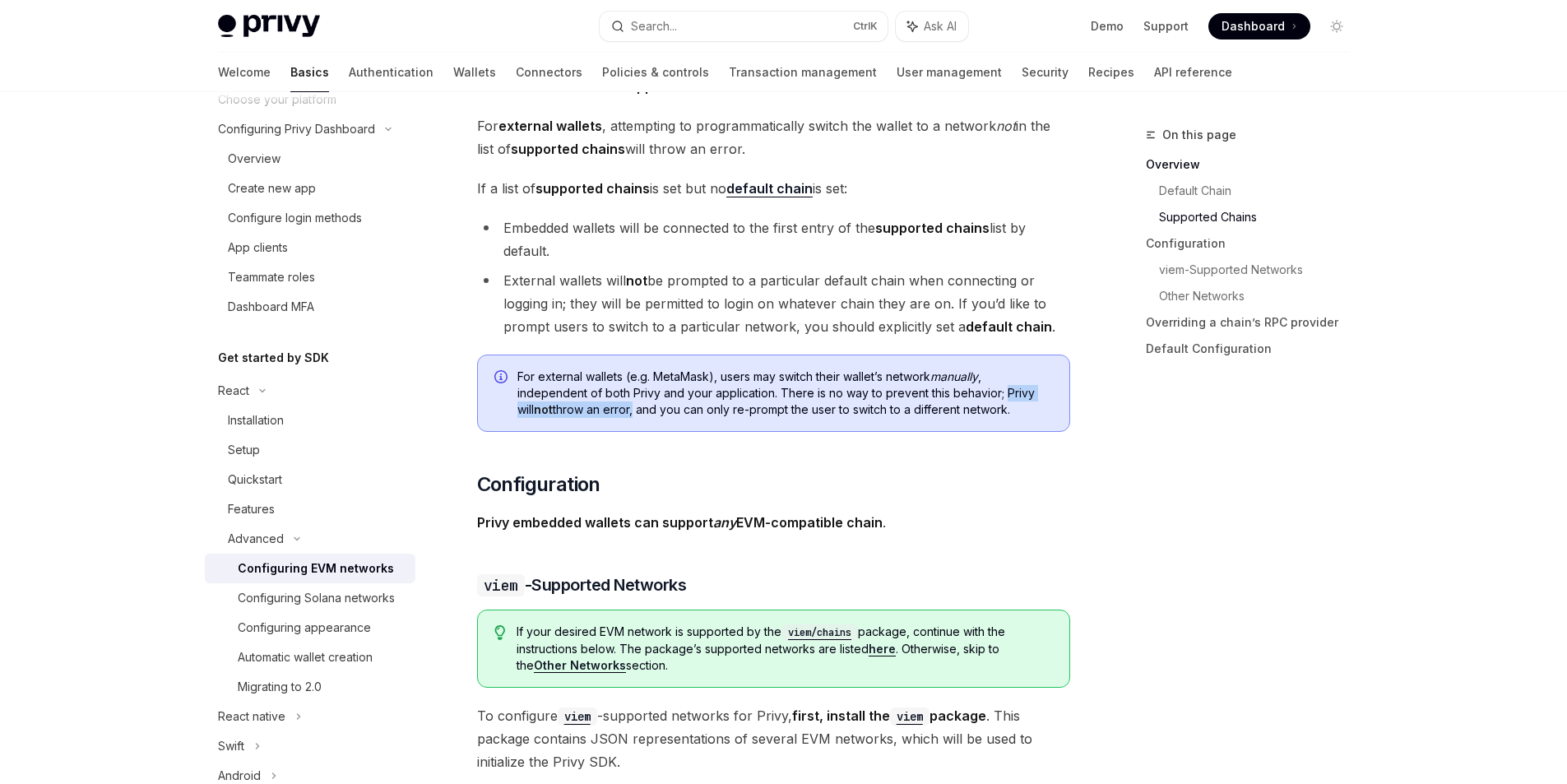
click at [616, 407] on span "For external wallets (e.g. MetaMask), users may switch their wallet’s network m…" at bounding box center [785, 393] width 536 height 49
click at [625, 407] on span "For external wallets (e.g. MetaMask), users may switch their wallet’s network m…" at bounding box center [785, 393] width 536 height 49
drag, startPoint x: 625, startPoint y: 407, endPoint x: 983, endPoint y: 408, distance: 358.0
click at [983, 408] on span "For external wallets (e.g. MetaMask), users may switch their wallet’s network m…" at bounding box center [785, 393] width 536 height 49
click at [972, 379] on div at bounding box center [972, 379] width 0 height 0
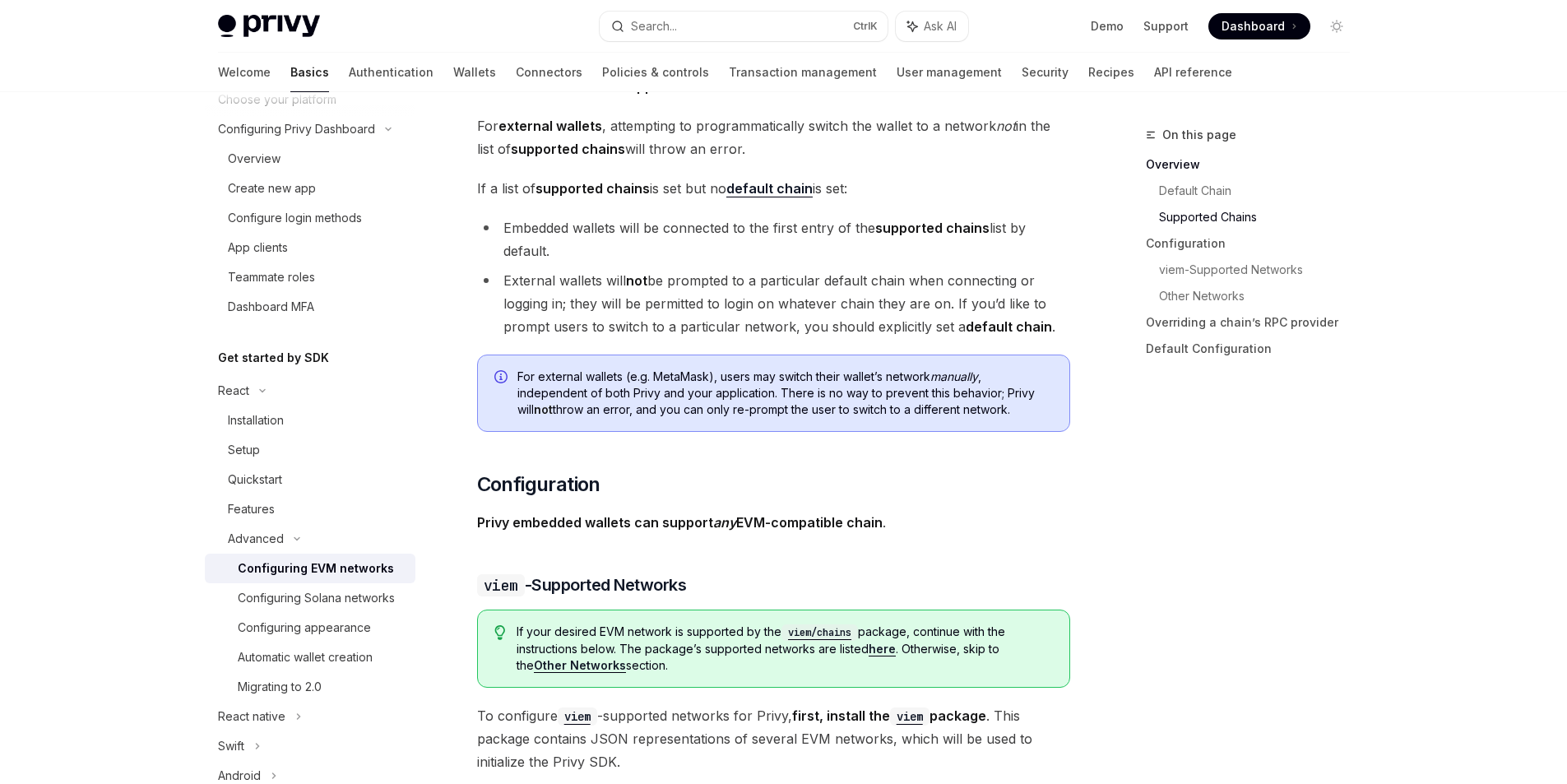
click at [865, 425] on div "For external wallets (e.g. MetaMask), users may switch their wallet’s network m…" at bounding box center [773, 393] width 593 height 77
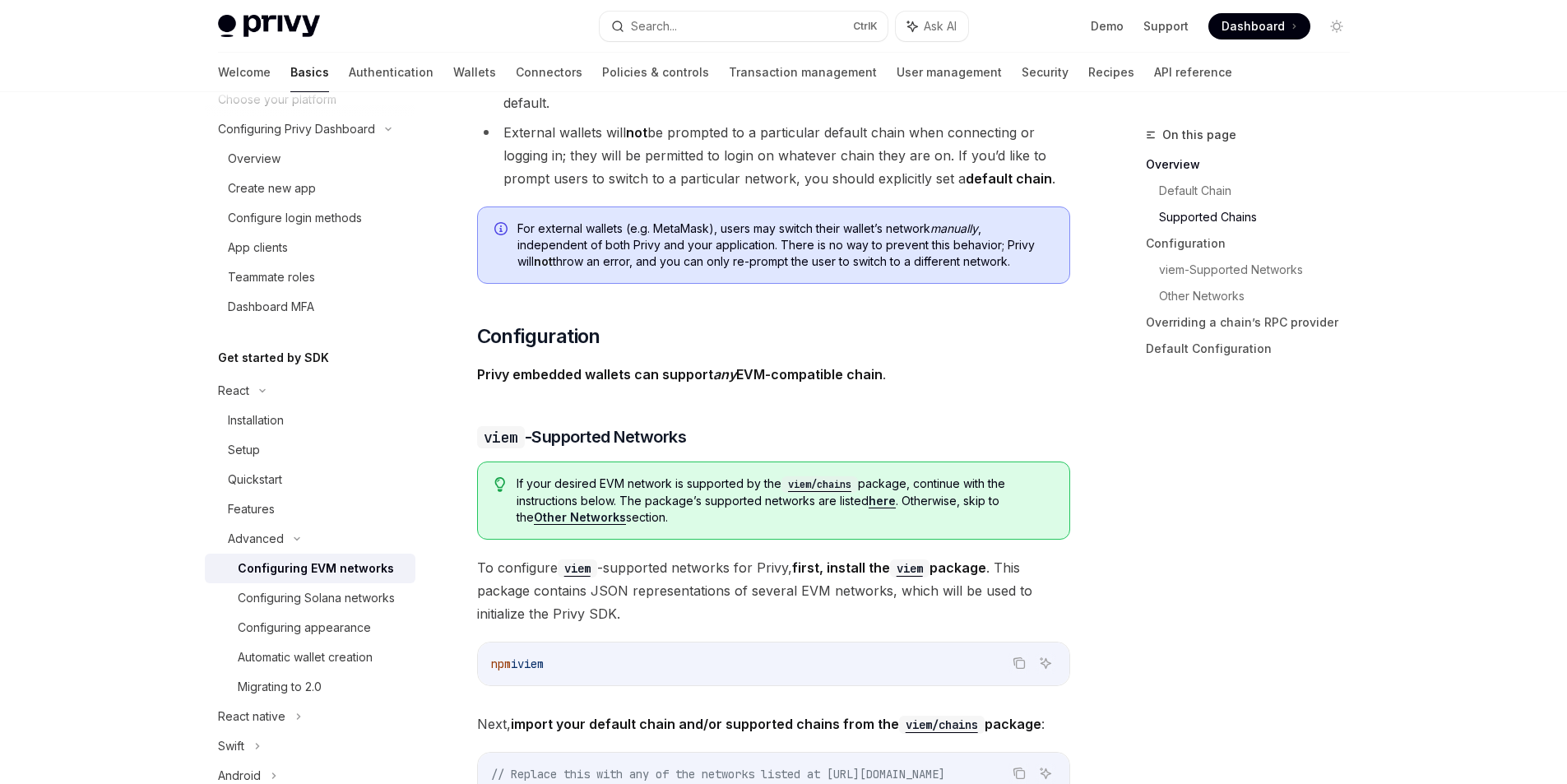
scroll to position [1481, 0]
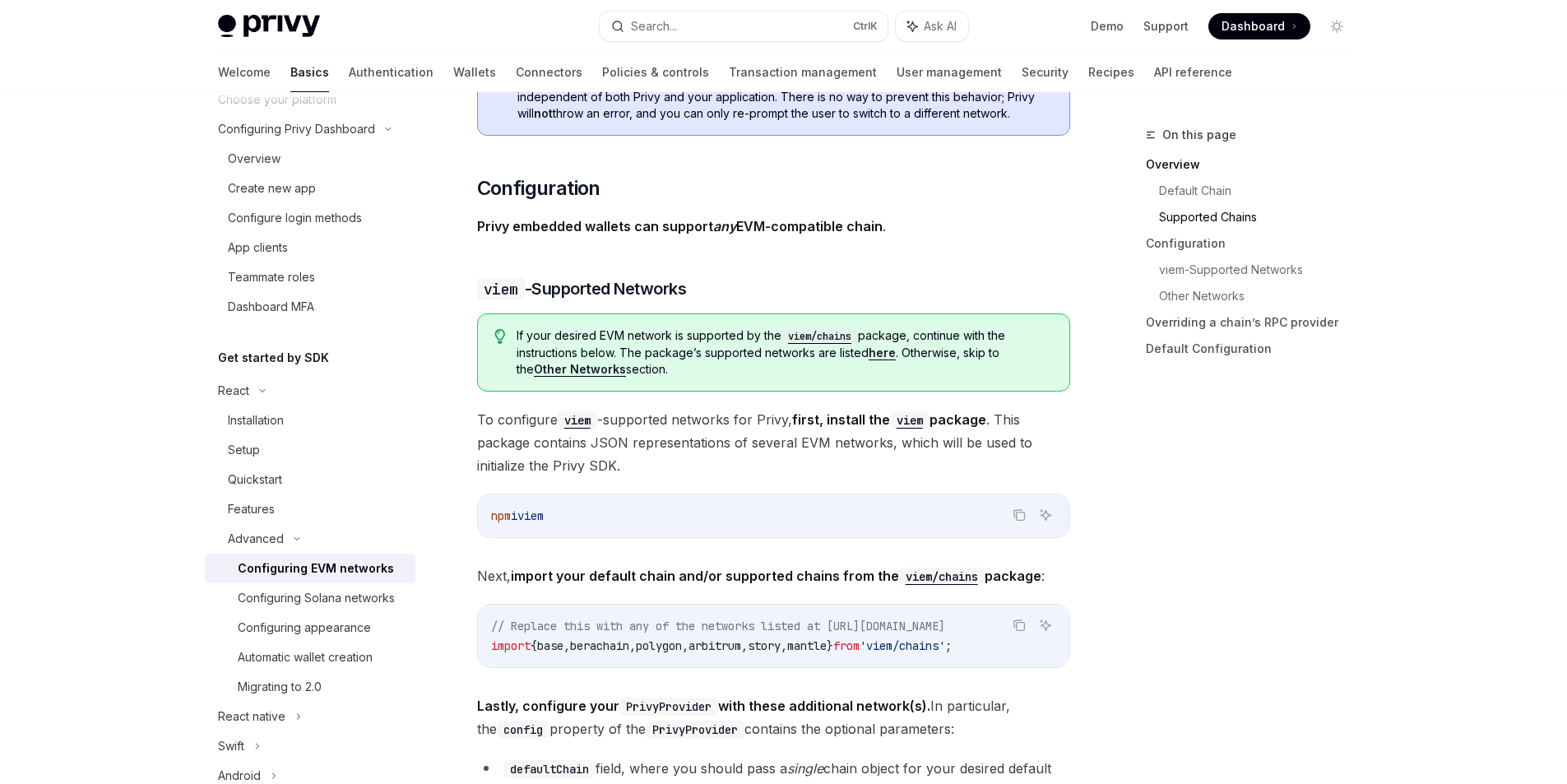
click at [501, 226] on strong "Privy embedded wallets can support any EVM-compatible chain" at bounding box center [680, 226] width 406 height 16
drag, startPoint x: 501, startPoint y: 226, endPoint x: 883, endPoint y: 234, distance: 382.1
click at [884, 234] on span "Privy embedded wallets can support any EVM-compatible chain ." at bounding box center [773, 226] width 593 height 23
click at [873, 236] on div at bounding box center [873, 236] width 0 height 0
click at [924, 224] on span "Privy embedded wallets can support any EVM-compatible chain ." at bounding box center [773, 226] width 593 height 23
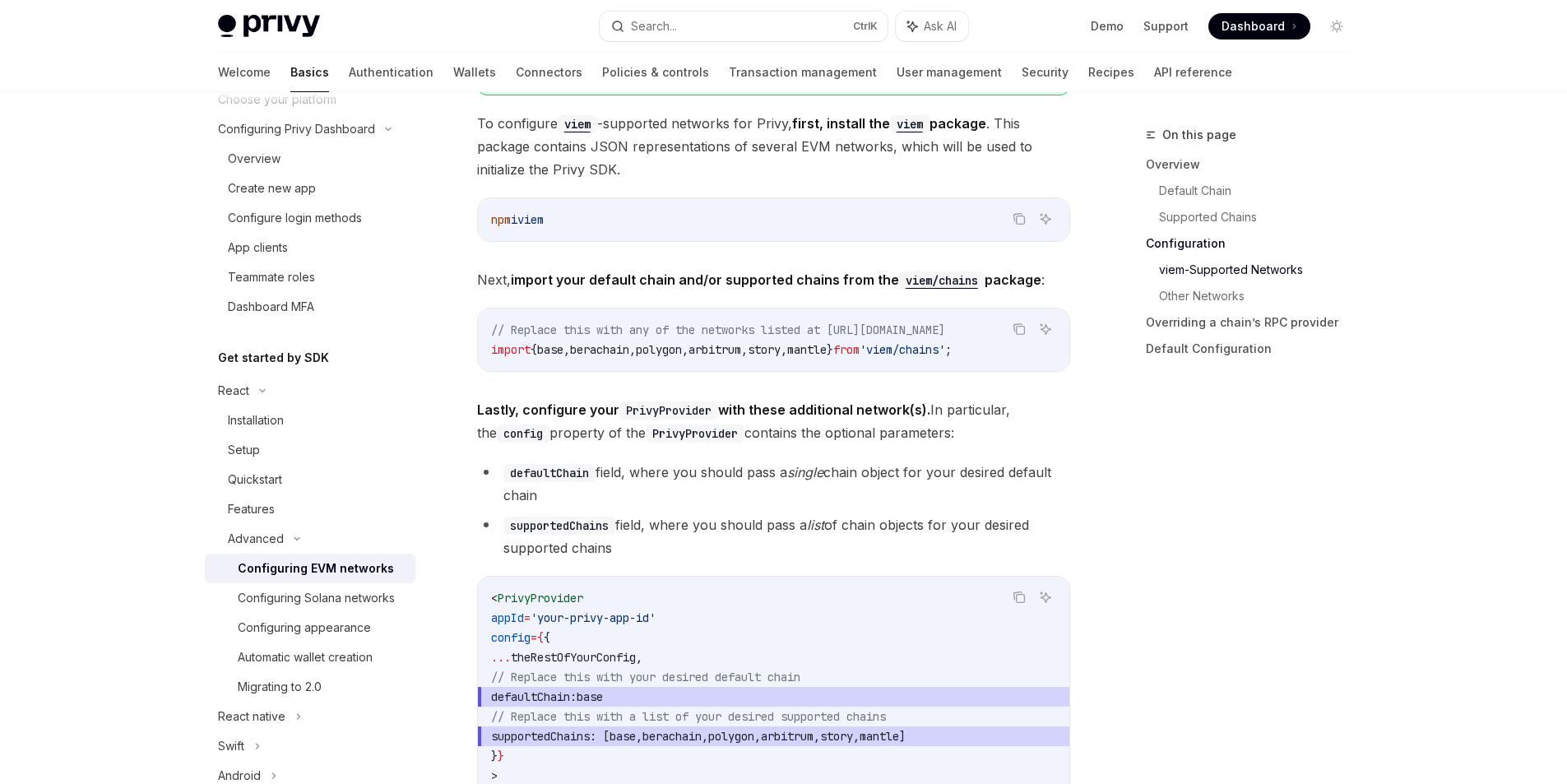
scroll to position [1925, 0]
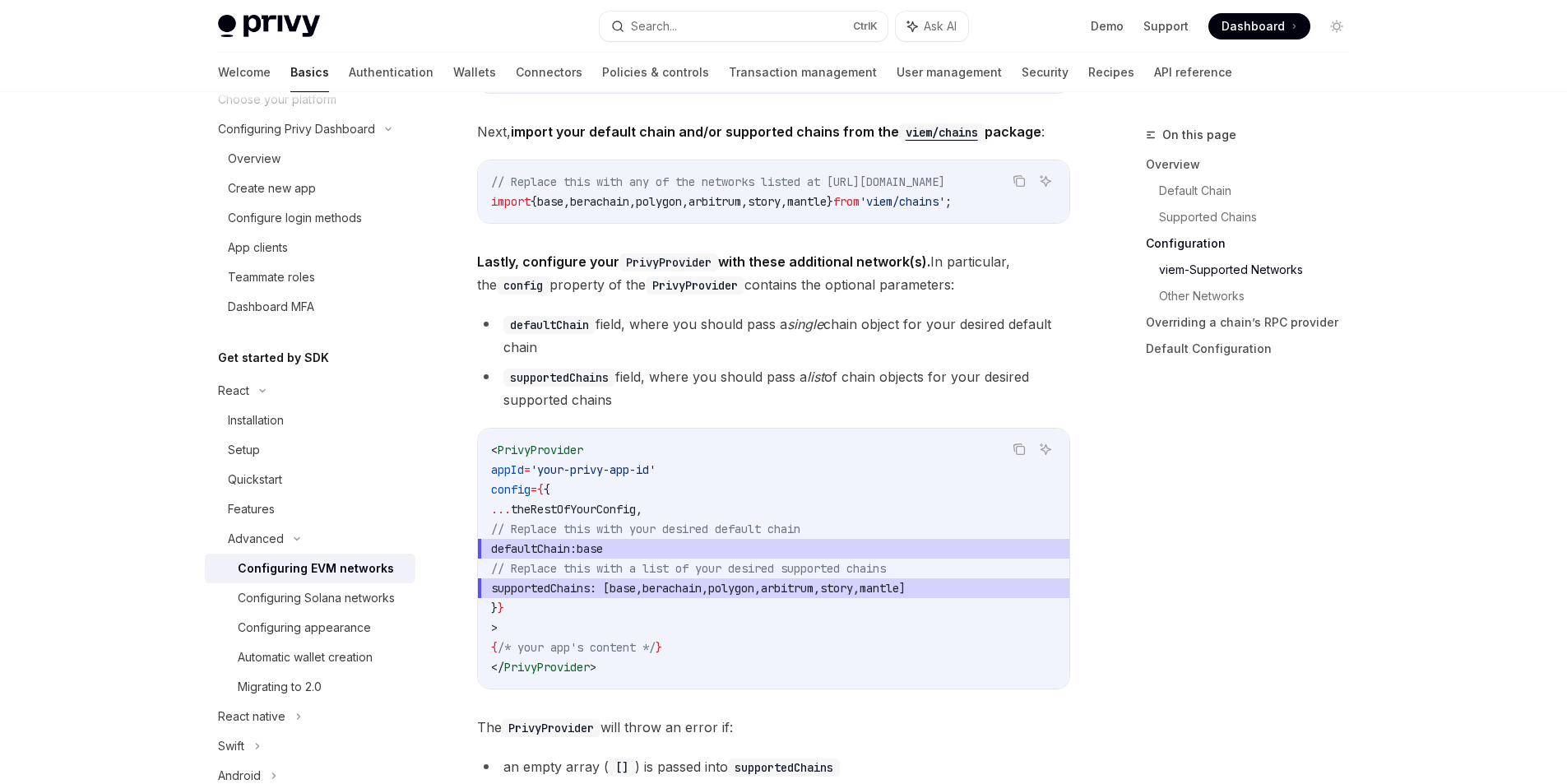
click at [597, 379] on code "supportedChains" at bounding box center [559, 377] width 112 height 18
click at [597, 380] on code "supportedChains" at bounding box center [559, 377] width 112 height 18
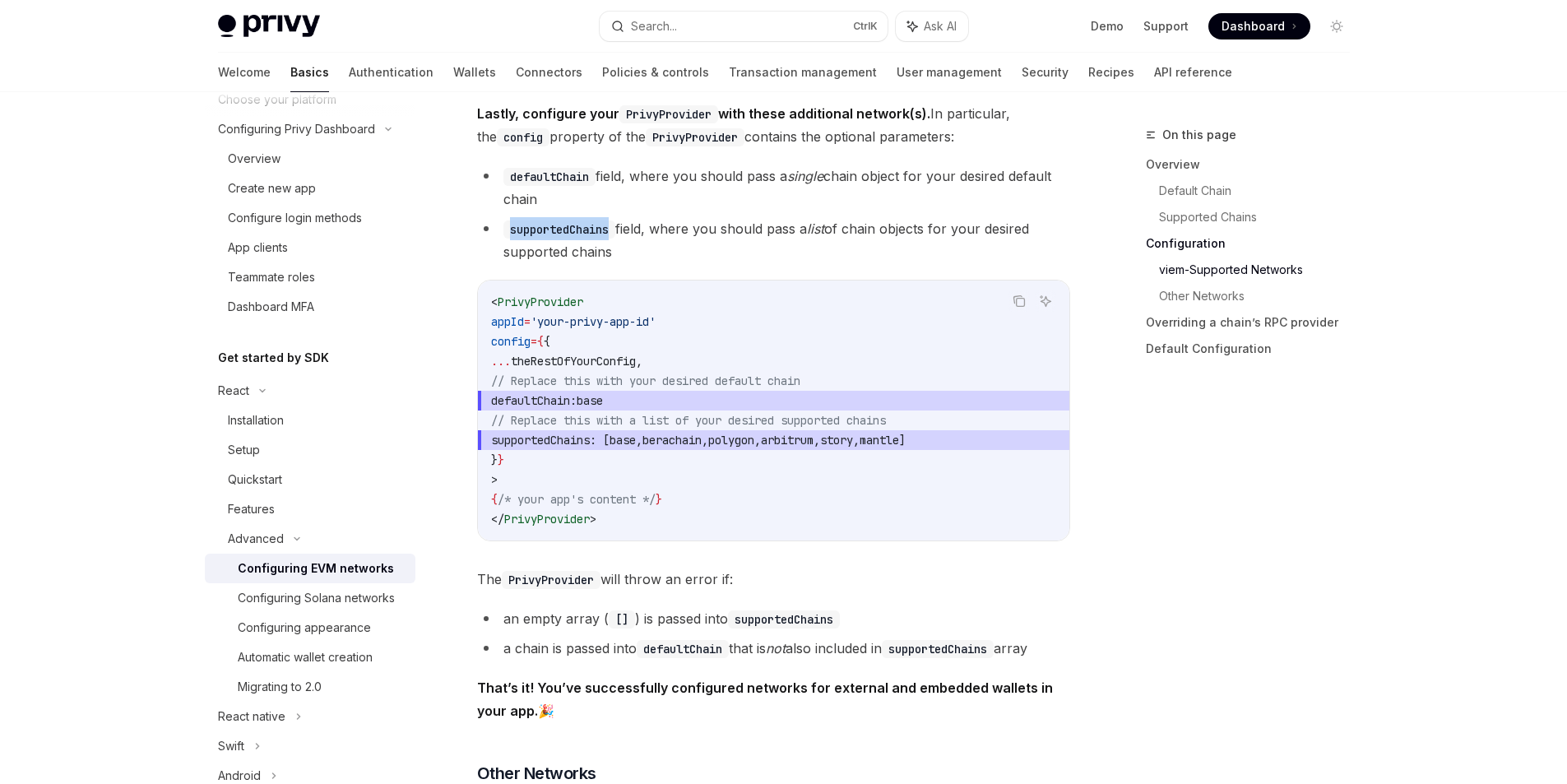
copy code "supportedChains"
click at [688, 407] on span "defaultChain: base" at bounding box center [773, 400] width 565 height 20
click at [590, 443] on span "supportedChains" at bounding box center [541, 440] width 99 height 15
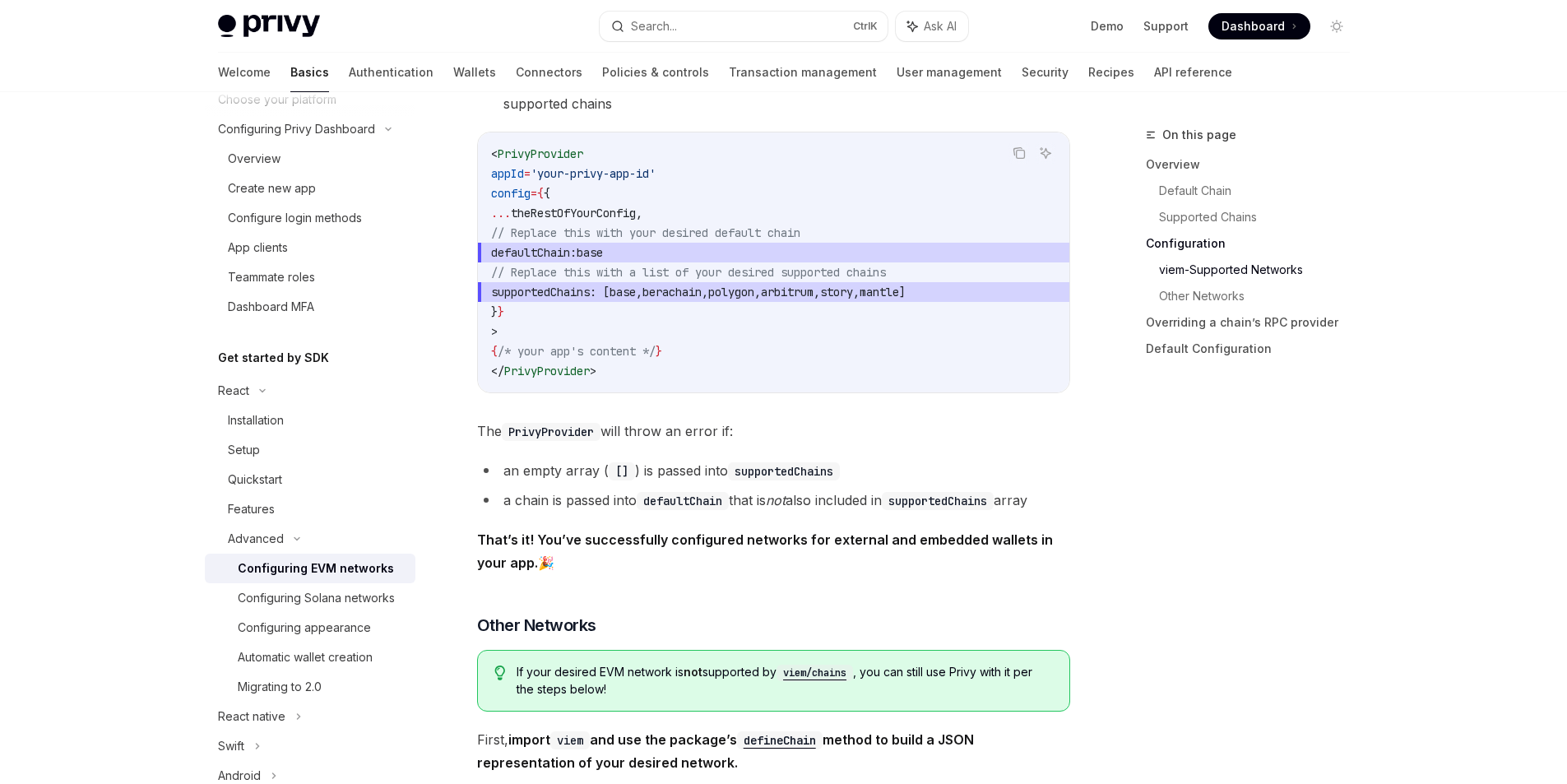
click at [649, 392] on div "< PrivyProvider appId = 'your-privy-app-id' config = { { ... theRestOfYourConfi…" at bounding box center [773, 263] width 591 height 260
click at [525, 441] on code "PrivyProvider" at bounding box center [551, 432] width 99 height 18
click at [525, 442] on span "The PrivyProvider will throw an error if:" at bounding box center [773, 430] width 593 height 23
click at [714, 503] on code "defaultChain" at bounding box center [682, 501] width 92 height 18
click at [541, 477] on li "an empty array ( [] ) is passed into supportedChains" at bounding box center [773, 470] width 593 height 23
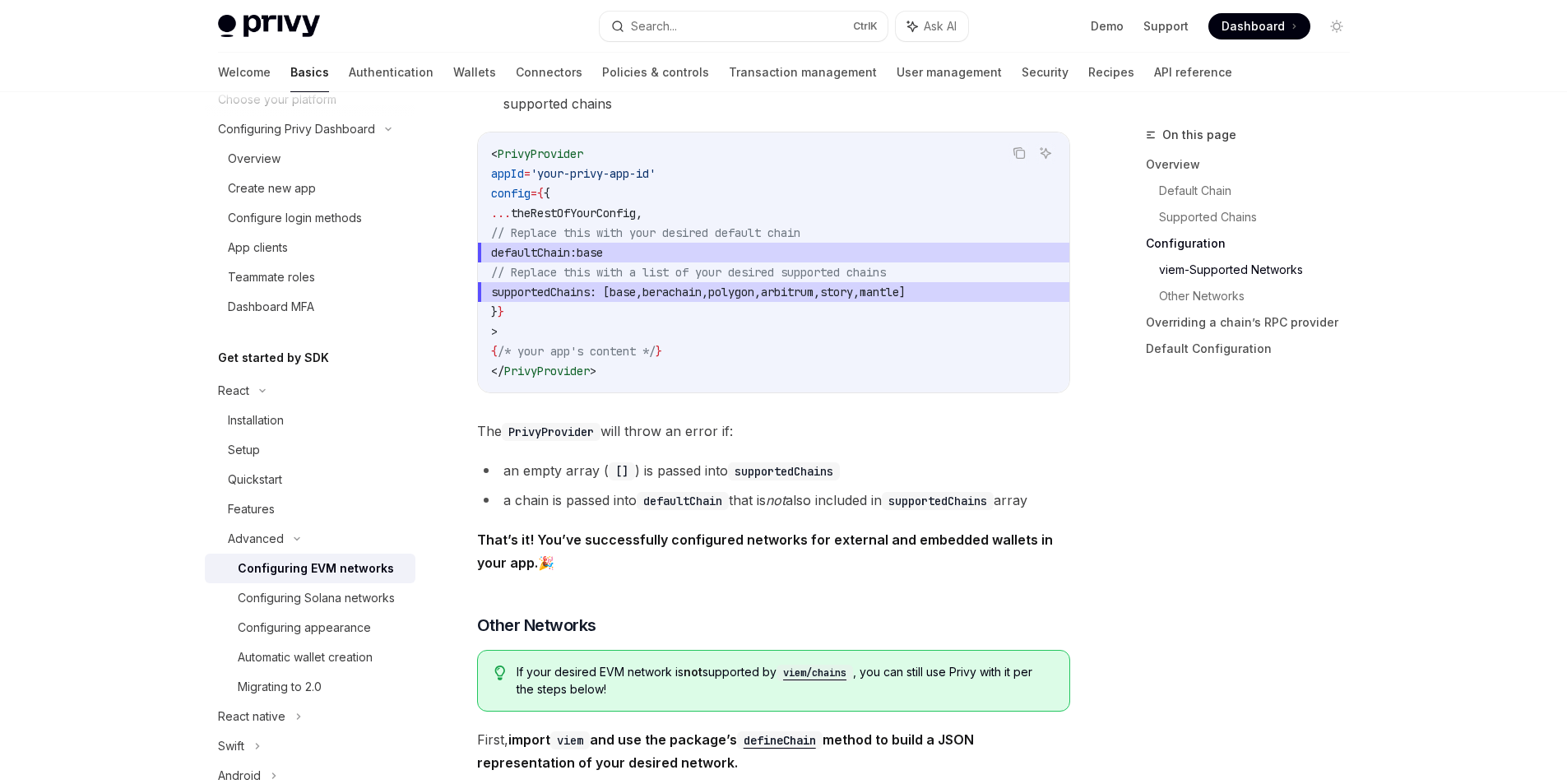
click at [503, 510] on li "a chain is passed into defaultChain that is not also included in supportedChain…" at bounding box center [773, 499] width 593 height 23
drag, startPoint x: 503, startPoint y: 510, endPoint x: 889, endPoint y: 502, distance: 386.1
click at [889, 502] on li "a chain is passed into defaultChain that is not also included in supportedChain…" at bounding box center [773, 499] width 593 height 23
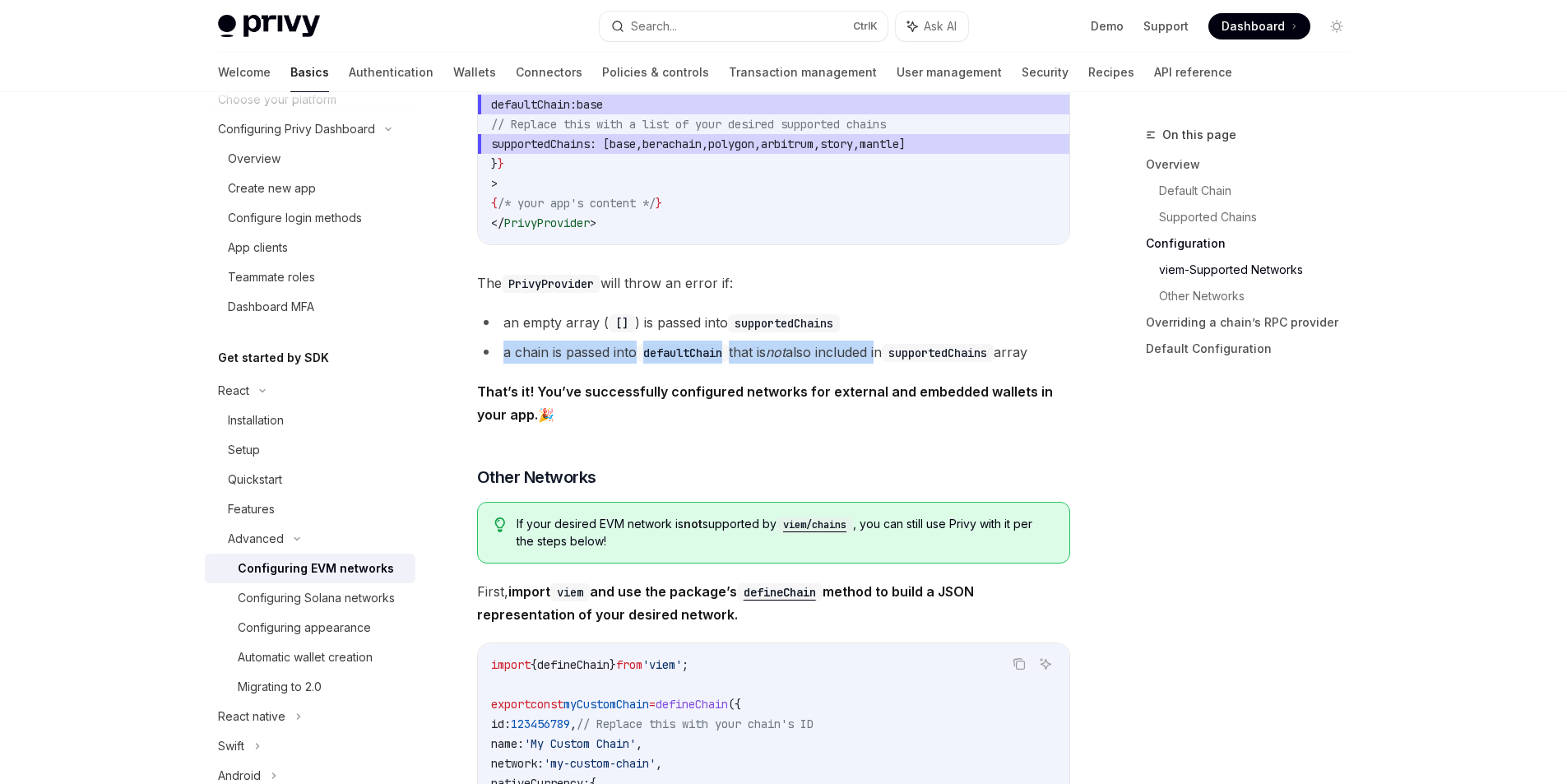
scroll to position [2517, 0]
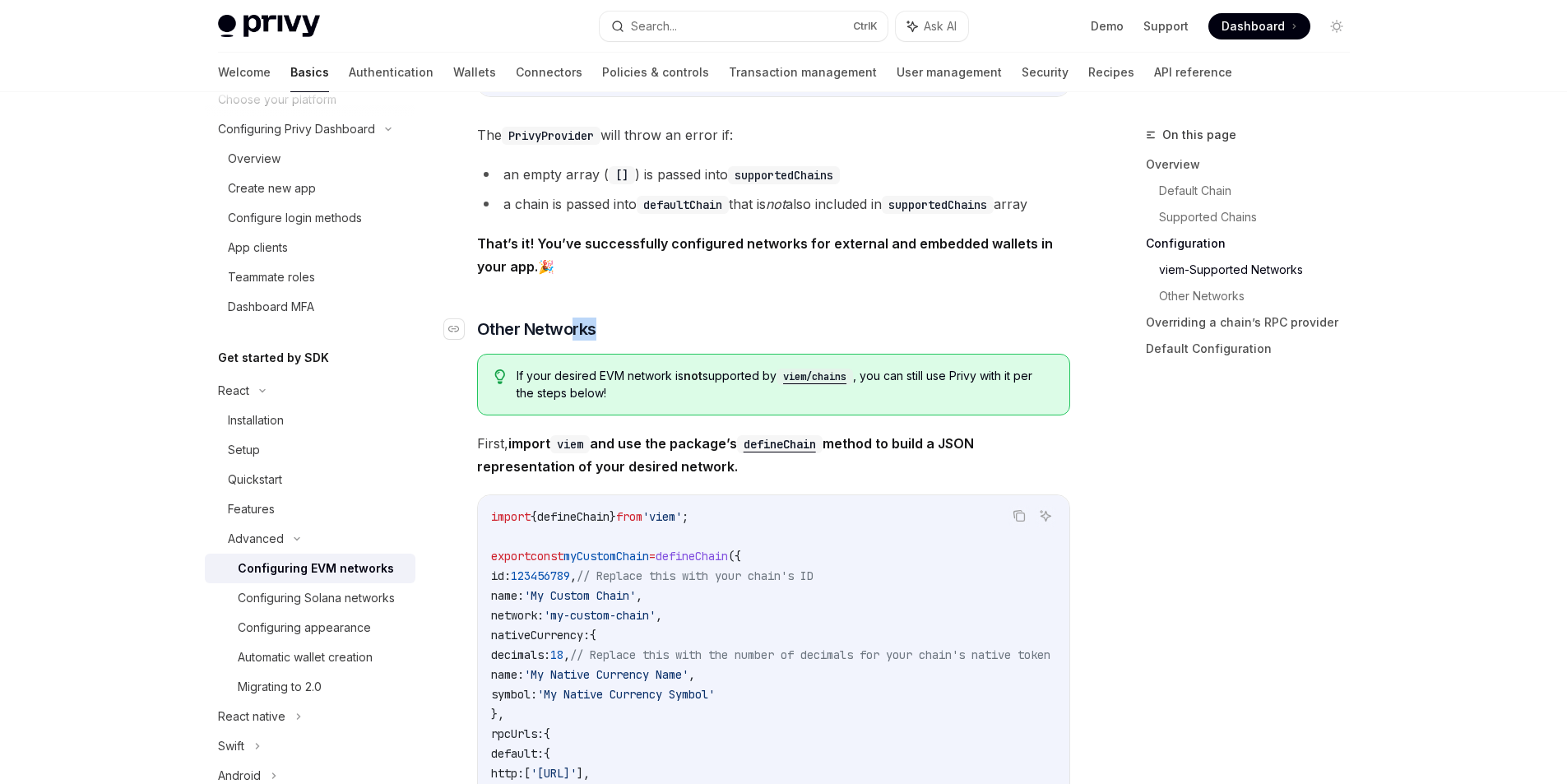
drag, startPoint x: 569, startPoint y: 337, endPoint x: 614, endPoint y: 337, distance: 45.0
click at [614, 337] on h3 "​ Other Networks" at bounding box center [773, 328] width 593 height 23
click at [753, 340] on h3 "​ Other Networks" at bounding box center [773, 328] width 593 height 23
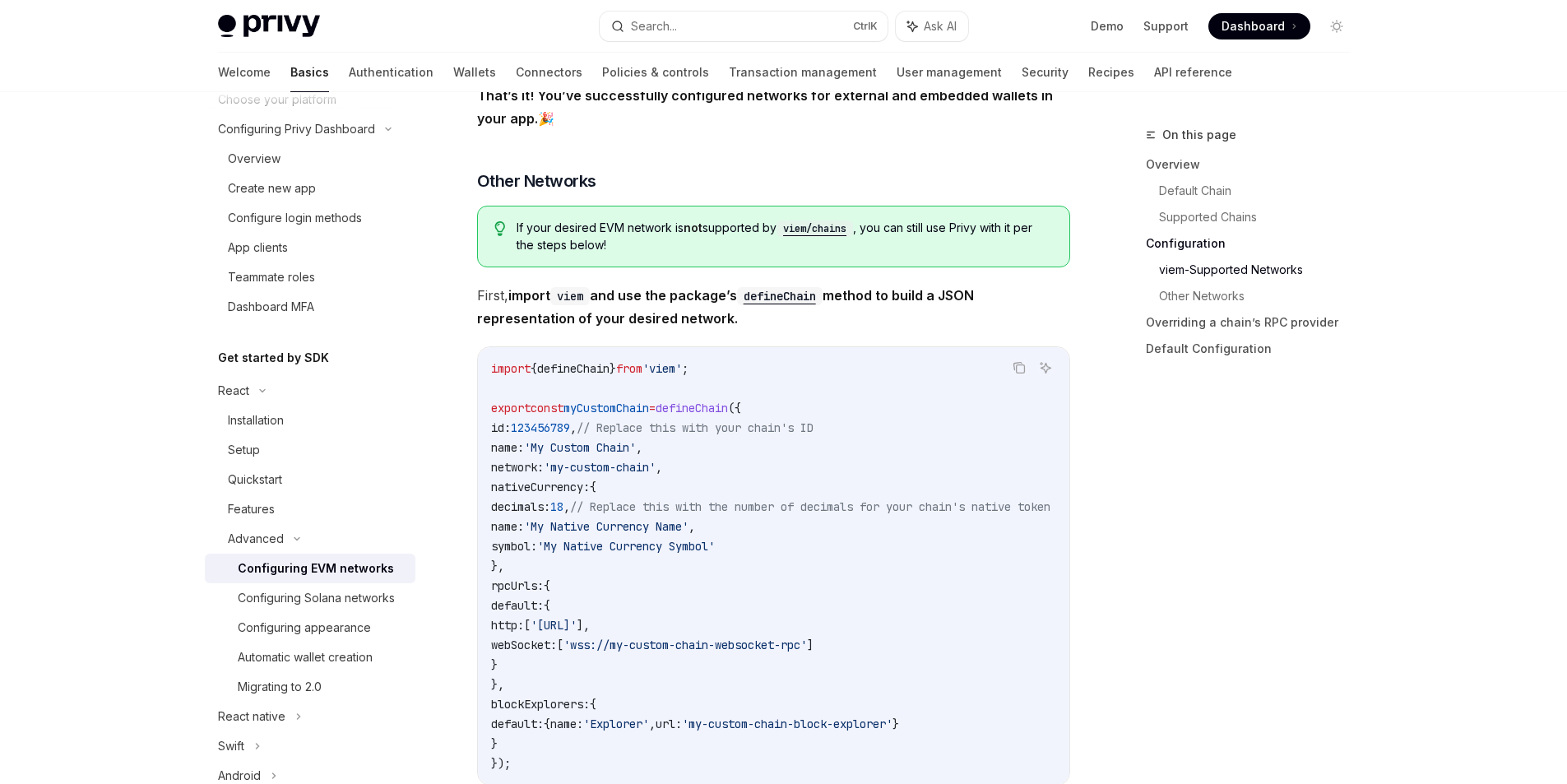
click at [483, 297] on span "First, import viem and use the package’s defineChain method to build a JSON rep…" at bounding box center [773, 307] width 593 height 46
drag, startPoint x: 483, startPoint y: 297, endPoint x: 701, endPoint y: 293, distance: 218.0
click at [701, 293] on span "First, import viem and use the package’s defineChain method to build a JSON rep…" at bounding box center [773, 307] width 593 height 46
click at [787, 330] on span "First, import viem and use the package’s defineChain method to build a JSON rep…" at bounding box center [773, 307] width 593 height 46
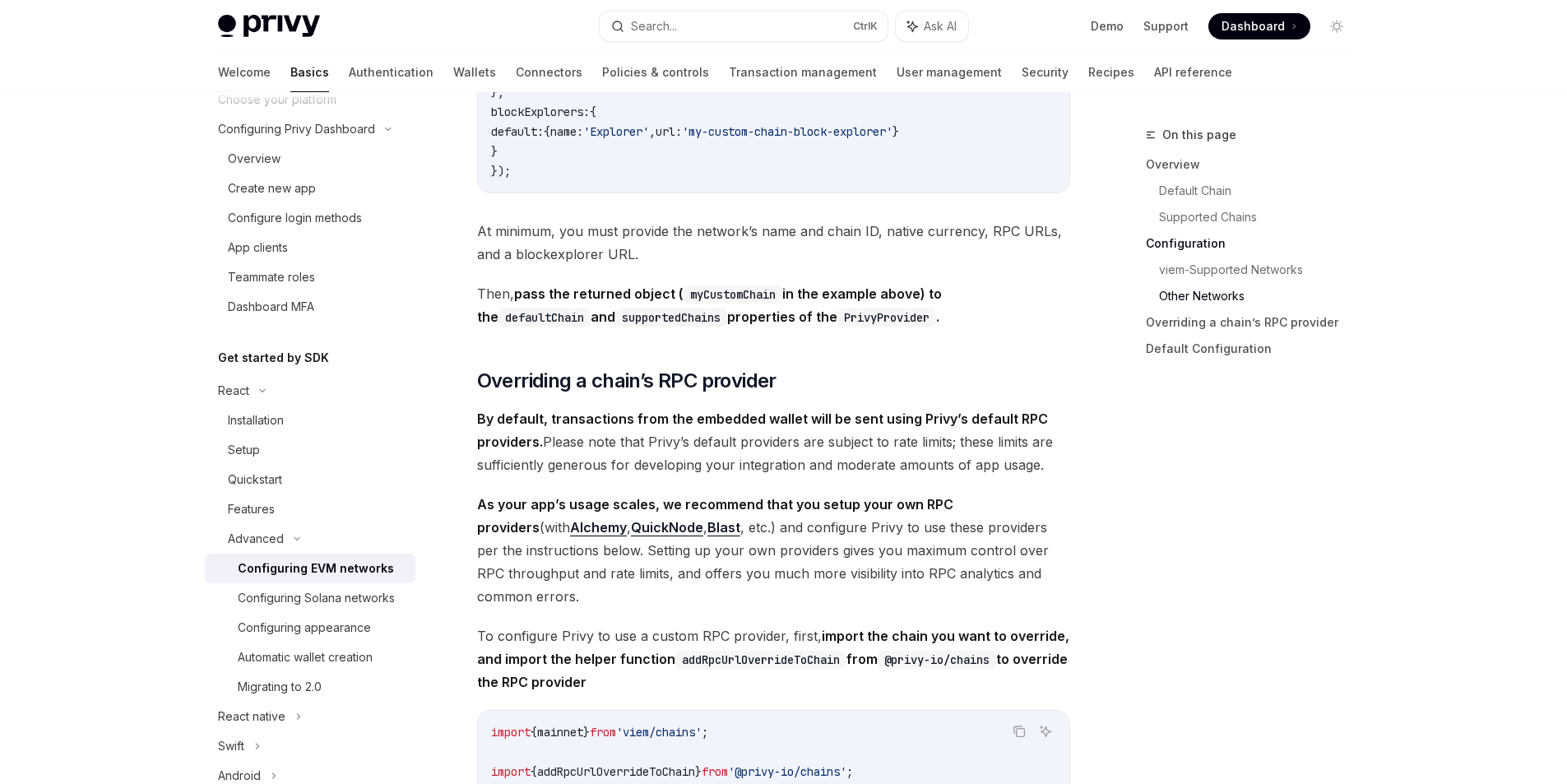
scroll to position [3404, 0]
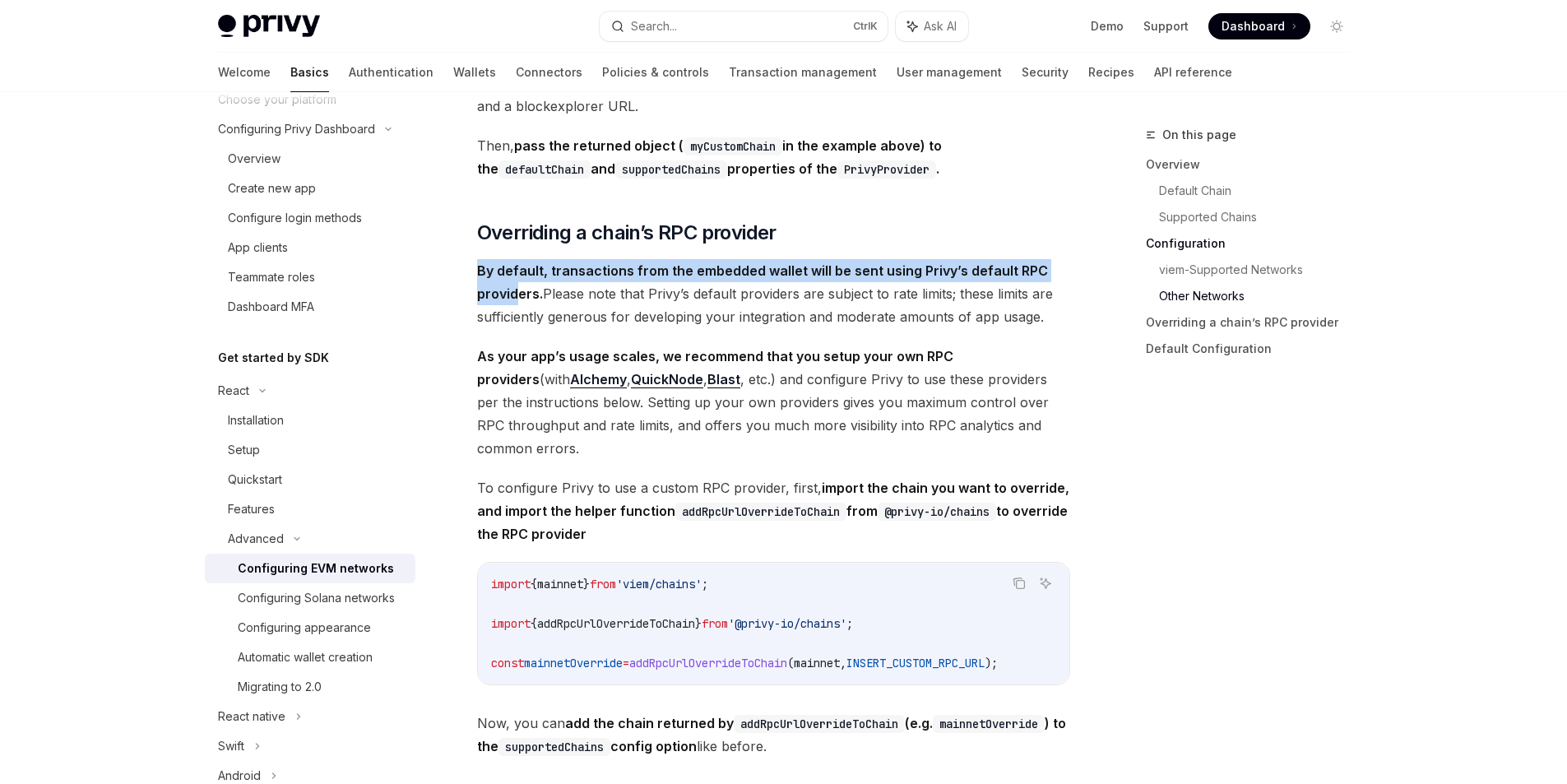
drag, startPoint x: 470, startPoint y: 291, endPoint x: 520, endPoint y: 307, distance: 52.5
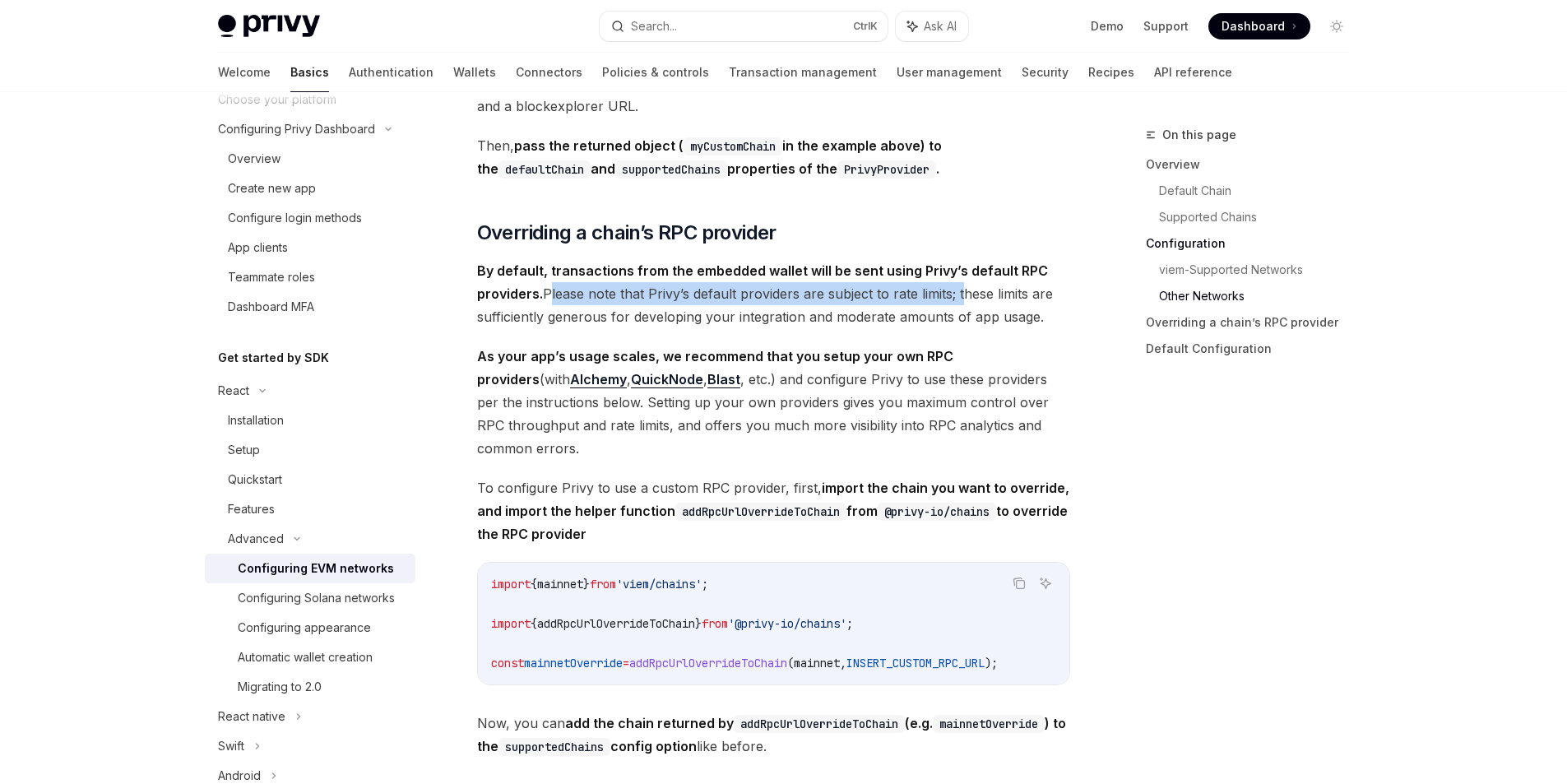
drag, startPoint x: 545, startPoint y: 310, endPoint x: 960, endPoint y: 313, distance: 415.0
click at [960, 313] on span "By default, transactions from the embedded wallet will be sent using Privy’s de…" at bounding box center [773, 294] width 593 height 69
click at [949, 316] on div at bounding box center [949, 316] width 0 height 0
click at [967, 302] on span "By default, transactions from the embedded wallet will be sent using Privy’s de…" at bounding box center [773, 294] width 593 height 69
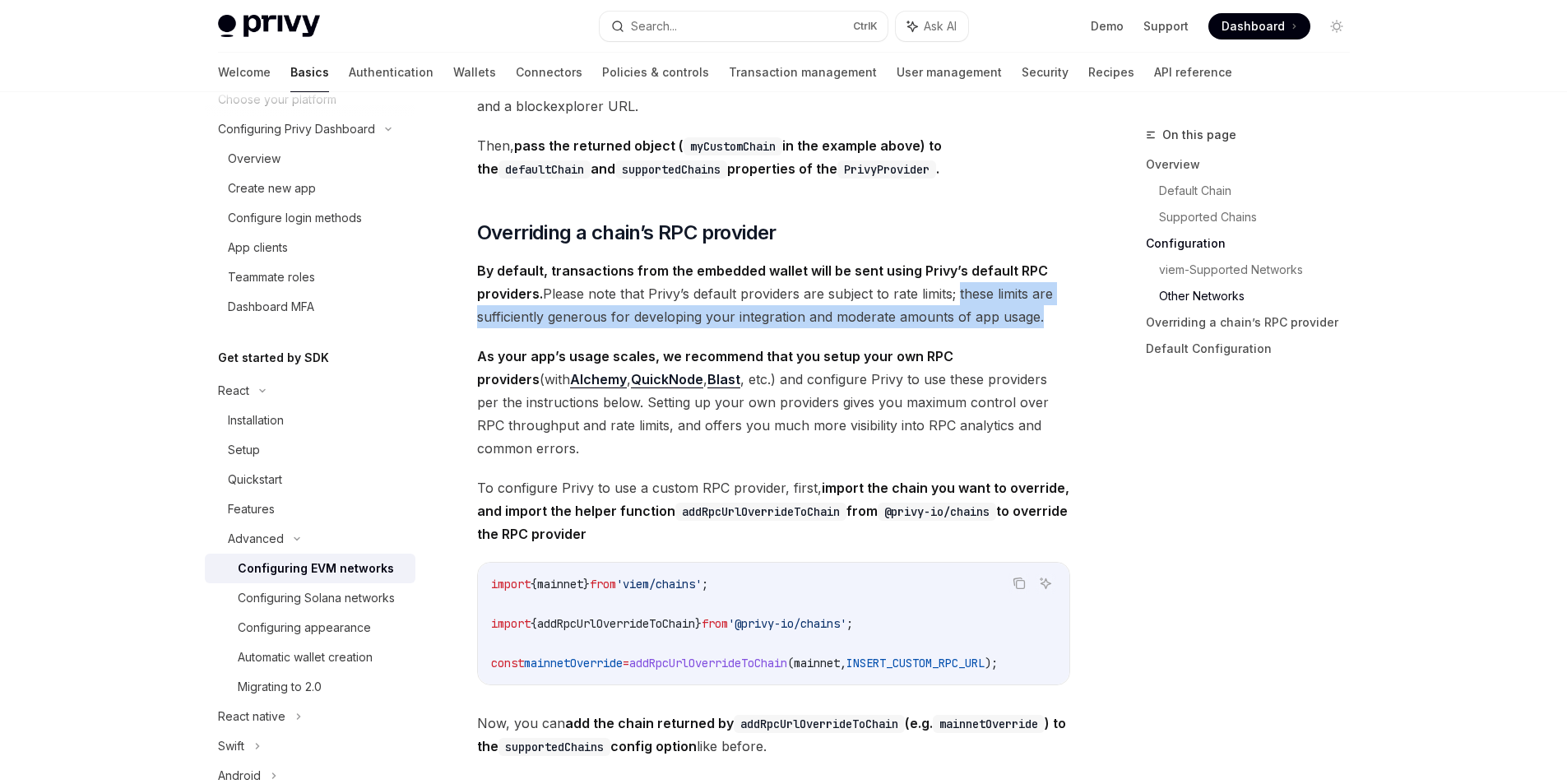
drag, startPoint x: 955, startPoint y: 306, endPoint x: 1043, endPoint y: 348, distance: 97.5
click at [1032, 339] on div at bounding box center [1032, 339] width 0 height 0
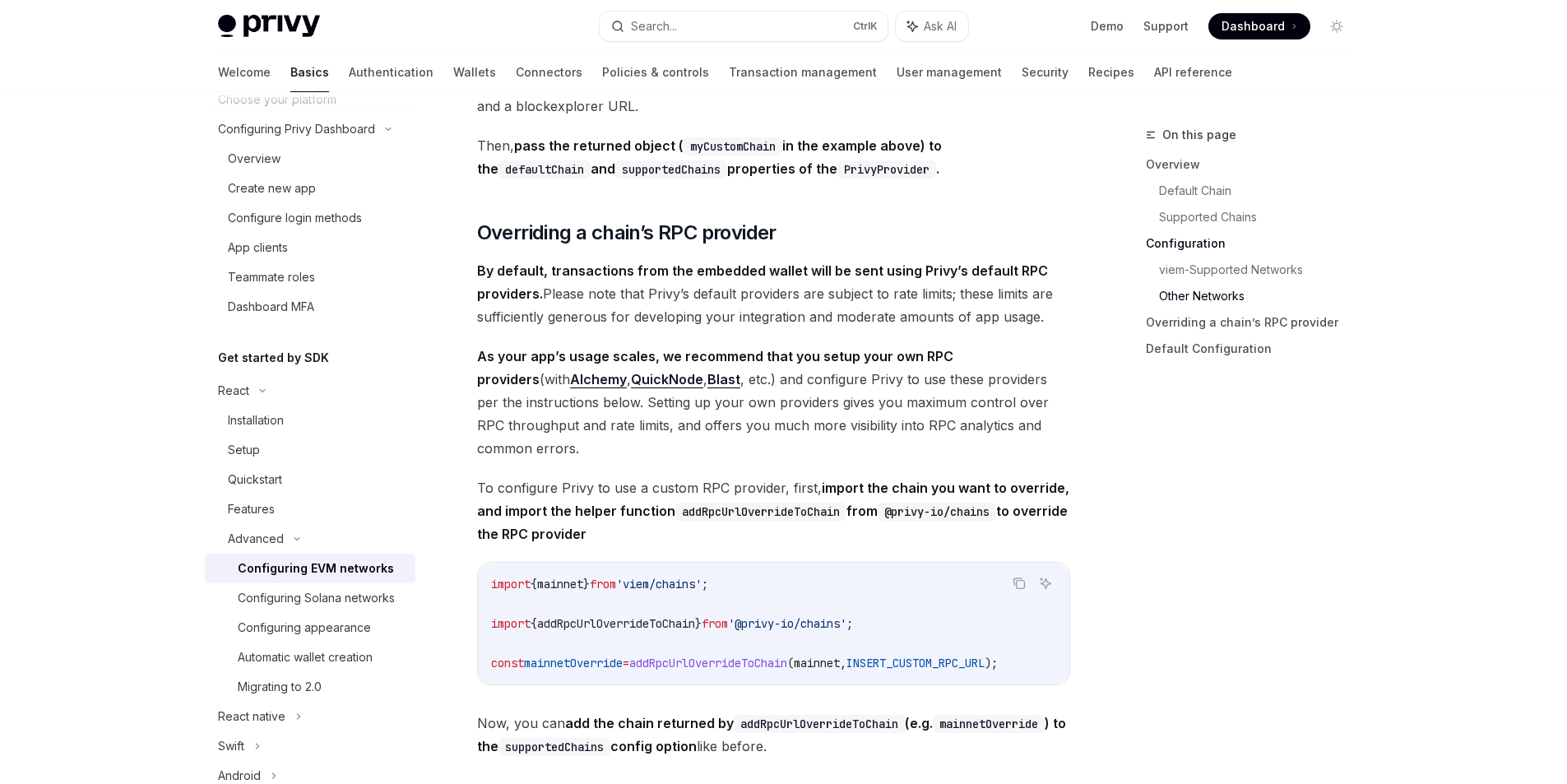
click at [821, 304] on span "By default, transactions from the embedded wallet will be sent using Privy’s de…" at bounding box center [773, 294] width 593 height 69
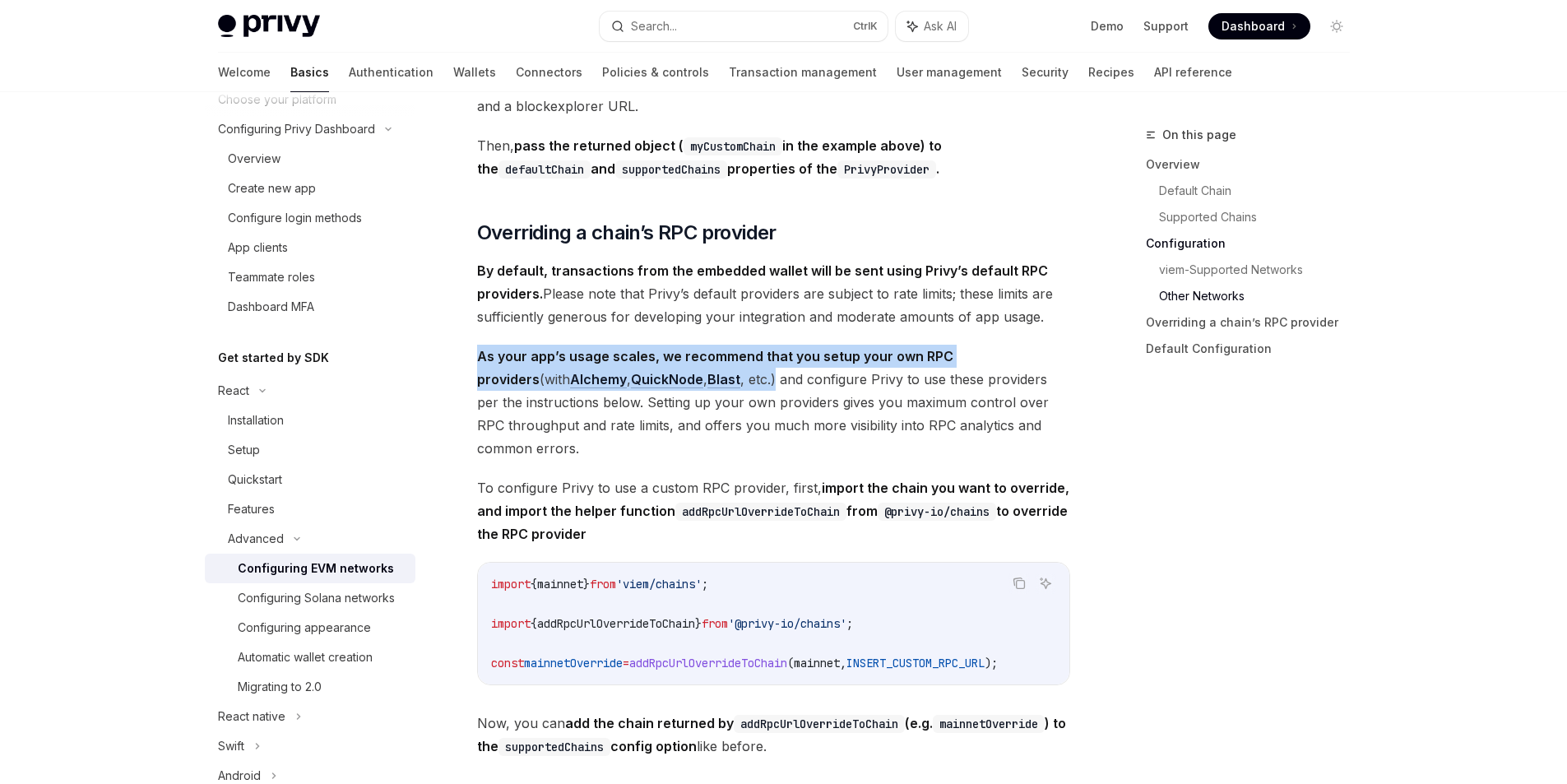
drag, startPoint x: 480, startPoint y: 363, endPoint x: 685, endPoint y: 395, distance: 207.5
click at [685, 395] on span "As your app’s usage scales, we recommend that you setup your own RPC providers …" at bounding box center [773, 402] width 593 height 116
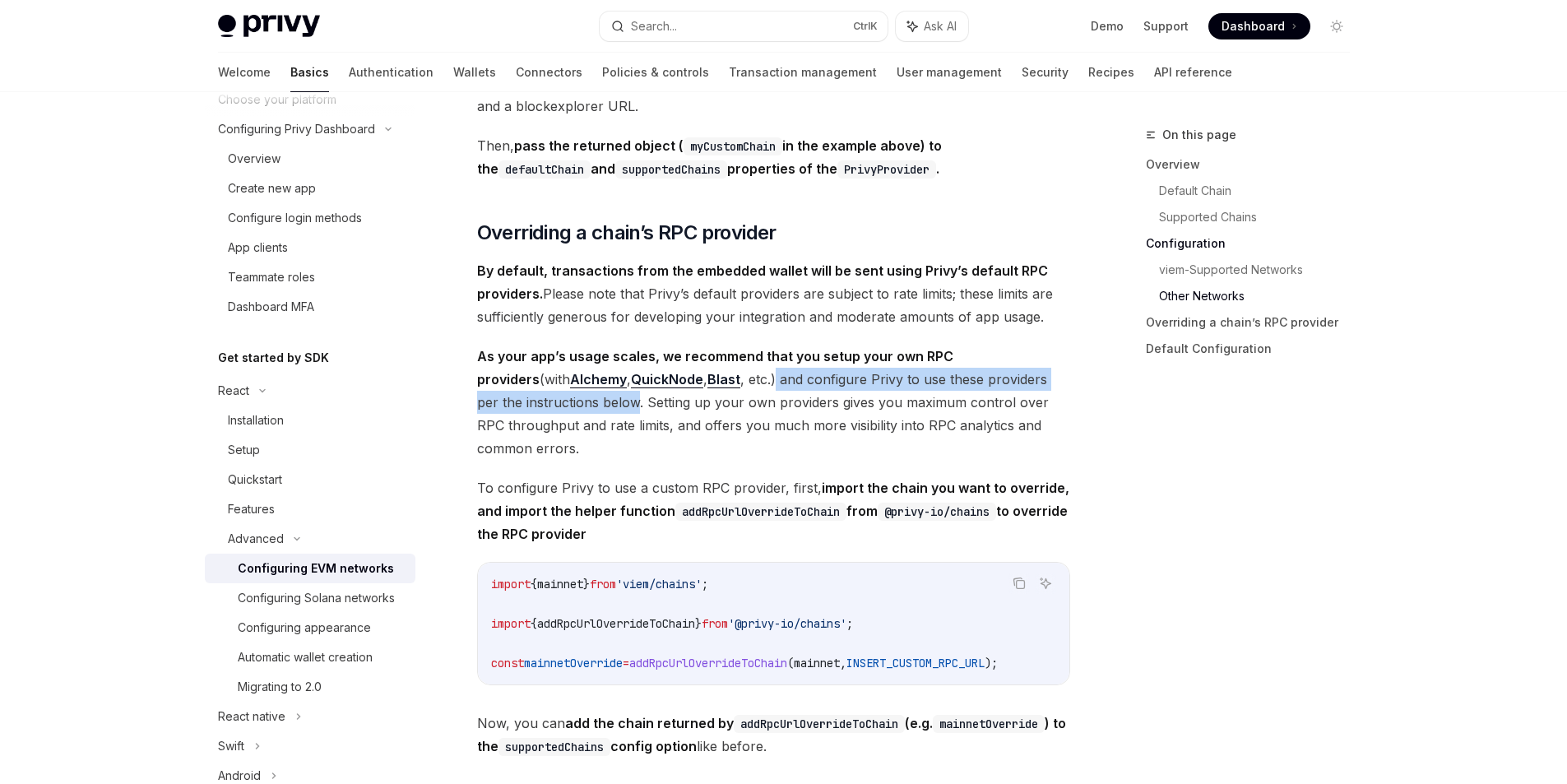
drag, startPoint x: 685, startPoint y: 395, endPoint x: 587, endPoint y: 407, distance: 98.7
click at [587, 407] on span "As your app’s usage scales, we recommend that you setup your own RPC providers …" at bounding box center [773, 402] width 593 height 116
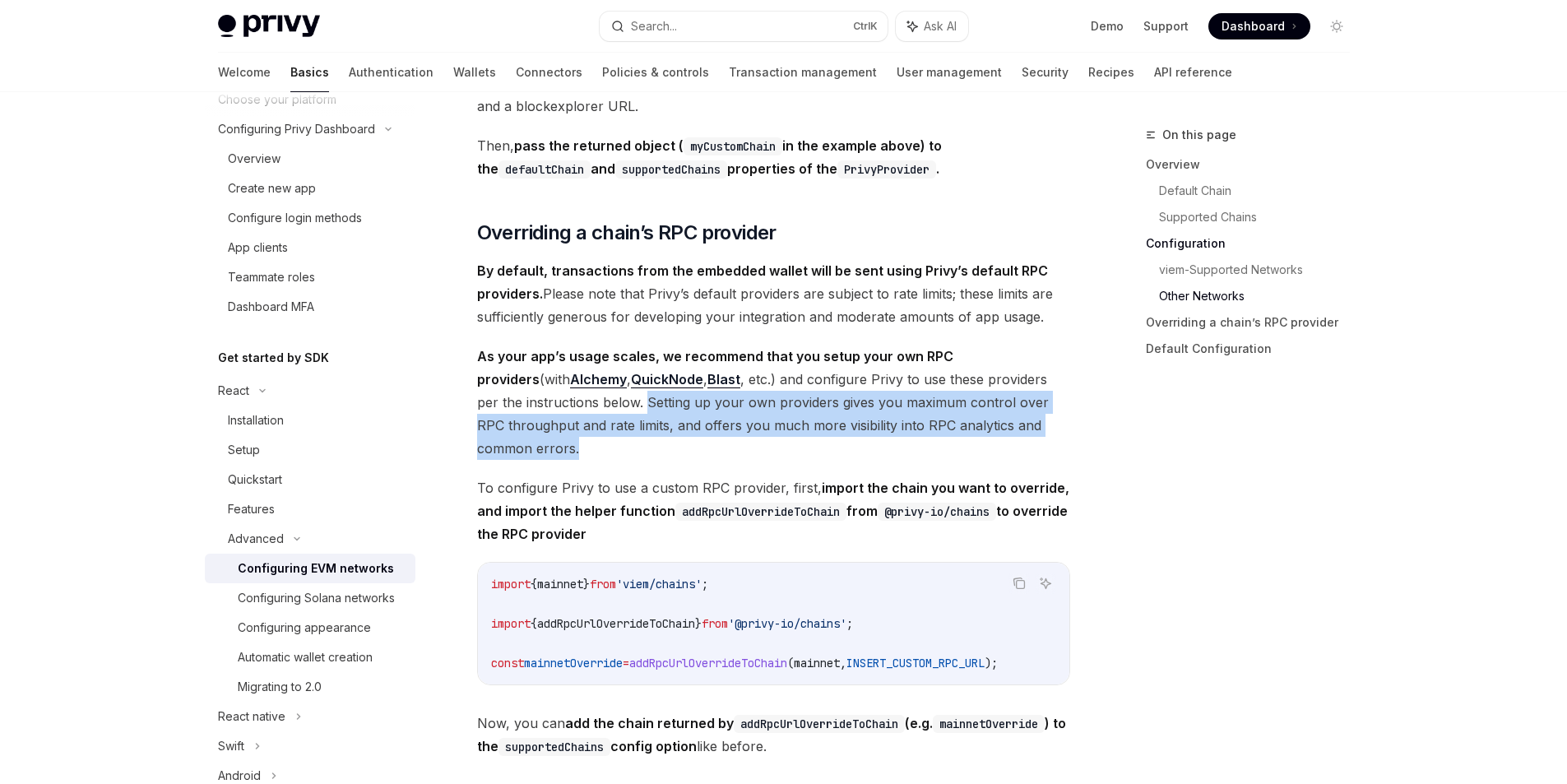
drag, startPoint x: 601, startPoint y: 407, endPoint x: 594, endPoint y: 452, distance: 45.5
click at [594, 452] on span "As your app’s usage scales, we recommend that you setup your own RPC providers …" at bounding box center [773, 402] width 593 height 116
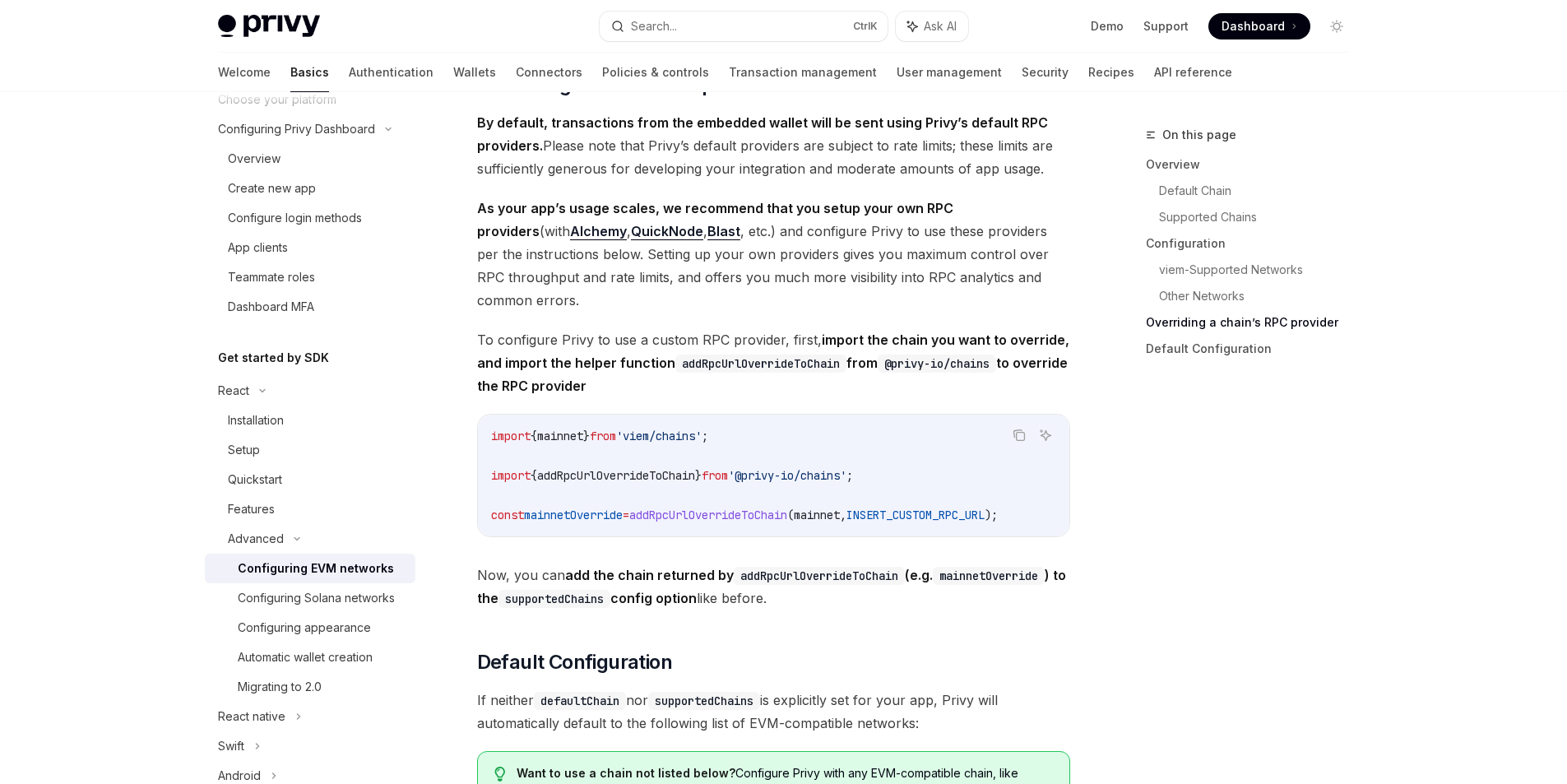
drag, startPoint x: 604, startPoint y: 310, endPoint x: 646, endPoint y: 292, distance: 45.7
click at [646, 292] on span "As your app’s usage scales, we recommend that you setup your own RPC providers …" at bounding box center [773, 254] width 593 height 116
click at [631, 312] on span "As your app’s usage scales, we recommend that you setup your own RPC providers …" at bounding box center [773, 254] width 593 height 116
click at [488, 356] on span "To configure Privy to use a custom RPC provider, first, import the chain you wa…" at bounding box center [773, 363] width 593 height 69
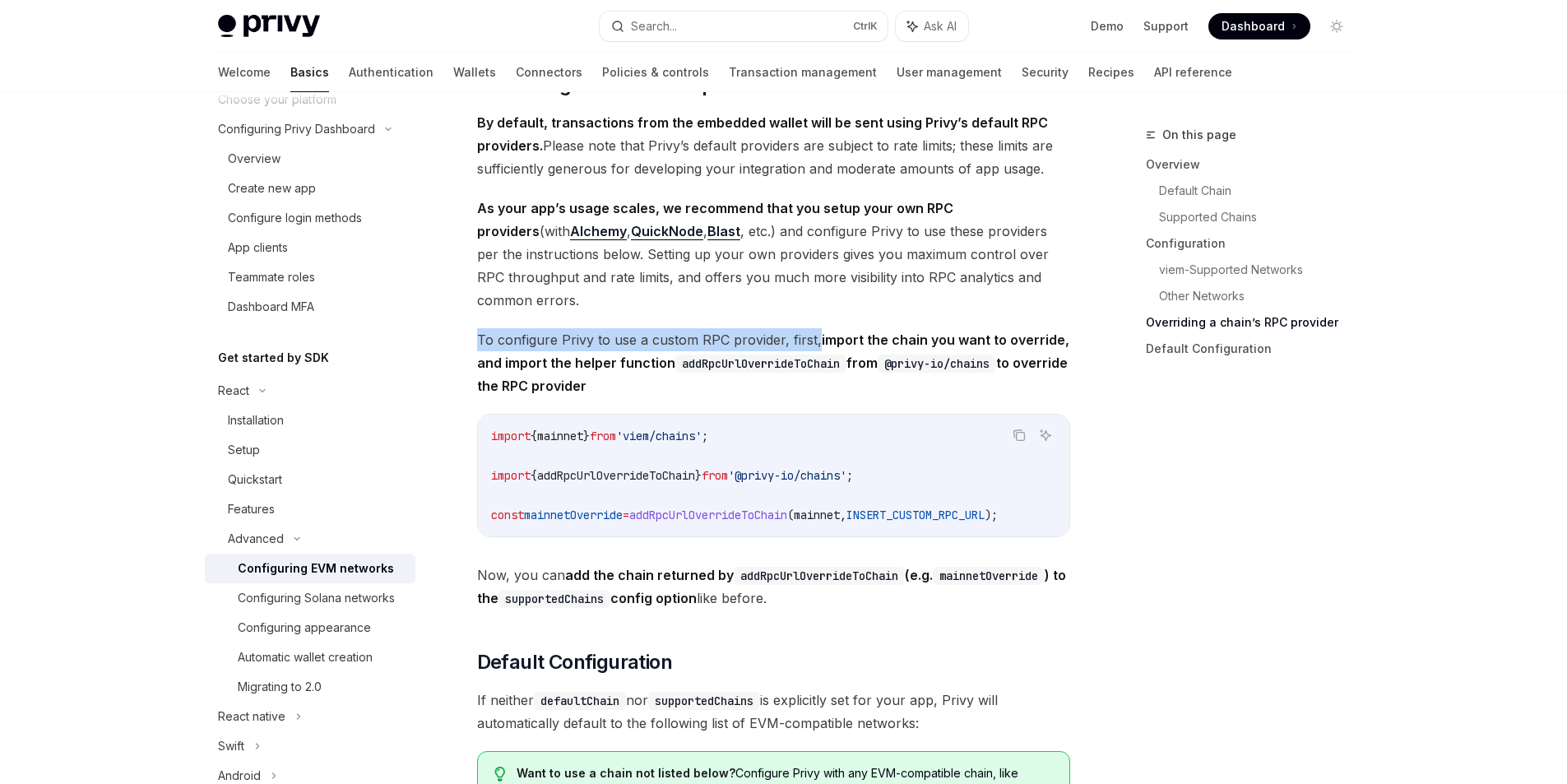
drag, startPoint x: 488, startPoint y: 356, endPoint x: 811, endPoint y: 352, distance: 323.0
click at [811, 352] on span "To configure Privy to use a custom RPC provider, first, import the chain you wa…" at bounding box center [773, 363] width 593 height 69
drag, startPoint x: 811, startPoint y: 352, endPoint x: 675, endPoint y: 376, distance: 138.1
click at [675, 376] on span "To configure Privy to use a custom RPC provider, first, import the chain you wa…" at bounding box center [773, 363] width 593 height 69
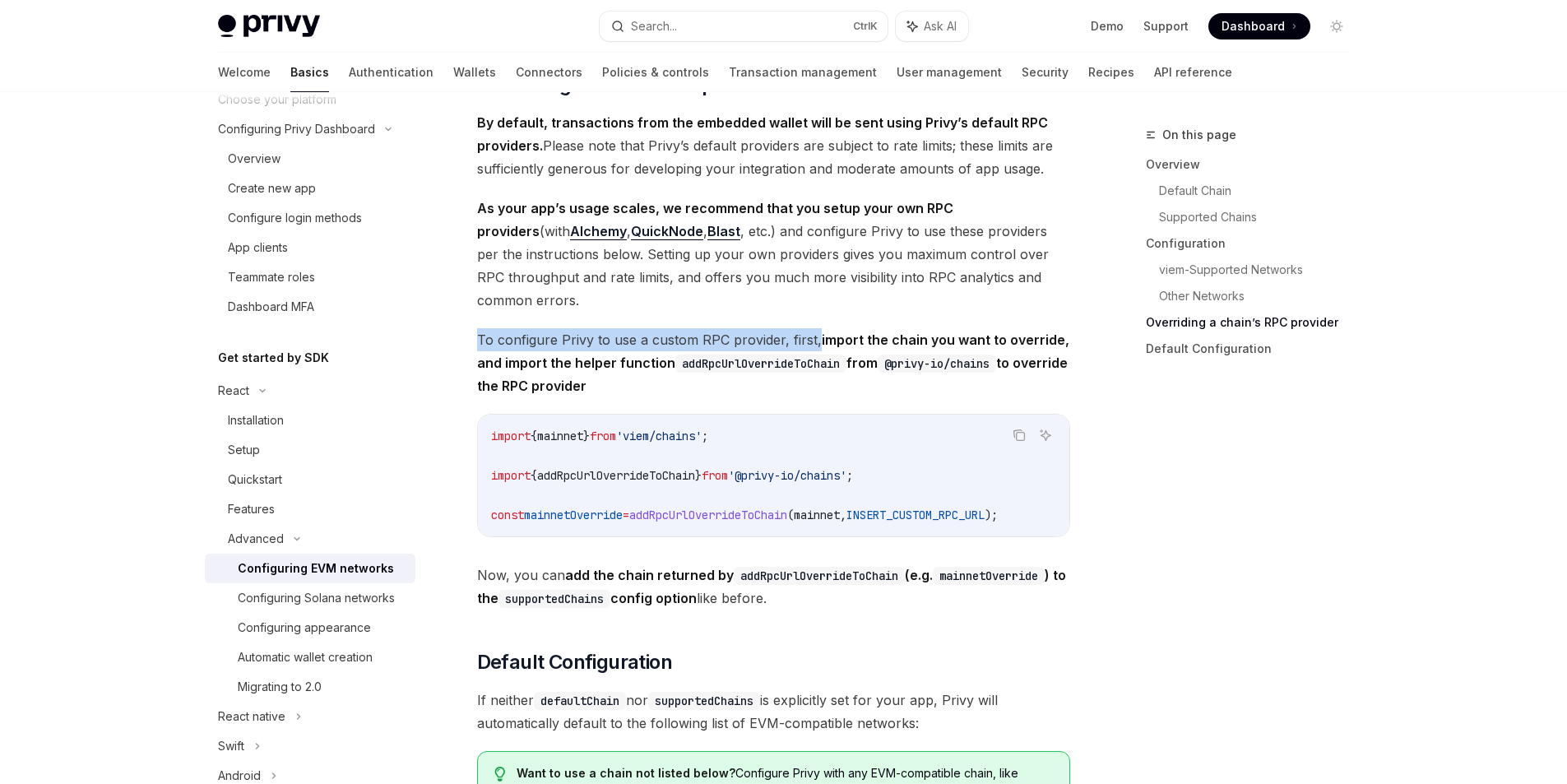
click at [665, 385] on div at bounding box center [665, 385] width 0 height 0
click at [663, 362] on span "To configure Privy to use a custom RPC provider, first, import the chain you wa…" at bounding box center [773, 363] width 593 height 69
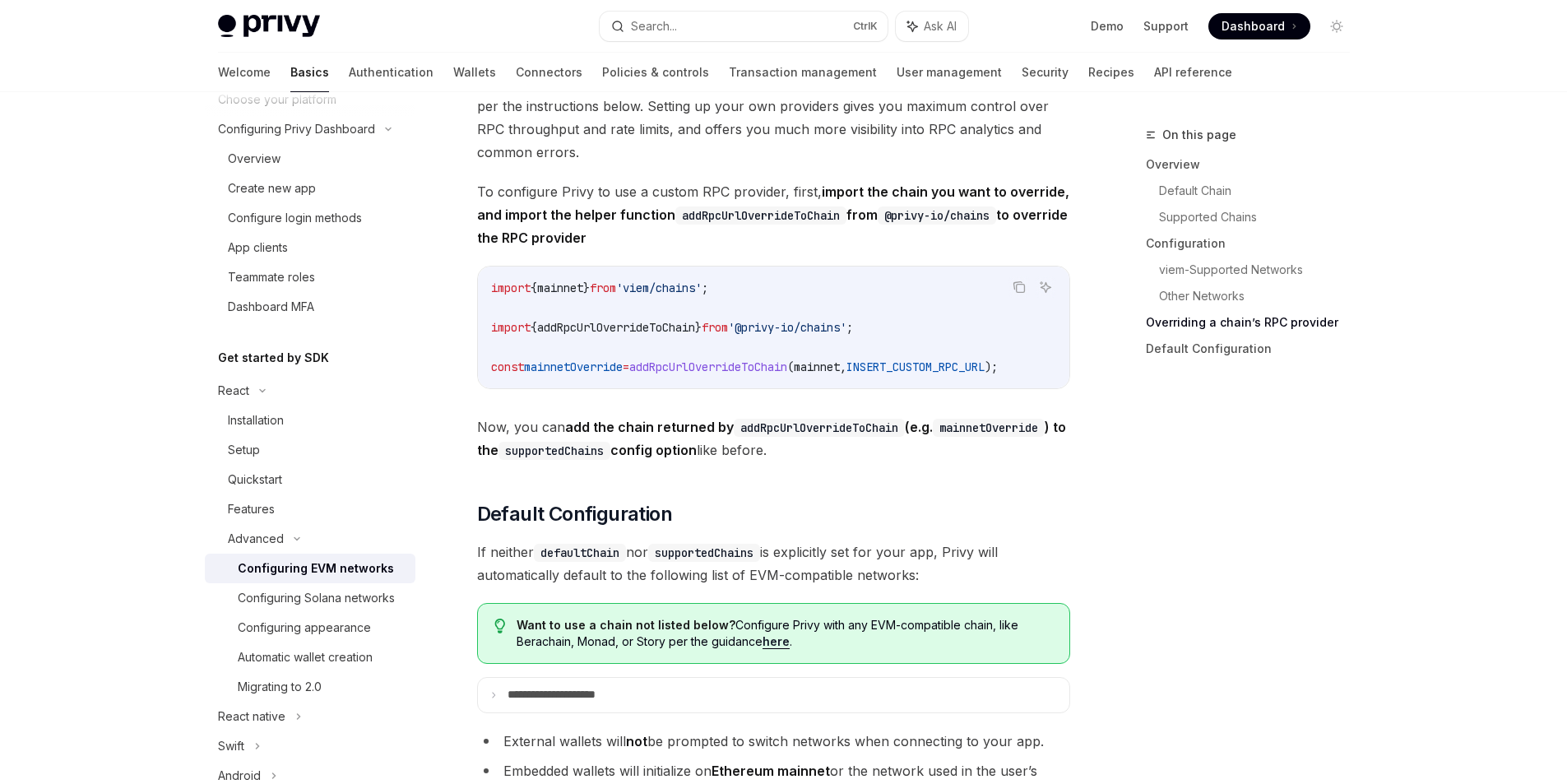
drag, startPoint x: 824, startPoint y: 207, endPoint x: 727, endPoint y: 248, distance: 105.3
click at [727, 248] on span "To configure Privy to use a custom RPC provider, first, import the chain you wa…" at bounding box center [773, 215] width 593 height 69
click at [600, 246] on strong "import the chain you want to override, and import the helper function addRpcUrl…" at bounding box center [773, 215] width 592 height 63
click at [530, 296] on span "import" at bounding box center [511, 287] width 39 height 15
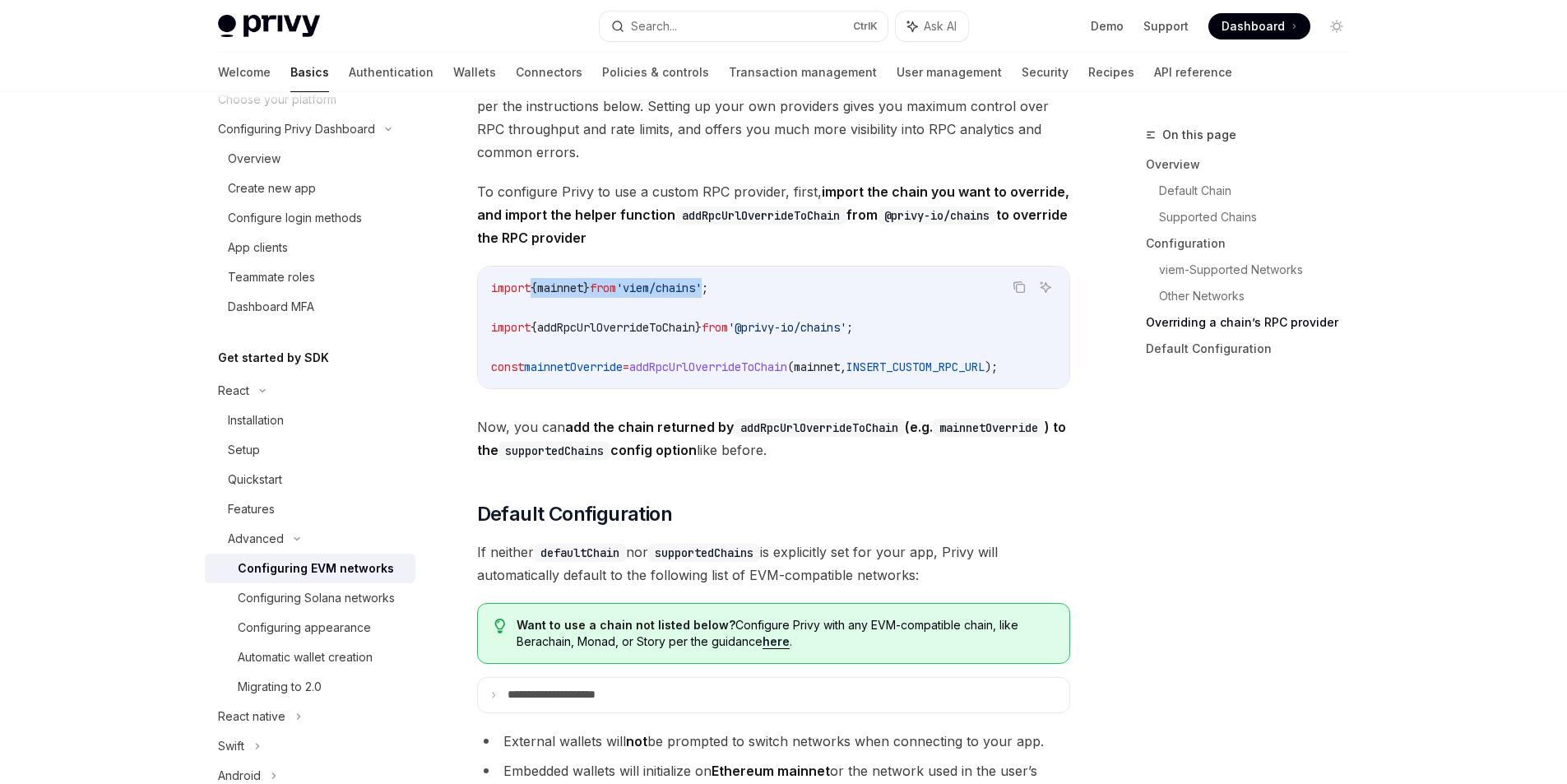
drag, startPoint x: 530, startPoint y: 305, endPoint x: 708, endPoint y: 303, distance: 178.0
click at [708, 296] on span "import { mainnet } from 'viem/chains' ;" at bounding box center [600, 287] width 217 height 15
click at [507, 335] on span "import" at bounding box center [511, 327] width 39 height 15
drag, startPoint x: 507, startPoint y: 338, endPoint x: 905, endPoint y: 334, distance: 398.0
click at [905, 334] on code "import { mainnet } from 'viem/chains' ; import { addRpcUrlOverrideToChain } fro…" at bounding box center [773, 327] width 565 height 99
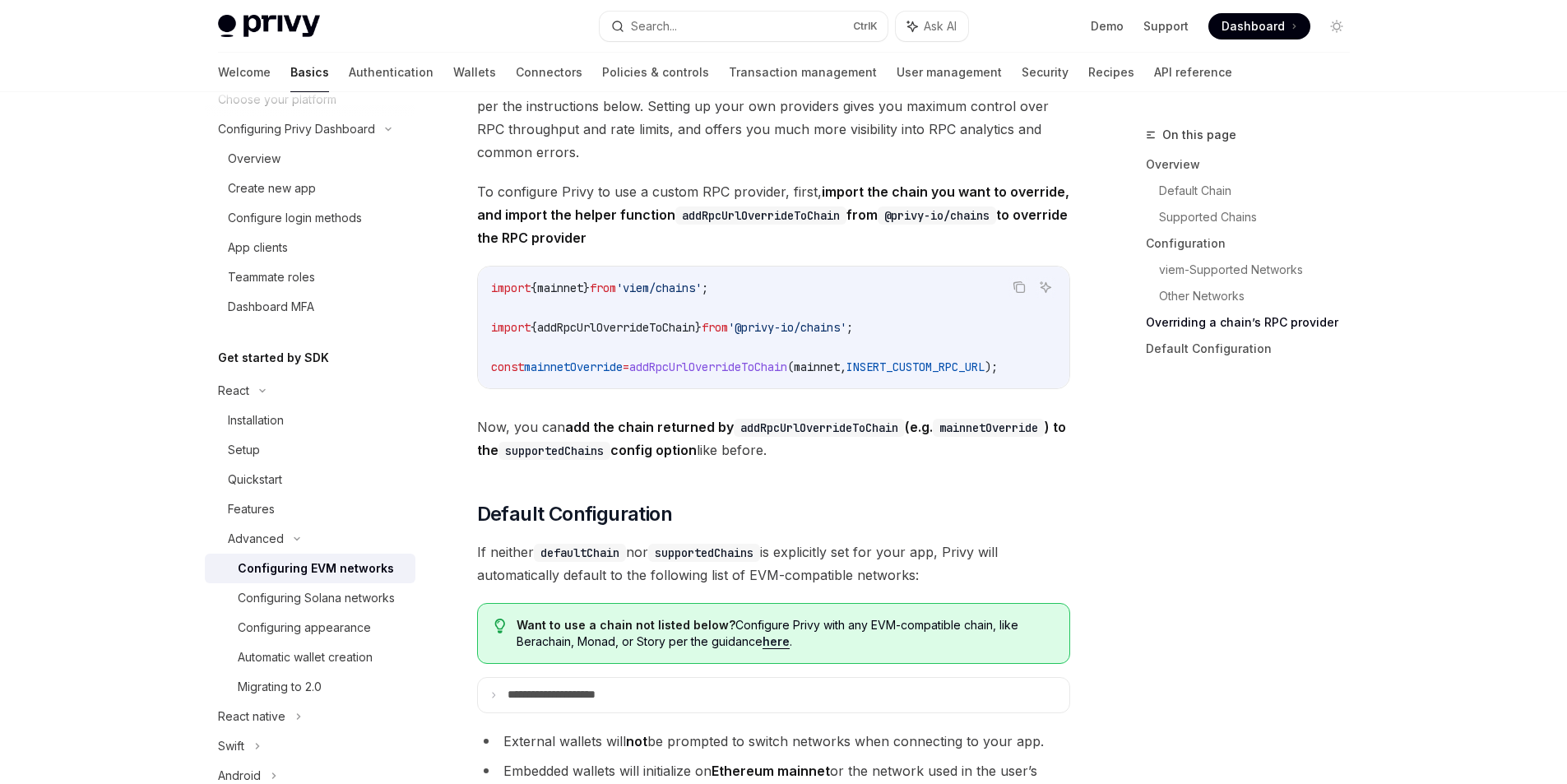
click at [564, 371] on code "import { mainnet } from 'viem/chains' ; import { addRpcUrlOverrideToChain } fro…" at bounding box center [773, 327] width 565 height 99
click at [584, 347] on code "import { mainnet } from 'viem/chains' ; import { addRpcUrlOverrideToChain } fro…" at bounding box center [773, 327] width 565 height 99
click at [582, 350] on code "import { mainnet } from 'viem/chains' ; import { addRpcUrlOverrideToChain } fro…" at bounding box center [773, 327] width 565 height 99
click at [622, 335] on span "addRpcUrlOverrideToChain" at bounding box center [616, 327] width 158 height 15
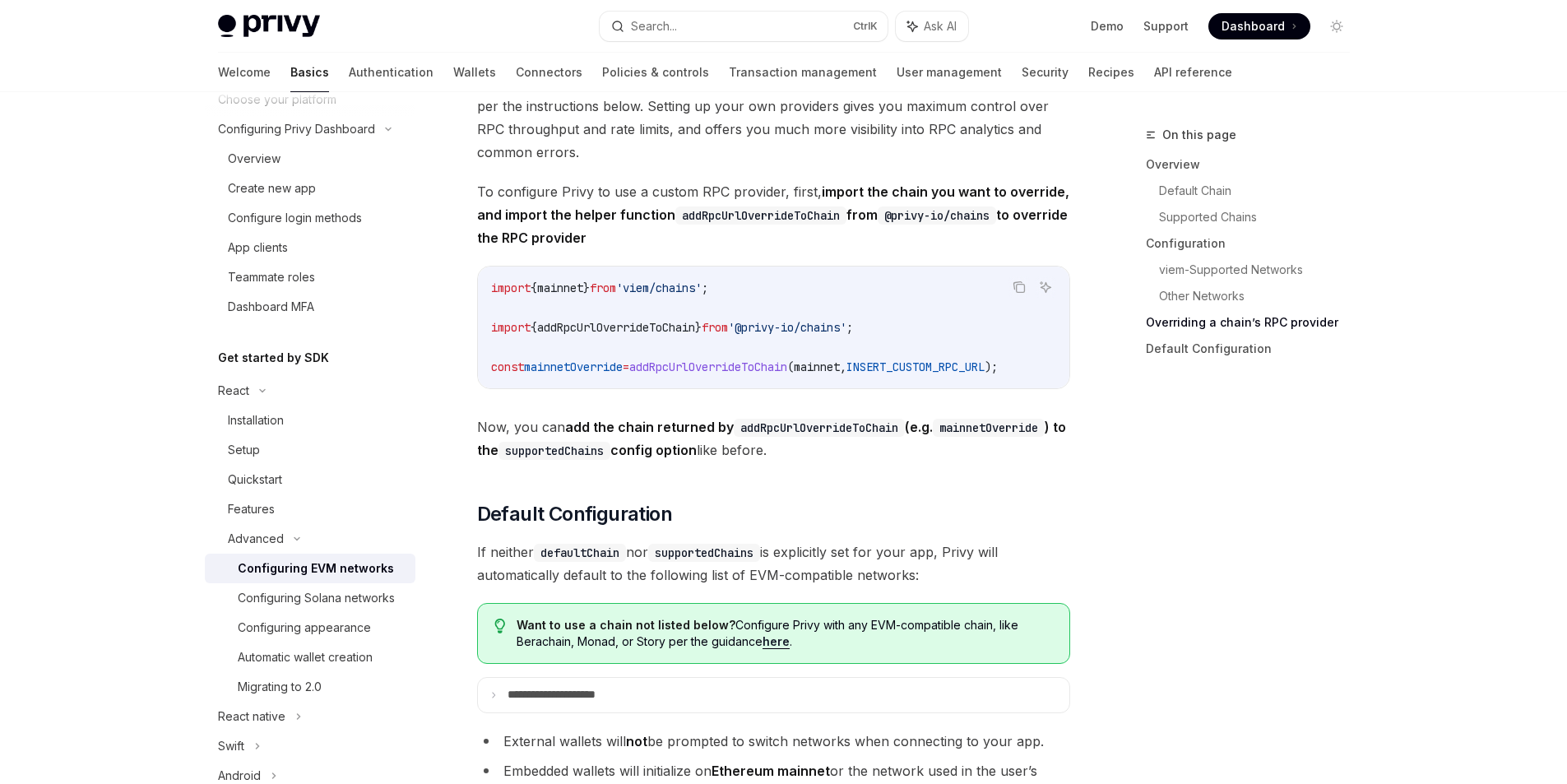
click at [674, 374] on span "addRpcUrlOverrideToChain" at bounding box center [709, 367] width 158 height 15
click at [622, 374] on span "mainnetOverride" at bounding box center [573, 367] width 99 height 15
click at [725, 374] on span "addRpcUrlOverrideToChain" at bounding box center [709, 367] width 158 height 15
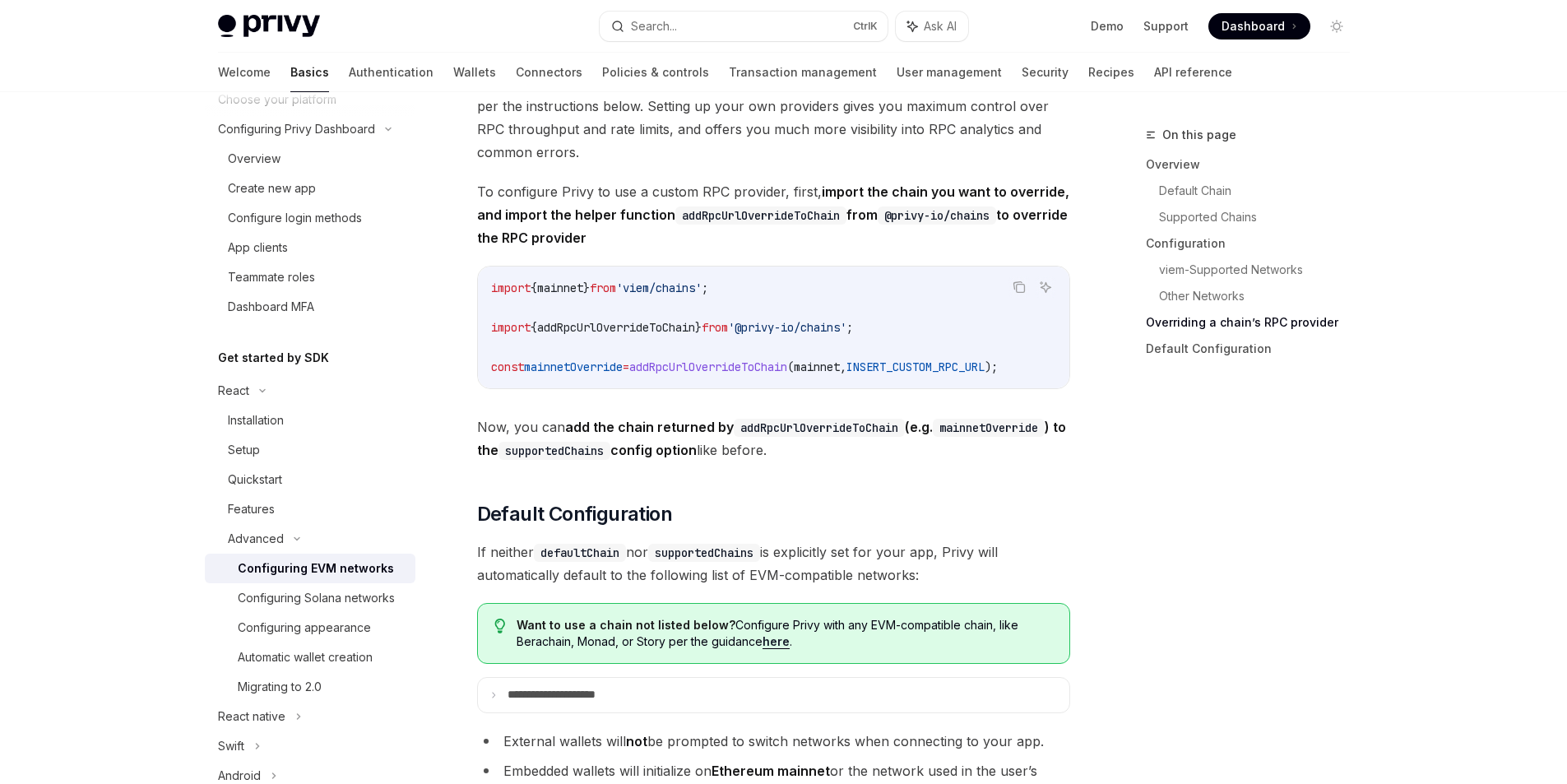
click at [725, 374] on span "addRpcUrlOverrideToChain" at bounding box center [709, 367] width 158 height 15
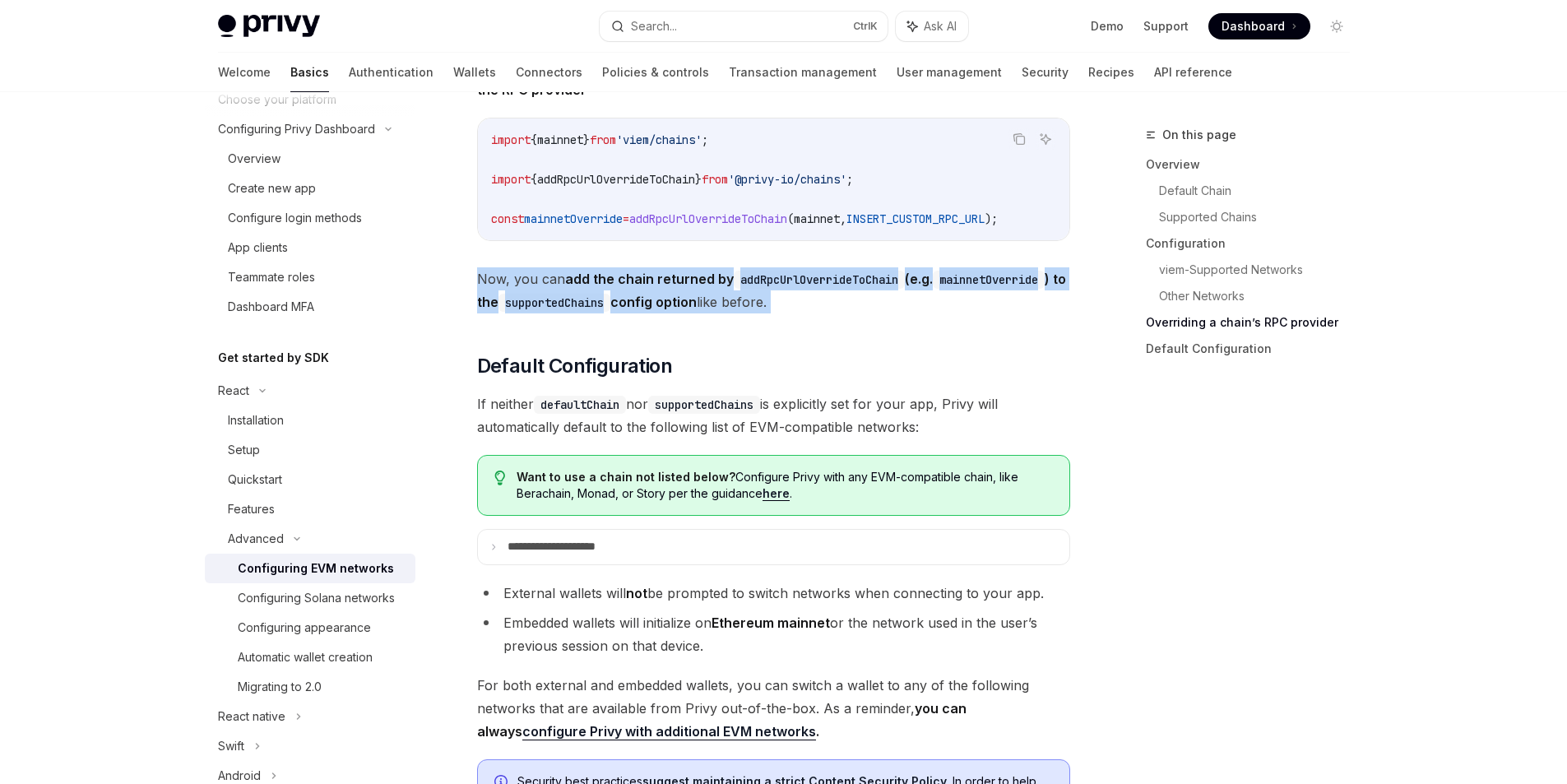
drag, startPoint x: 463, startPoint y: 300, endPoint x: 794, endPoint y: 333, distance: 332.6
click at [784, 330] on div at bounding box center [784, 330] width 0 height 0
click at [833, 312] on span "Now, you can add the chain returned by addRpcUrlOverrideToChain (e.g. mainnetOv…" at bounding box center [773, 290] width 593 height 46
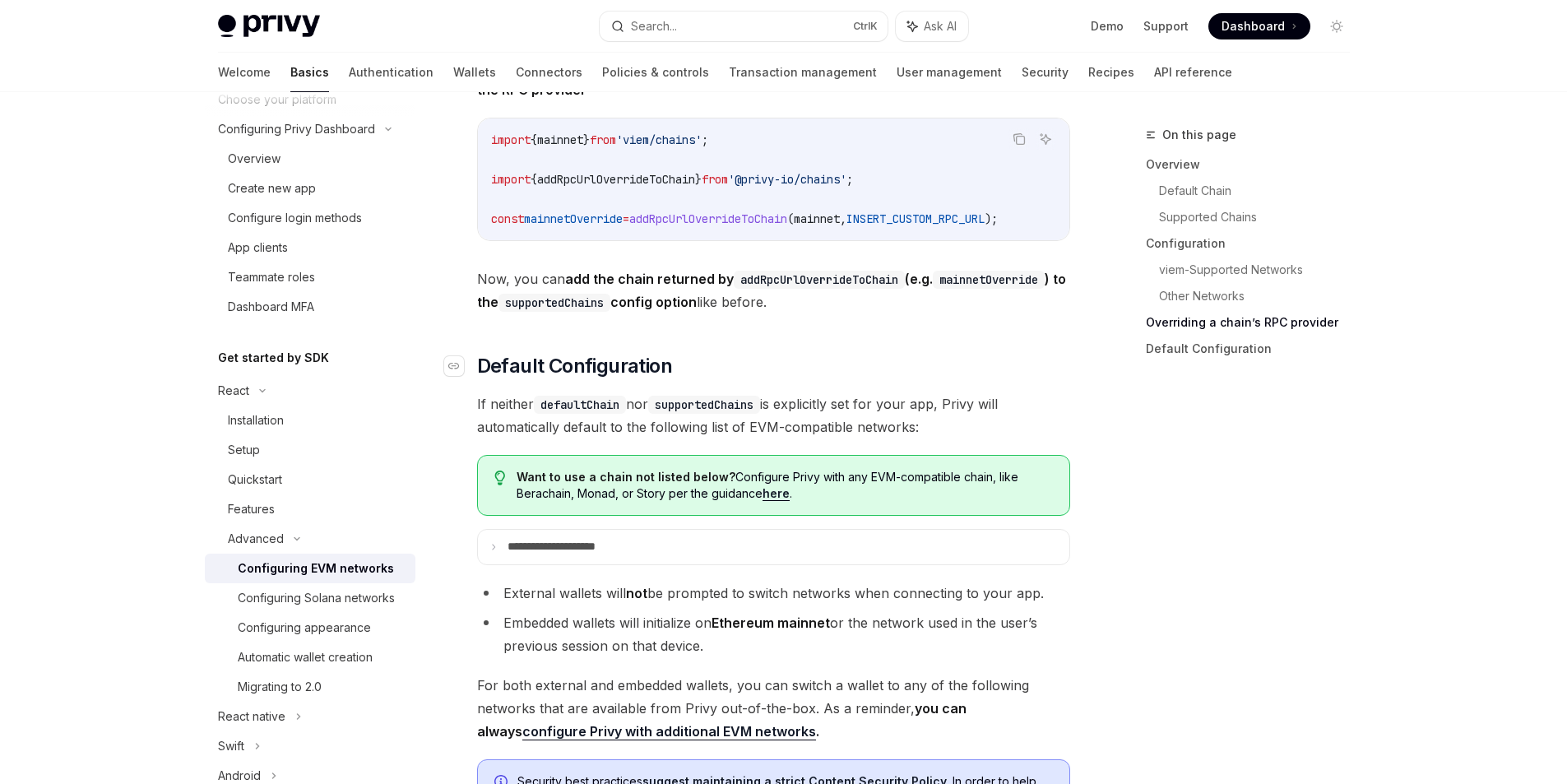
scroll to position [3996, 0]
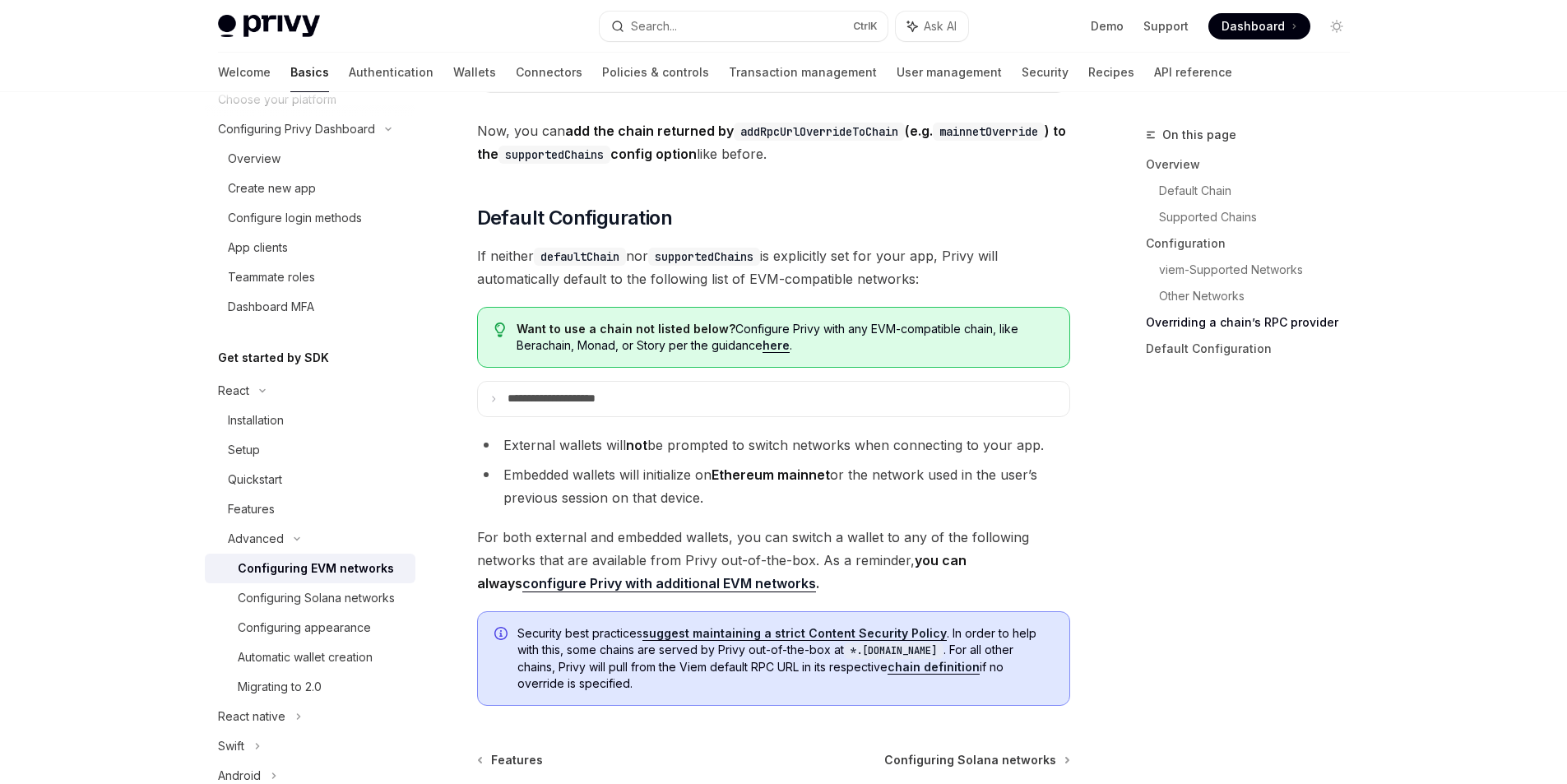
click at [554, 266] on code "defaultChain" at bounding box center [580, 256] width 92 height 18
click at [779, 281] on span "If neither defaultChain nor supportedChains is explicitly set for your app, Pri…" at bounding box center [773, 267] width 593 height 46
drag, startPoint x: 957, startPoint y: 274, endPoint x: 955, endPoint y: 320, distance: 46.0
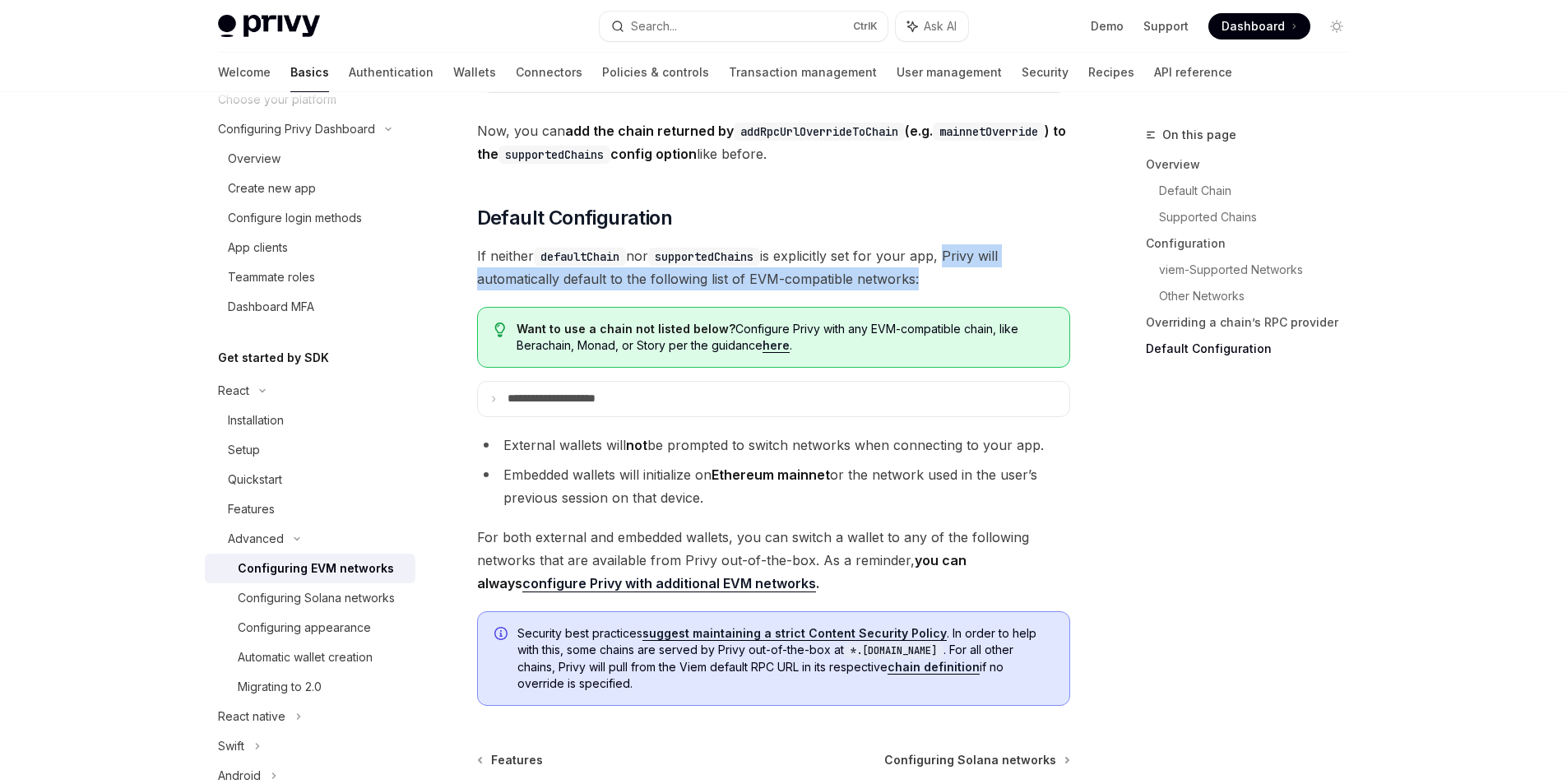
scroll to position [4145, 0]
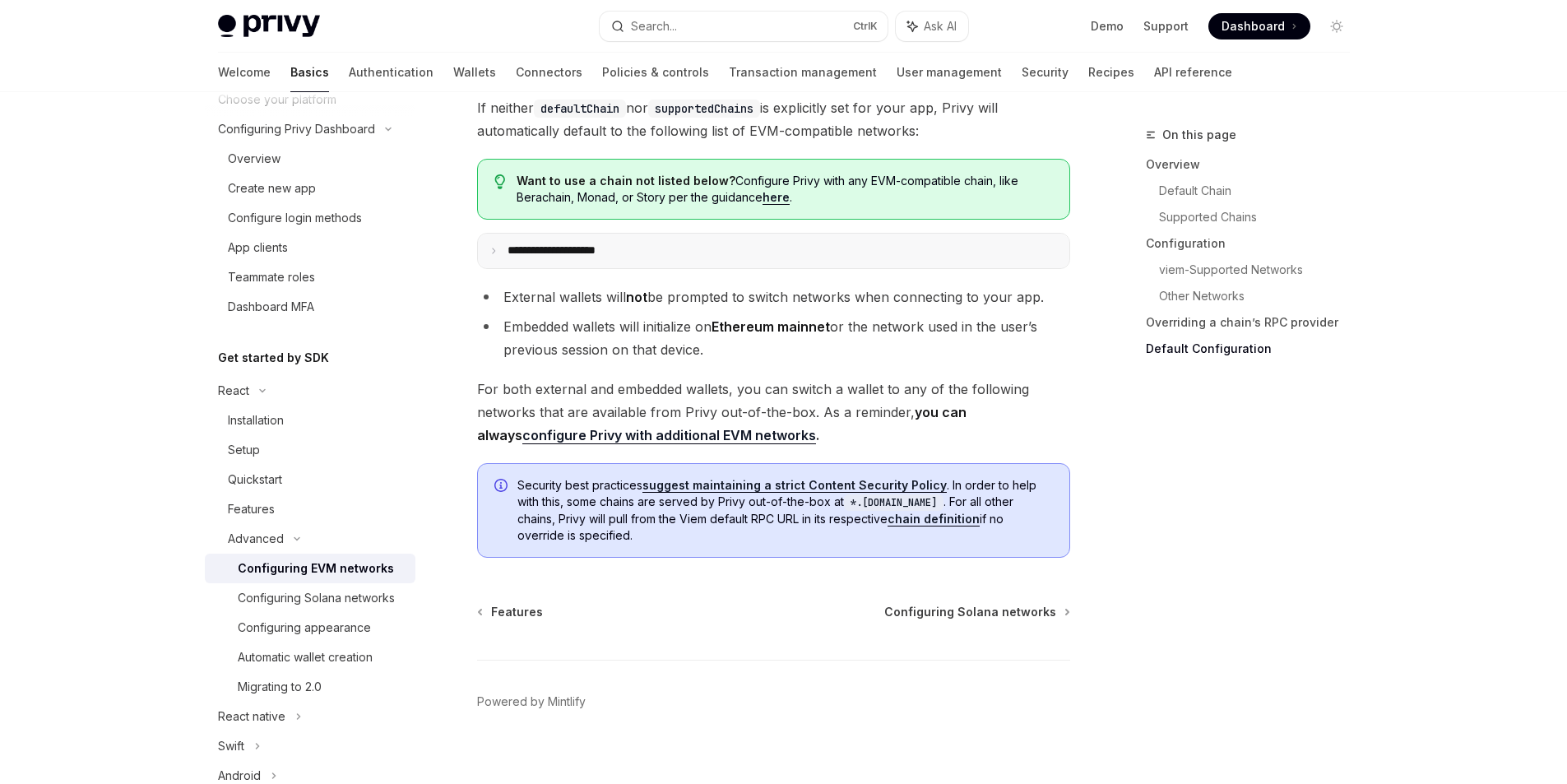
click at [605, 268] on summary "**********" at bounding box center [773, 251] width 591 height 35
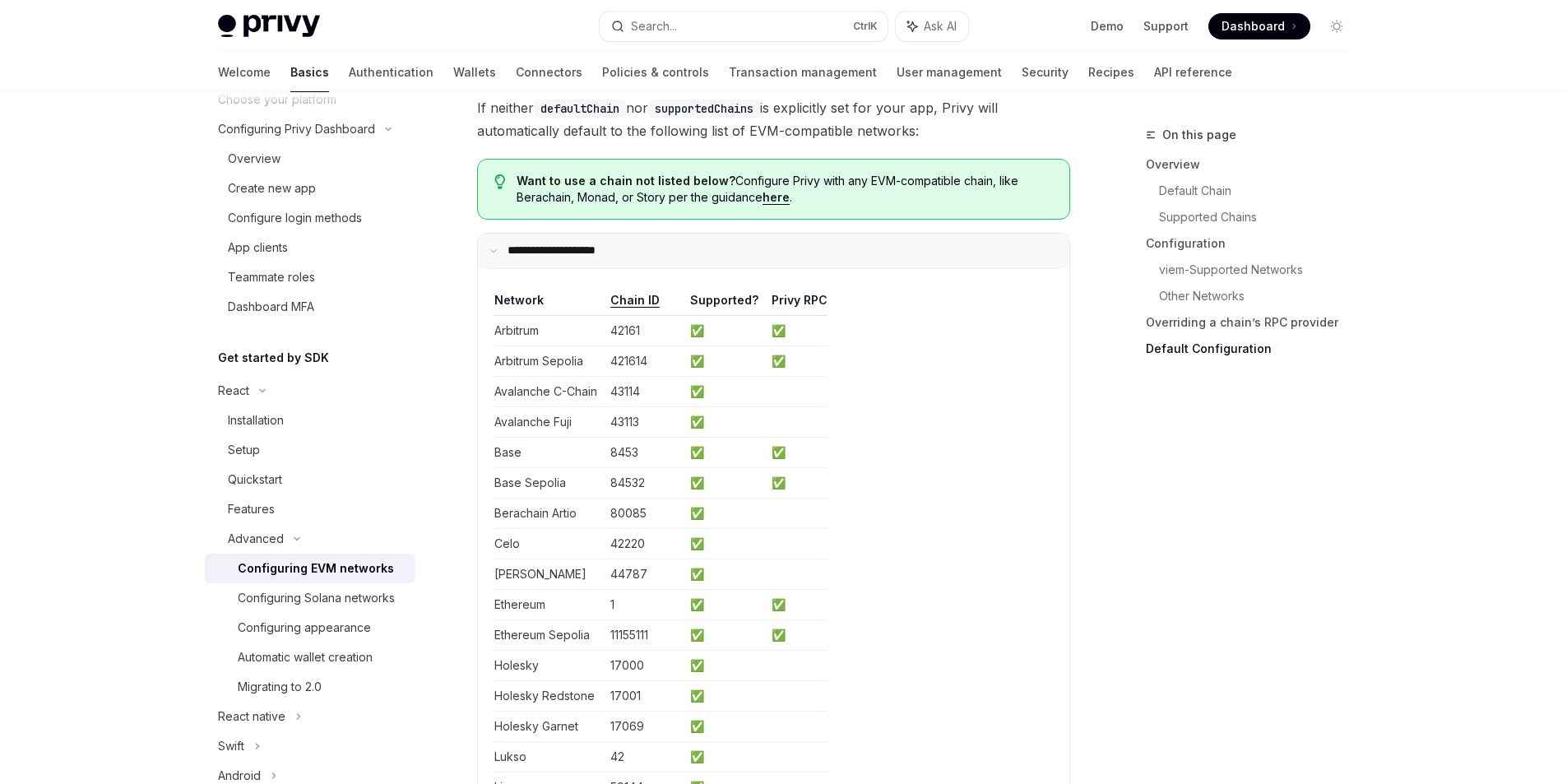
click at [509, 268] on summary "**********" at bounding box center [773, 251] width 591 height 35
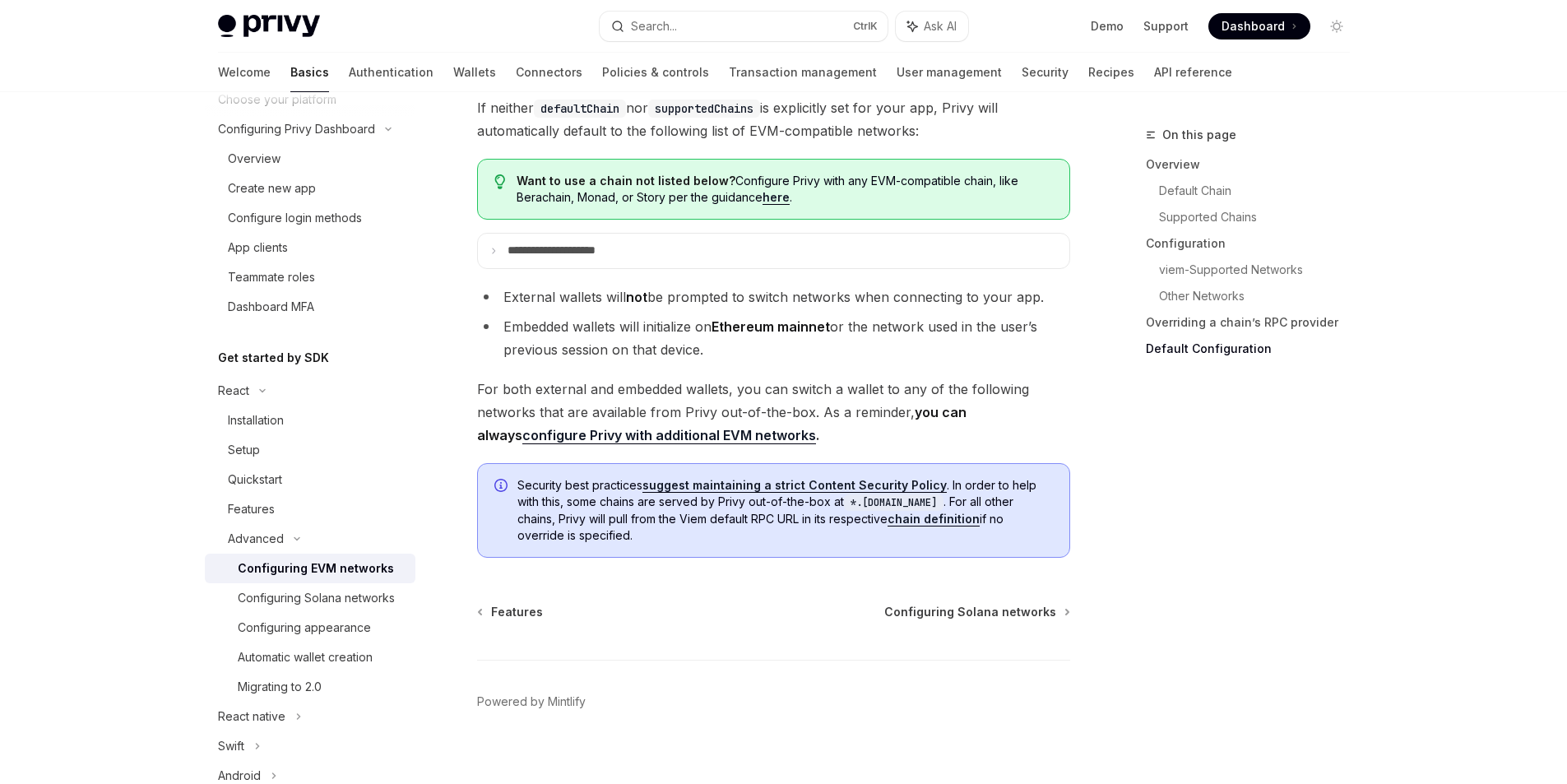
drag, startPoint x: 759, startPoint y: 358, endPoint x: 487, endPoint y: 352, distance: 272.1
click at [487, 352] on li "Embedded wallets will initialize on Ethereum mainnet or the network used in the…" at bounding box center [773, 337] width 593 height 46
click at [477, 315] on div at bounding box center [477, 315] width 0 height 0
click at [992, 347] on li "Embedded wallets will initialize on Ethereum mainnet or the network used in the…" at bounding box center [773, 337] width 593 height 46
drag, startPoint x: 1052, startPoint y: 323, endPoint x: 504, endPoint y: 313, distance: 548.1
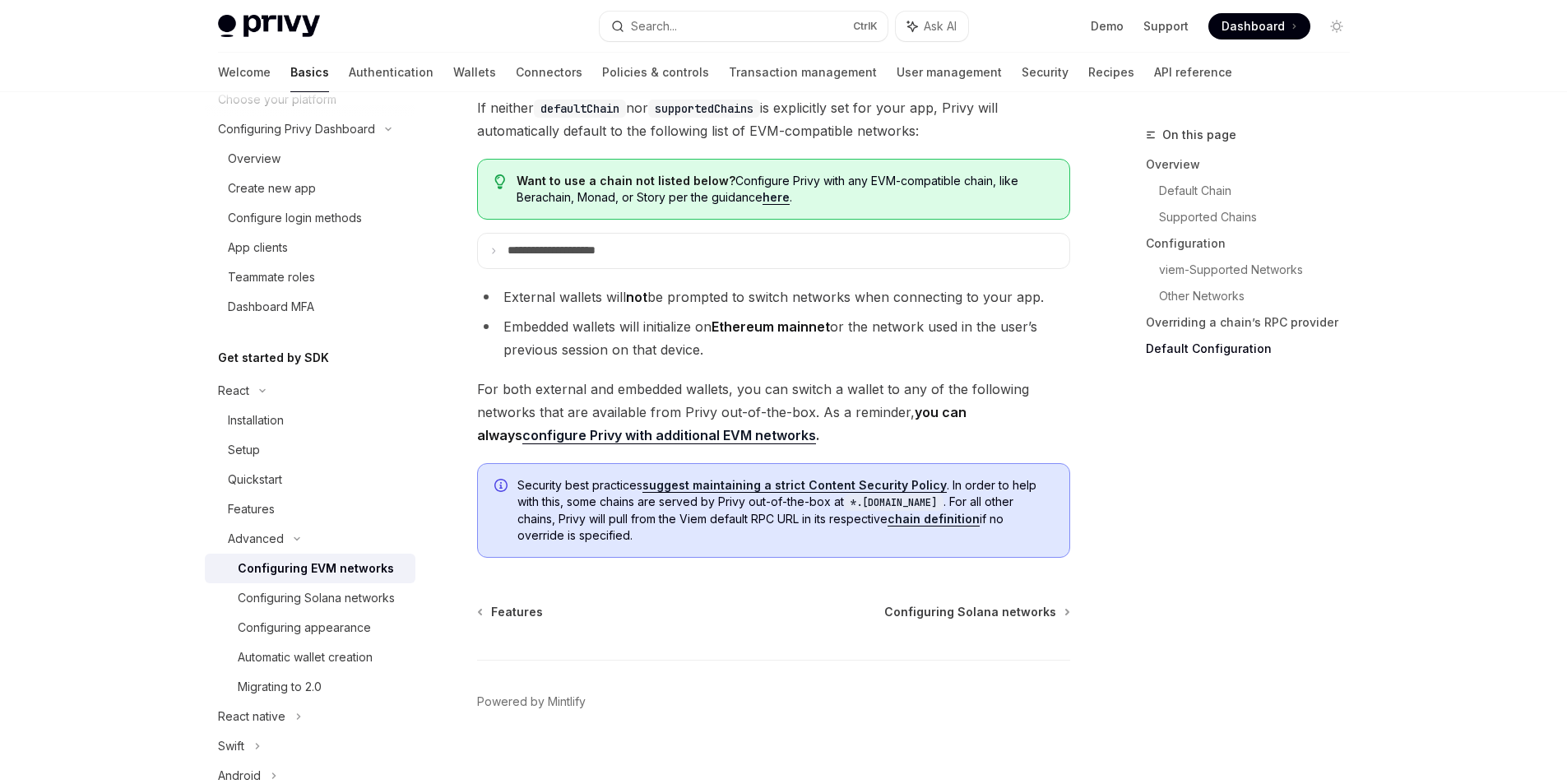
click at [504, 308] on li "External wallets will not be prompted to switch networks when connecting to you…" at bounding box center [773, 297] width 593 height 23
click at [494, 286] on div at bounding box center [494, 286] width 0 height 0
click at [480, 410] on span "For both external and embedded wallets, you can switch a wallet to any of the f…" at bounding box center [773, 412] width 593 height 69
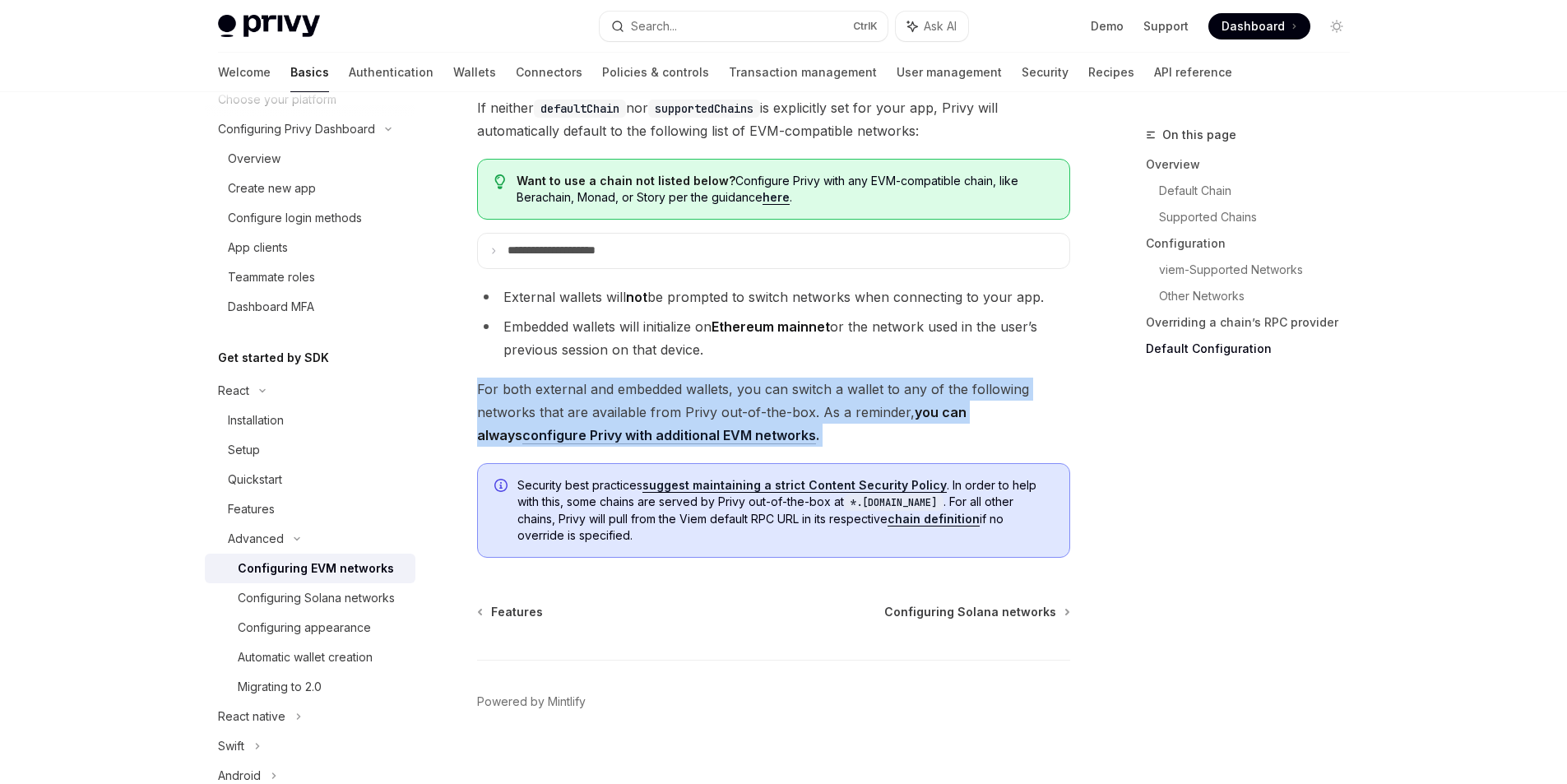
drag, startPoint x: 480, startPoint y: 409, endPoint x: 799, endPoint y: 453, distance: 322.0
click at [799, 447] on span "For both external and embedded wallets, you can switch a wallet to any of the f…" at bounding box center [773, 412] width 593 height 69
click at [788, 377] on div at bounding box center [788, 377] width 0 height 0
click at [785, 428] on span "For both external and embedded wallets, you can switch a wallet to any of the f…" at bounding box center [773, 412] width 593 height 69
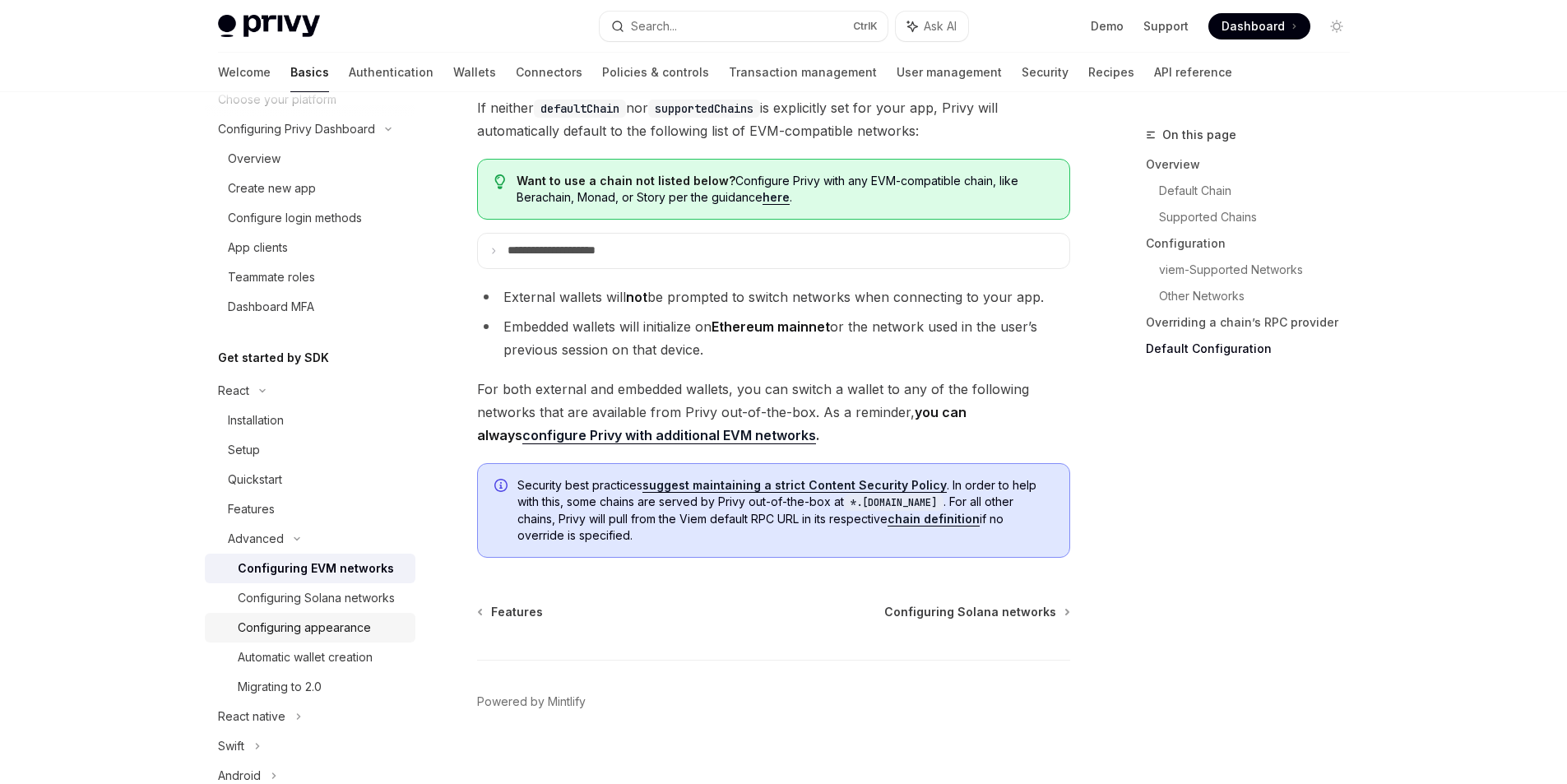
click at [304, 638] on div "Configuring appearance" at bounding box center [304, 628] width 133 height 20
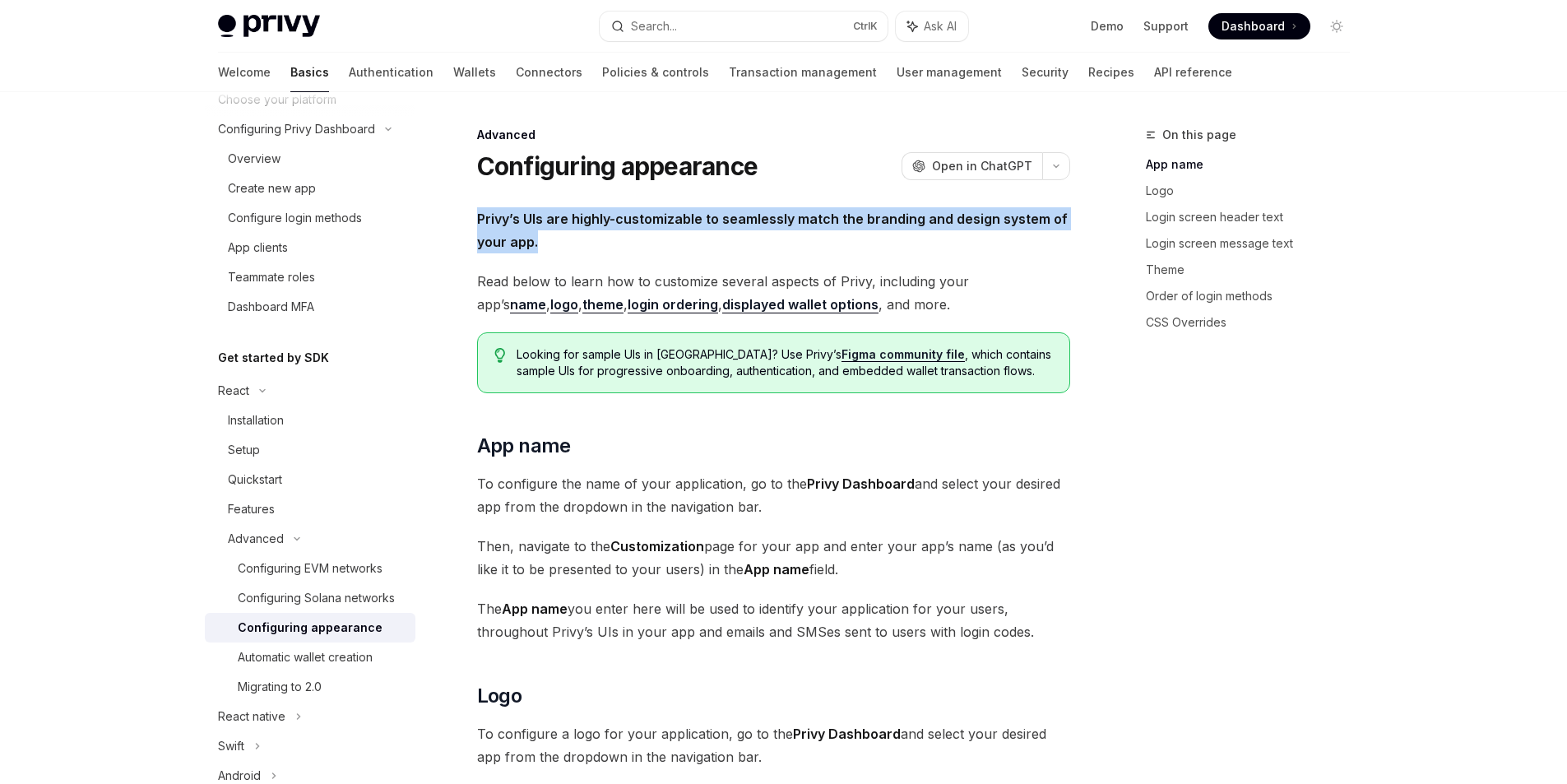
drag, startPoint x: 557, startPoint y: 246, endPoint x: 477, endPoint y: 222, distance: 83.5
click at [477, 222] on span "Privy’s UIs are highly-customizable to seamlessly match the branding and design…" at bounding box center [773, 230] width 593 height 46
click at [466, 187] on div at bounding box center [466, 187] width 0 height 0
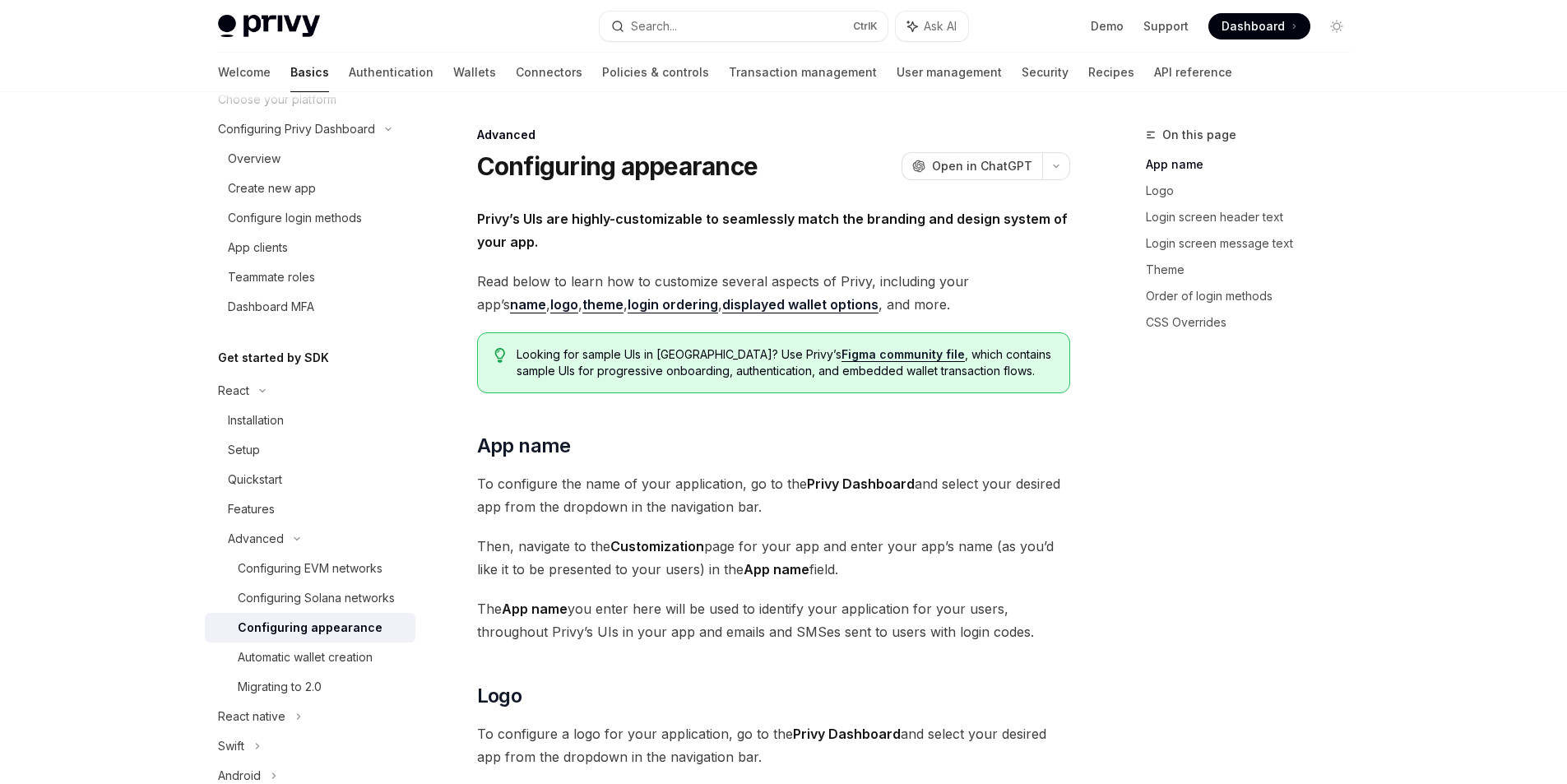
click at [477, 287] on span "Read below to learn how to customize several aspects of Privy, including your a…" at bounding box center [773, 293] width 593 height 46
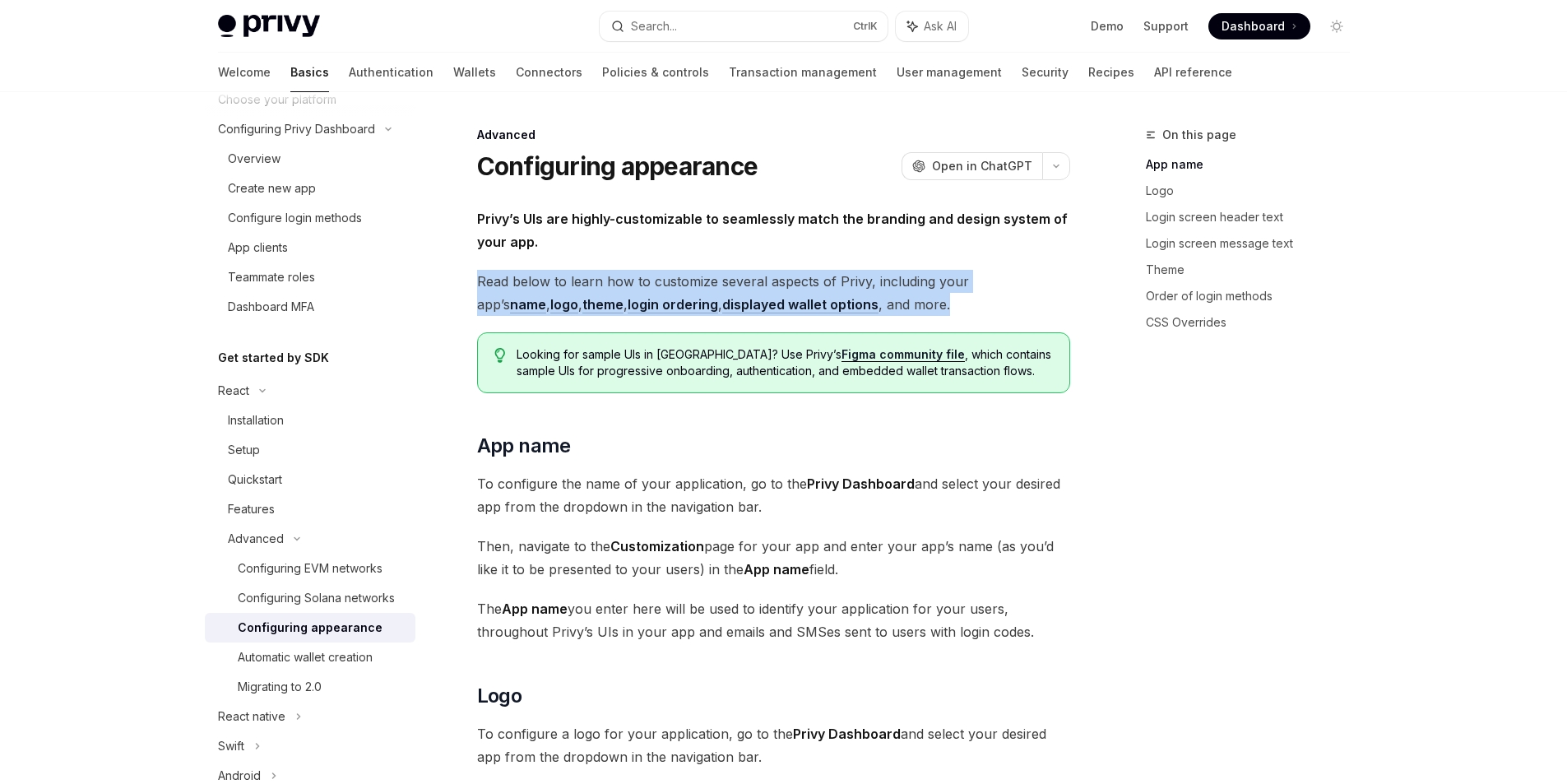
drag, startPoint x: 477, startPoint y: 287, endPoint x: 904, endPoint y: 302, distance: 427.3
click at [905, 302] on span "Read below to learn how to customize several aspects of Privy, including your a…" at bounding box center [773, 293] width 593 height 46
click at [894, 314] on div at bounding box center [894, 314] width 0 height 0
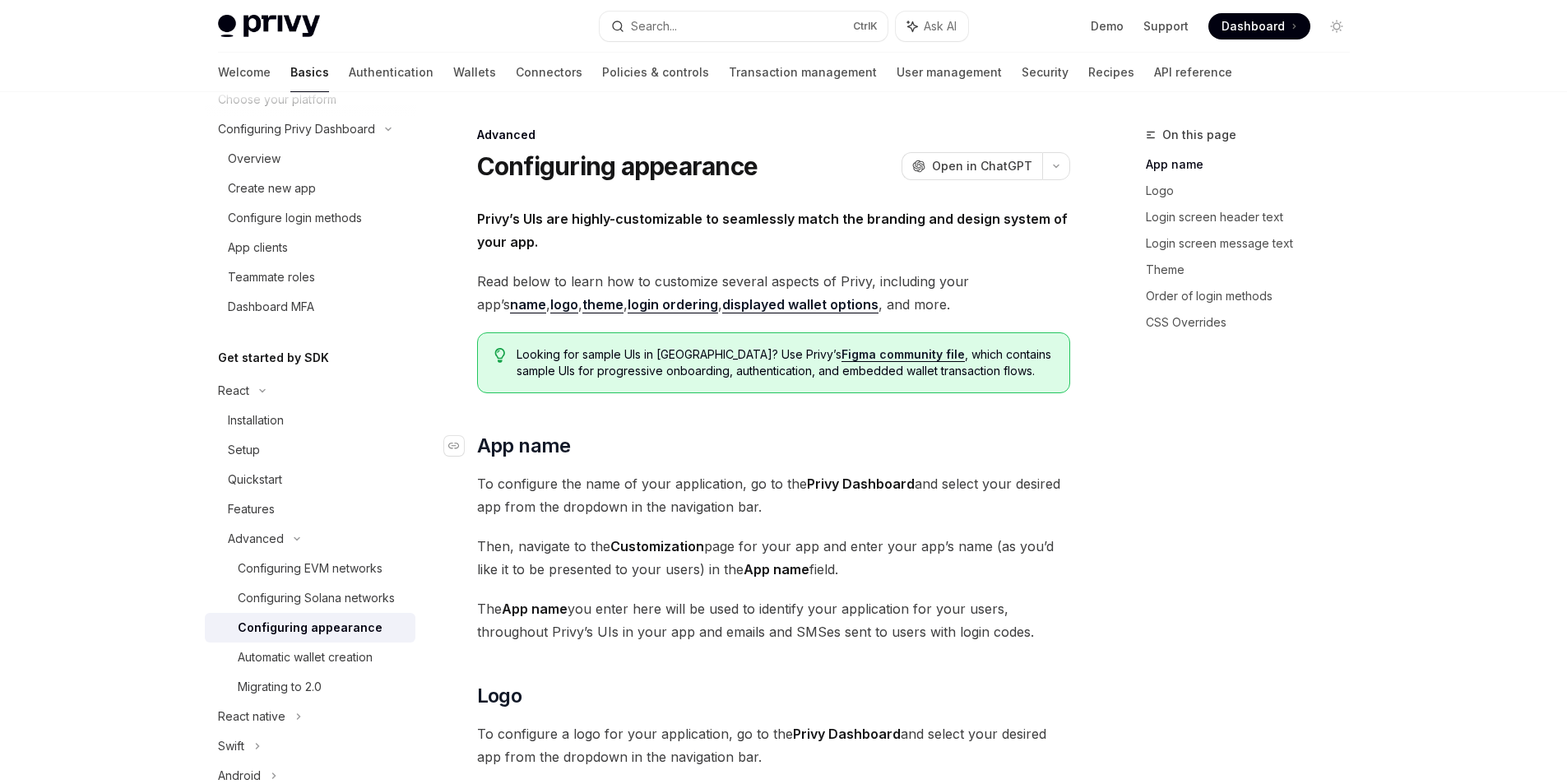
click at [993, 448] on h2 "​ App name" at bounding box center [773, 446] width 593 height 26
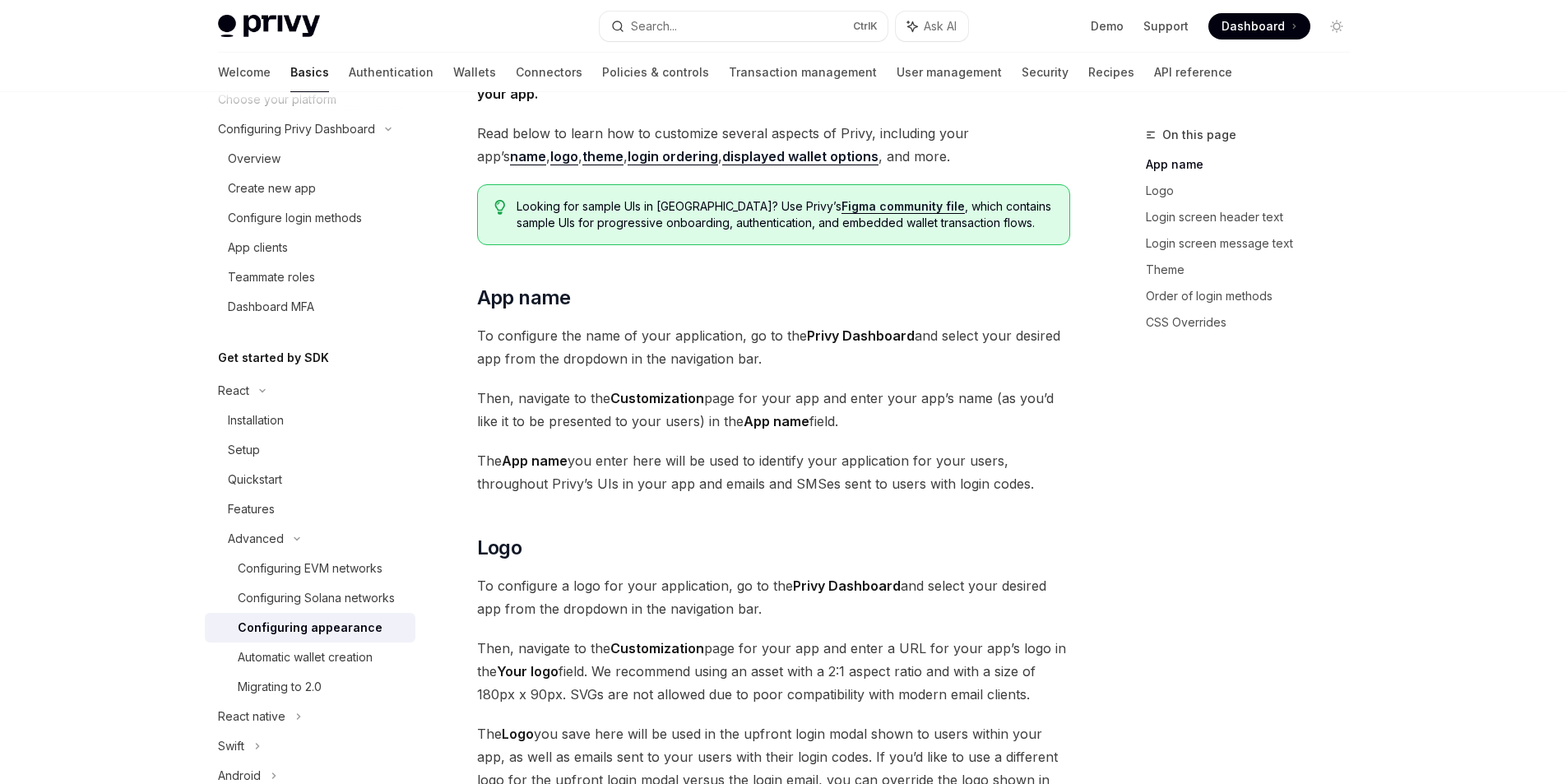
drag, startPoint x: 790, startPoint y: 360, endPoint x: 474, endPoint y: 342, distance: 316.5
drag, startPoint x: 873, startPoint y: 412, endPoint x: 460, endPoint y: 392, distance: 413.5
click at [488, 474] on span "The App name you enter here will be used to identify your application for your …" at bounding box center [773, 472] width 593 height 46
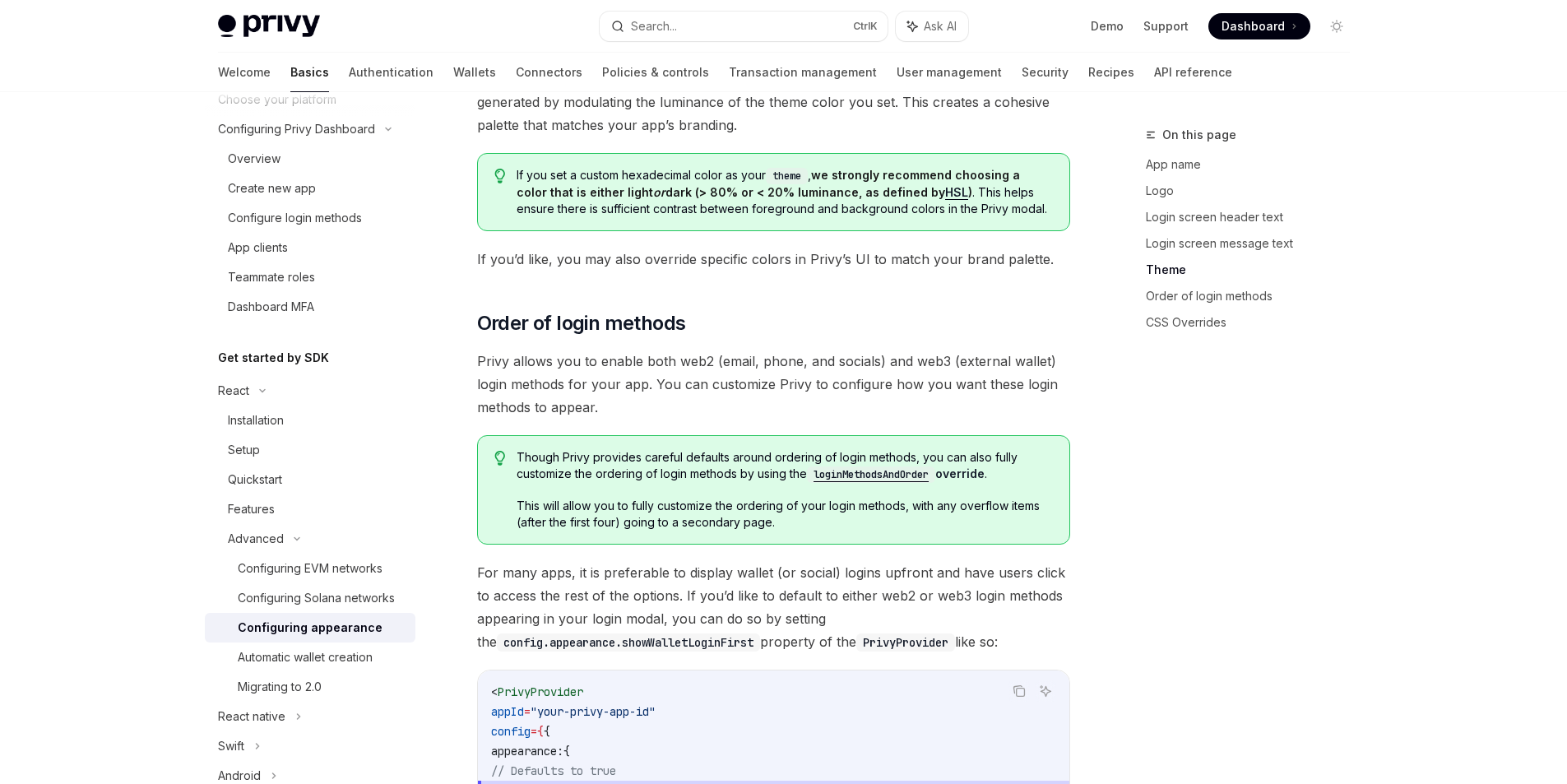
scroll to position [3109, 0]
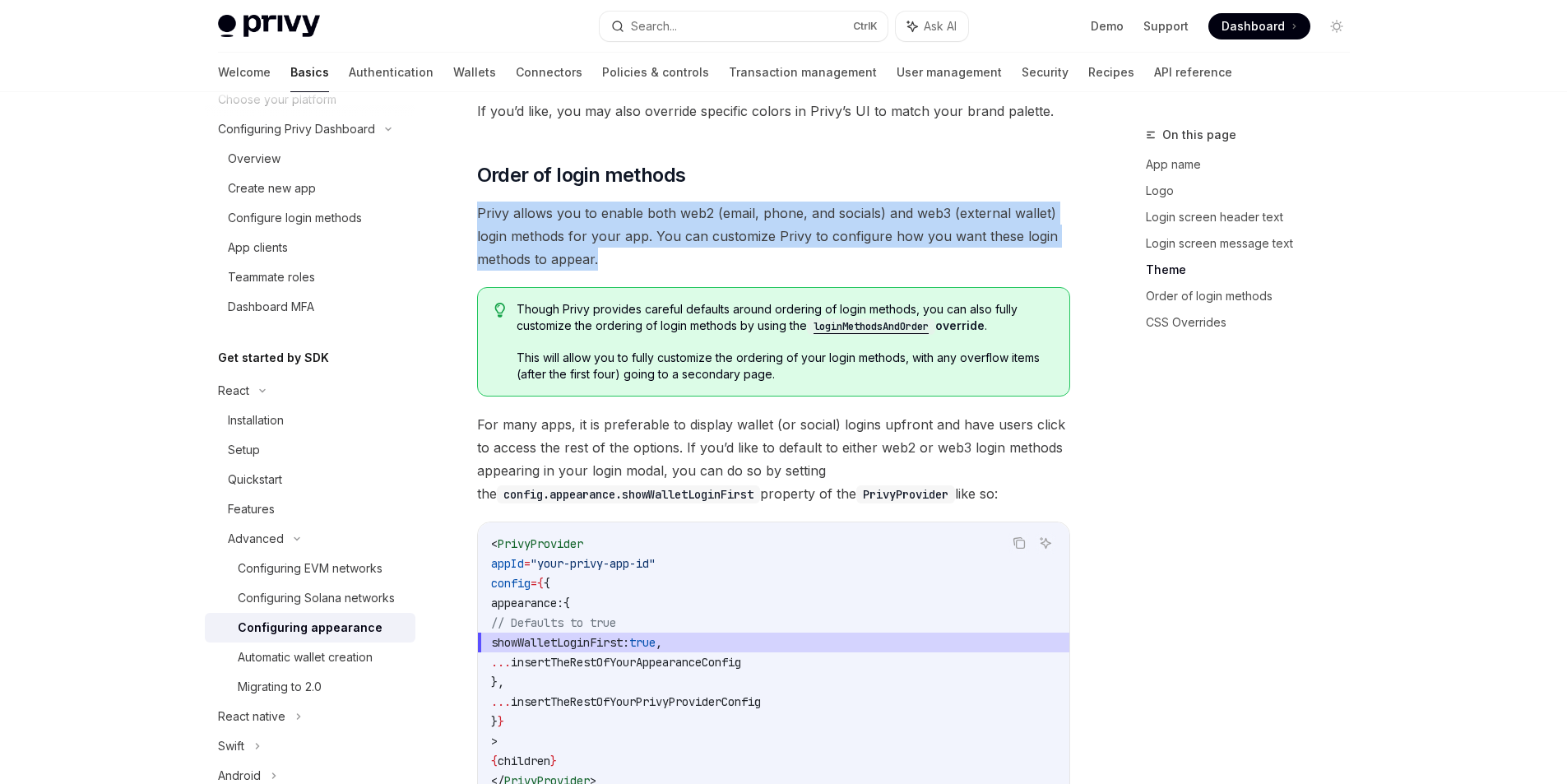
drag, startPoint x: 649, startPoint y: 236, endPoint x: 474, endPoint y: 188, distance: 181.5
click at [463, 159] on div at bounding box center [463, 159] width 0 height 0
click at [480, 245] on span "Privy allows you to enable both web2 (email, phone, and socials) and web3 (exte…" at bounding box center [773, 236] width 593 height 69
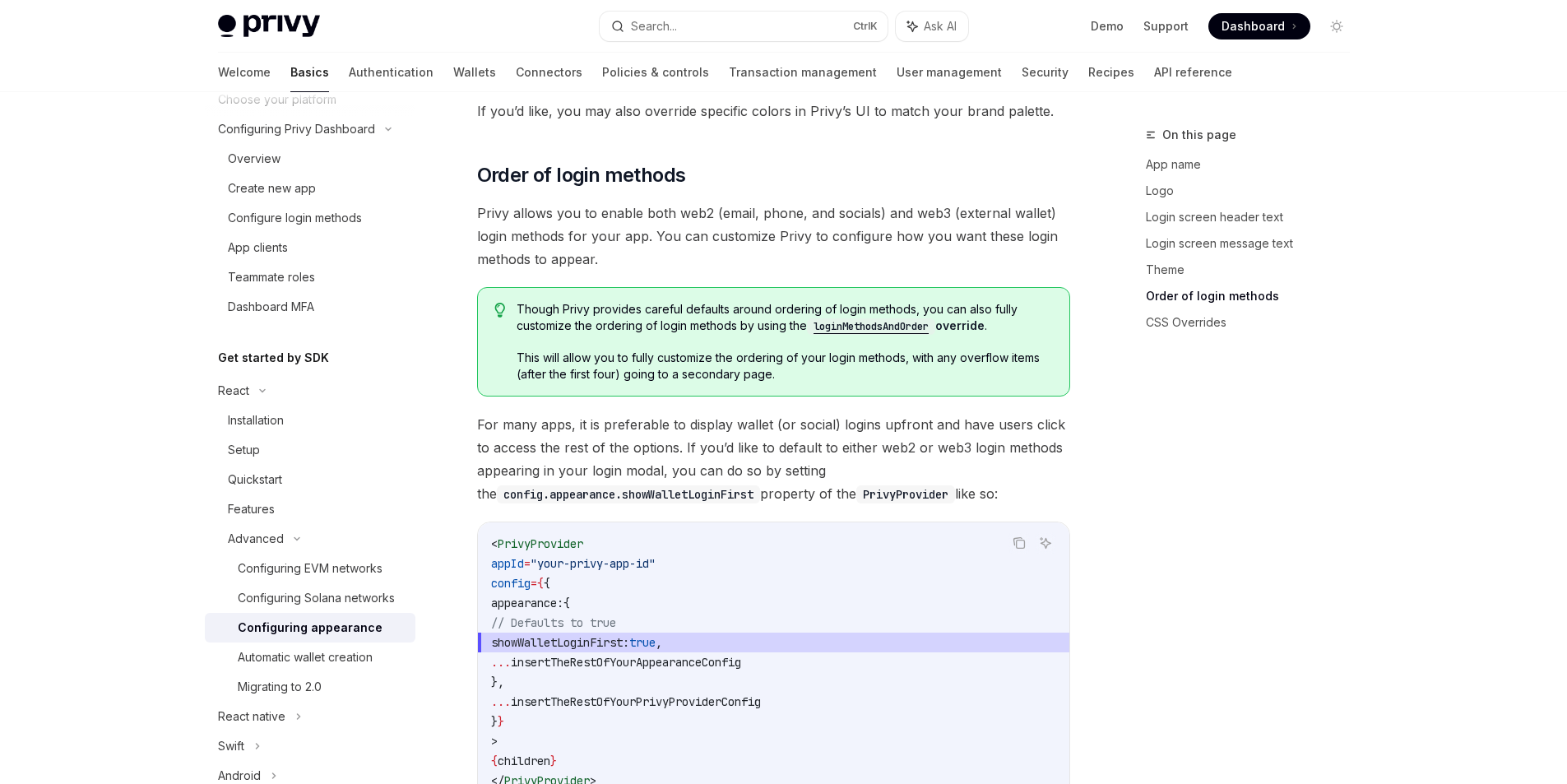
scroll to position [3257, 0]
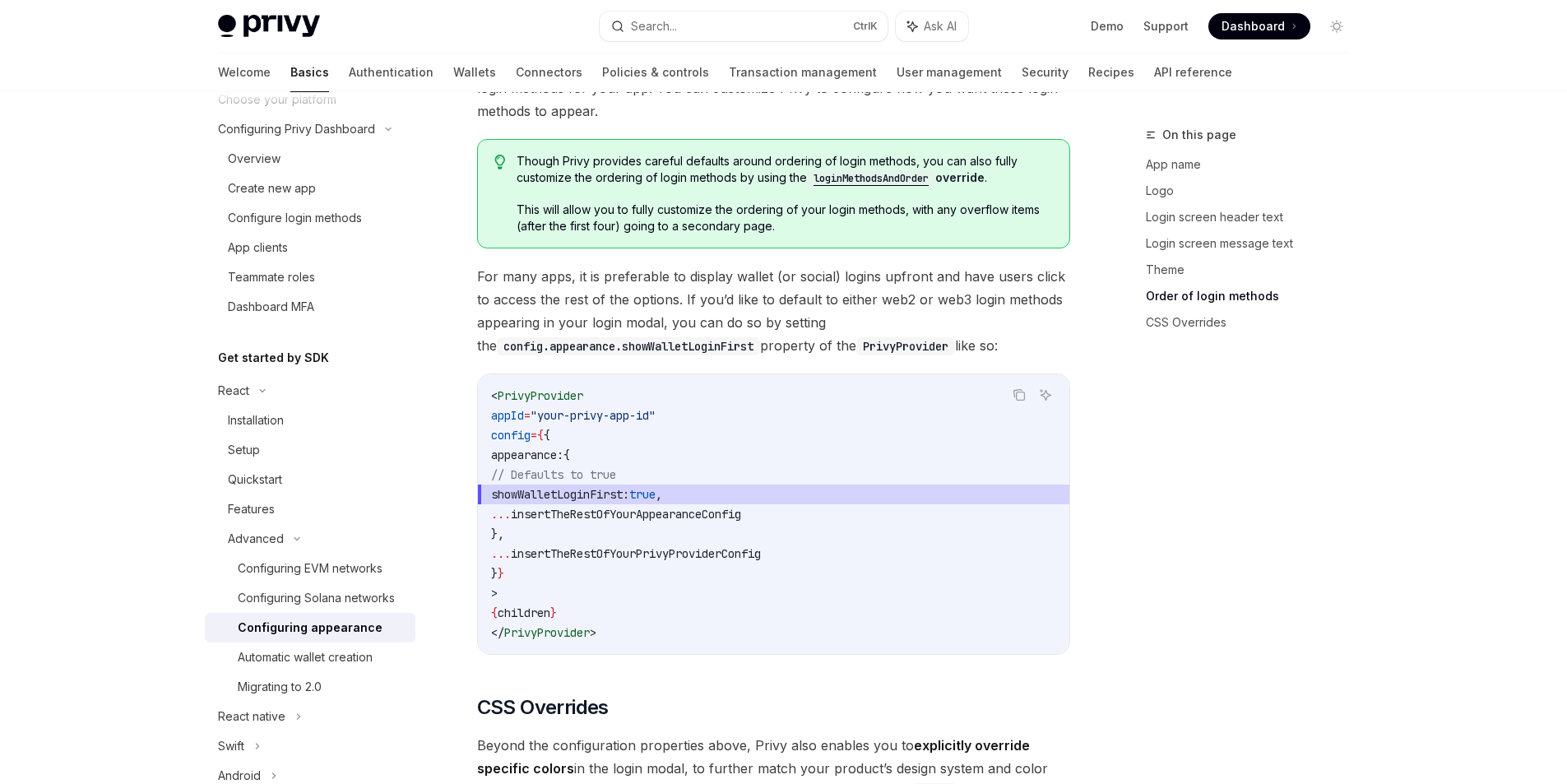
click at [564, 483] on code "< PrivyProvider appId = "your-privy-app-id" config = { { appearance: { // Defau…" at bounding box center [773, 514] width 565 height 256
click at [545, 487] on span "showWalletLoginFirst:" at bounding box center [561, 494] width 138 height 15
drag, startPoint x: 545, startPoint y: 476, endPoint x: 716, endPoint y: 471, distance: 171.1
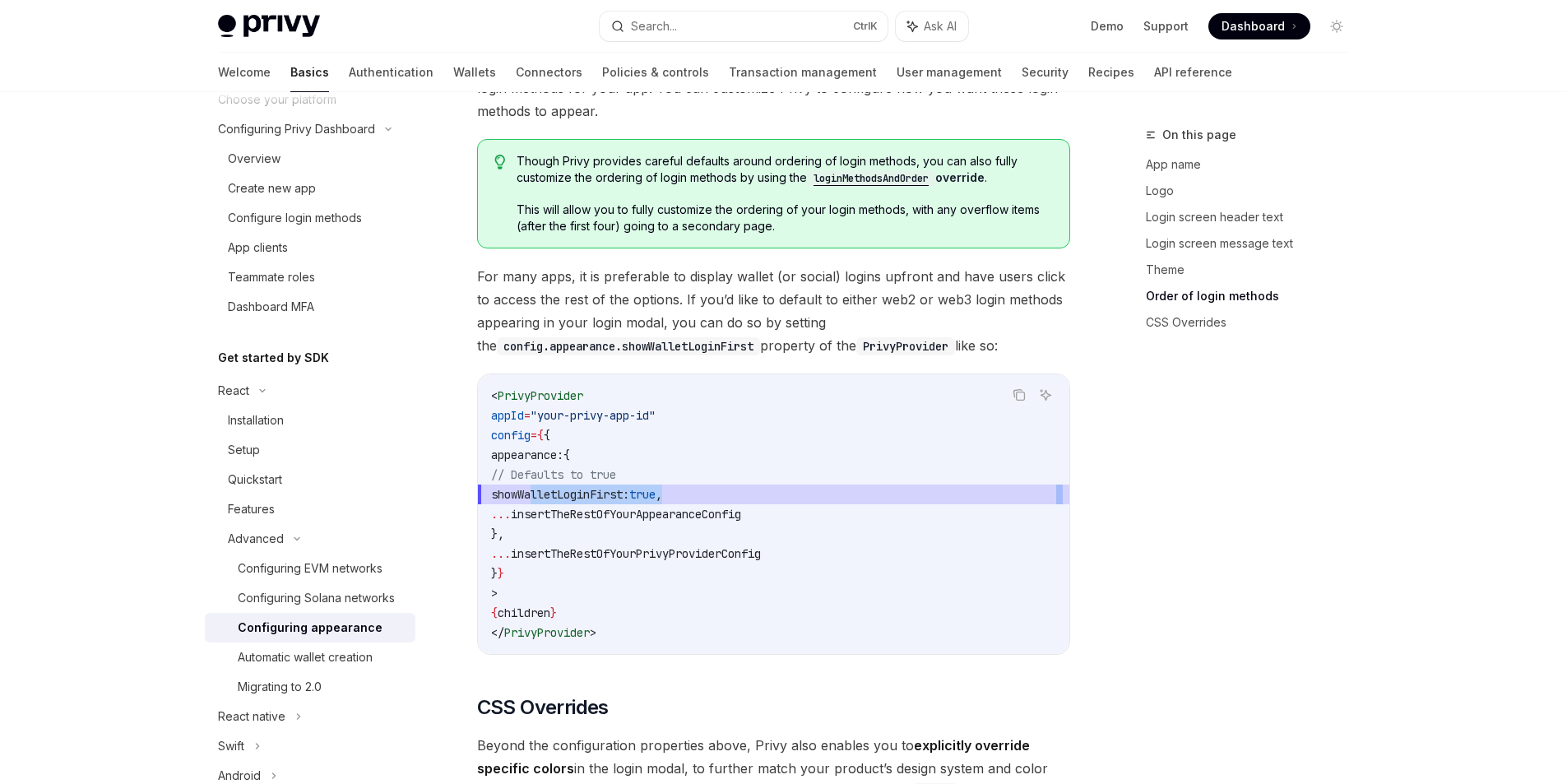
click at [716, 485] on span "showWalletLoginFirst: true ," at bounding box center [773, 495] width 565 height 20
copy code "showWalletLoginFirst: true ,"
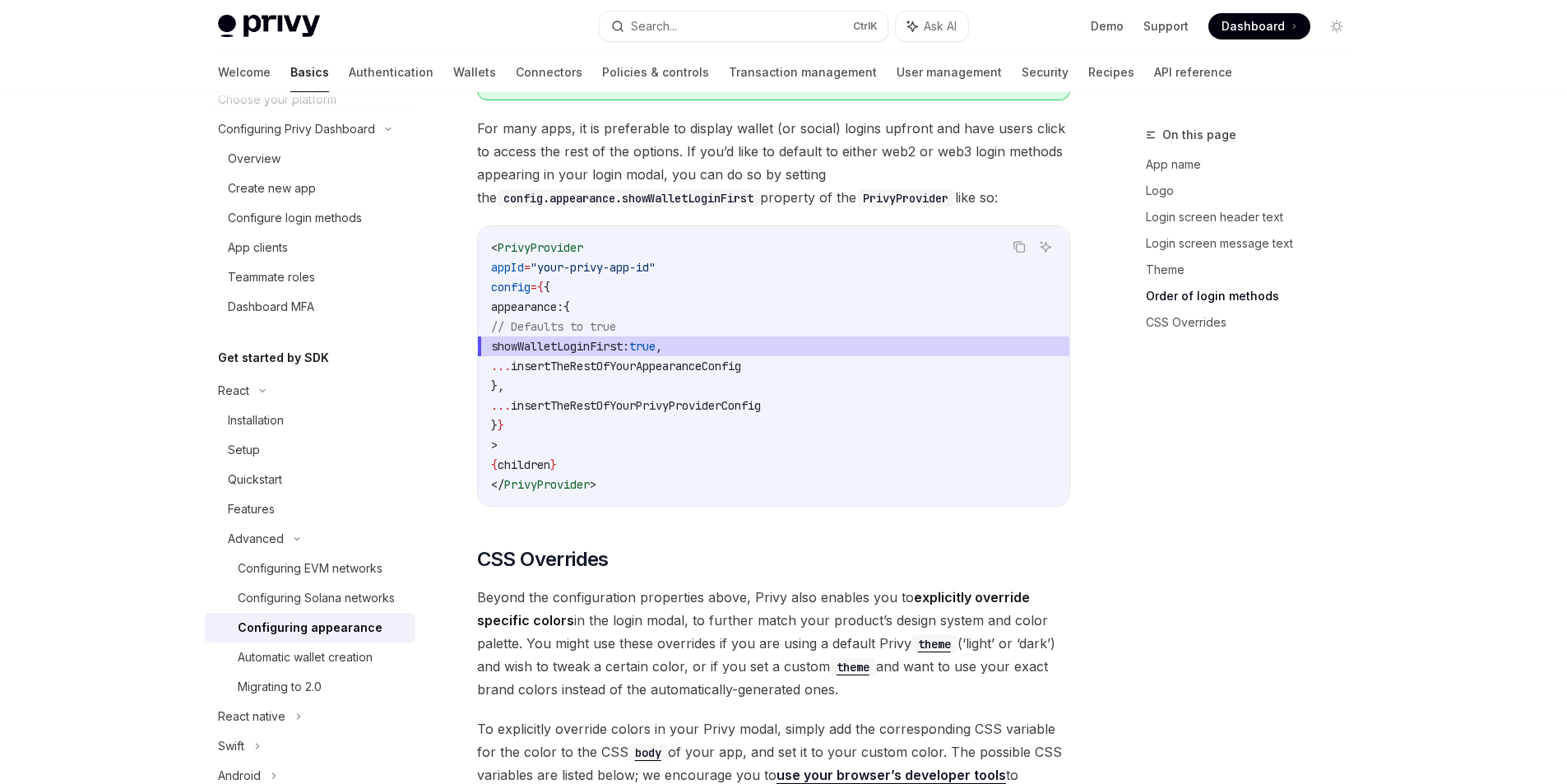
click at [703, 406] on code "< PrivyProvider appId = "your-privy-app-id" config = { { appearance: { // Defau…" at bounding box center [773, 366] width 565 height 256
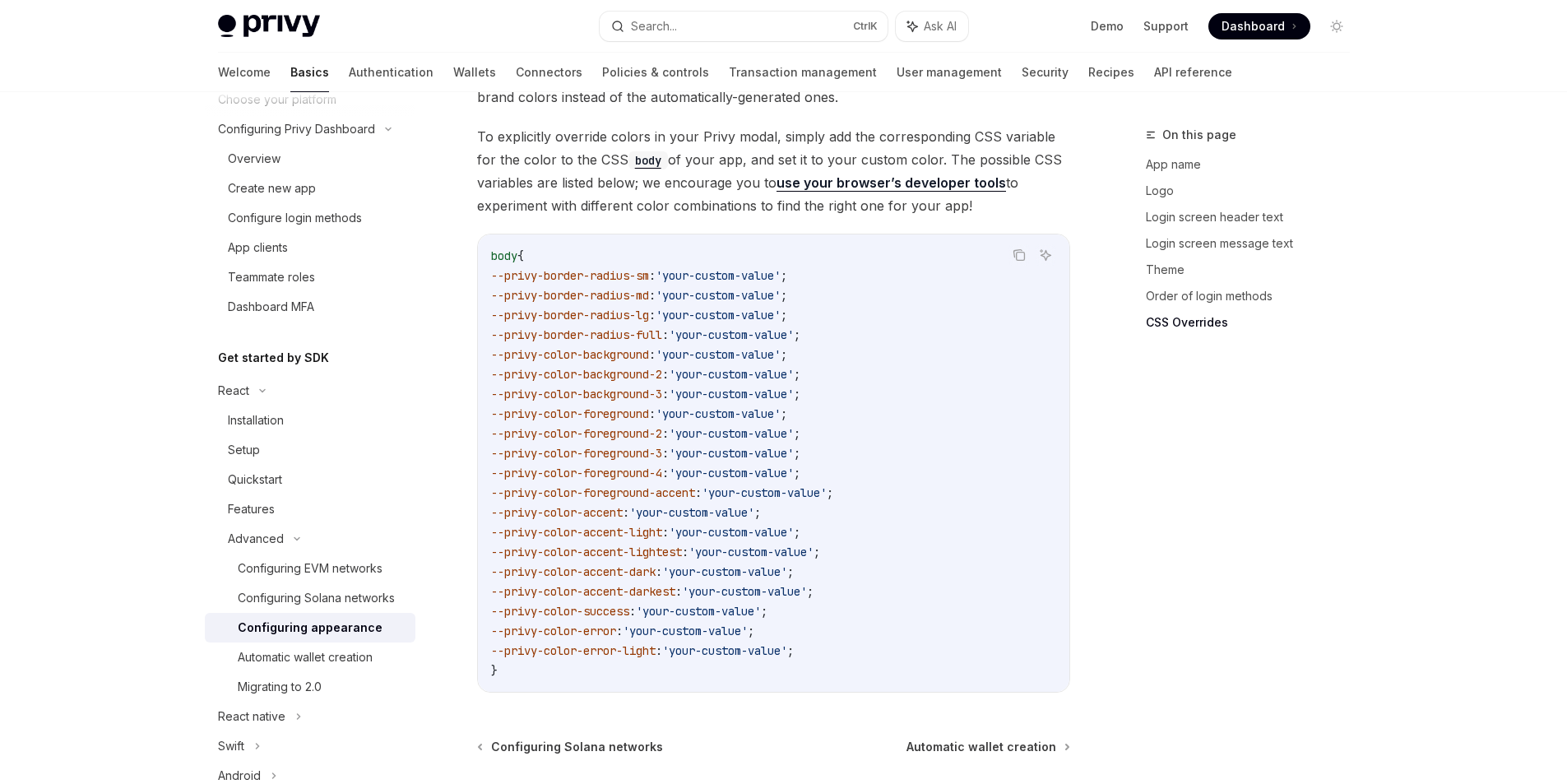
scroll to position [4126, 0]
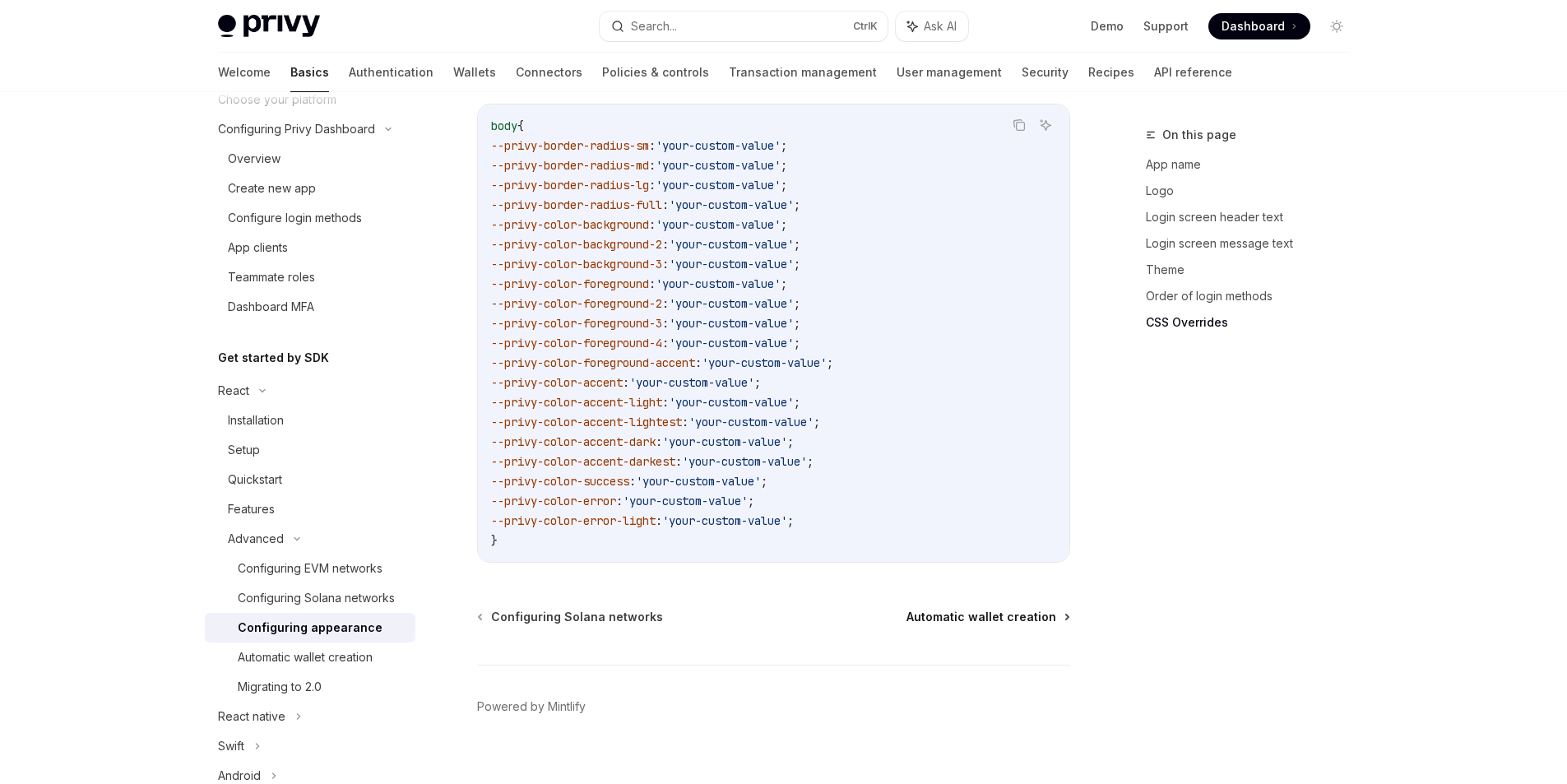
click at [955, 608] on span "Automatic wallet creation" at bounding box center [981, 617] width 150 height 16
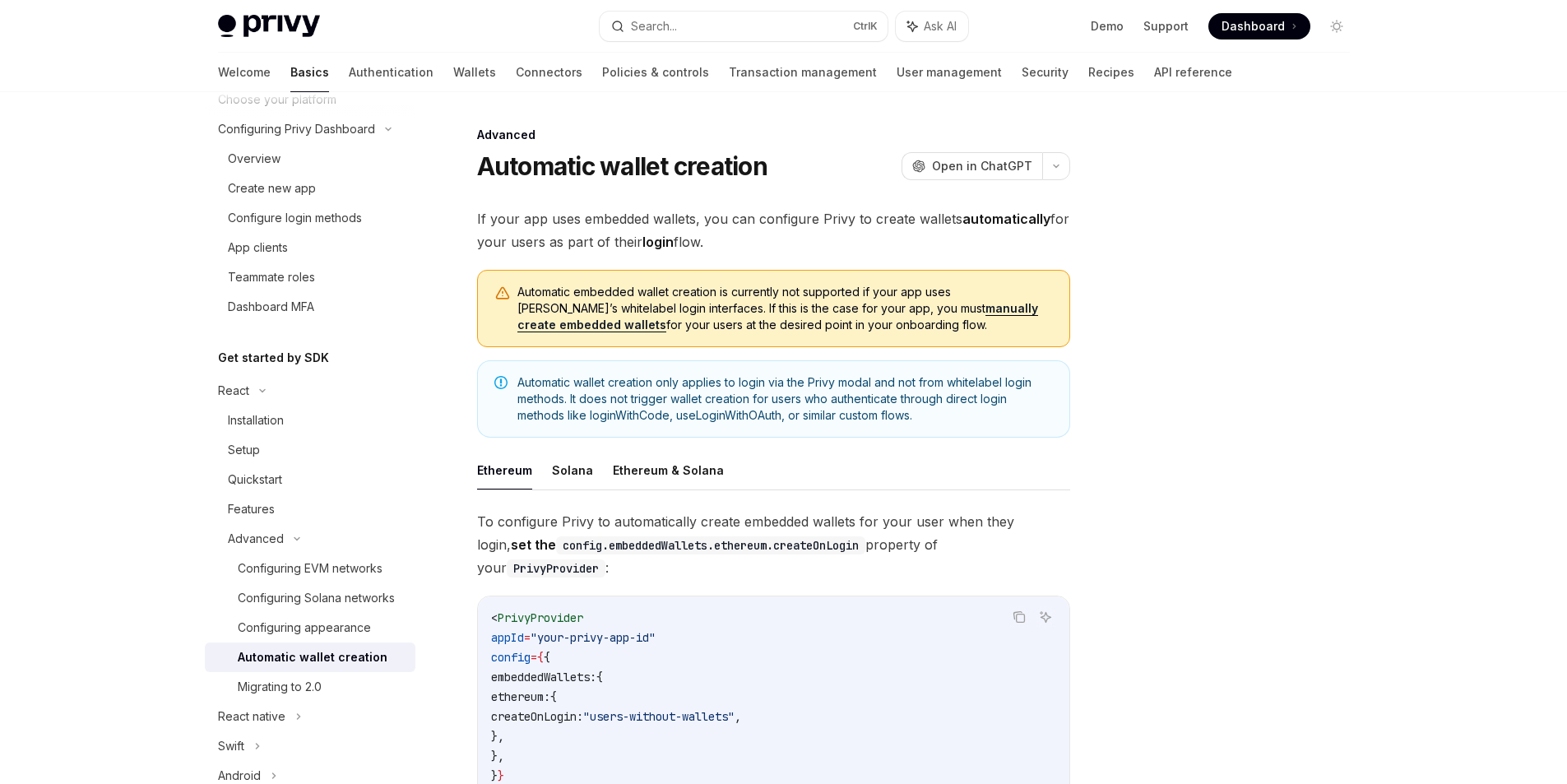
drag, startPoint x: 602, startPoint y: 313, endPoint x: 864, endPoint y: 338, distance: 263.2
click at [864, 338] on div "Automatic embedded wallet creation is currently not supported if your app uses …" at bounding box center [773, 308] width 593 height 77
click at [854, 332] on div at bounding box center [854, 332] width 0 height 0
click at [1164, 427] on div at bounding box center [1238, 454] width 250 height 658
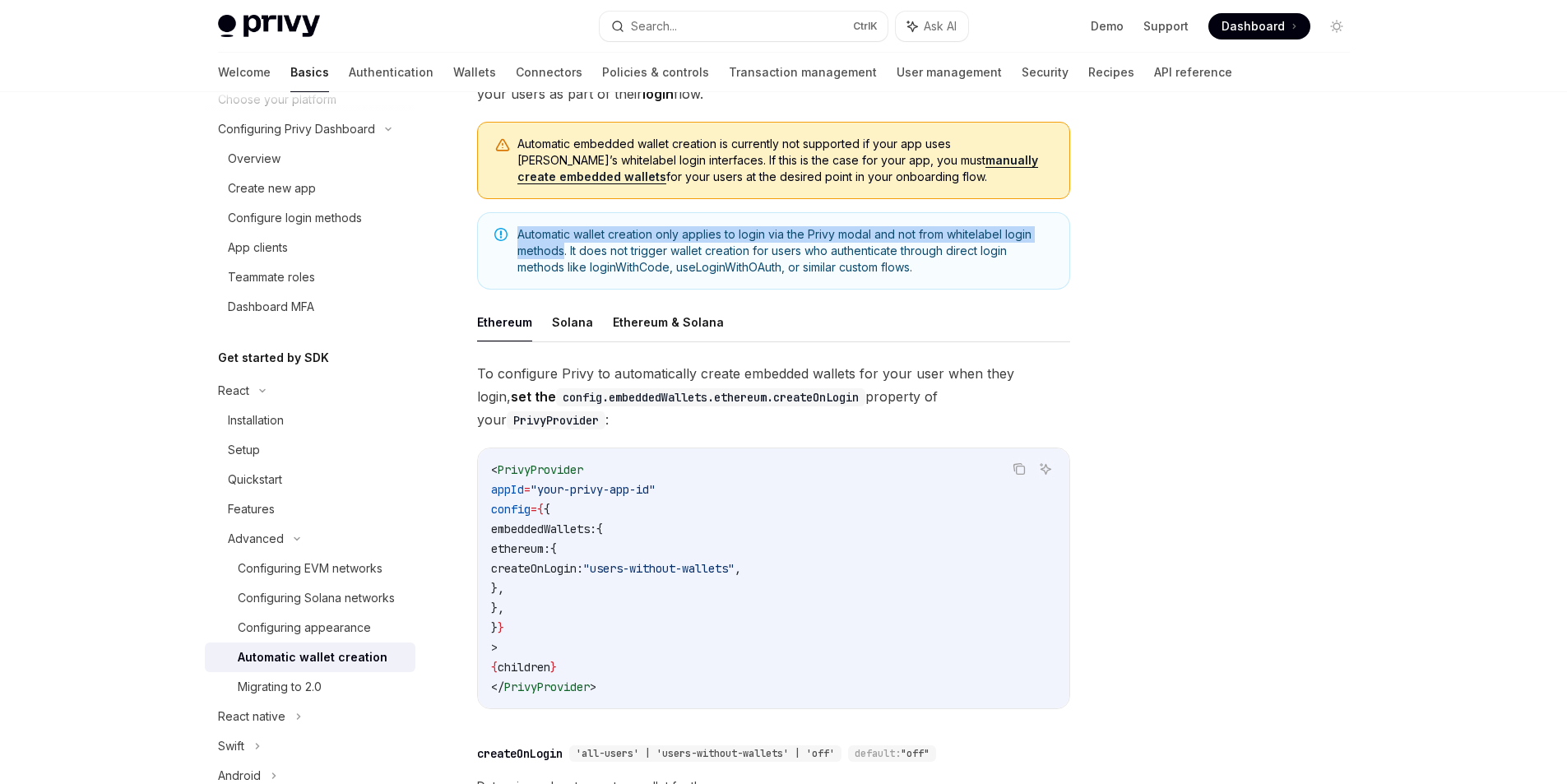
drag, startPoint x: 513, startPoint y: 236, endPoint x: 565, endPoint y: 256, distance: 55.7
click at [565, 256] on div "Automatic wallet creation only applies to login via the Privy modal and not fro…" at bounding box center [773, 250] width 593 height 77
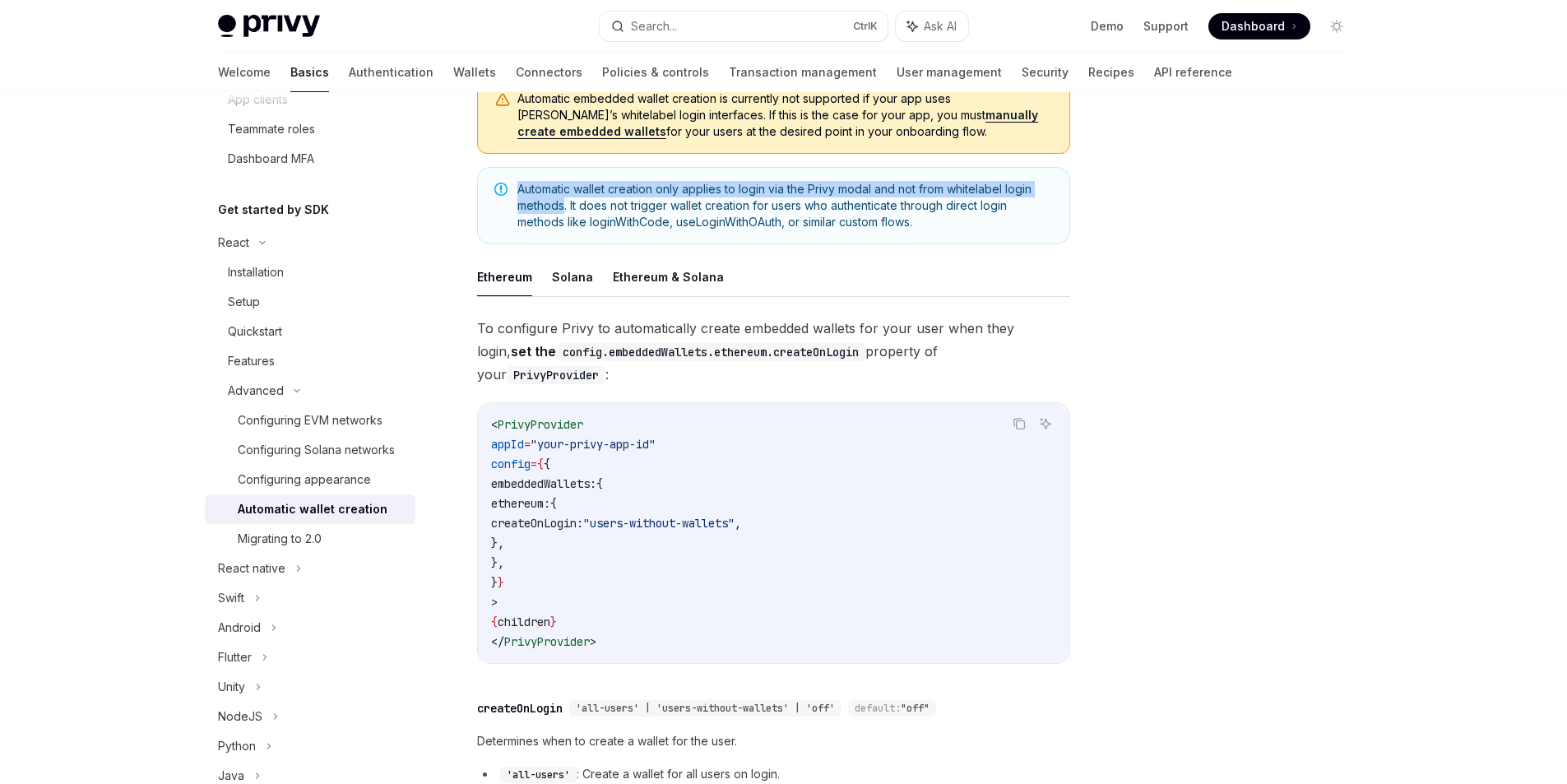
scroll to position [0, 0]
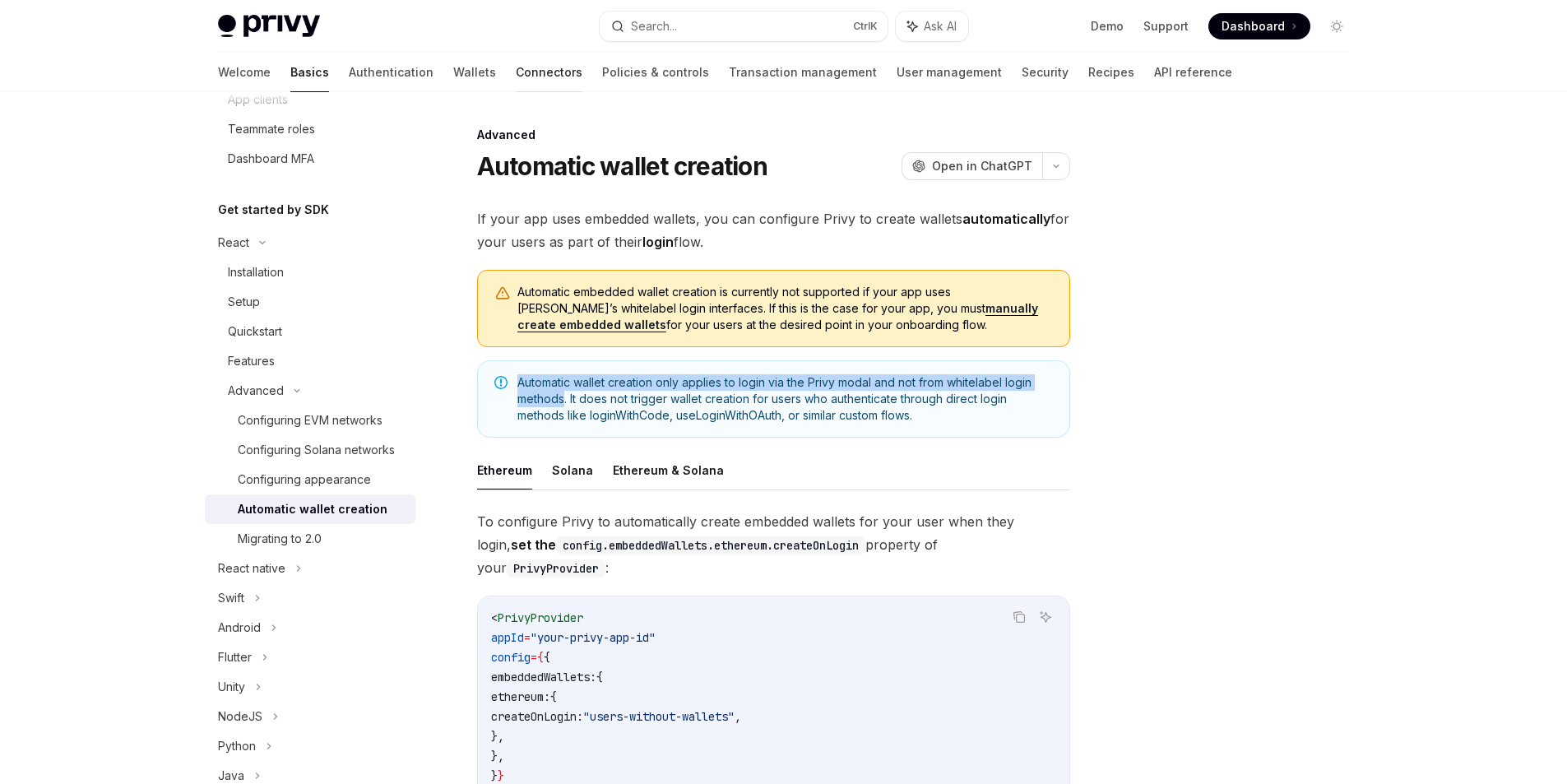
click at [516, 65] on link "Connectors" at bounding box center [549, 72] width 66 height 39
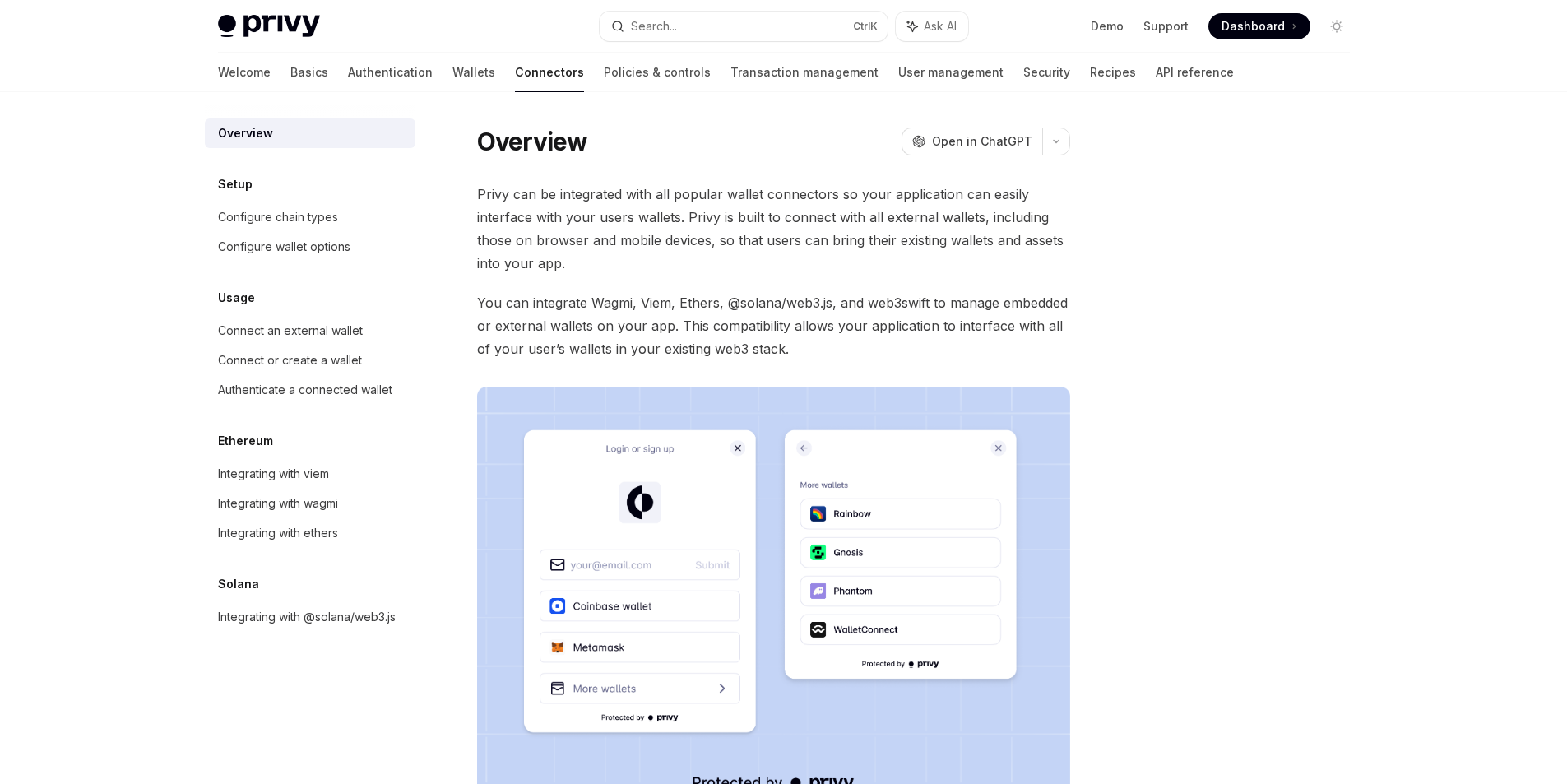
scroll to position [270, 0]
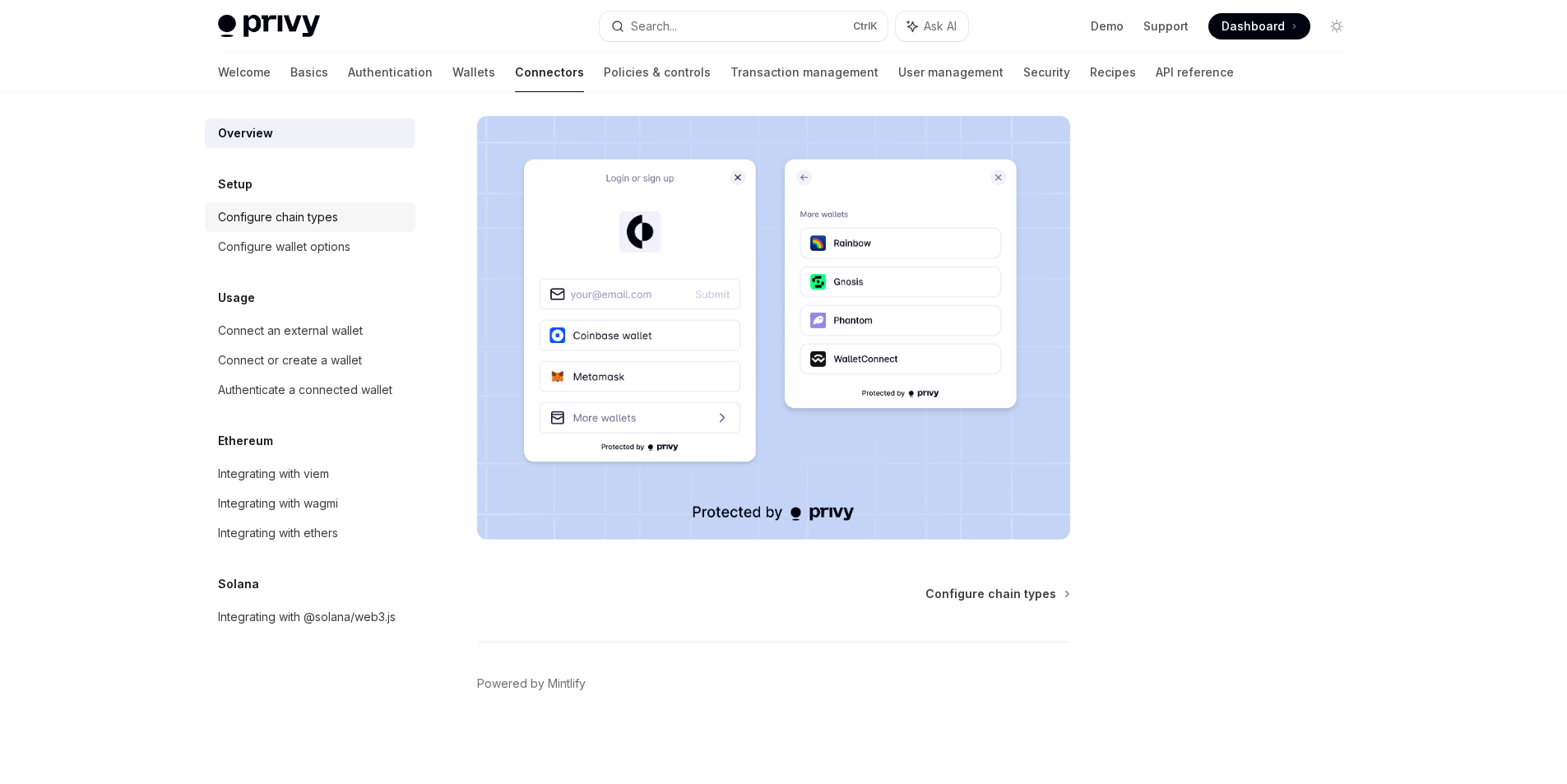
click at [281, 221] on div "Configure chain types" at bounding box center [278, 217] width 120 height 20
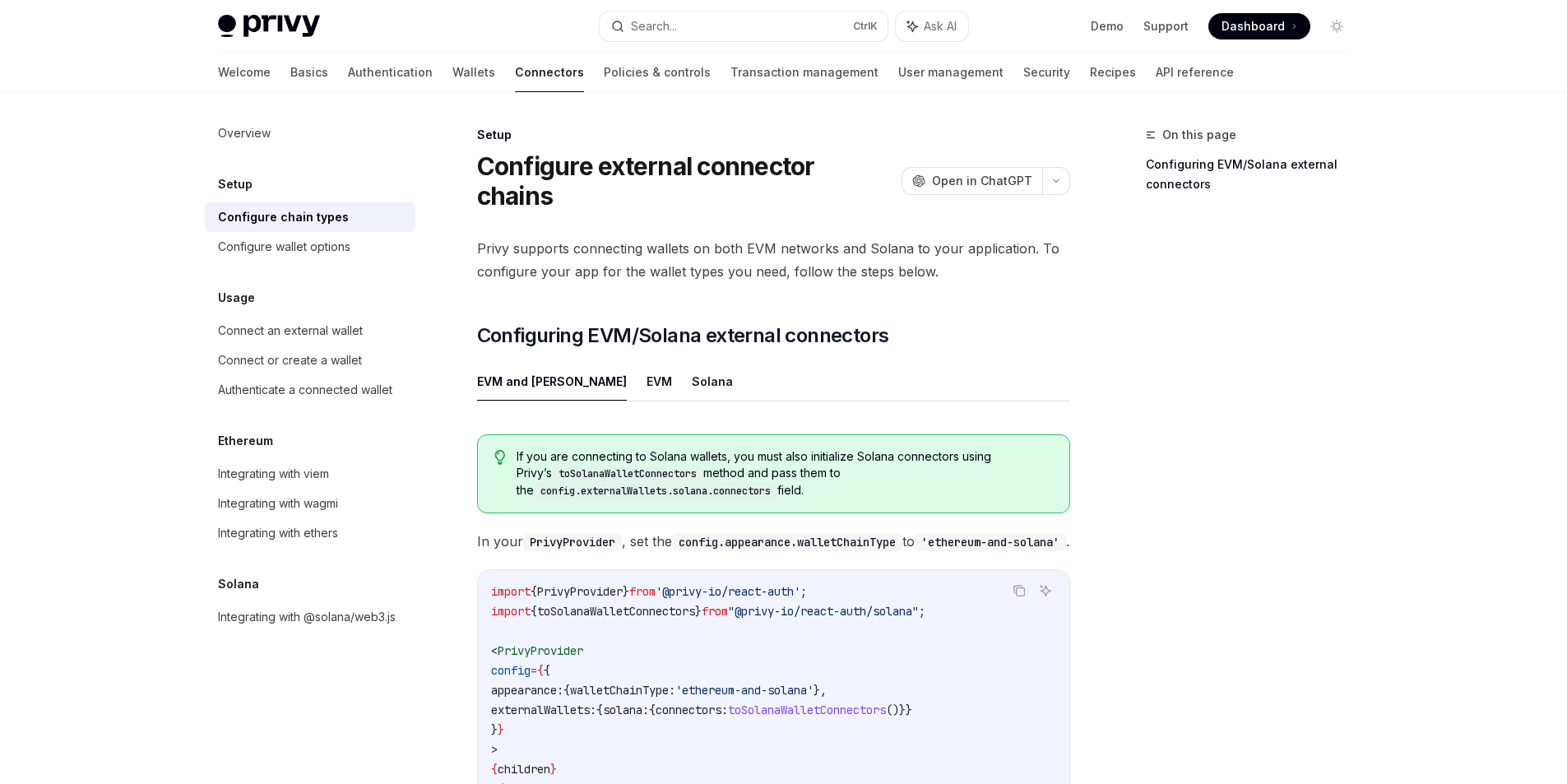
scroll to position [291, 0]
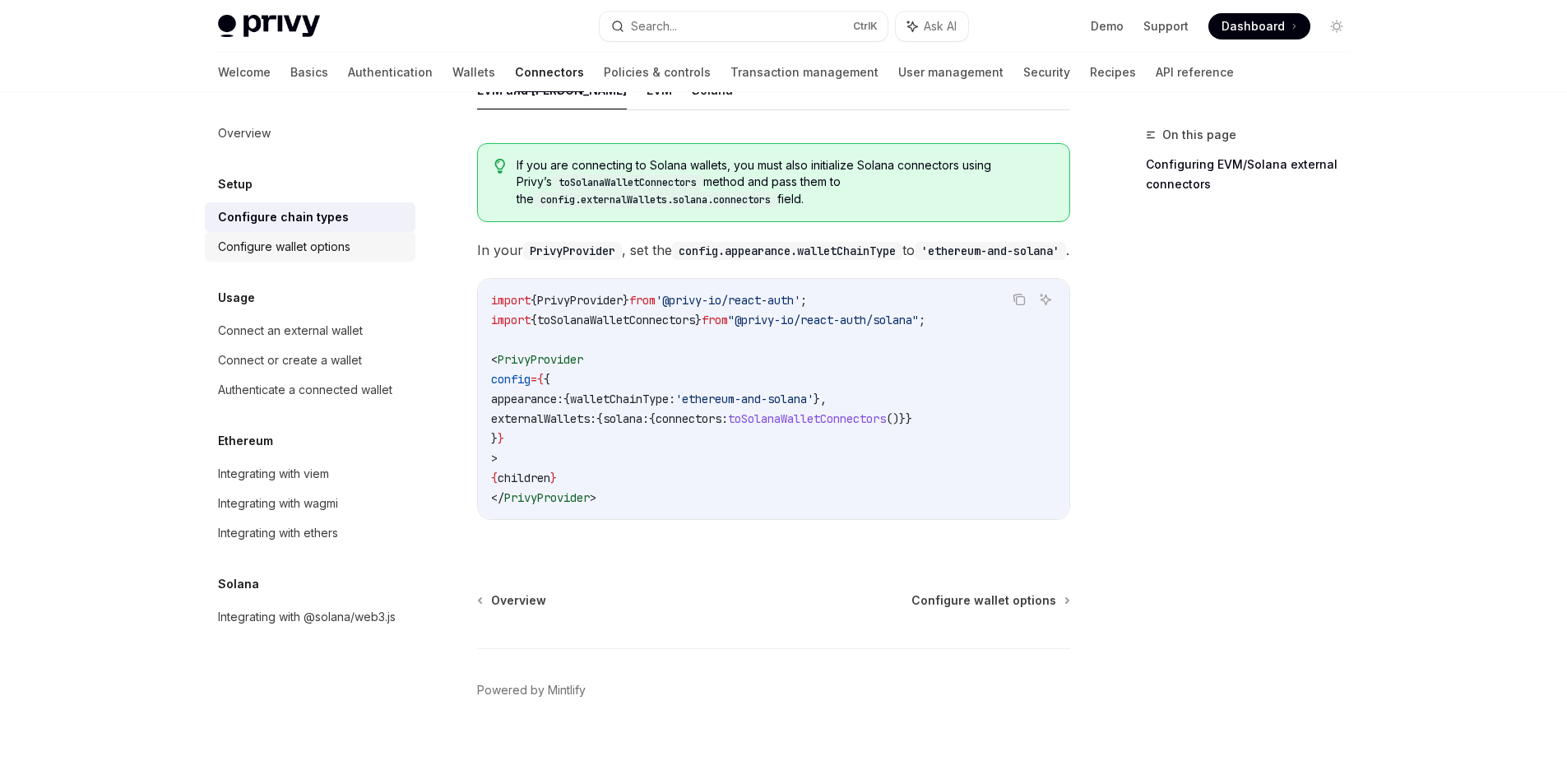
click at [279, 243] on div "Configure wallet options" at bounding box center [285, 246] width 133 height 20
type textarea "*"
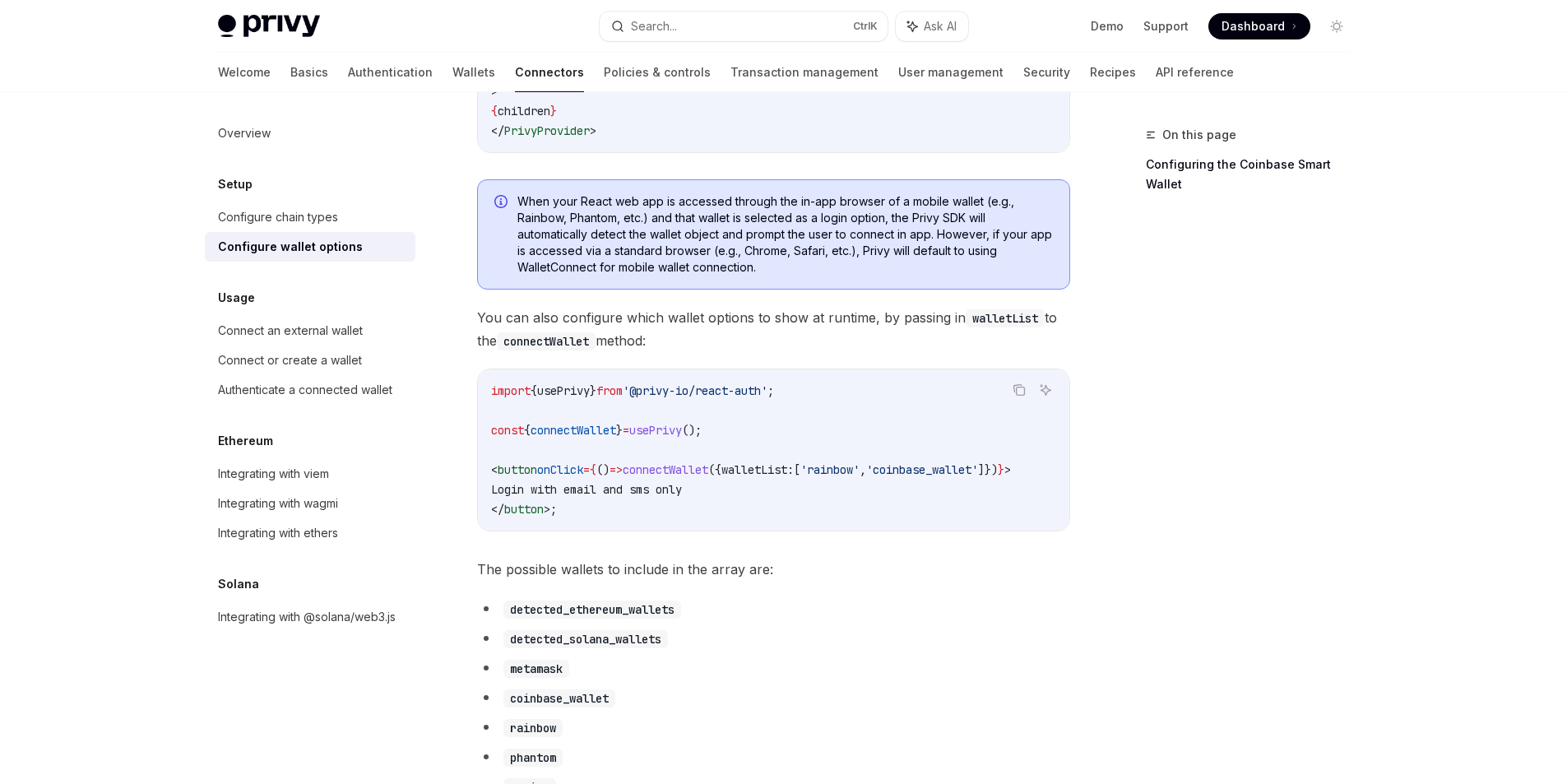
scroll to position [592, 0]
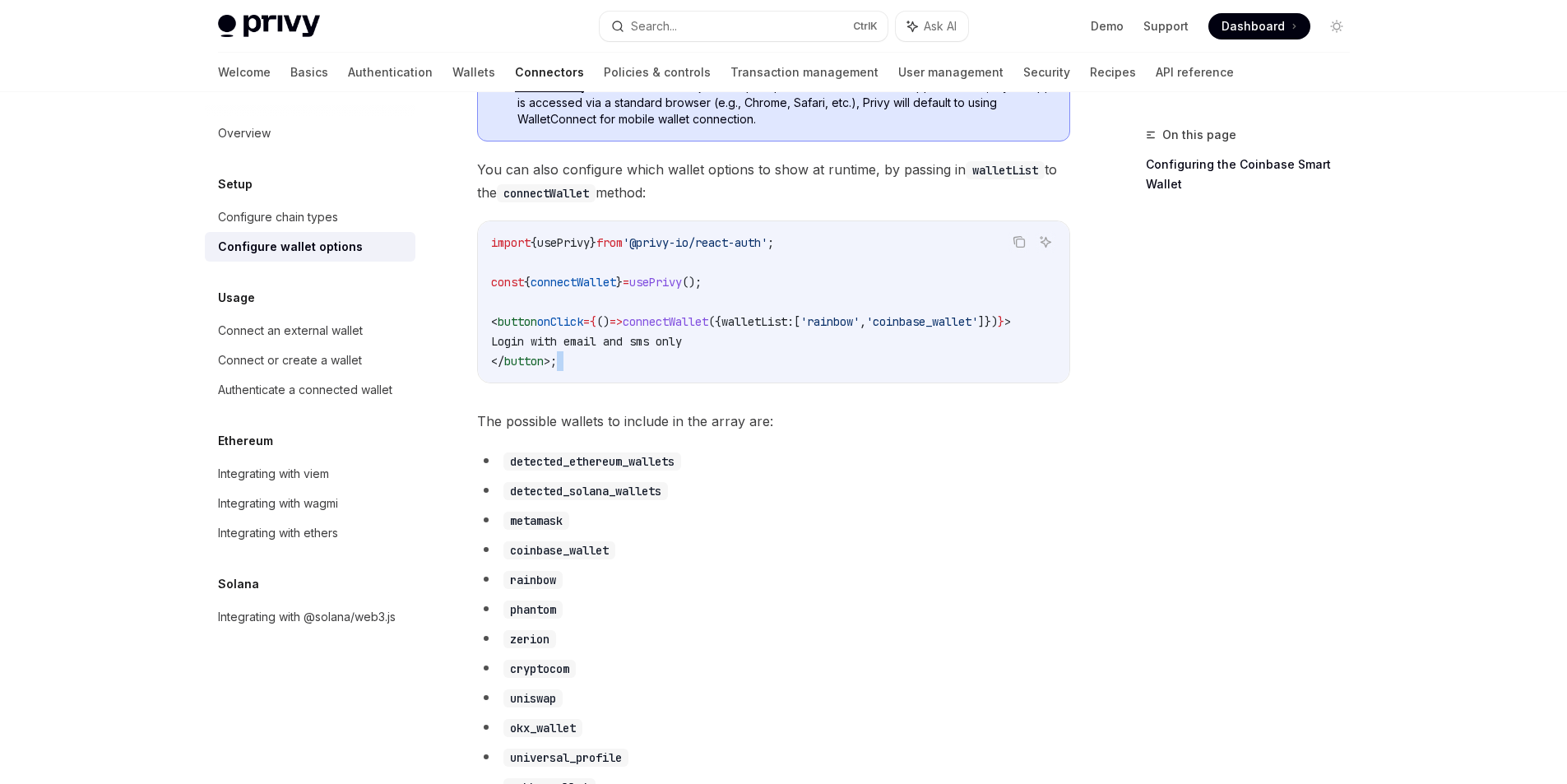
drag, startPoint x: 628, startPoint y: 396, endPoint x: 657, endPoint y: 397, distance: 29.0
click at [786, 347] on code "import { usePrivy } from '@privy-io/react-auth' ; const { connectWallet } = use…" at bounding box center [773, 302] width 565 height 138
click at [565, 324] on span "onClick" at bounding box center [560, 321] width 46 height 15
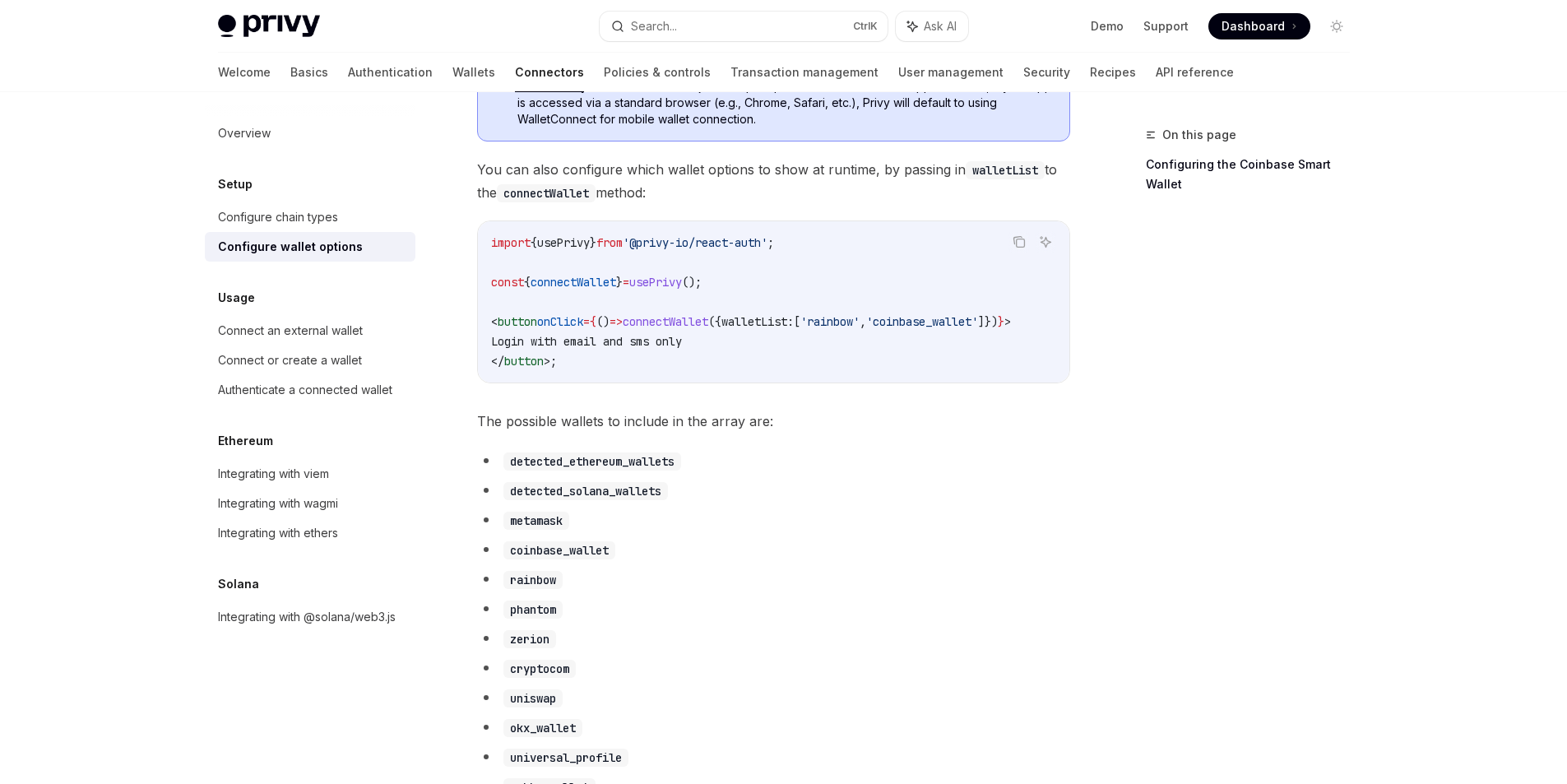
click at [565, 325] on span "onClick" at bounding box center [560, 321] width 46 height 15
click at [693, 337] on code "import { usePrivy } from '@privy-io/react-auth' ; const { connectWallet } = use…" at bounding box center [773, 302] width 565 height 138
click at [668, 324] on span "connectWallet" at bounding box center [665, 321] width 86 height 15
click at [722, 329] on span "({" at bounding box center [714, 321] width 13 height 15
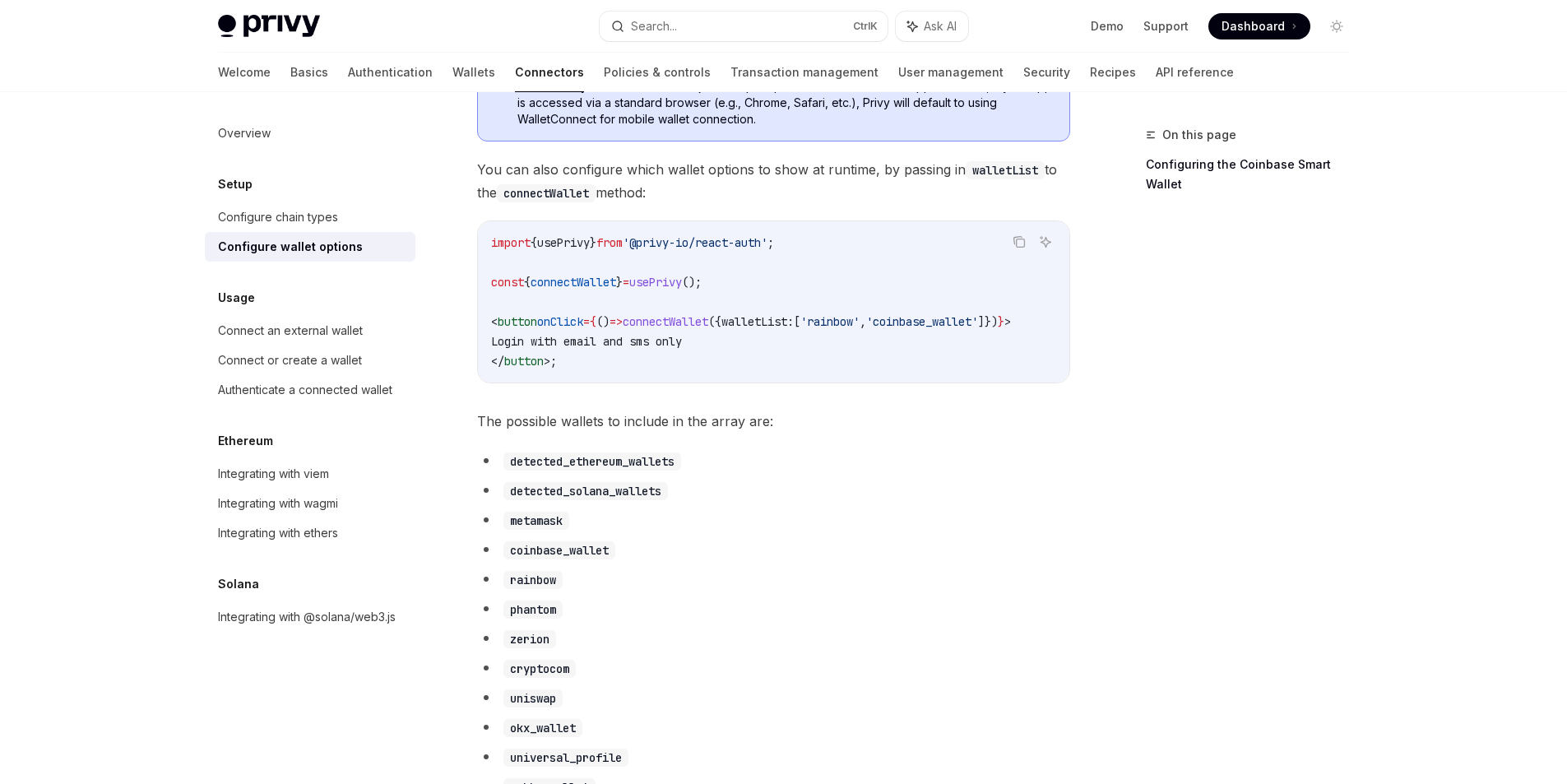
drag, startPoint x: 811, startPoint y: 305, endPoint x: 800, endPoint y: 305, distance: 11.0
click at [801, 305] on code "import { usePrivy } from '@privy-io/react-auth' ; const { connectWallet } = use…" at bounding box center [773, 302] width 565 height 138
drag, startPoint x: 753, startPoint y: 288, endPoint x: 460, endPoint y: 236, distance: 297.6
click at [813, 258] on code "import { usePrivy } from '@privy-io/react-auth' ; const { connectWallet } = use…" at bounding box center [773, 302] width 565 height 138
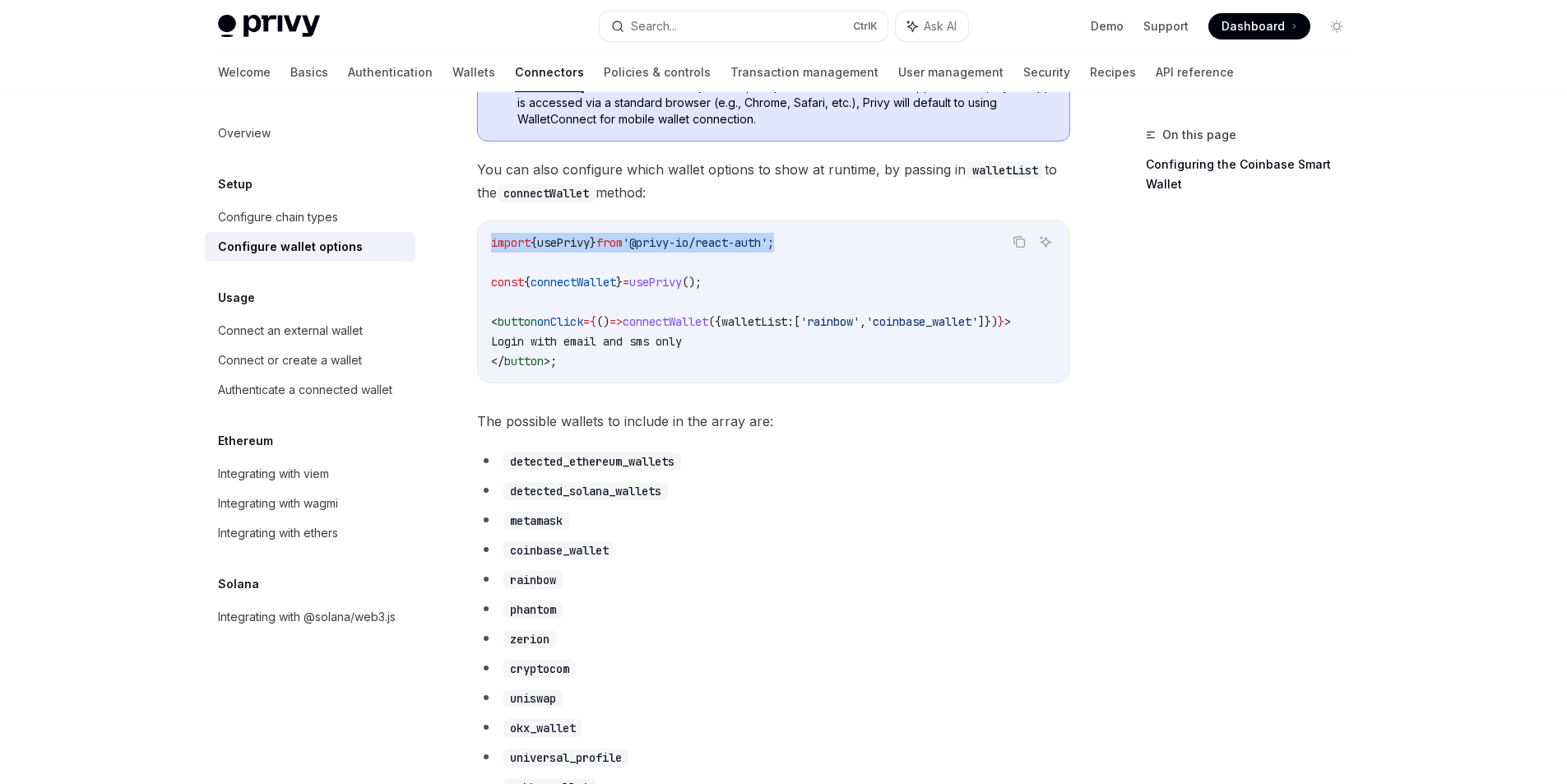
drag, startPoint x: 820, startPoint y: 250, endPoint x: 493, endPoint y: 241, distance: 327.1
click at [492, 241] on code "import { usePrivy } from '@privy-io/react-auth' ; const { connectWallet } = use…" at bounding box center [773, 302] width 565 height 138
copy span "import { usePrivy } from '@privy-io/react-auth' ;"
click at [702, 281] on span "();" at bounding box center [693, 282] width 20 height 15
drag, startPoint x: 735, startPoint y: 285, endPoint x: 442, endPoint y: 280, distance: 293.0
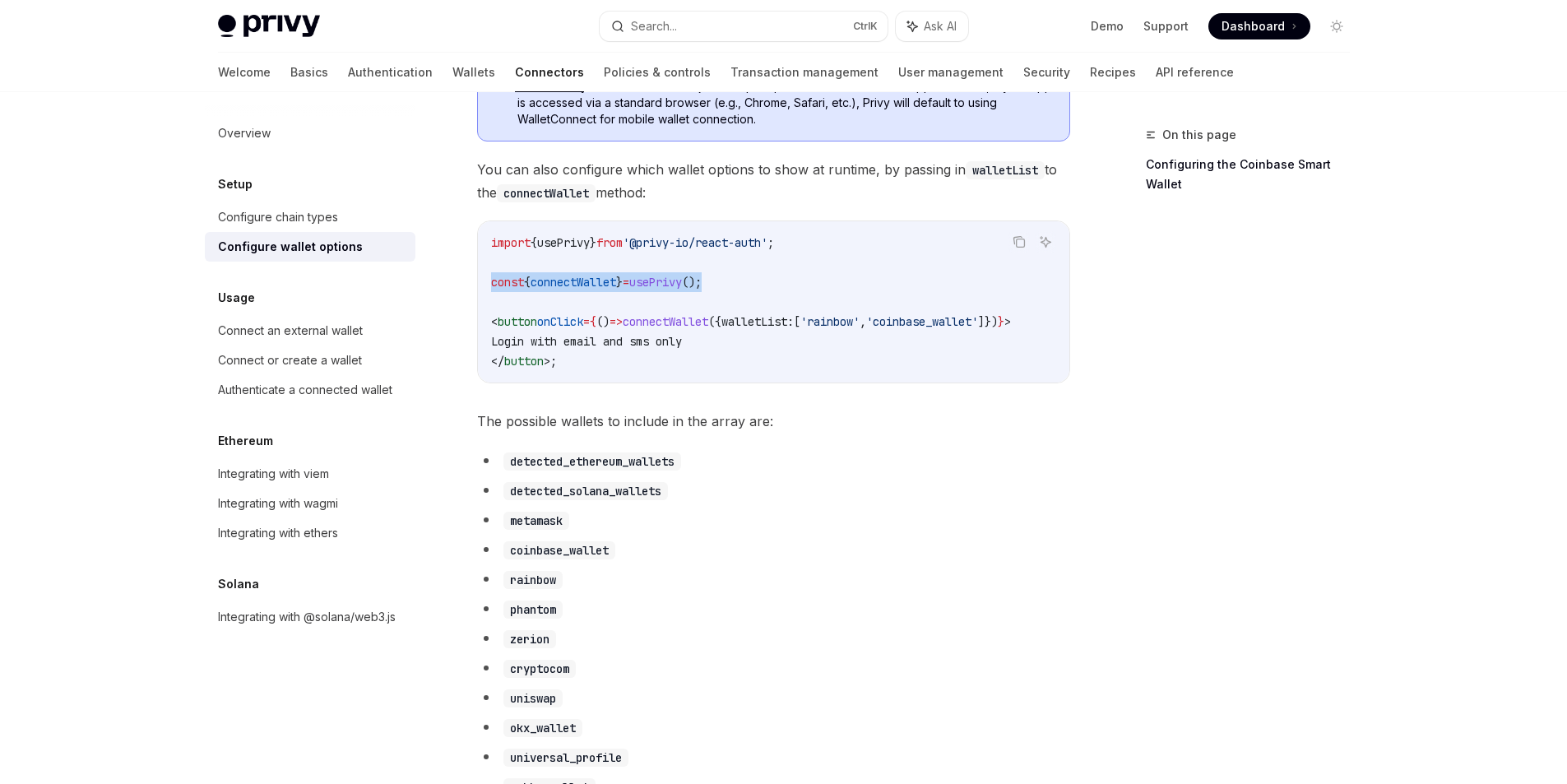
copy span "const { connectWallet } = usePrivy ();"
click at [576, 382] on div "import { usePrivy } from '@privy-io/react-auth' ; const { connectWallet } = use…" at bounding box center [773, 301] width 591 height 161
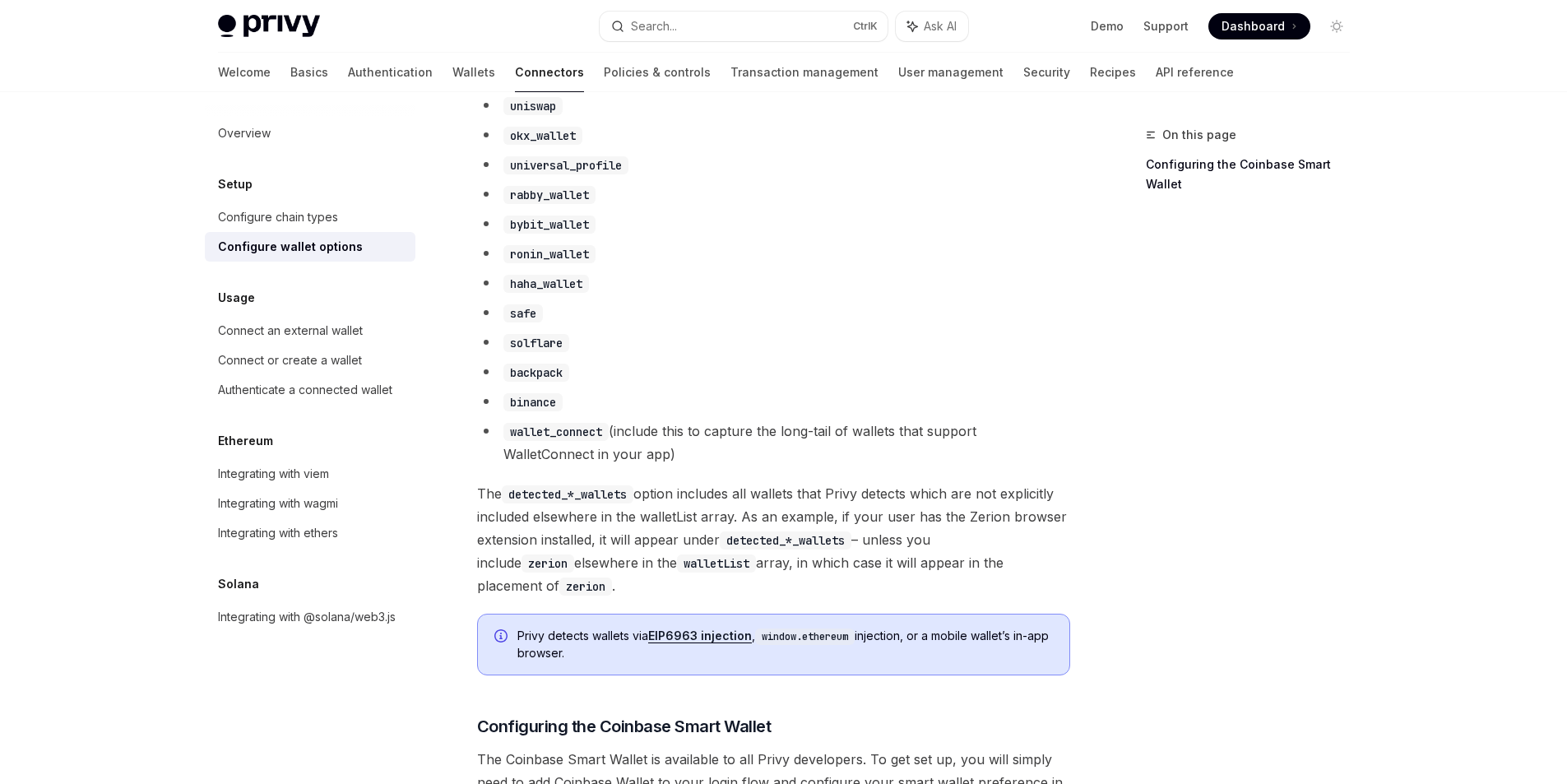
scroll to position [1628, 0]
